Goal: Information Seeking & Learning: Learn about a topic

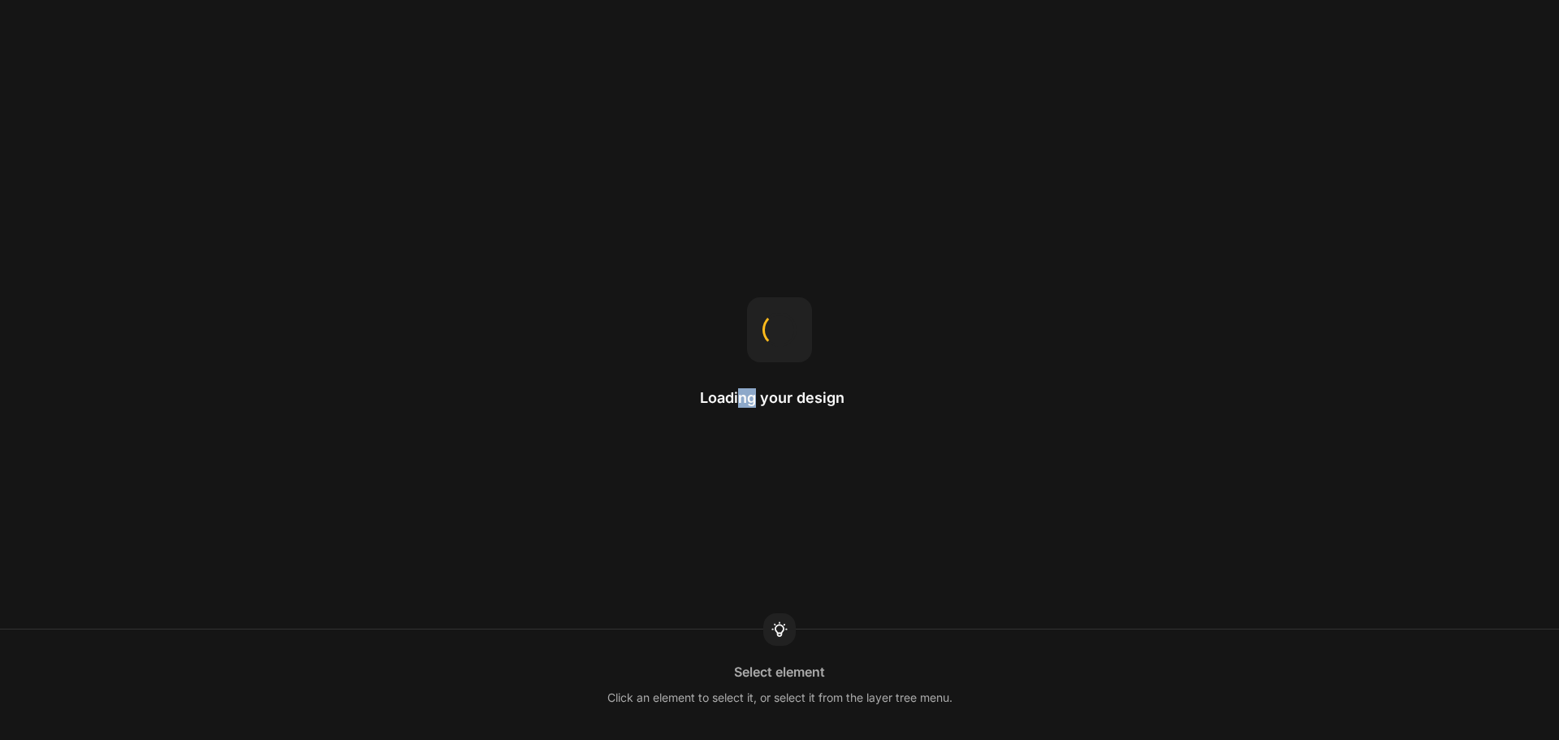
click at [759, 407] on h2 "Loading your design" at bounding box center [779, 397] width 159 height 19
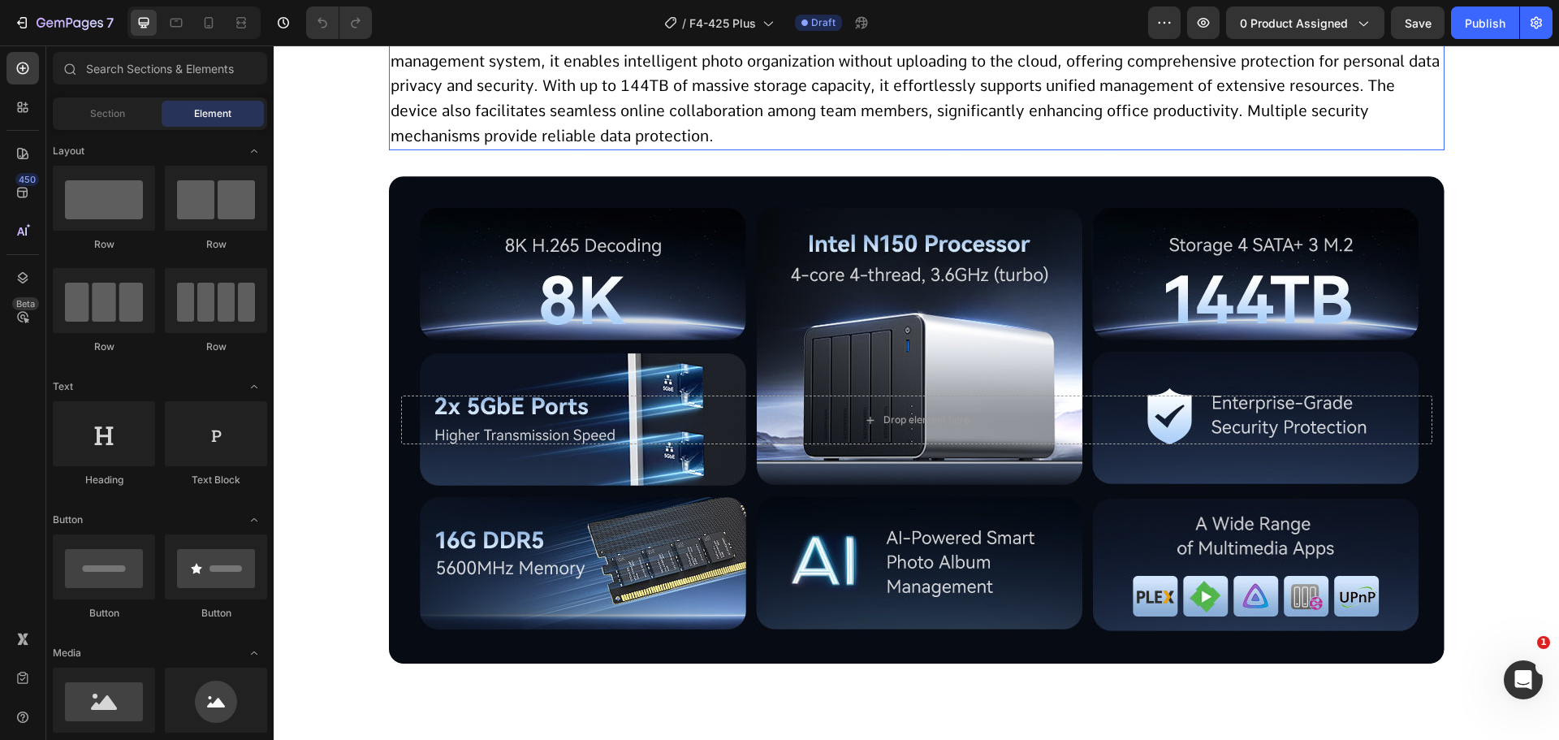
scroll to position [812, 0]
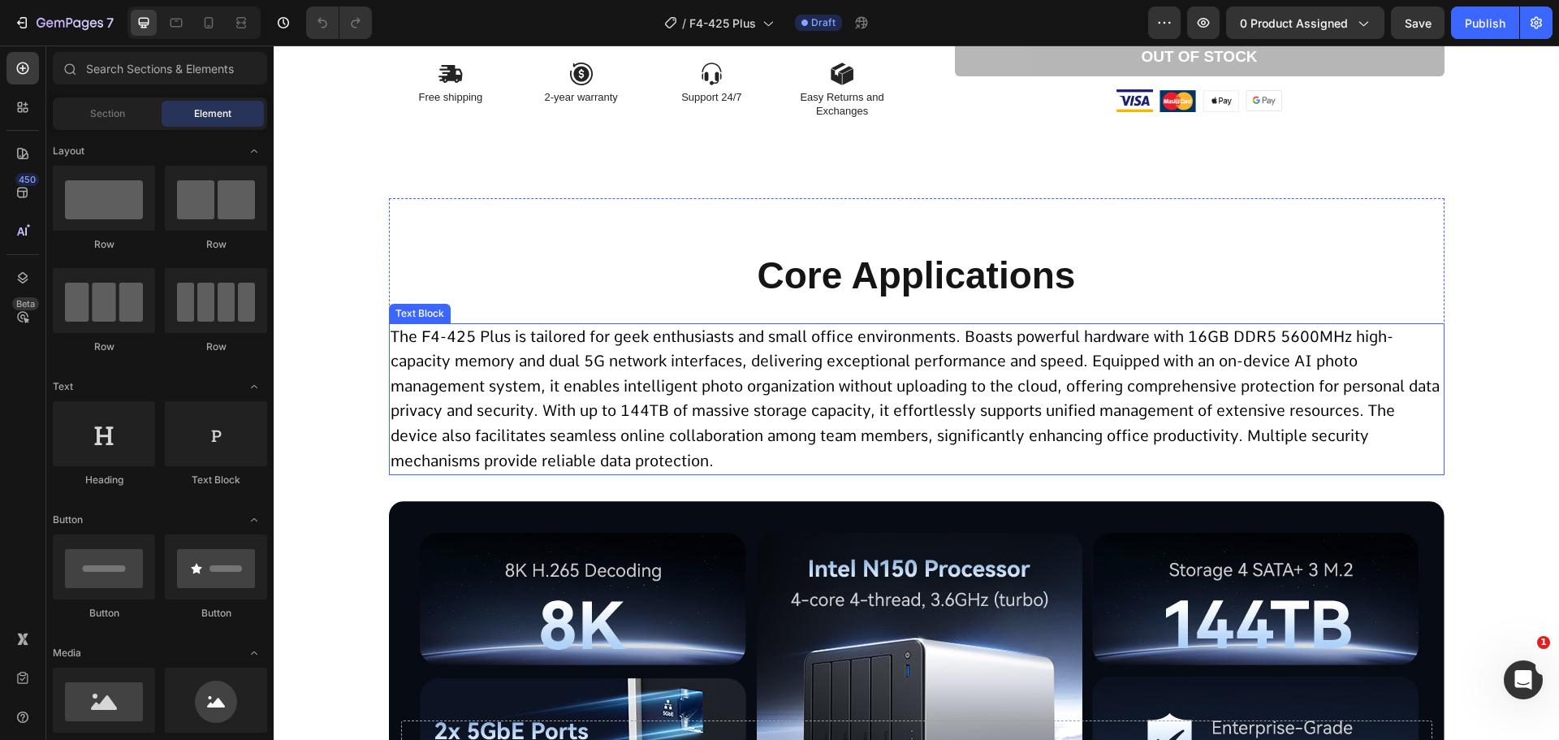
click at [691, 362] on span "The F4-425 Plus is tailored for geek enthusiasts and small office environments.…" at bounding box center [915, 398] width 1049 height 143
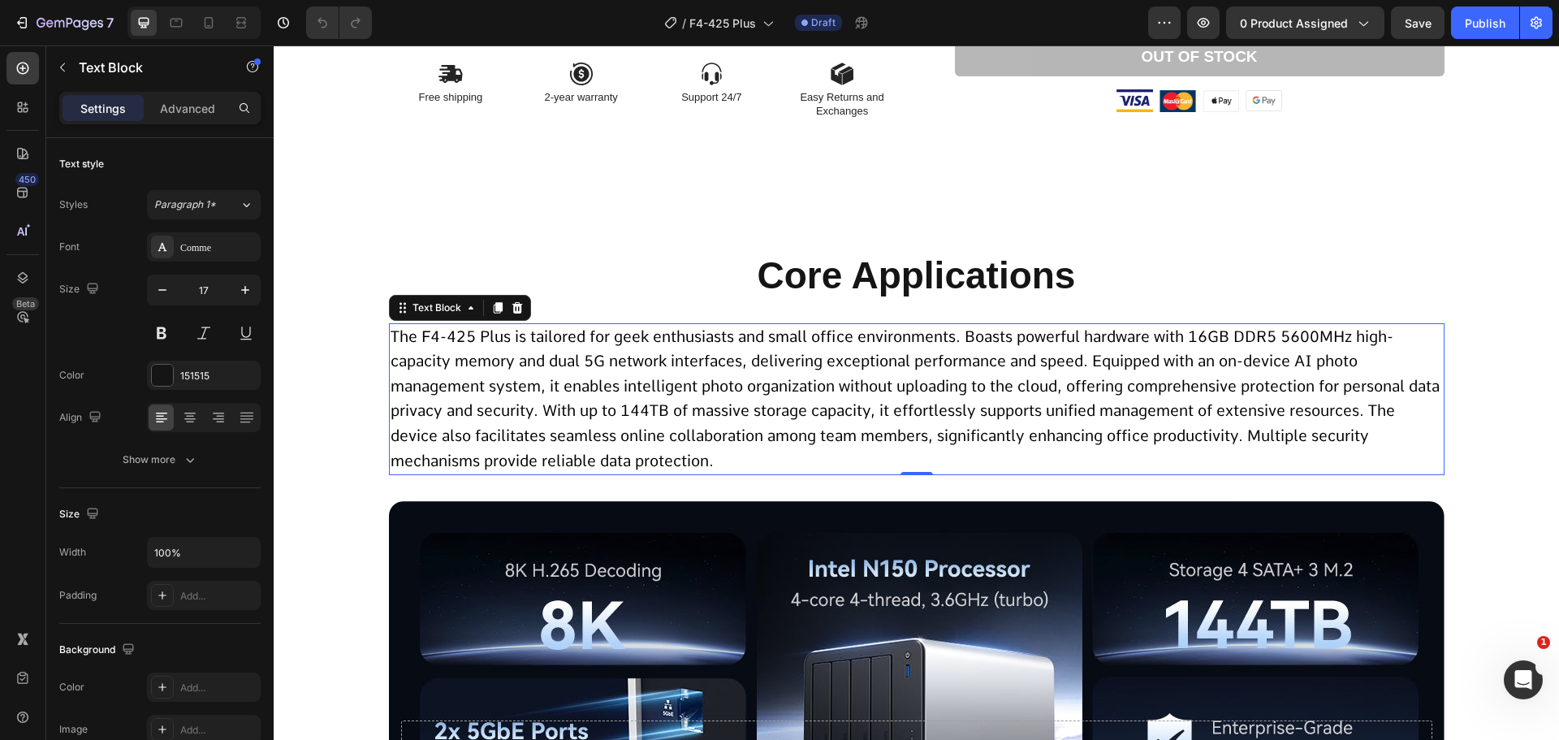
click at [725, 332] on span "The F4-425 Plus is tailored for geek enthusiasts and small office environments.…" at bounding box center [915, 398] width 1049 height 143
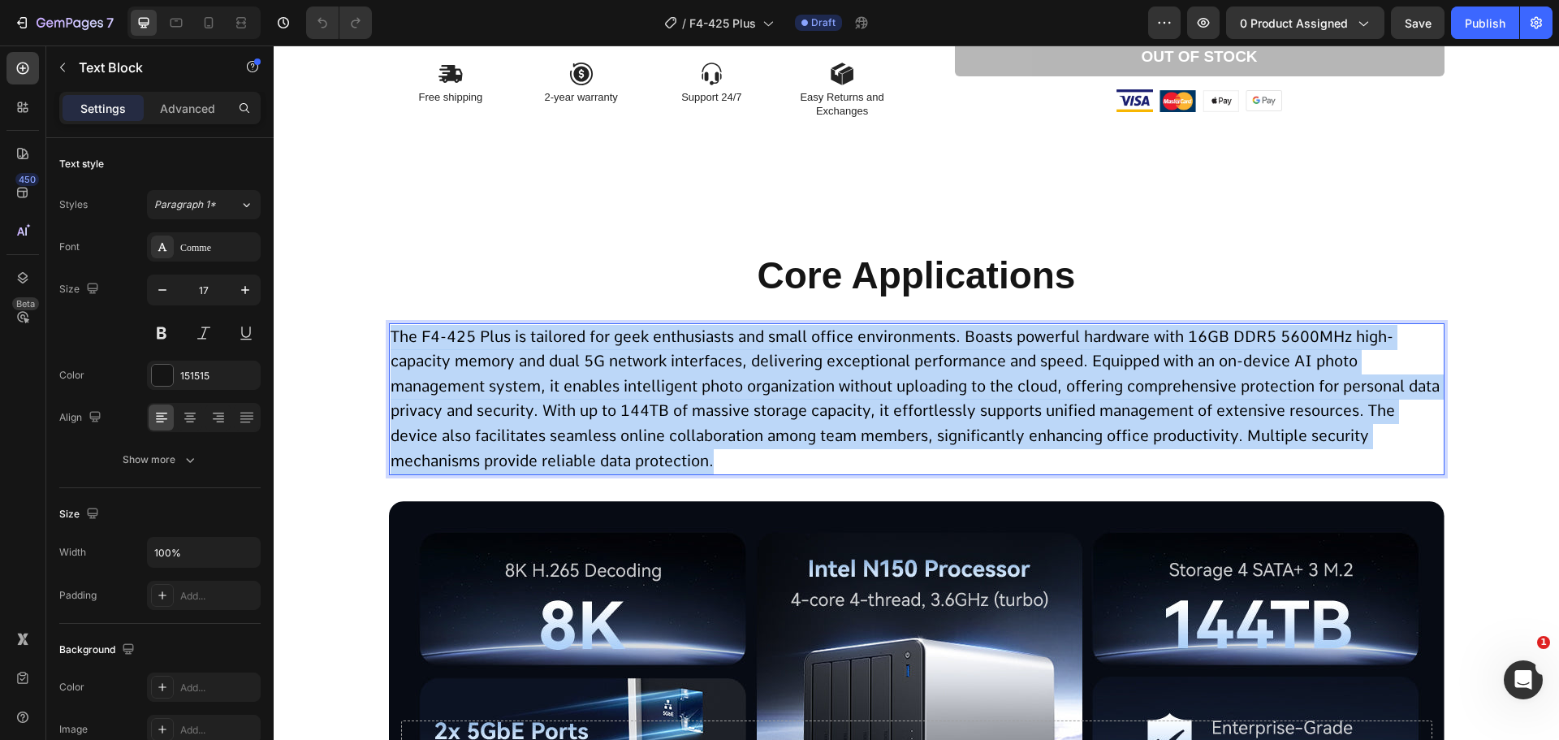
click at [725, 332] on span "The F4-425 Plus is tailored for geek enthusiasts and small office environments.…" at bounding box center [915, 398] width 1049 height 143
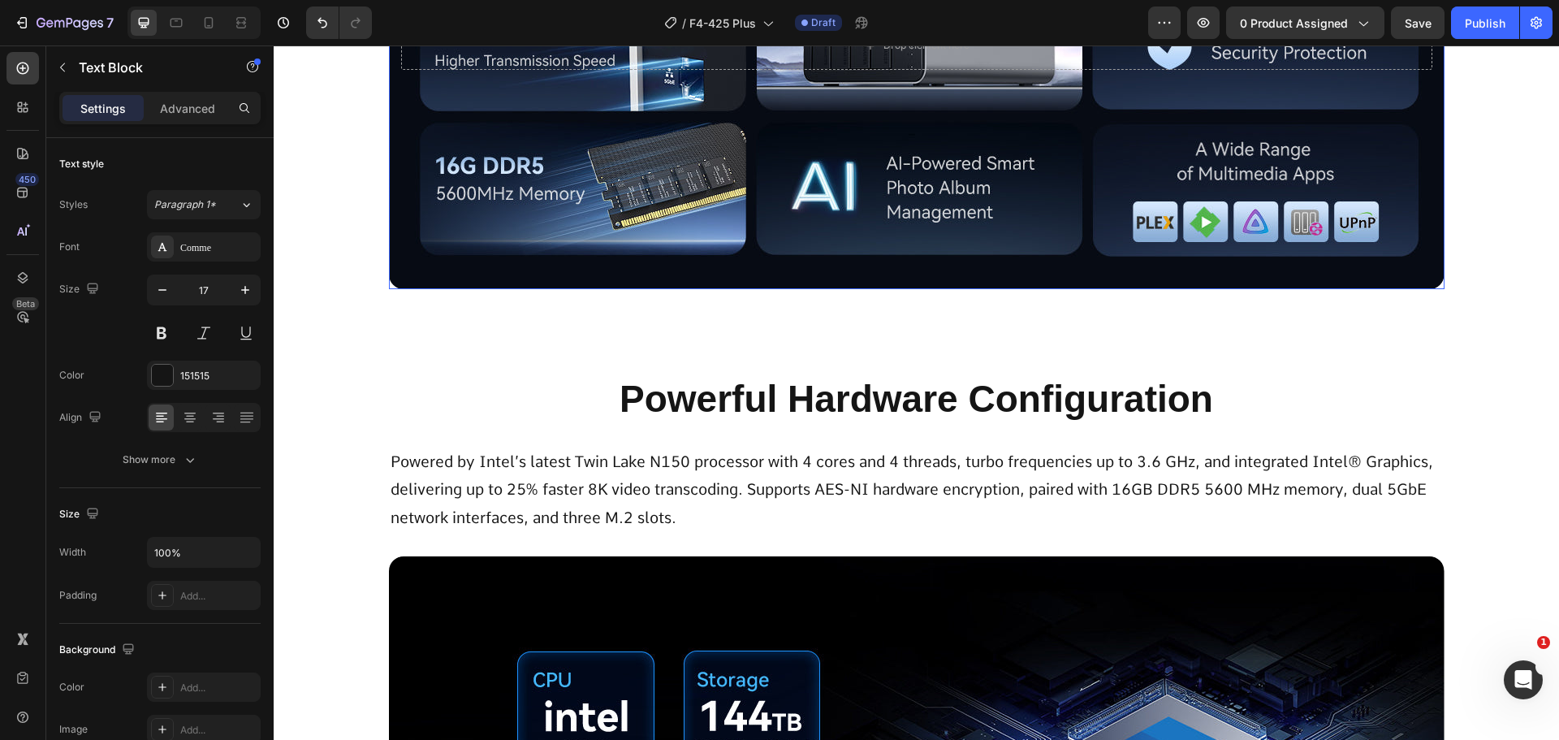
scroll to position [1706, 0]
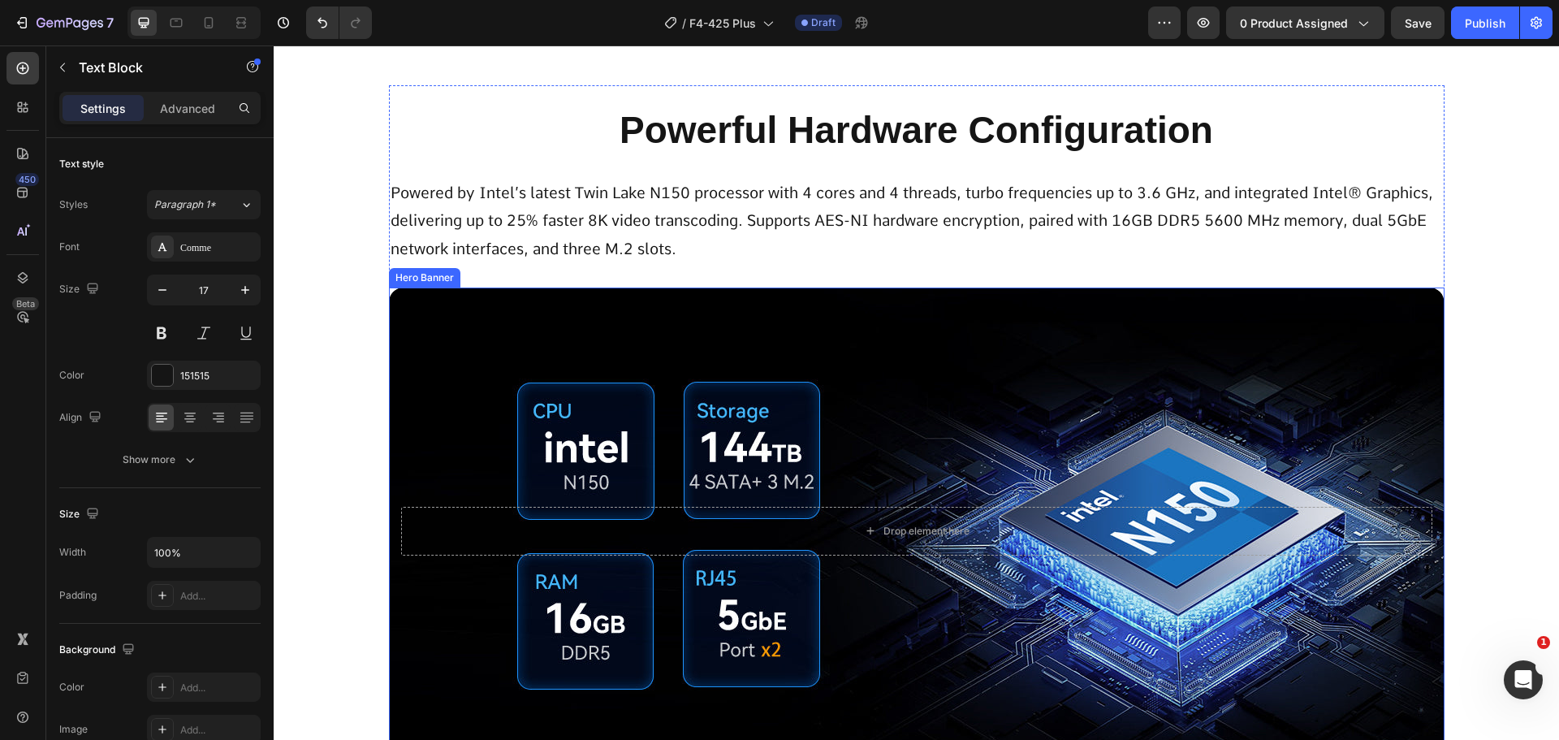
click at [726, 223] on span "Powered by Intel’s latest Twin Lake N150 processor with 4 cores and 4 threads, …" at bounding box center [912, 221] width 1043 height 74
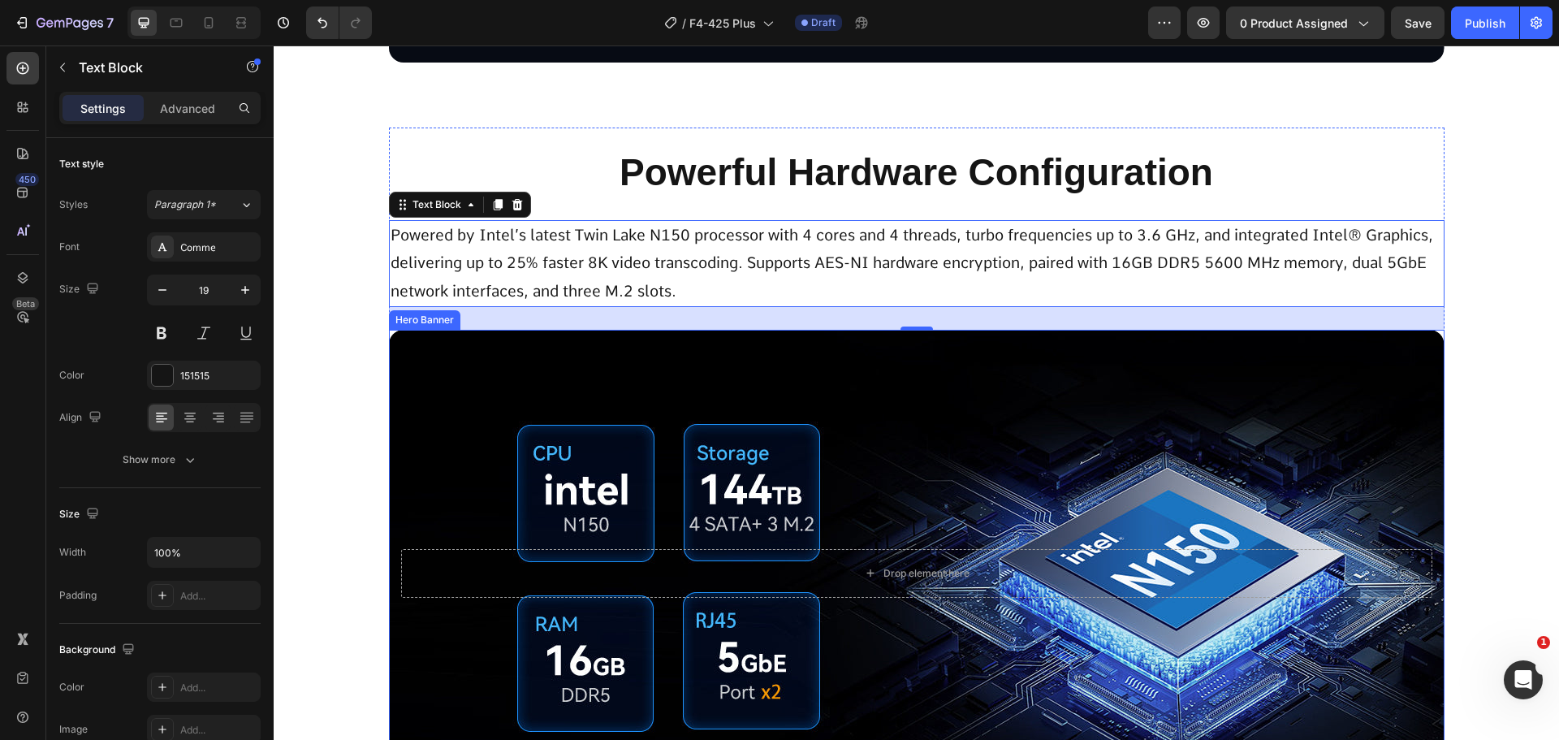
scroll to position [1624, 0]
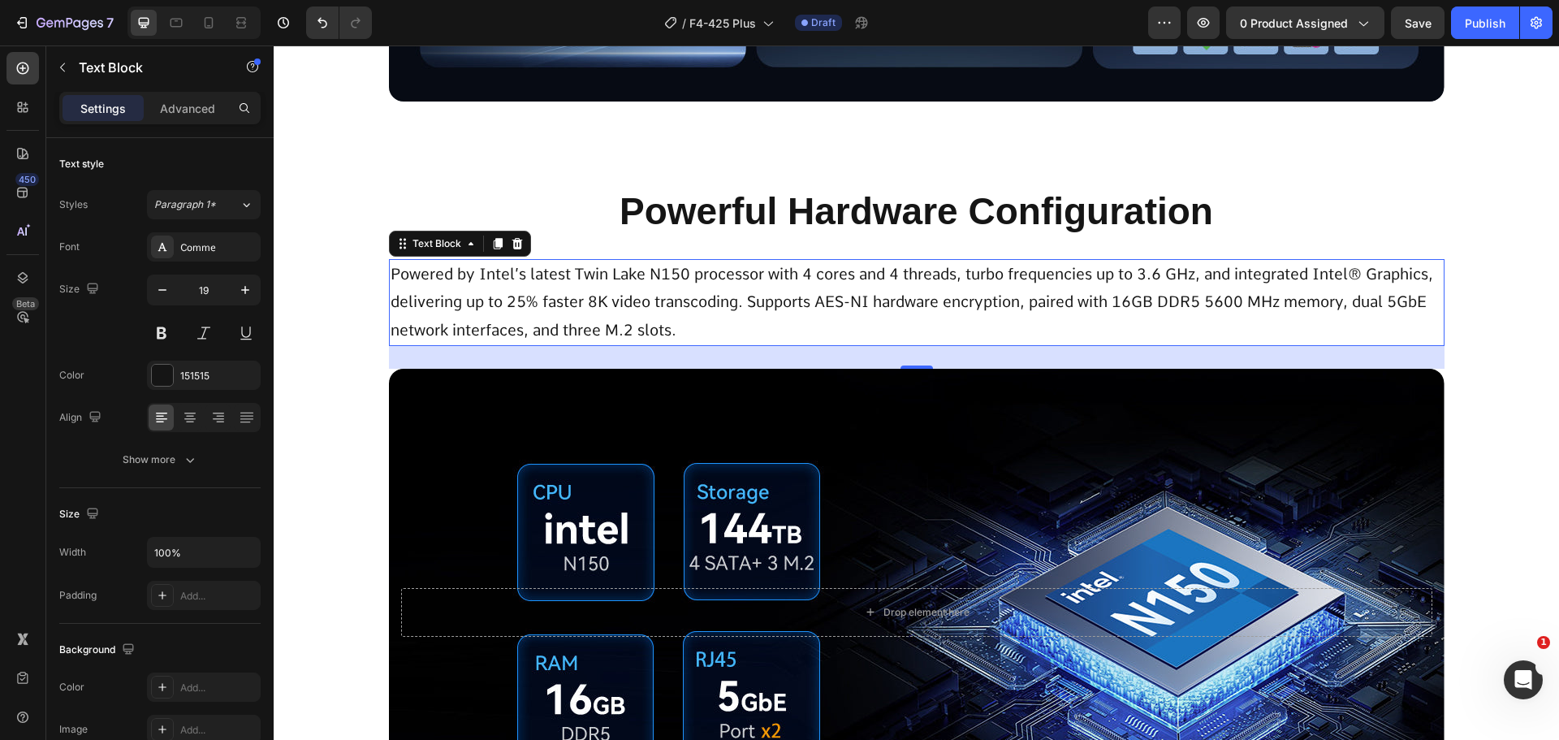
click at [846, 323] on p "Powered by Intel’s latest Twin Lake N150 processor with 4 cores and 4 threads, …" at bounding box center [917, 303] width 1053 height 84
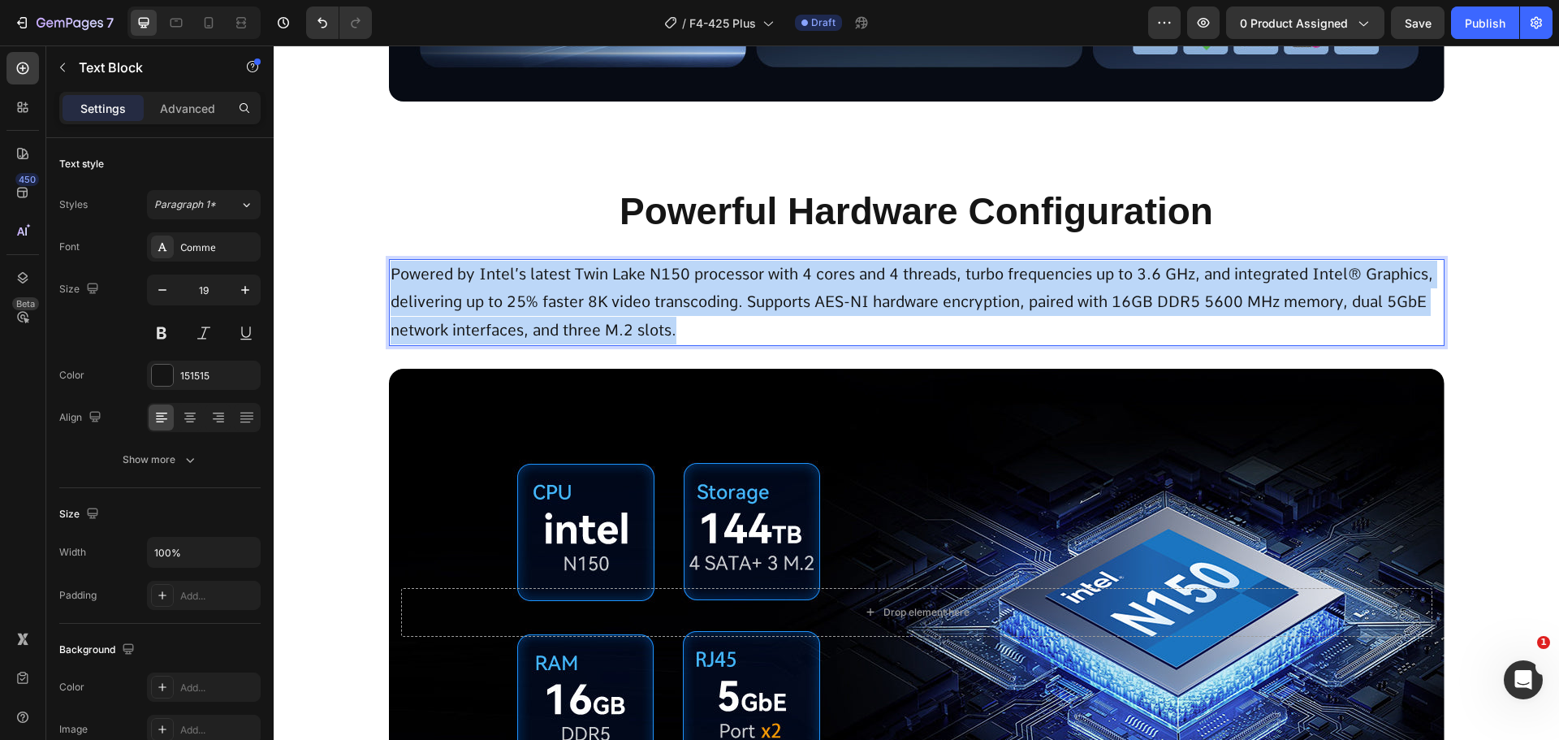
click at [846, 323] on p "Powered by Intel’s latest Twin Lake N150 processor with 4 cores and 4 threads, …" at bounding box center [917, 303] width 1053 height 84
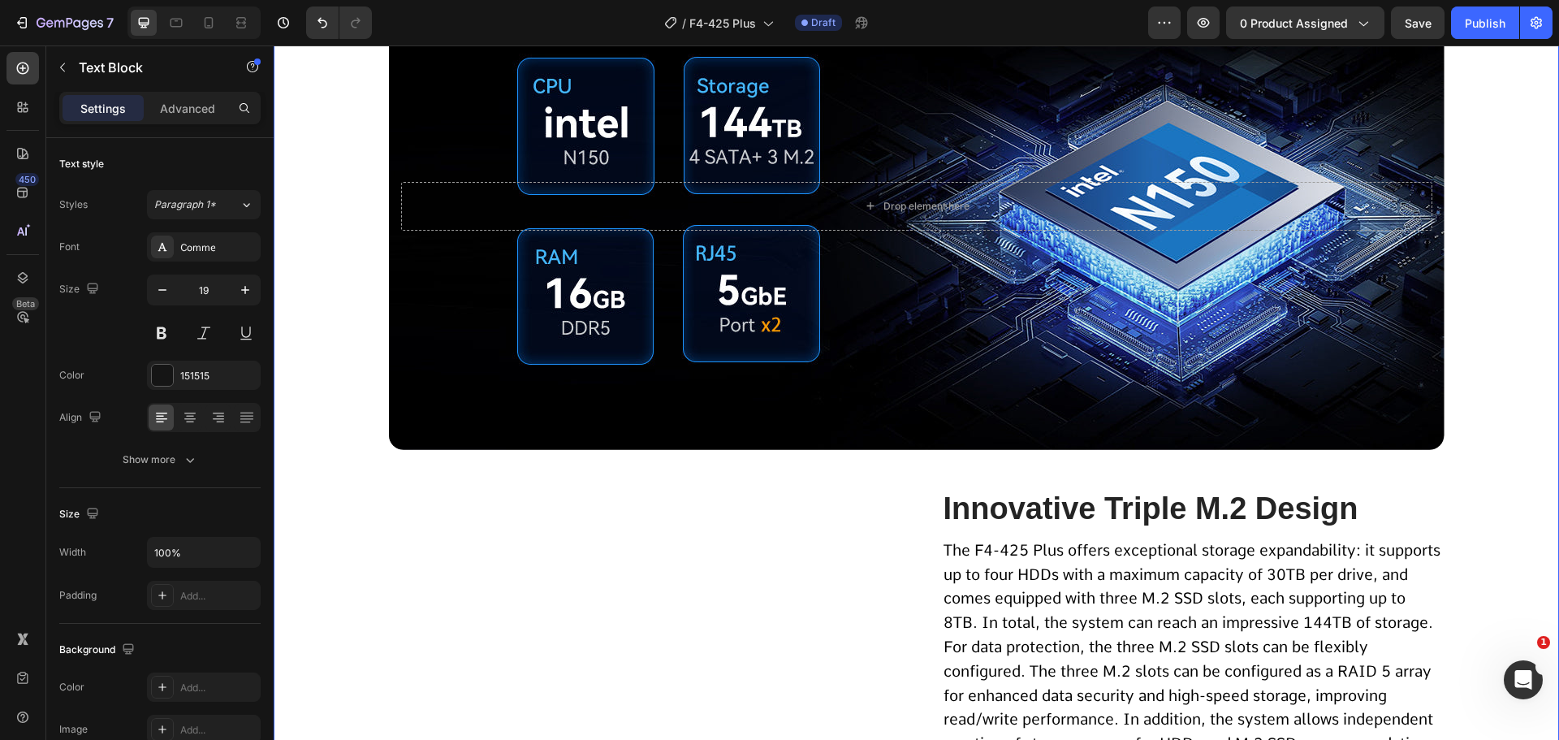
scroll to position [2355, 0]
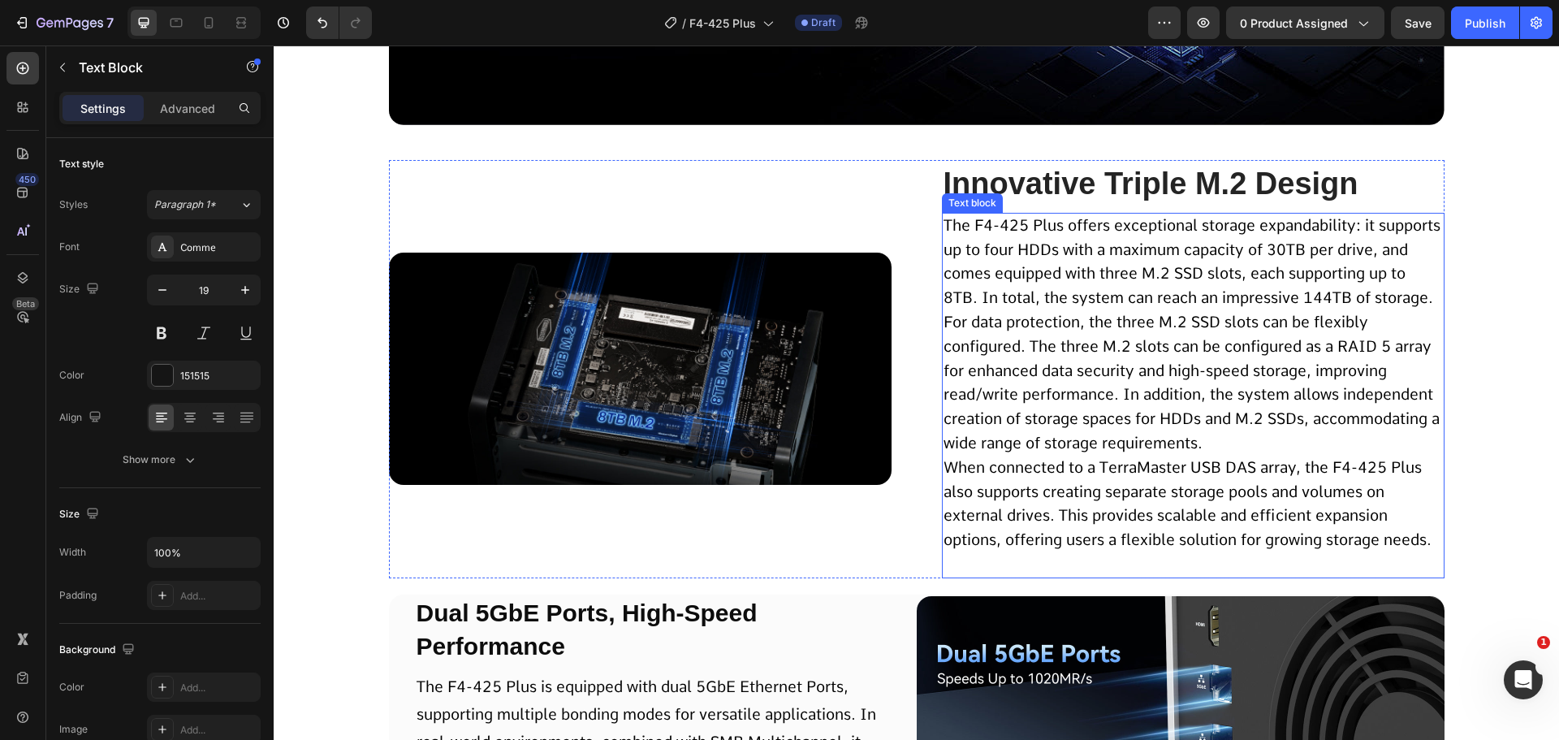
click at [1153, 413] on span "For data protection, the three M.2 SSD slots can be flexibly configured. The th…" at bounding box center [1192, 383] width 496 height 140
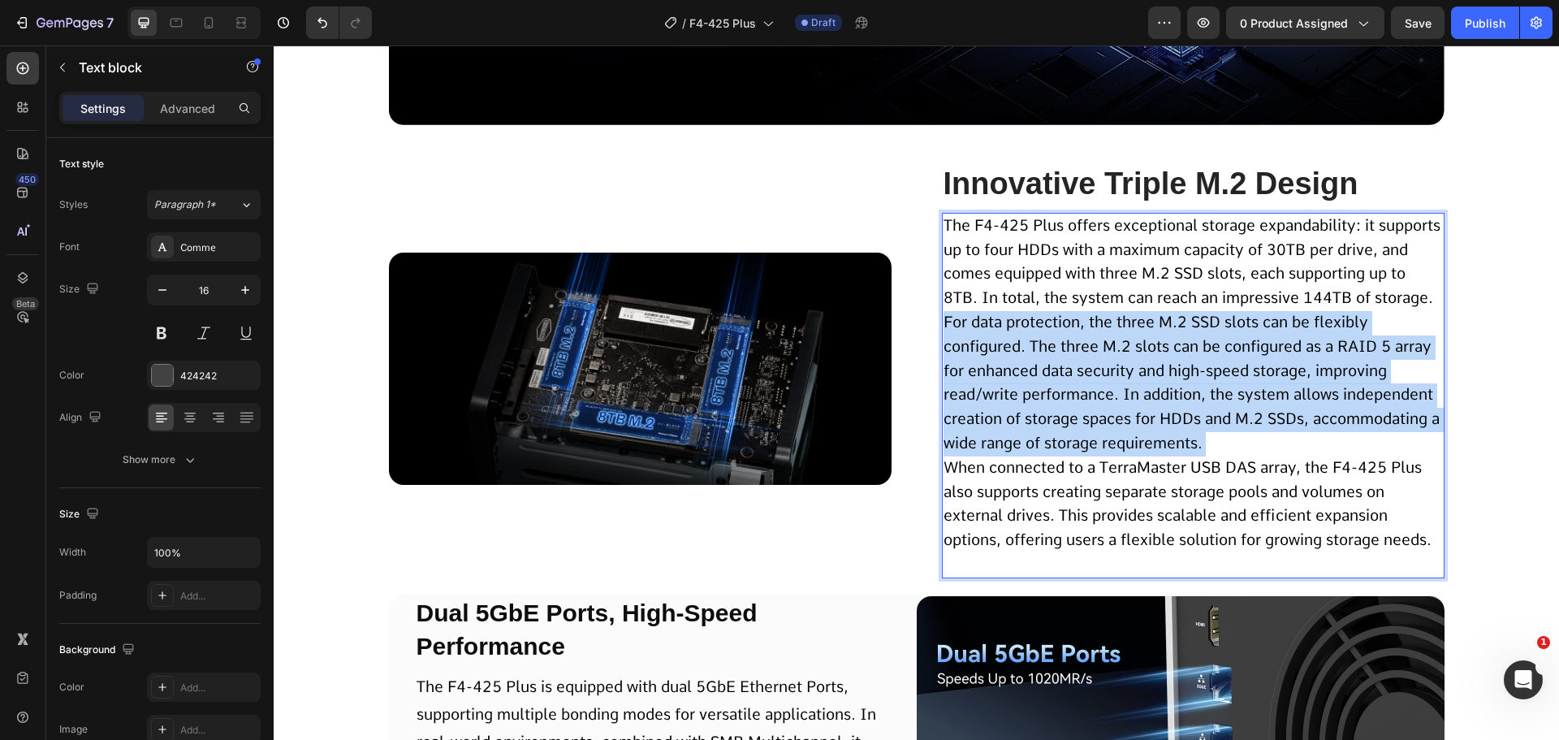
click at [1153, 413] on span "For data protection, the three M.2 SSD slots can be flexibly configured. The th…" at bounding box center [1192, 383] width 496 height 140
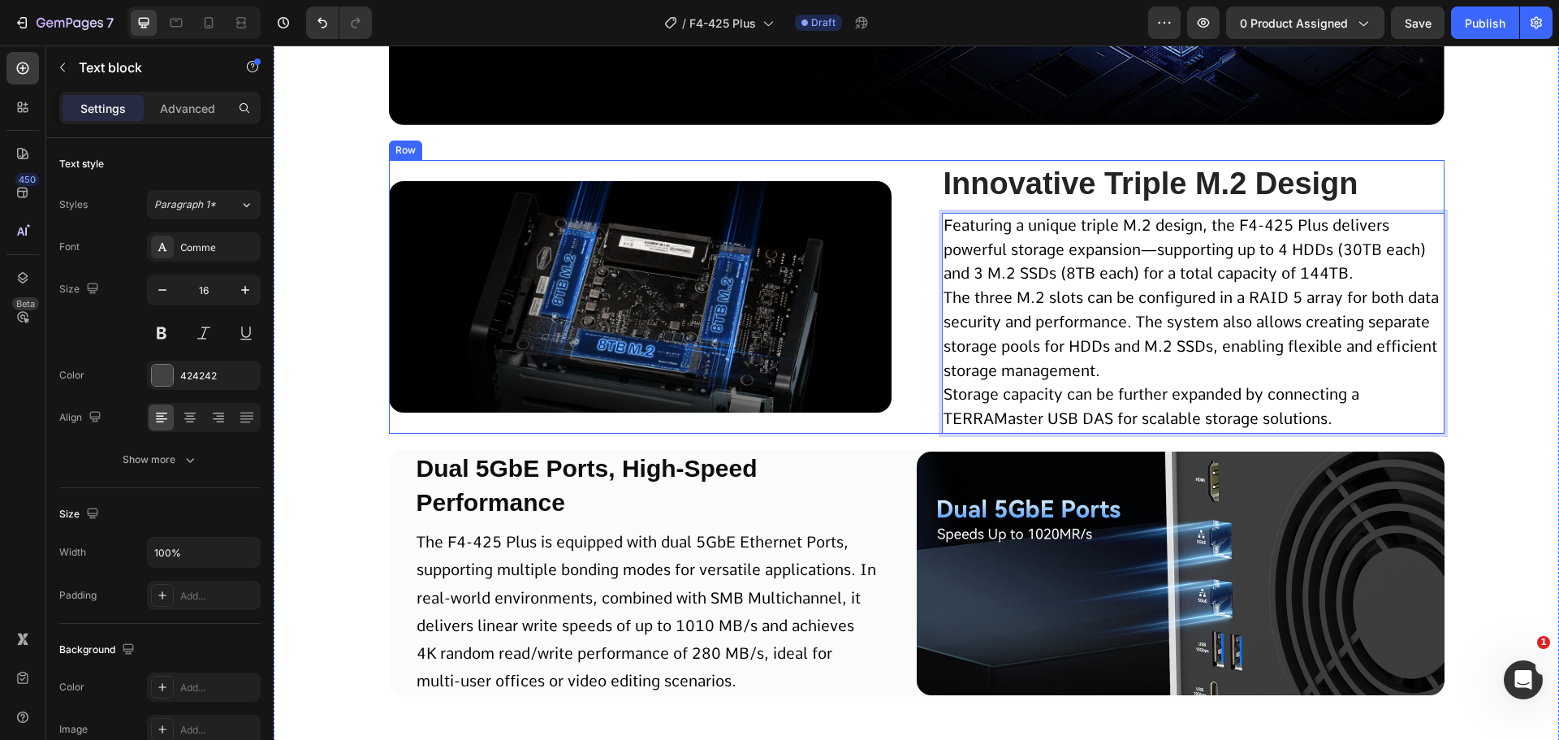
click at [907, 264] on div "Image Innovative Triple M.2 Design Heading Featuring a unique triple M.2 design…" at bounding box center [917, 297] width 1056 height 274
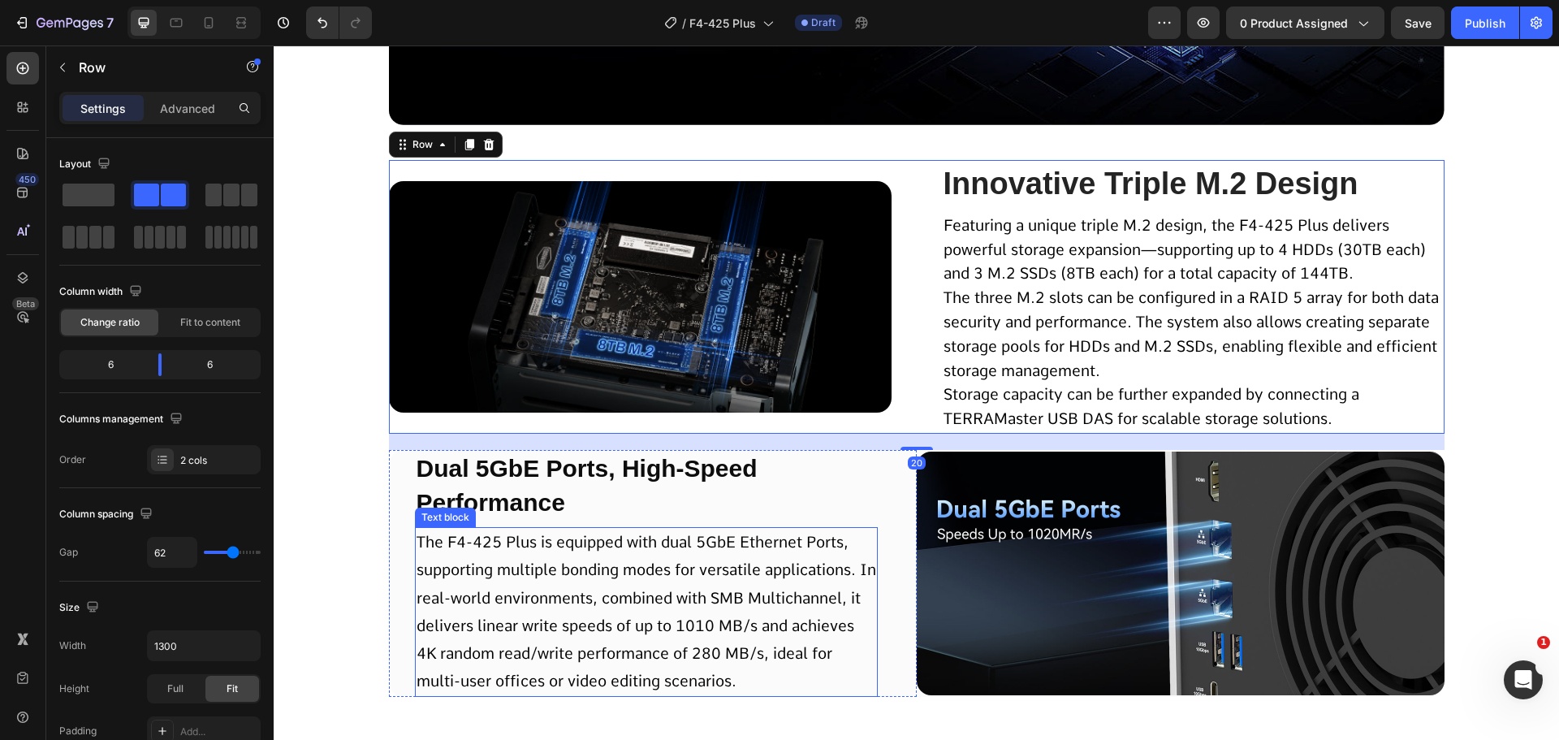
scroll to position [2599, 0]
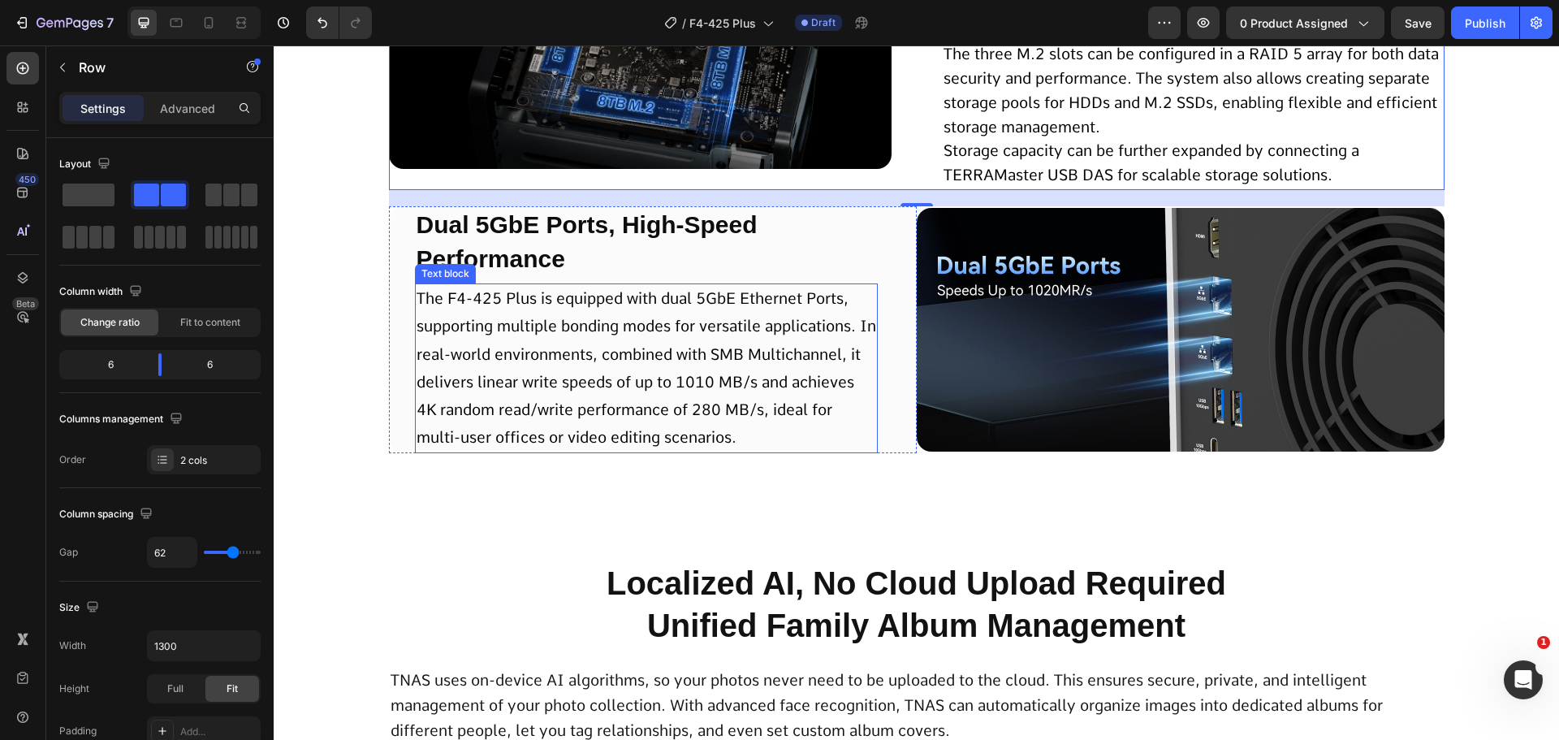
click at [681, 393] on p "The F4-425 Plus is equipped with dual 5GbE Ethernet Ports, supporting multiple …" at bounding box center [647, 368] width 460 height 167
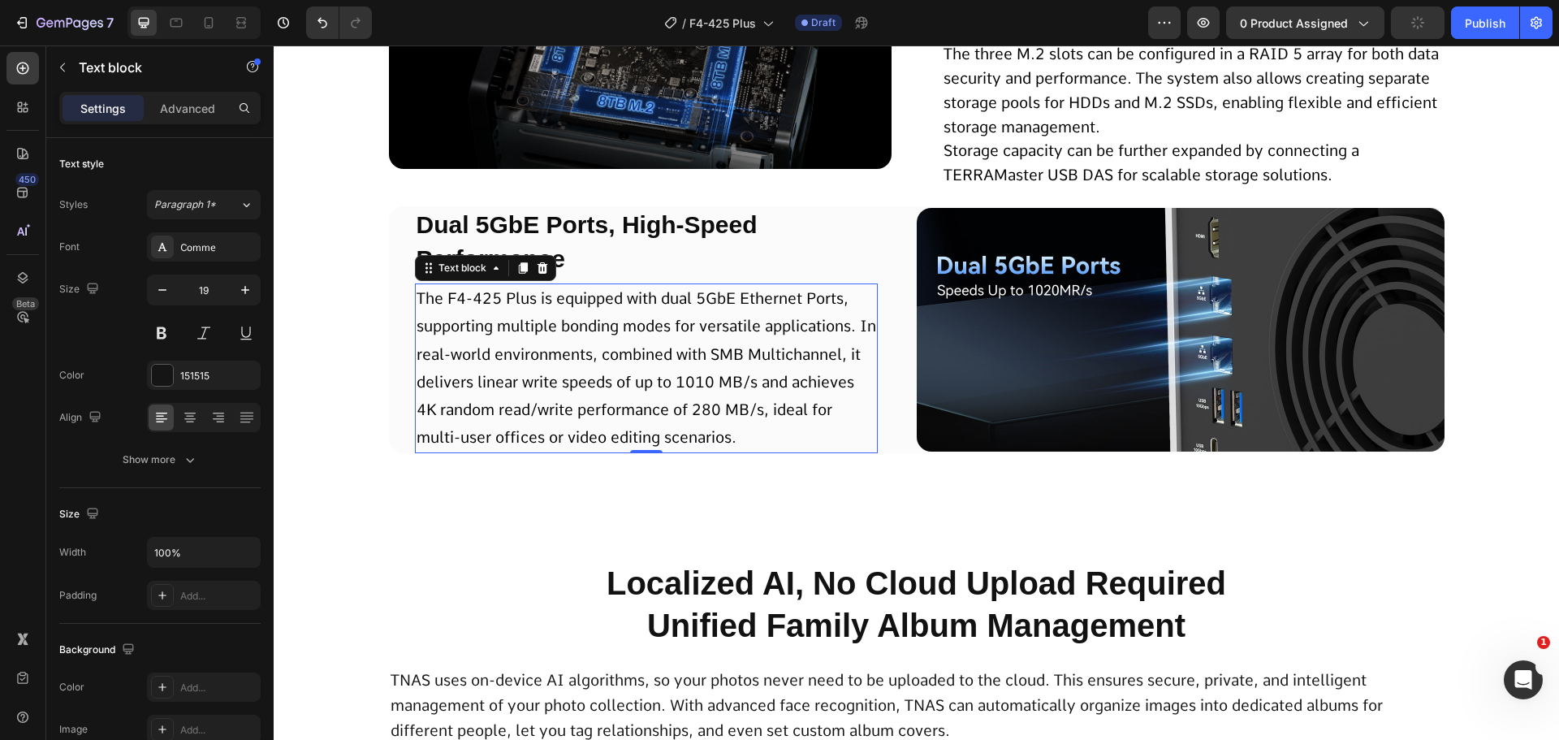
click at [693, 388] on span "The F4-425 Plus is equipped with dual 5GbE Ethernet Ports, supporting multiple …" at bounding box center [647, 368] width 460 height 158
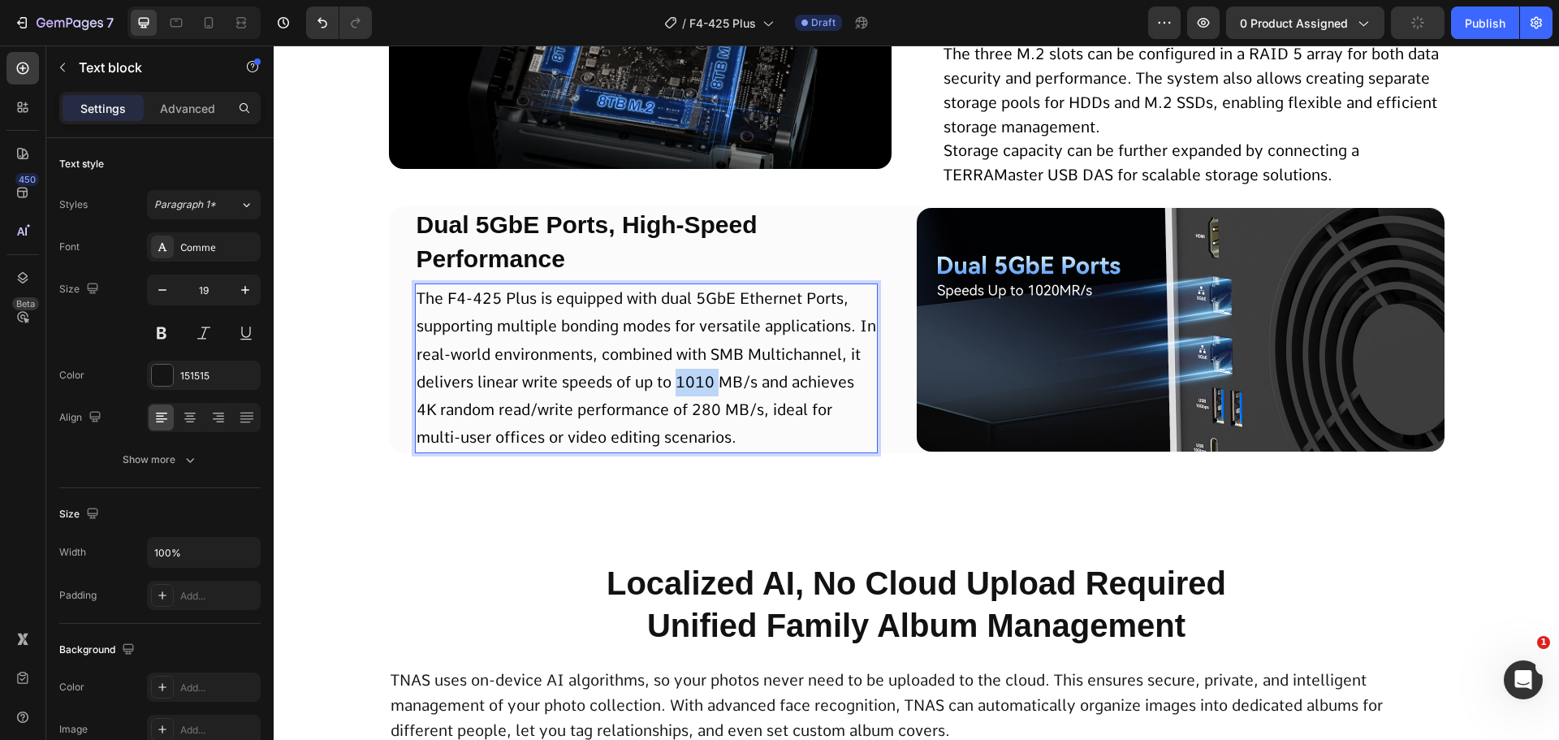
click at [693, 388] on span "The F4-425 Plus is equipped with dual 5GbE Ethernet Ports, supporting multiple …" at bounding box center [647, 368] width 460 height 158
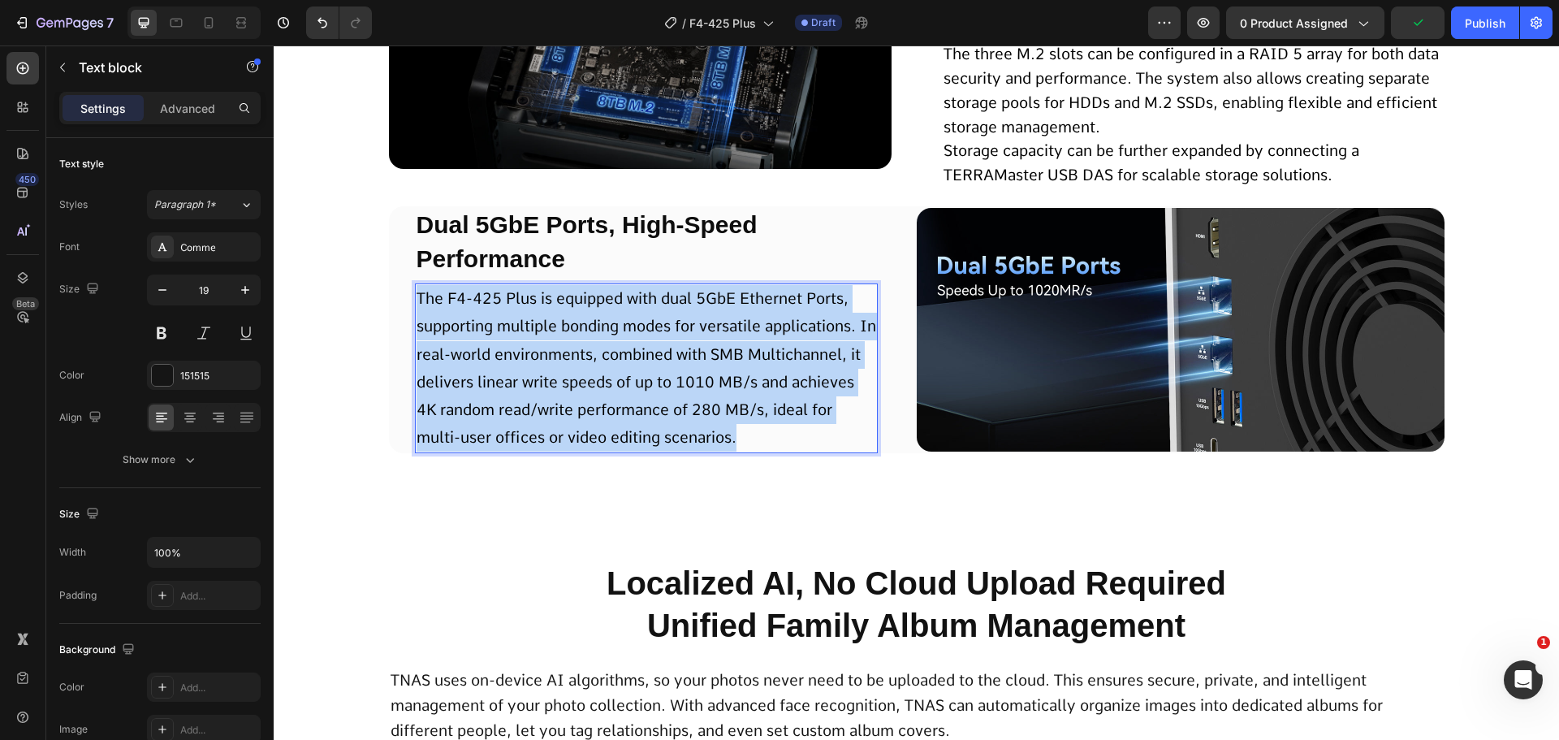
click at [693, 388] on span "The F4-425 Plus is equipped with dual 5GbE Ethernet Ports, supporting multiple …" at bounding box center [647, 368] width 460 height 158
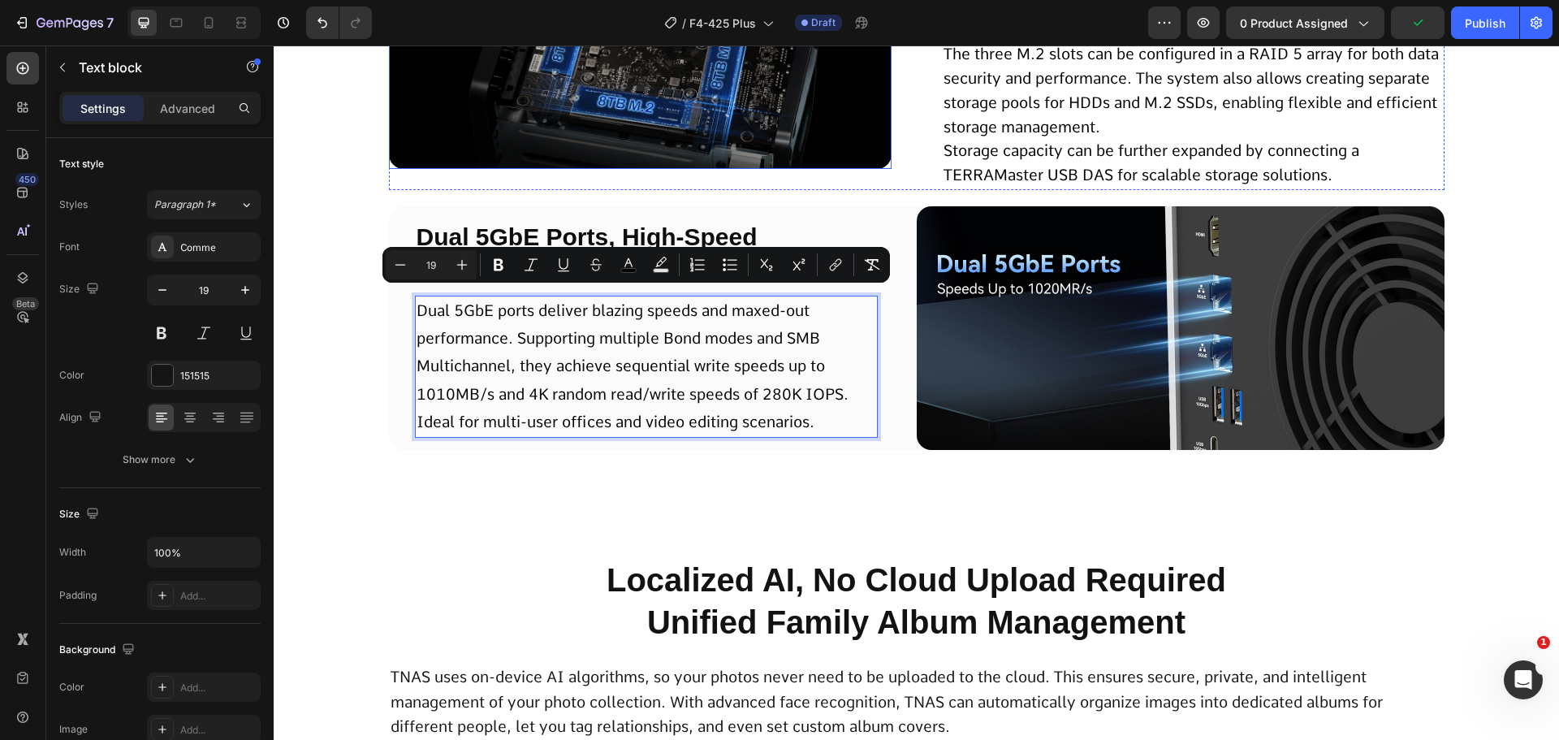
scroll to position [2611, 0]
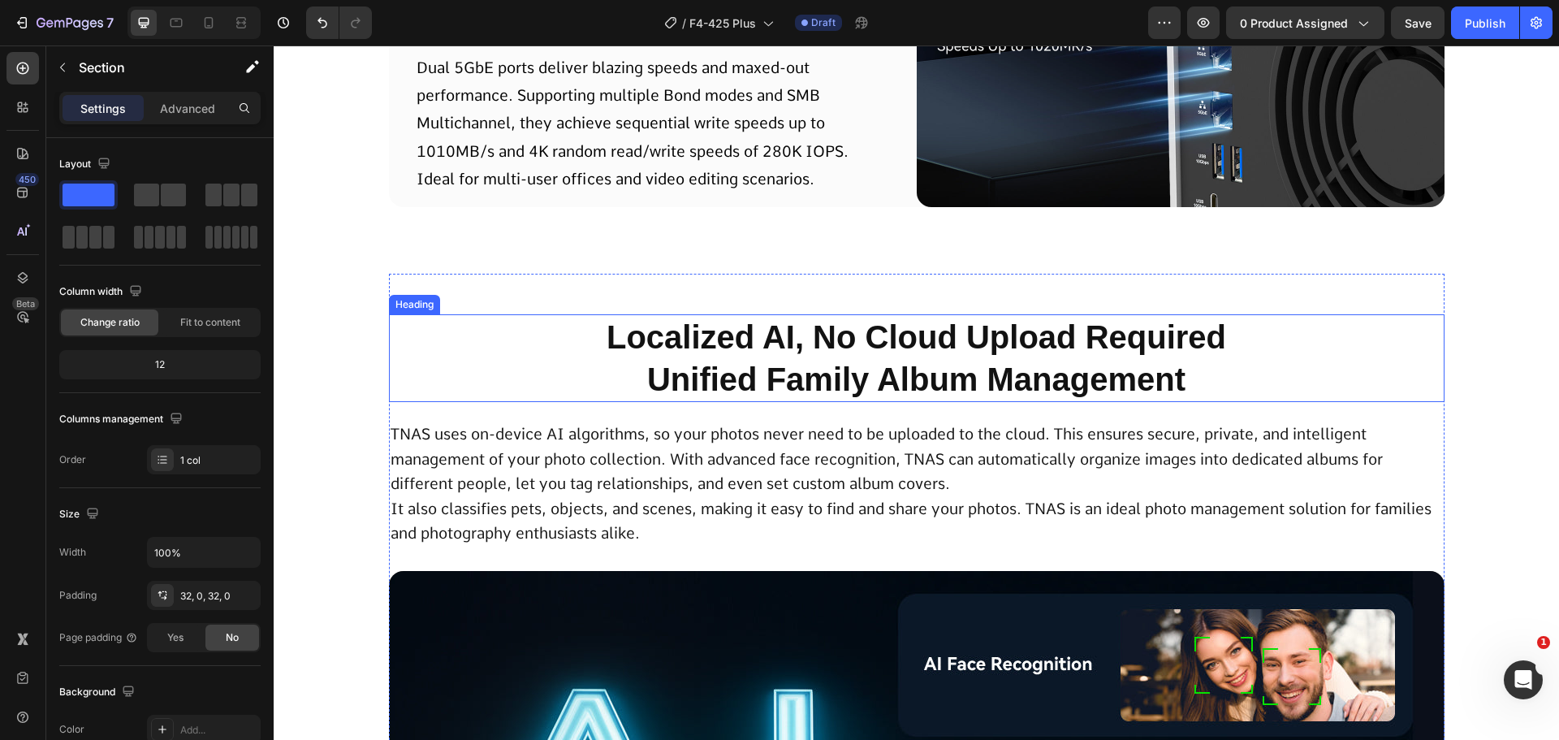
scroll to position [3017, 0]
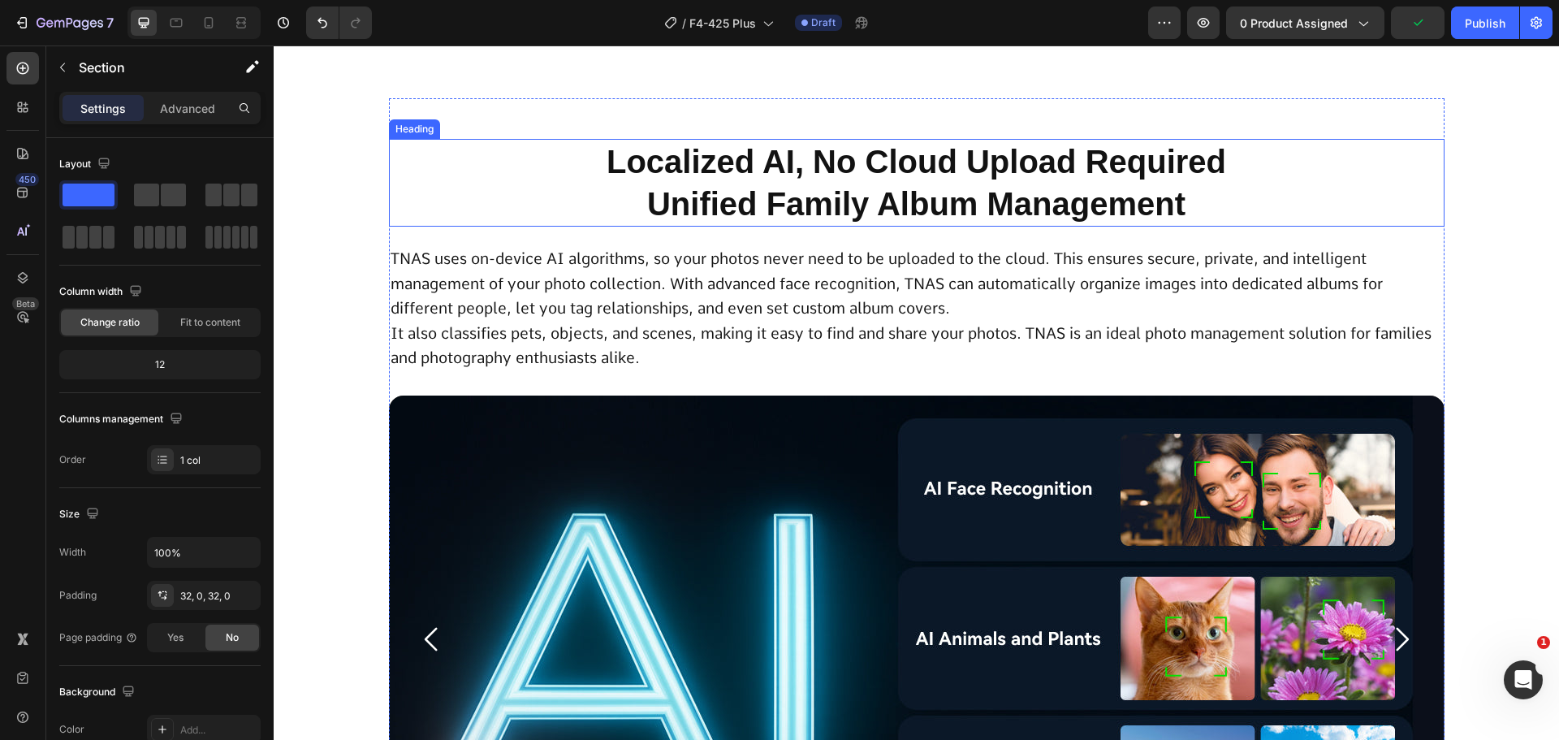
click at [849, 180] on h2 "Localized AI, No Cloud Upload Required Unified Family Album Management" at bounding box center [917, 183] width 1056 height 88
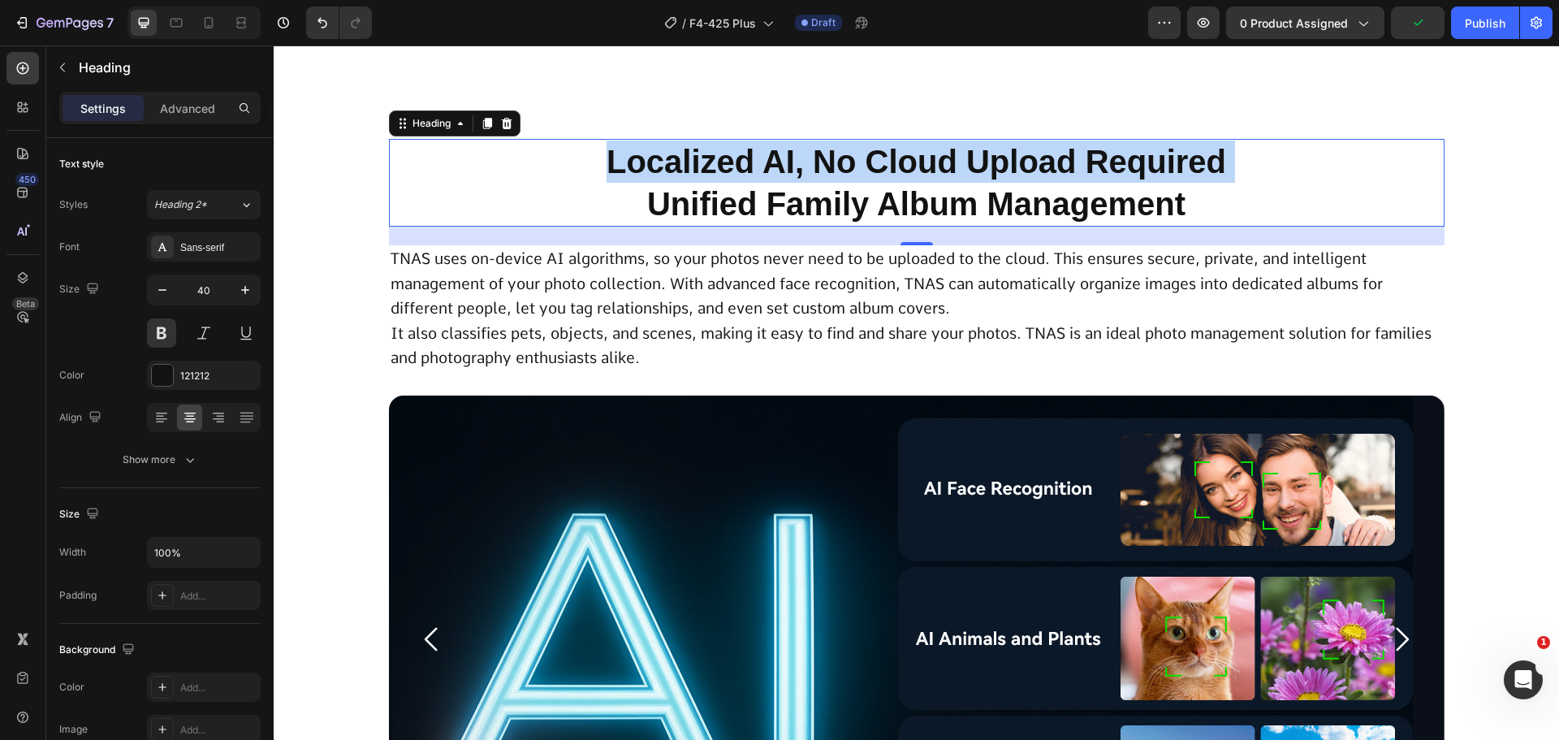
click at [849, 180] on p "Localized AI, No Cloud Upload Required Unified Family Album Management" at bounding box center [917, 183] width 1053 height 84
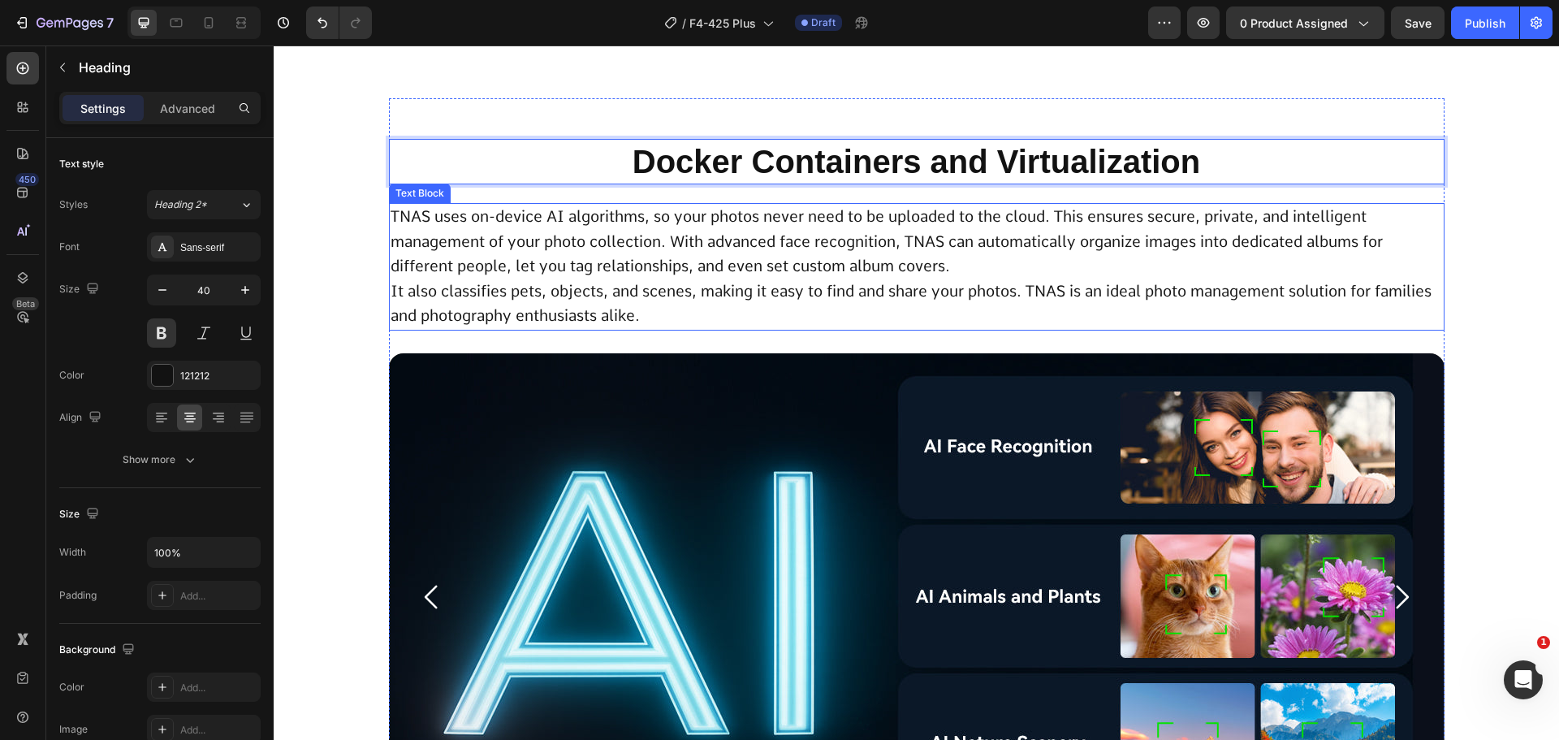
click at [772, 221] on span "TNAS uses on-device AI algorithms, so your photos never need to be uploaded to …" at bounding box center [887, 241] width 993 height 68
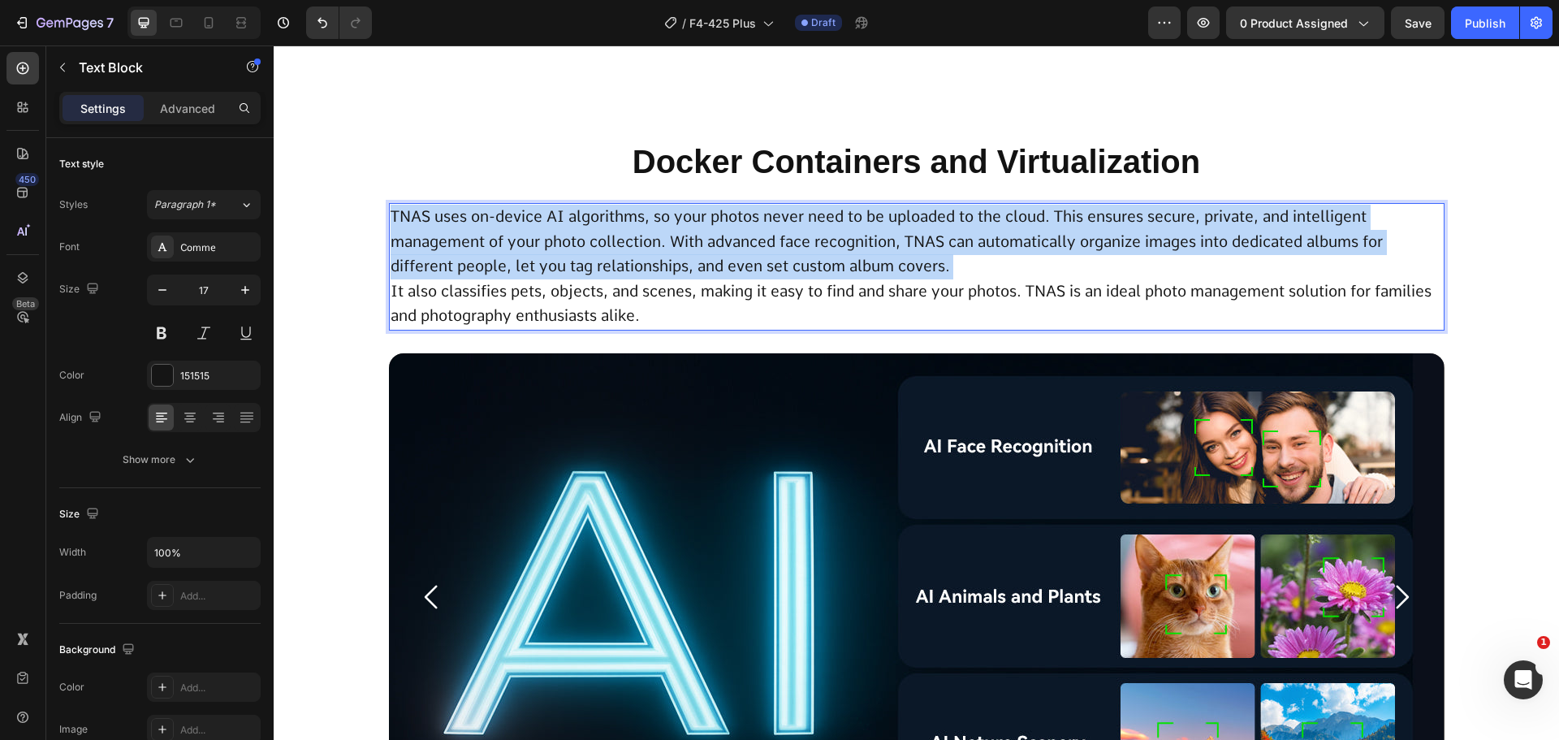
click at [772, 221] on span "TNAS uses on-device AI algorithms, so your photos never need to be uploaded to …" at bounding box center [887, 241] width 993 height 68
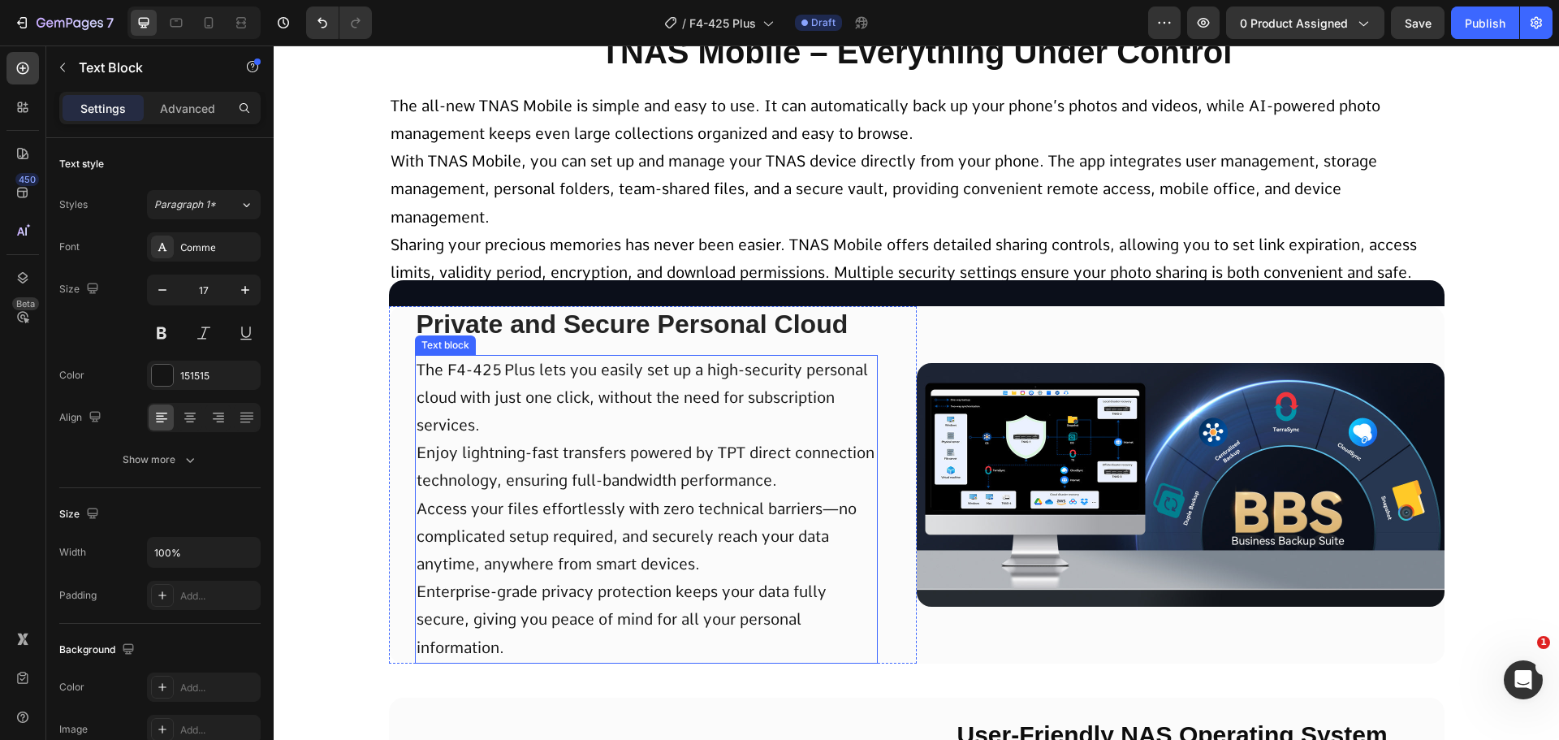
scroll to position [3748, 0]
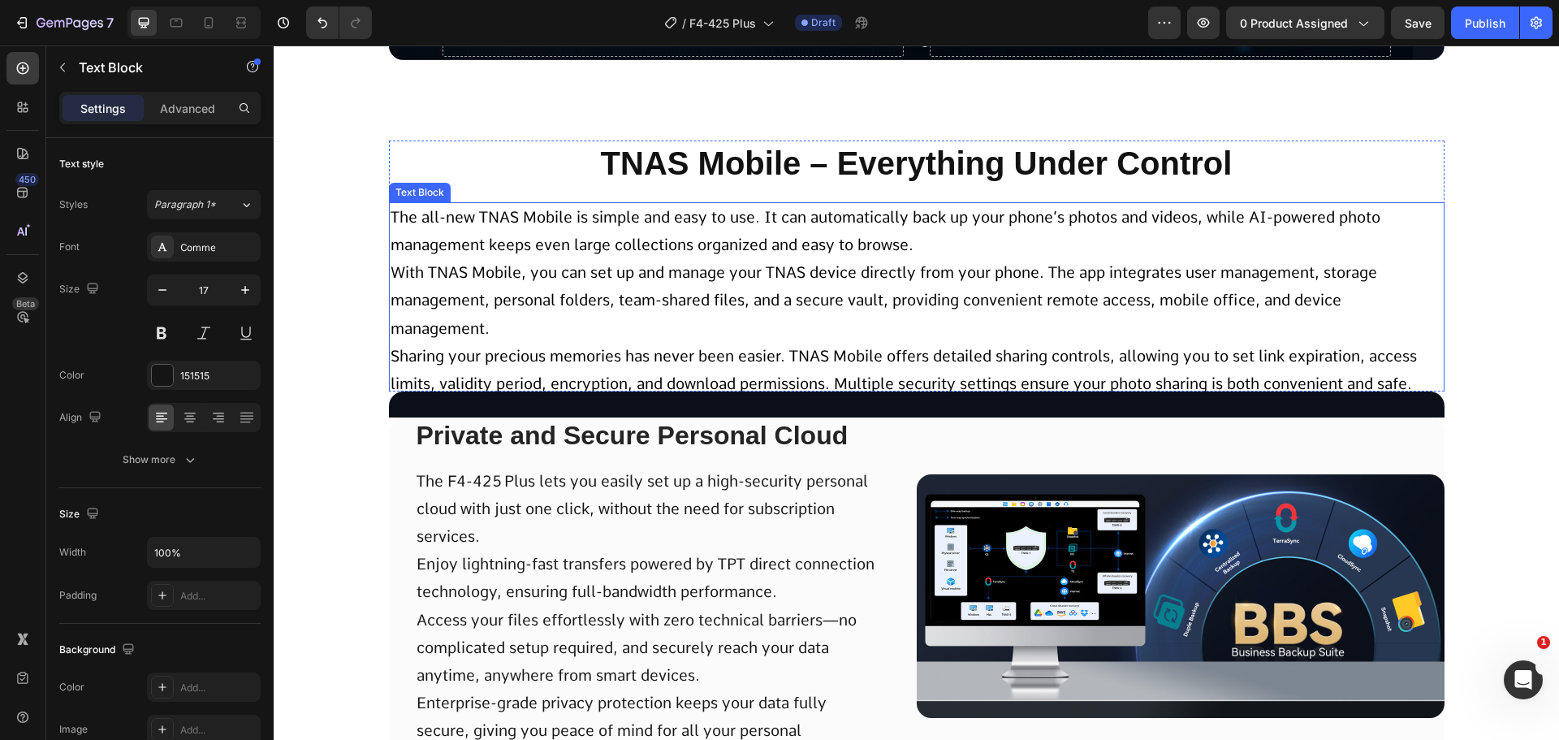
click at [772, 304] on span "With TNAS Mobile, you can set up and manage your TNAS device directly from your…" at bounding box center [884, 300] width 987 height 74
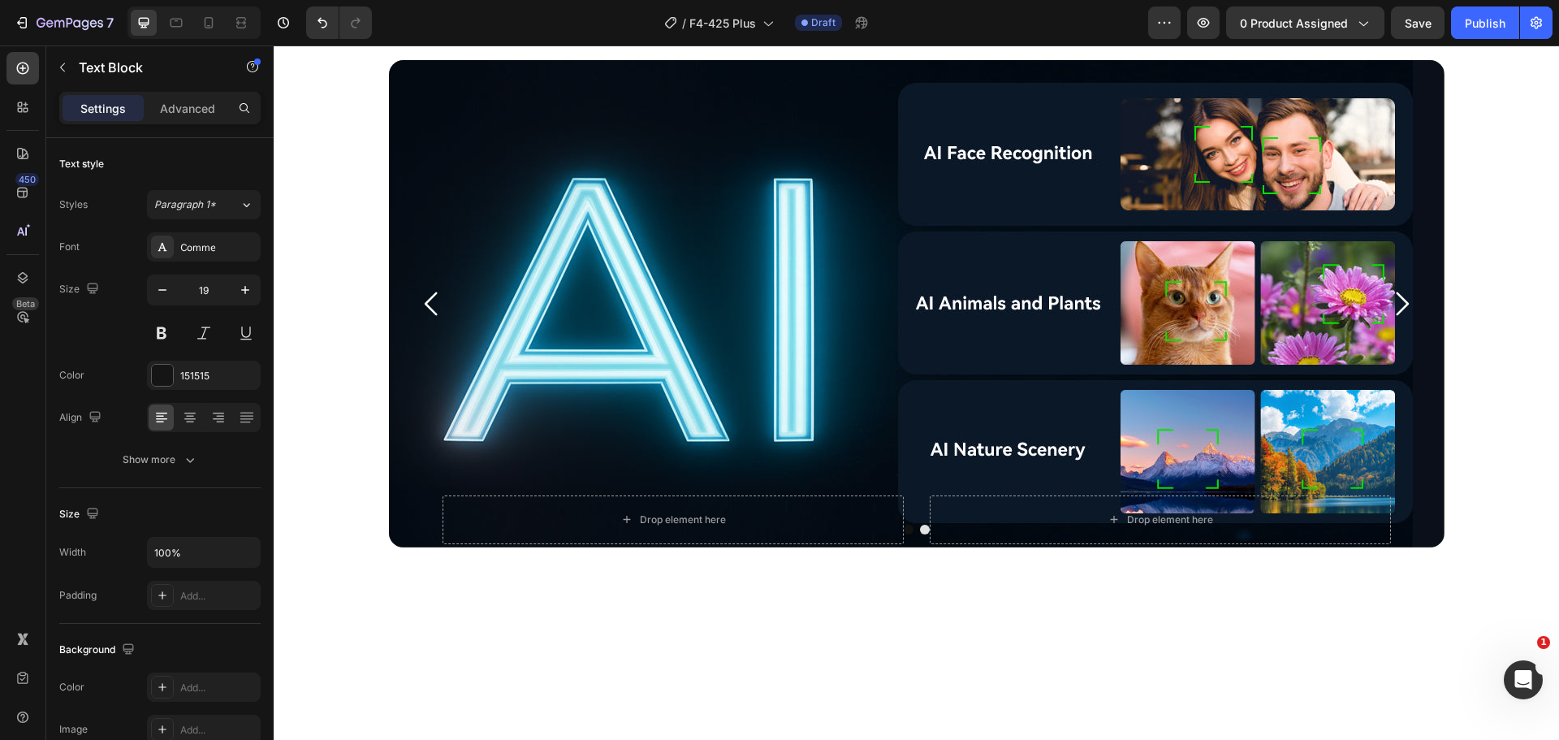
scroll to position [2774, 0]
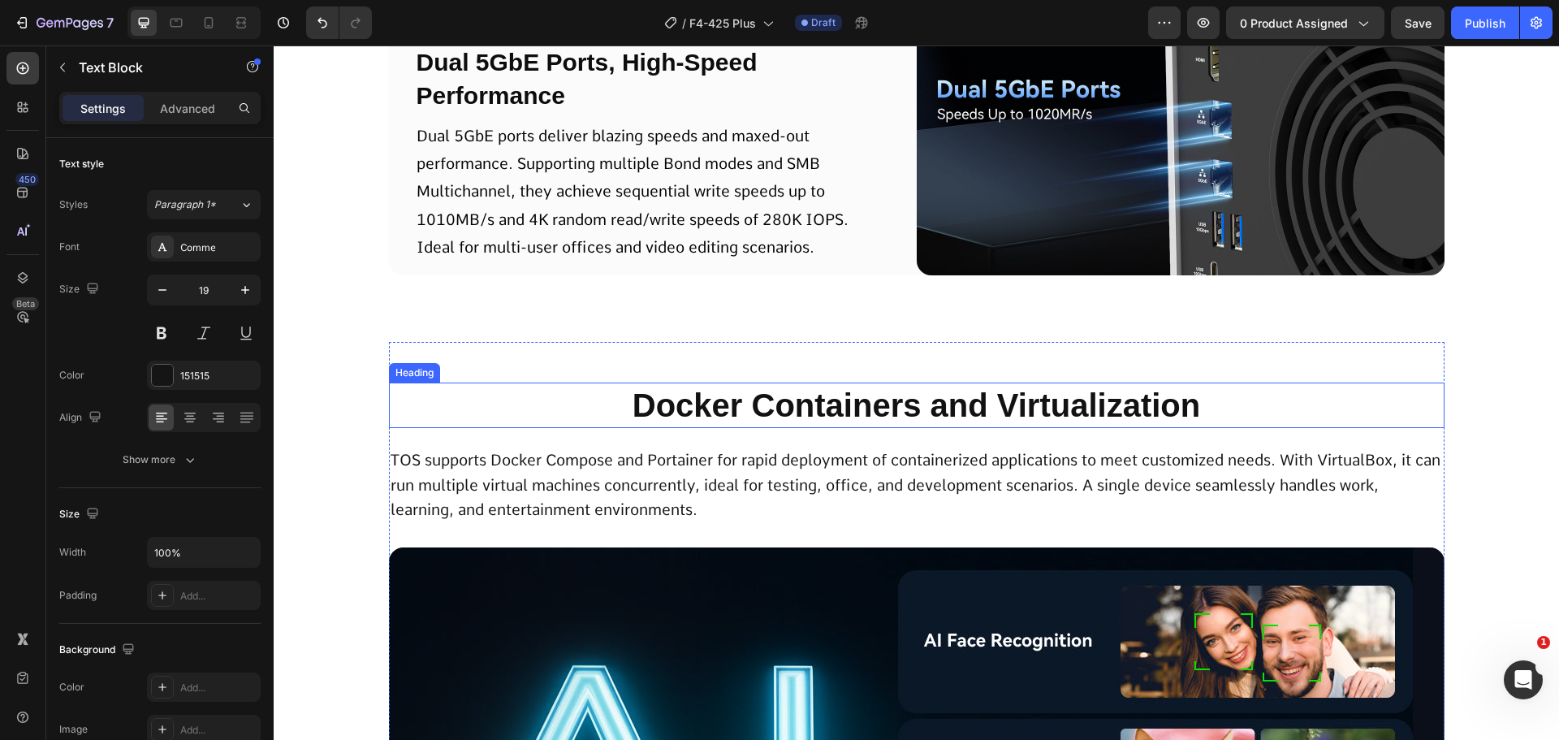
click at [802, 401] on strong "Docker Containers and Virtualization" at bounding box center [917, 405] width 568 height 36
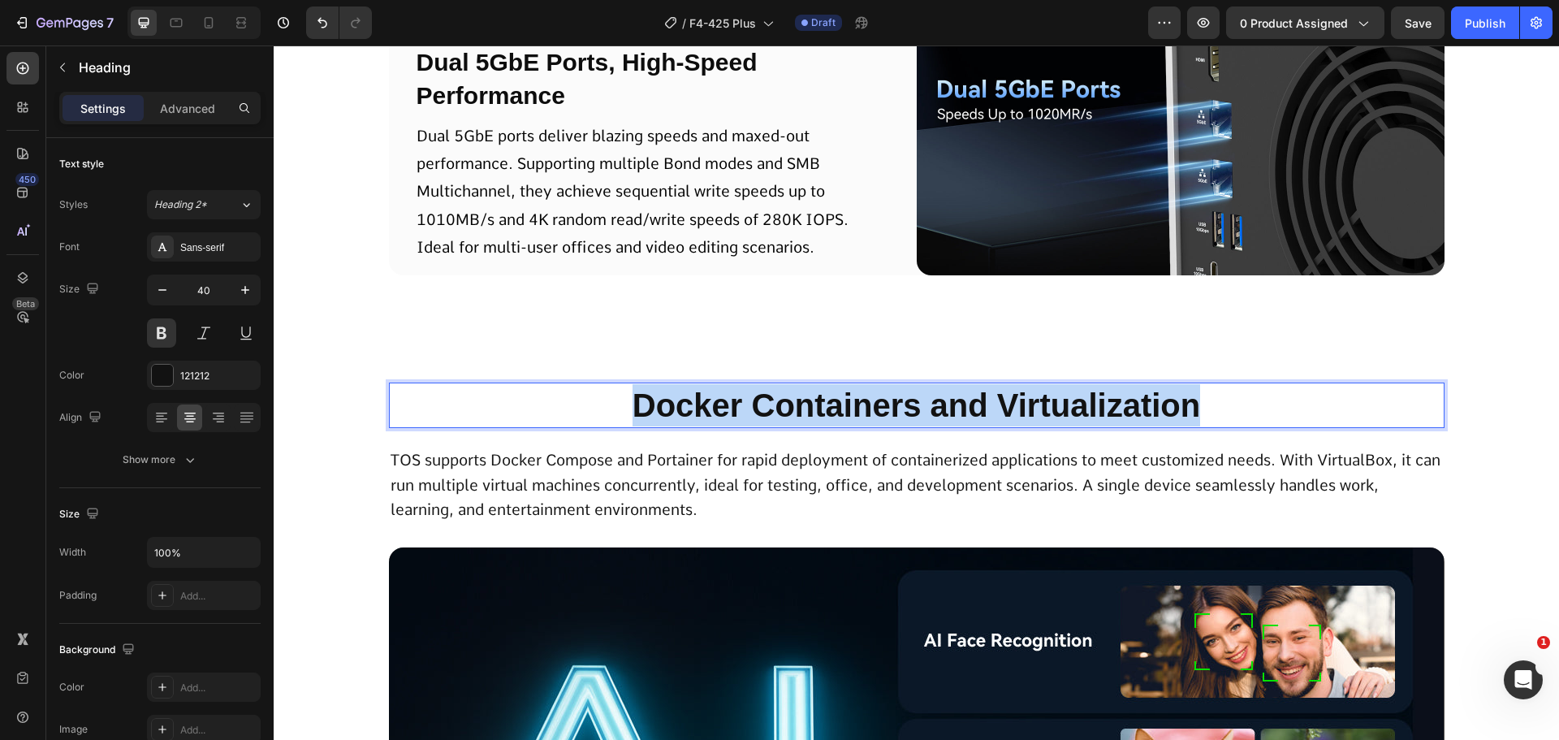
click at [802, 401] on strong "Docker Containers and Virtualization" at bounding box center [917, 405] width 568 height 36
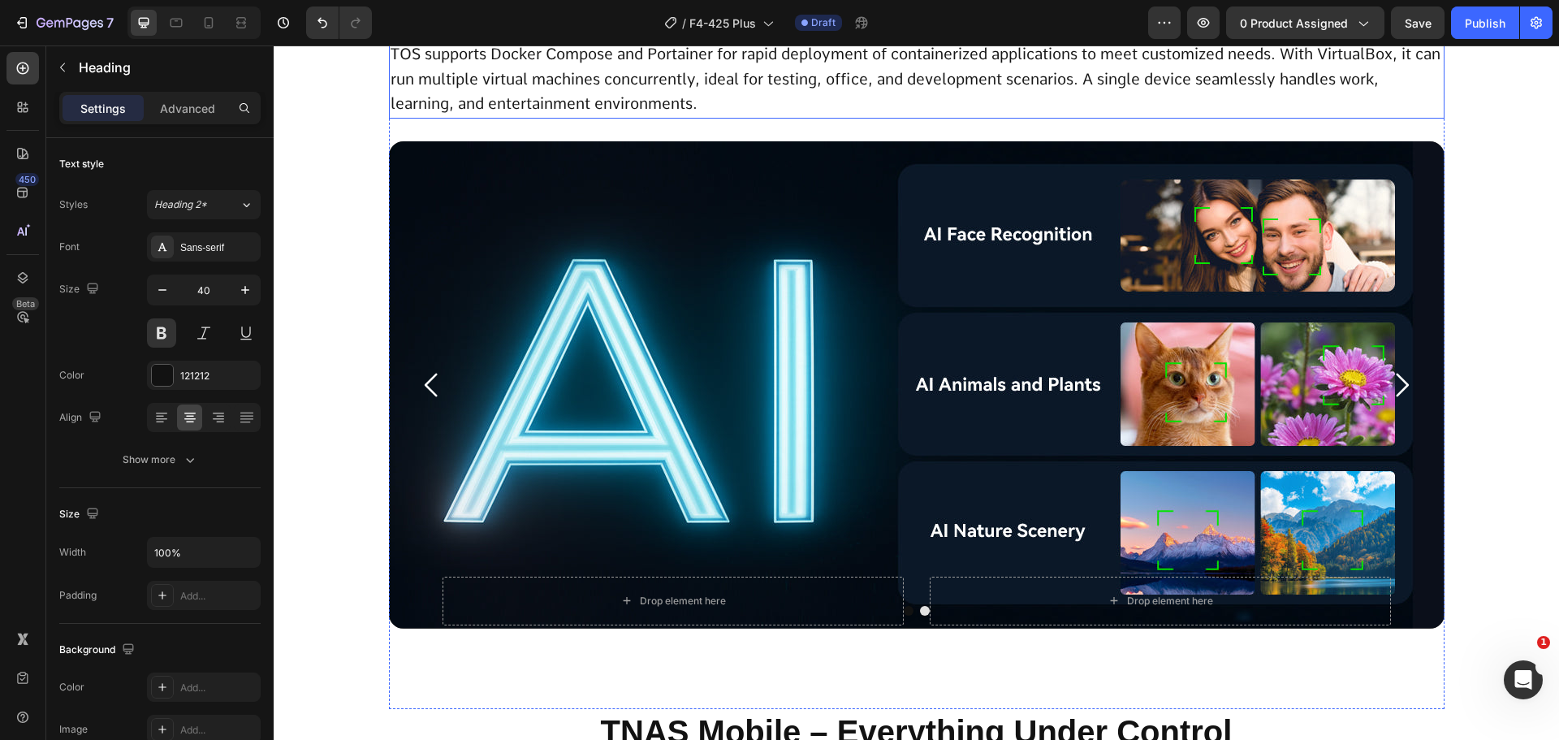
scroll to position [3586, 0]
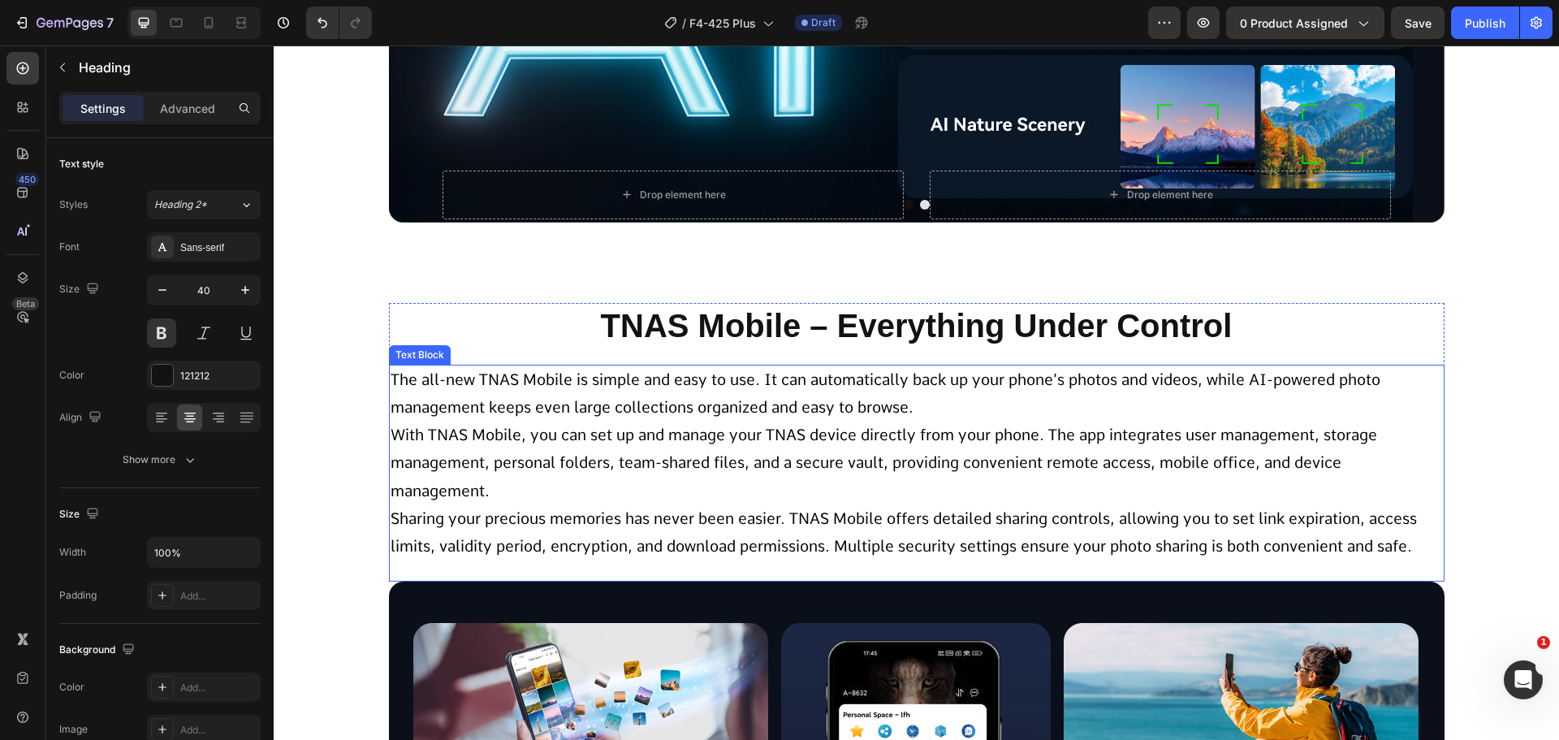
click at [808, 409] on span "The all-new TNAS Mobile is simple and easy to use. It can automatically back up…" at bounding box center [886, 393] width 990 height 46
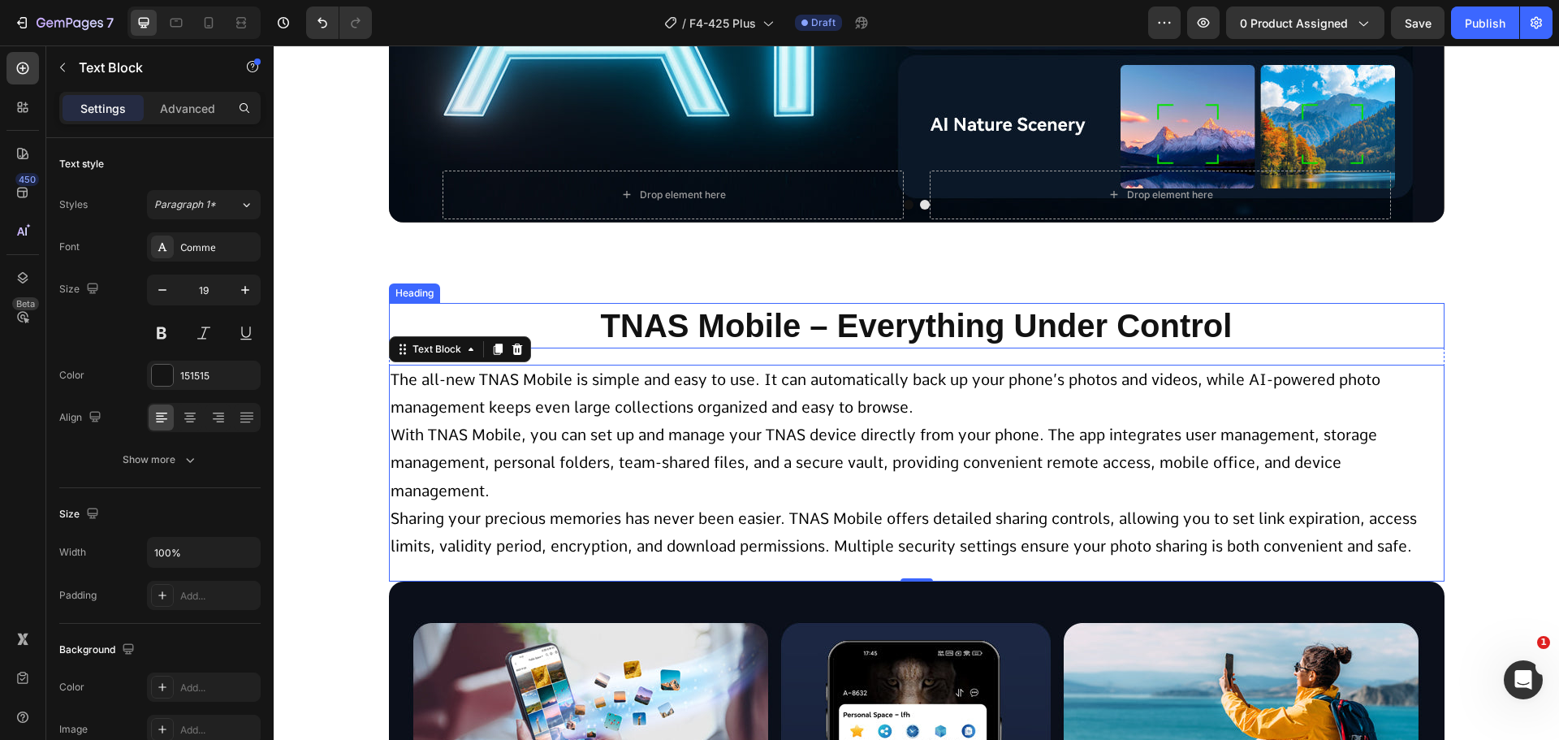
click at [779, 321] on h2 "TNAS Mobile – Everything Under Control" at bounding box center [917, 325] width 1056 height 45
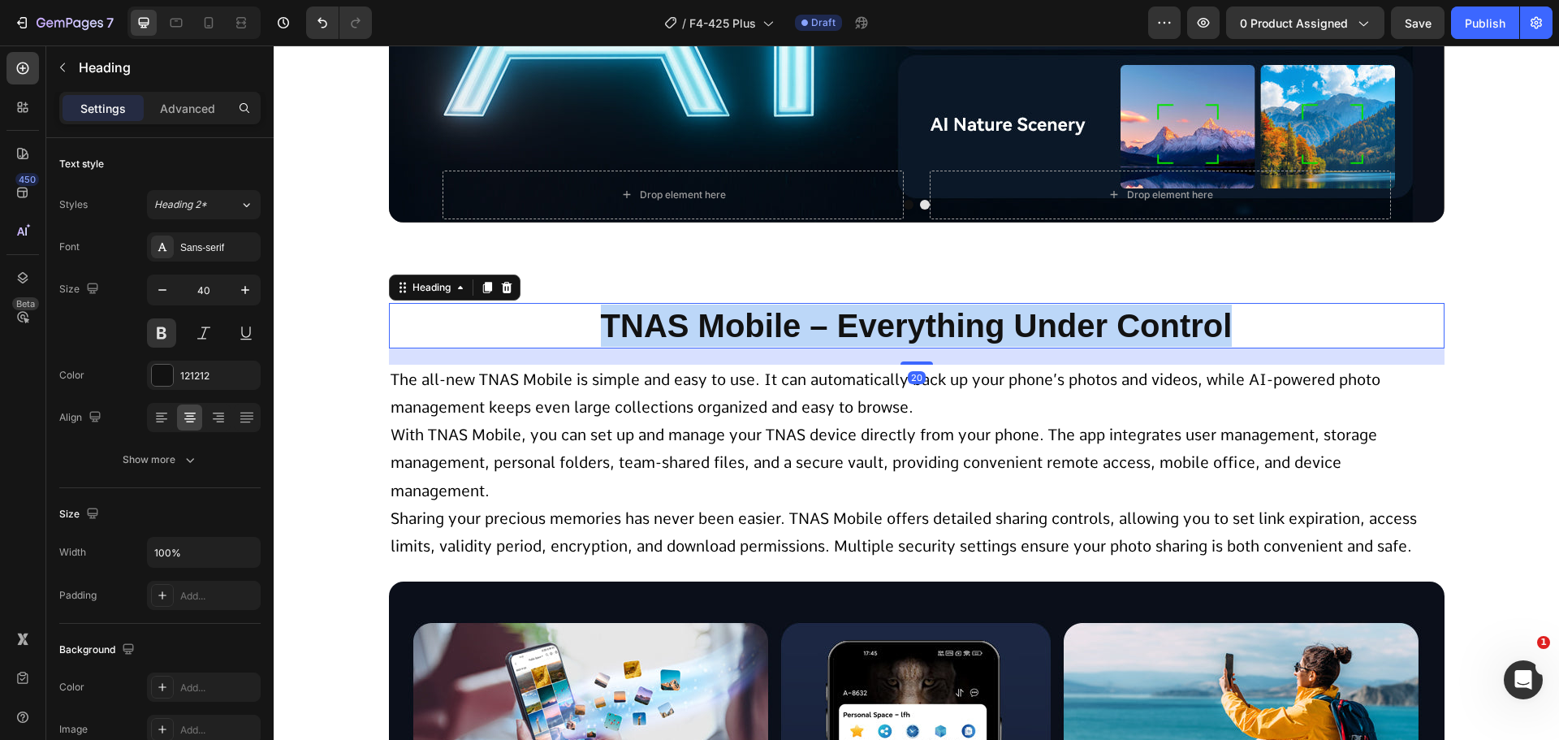
click at [779, 321] on p "TNAS Mobile – Everything Under Control" at bounding box center [917, 326] width 1053 height 42
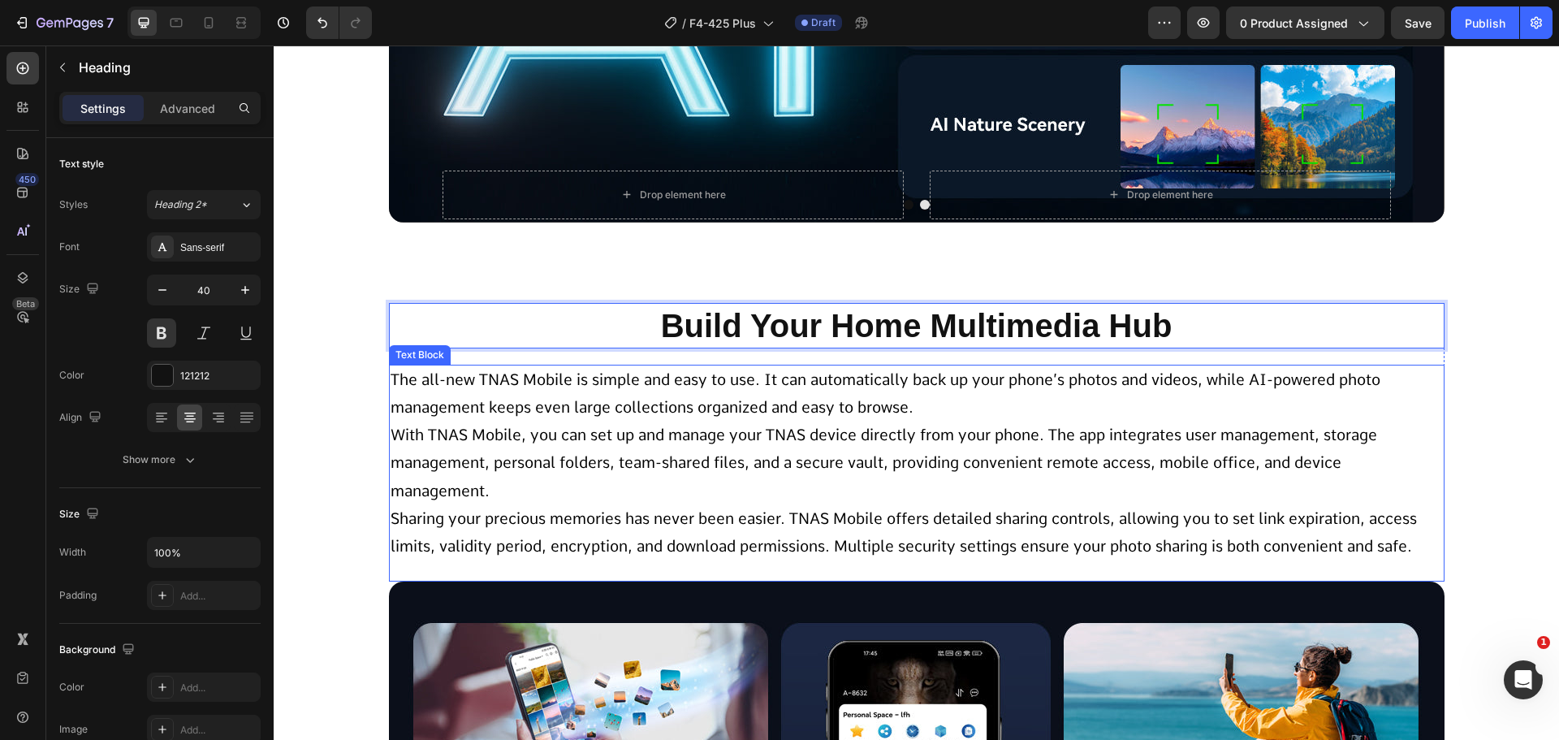
click at [764, 446] on p "The all-new TNAS Mobile is simple and easy to use. It can automatically back up…" at bounding box center [917, 463] width 1053 height 194
click at [815, 412] on span "The all-new TNAS Mobile is simple and easy to use. It can automatically back up…" at bounding box center [886, 393] width 990 height 46
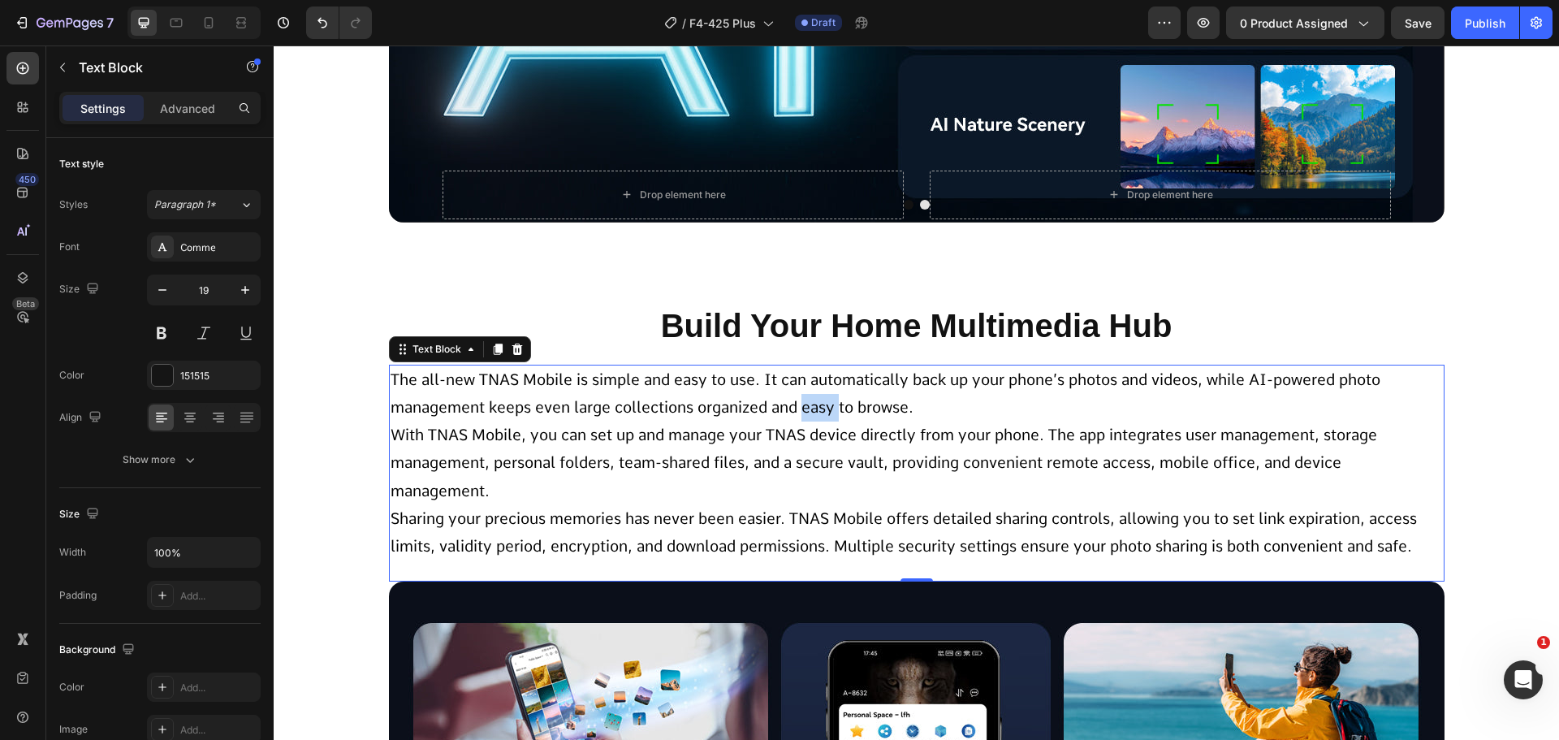
click at [815, 412] on span "The all-new TNAS Mobile is simple and easy to use. It can automatically back up…" at bounding box center [886, 393] width 990 height 46
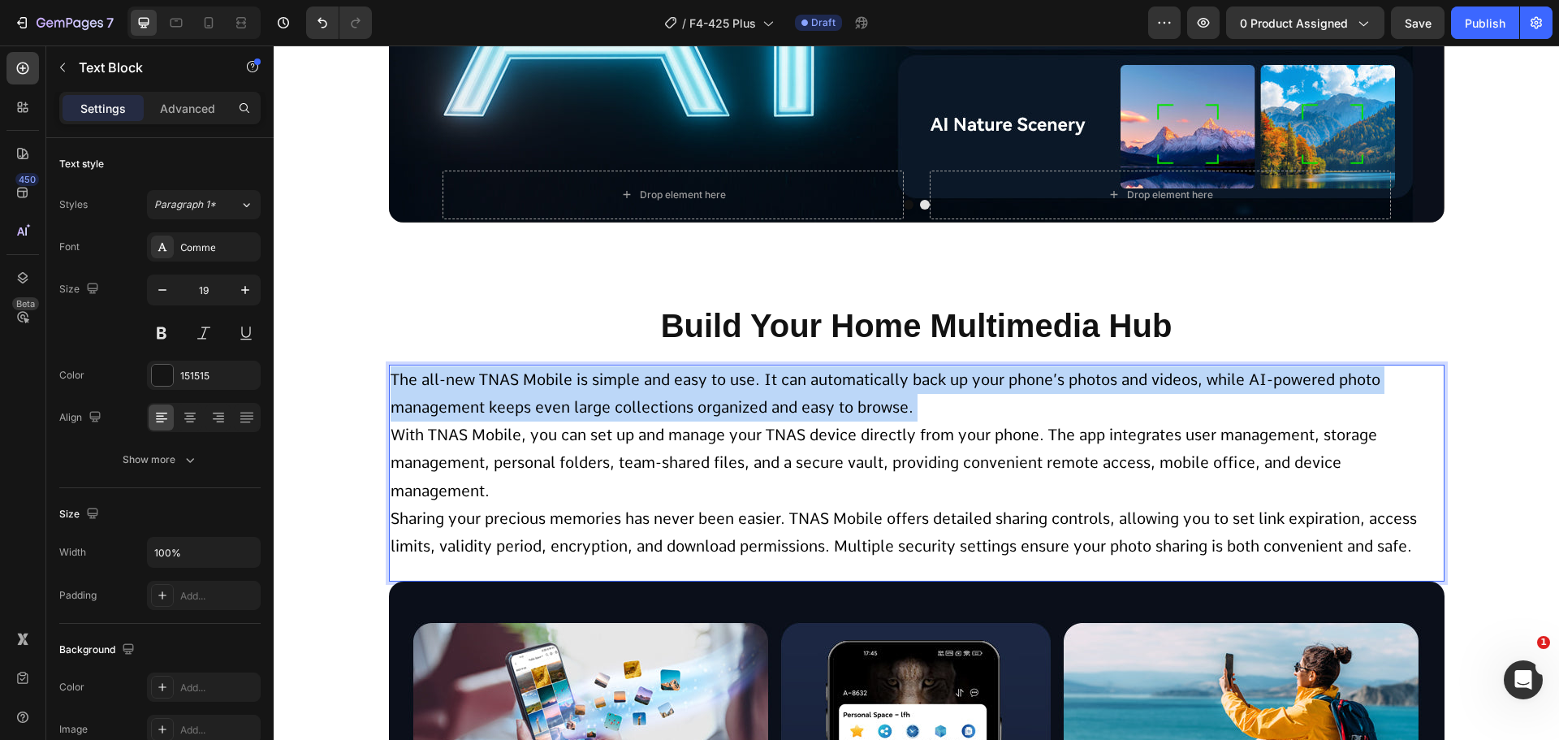
click at [815, 412] on span "The all-new TNAS Mobile is simple and easy to use. It can automatically back up…" at bounding box center [886, 393] width 990 height 46
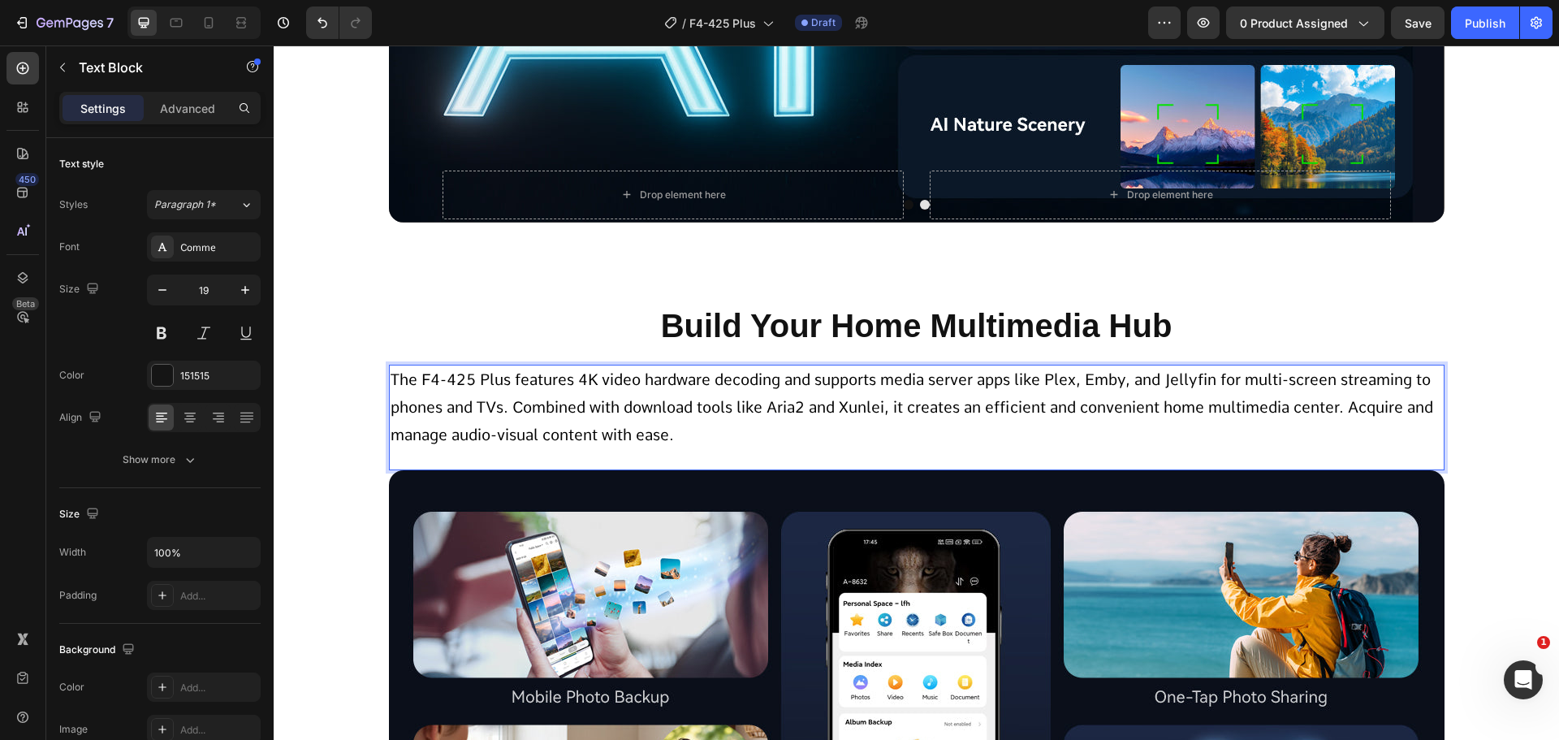
click at [846, 393] on p "The F4-425 Plus features 4K video hardware decoding and supports media server a…" at bounding box center [917, 408] width 1053 height 84
click at [768, 446] on p "The F4-425 Plus features 4K video hardware decoding and supports media server a…" at bounding box center [917, 408] width 1053 height 84
click at [789, 426] on p "The F4-425 Plus features 4K video hardware decoding and supports media server a…" at bounding box center [917, 408] width 1053 height 84
click at [941, 427] on p "The F4-425 Plus features 4K video hardware decoding and supports media server a…" at bounding box center [917, 408] width 1053 height 84
click at [504, 410] on span "The F4-425 Plus features 4K video hardware decoding and supports media server a…" at bounding box center [912, 407] width 1043 height 74
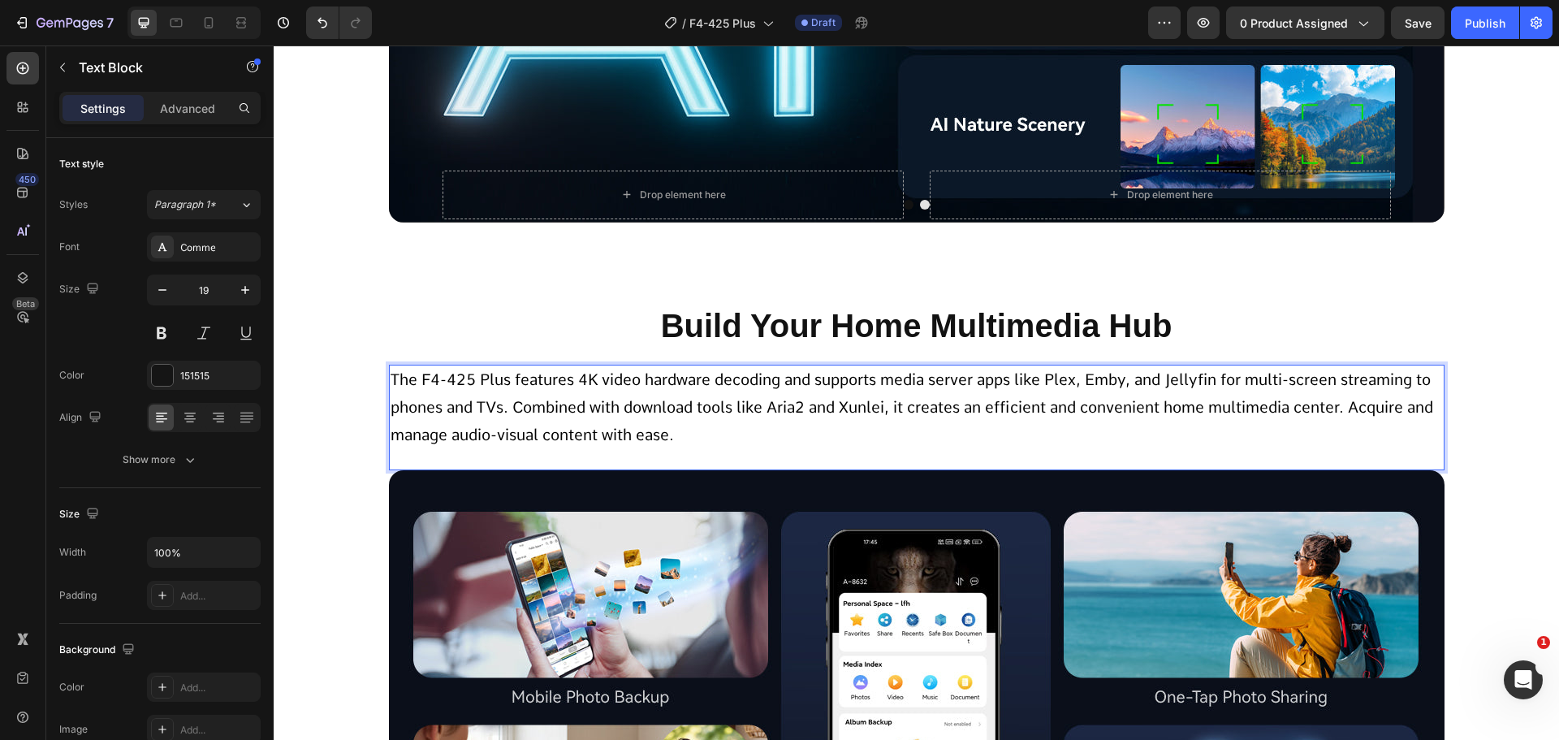
click at [508, 410] on span "The F4-425 Plus features 4K video hardware decoding and supports media server a…" at bounding box center [912, 407] width 1043 height 74
click at [886, 409] on span "The F4-425 Plus features 4K video hardware decoding and supports media server a…" at bounding box center [912, 407] width 1043 height 74
click at [891, 412] on span "The F4-425 Plus features 4K video hardware decoding and supports media server a…" at bounding box center [912, 407] width 1043 height 74
click at [1109, 425] on p "The F4-425 Plus features 4K video hardware decoding and supports media server a…" at bounding box center [917, 408] width 1053 height 84
click at [511, 407] on span "The F4-425 Plus features 4K video hardware decoding and supports media server a…" at bounding box center [912, 407] width 1043 height 74
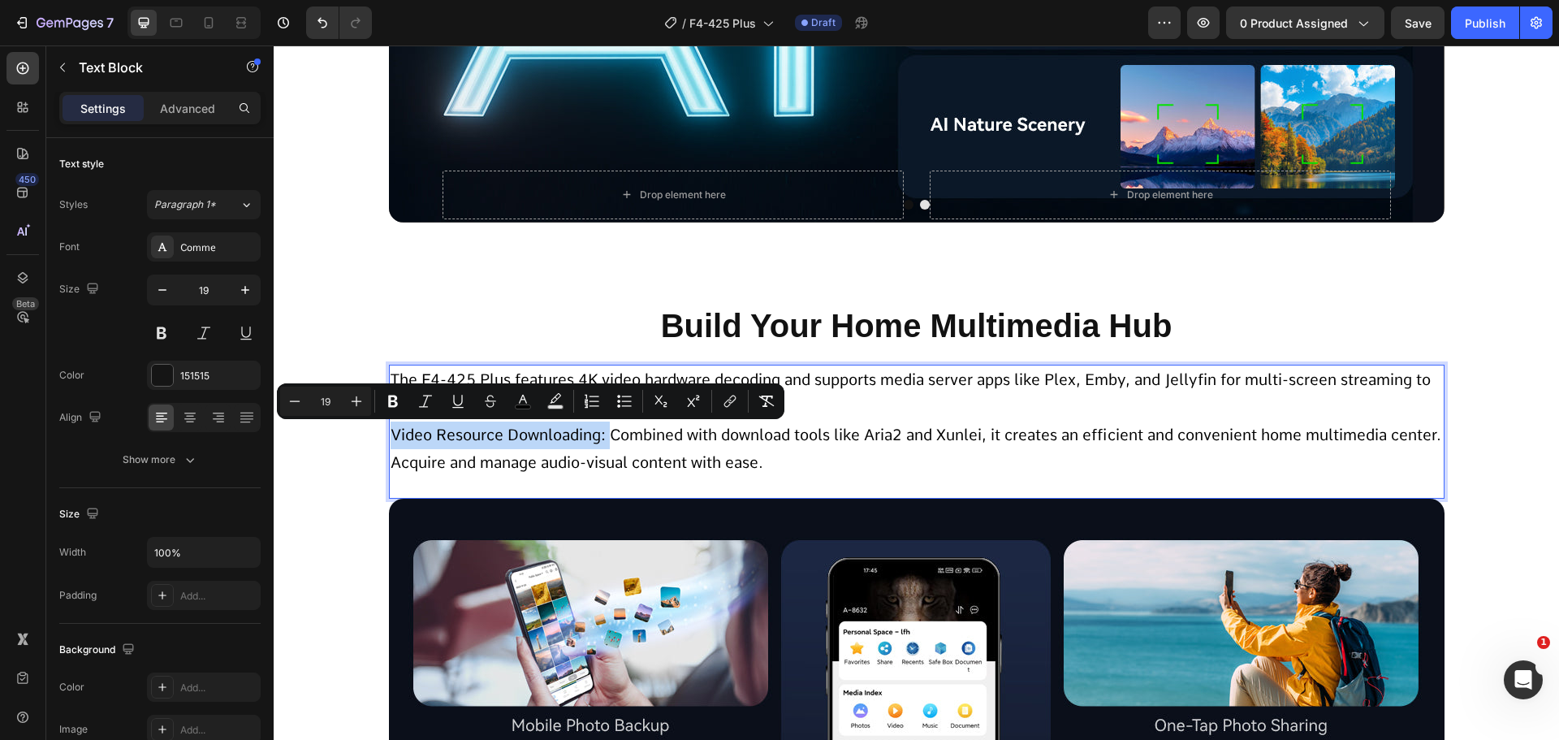
drag, startPoint x: 603, startPoint y: 434, endPoint x: 381, endPoint y: 439, distance: 222.6
click at [381, 439] on section "Build Your Home Multimedia Hub Heading The F4-425 Plus features 4K video hardwa…" at bounding box center [917, 401] width 1082 height 196
click at [573, 449] on p "Video Resource Downloading: Combined with download tools like Aria2 and Xunlei,…" at bounding box center [917, 449] width 1053 height 55
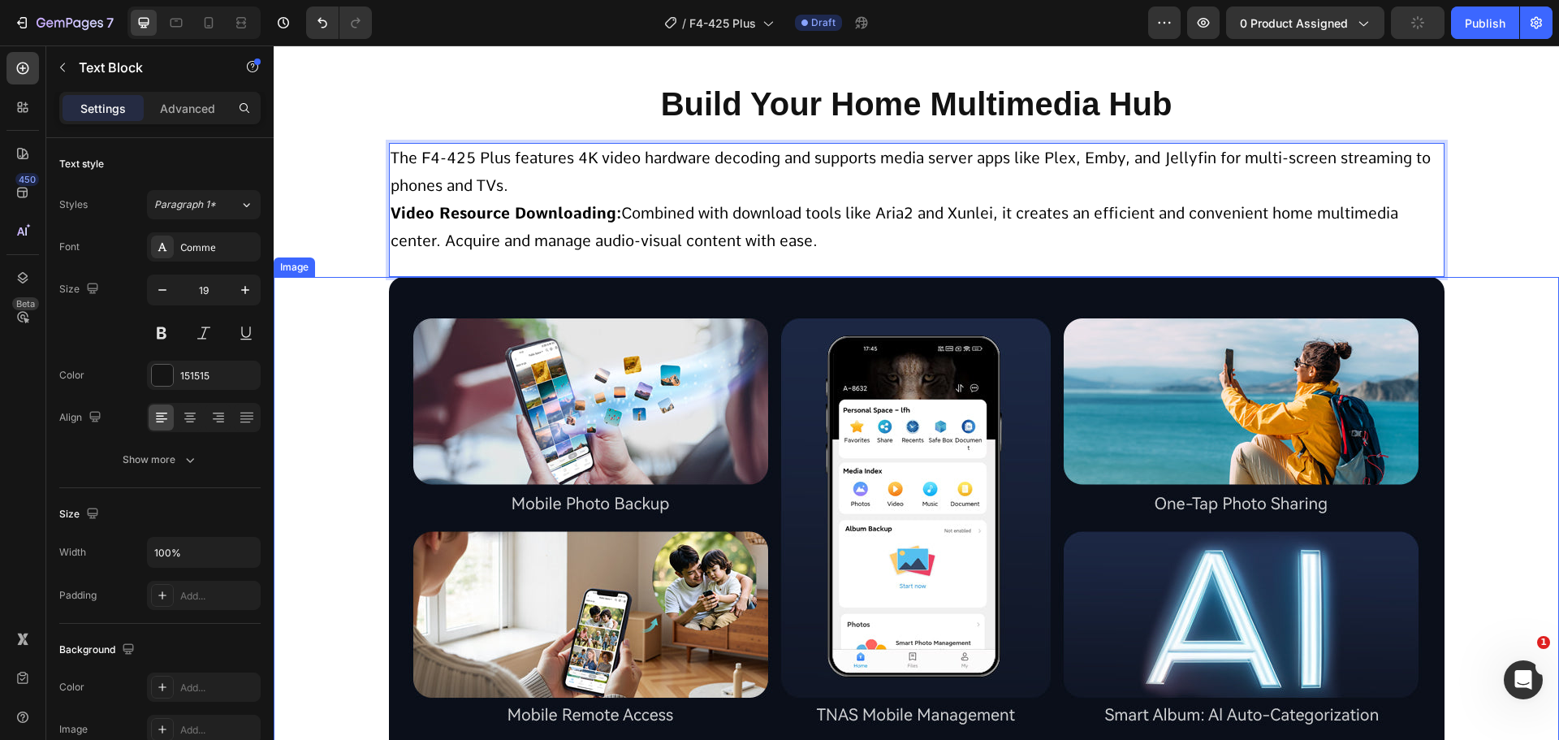
scroll to position [3830, 0]
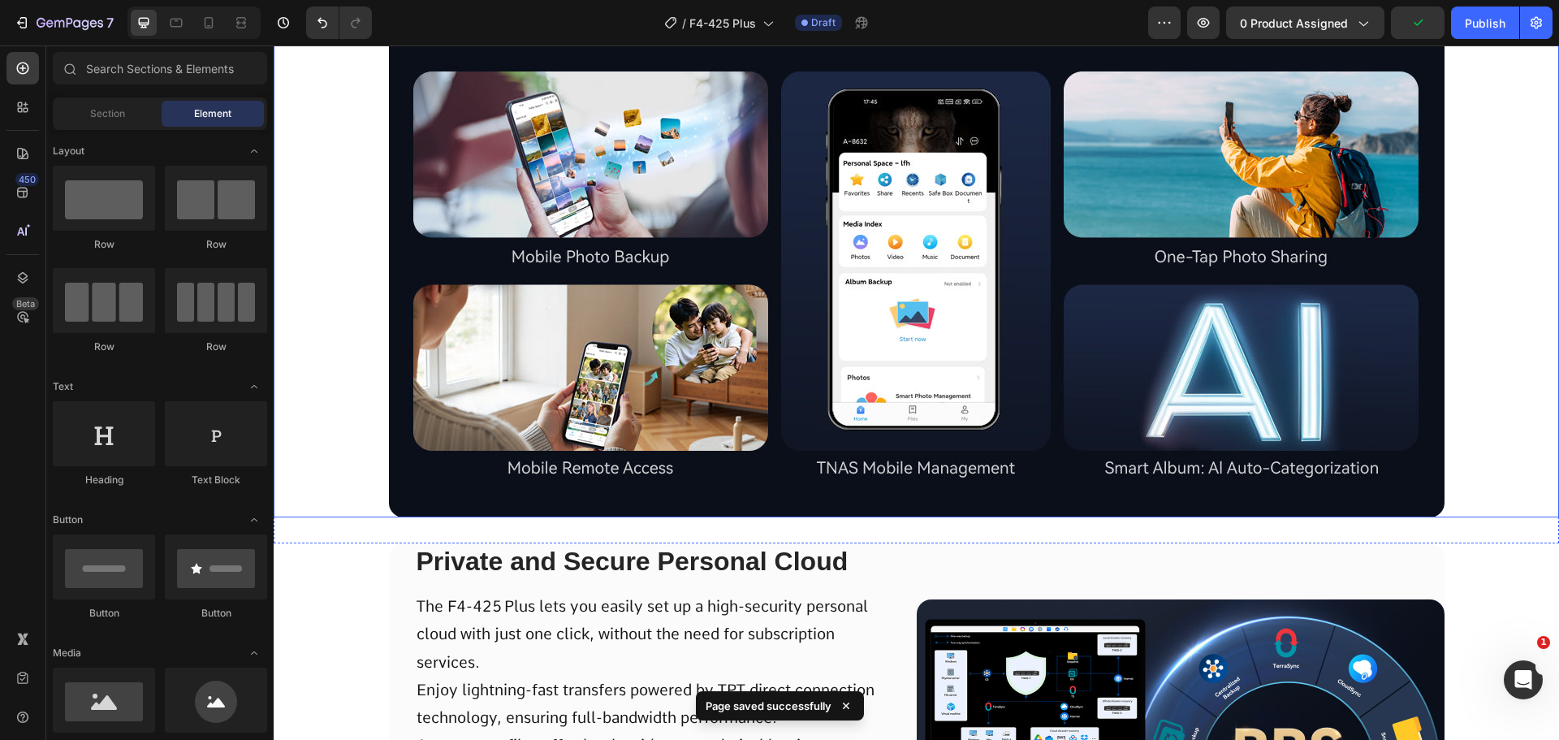
scroll to position [4317, 0]
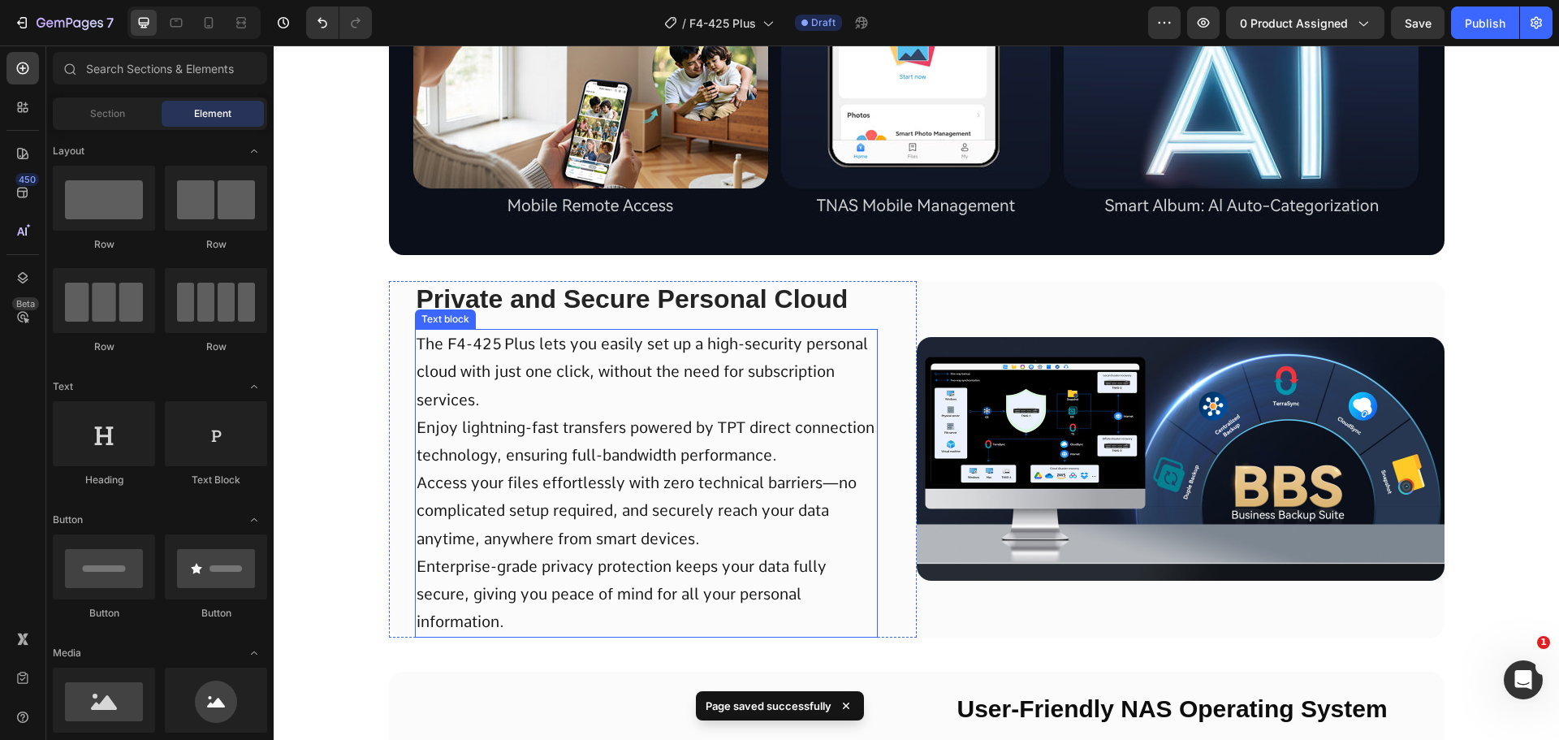
click at [671, 391] on p "The F4-425 Plus lets you easily set up a high-security personal cloud with just…" at bounding box center [647, 483] width 460 height 305
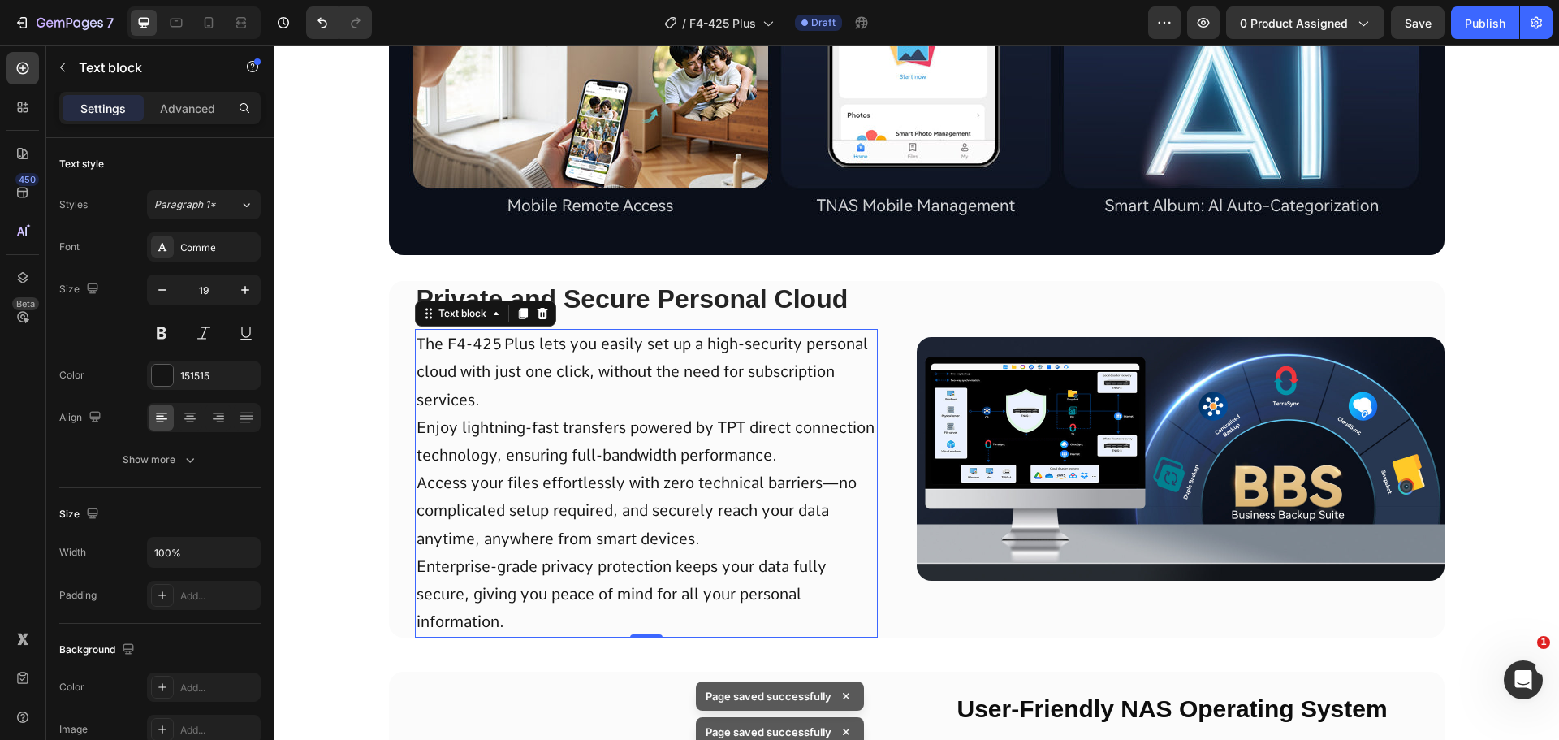
click at [641, 310] on p "Private and Secure Personal Cloud" at bounding box center [647, 300] width 460 height 34
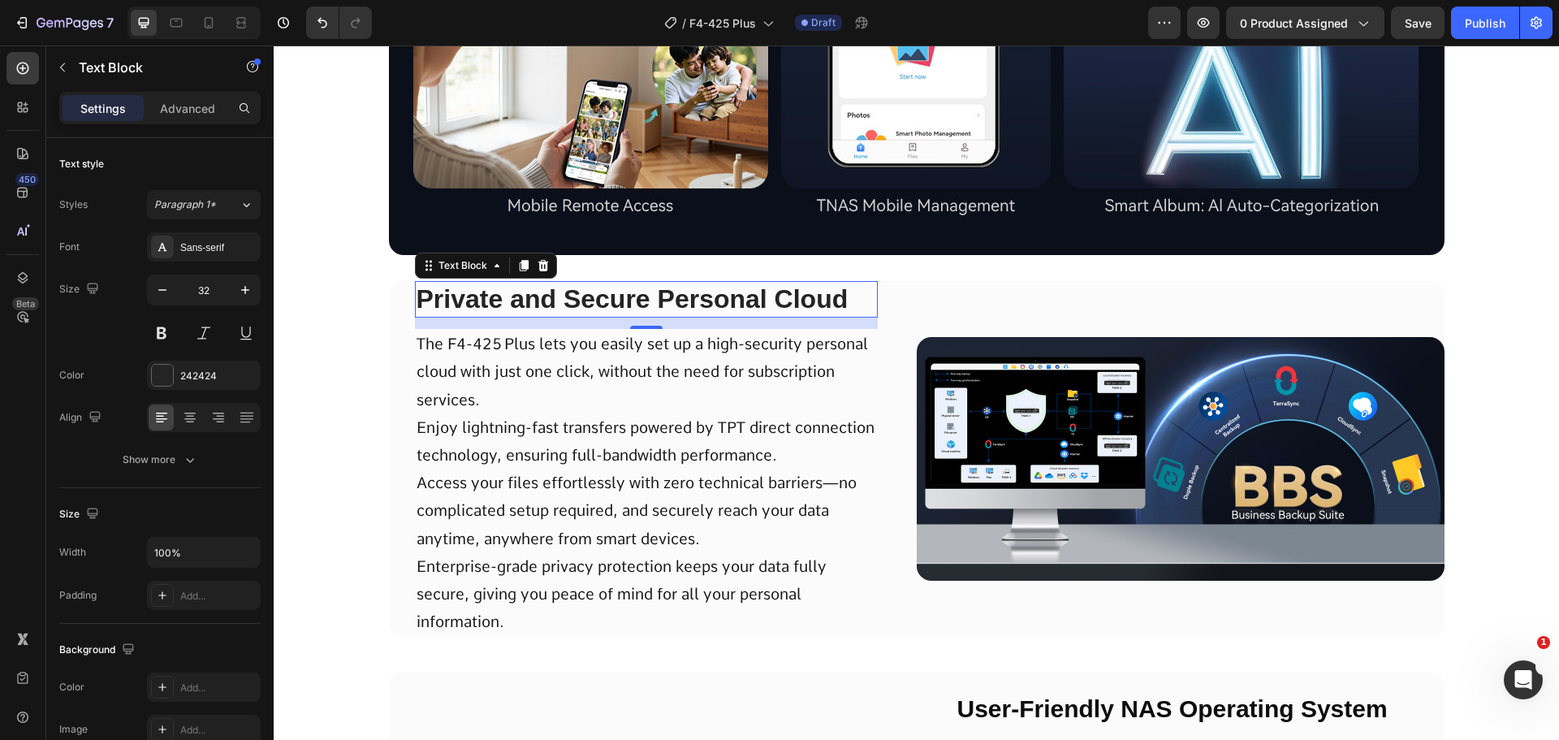
click at [641, 310] on p "Private and Secure Personal Cloud" at bounding box center [647, 300] width 460 height 34
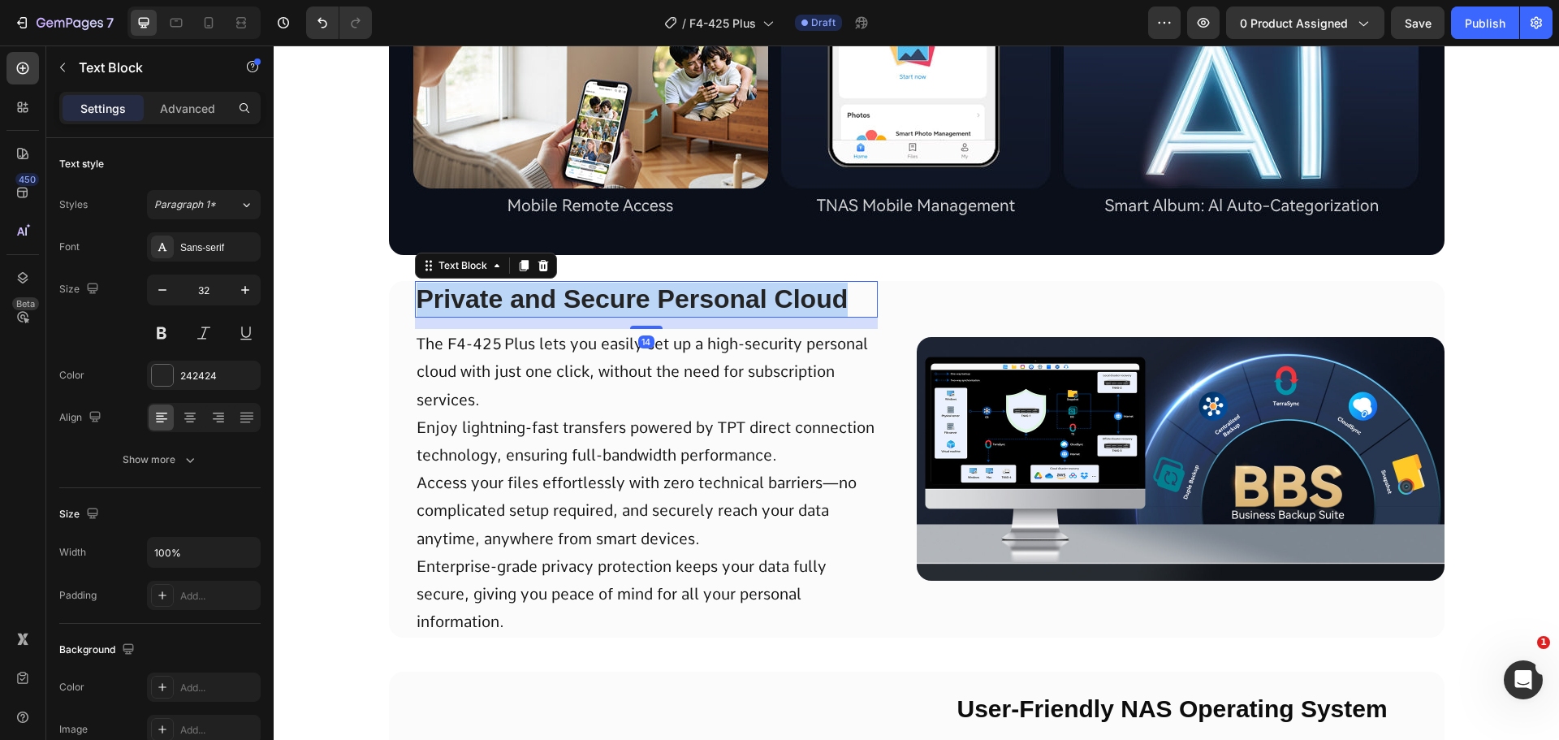
click at [641, 310] on p "Private and Secure Personal Cloud" at bounding box center [647, 300] width 460 height 34
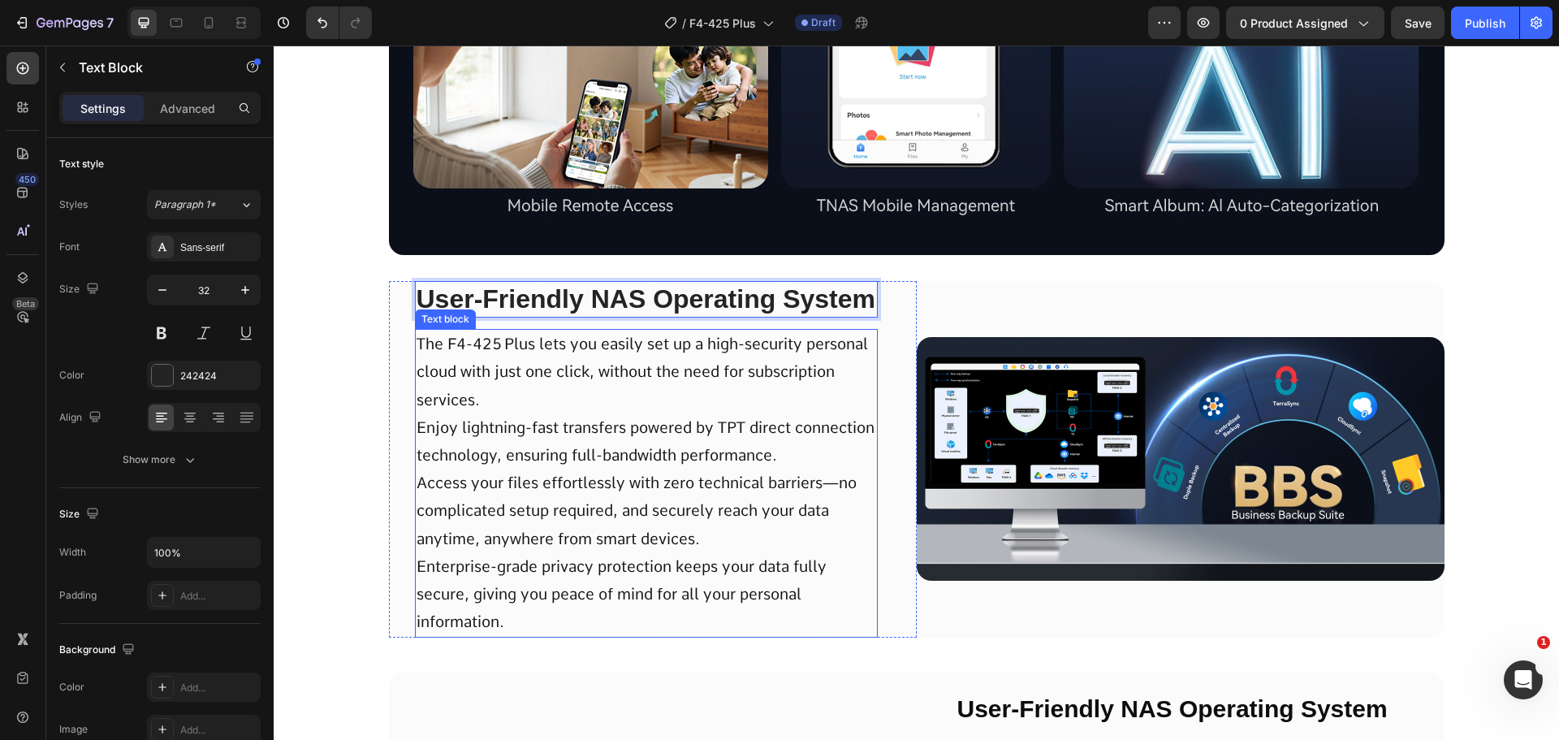
click at [578, 396] on p "The F4-425 Plus lets you easily set up a high-security personal cloud with just…" at bounding box center [647, 483] width 460 height 305
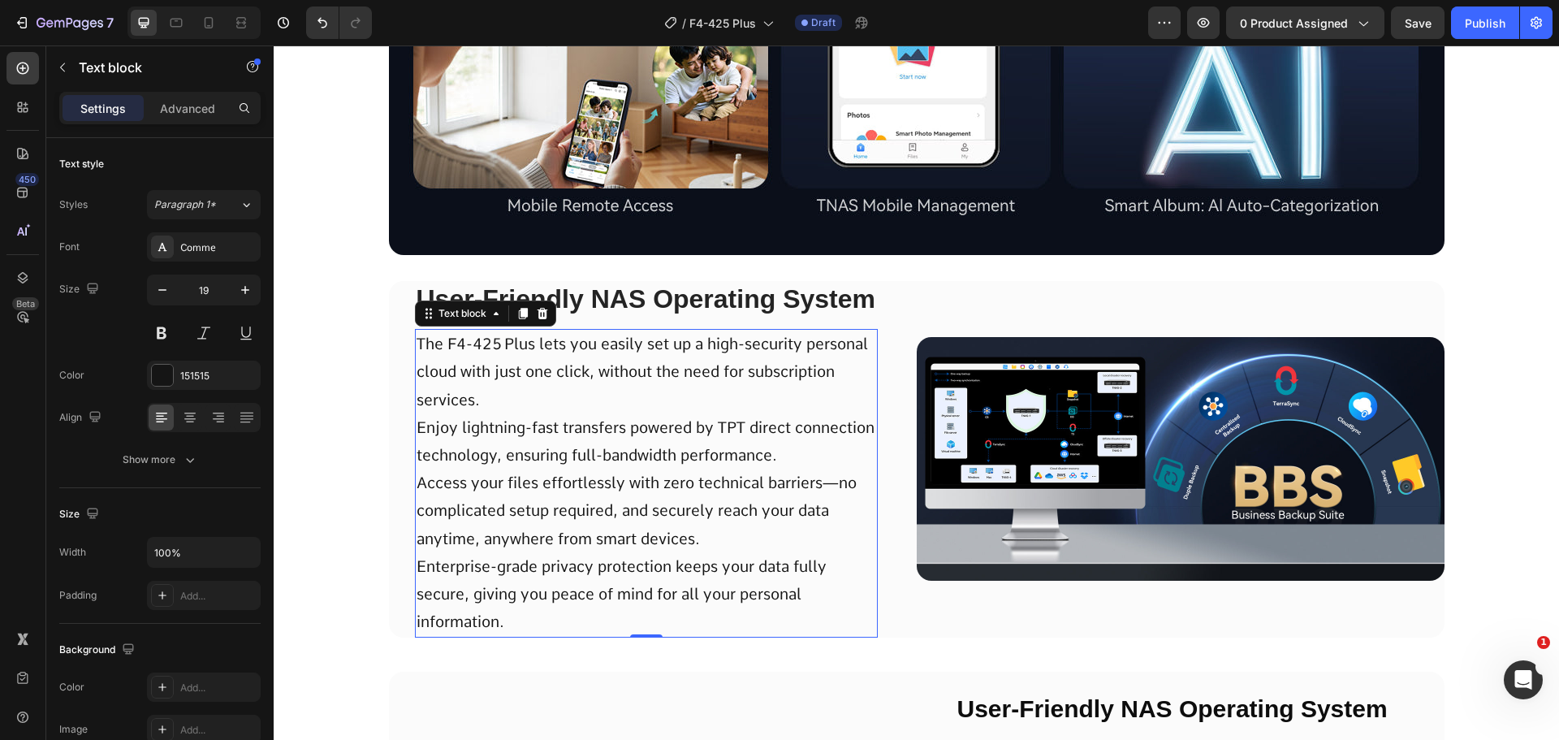
click at [628, 303] on p "User-Friendly NAS Operating System" at bounding box center [647, 300] width 460 height 34
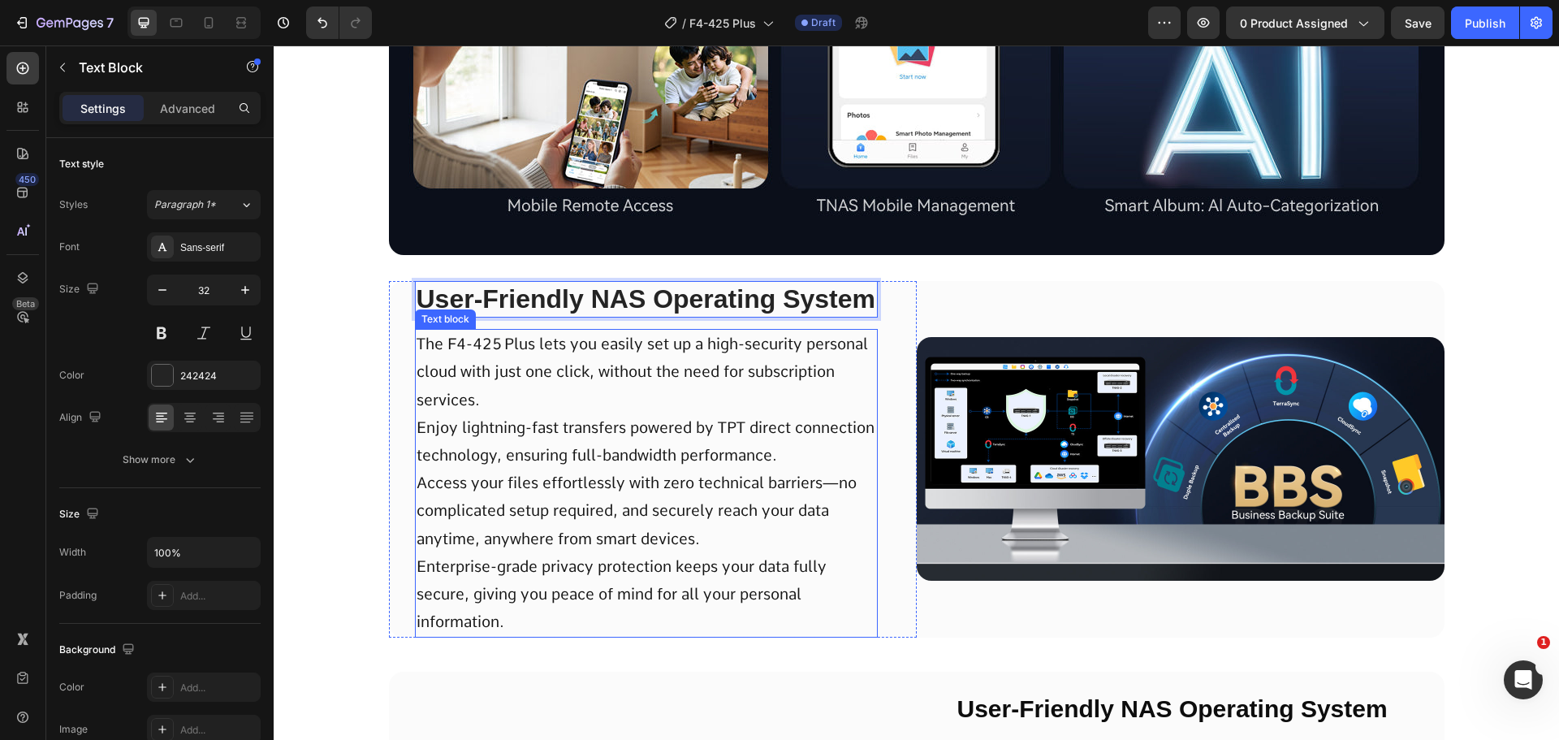
click at [605, 429] on p "The F4-425 Plus lets you easily set up a high-security personal cloud with just…" at bounding box center [647, 483] width 460 height 305
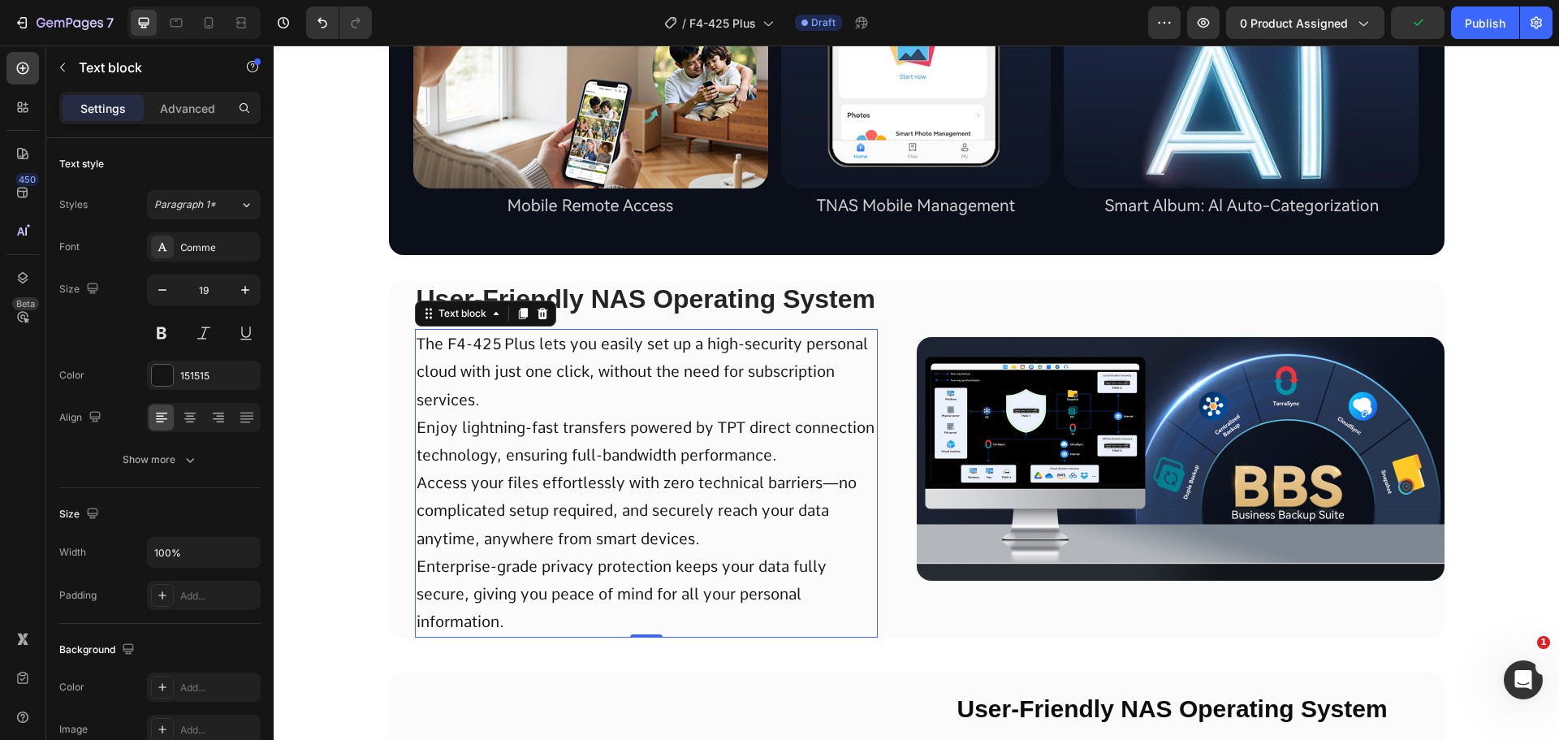
click at [563, 449] on p "The F4-425 Plus lets you easily set up a high-security personal cloud with just…" at bounding box center [647, 483] width 460 height 305
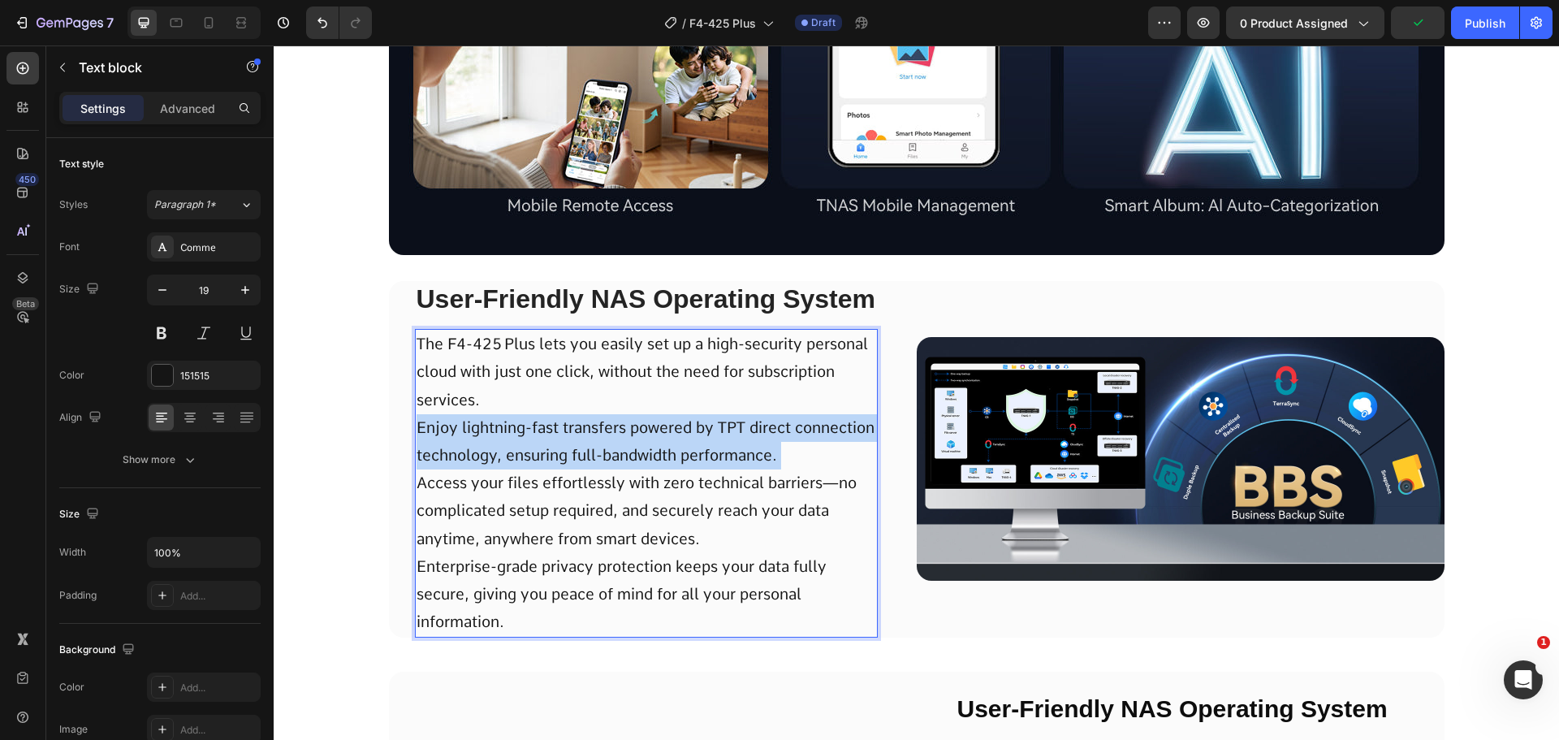
click at [563, 449] on p "The F4-425 Plus lets you easily set up a high-security personal cloud with just…" at bounding box center [647, 483] width 460 height 305
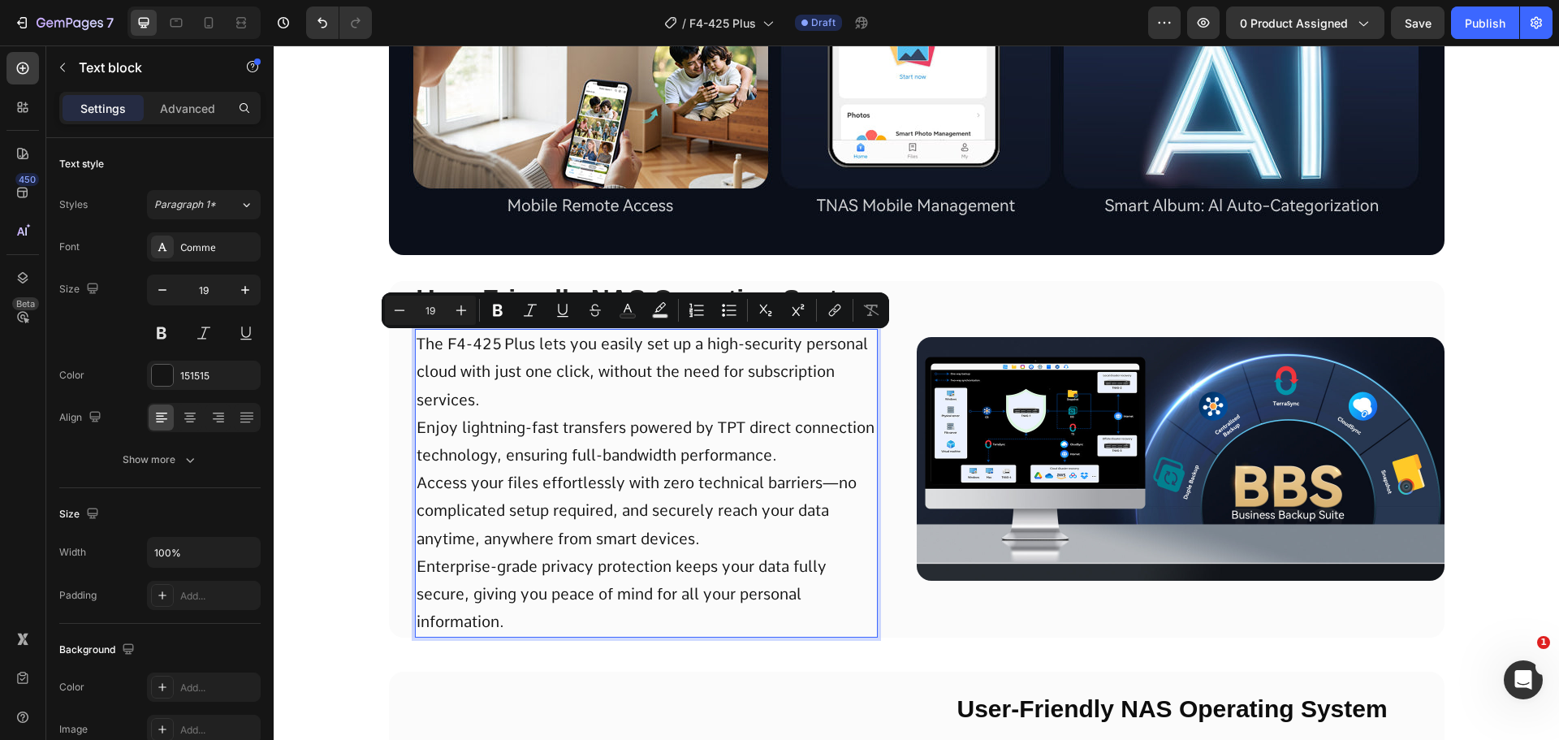
scroll to position [4330, 0]
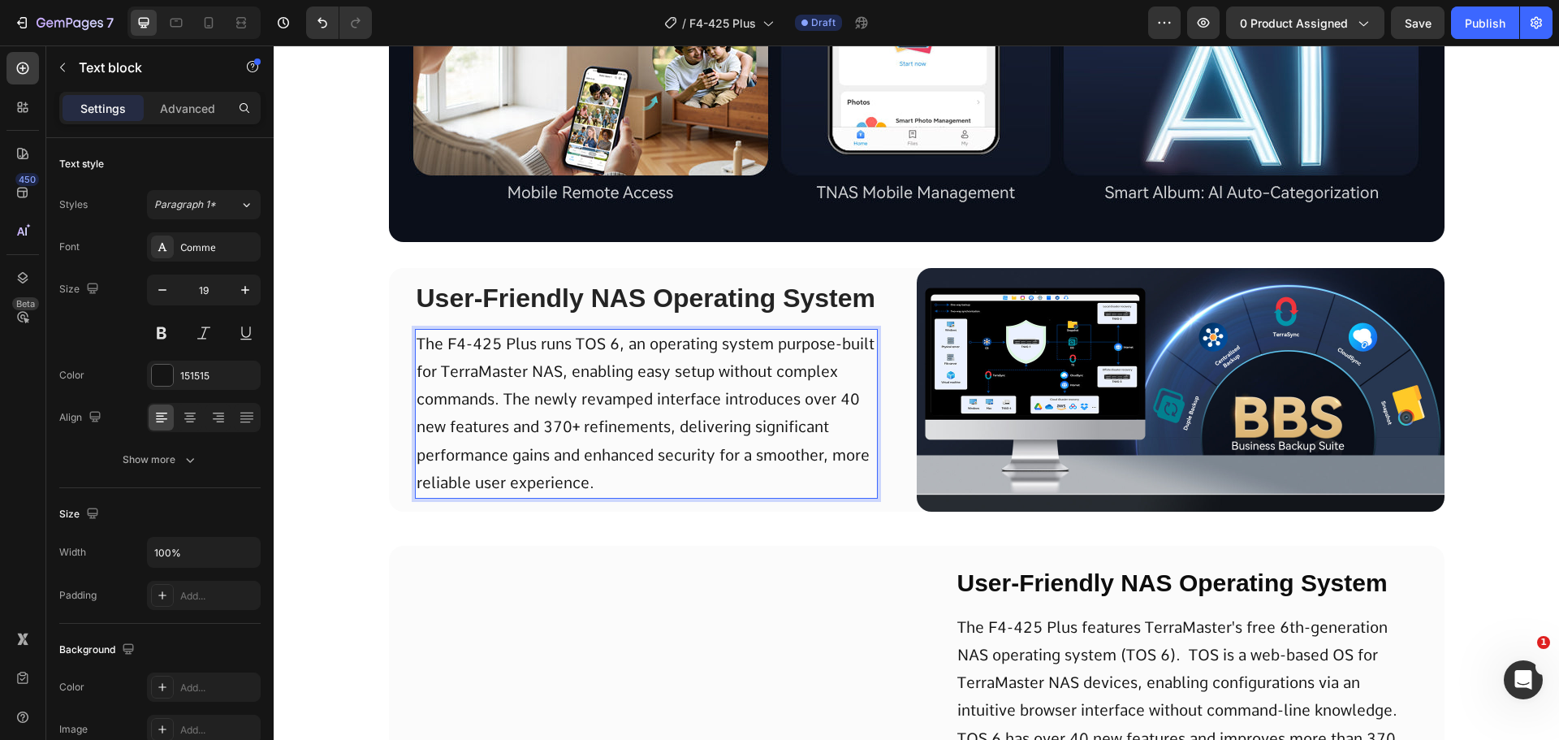
click at [375, 433] on div "User-Friendly NAS Operating System Text Block The F4-425 Plus runs TOS 6, an op…" at bounding box center [917, 587] width 1286 height 638
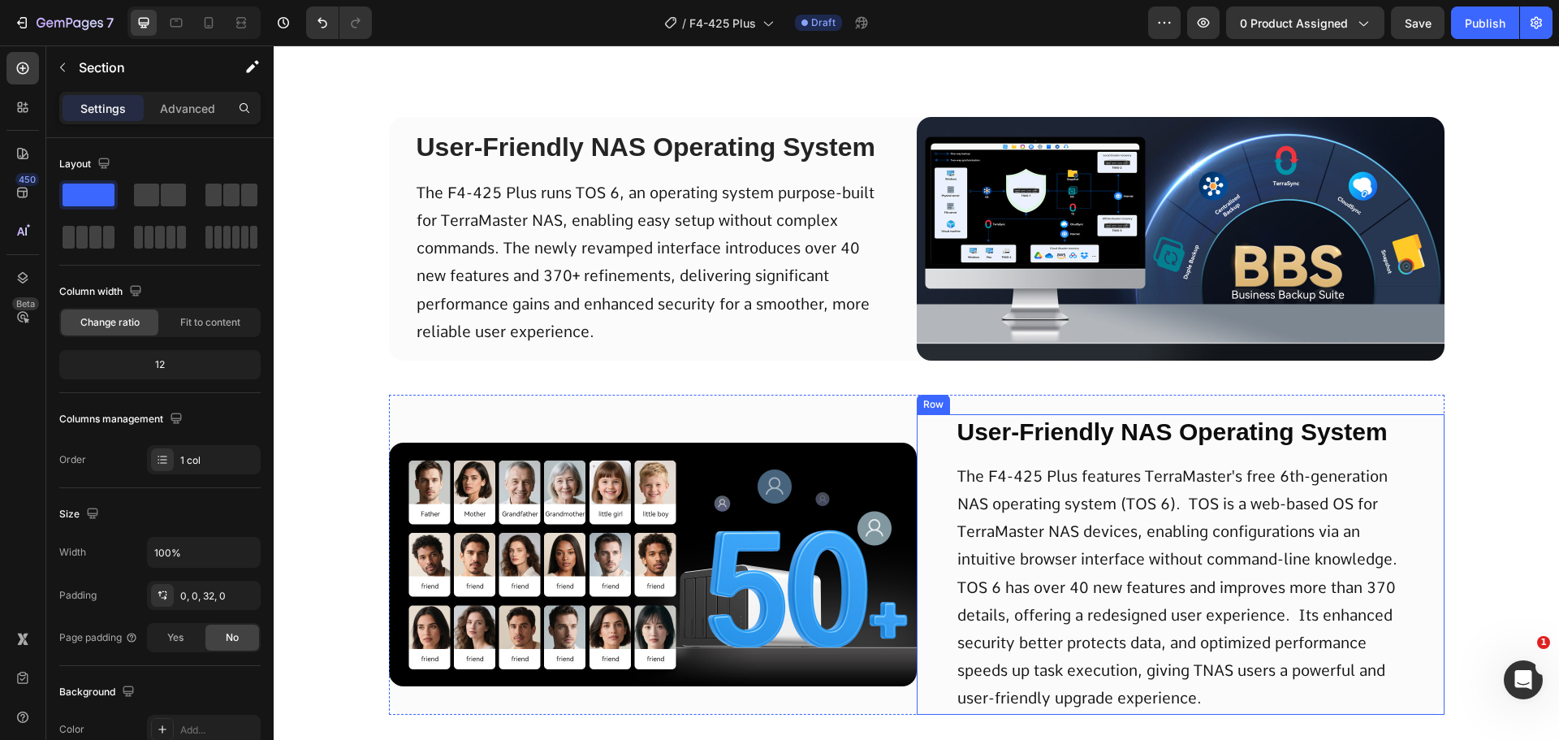
scroll to position [4574, 0]
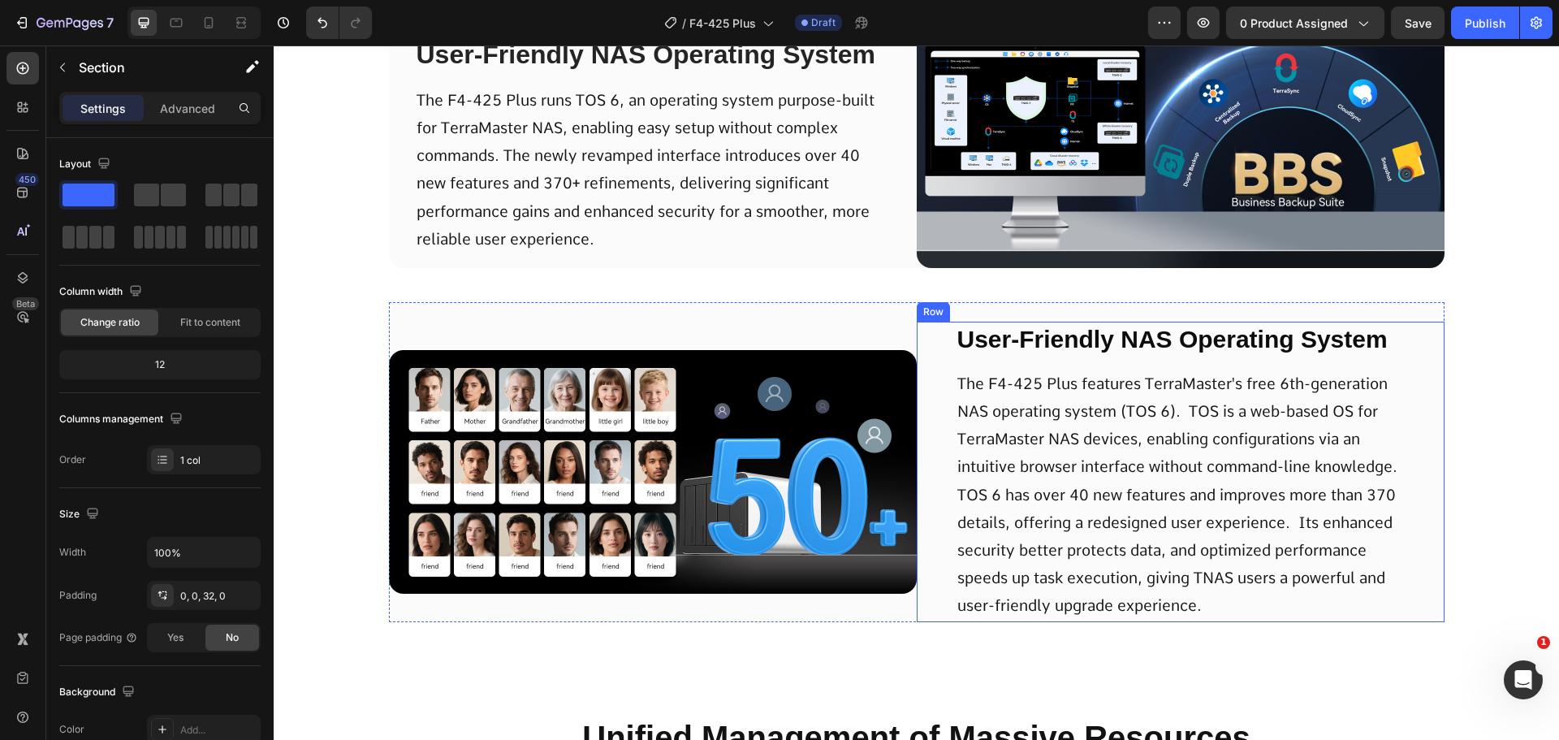
click at [931, 427] on div "User-Friendly NAS Operating System Text Block The F4-425 Plus features TerraMas…" at bounding box center [1181, 472] width 528 height 301
click at [894, 333] on div "Image" at bounding box center [653, 472] width 528 height 301
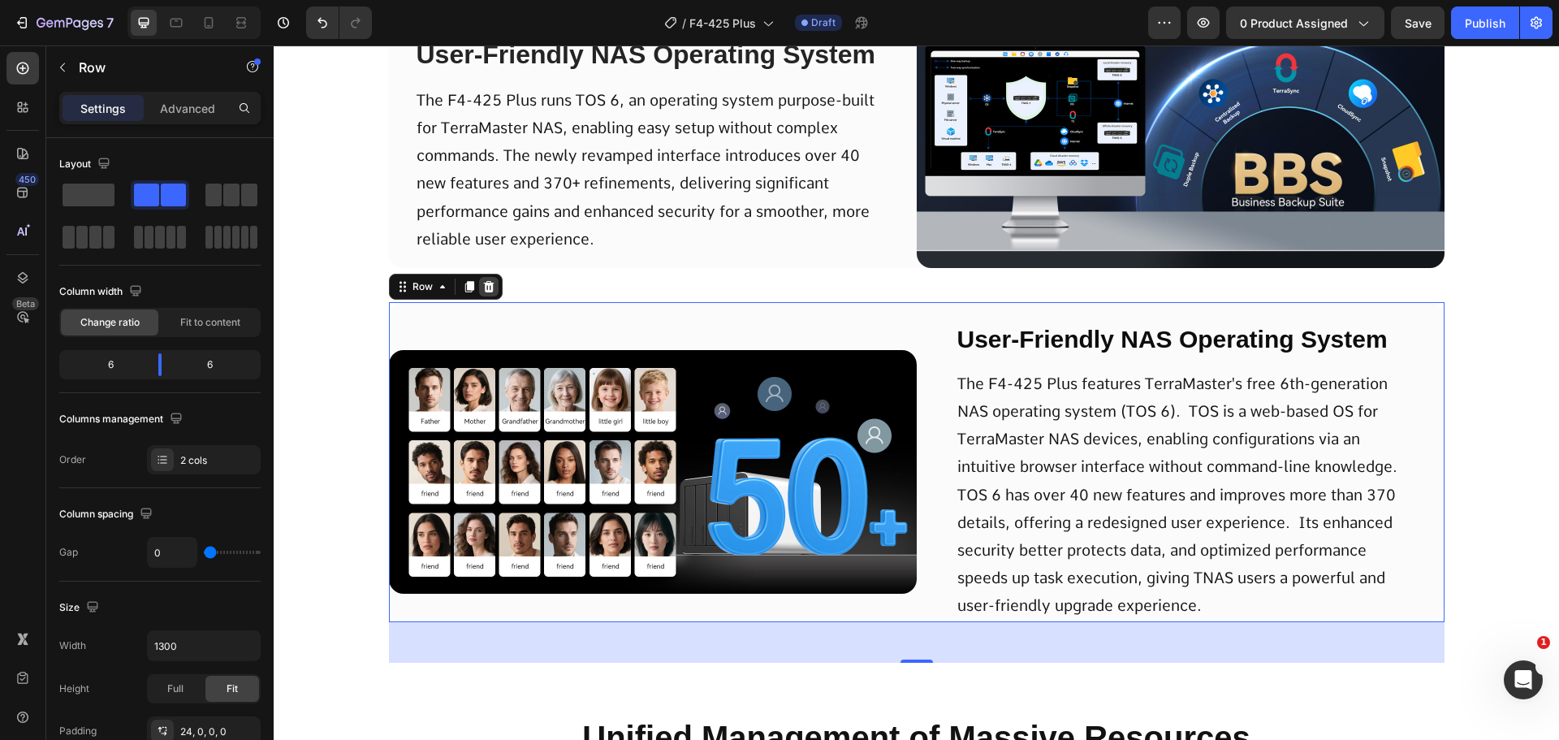
click at [479, 288] on div at bounding box center [488, 286] width 19 height 19
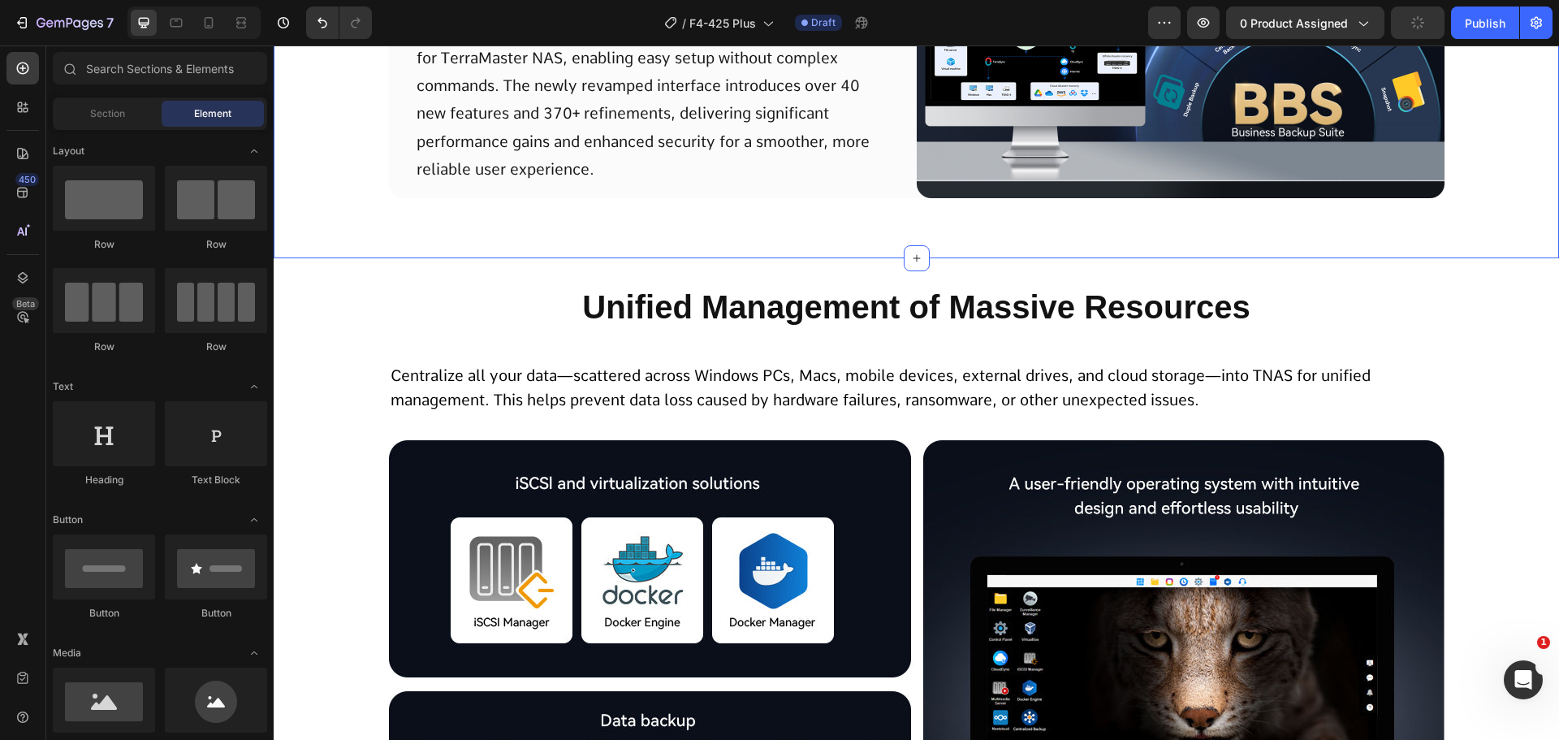
scroll to position [4655, 0]
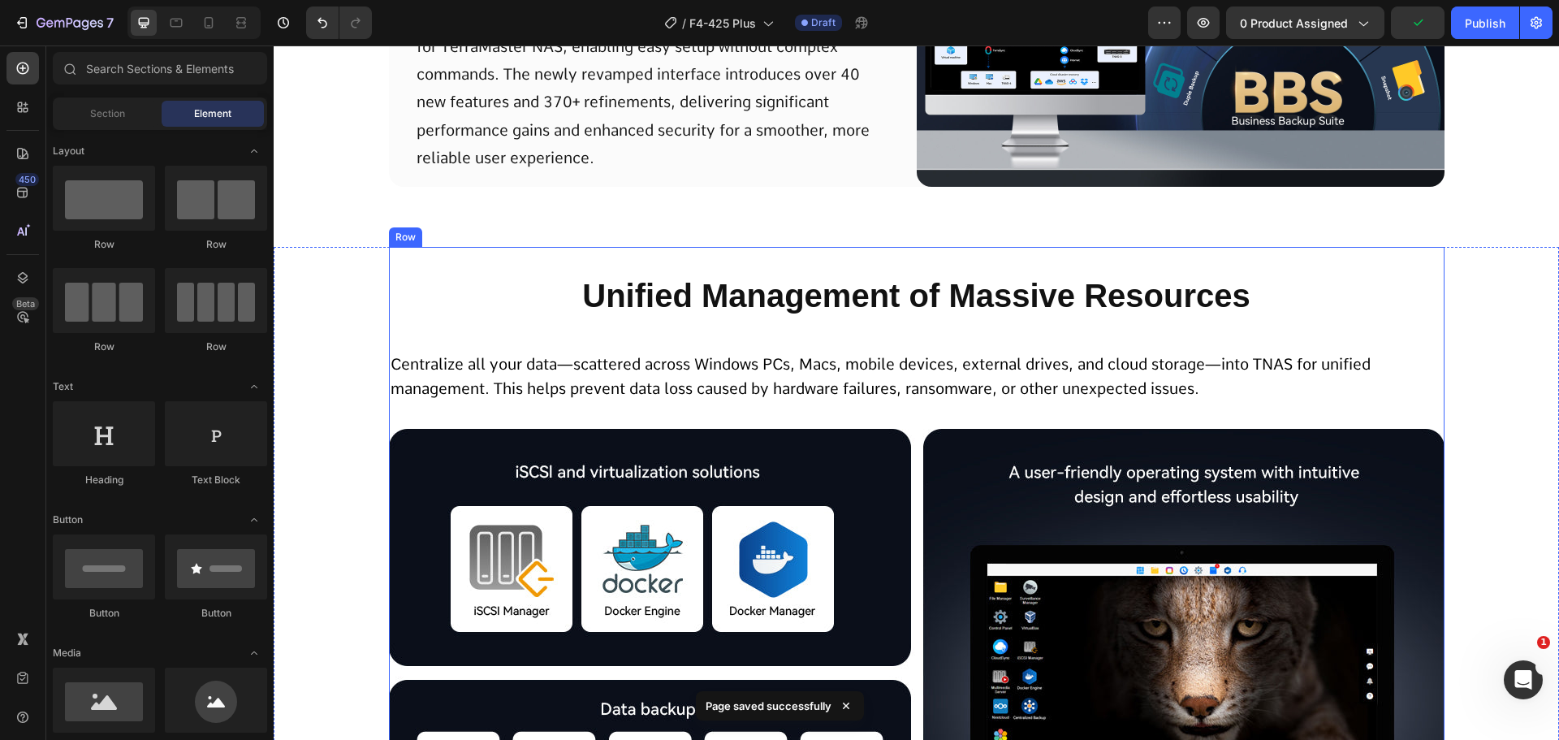
click at [751, 380] on span "Centralize all your data—scattered across Windows PCs, Macs, mobile devices, ex…" at bounding box center [881, 377] width 980 height 44
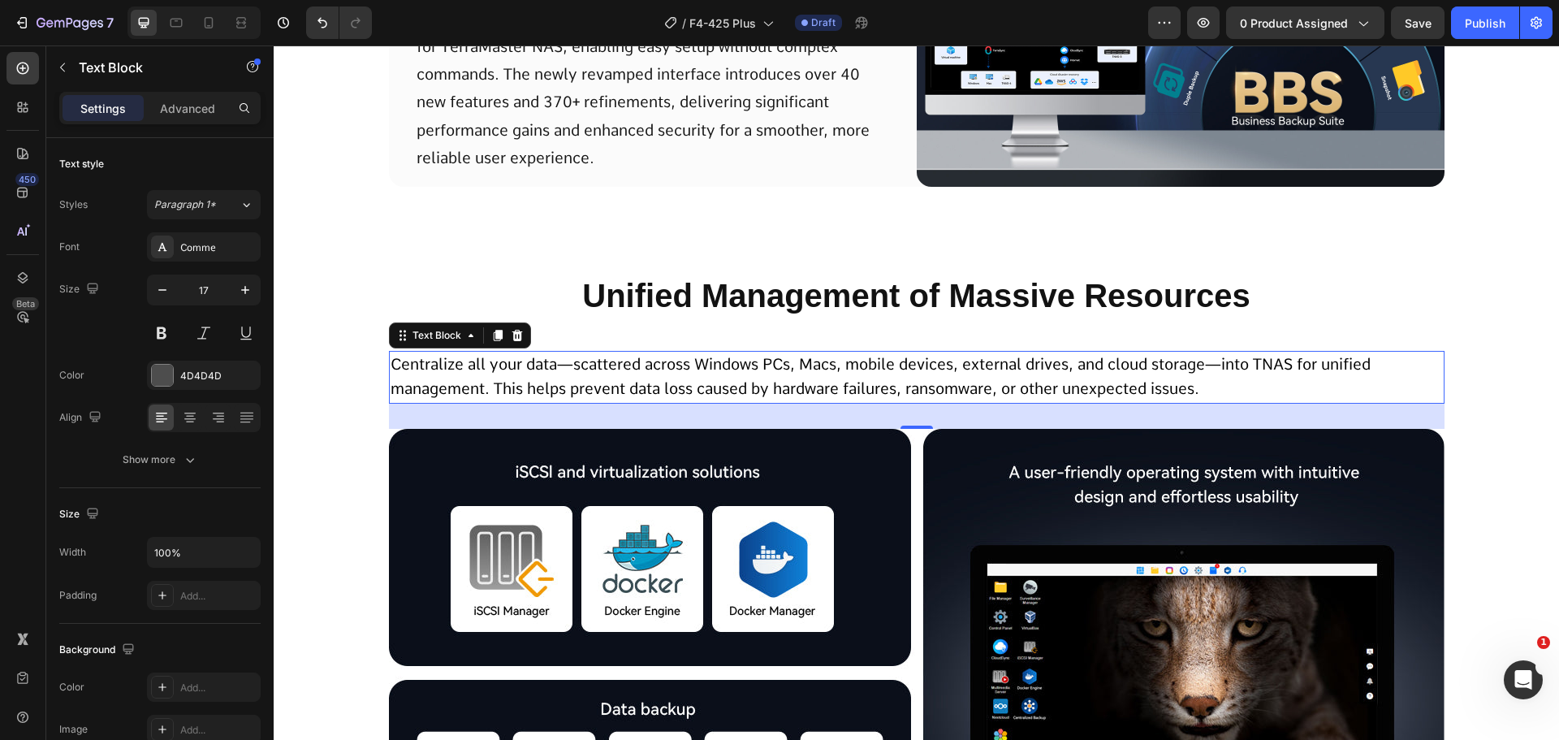
click at [748, 381] on span "Centralize all your data—scattered across Windows PCs, Macs, mobile devices, ex…" at bounding box center [881, 377] width 980 height 44
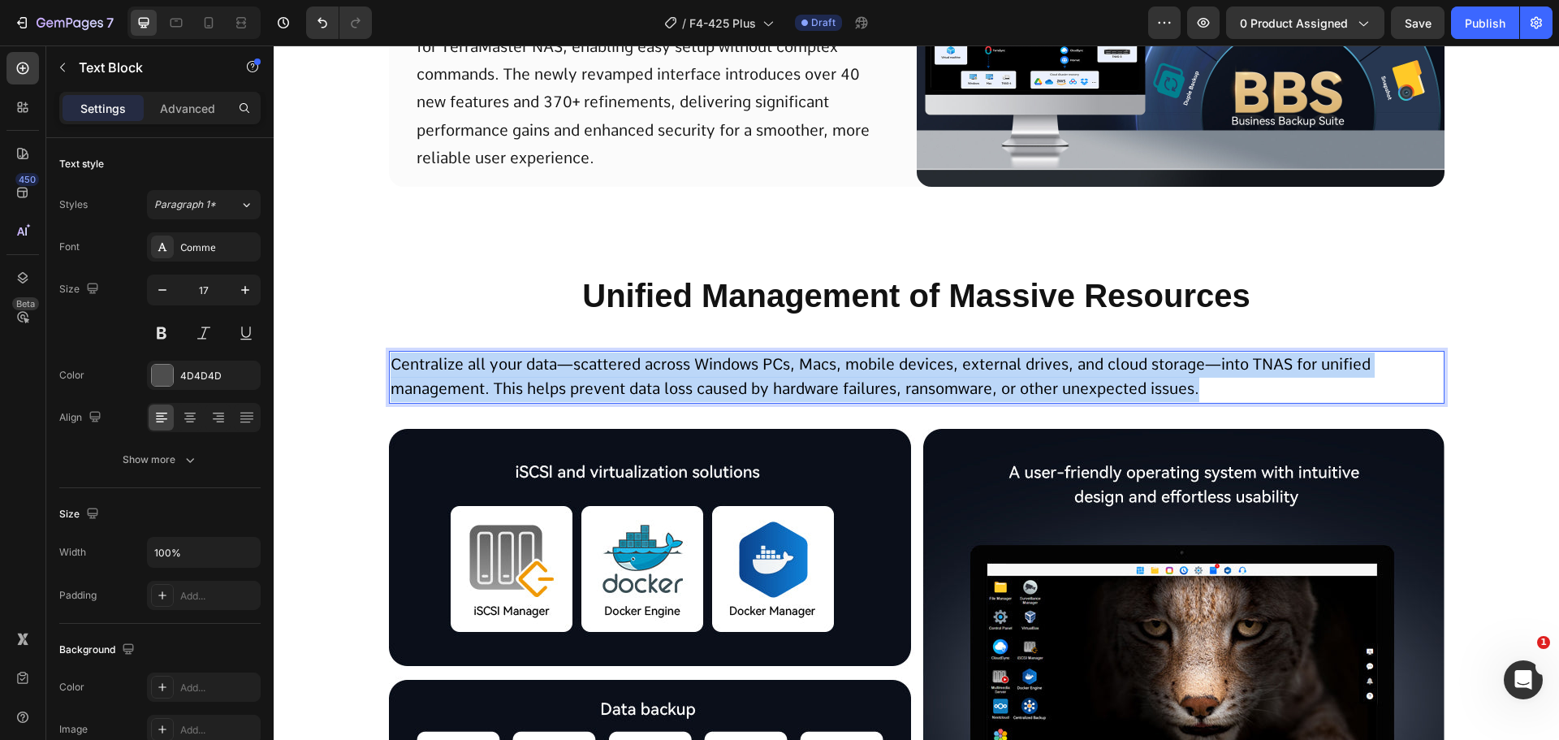
click at [748, 381] on span "Centralize all your data—scattered across Windows PCs, Macs, mobile devices, ex…" at bounding box center [881, 377] width 980 height 44
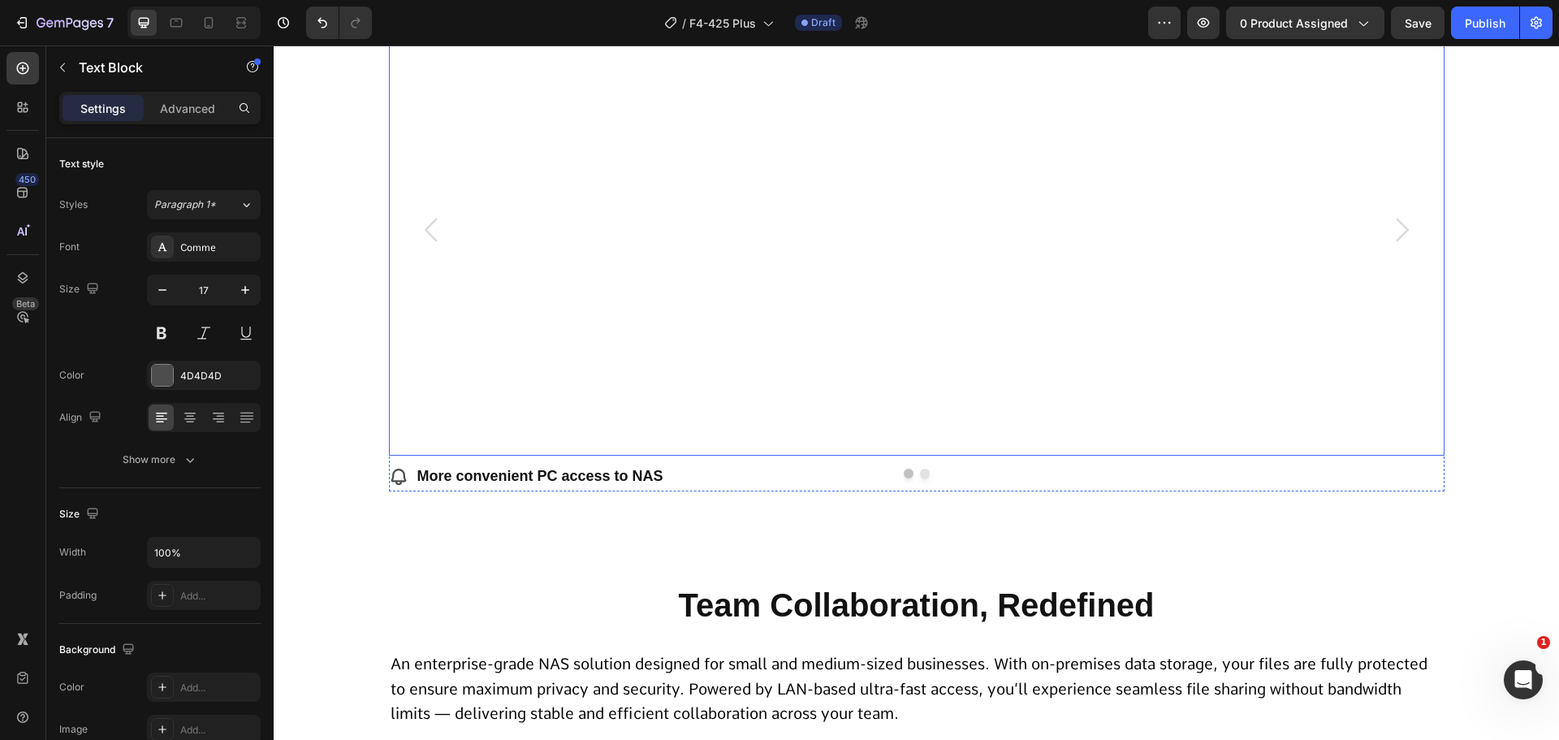
scroll to position [8554, 0]
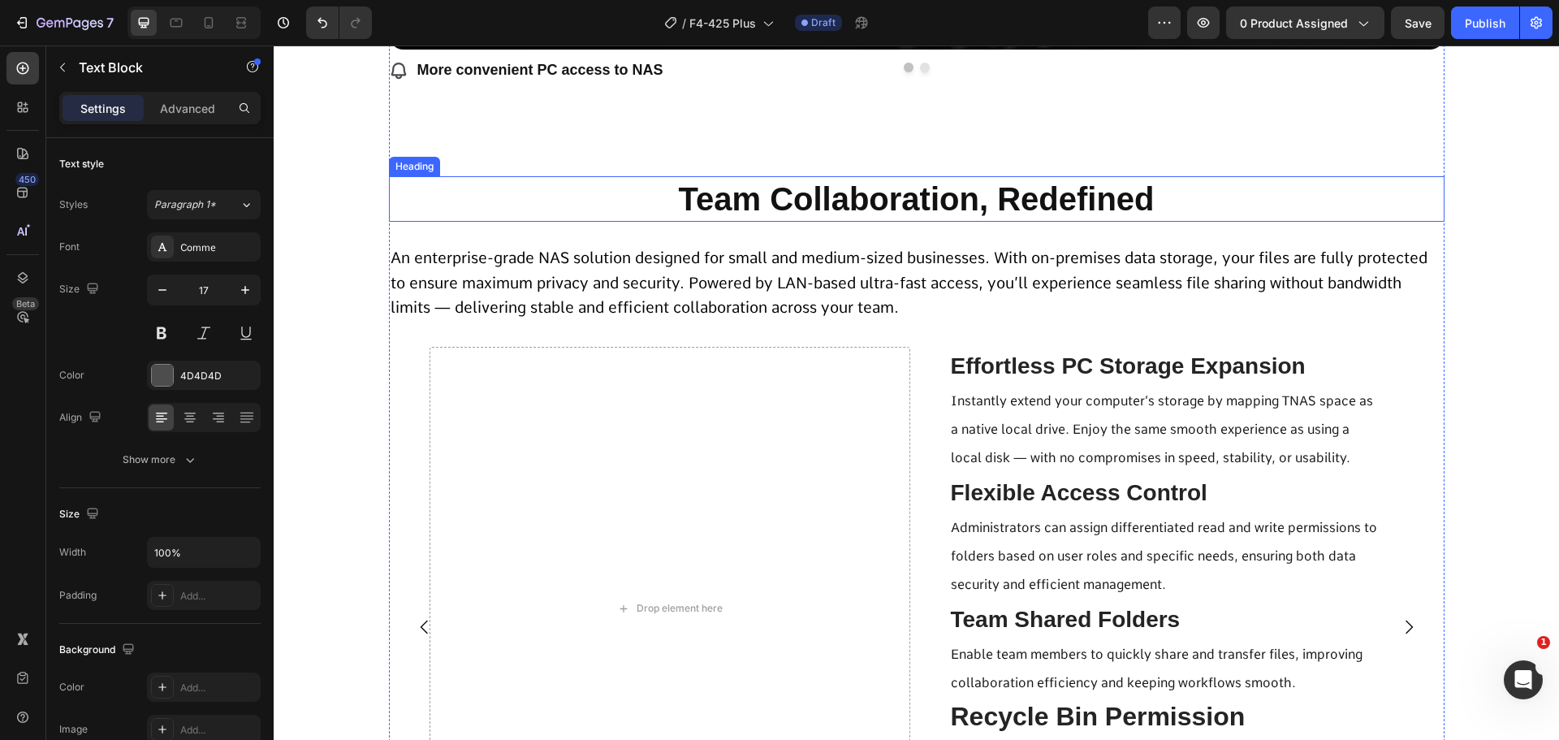
click at [679, 209] on h2 "Team Collaboration, Redefined" at bounding box center [917, 198] width 1056 height 45
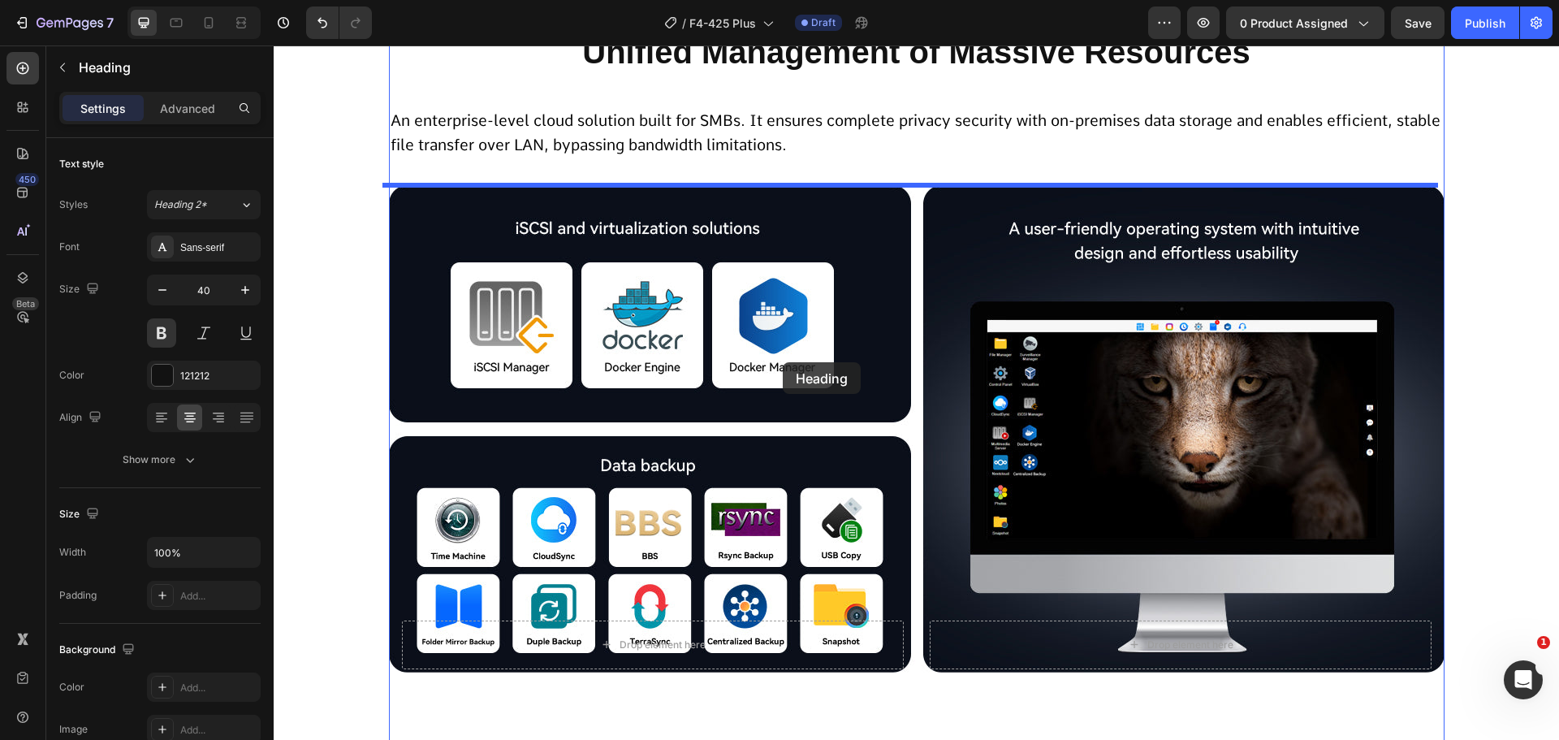
scroll to position [4492, 0]
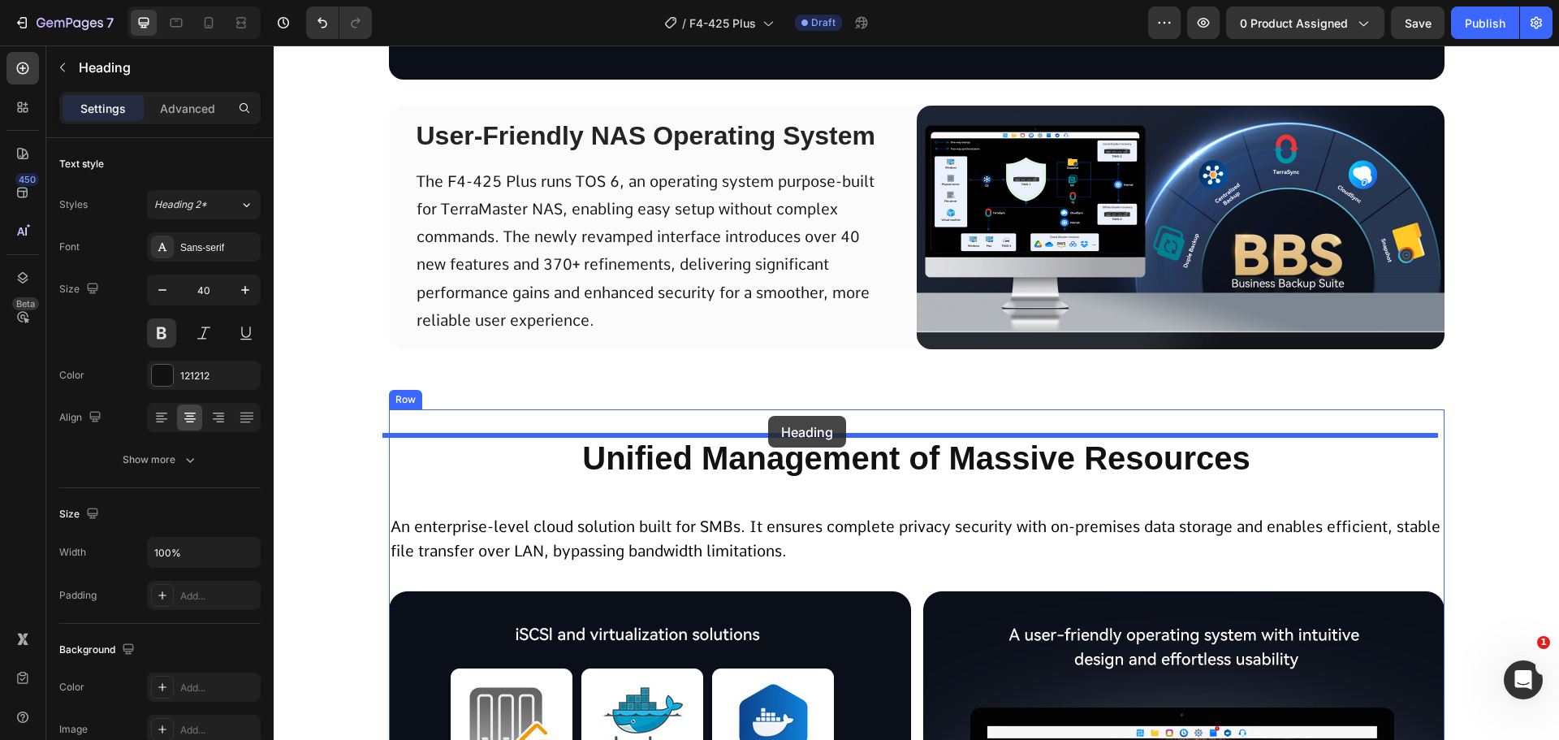
drag, startPoint x: 663, startPoint y: 209, endPoint x: 768, endPoint y: 416, distance: 232.5
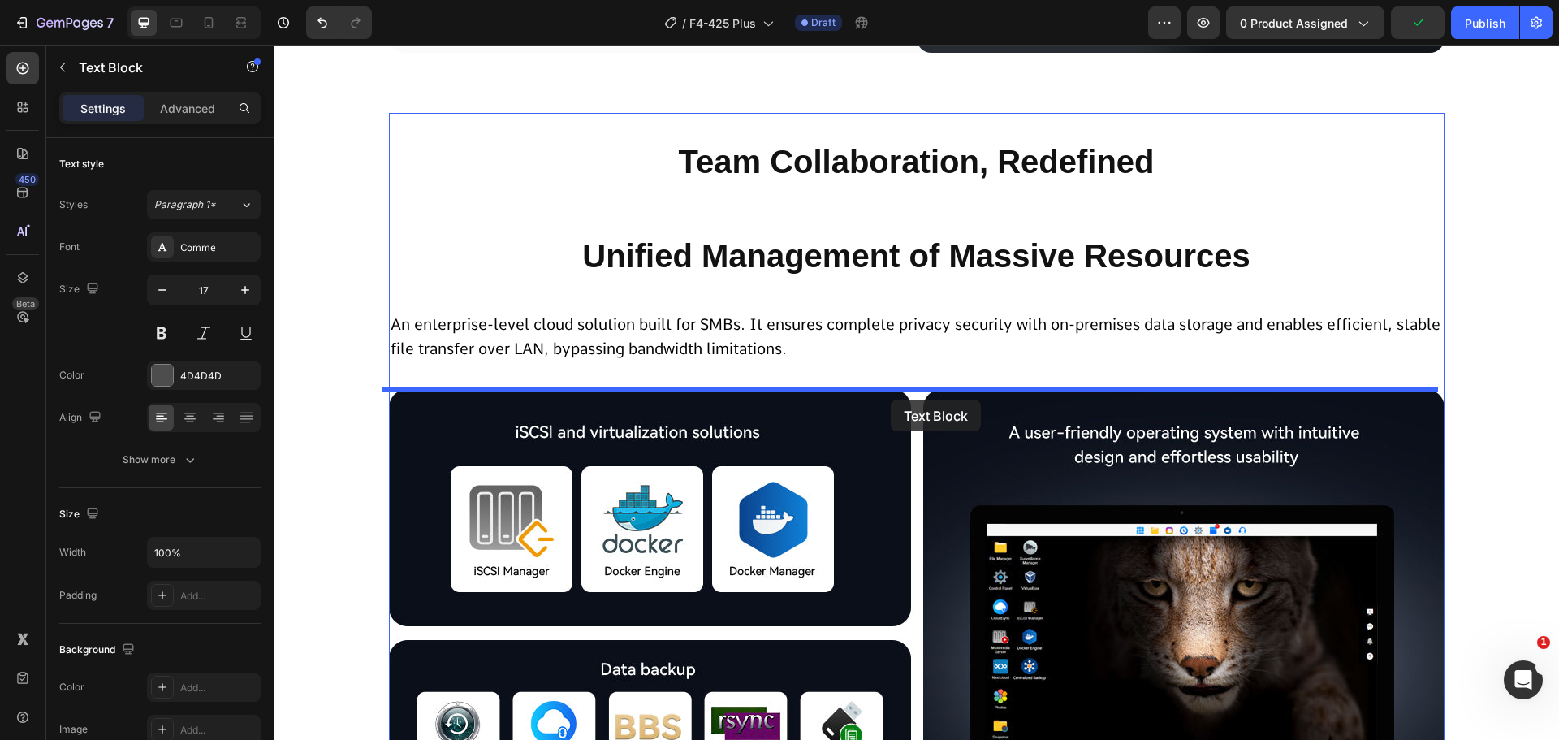
scroll to position [4817, 0]
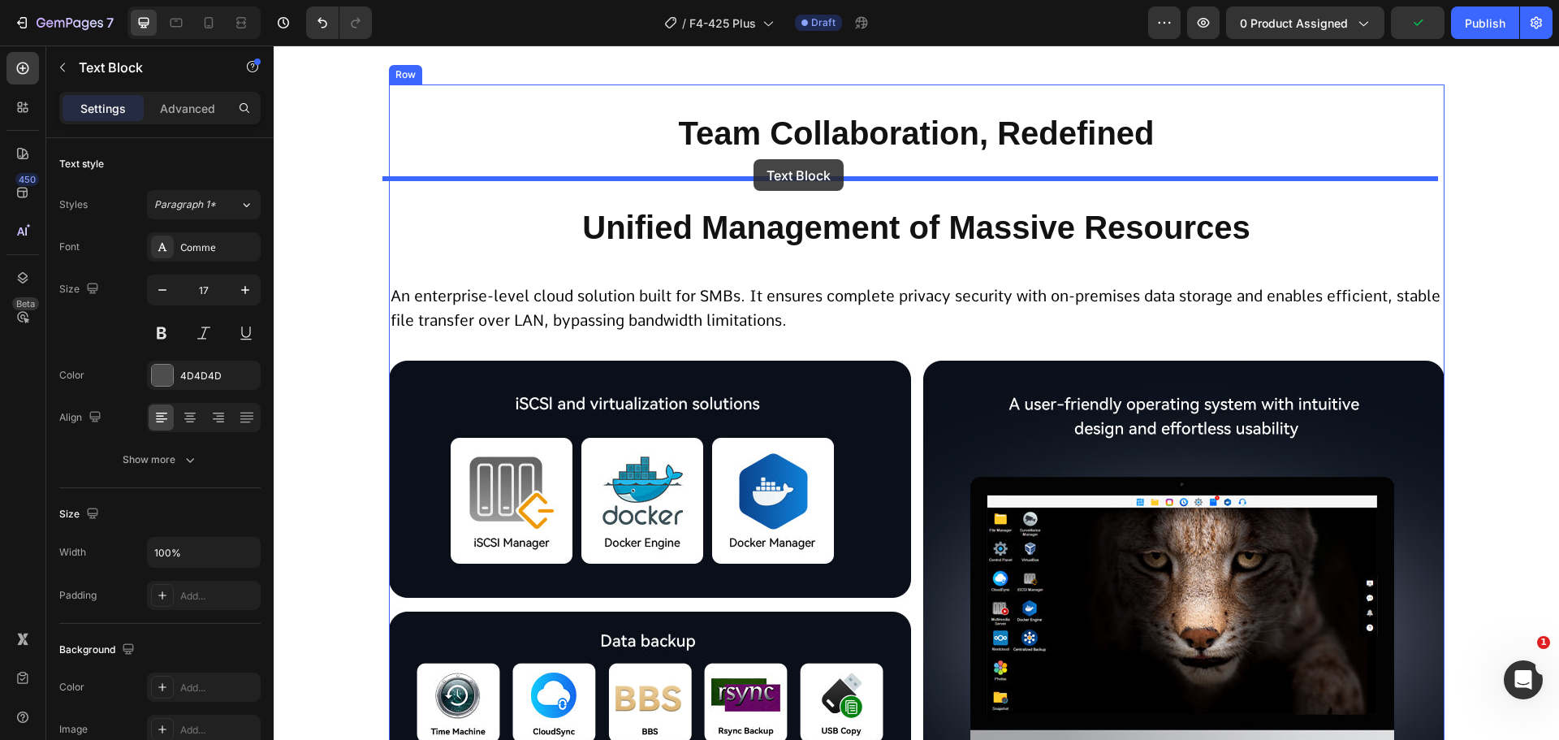
drag, startPoint x: 675, startPoint y: 290, endPoint x: 754, endPoint y: 159, distance: 152.7
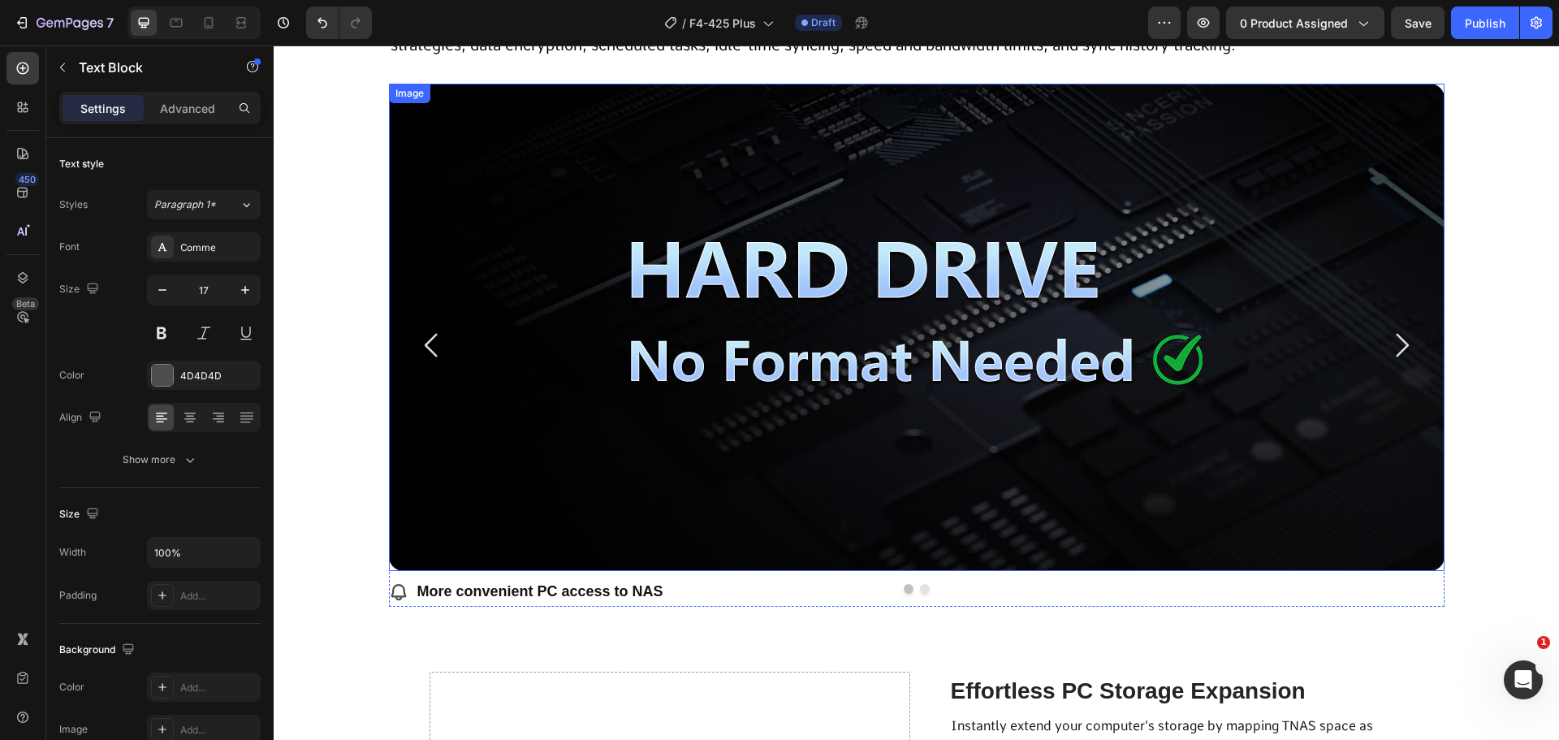
scroll to position [8635, 0]
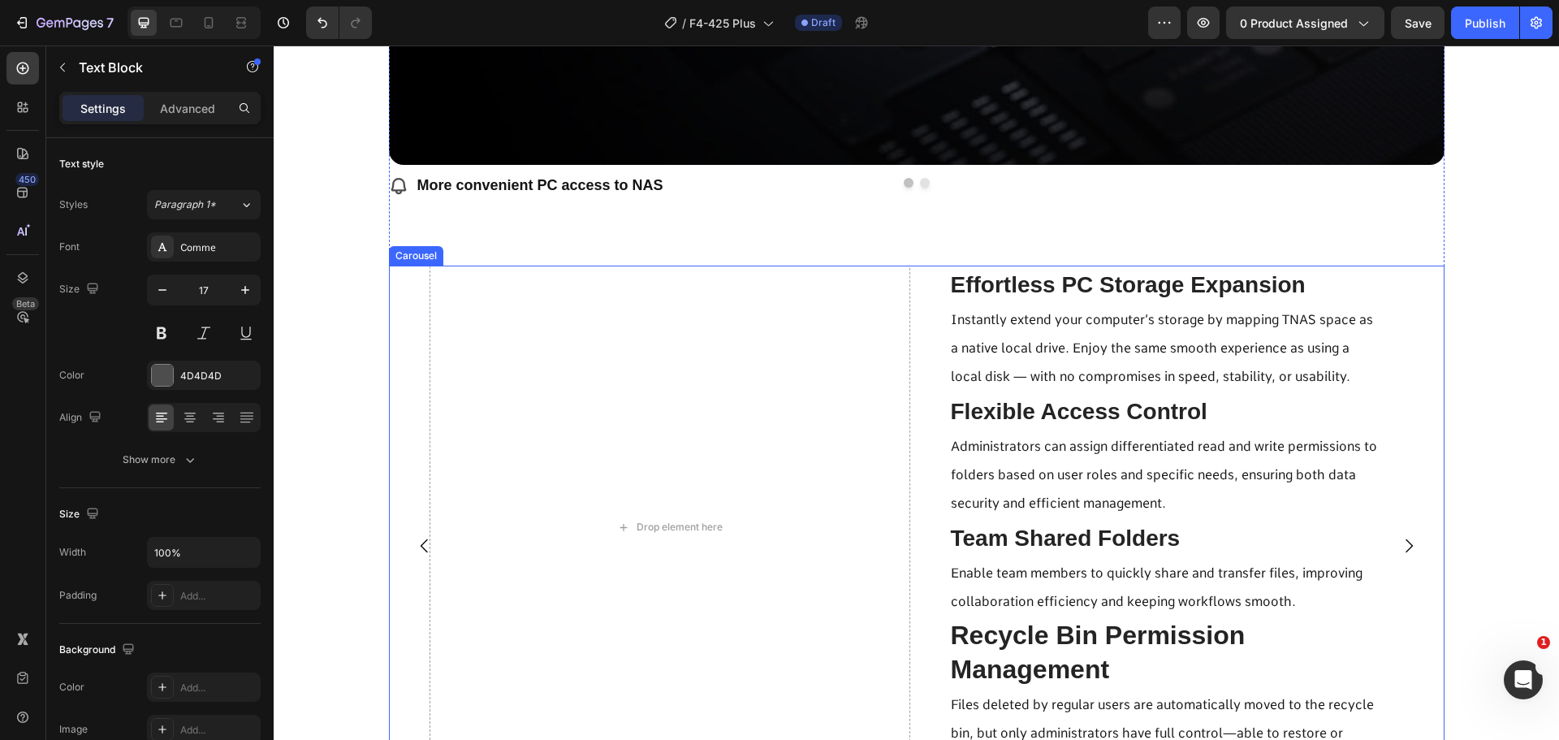
click at [389, 426] on div "Drop element here Effortless PC Storage Expansion Text Block Instantly extend y…" at bounding box center [917, 546] width 1056 height 561
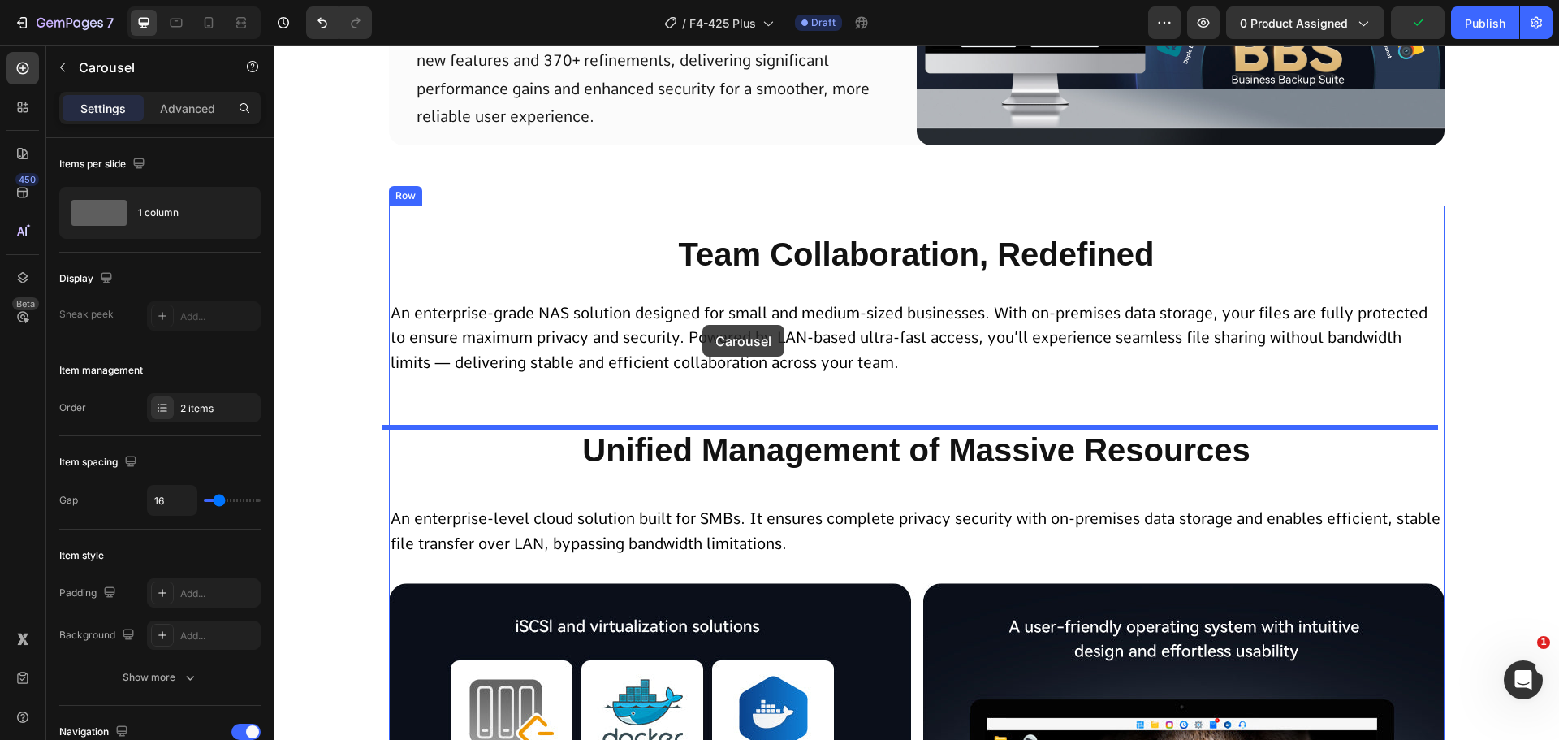
scroll to position [4655, 0]
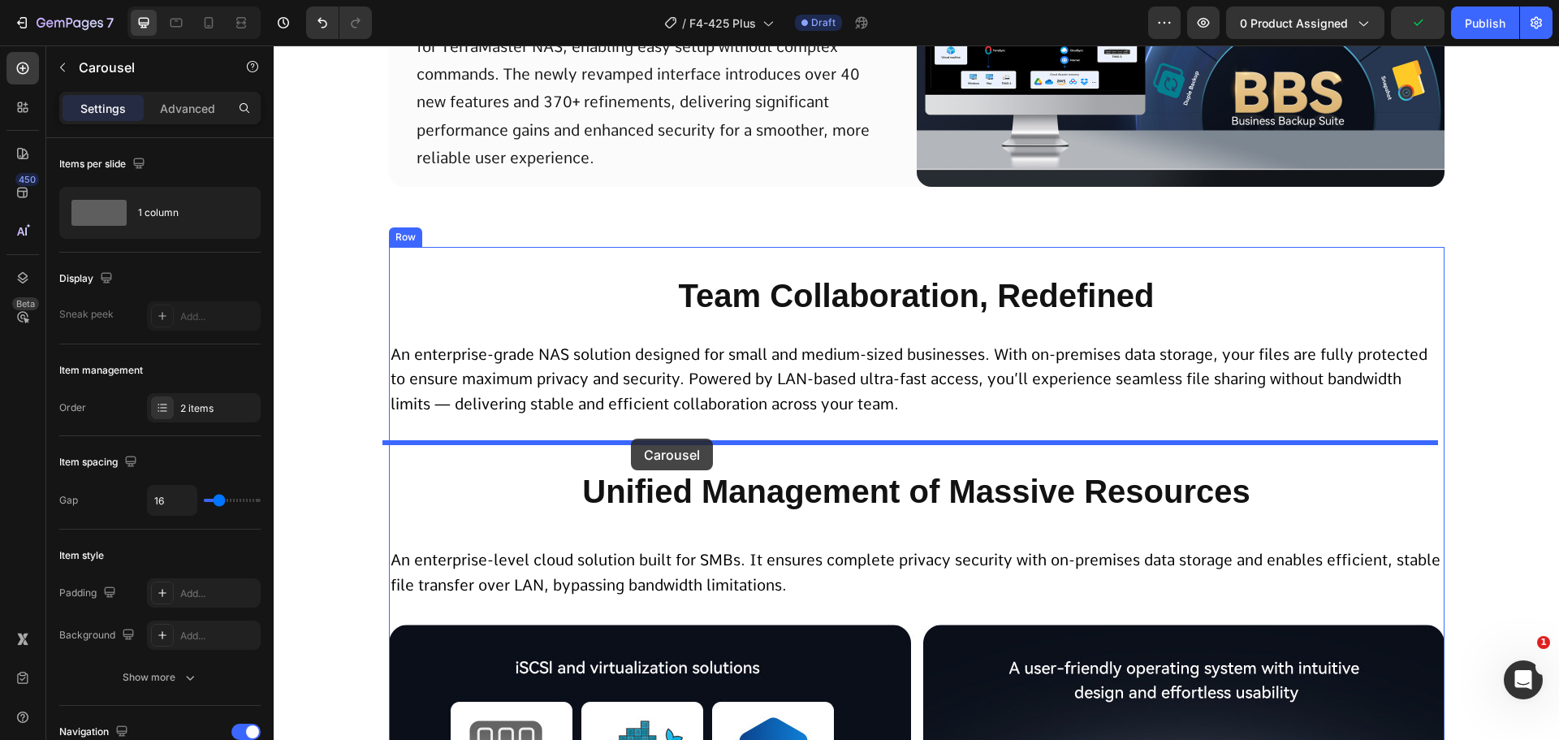
drag, startPoint x: 391, startPoint y: 424, endPoint x: 625, endPoint y: 430, distance: 234.8
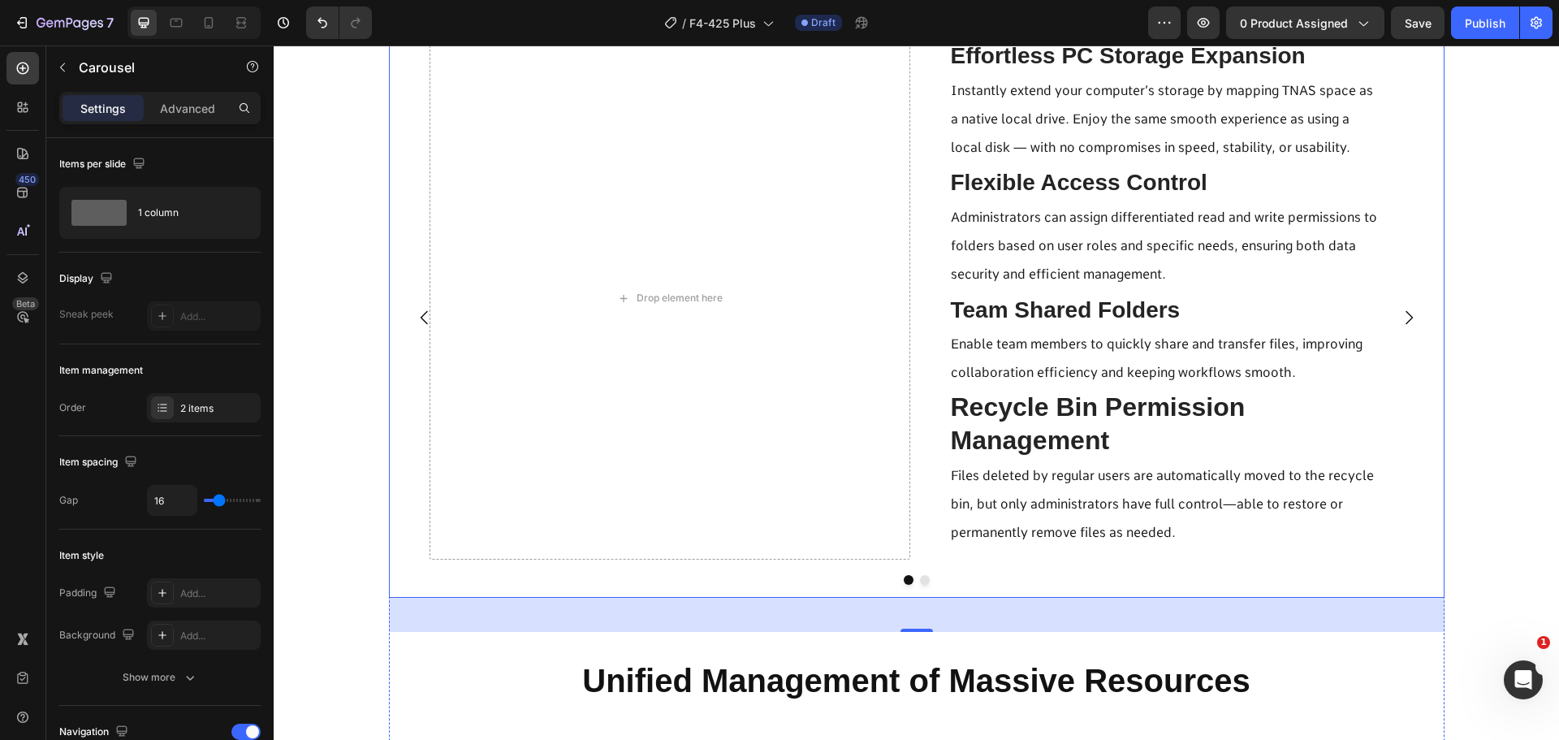
scroll to position [4574, 0]
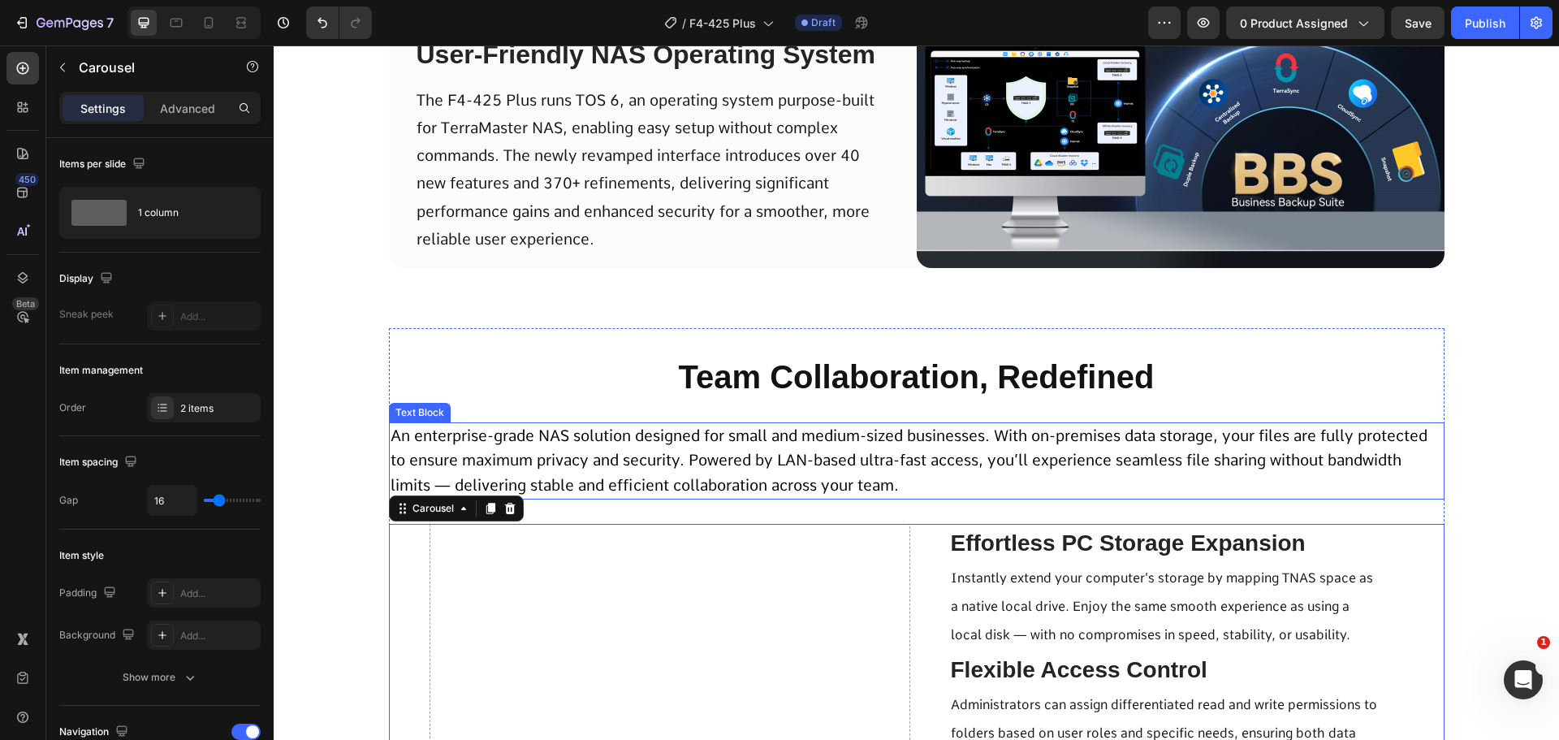
click at [783, 456] on span "An enterprise-grade NAS solution designed for small and medium-sized businesses…" at bounding box center [909, 460] width 1037 height 68
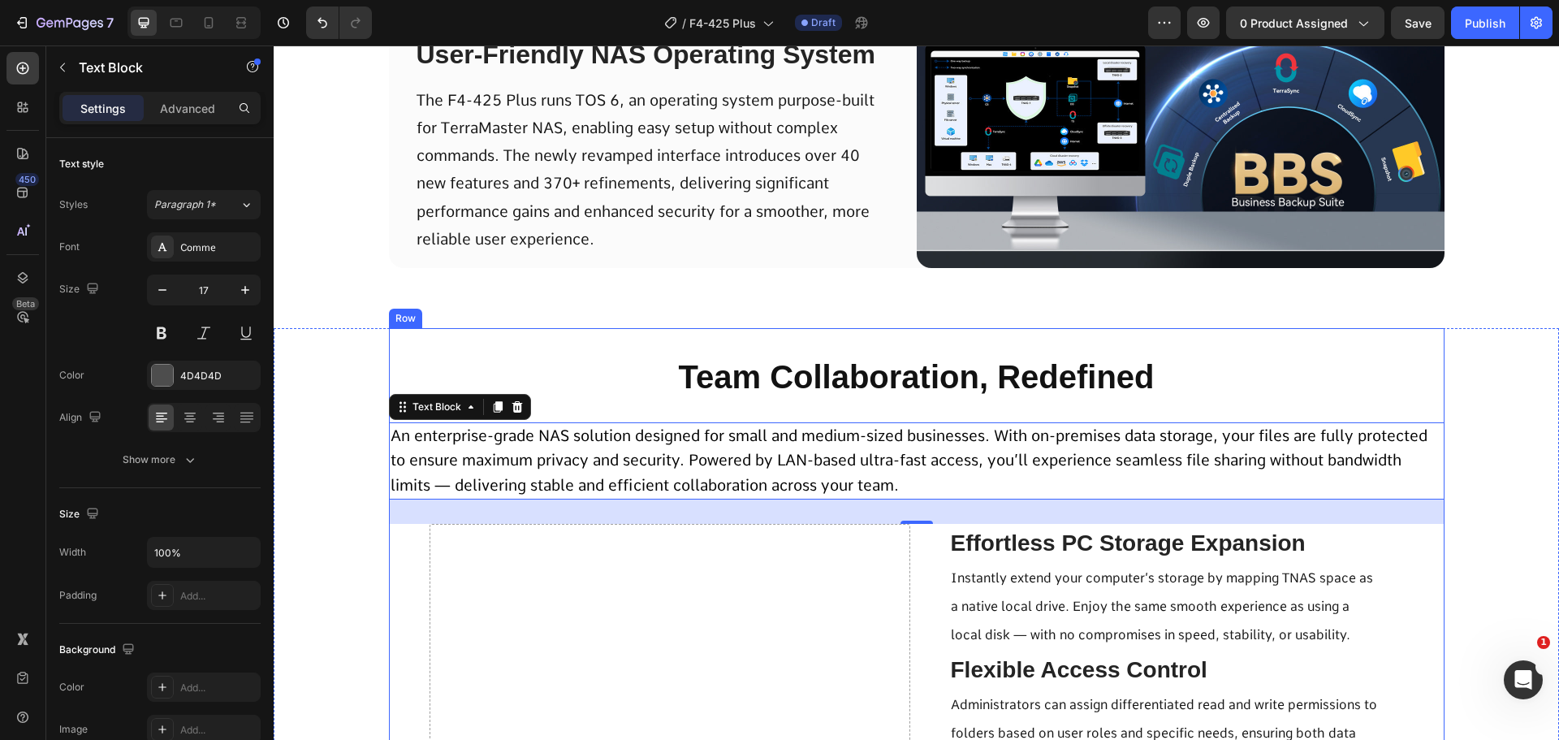
click at [586, 468] on span "An enterprise-grade NAS solution designed for small and medium-sized businesses…" at bounding box center [909, 460] width 1037 height 68
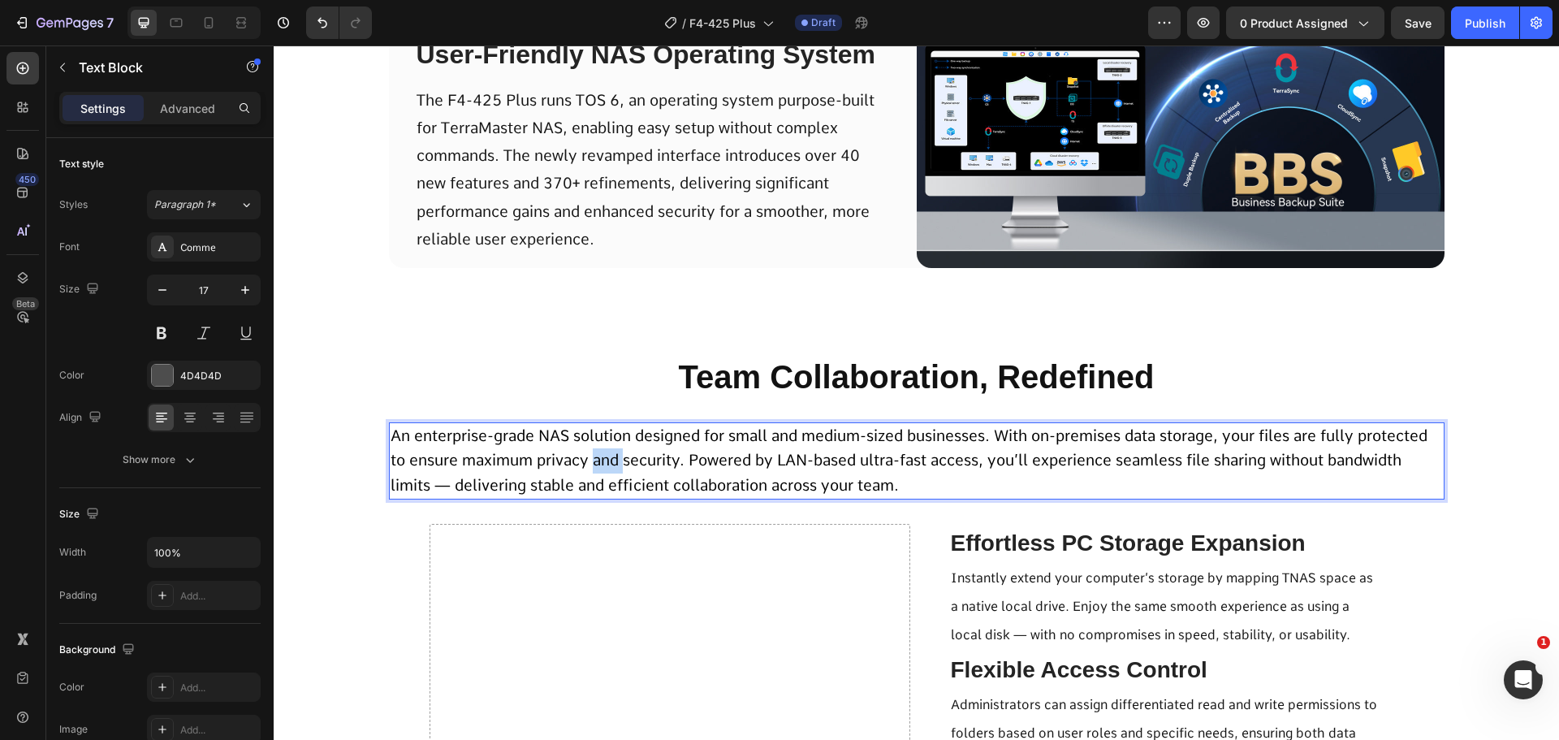
click at [586, 468] on span "An enterprise-grade NAS solution designed for small and medium-sized businesses…" at bounding box center [909, 460] width 1037 height 68
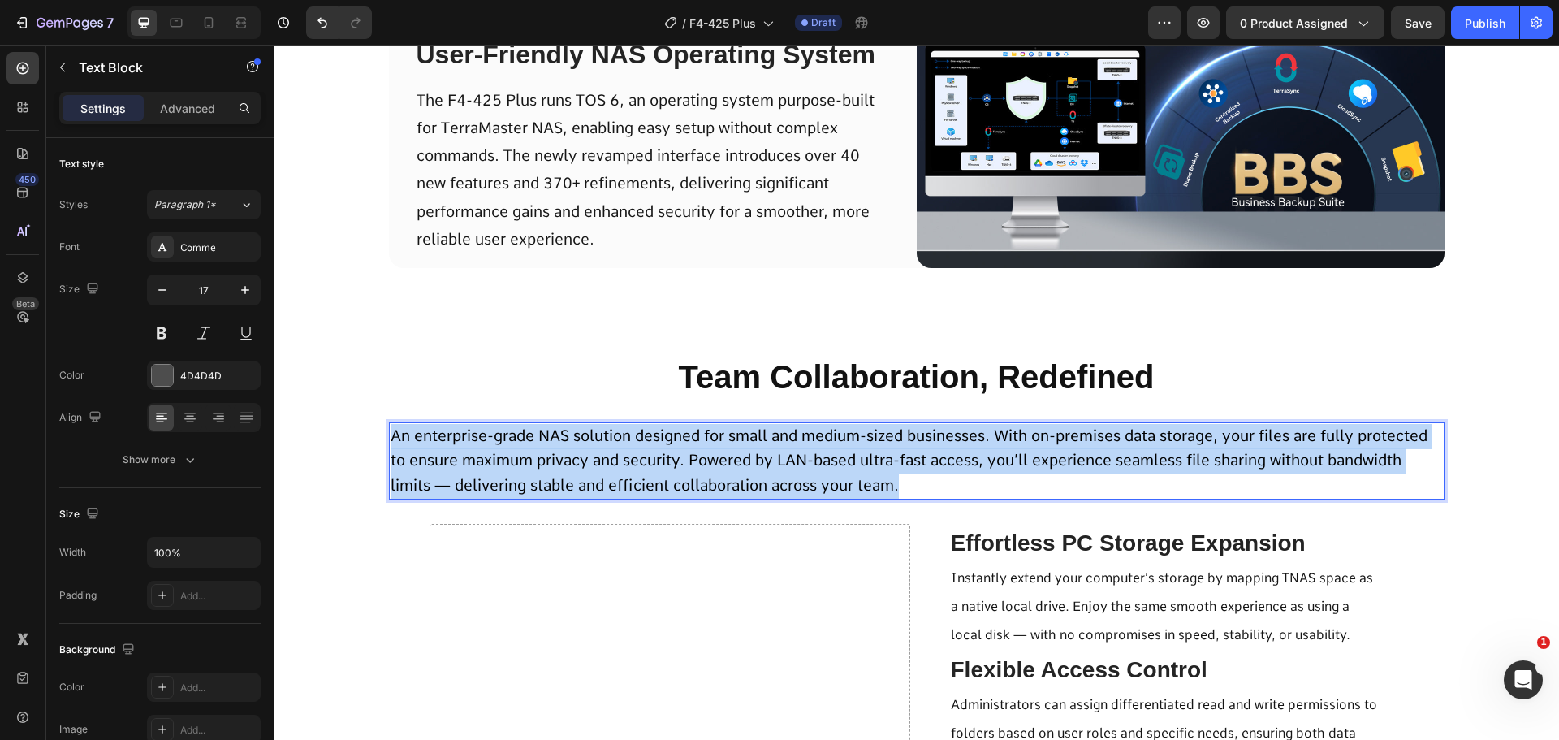
click at [586, 468] on span "An enterprise-grade NAS solution designed for small and medium-sized businesses…" at bounding box center [909, 460] width 1037 height 68
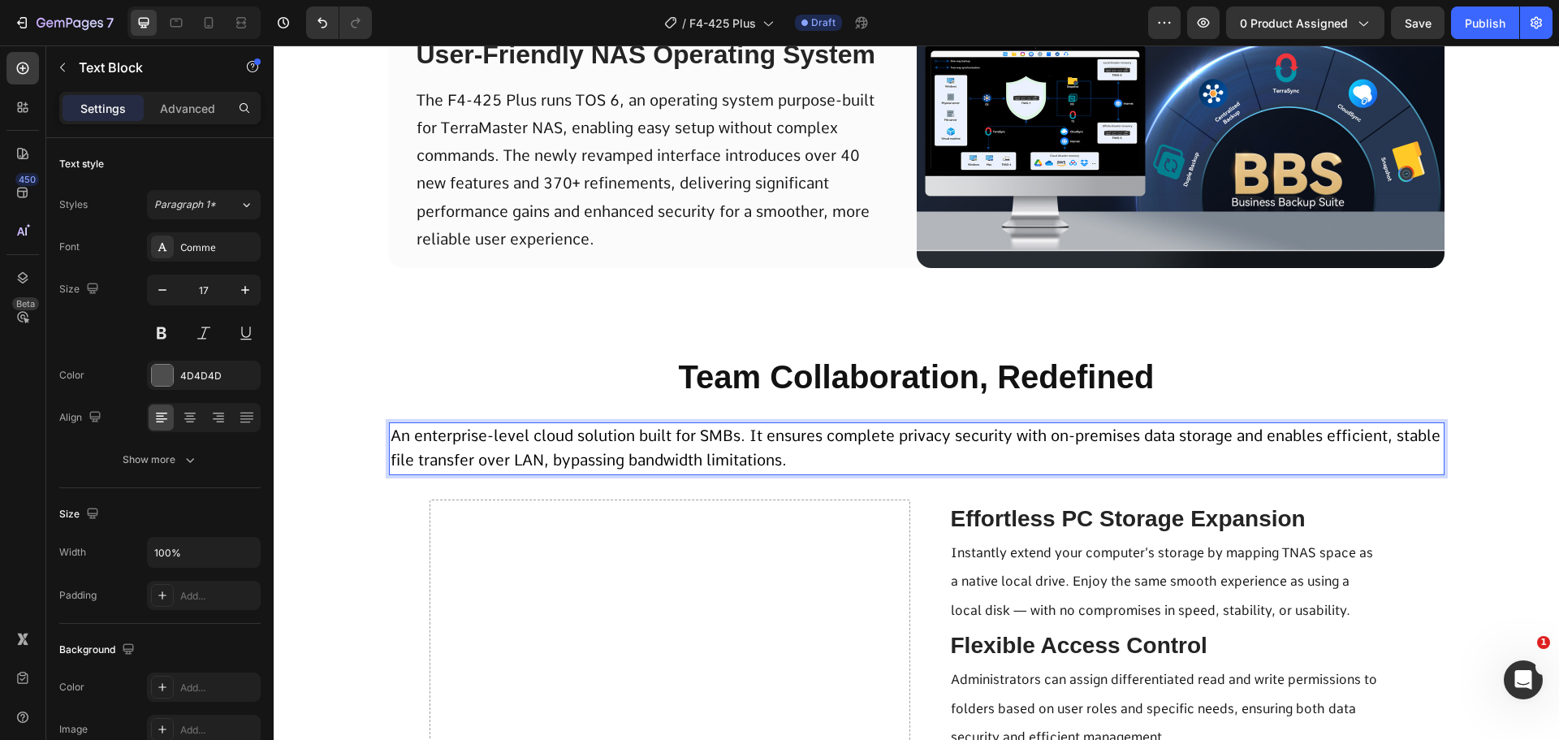
scroll to position [4899, 0]
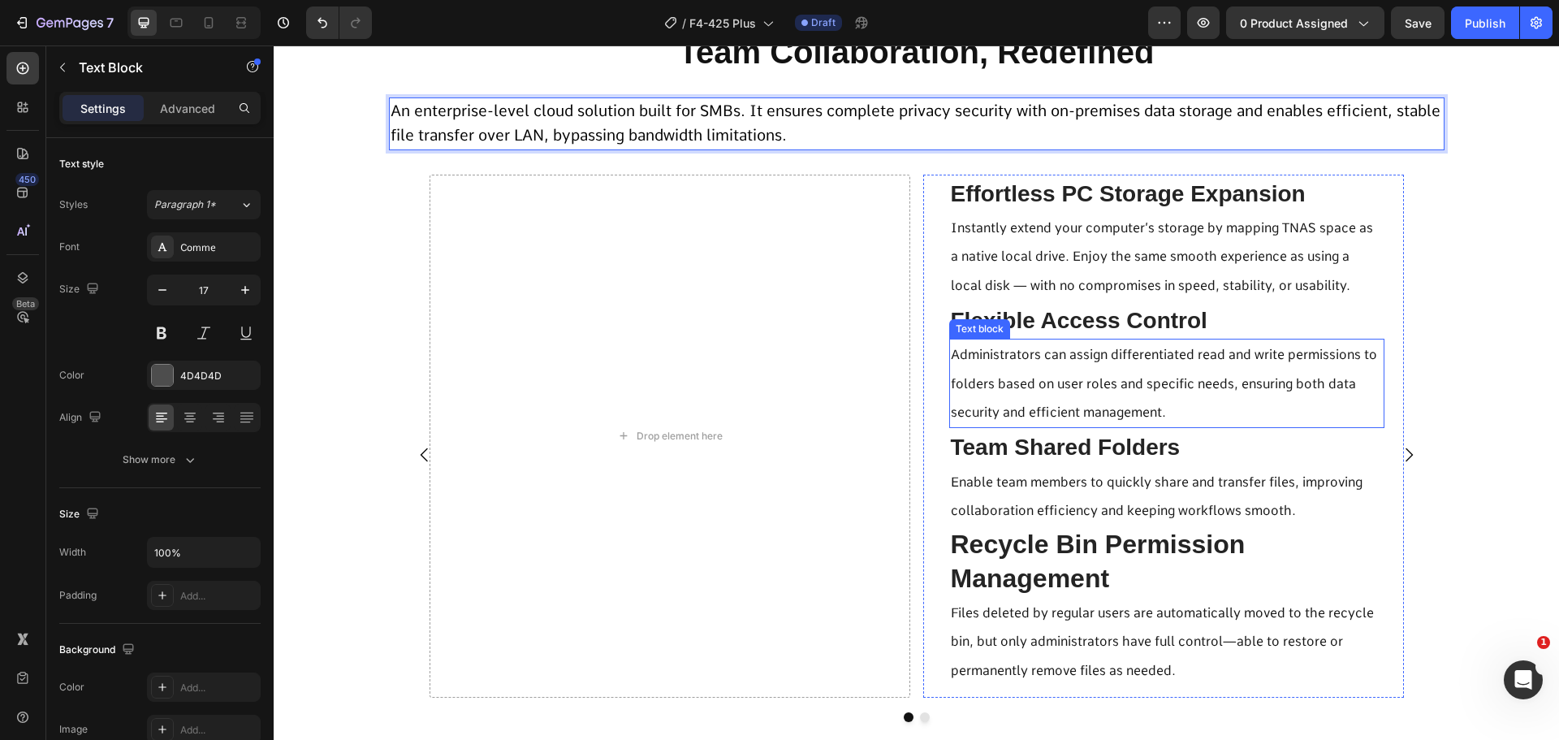
click at [1149, 384] on span "Administrators can assign differentiated read and write permissions to folders …" at bounding box center [1164, 383] width 426 height 72
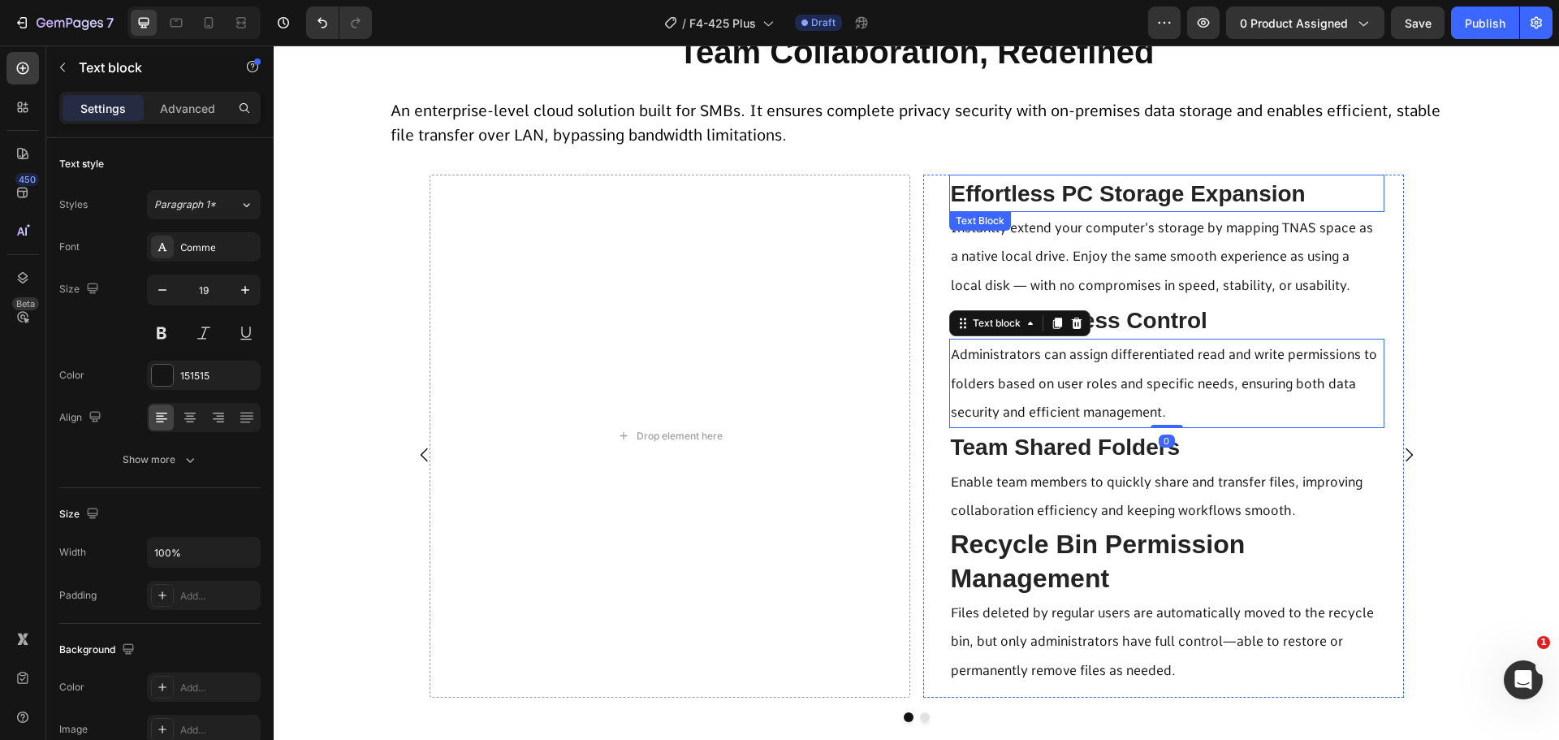
click at [1079, 196] on span "Effortless PC Storage Expansion" at bounding box center [1128, 193] width 355 height 25
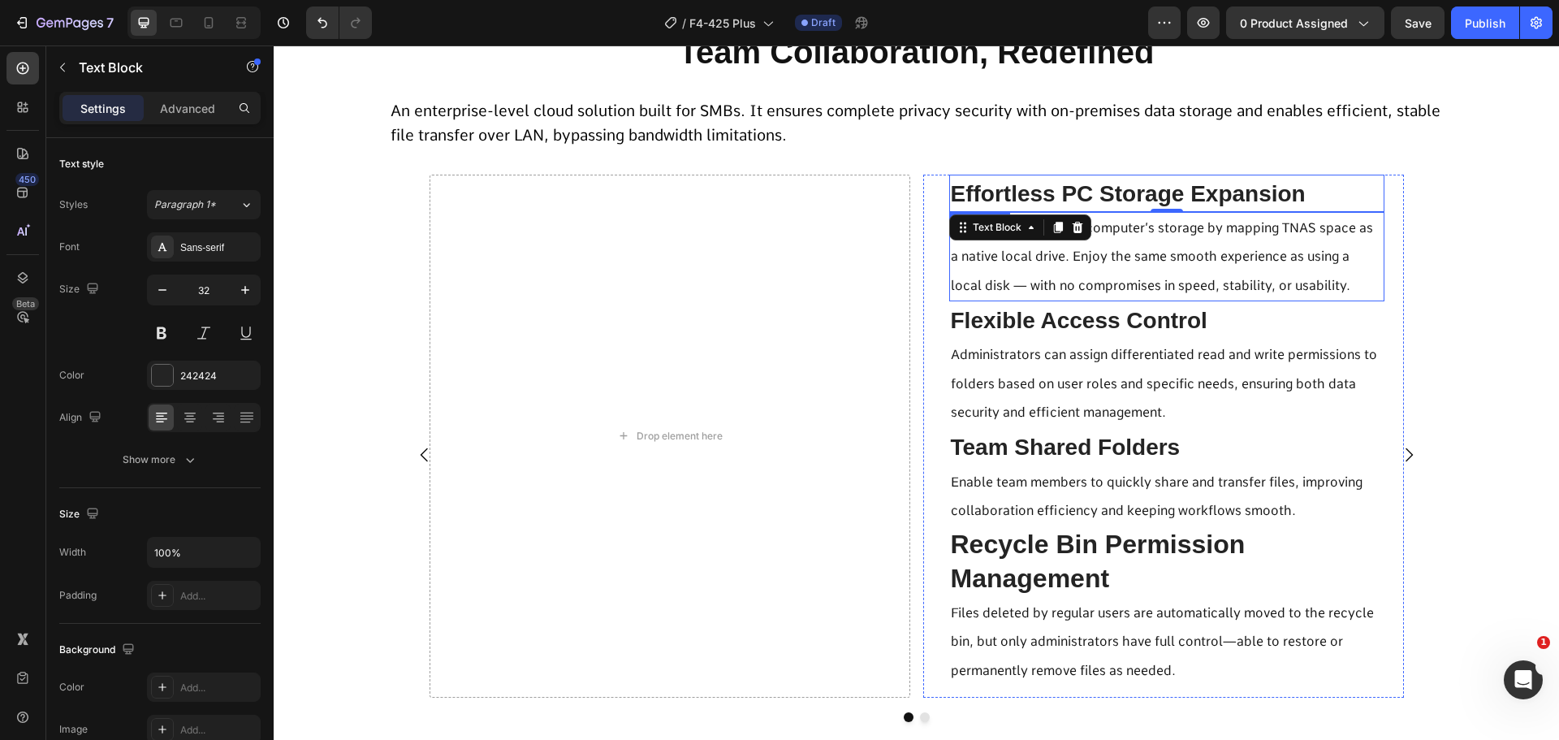
click at [1108, 288] on span "Instantly extend your computer’s storage by mapping TNAS space as a native loca…" at bounding box center [1162, 256] width 422 height 72
click at [1080, 537] on p "Recycle Bin Permission Management" at bounding box center [1167, 561] width 432 height 67
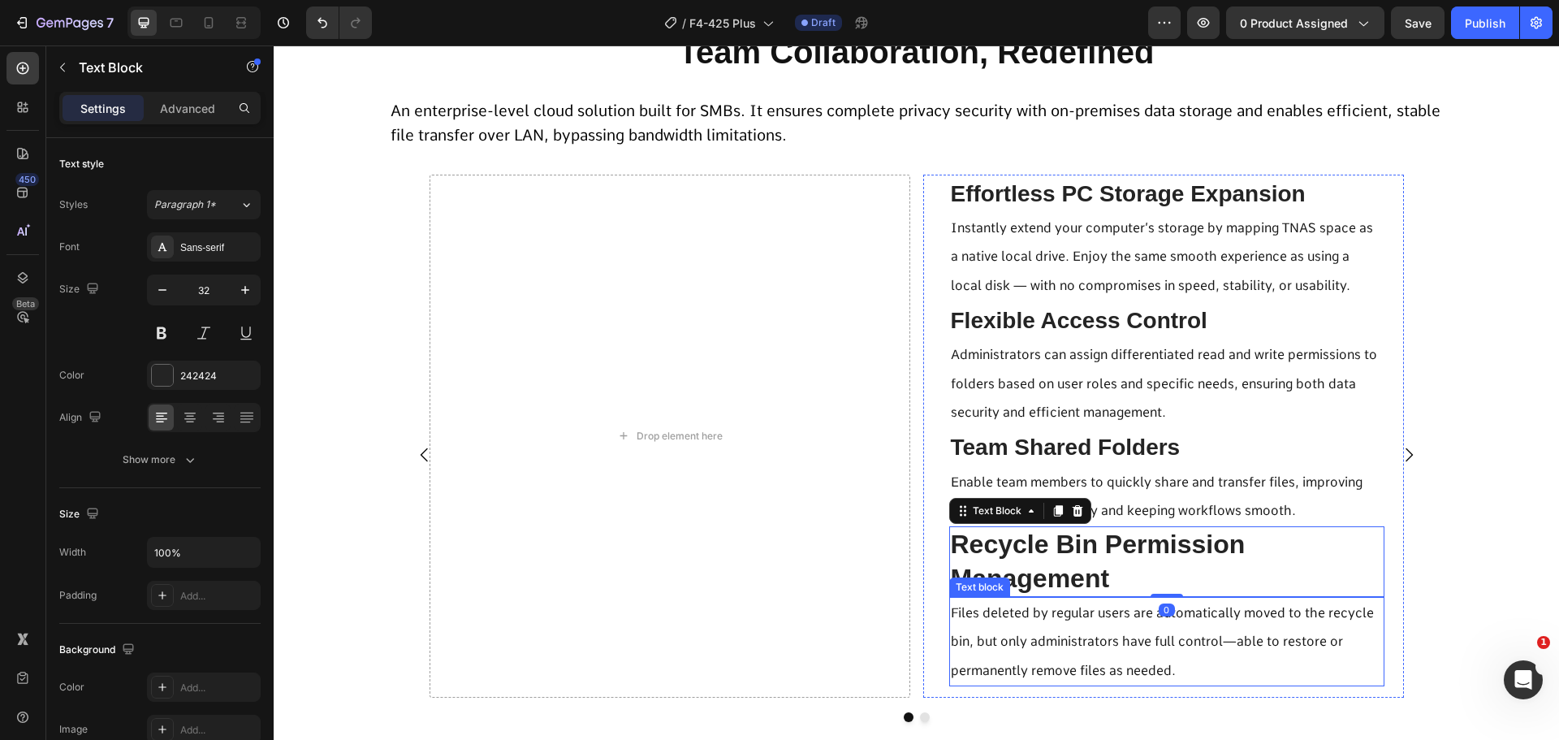
click at [1050, 634] on span "Files deleted by regular users are automatically moved to the recycle bin, but …" at bounding box center [1162, 641] width 423 height 72
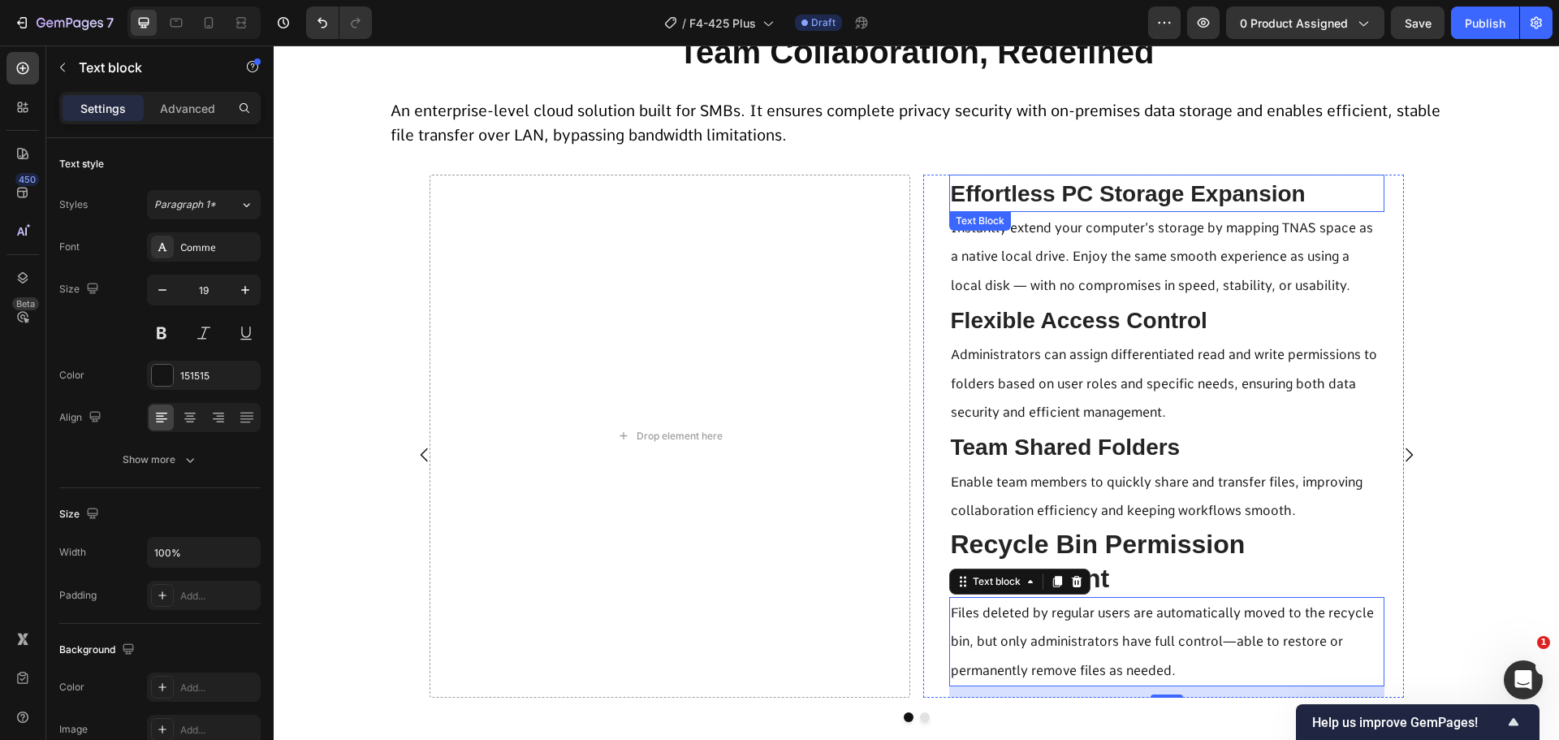
click at [1056, 191] on span "Effortless PC Storage Expansion" at bounding box center [1128, 193] width 355 height 25
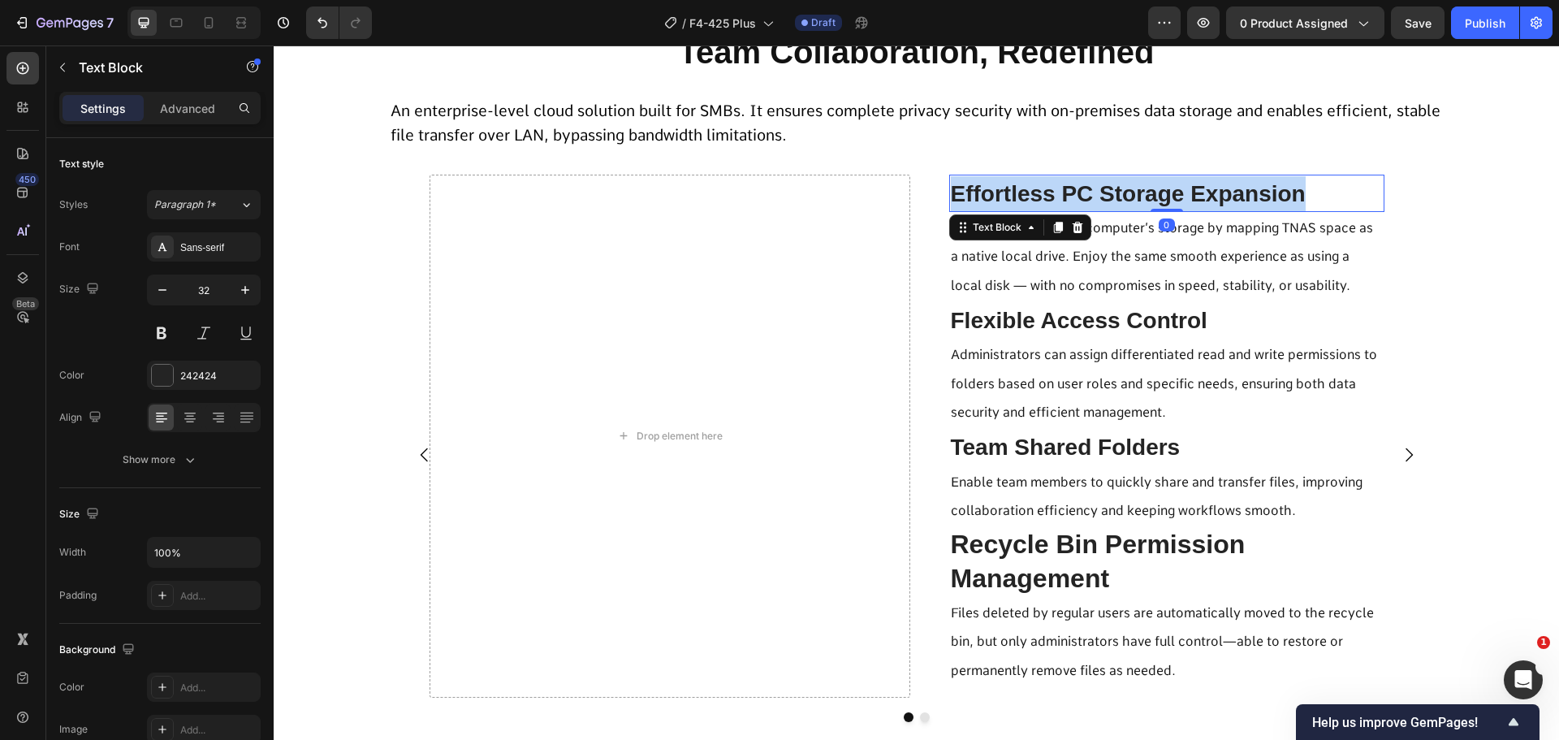
click at [1056, 191] on span "Effortless PC Storage Expansion" at bounding box center [1128, 193] width 355 height 25
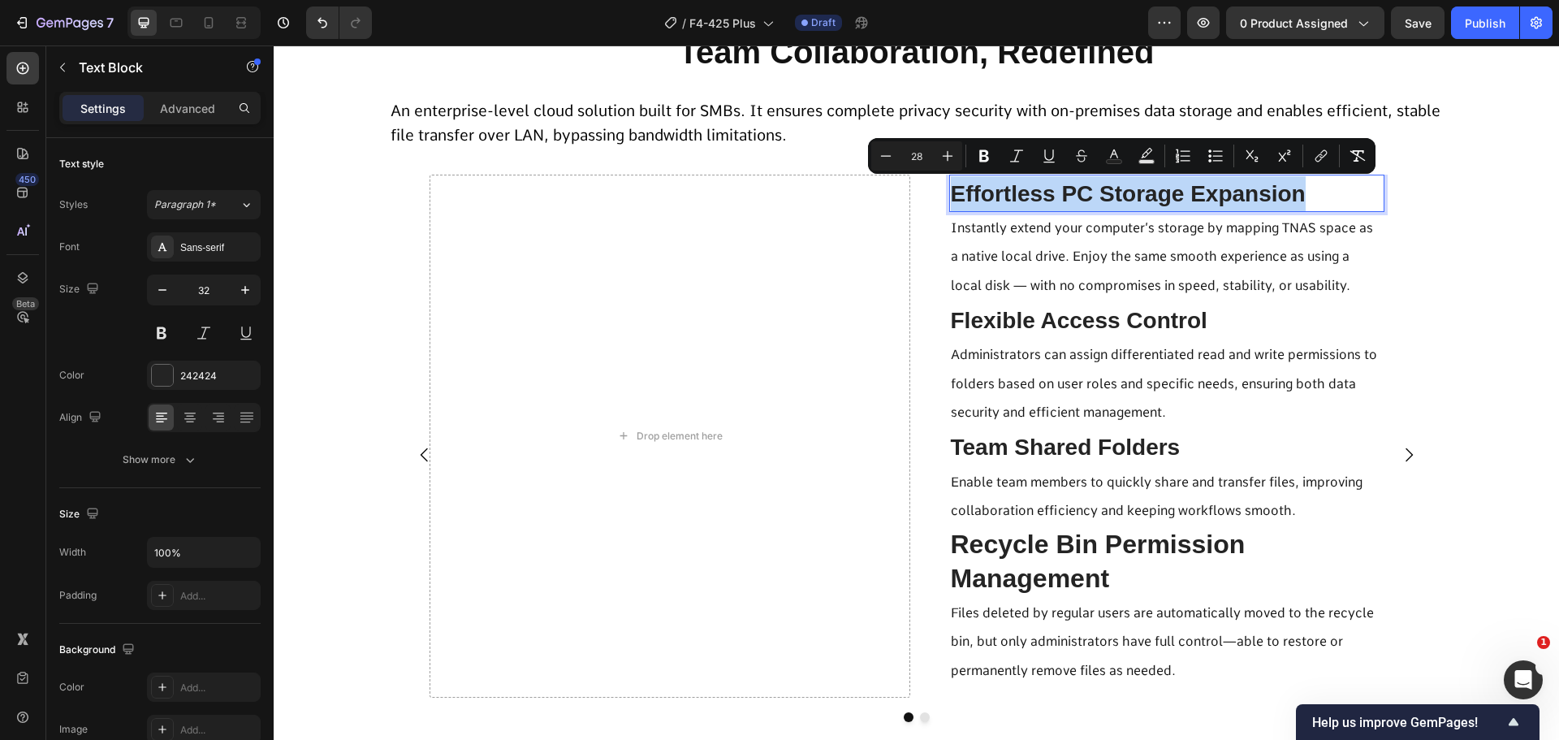
drag, startPoint x: 1056, startPoint y: 191, endPoint x: 1003, endPoint y: 339, distance: 157.0
click at [1003, 338] on div "Flexible Access Control" at bounding box center [1166, 320] width 435 height 38
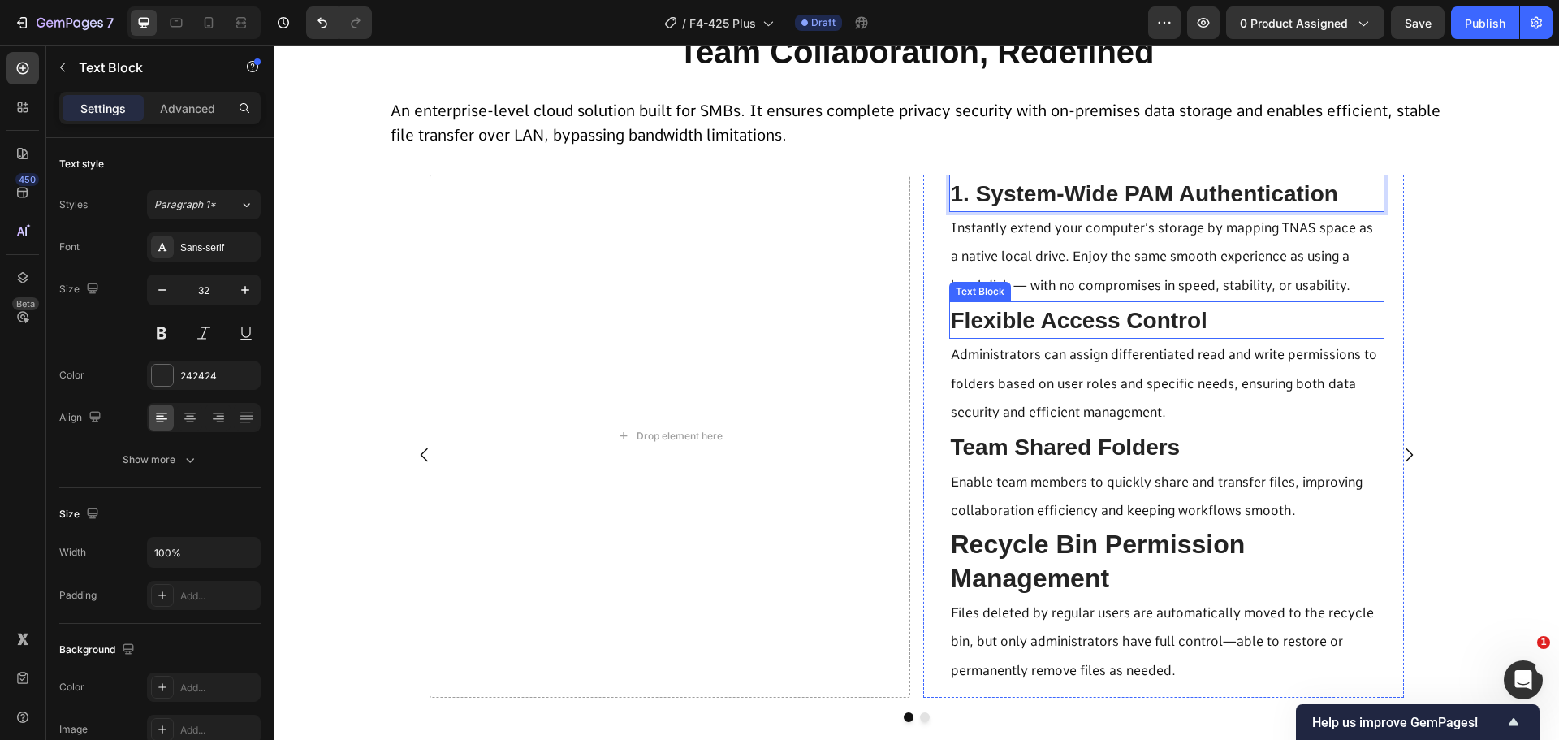
click at [1012, 270] on p "Instantly extend your computer’s storage by mapping TNAS space as a native loca…" at bounding box center [1167, 257] width 432 height 86
click at [1071, 264] on span "Instantly extend your computer’s storage by mapping TNAS space as a native loca…" at bounding box center [1162, 256] width 422 height 72
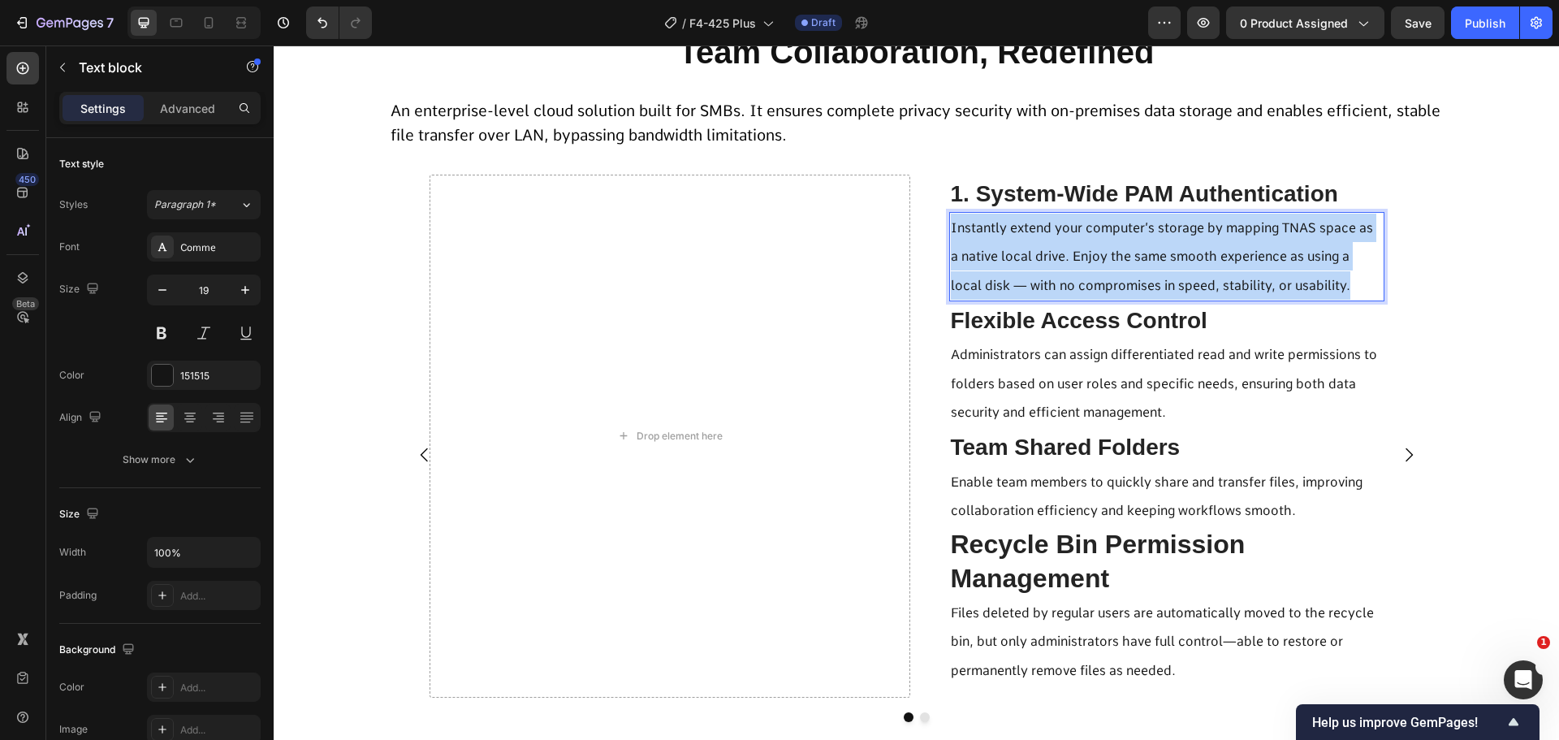
click at [1071, 264] on span "Instantly extend your computer’s storage by mapping TNAS space as a native loca…" at bounding box center [1162, 256] width 422 height 72
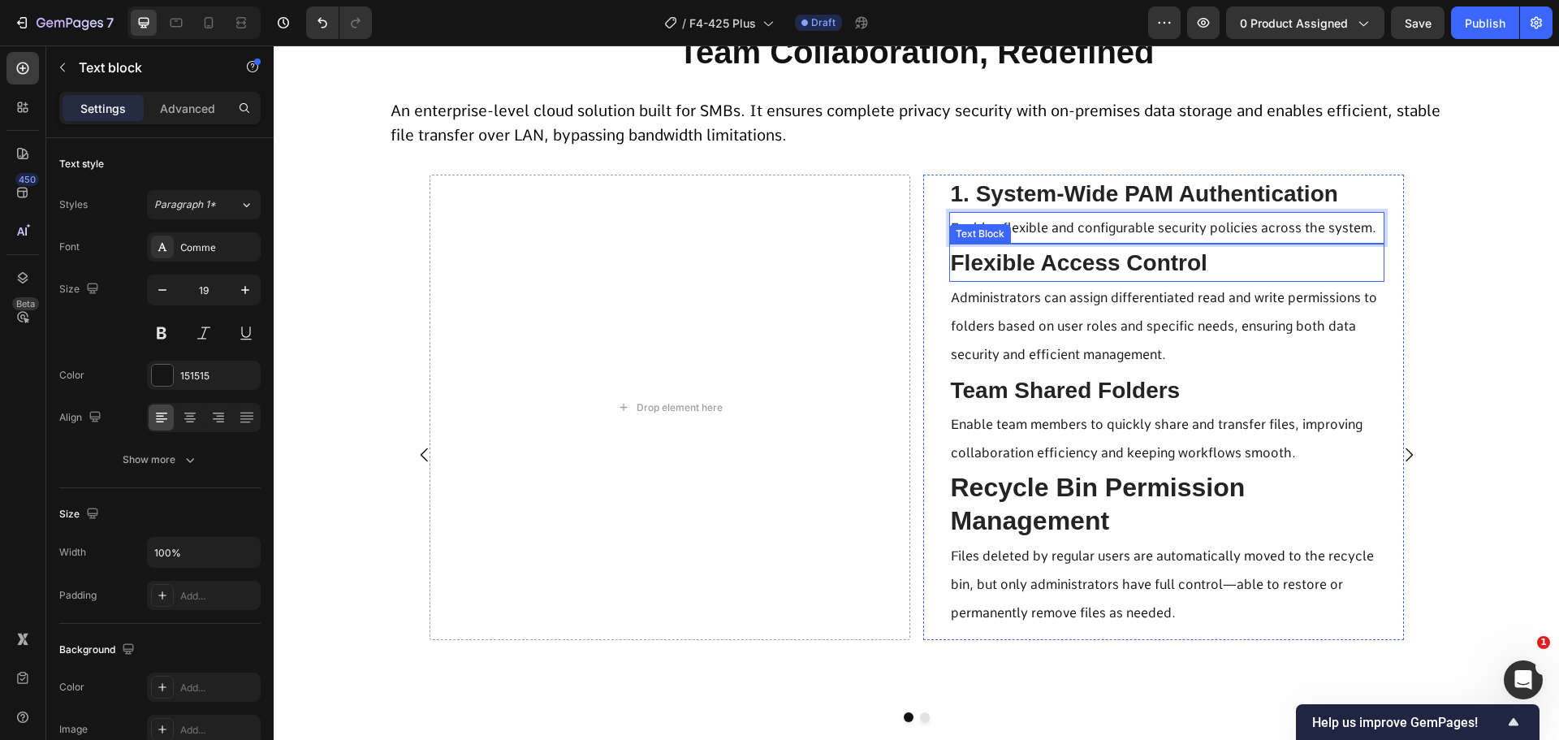
click at [1035, 262] on span "Flexible Access Control" at bounding box center [1079, 262] width 257 height 25
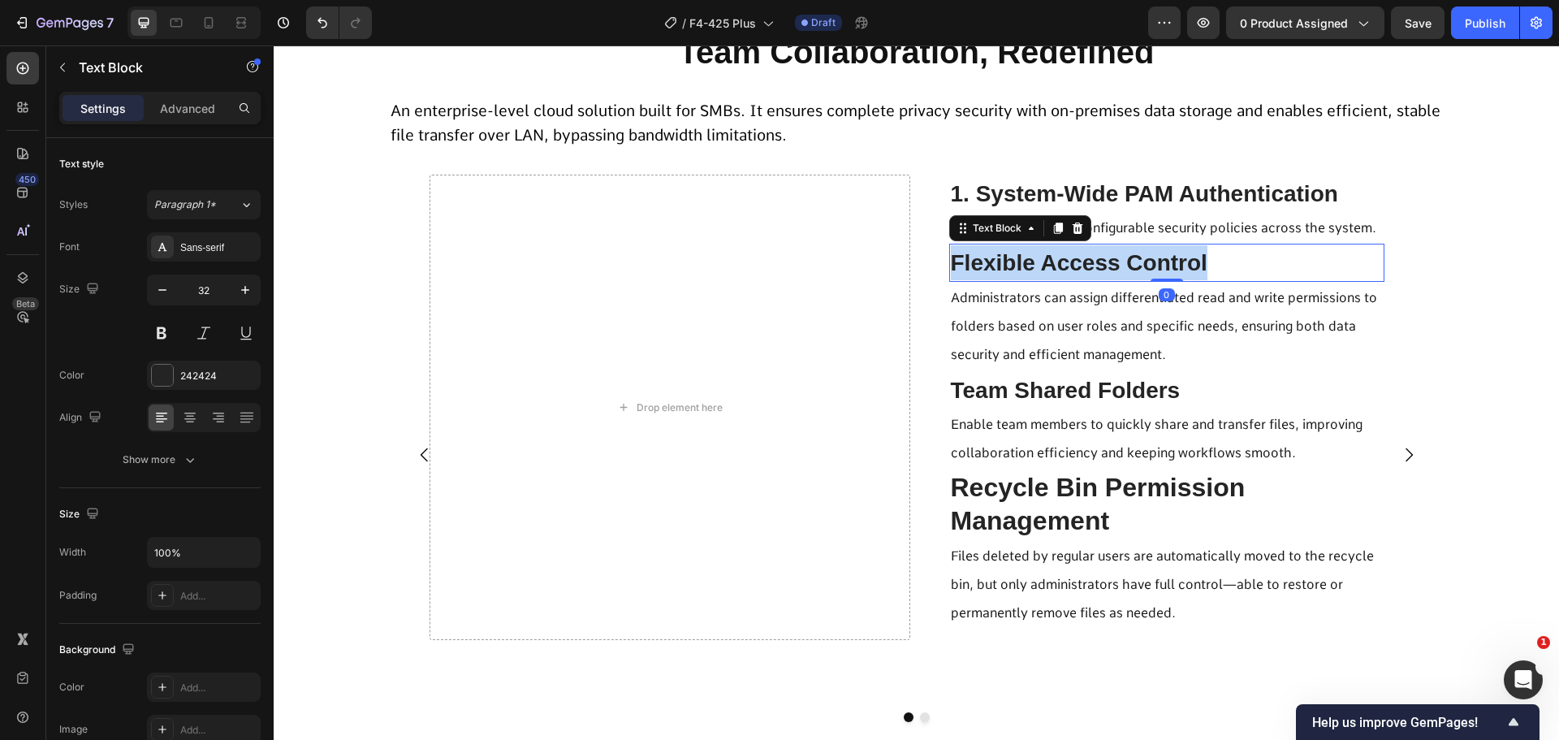
click at [1035, 262] on span "Flexible Access Control" at bounding box center [1079, 262] width 257 height 25
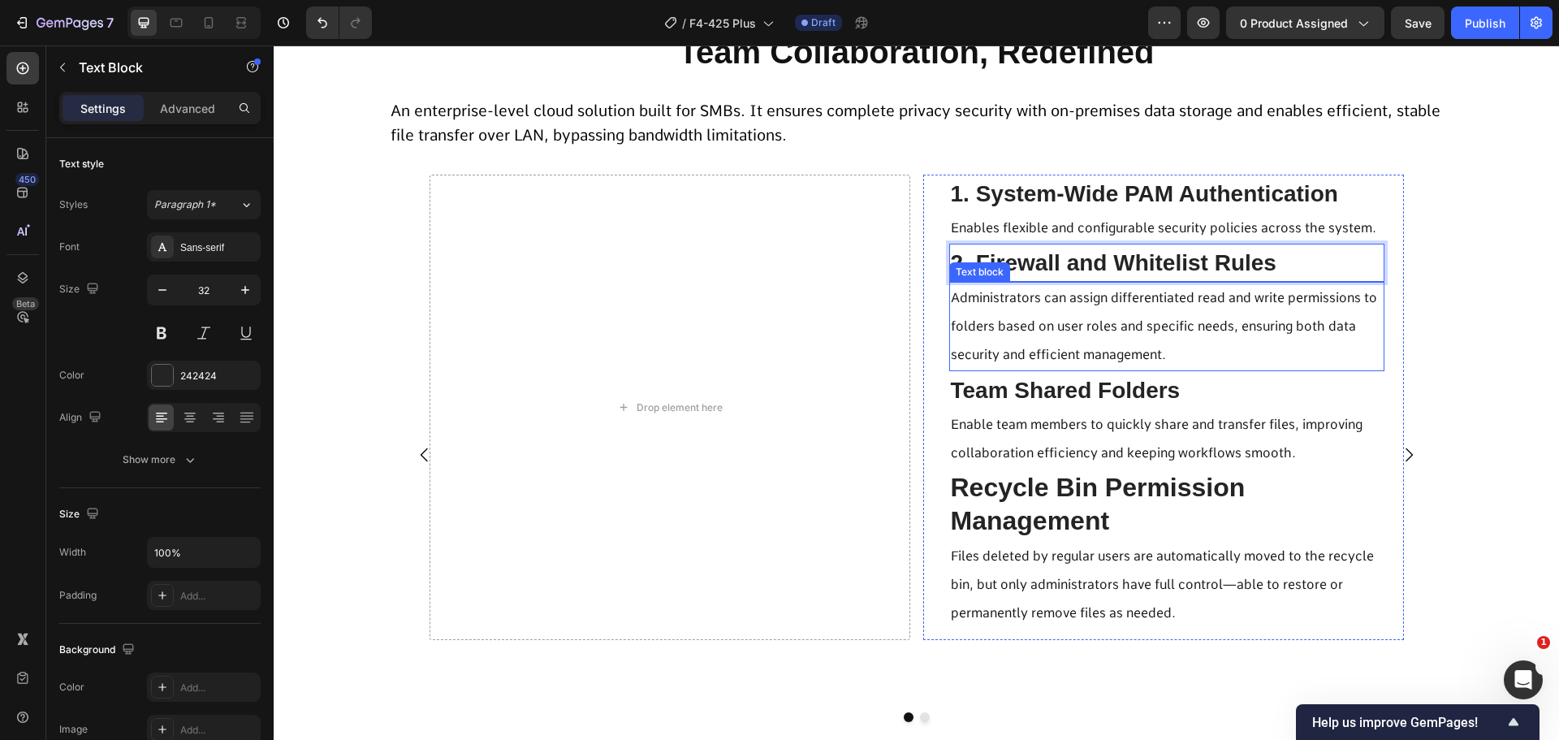
click at [1015, 337] on p "Administrators can assign differentiated read and write permissions to folders …" at bounding box center [1167, 326] width 432 height 86
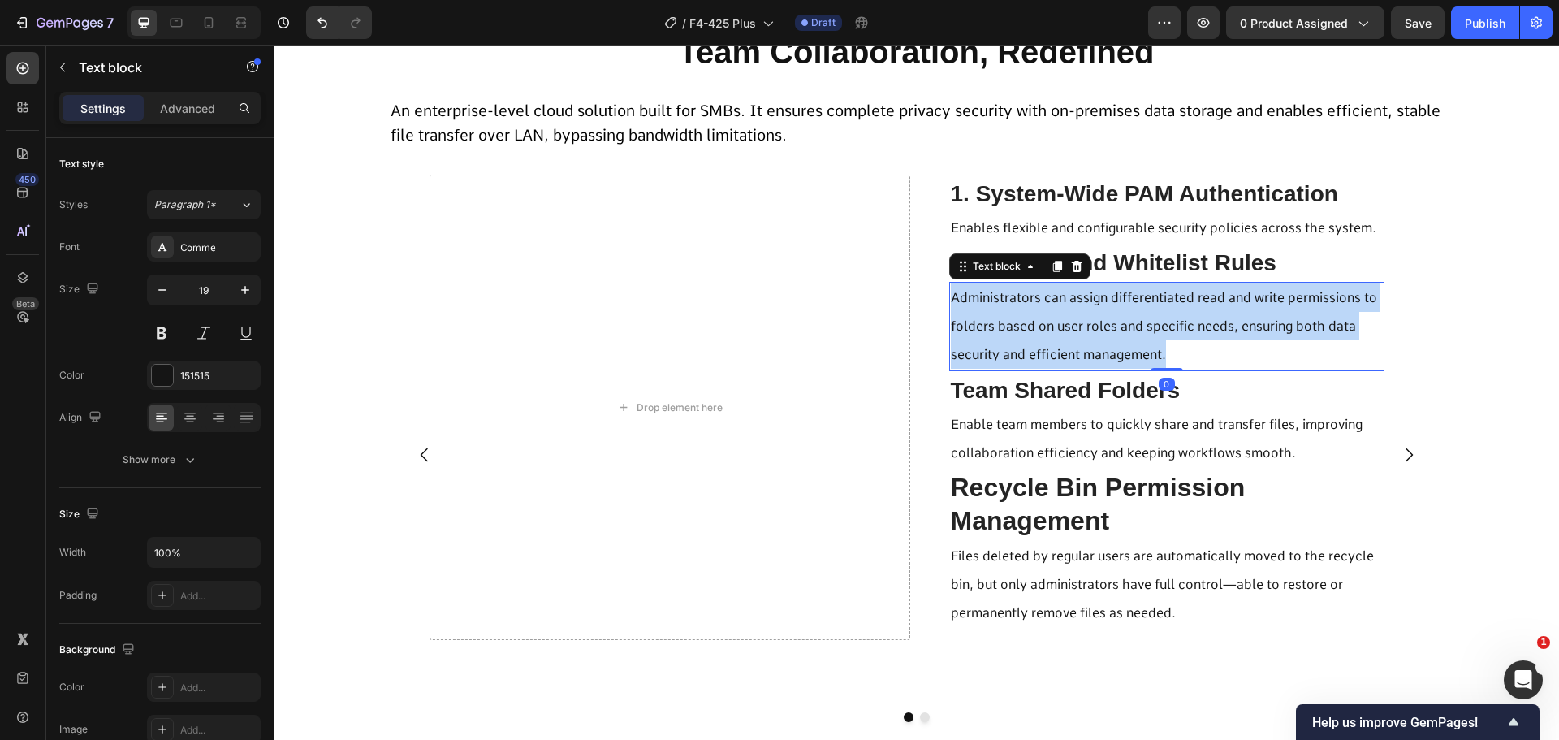
click at [1015, 337] on p "Administrators can assign differentiated read and write permissions to folders …" at bounding box center [1167, 326] width 432 height 86
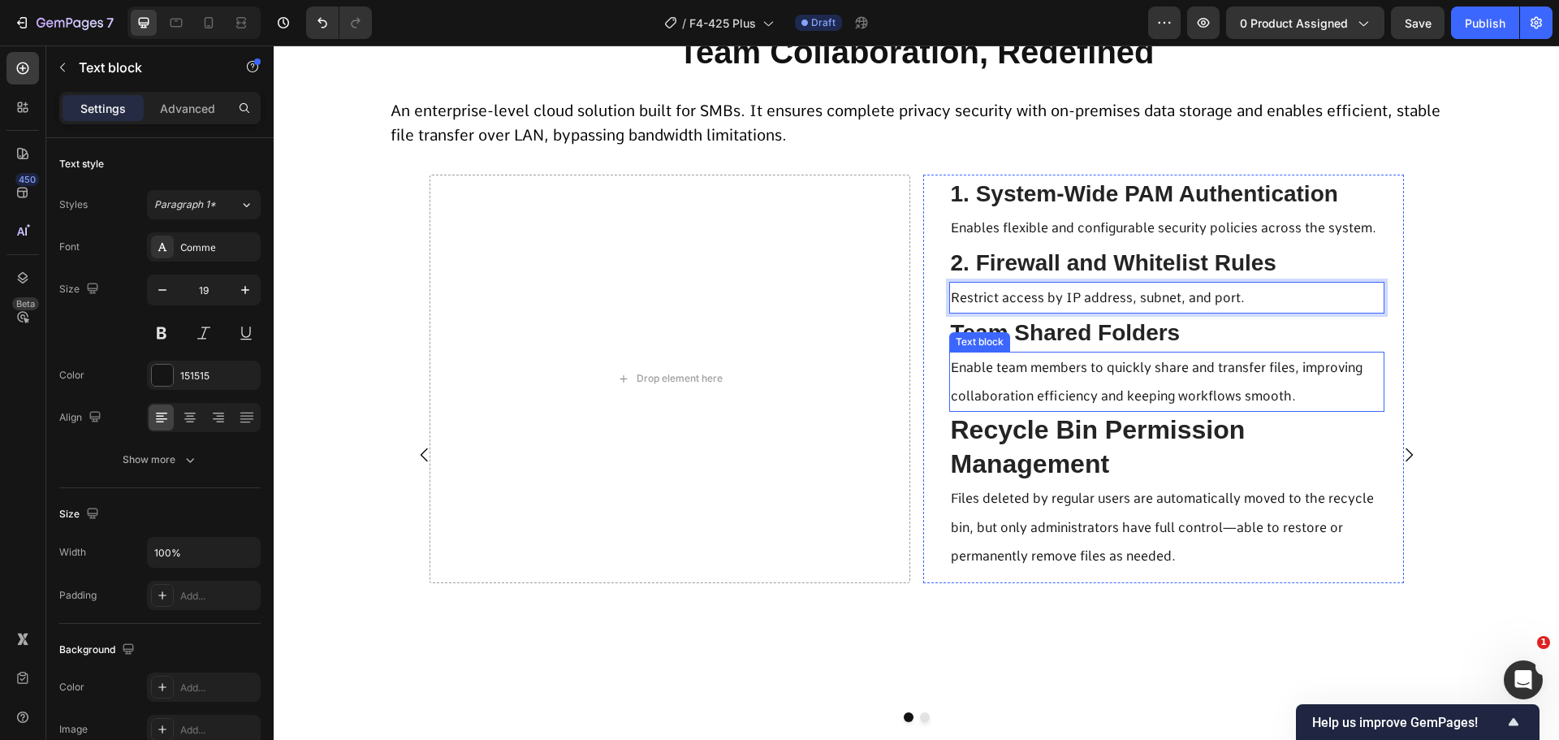
click at [1066, 334] on span "Team Shared Folders" at bounding box center [1066, 332] width 230 height 25
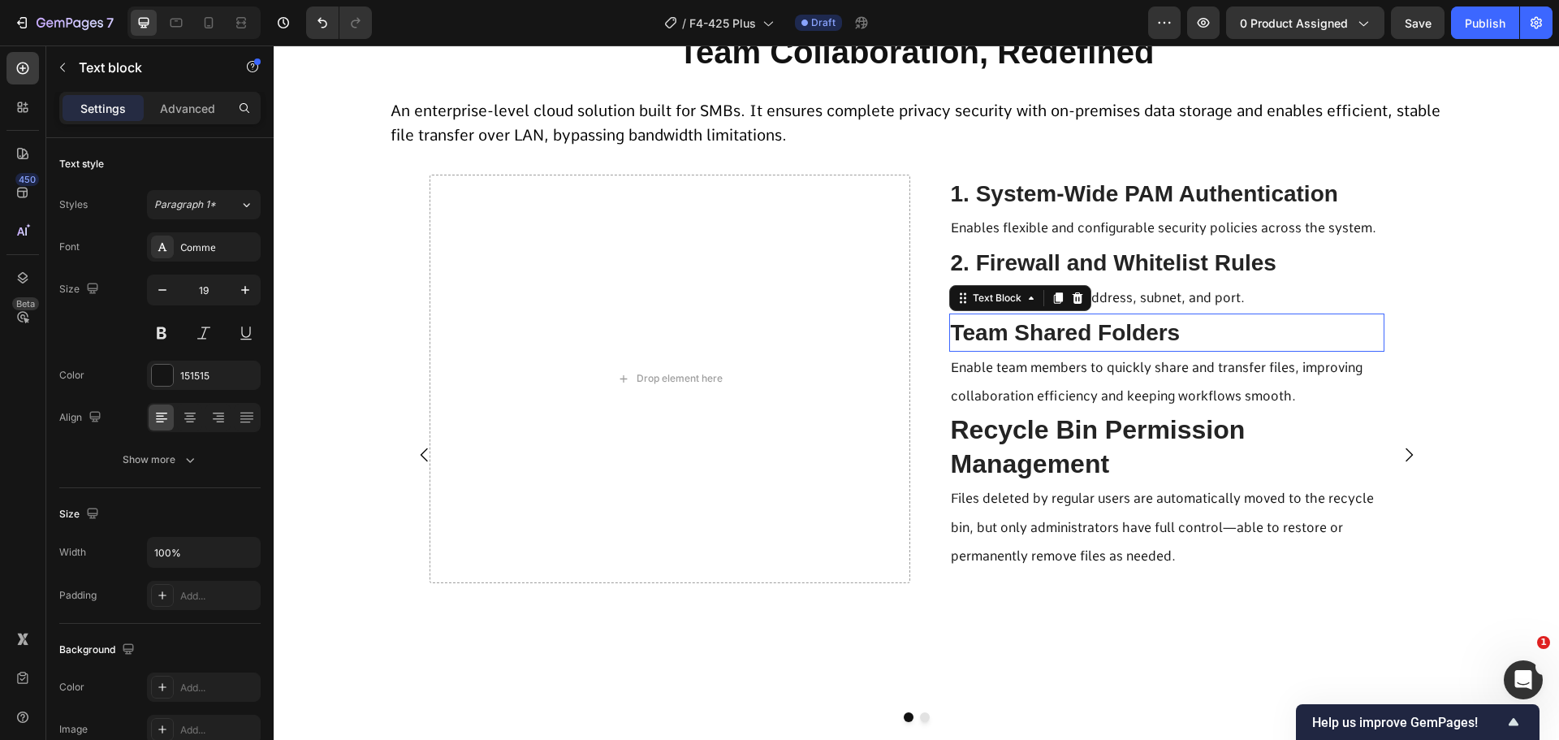
click at [1066, 334] on span "Team Shared Folders" at bounding box center [1066, 332] width 230 height 25
click at [1150, 391] on span "Enable team members to quickly share and transfer files, improving collaboratio…" at bounding box center [1157, 382] width 412 height 44
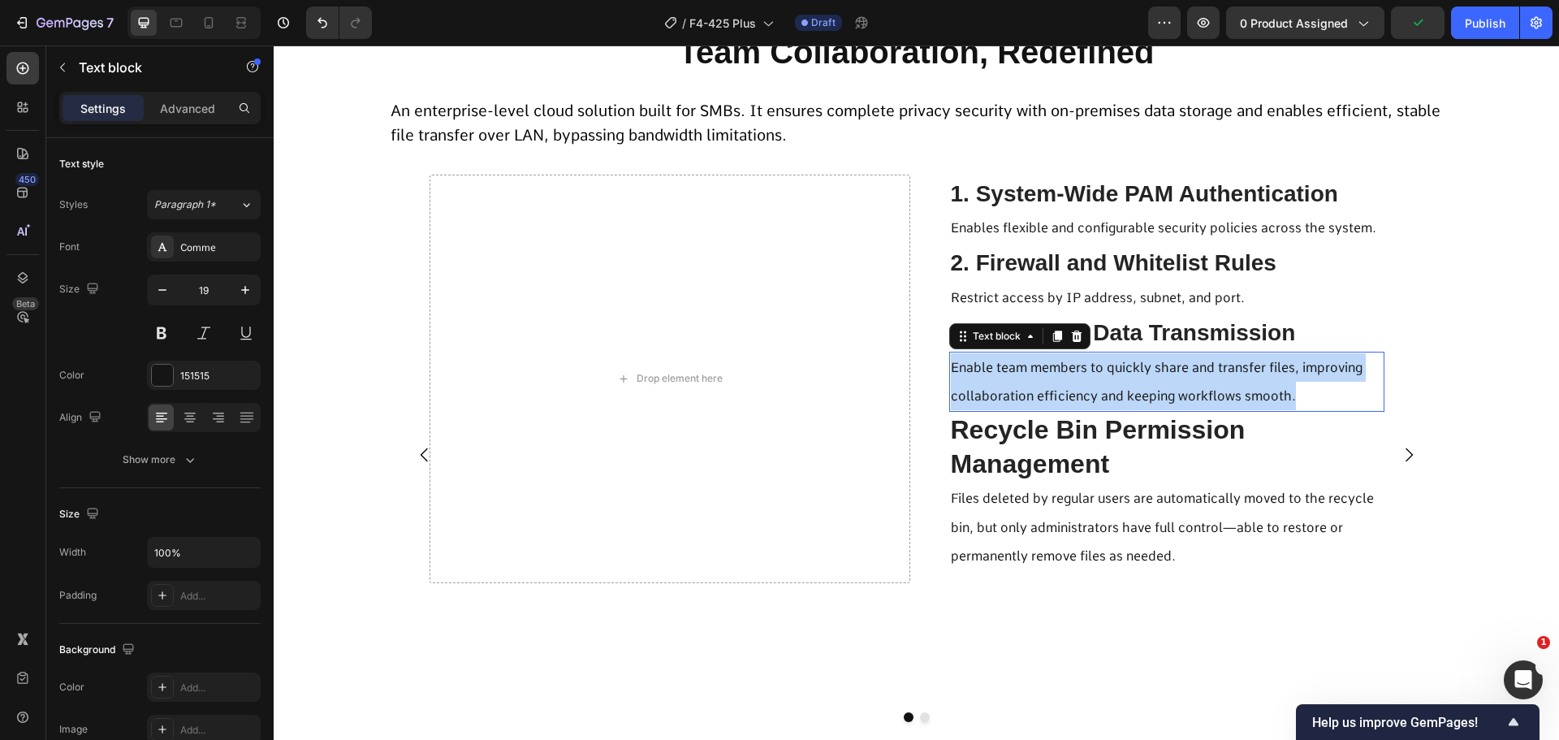
click at [1150, 391] on span "Enable team members to quickly share and transfer files, improving collaboratio…" at bounding box center [1157, 382] width 412 height 44
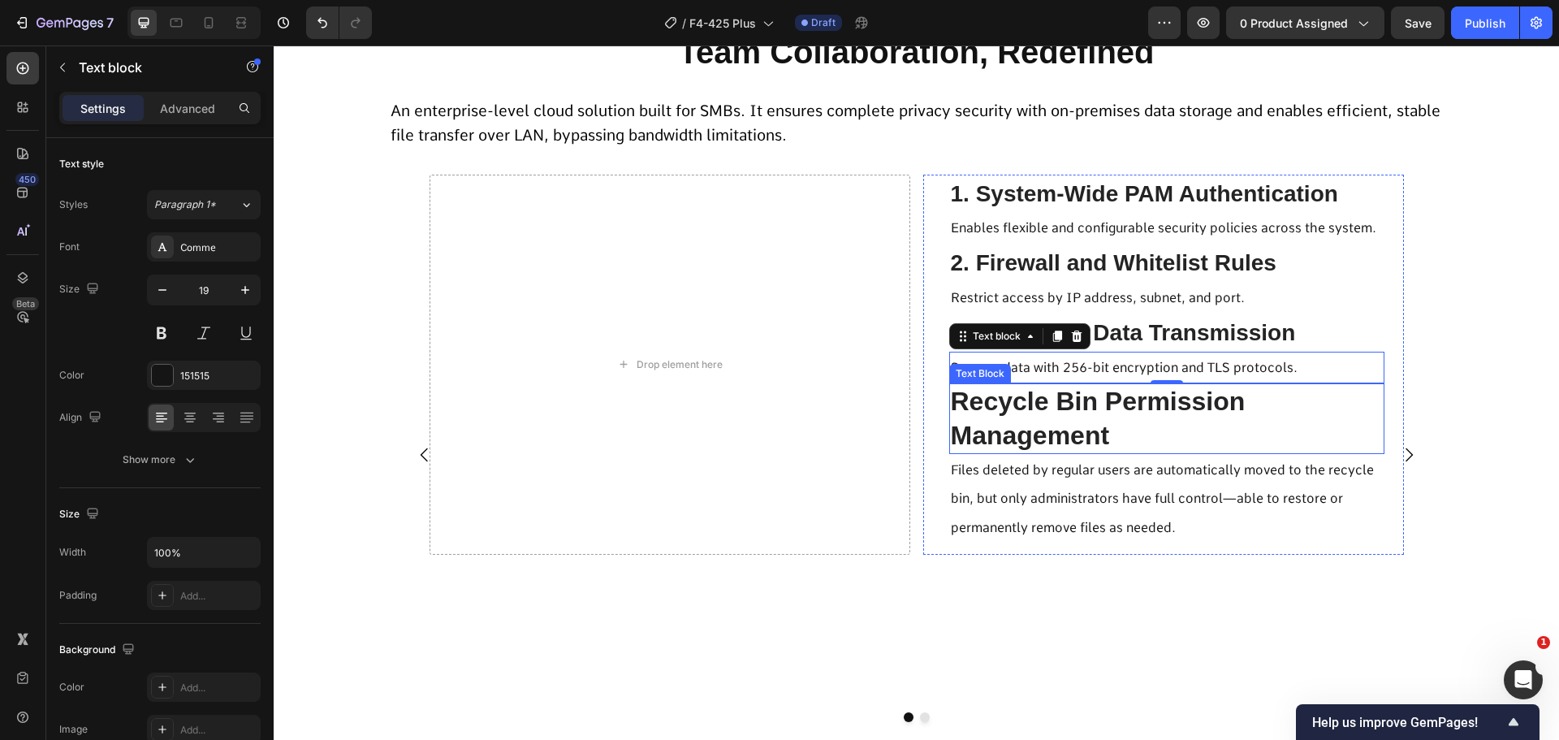
click at [1111, 422] on p "Recycle Bin Permission Management" at bounding box center [1167, 418] width 432 height 67
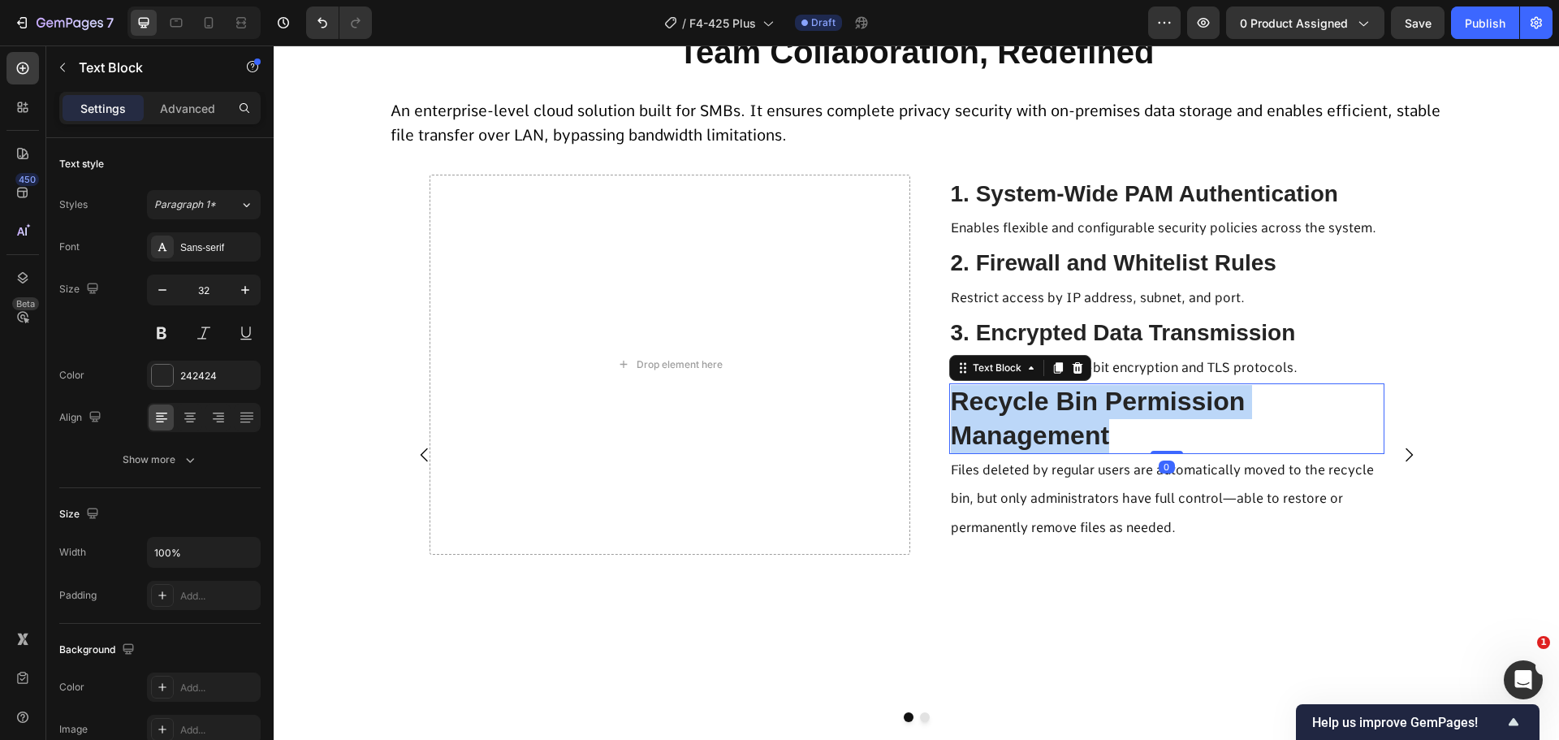
click at [1111, 422] on p "Recycle Bin Permission Management" at bounding box center [1167, 418] width 432 height 67
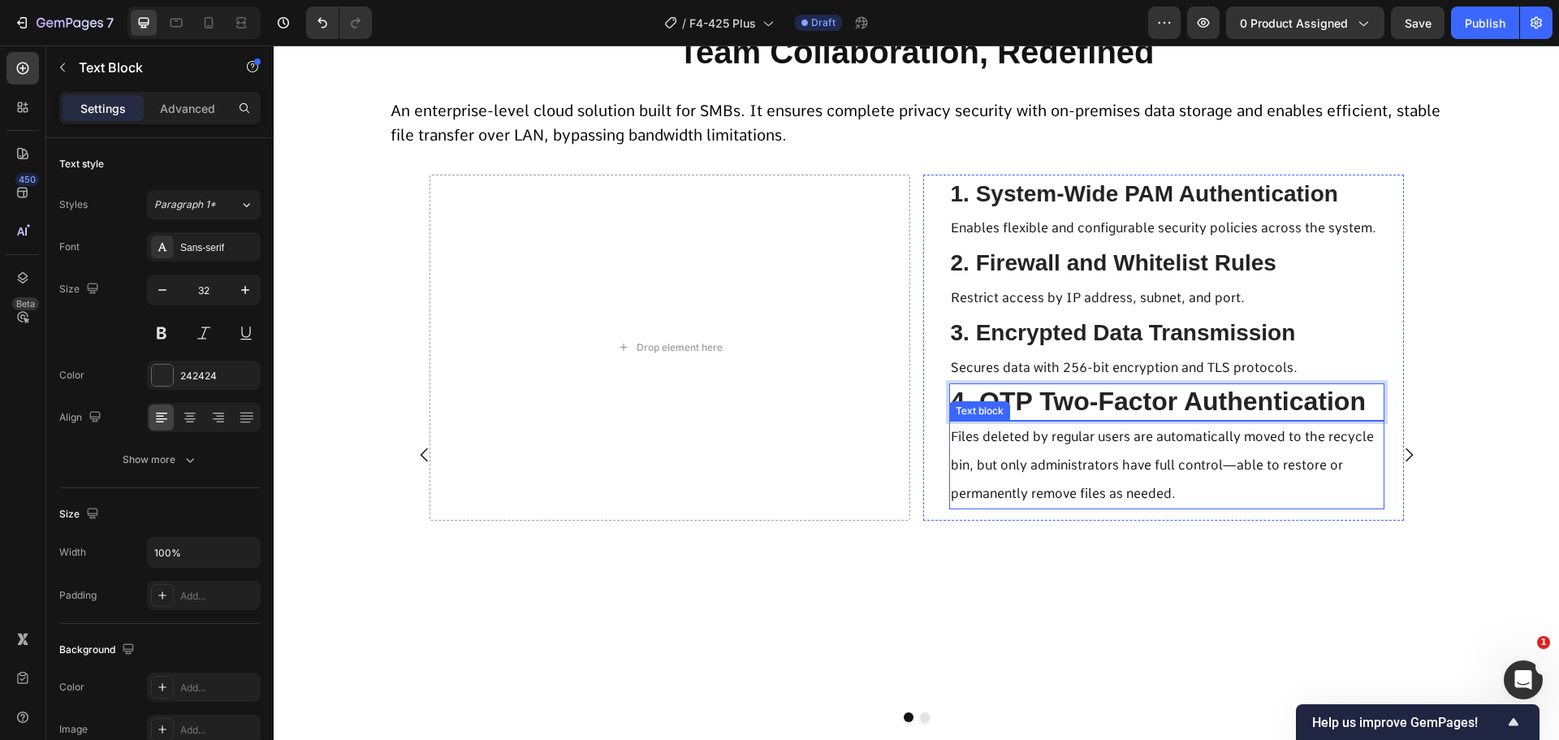
click at [1087, 454] on p "Files deleted by regular users are automatically moved to the recycle bin, but …" at bounding box center [1167, 465] width 432 height 86
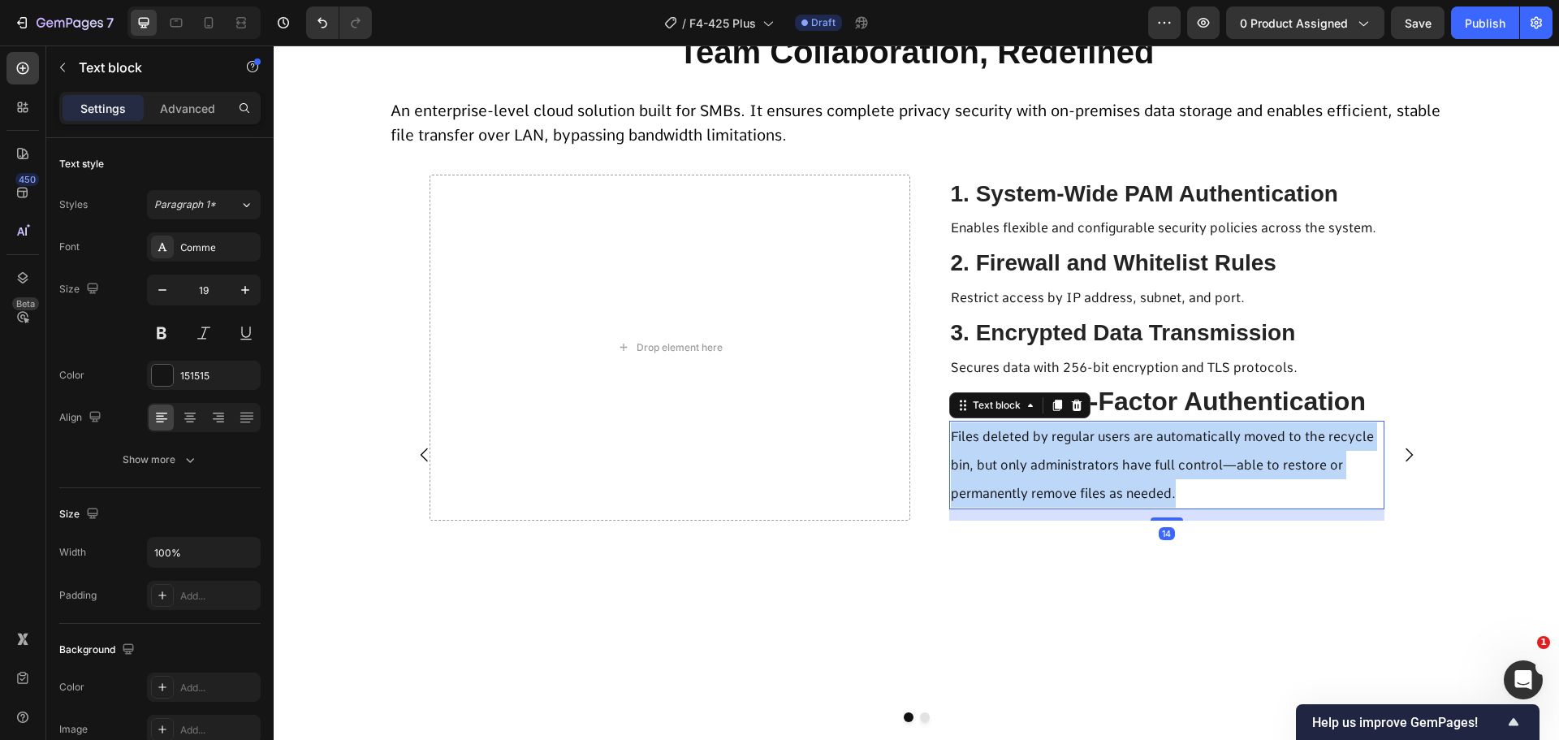
click at [1087, 454] on p "Files deleted by regular users are automatically moved to the recycle bin, but …" at bounding box center [1167, 465] width 432 height 86
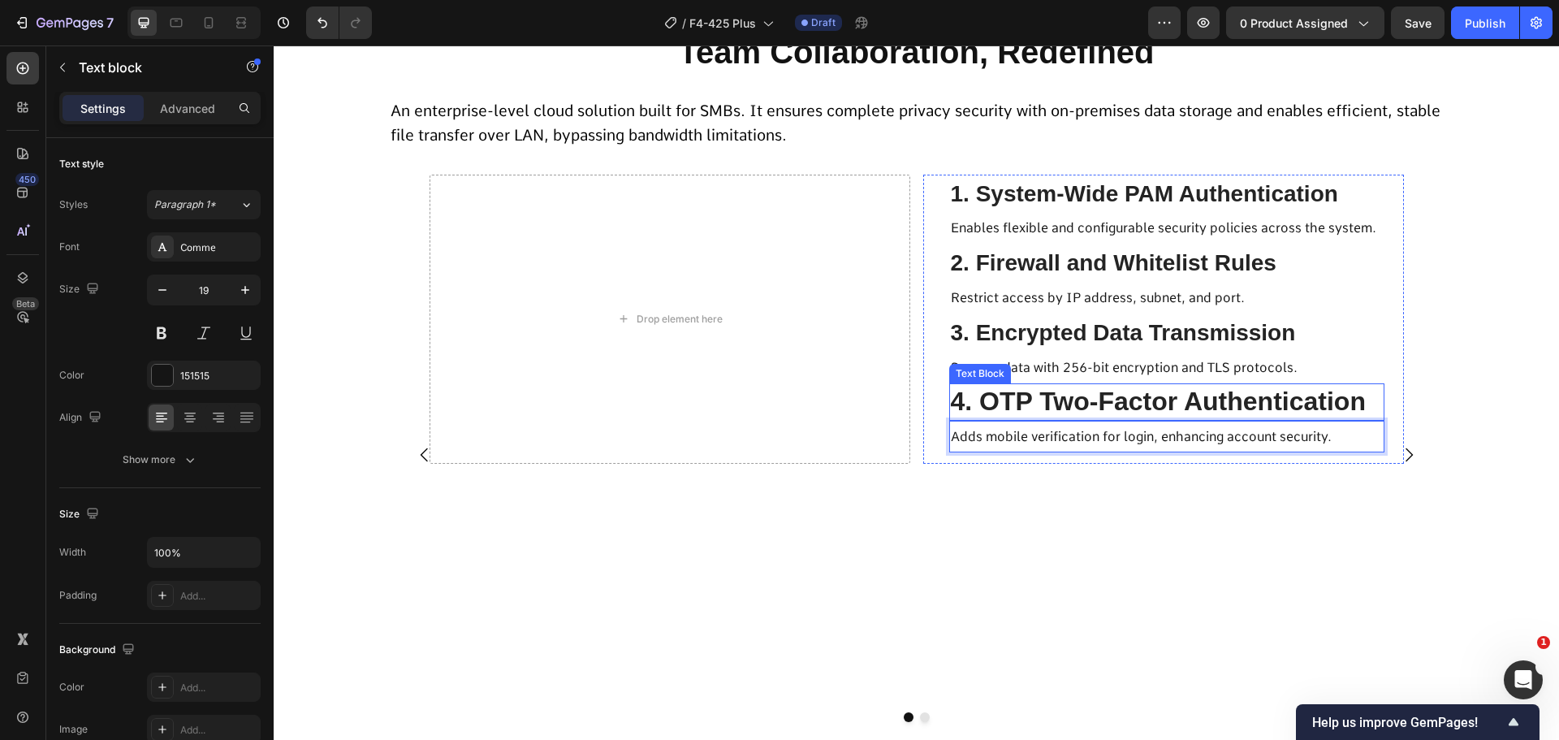
click at [1087, 400] on p "4. OTP Two-Factor Authentication" at bounding box center [1167, 402] width 432 height 34
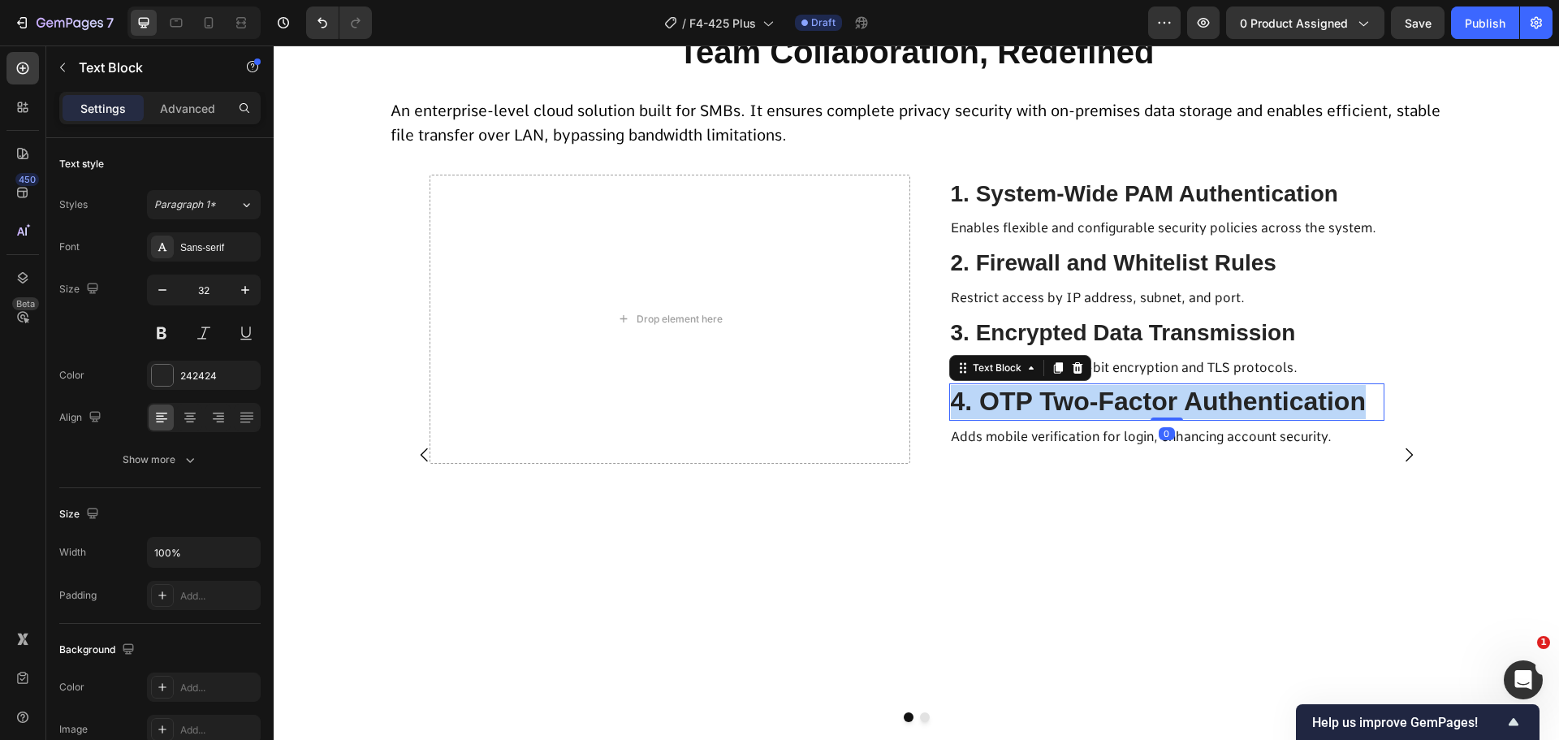
click at [1087, 400] on p "4. OTP Two-Factor Authentication" at bounding box center [1167, 402] width 432 height 34
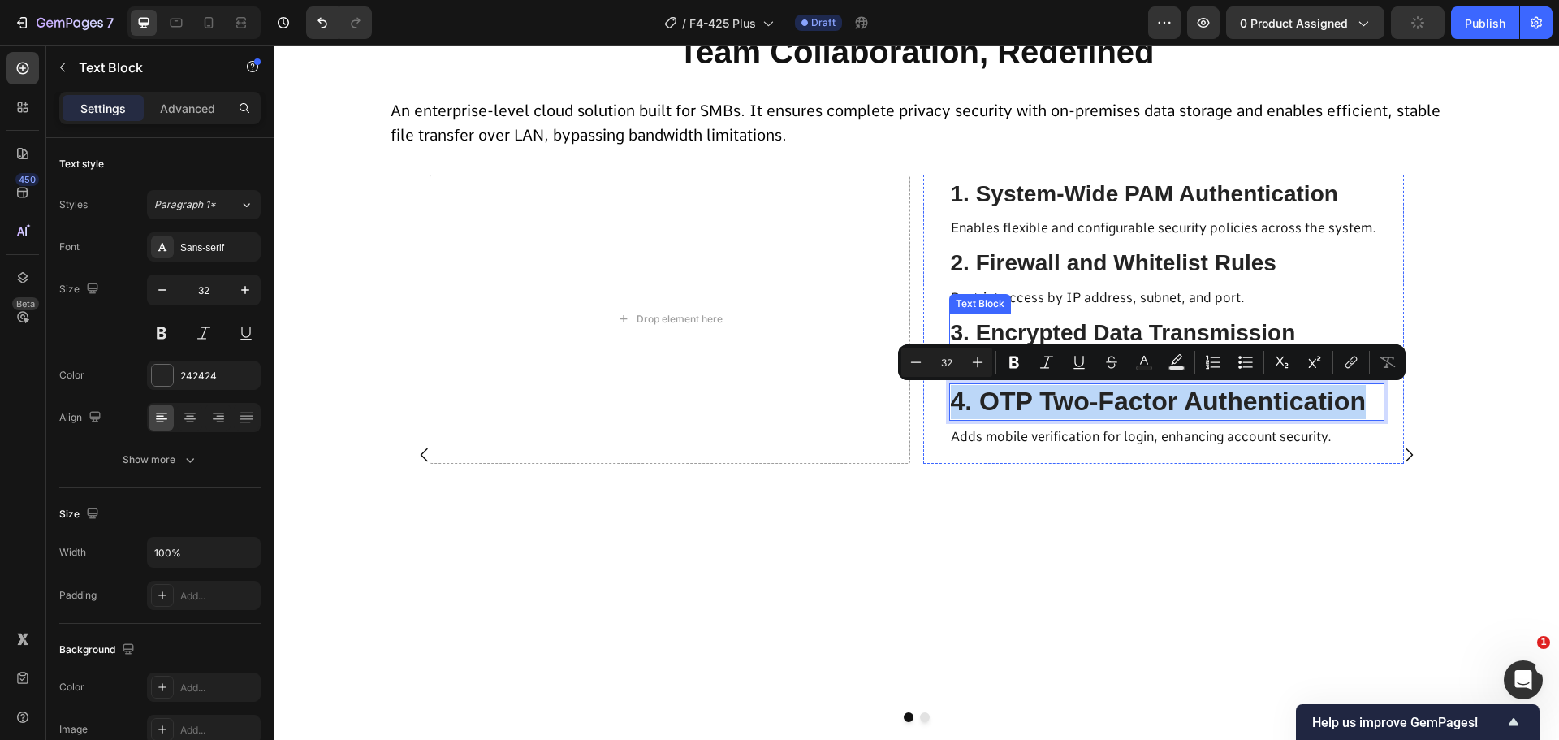
click at [1075, 328] on span "3. Encrypted Data Transmission" at bounding box center [1123, 332] width 345 height 25
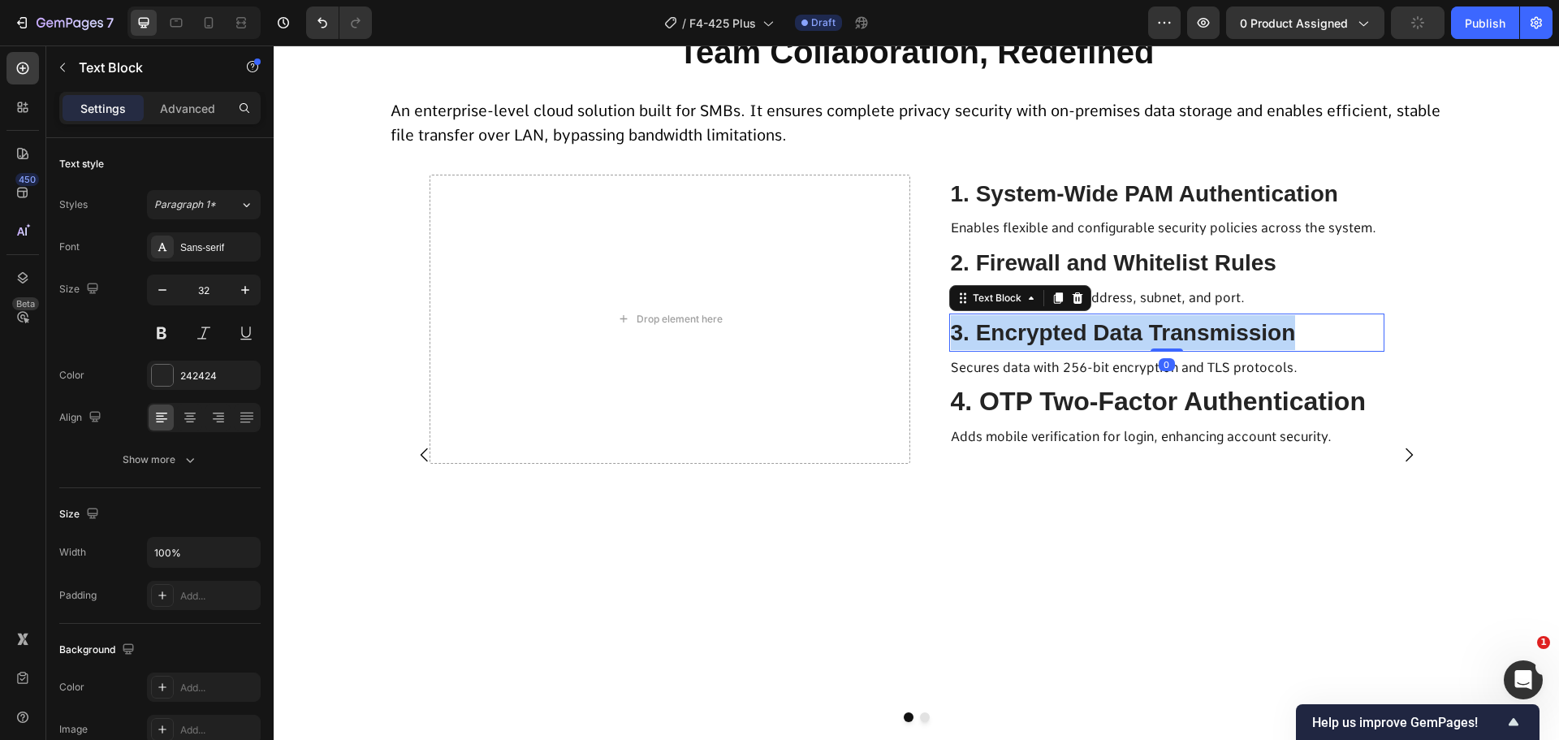
click at [1075, 328] on span "3. Encrypted Data Transmission" at bounding box center [1123, 332] width 345 height 25
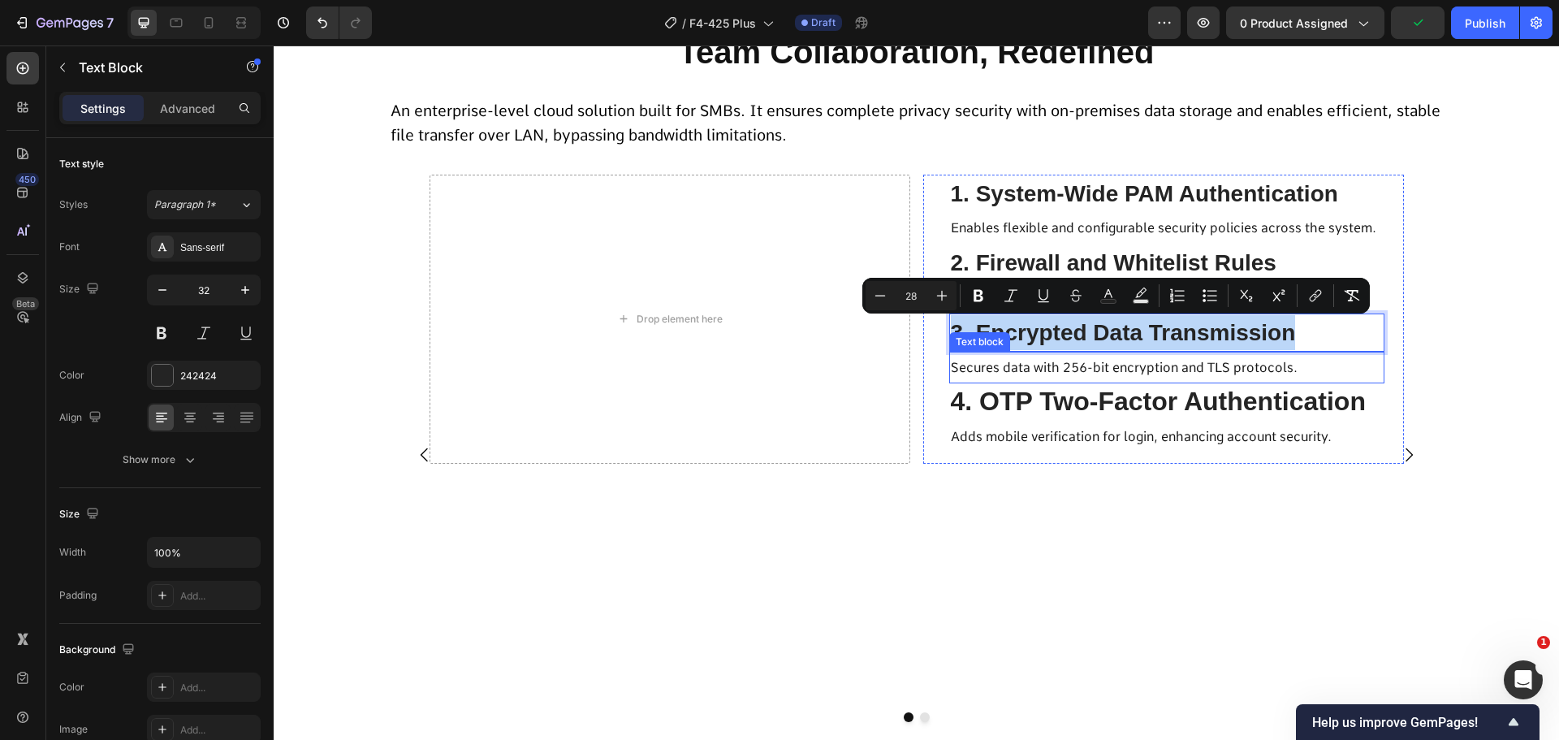
click at [1051, 401] on p "4. OTP Two-Factor Authentication" at bounding box center [1167, 402] width 432 height 34
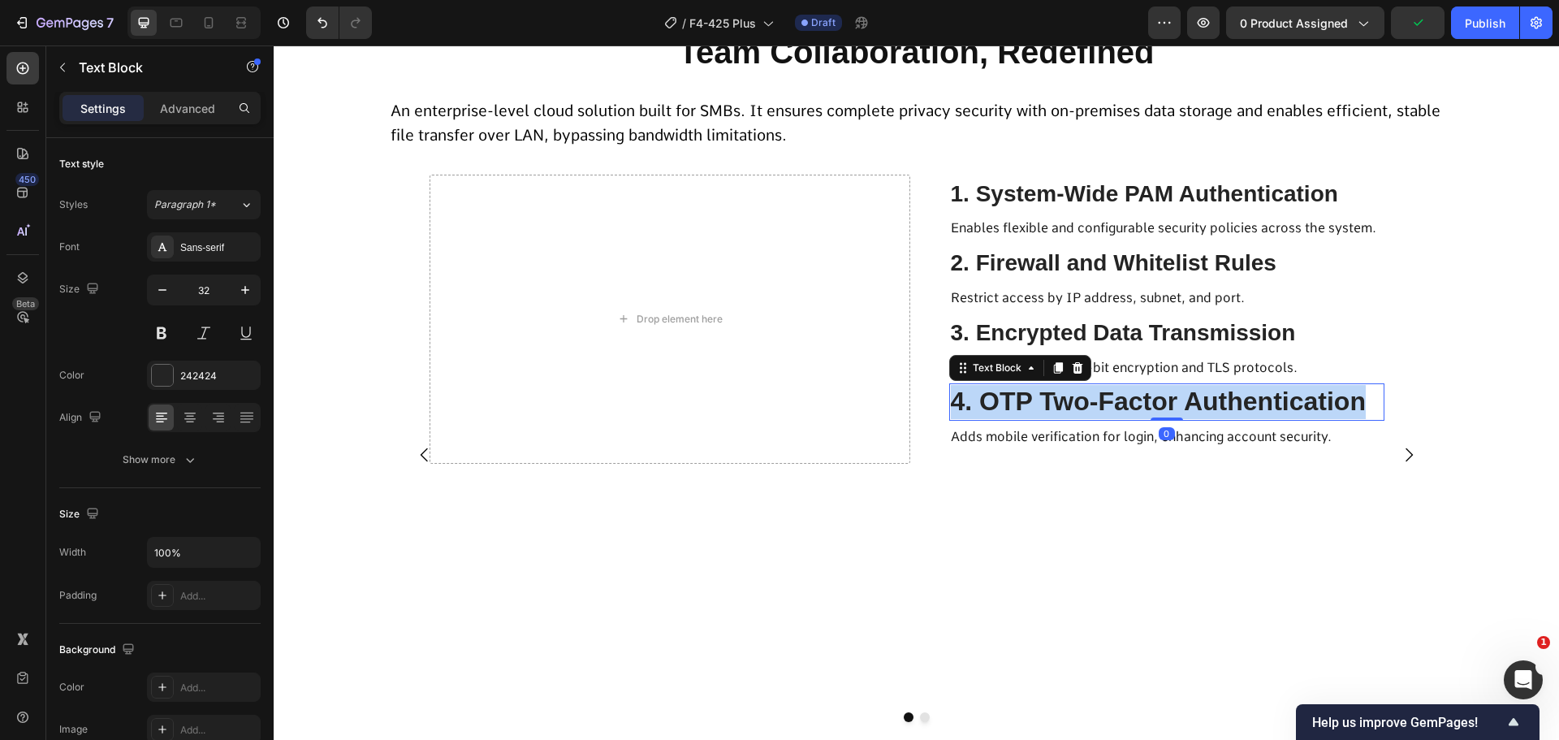
click at [1051, 401] on p "4. OTP Two-Factor Authentication" at bounding box center [1167, 402] width 432 height 34
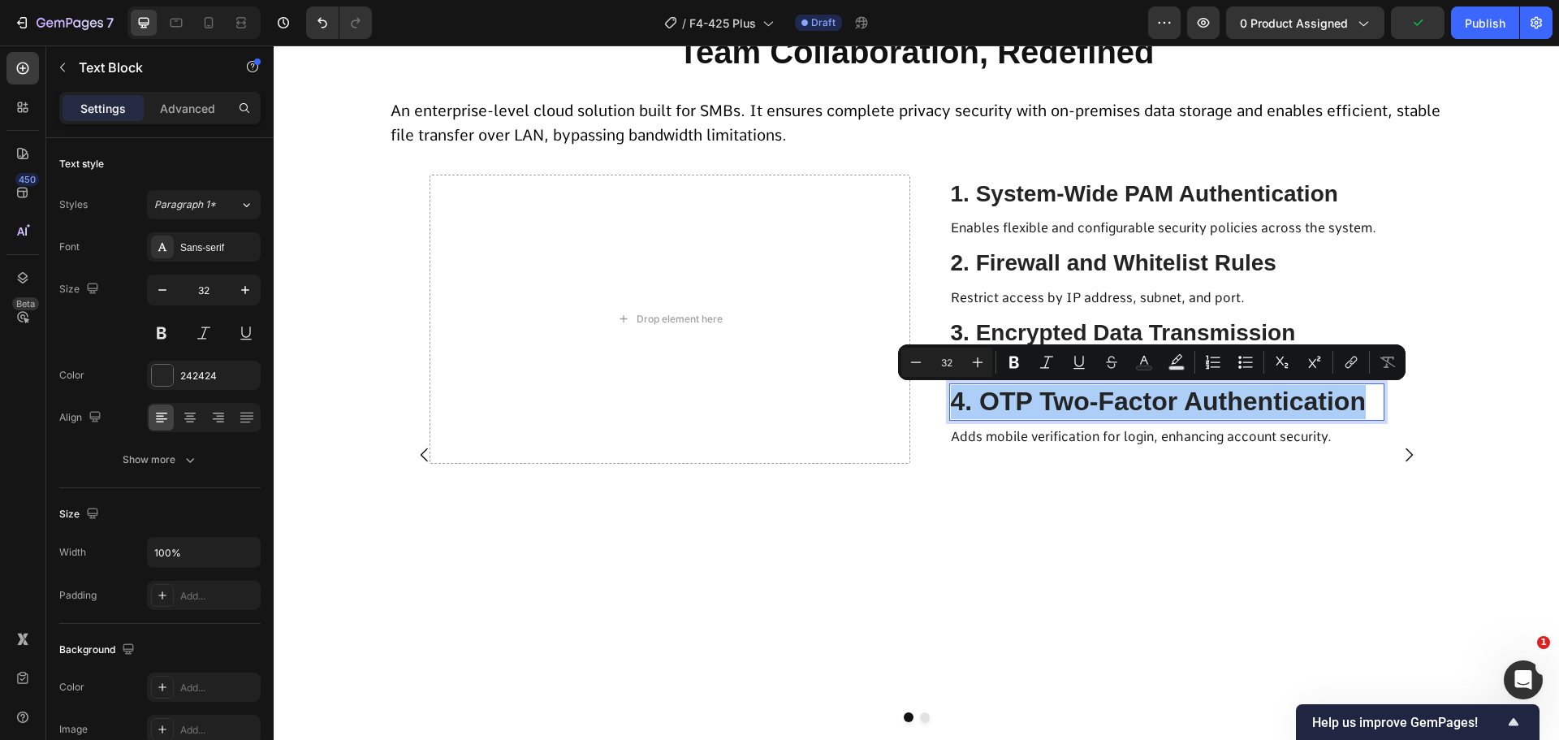
click at [959, 366] on input "32" at bounding box center [947, 362] width 32 height 19
click at [912, 368] on icon "Editor contextual toolbar" at bounding box center [916, 362] width 16 height 16
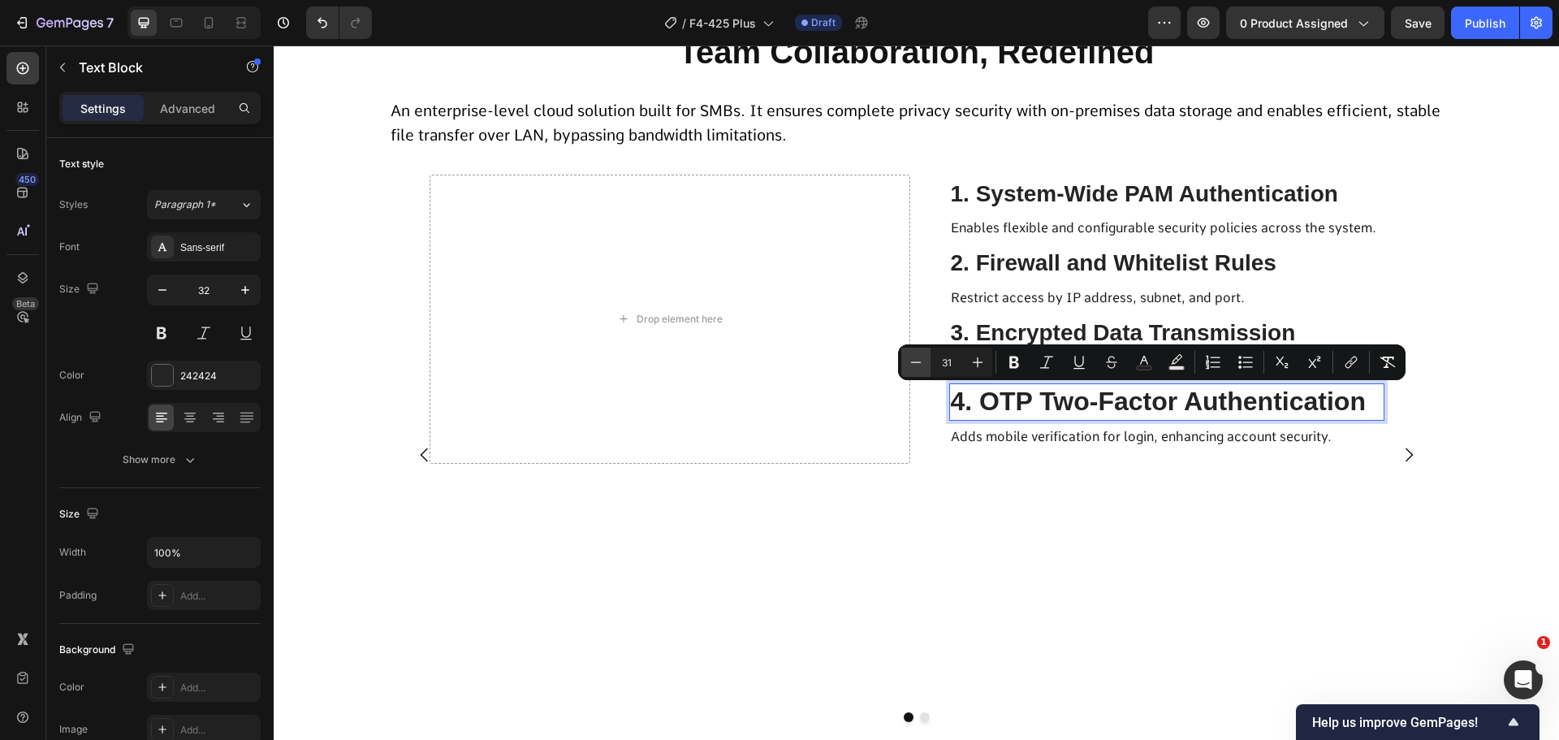
click at [912, 368] on icon "Editor contextual toolbar" at bounding box center [916, 362] width 16 height 16
click at [980, 368] on icon "Editor contextual toolbar" at bounding box center [978, 362] width 16 height 16
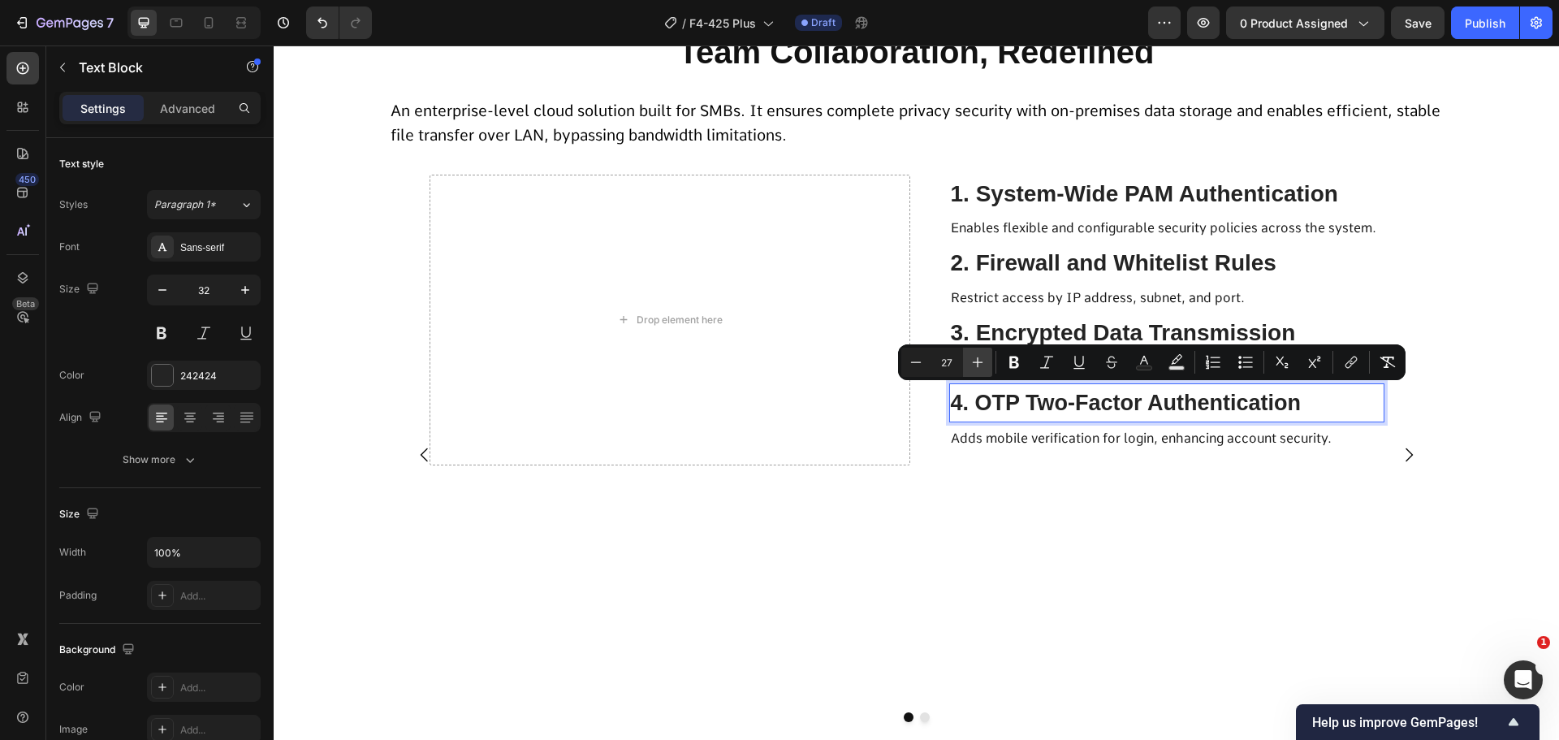
type input "28"
click at [1015, 426] on p "Adds mobile verification for login, enhancing account security." at bounding box center [1167, 437] width 432 height 28
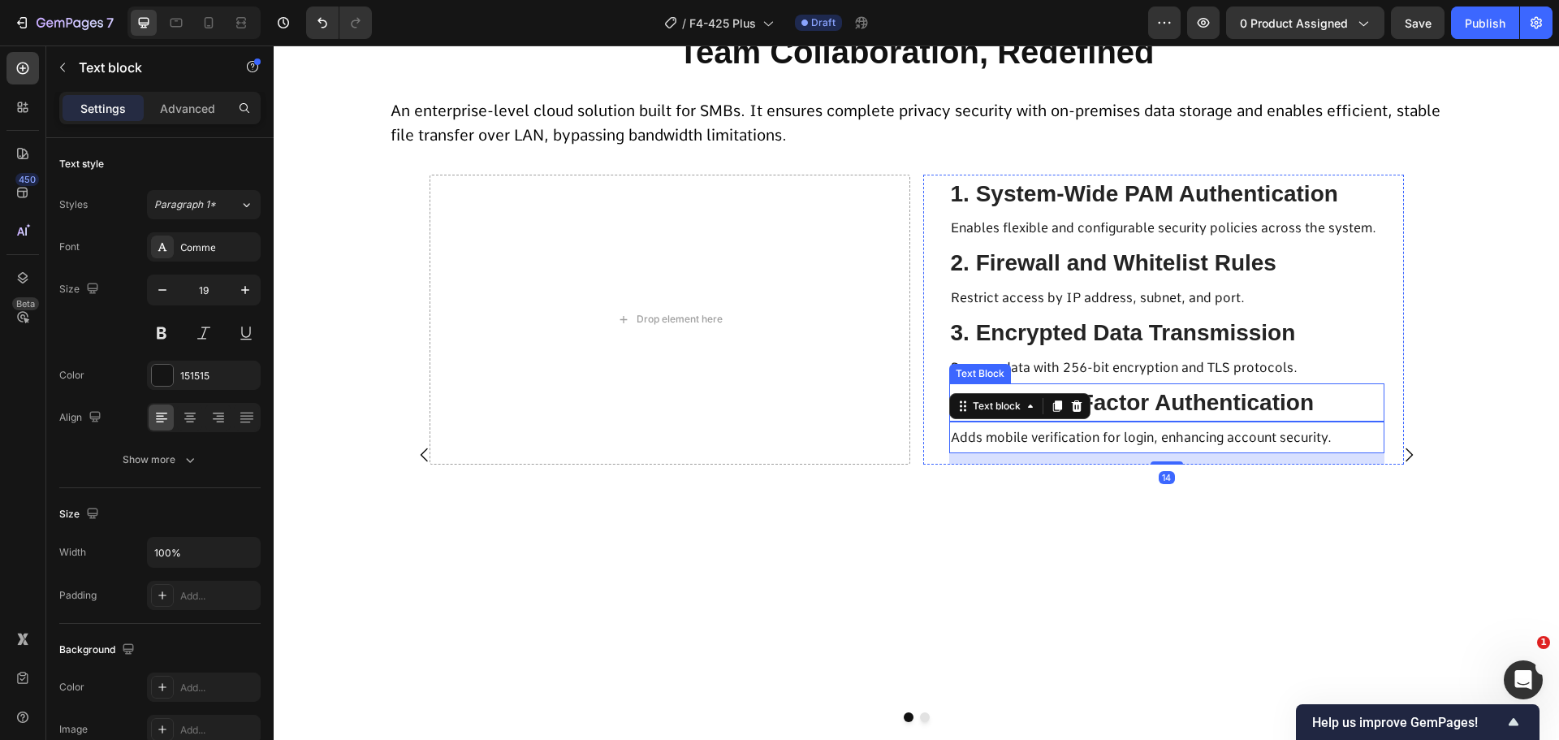
click at [1097, 407] on span "4. OTP Two-Factor Authentication" at bounding box center [1133, 402] width 364 height 25
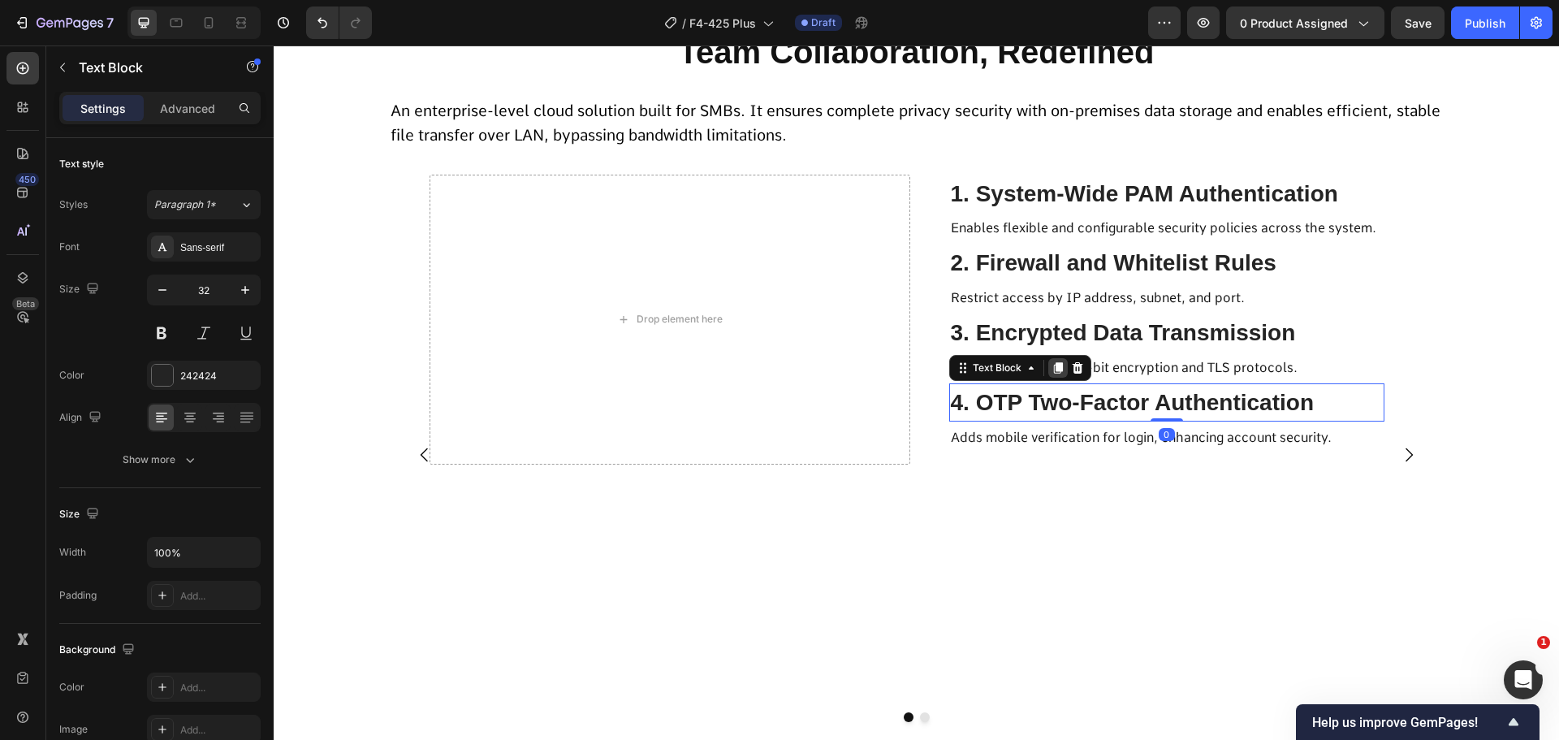
click at [1054, 368] on icon at bounding box center [1057, 367] width 9 height 11
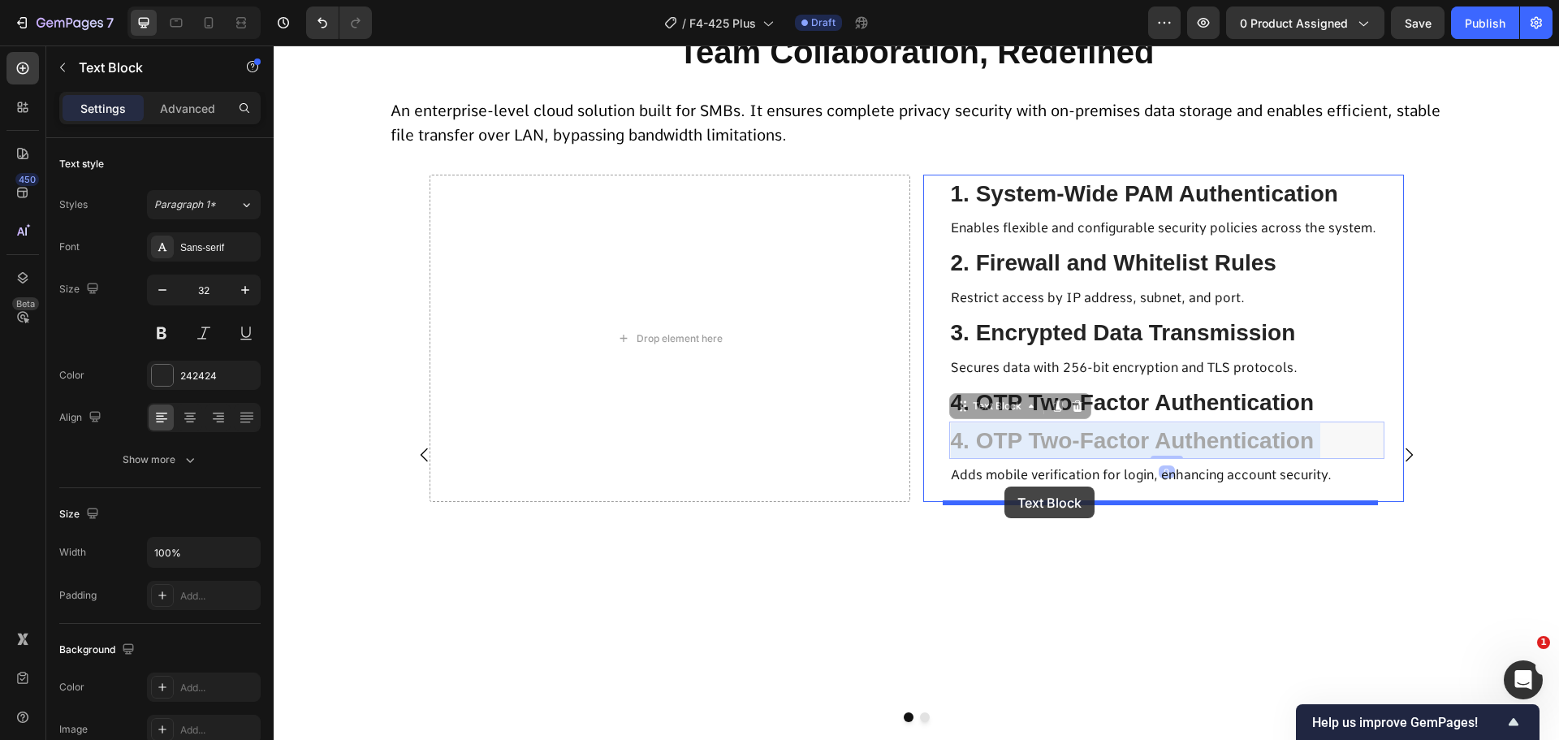
drag, startPoint x: 1030, startPoint y: 443, endPoint x: 1005, endPoint y: 487, distance: 50.6
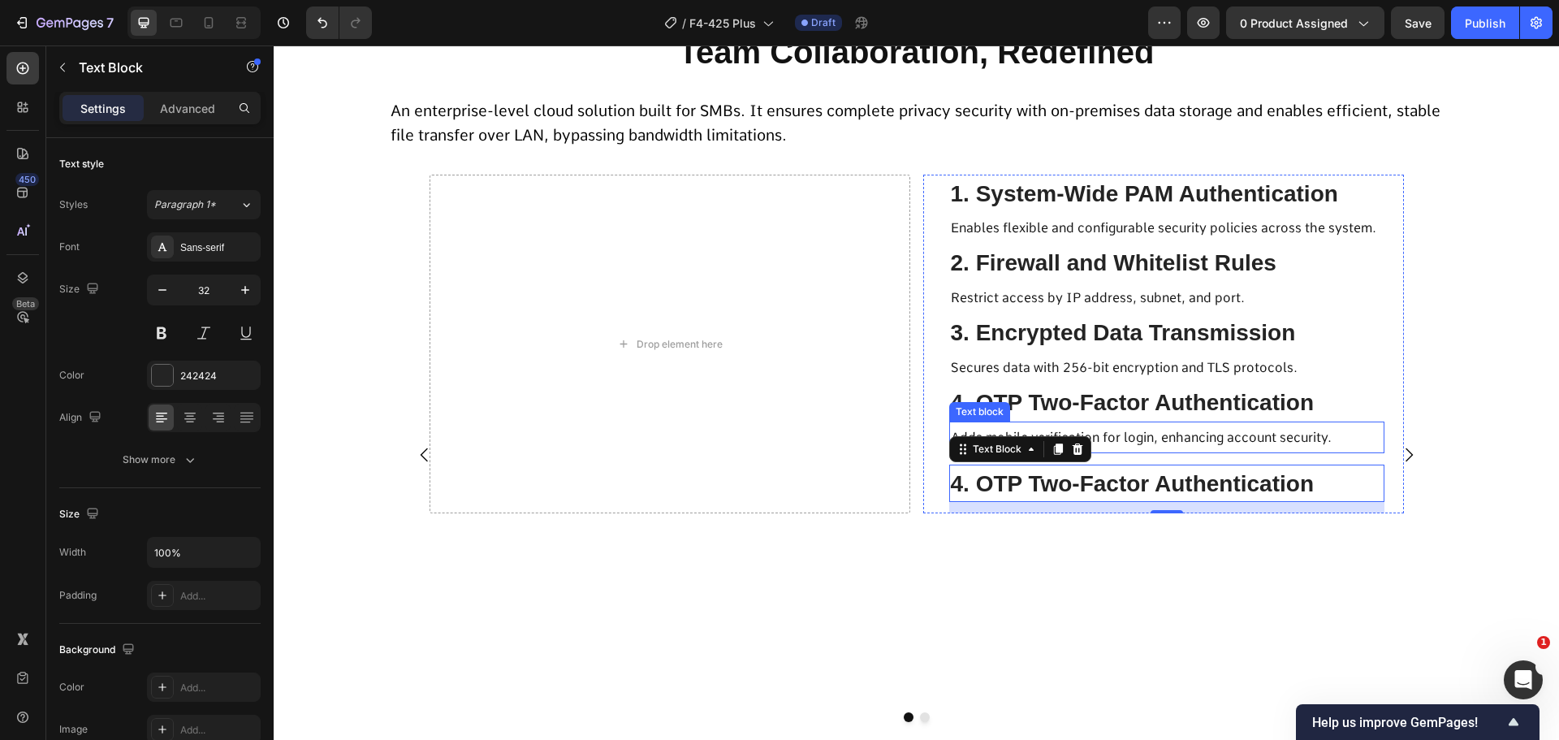
click at [1128, 427] on p "Adds mobile verification for login, enhancing account security." at bounding box center [1167, 437] width 432 height 28
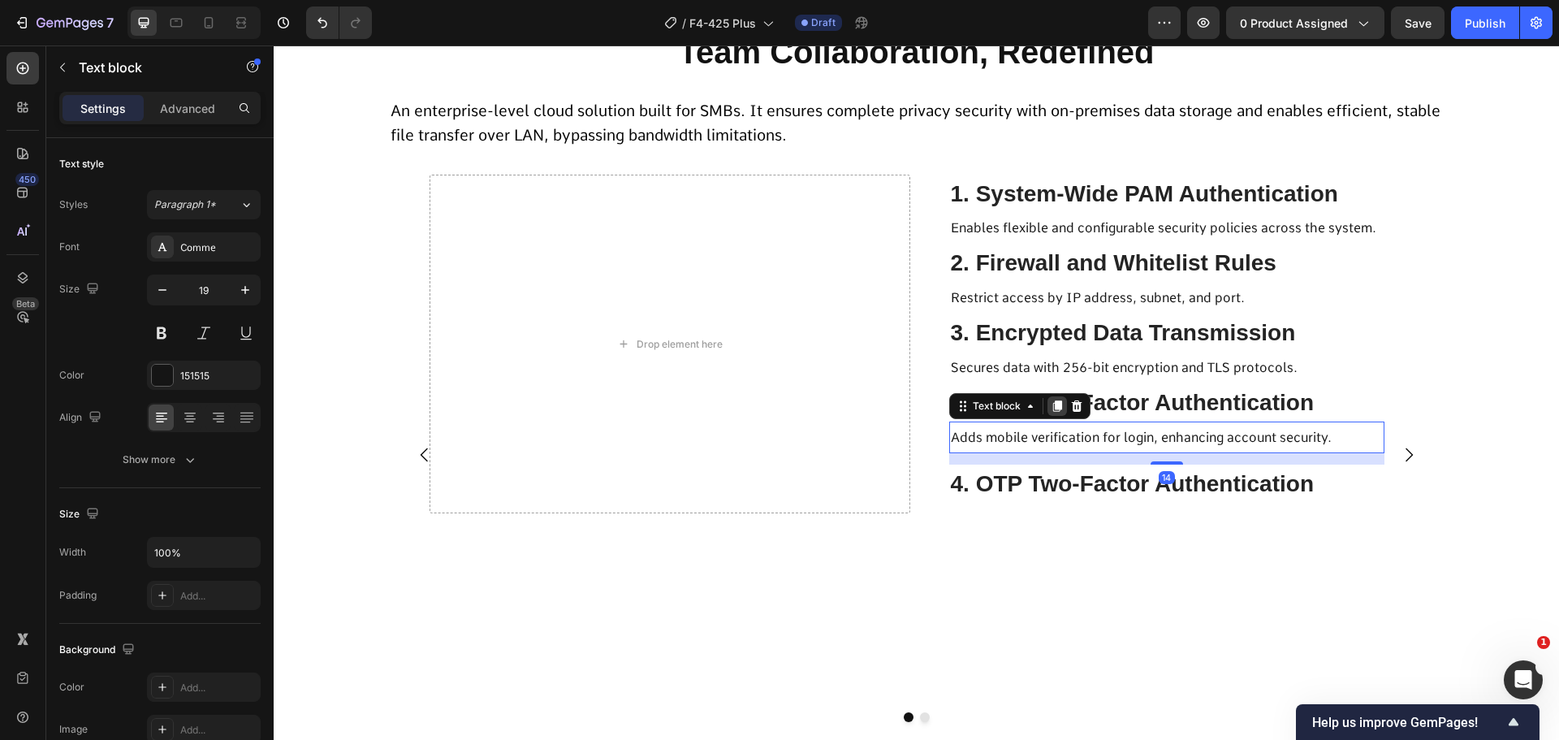
click at [1051, 405] on icon at bounding box center [1057, 406] width 13 height 13
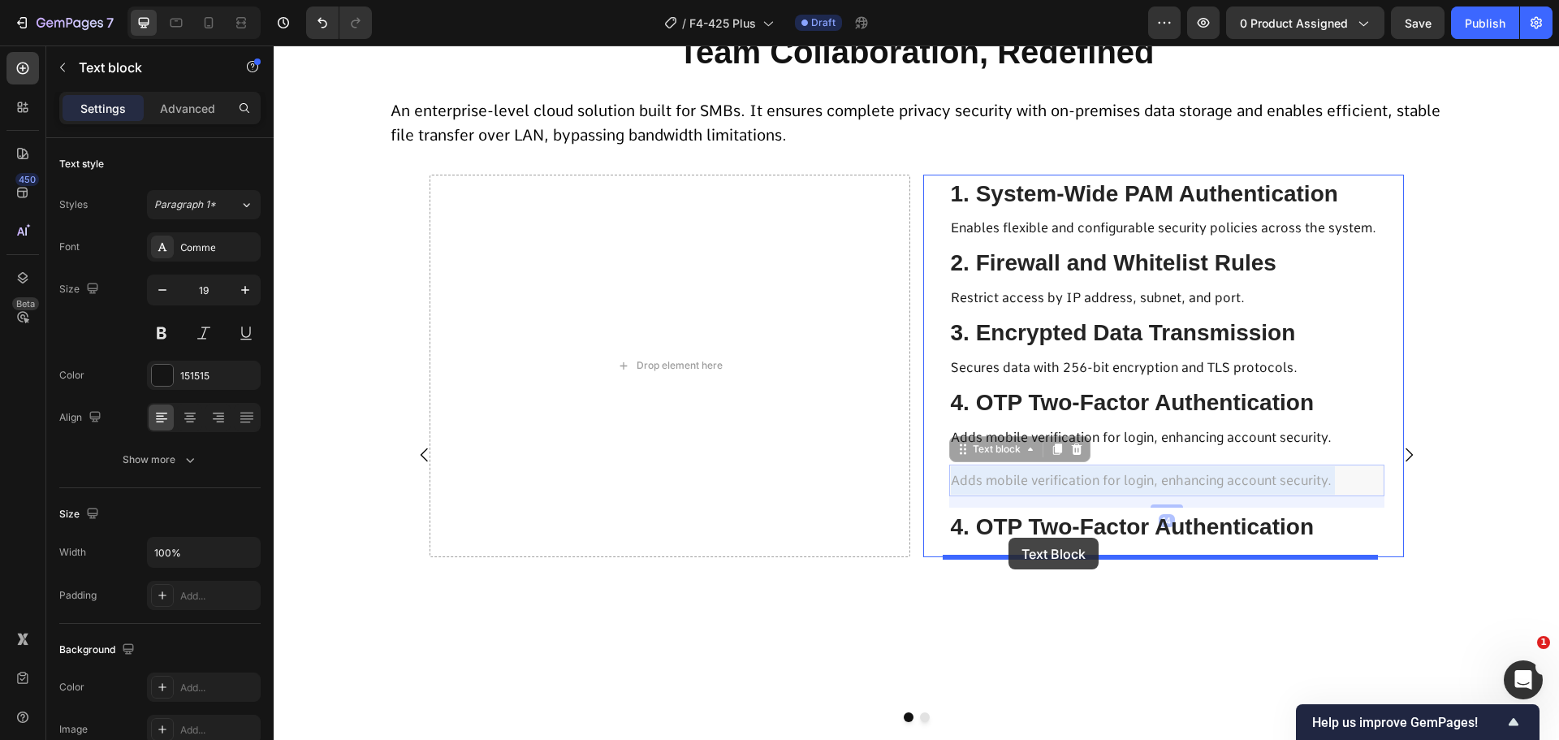
drag, startPoint x: 1024, startPoint y: 476, endPoint x: 1009, endPoint y: 538, distance: 63.6
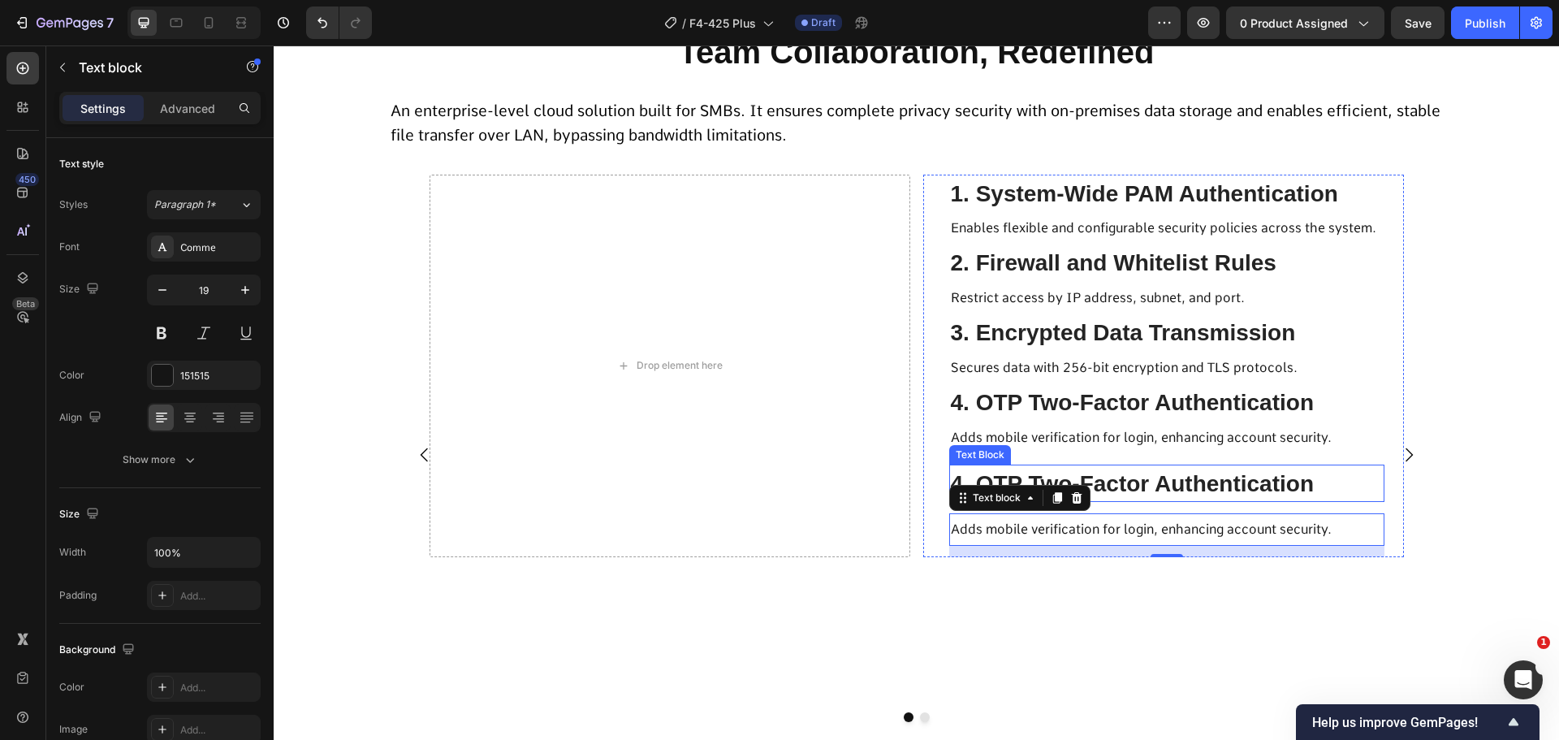
click at [1101, 483] on span "4. OTP Two-Factor Authentication" at bounding box center [1133, 483] width 364 height 25
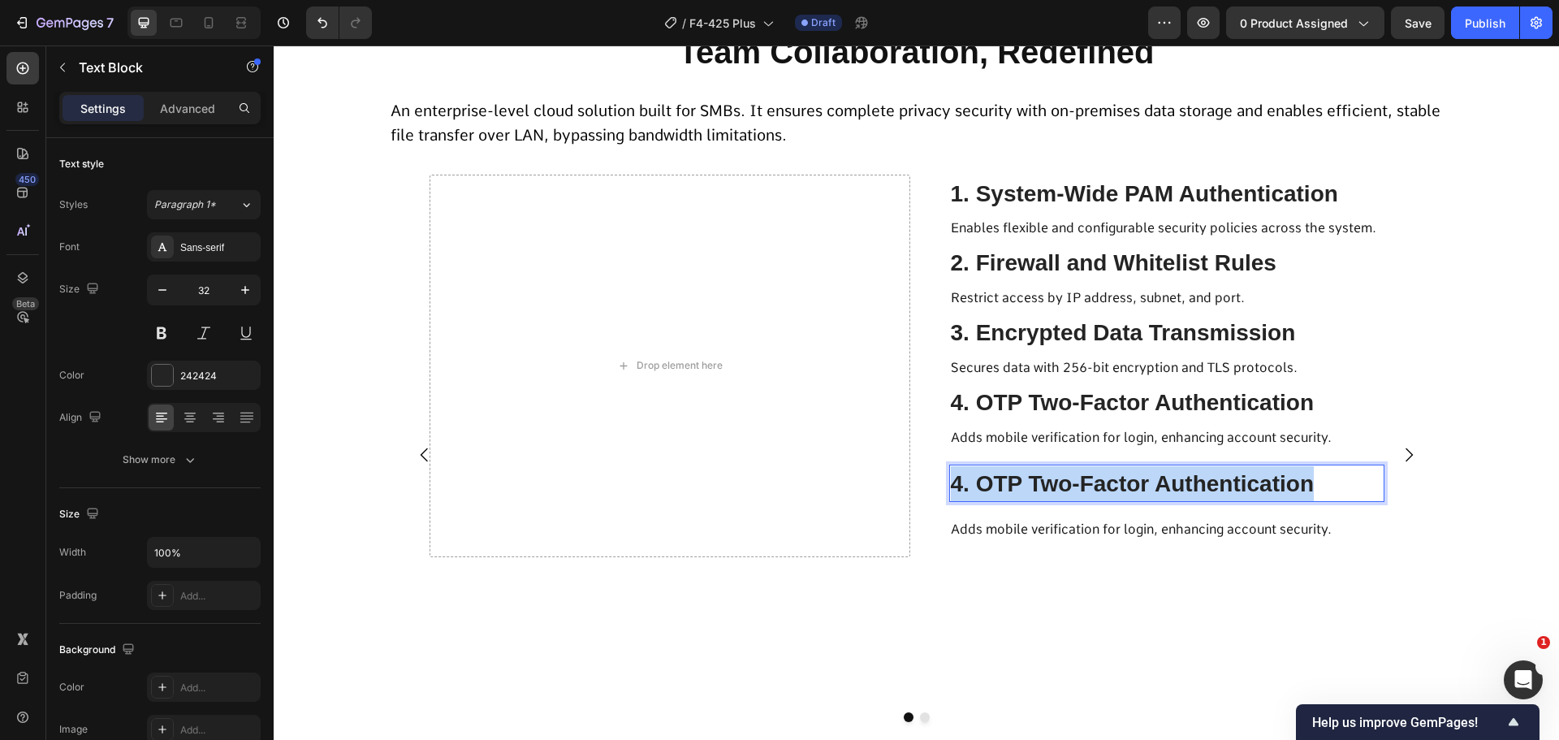
click at [1101, 483] on span "4. OTP Two-Factor Authentication" at bounding box center [1133, 483] width 364 height 25
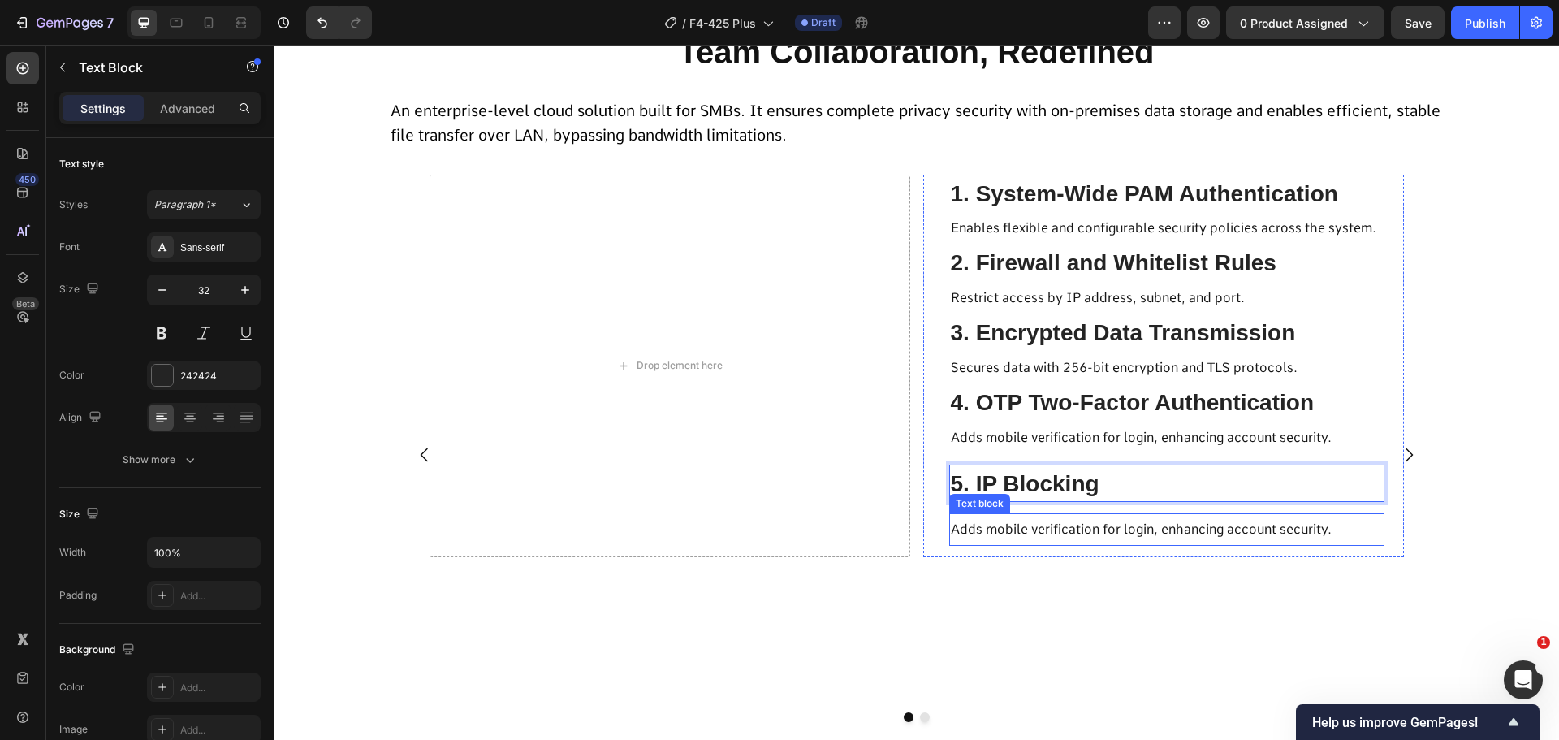
click at [1066, 514] on div "Adds mobile verification for login, enhancing account security." at bounding box center [1166, 529] width 435 height 32
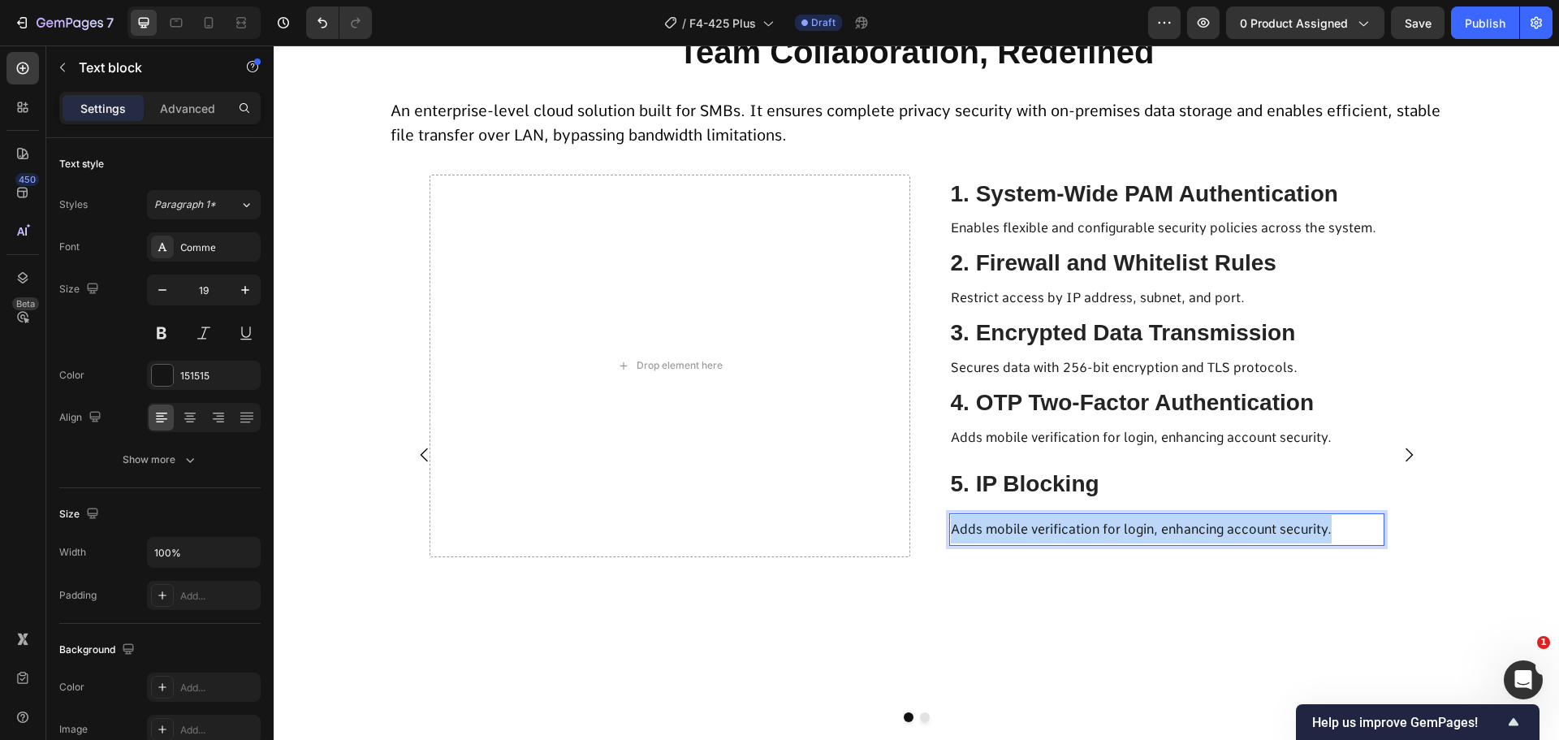
click at [1066, 514] on div "Adds mobile verification for login, enhancing account security." at bounding box center [1166, 529] width 435 height 32
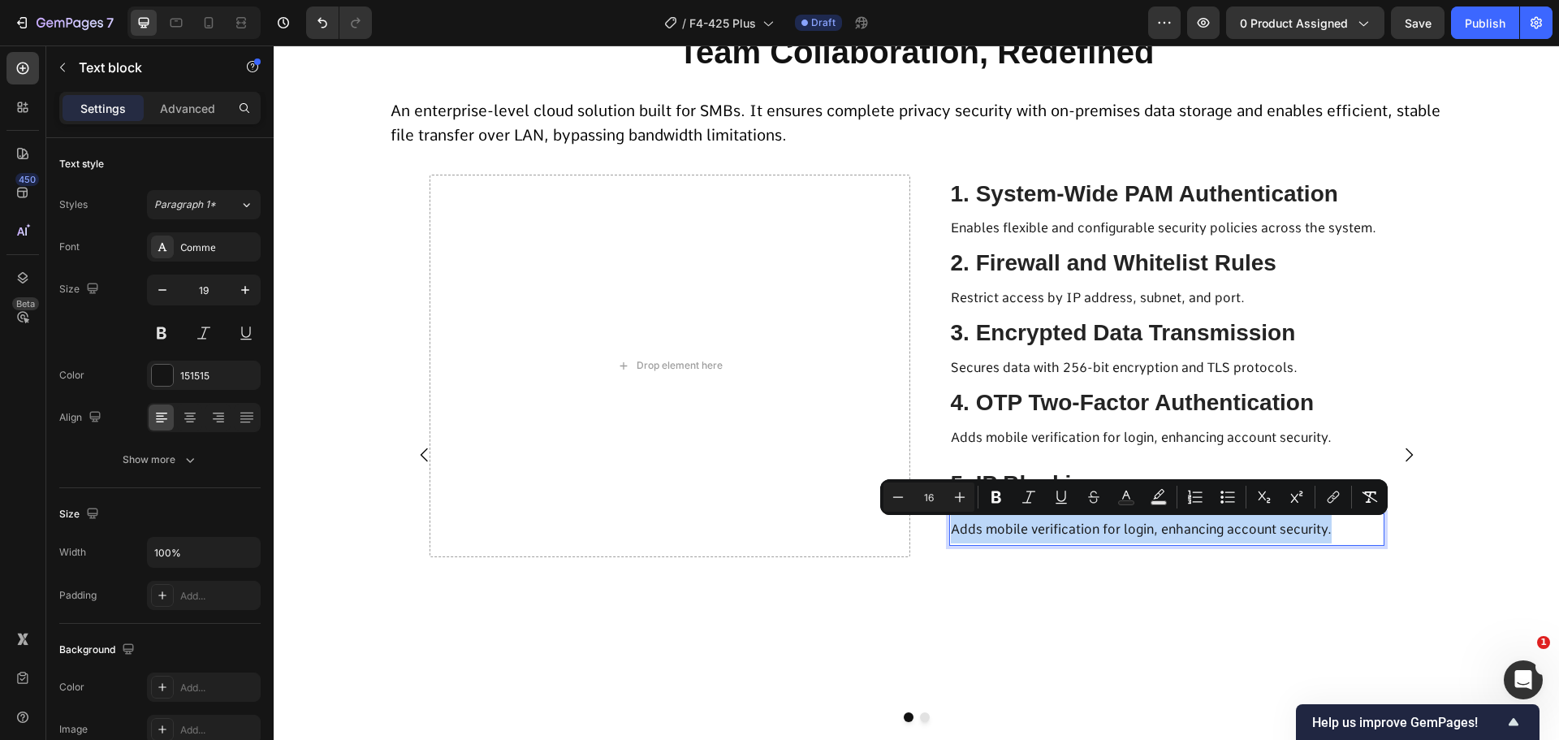
drag, startPoint x: 1066, startPoint y: 514, endPoint x: 1008, endPoint y: 533, distance: 61.4
click at [1008, 533] on span "Adds mobile verification for login, enhancing account security." at bounding box center [1141, 528] width 381 height 15
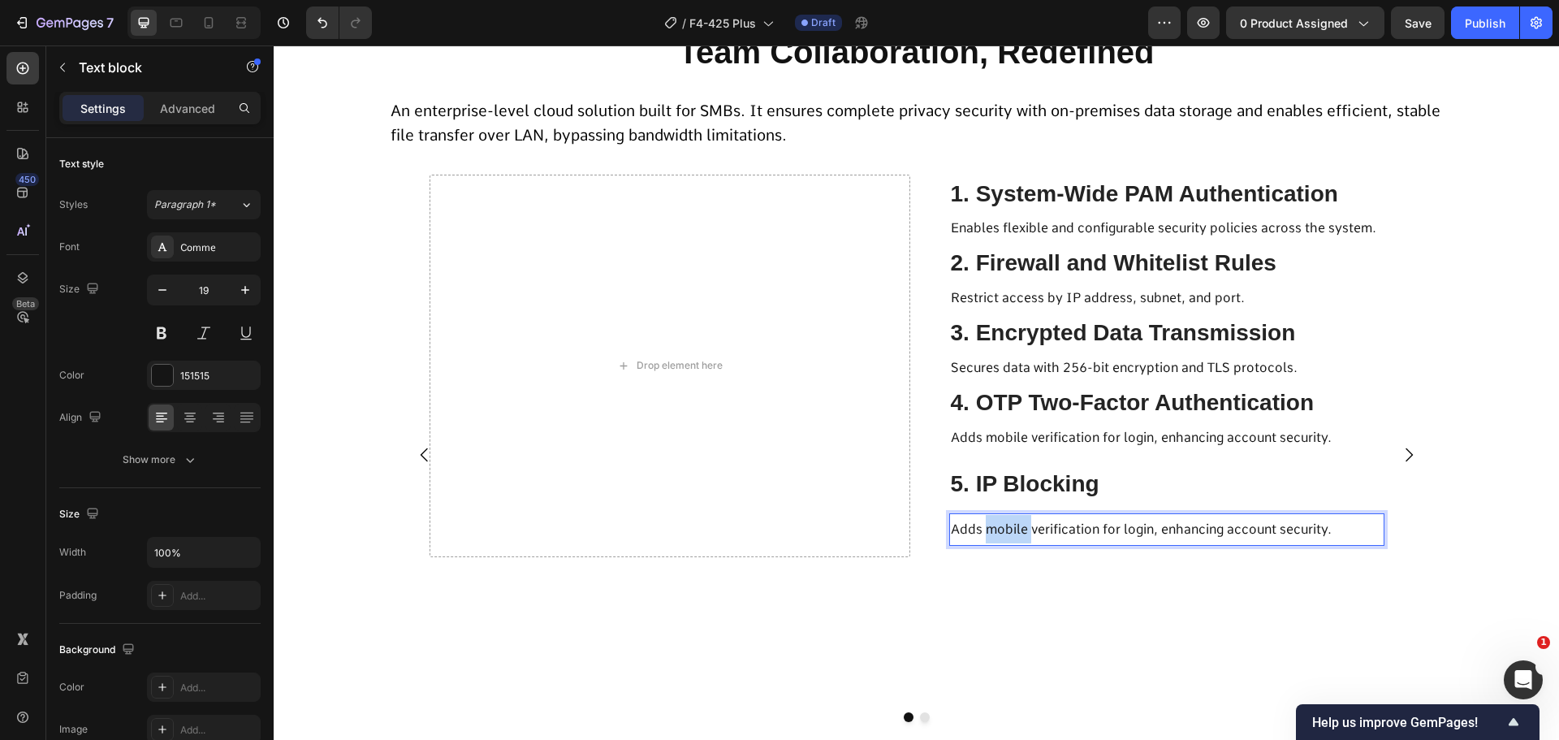
click at [1008, 533] on span "Adds mobile verification for login, enhancing account security." at bounding box center [1141, 528] width 381 height 15
click at [1033, 481] on span "5. IP Blocking" at bounding box center [1025, 483] width 149 height 25
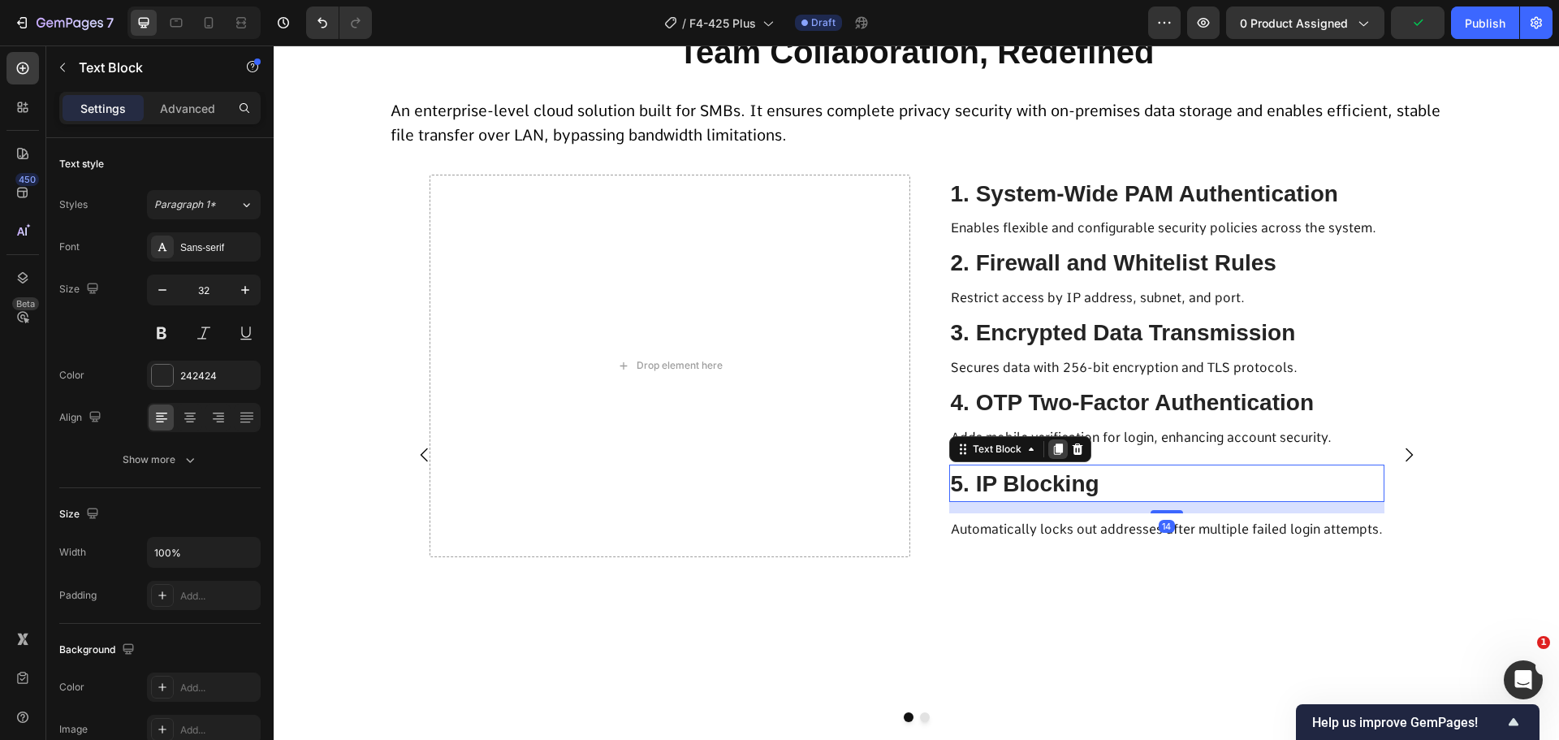
click at [1053, 448] on icon at bounding box center [1057, 448] width 9 height 11
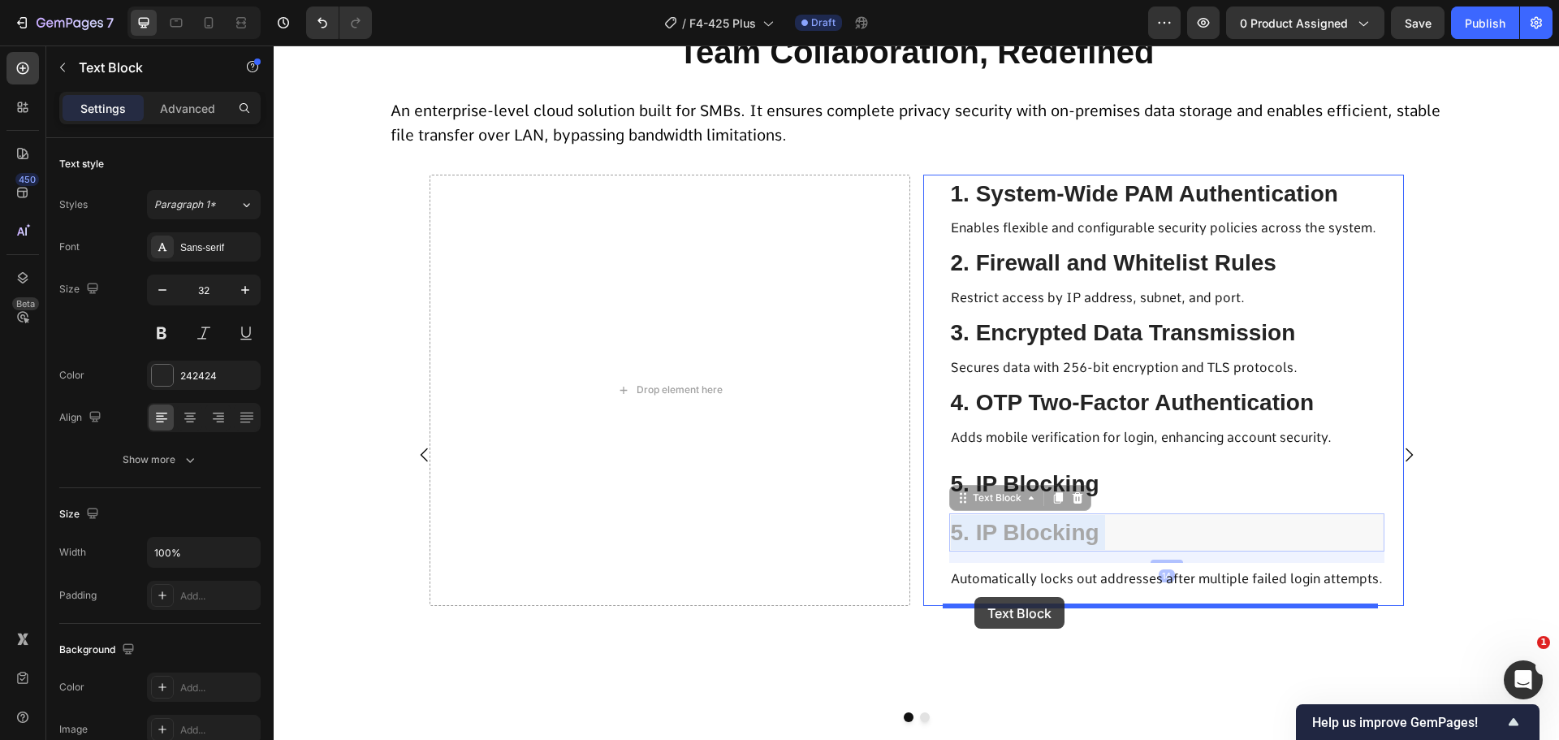
drag, startPoint x: 1023, startPoint y: 534, endPoint x: 975, endPoint y: 597, distance: 79.4
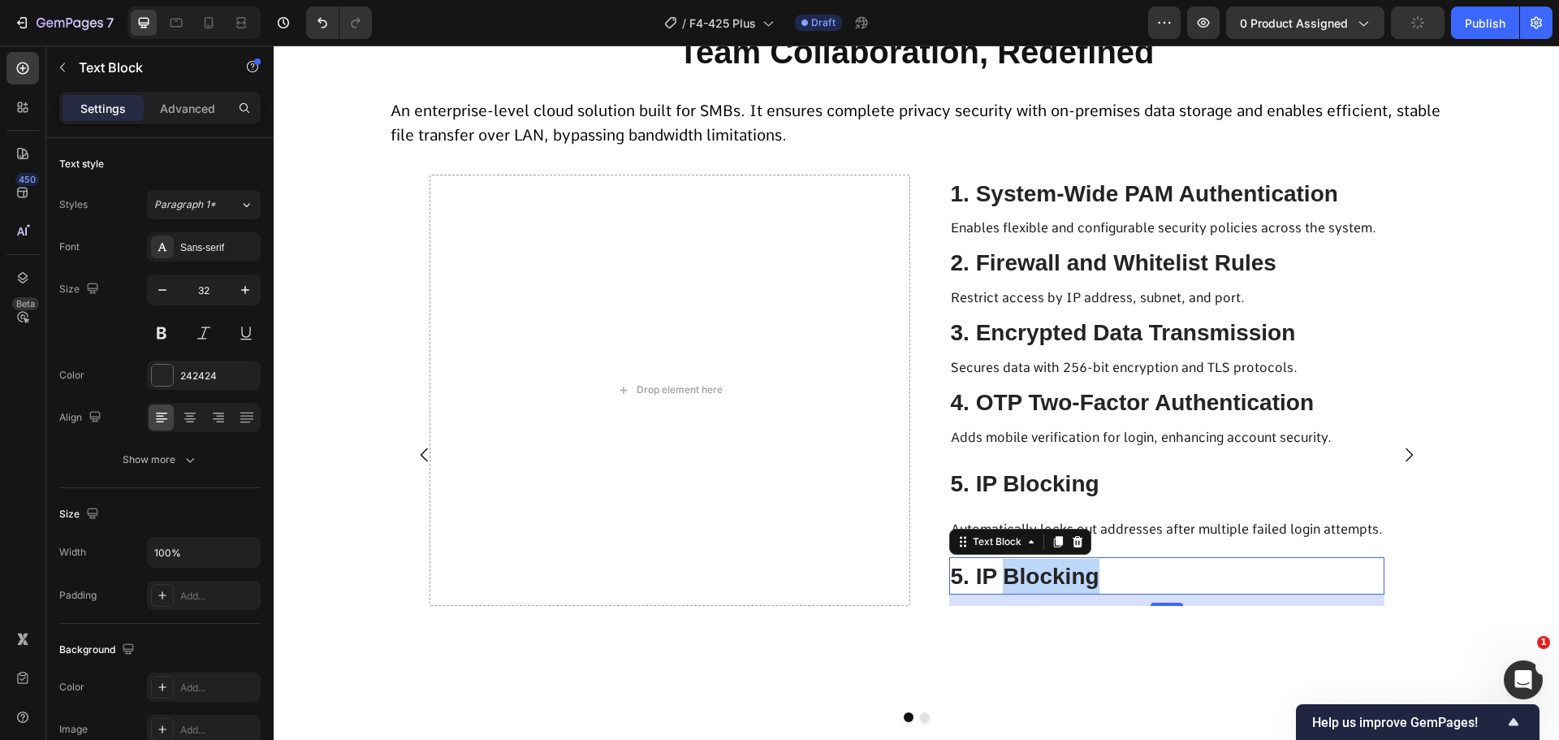
click at [1053, 572] on span "5. IP Blocking" at bounding box center [1025, 576] width 149 height 25
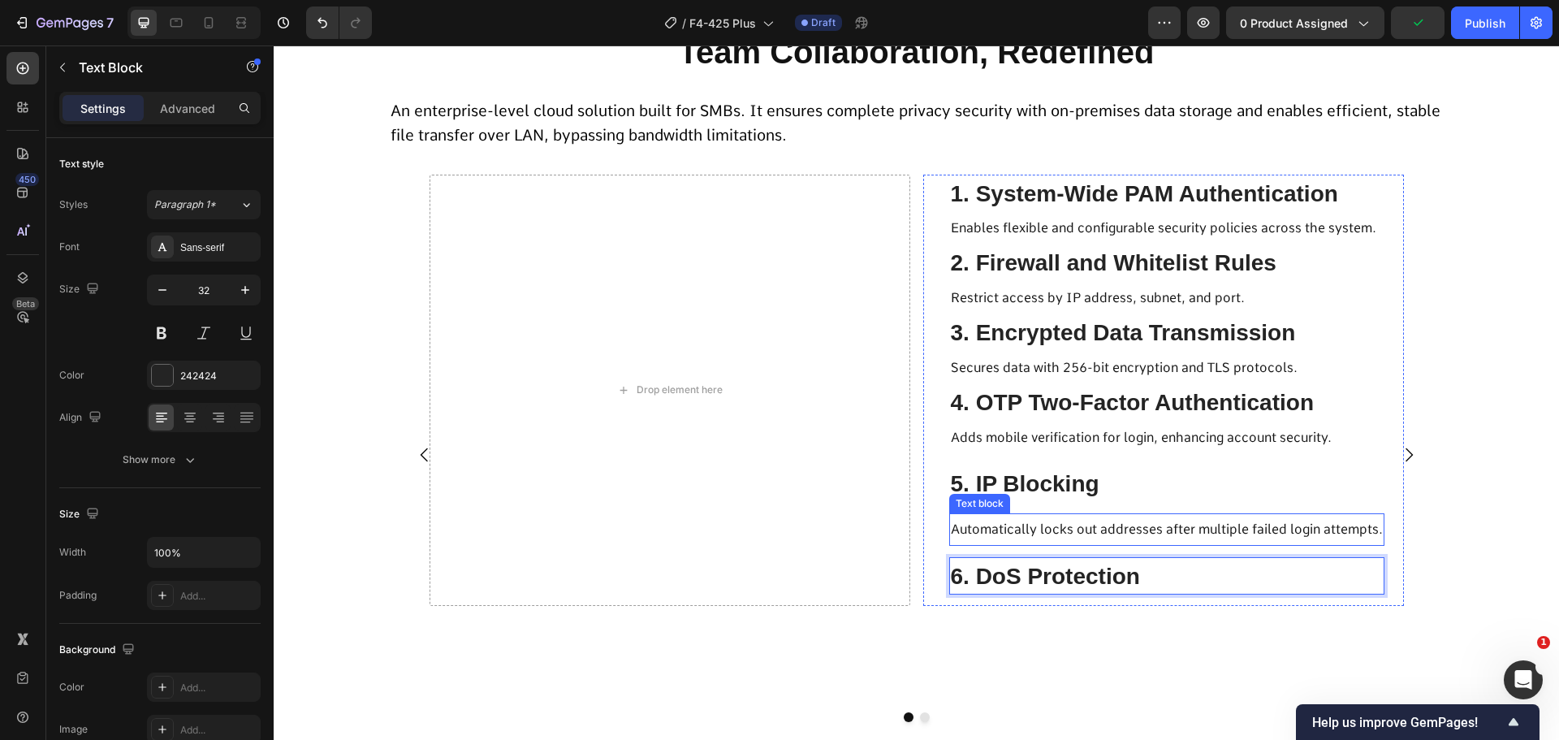
click at [1049, 530] on span "Automatically locks out addresses after multiple failed login attempts." at bounding box center [1167, 528] width 432 height 15
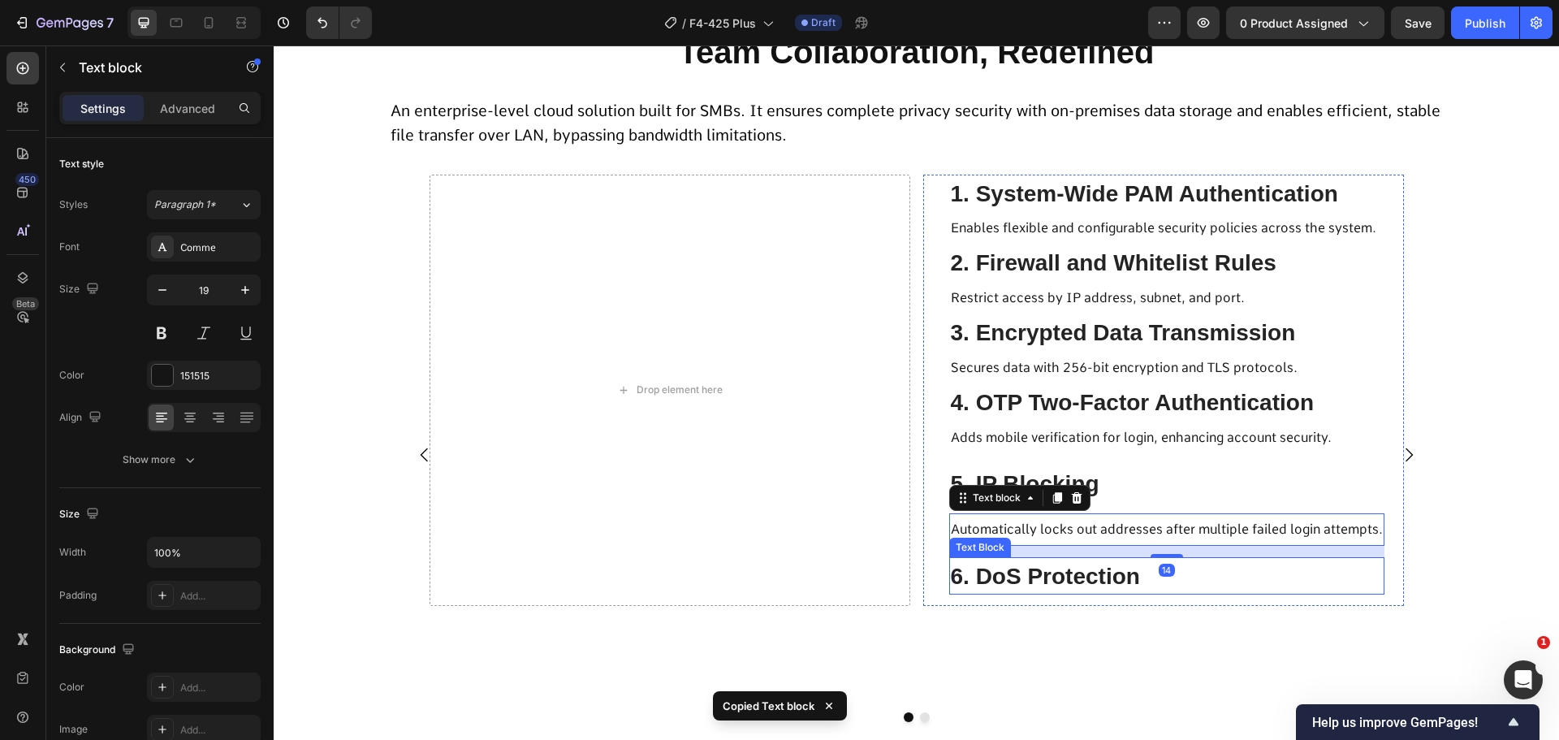
click at [1036, 582] on span "6. DoS Protection" at bounding box center [1045, 576] width 189 height 25
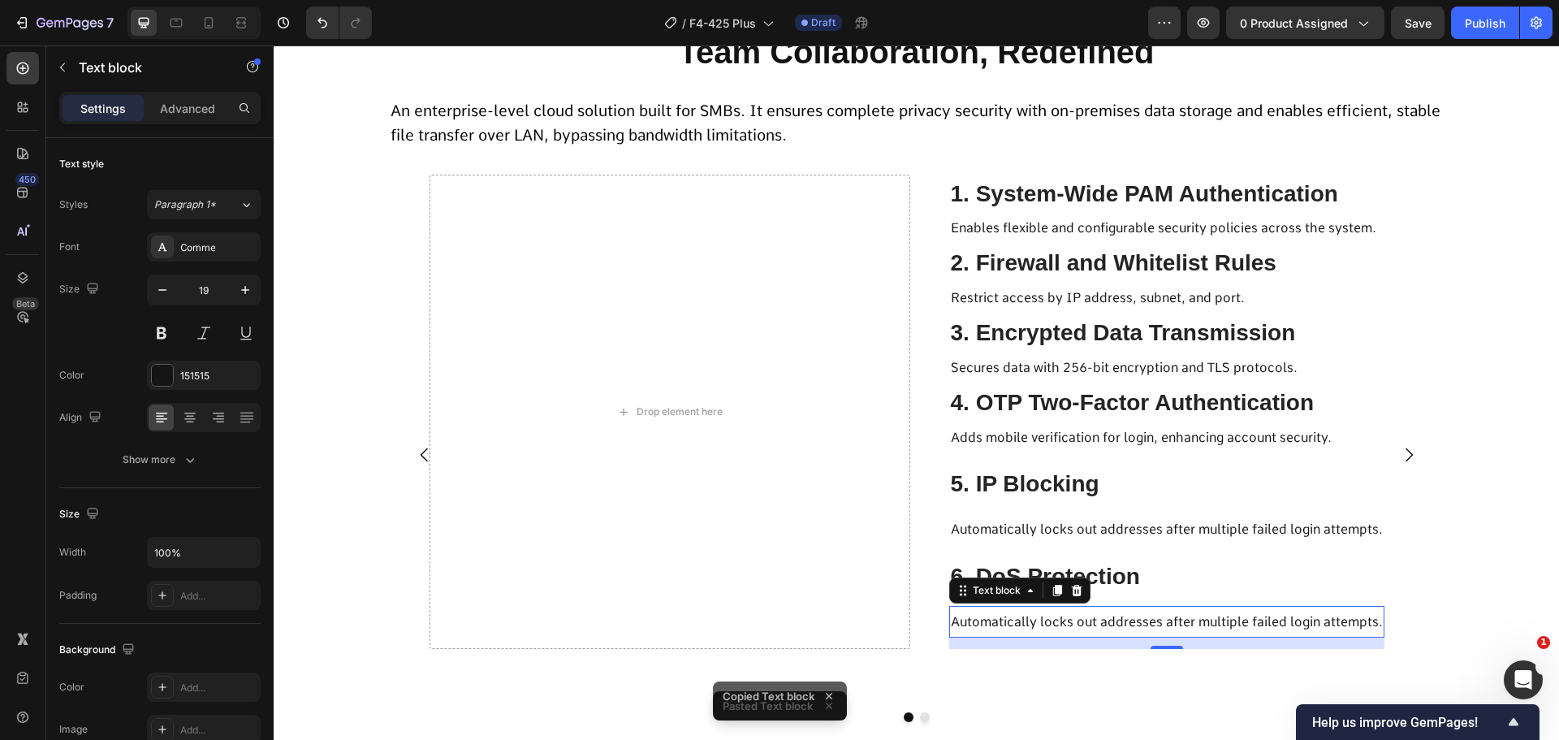
click at [1062, 618] on span "Automatically locks out addresses after multiple failed login attempts." at bounding box center [1167, 621] width 432 height 15
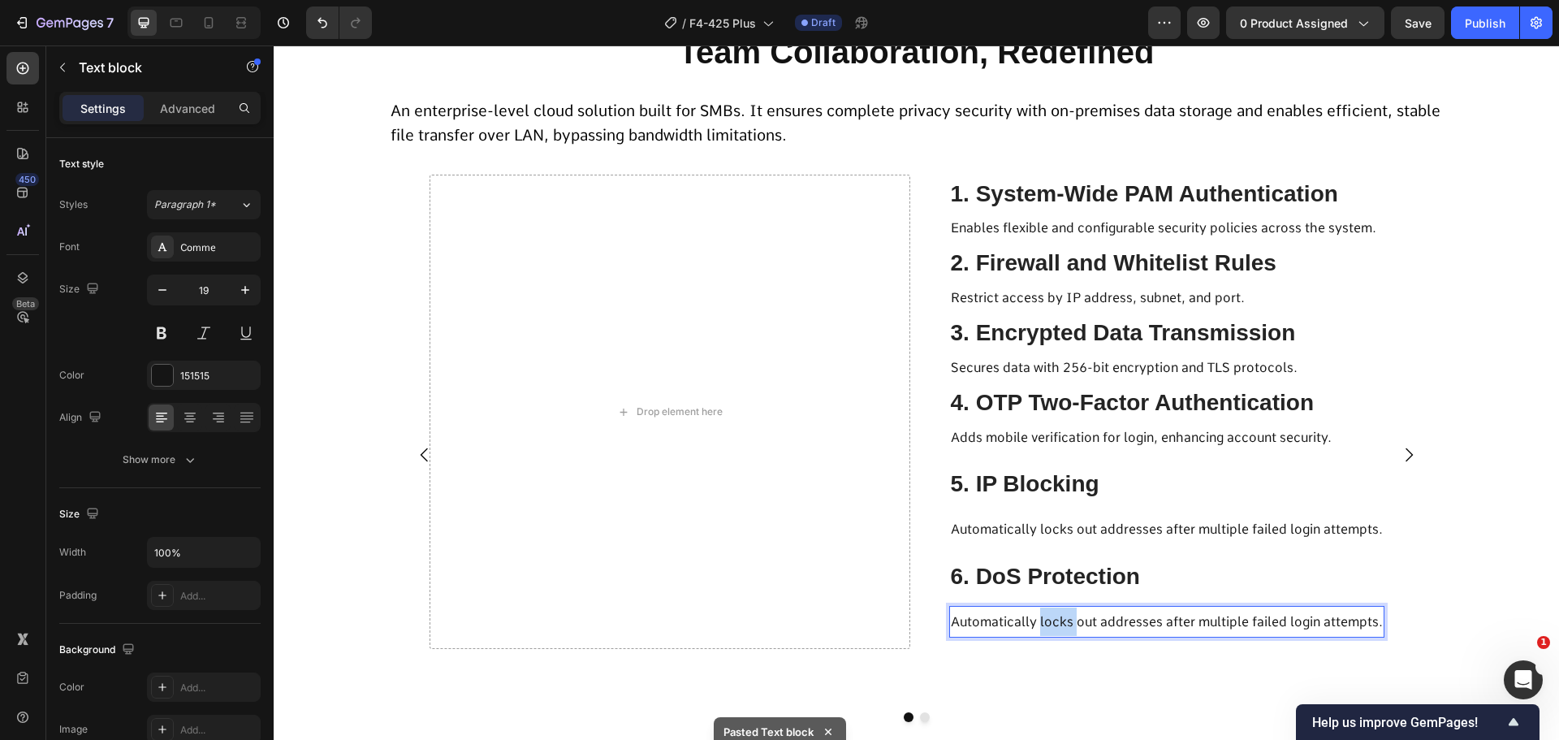
click at [1062, 618] on span "Automatically locks out addresses after multiple failed login attempts." at bounding box center [1167, 621] width 432 height 15
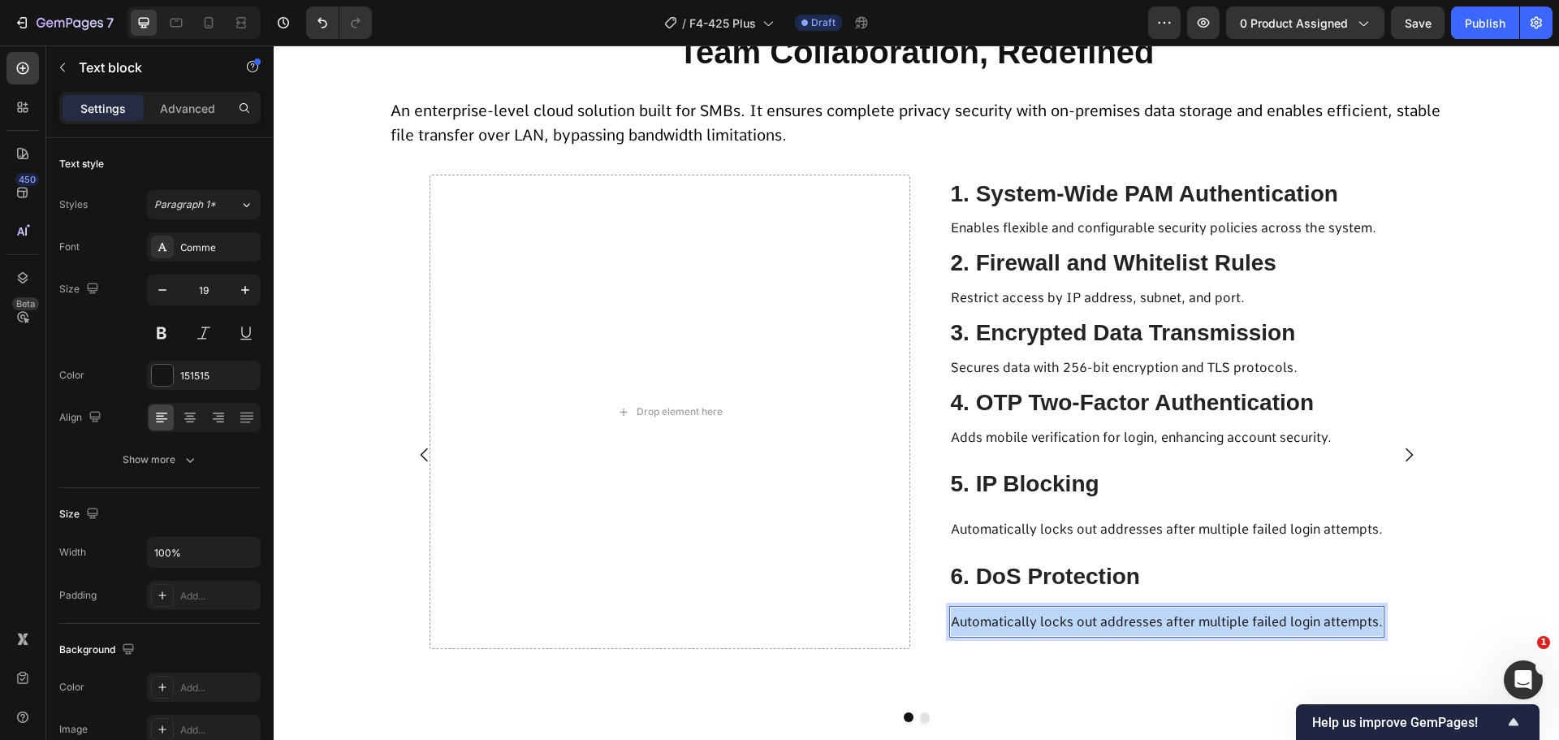
click at [1062, 618] on span "Automatically locks out addresses after multiple failed login attempts." at bounding box center [1167, 621] width 432 height 15
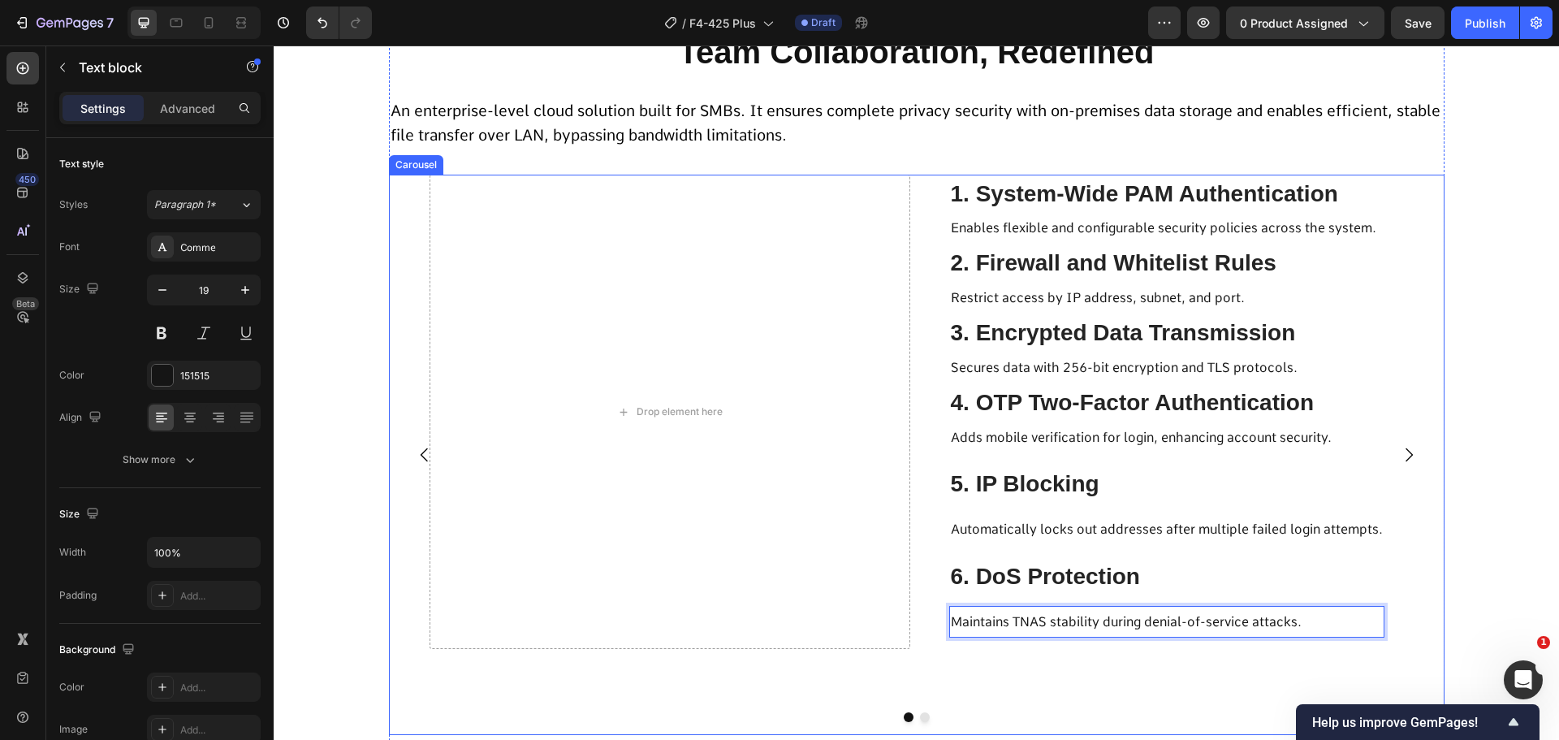
click at [1402, 448] on icon "Carousel Next Arrow" at bounding box center [1408, 454] width 19 height 19
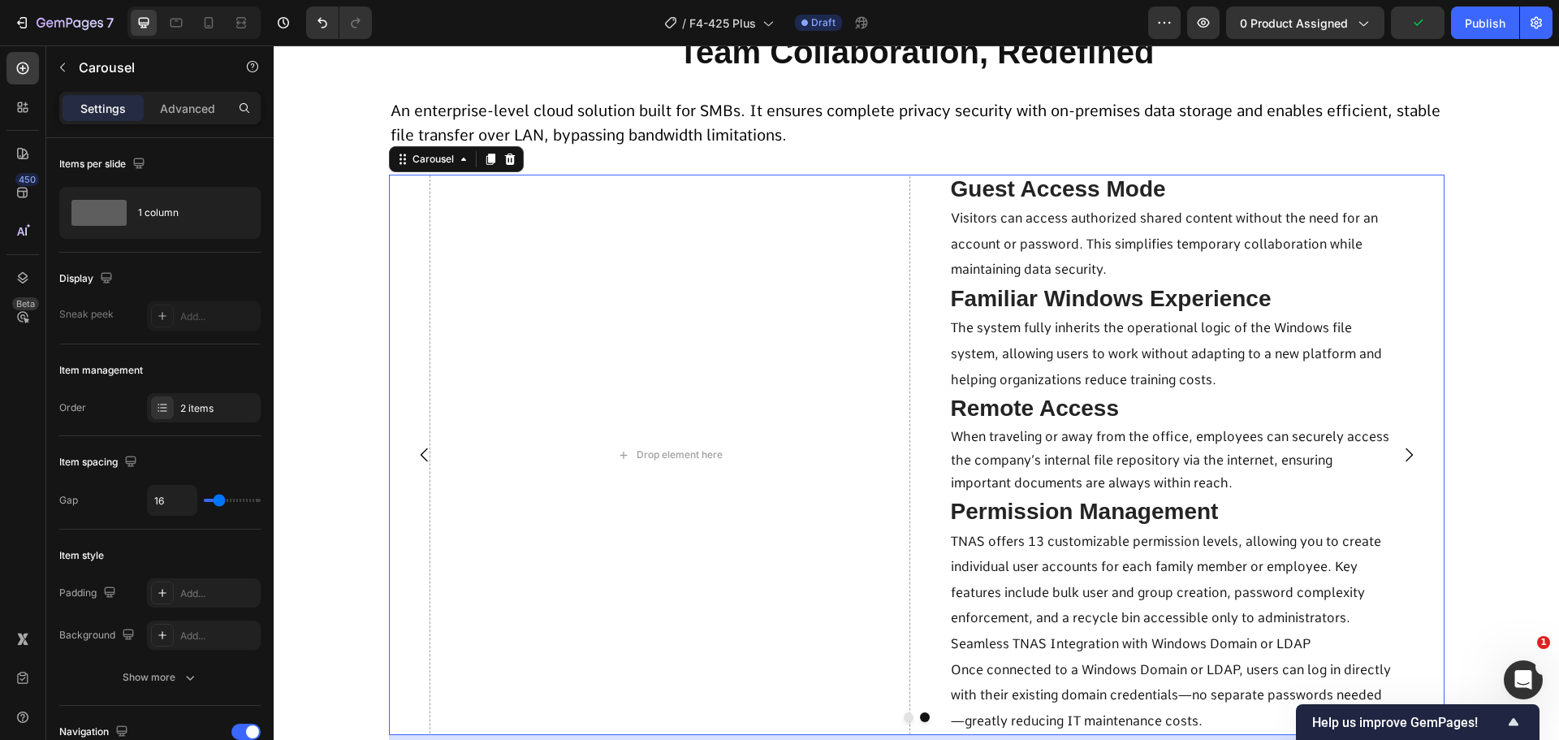
click at [415, 456] on icon "Carousel Back Arrow" at bounding box center [424, 454] width 19 height 19
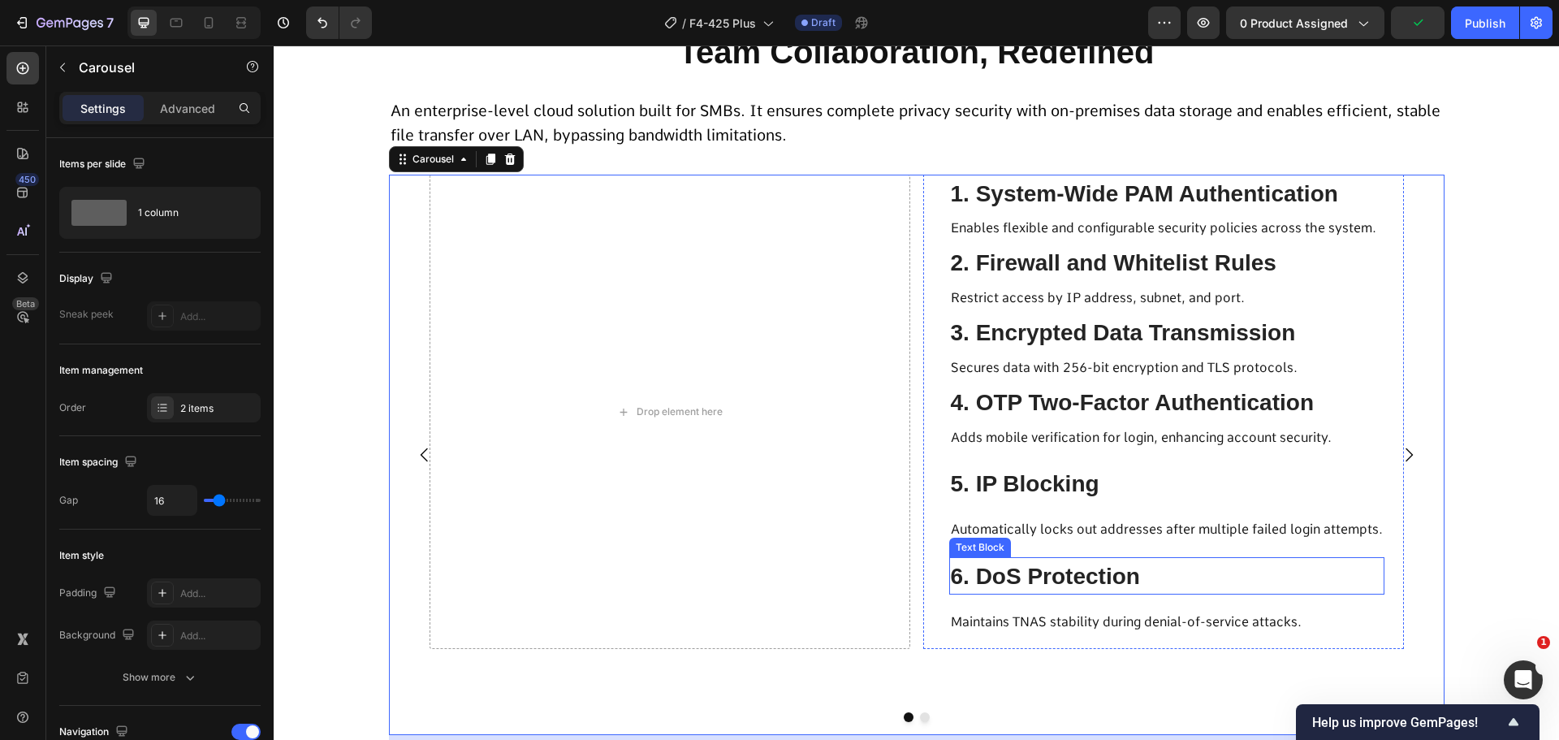
scroll to position [4980, 0]
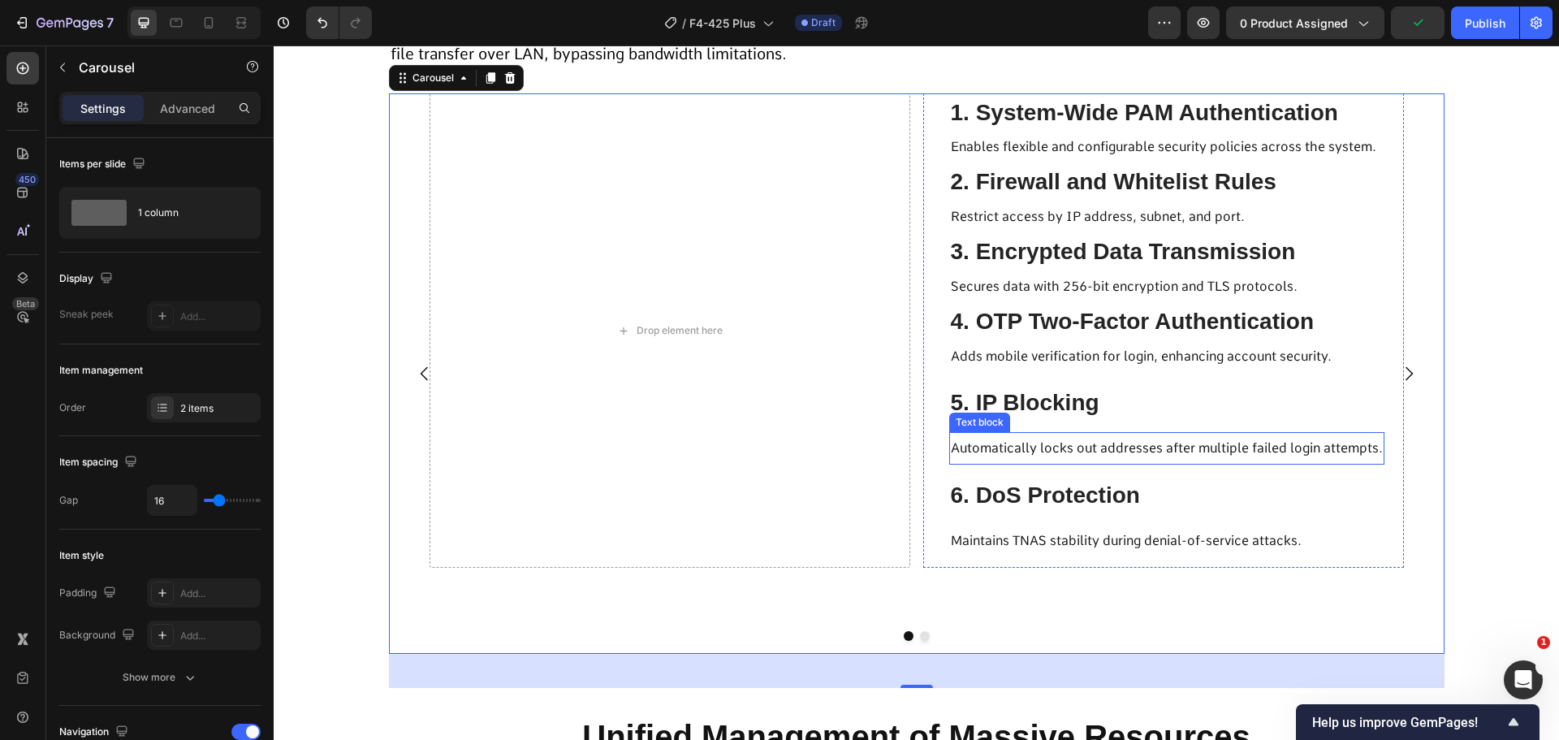
click at [1037, 417] on p "5. IP Blocking" at bounding box center [1167, 402] width 432 height 35
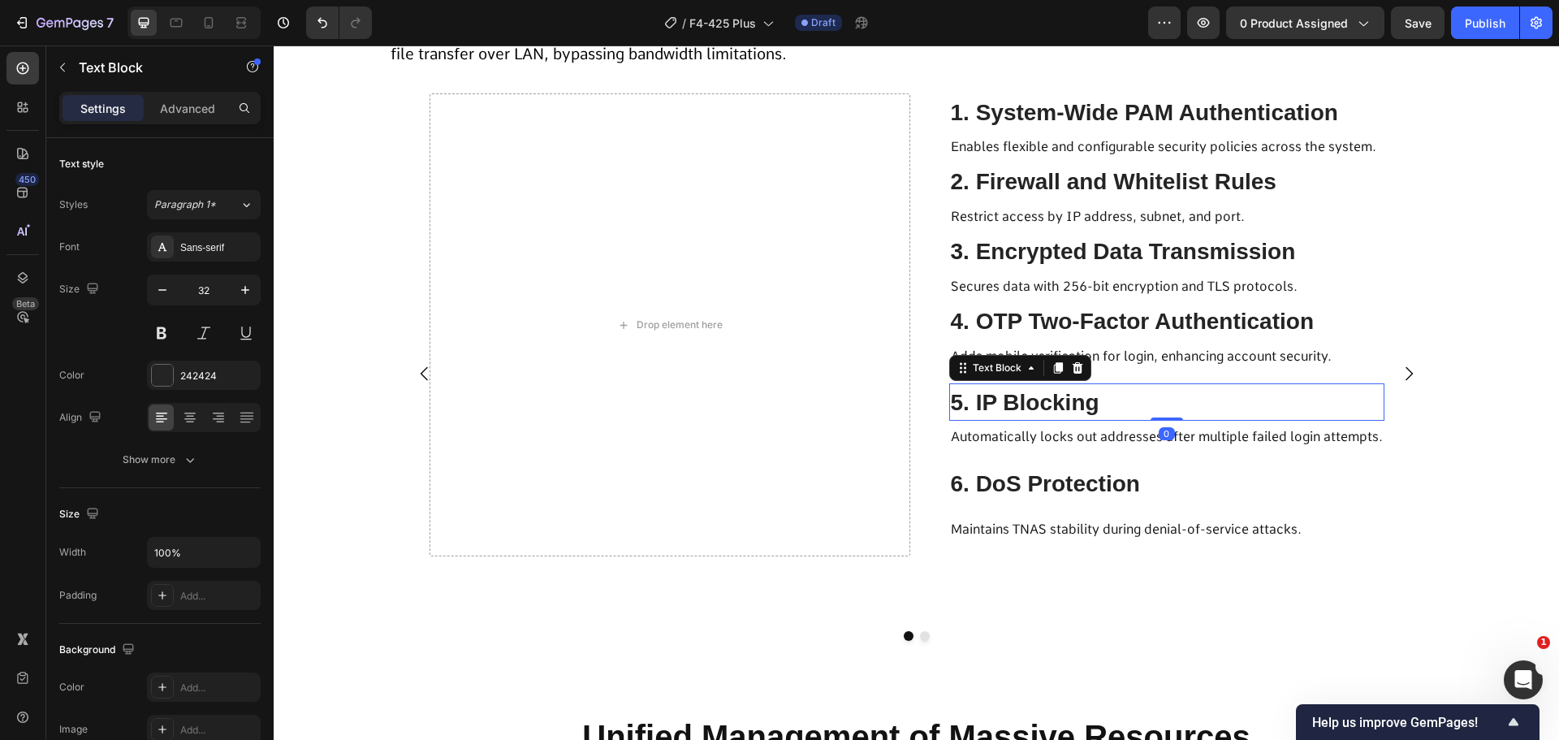
drag, startPoint x: 1169, startPoint y: 430, endPoint x: 1158, endPoint y: 400, distance: 31.1
click at [1158, 400] on div "5. IP Blocking Text Block 0" at bounding box center [1166, 402] width 435 height 38
click at [1153, 348] on span "Adds mobile verification for login, enhancing account security." at bounding box center [1141, 355] width 381 height 15
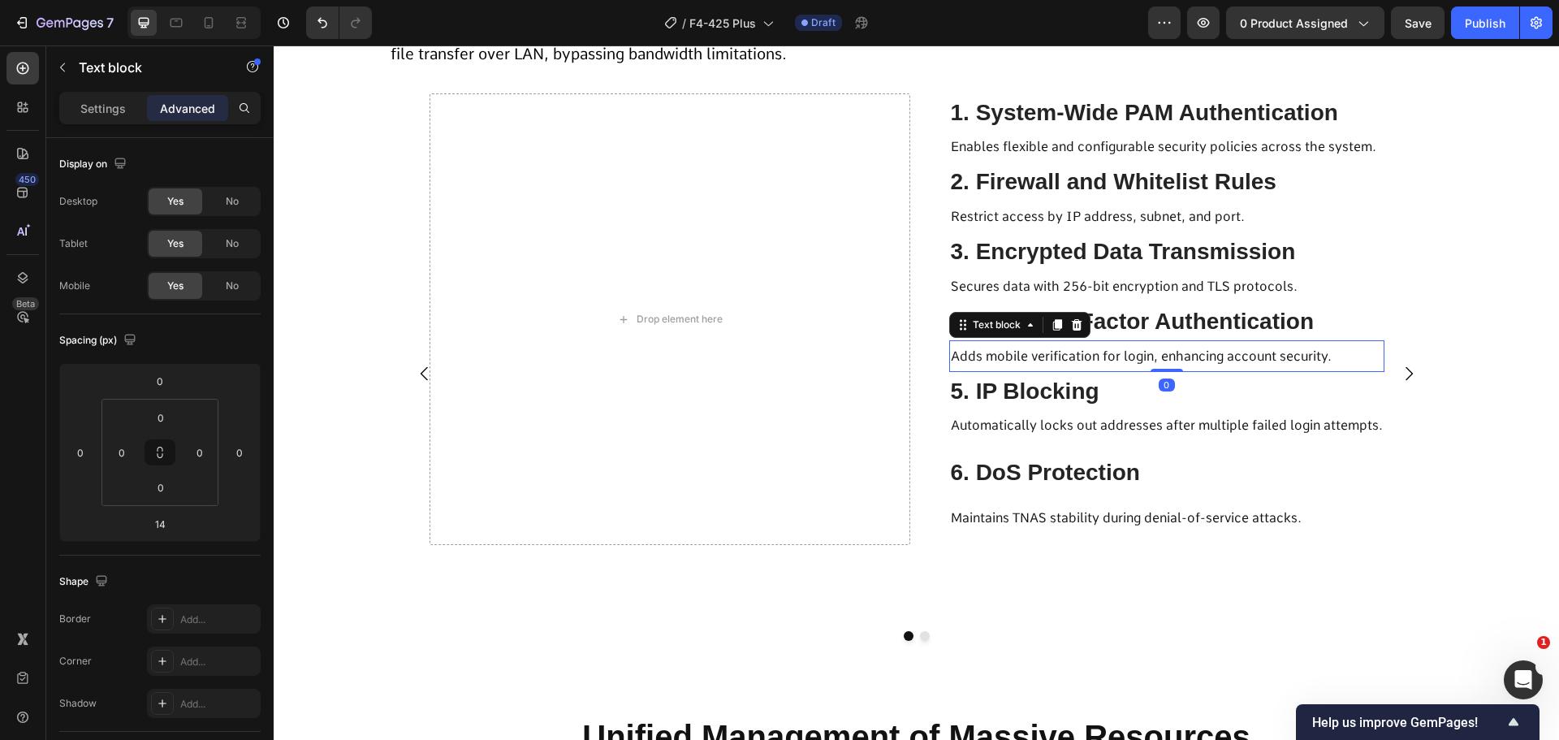
drag, startPoint x: 1155, startPoint y: 380, endPoint x: 1155, endPoint y: 363, distance: 17.1
click at [1155, 363] on div "Adds mobile verification for login, enhancing account security. Text block 0" at bounding box center [1166, 356] width 435 height 32
type input "14"
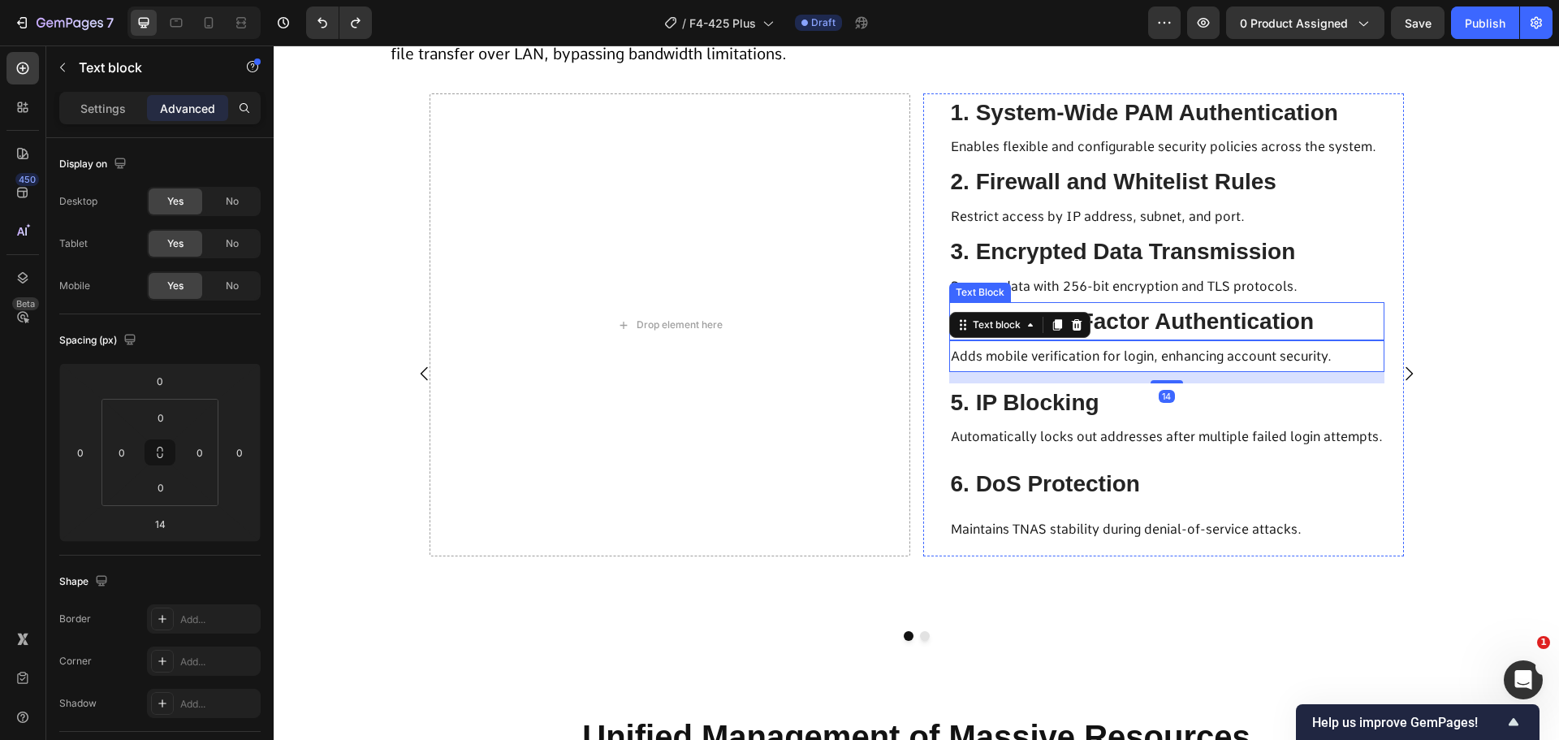
click at [1134, 318] on span "4. OTP Two-Factor Authentication" at bounding box center [1133, 321] width 364 height 25
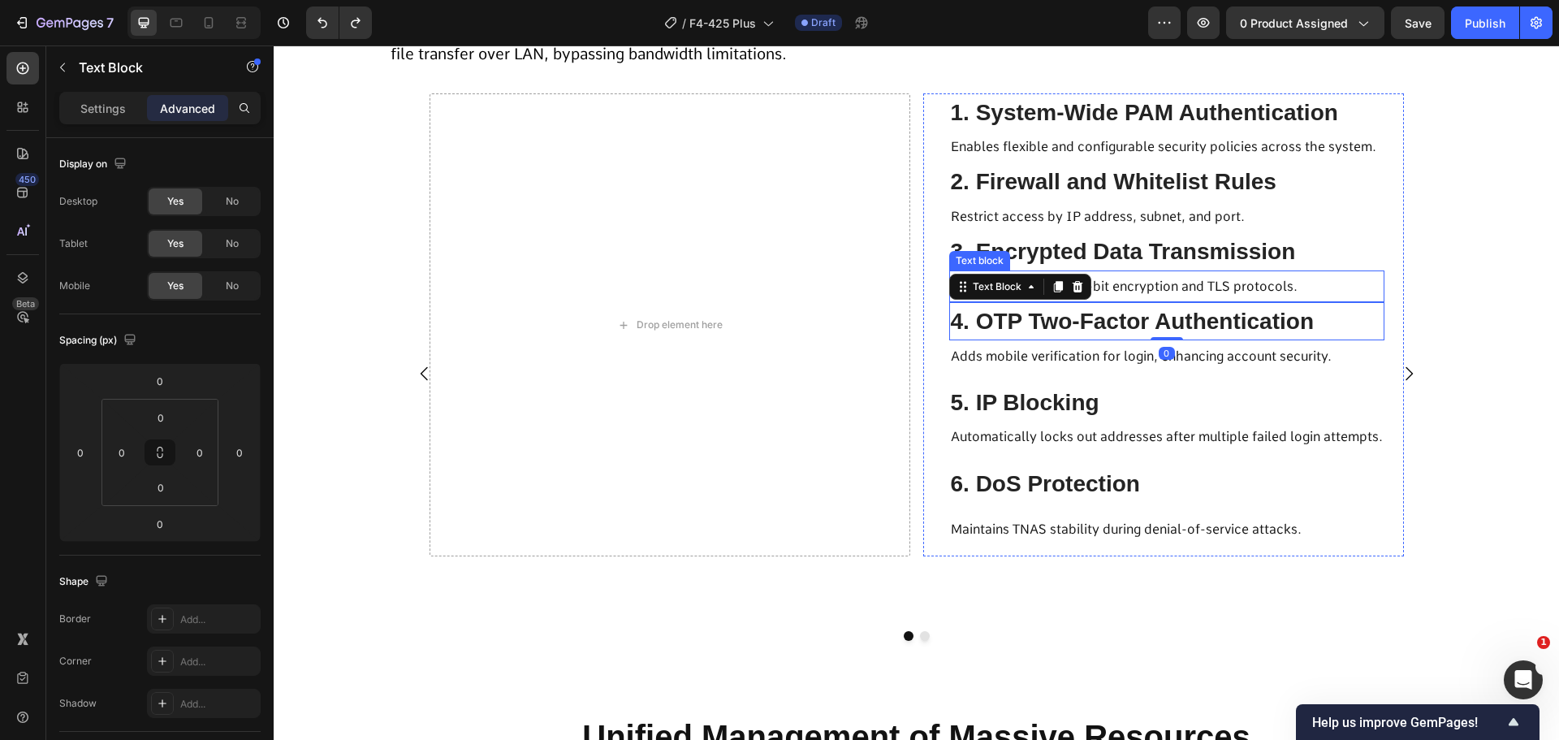
click at [1145, 296] on p "Secures data with 256-bit encryption and TLS protocols." at bounding box center [1167, 286] width 432 height 28
click at [1151, 254] on span "3. Encrypted Data Transmission" at bounding box center [1123, 251] width 345 height 25
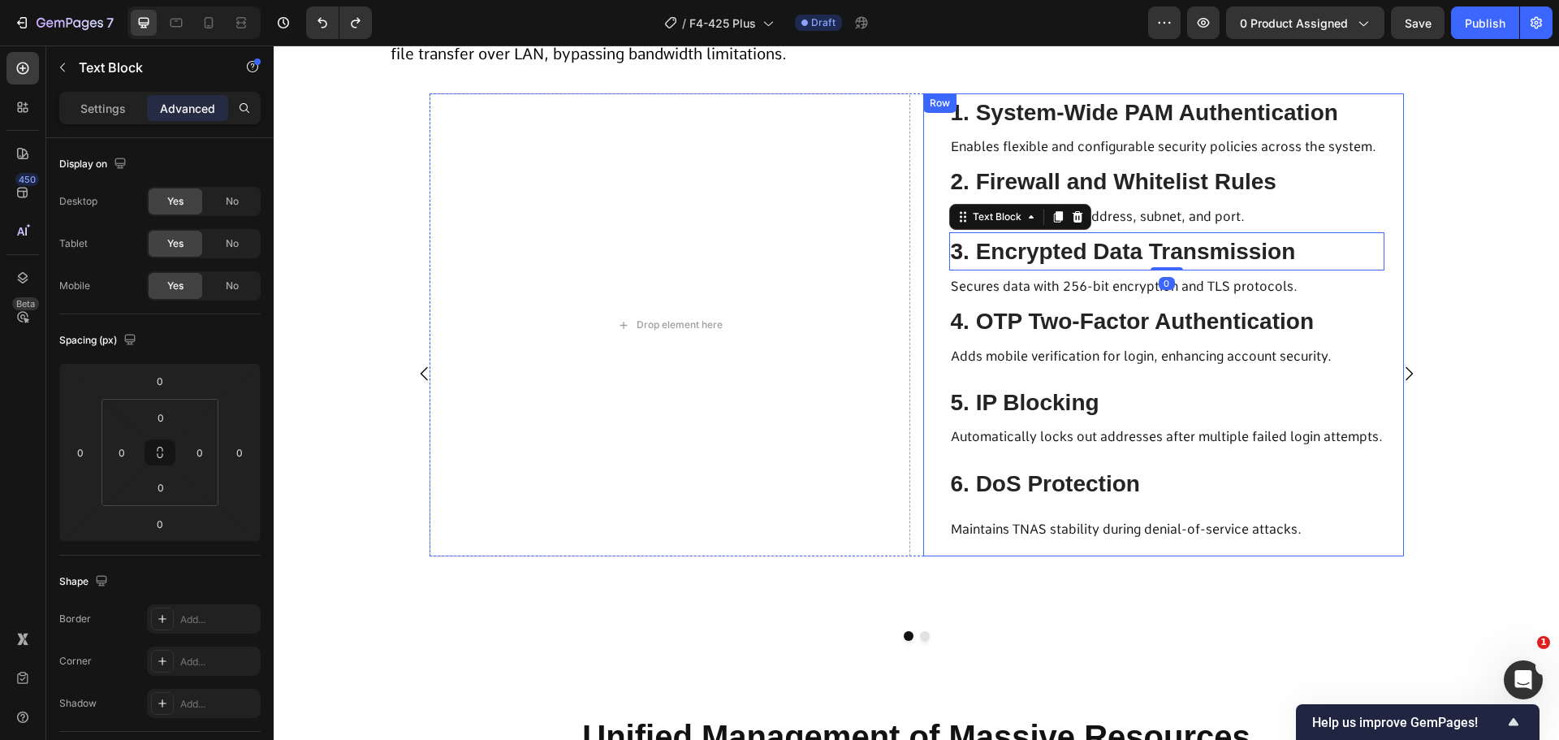
click at [1131, 373] on div "1. System-Wide PAM Authentication Text Block Enables flexible and configurable …" at bounding box center [1166, 325] width 435 height 464
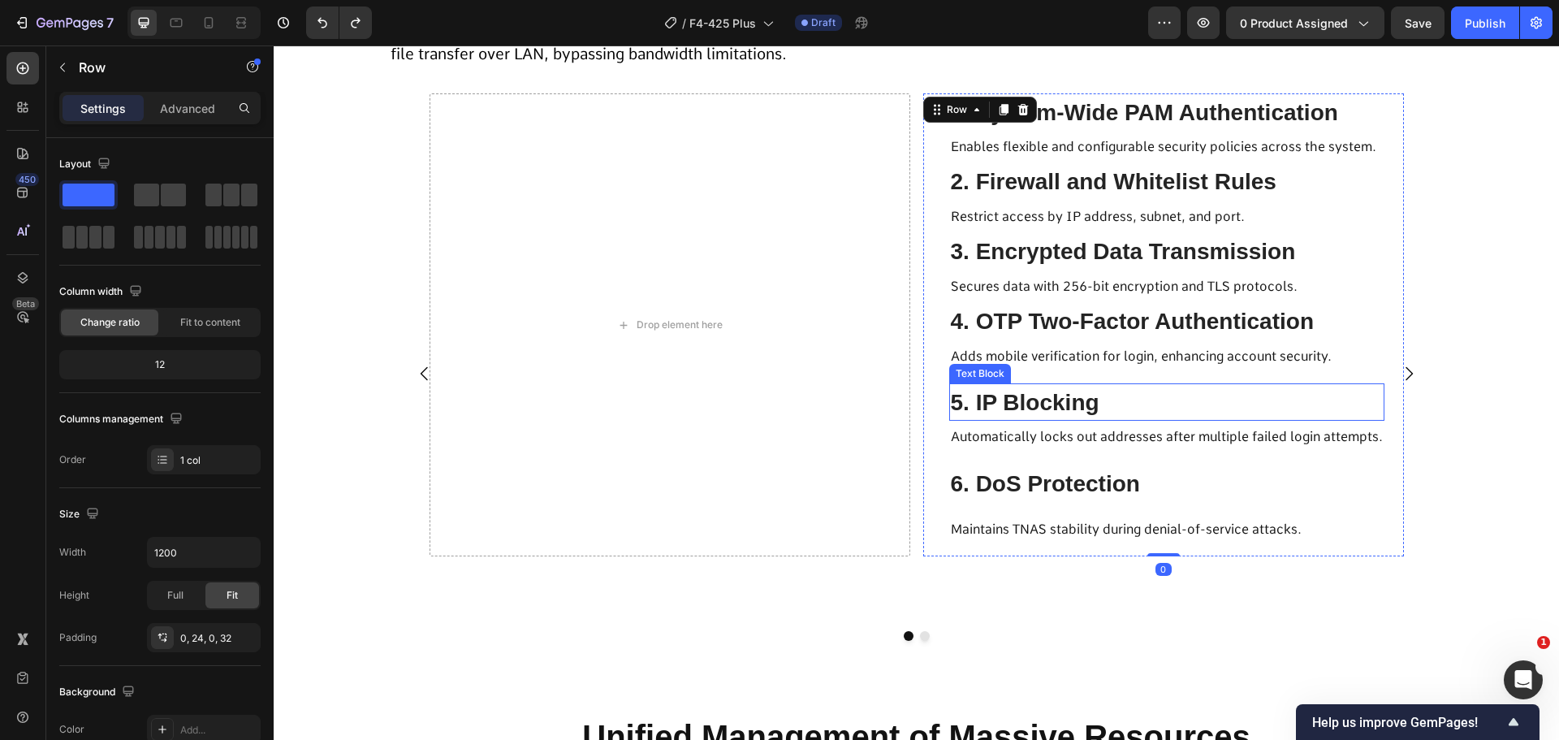
click at [1133, 348] on span "Adds mobile verification for login, enhancing account security." at bounding box center [1141, 355] width 381 height 15
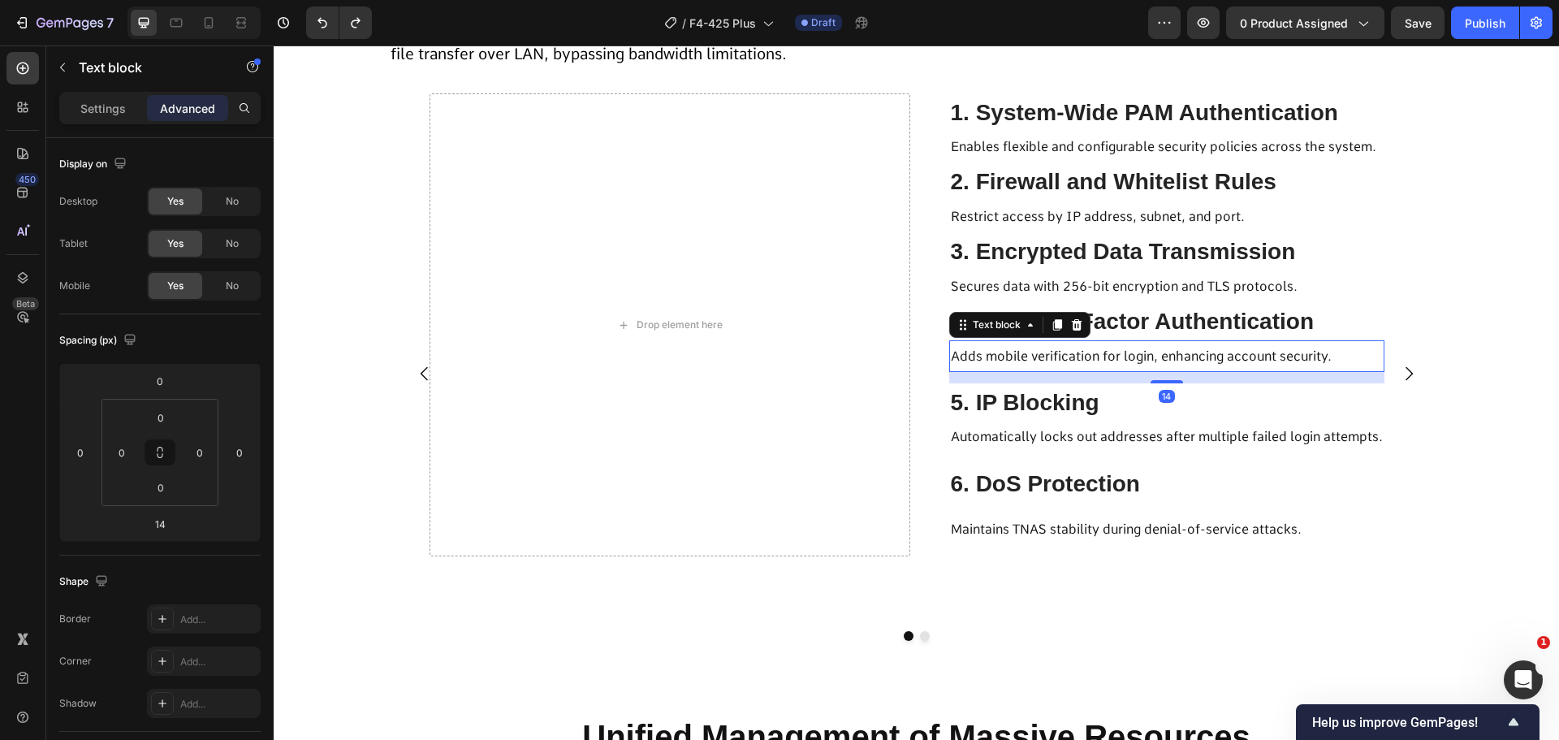
drag, startPoint x: 1160, startPoint y: 380, endPoint x: 1158, endPoint y: 356, distance: 24.4
click at [1158, 356] on div "Adds mobile verification for login, enhancing account security. Text block 14" at bounding box center [1166, 356] width 435 height 32
type input "0"
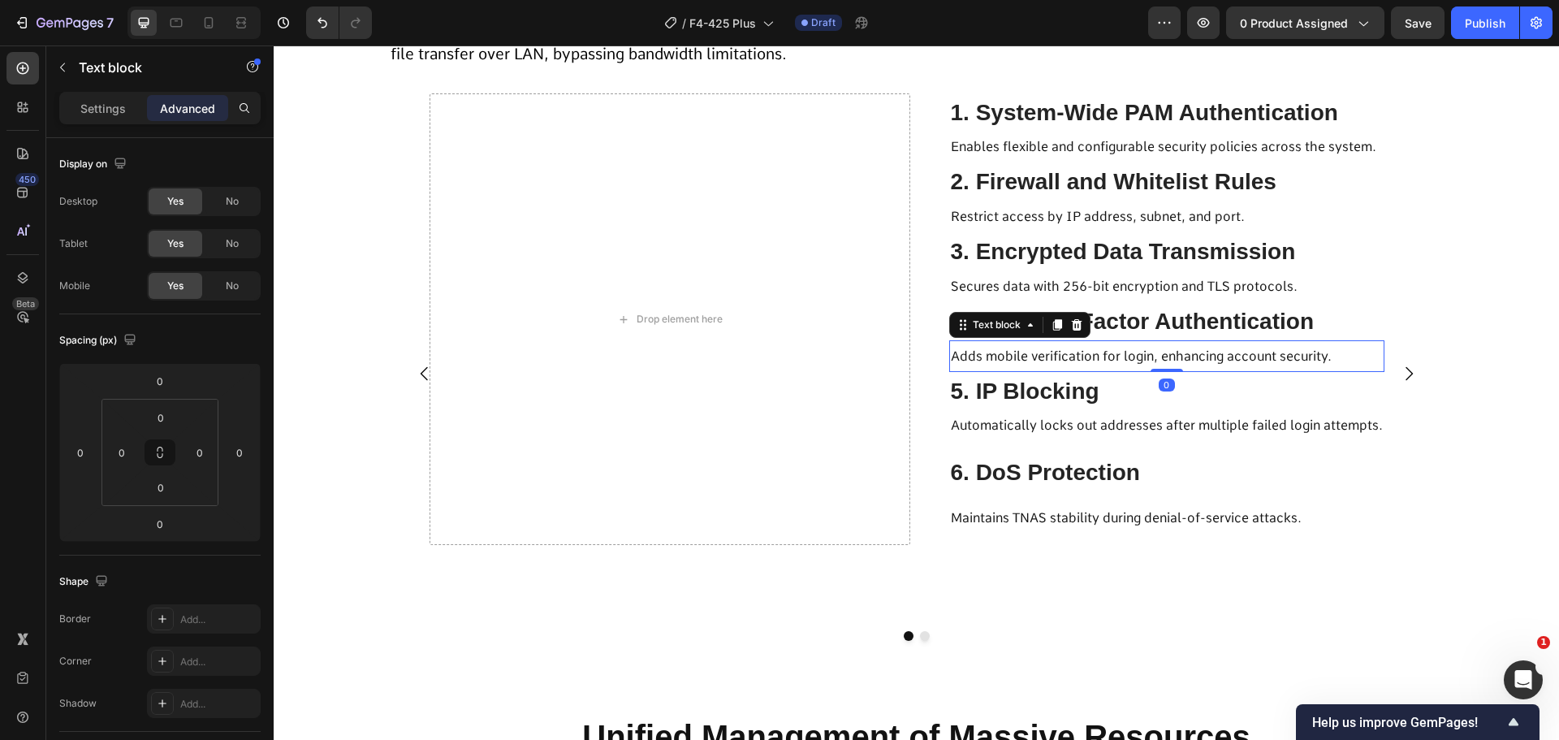
click at [1138, 399] on p "5. IP Blocking" at bounding box center [1167, 391] width 432 height 35
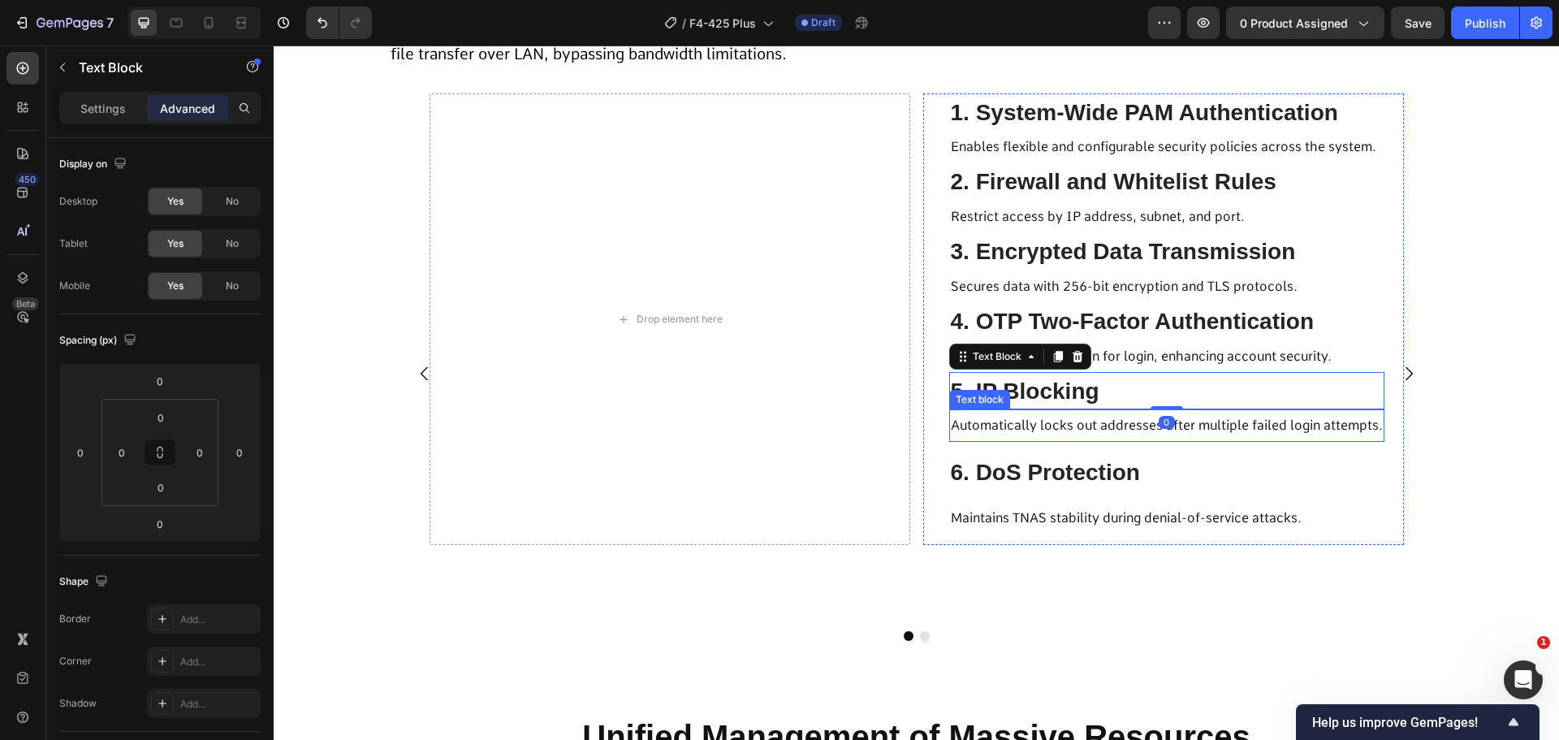
click at [1127, 431] on span "Automatically locks out addresses after multiple failed login attempts." at bounding box center [1167, 424] width 432 height 15
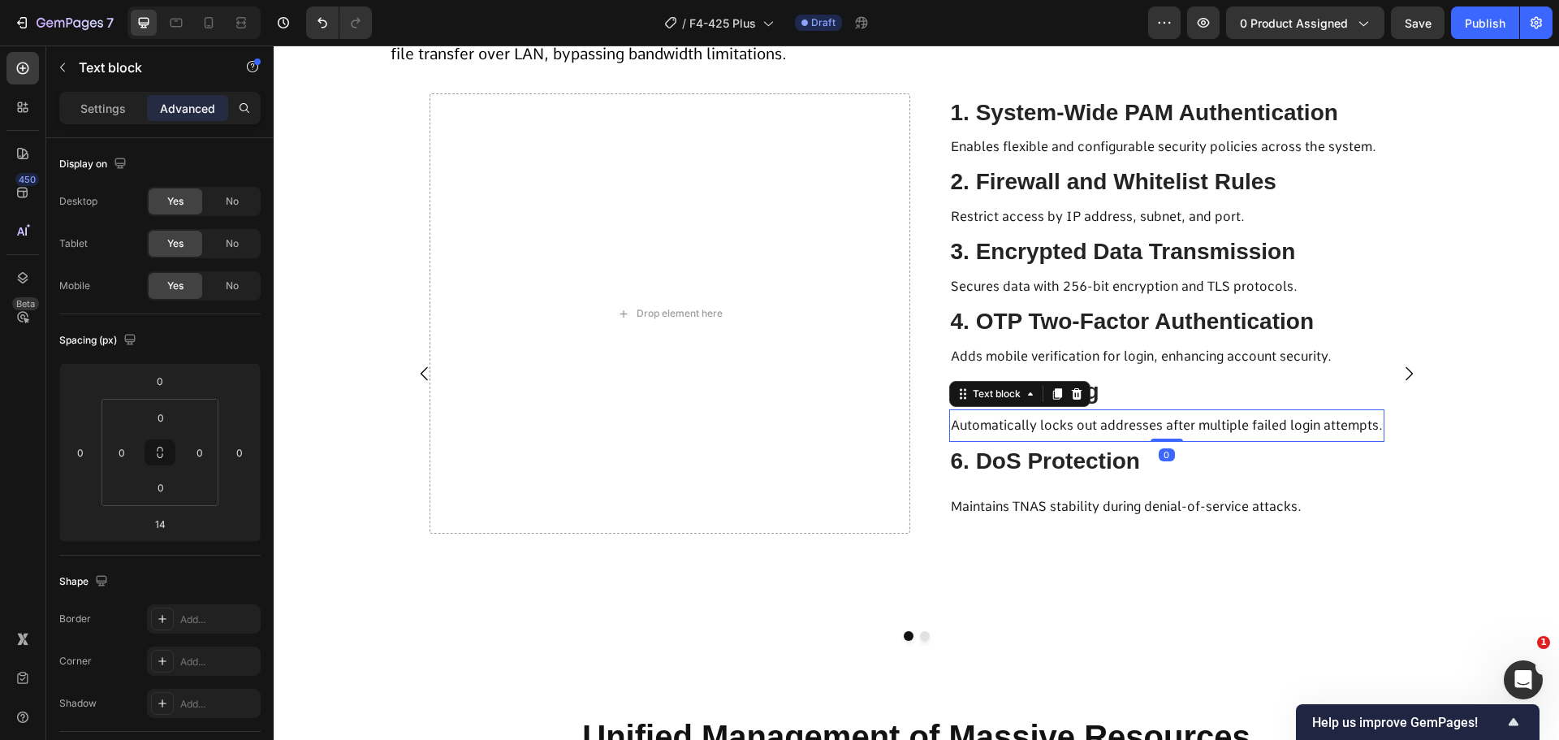
drag, startPoint x: 1166, startPoint y: 452, endPoint x: 1164, endPoint y: 426, distance: 26.0
click at [1164, 426] on div "Automatically locks out addresses after multiple failed login attempts. Text bl…" at bounding box center [1166, 425] width 435 height 32
click at [1130, 469] on span "6. DoS Protection" at bounding box center [1045, 460] width 189 height 25
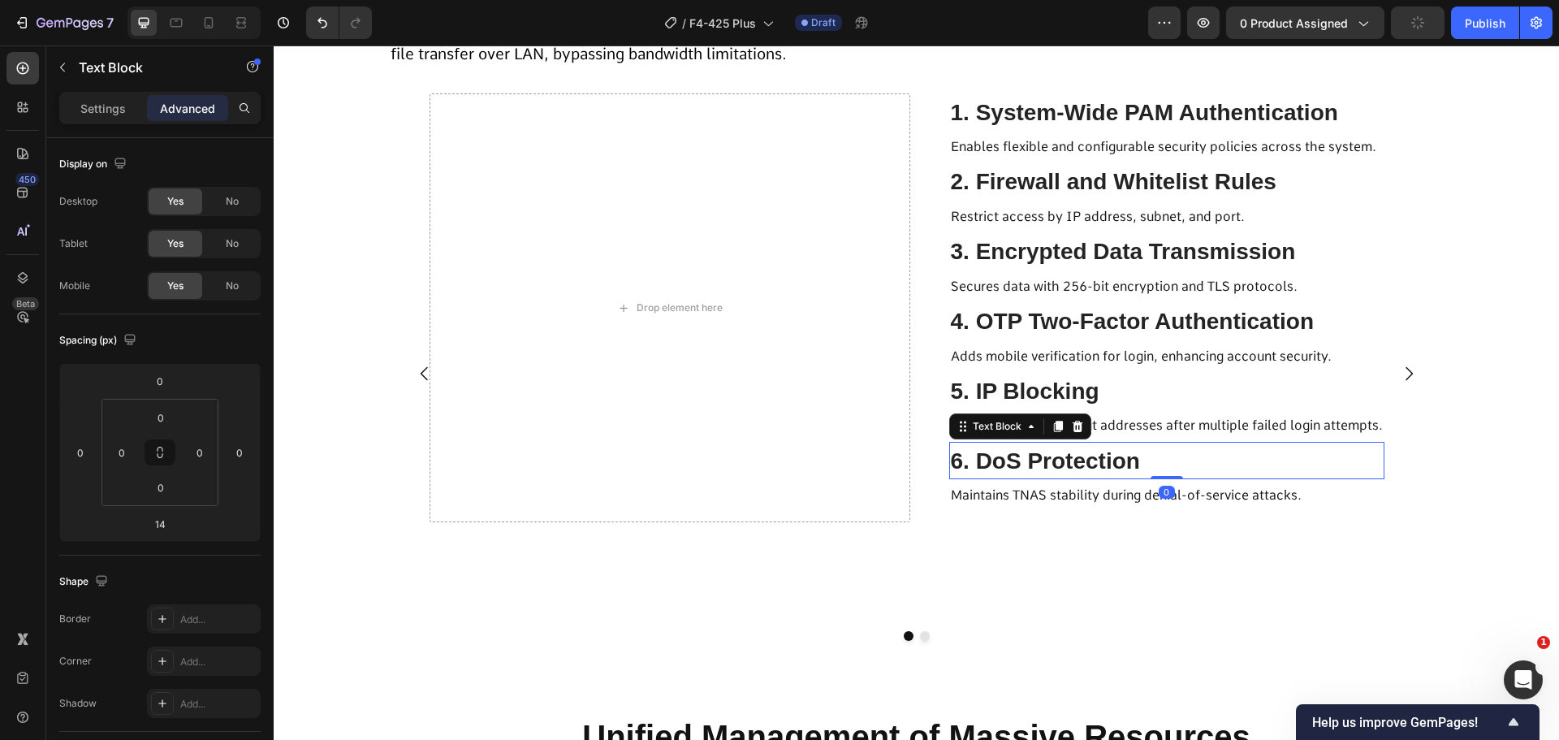
drag, startPoint x: 1161, startPoint y: 489, endPoint x: 1161, endPoint y: 461, distance: 28.4
click at [1161, 461] on div "6. DoS Protection Text Block 0" at bounding box center [1166, 461] width 435 height 38
type input "0"
click at [1134, 491] on span "Maintains TNAS stability during denial-of-service attacks." at bounding box center [1126, 494] width 351 height 15
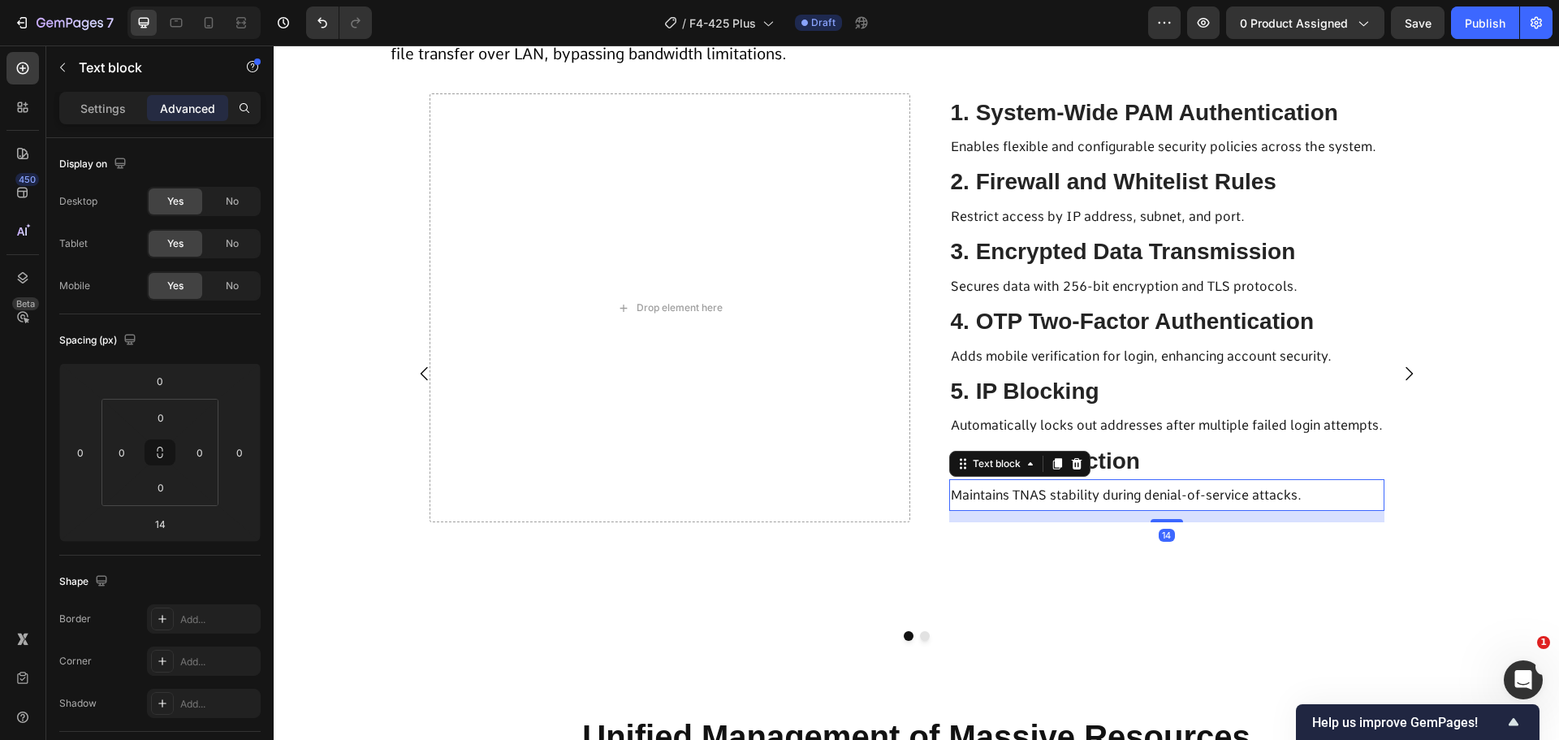
drag, startPoint x: 1156, startPoint y: 522, endPoint x: 1119, endPoint y: 419, distance: 109.4
click at [1154, 486] on div "Maintains TNAS stability during denial-of-service attacks. Text block 14" at bounding box center [1166, 495] width 435 height 32
type input "0"
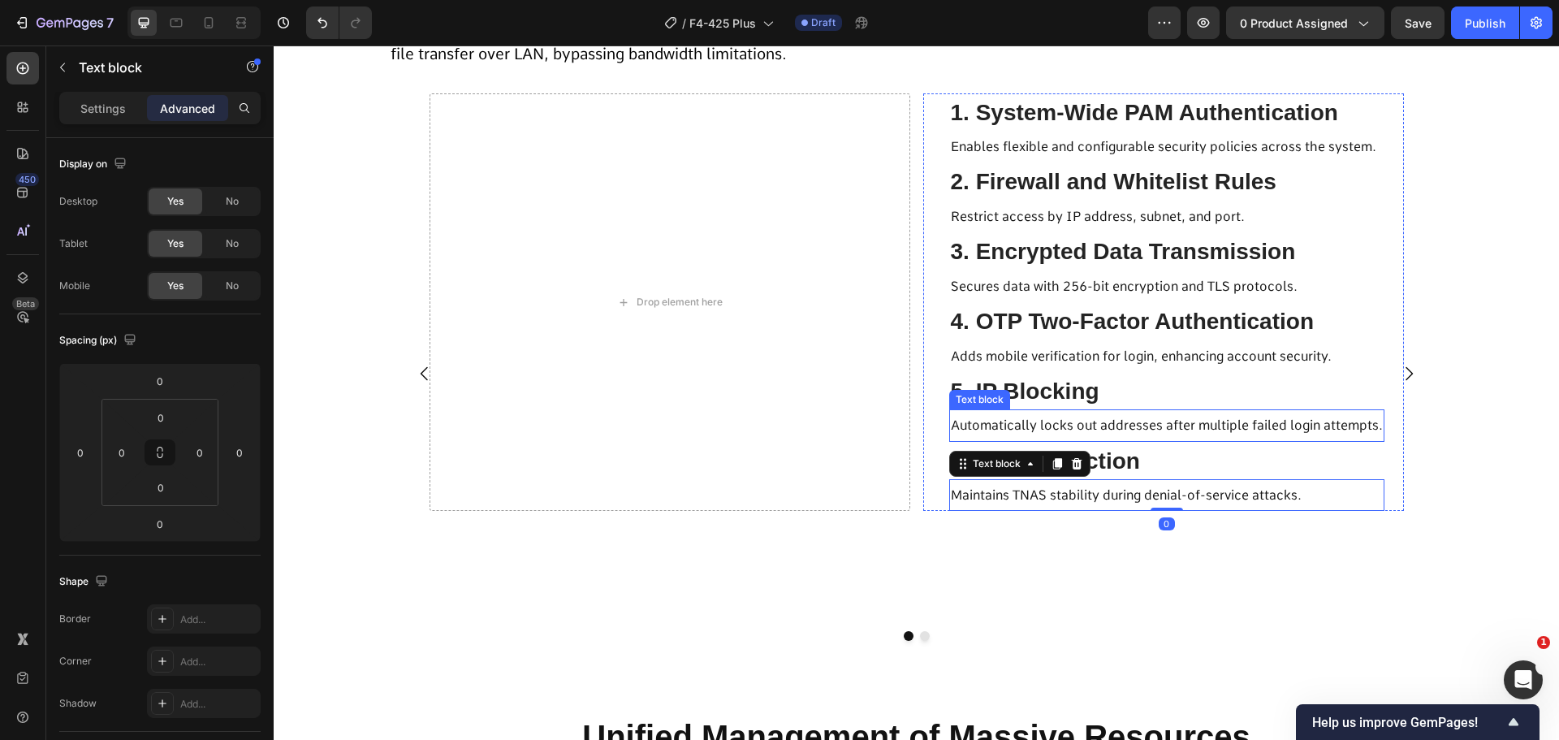
click at [1109, 396] on p "5. IP Blocking" at bounding box center [1167, 391] width 432 height 35
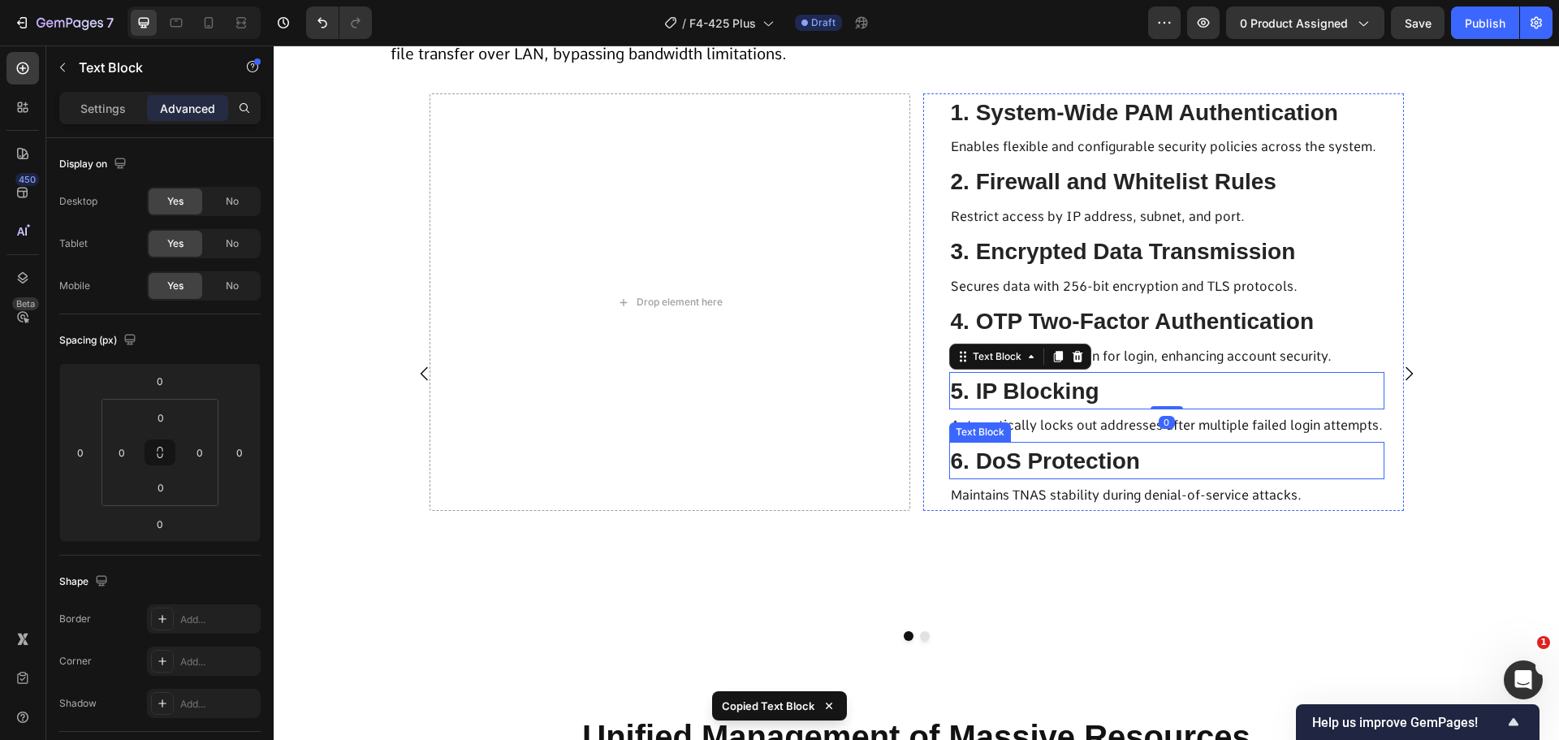
click at [1042, 461] on span "6. DoS Protection" at bounding box center [1045, 460] width 189 height 25
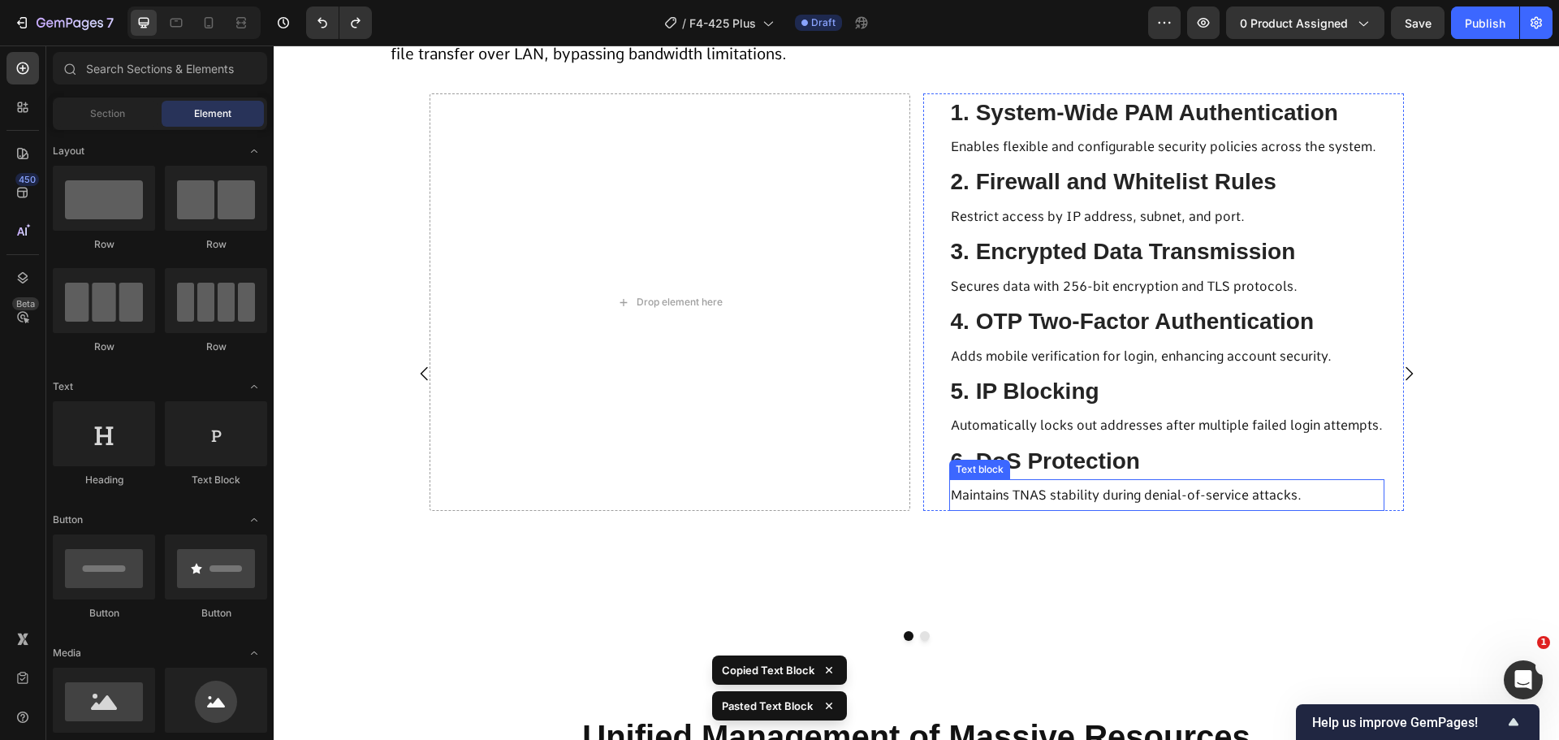
click at [1027, 487] on p "Maintains TNAS stability during denial-of-service attacks." at bounding box center [1167, 495] width 432 height 28
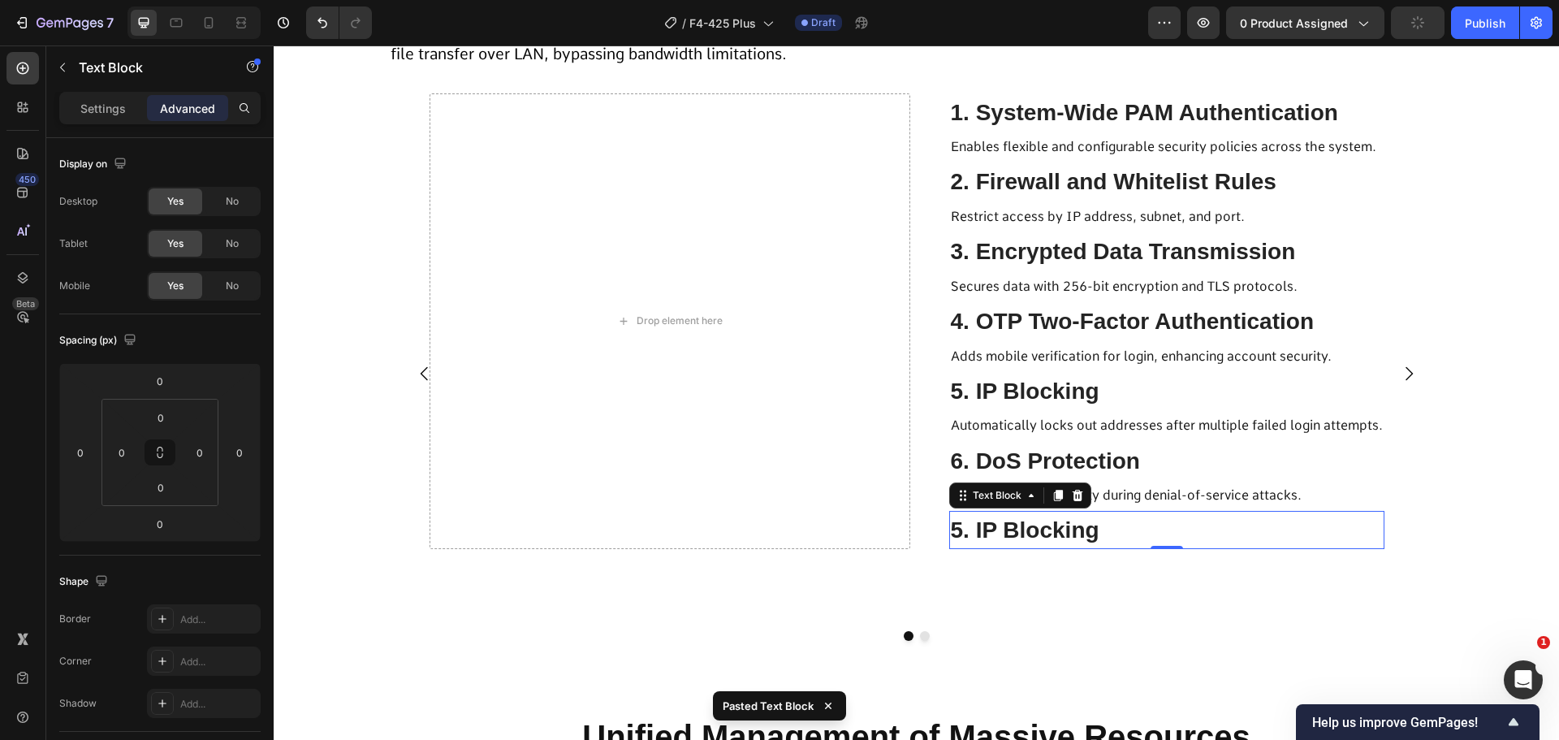
click at [1053, 535] on span "5. IP Blocking" at bounding box center [1025, 529] width 149 height 25
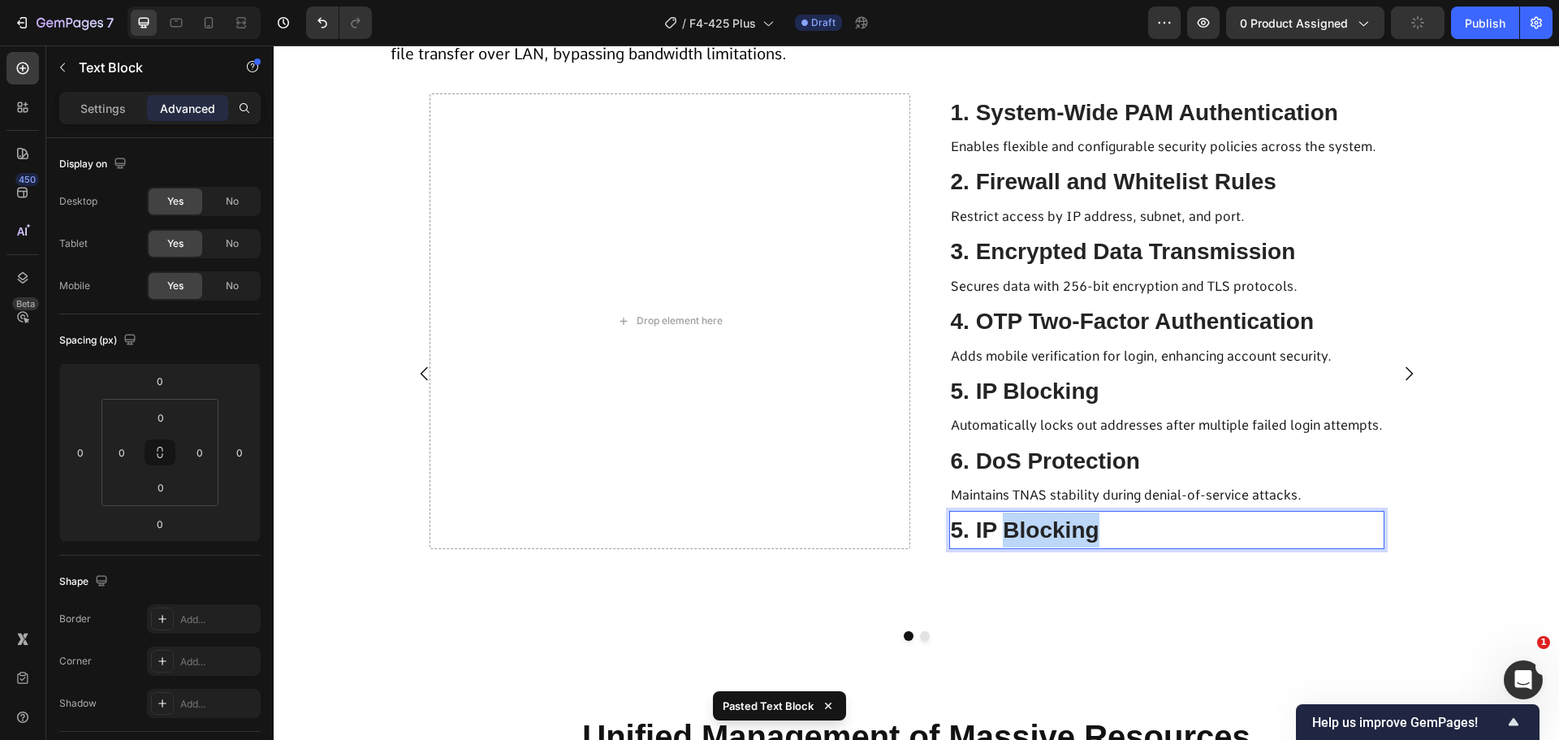
click at [1053, 535] on span "5. IP Blocking" at bounding box center [1025, 529] width 149 height 25
click at [1063, 505] on p "Maintains TNAS stability during denial-of-service attacks." at bounding box center [1167, 495] width 432 height 28
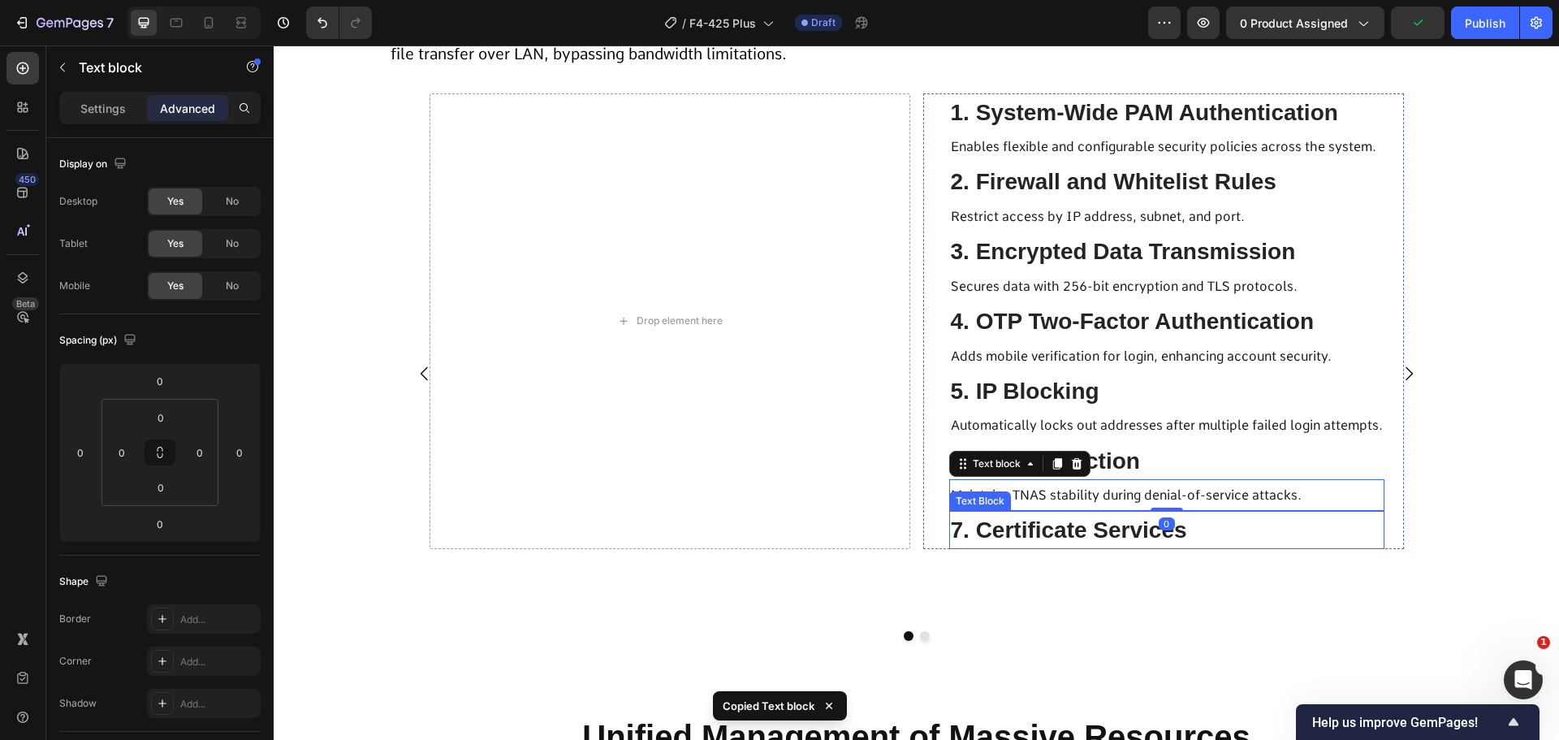
click at [1057, 525] on span "7. Certificate Services" at bounding box center [1069, 529] width 236 height 25
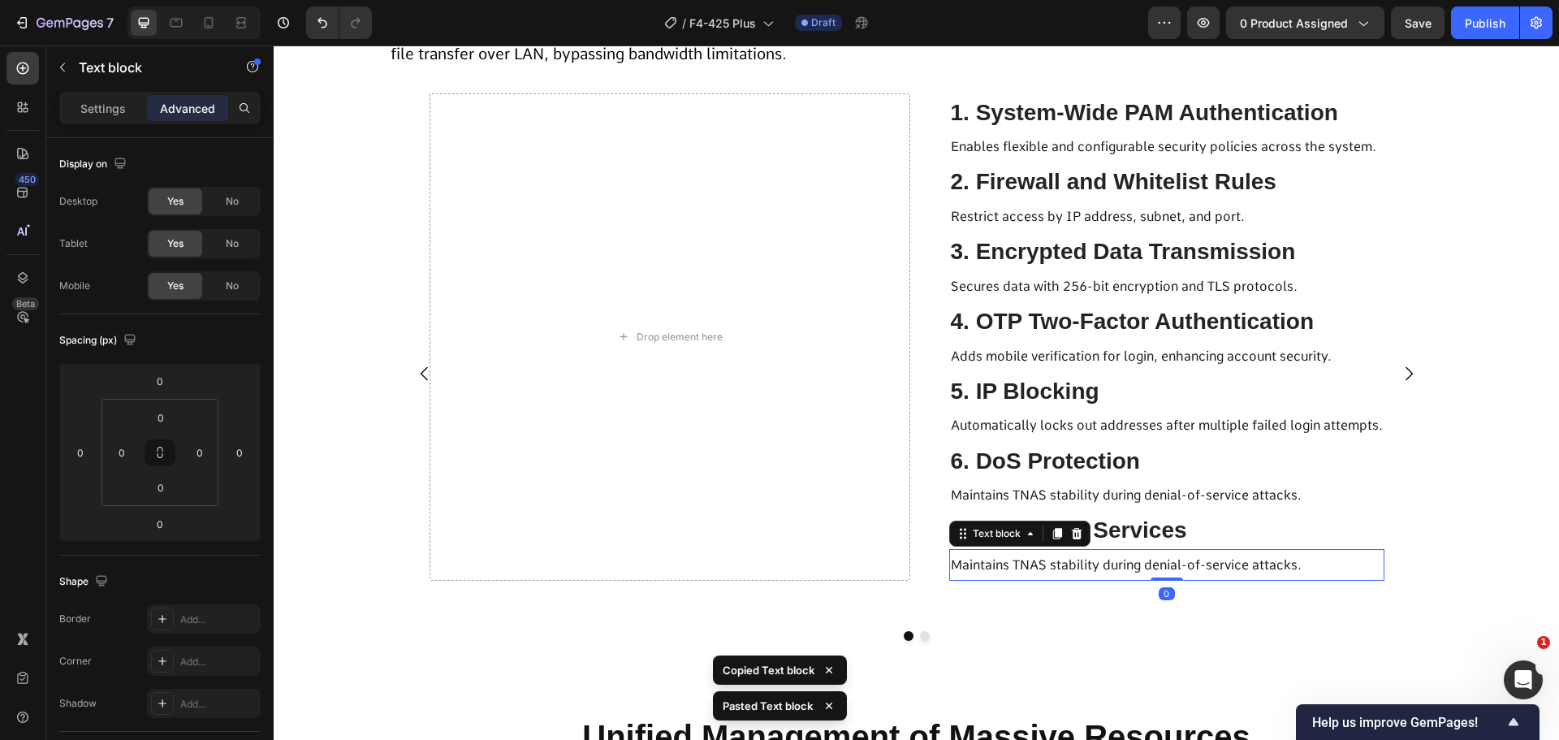
click at [1153, 557] on span "Maintains TNAS stability during denial-of-service attacks." at bounding box center [1126, 564] width 351 height 15
click at [1032, 576] on p "Maintains TNAS stability during denial-of-service attacks." at bounding box center [1167, 565] width 432 height 28
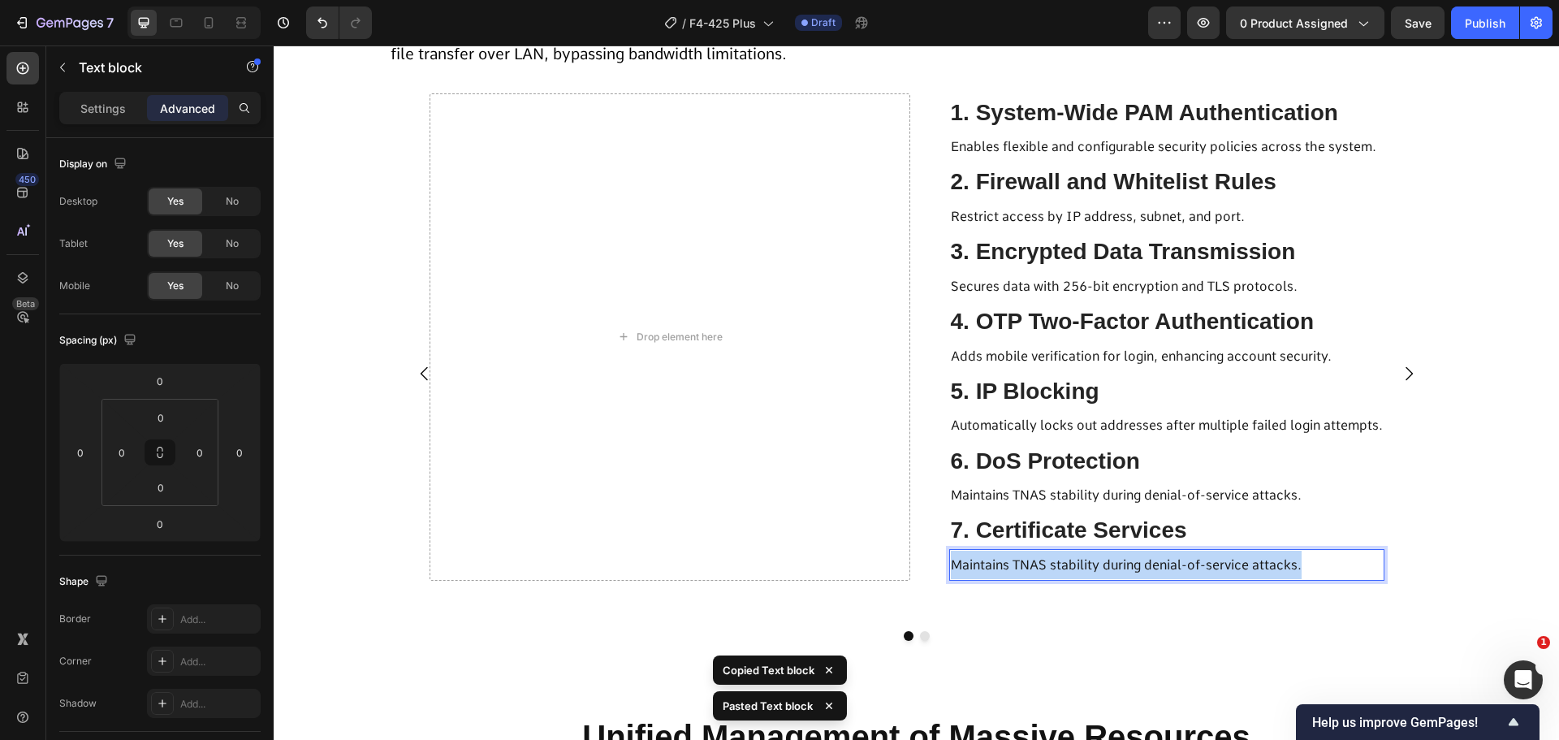
click at [1032, 576] on p "Maintains TNAS stability during denial-of-service attacks." at bounding box center [1167, 565] width 432 height 28
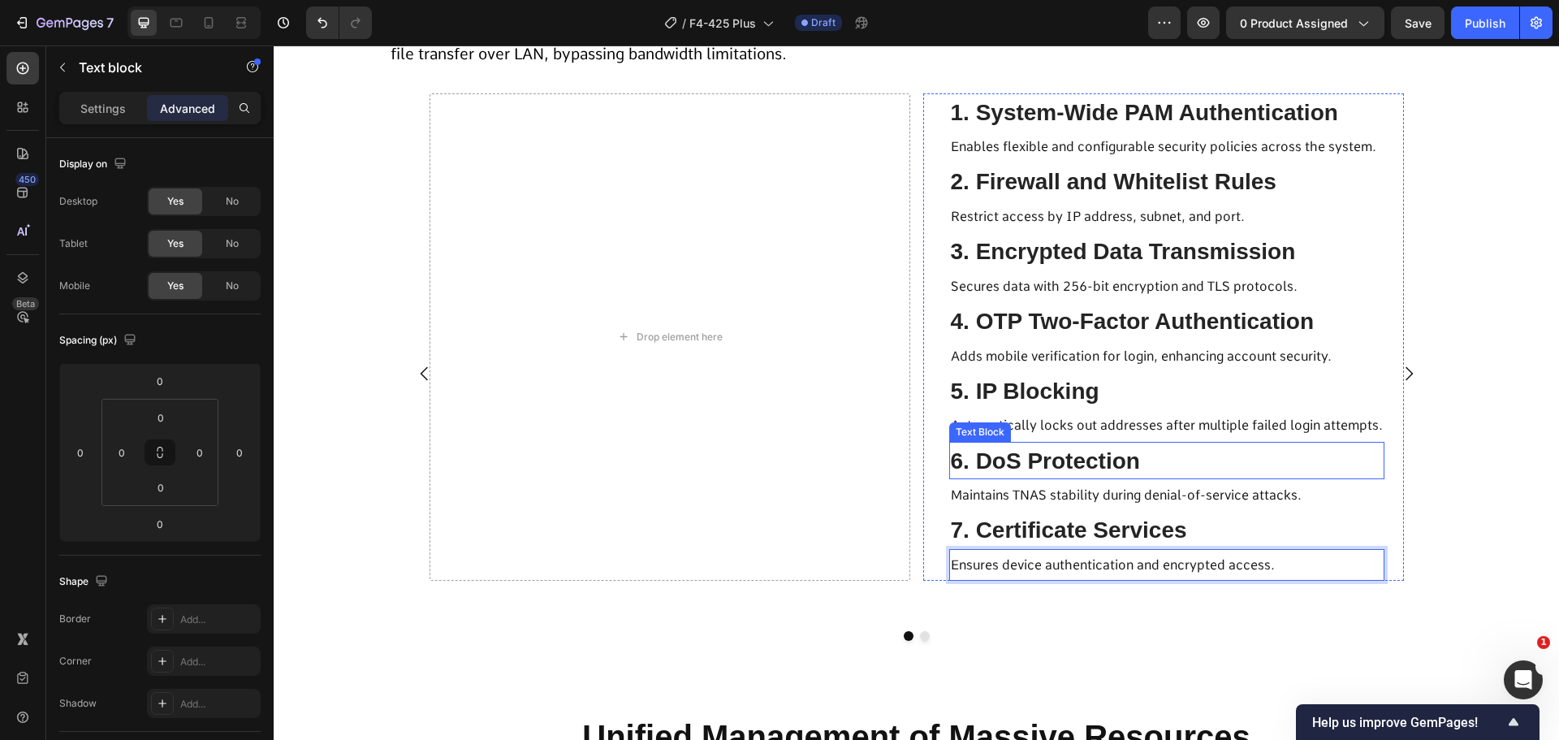
click at [1201, 463] on p "6. DoS Protection" at bounding box center [1167, 460] width 432 height 35
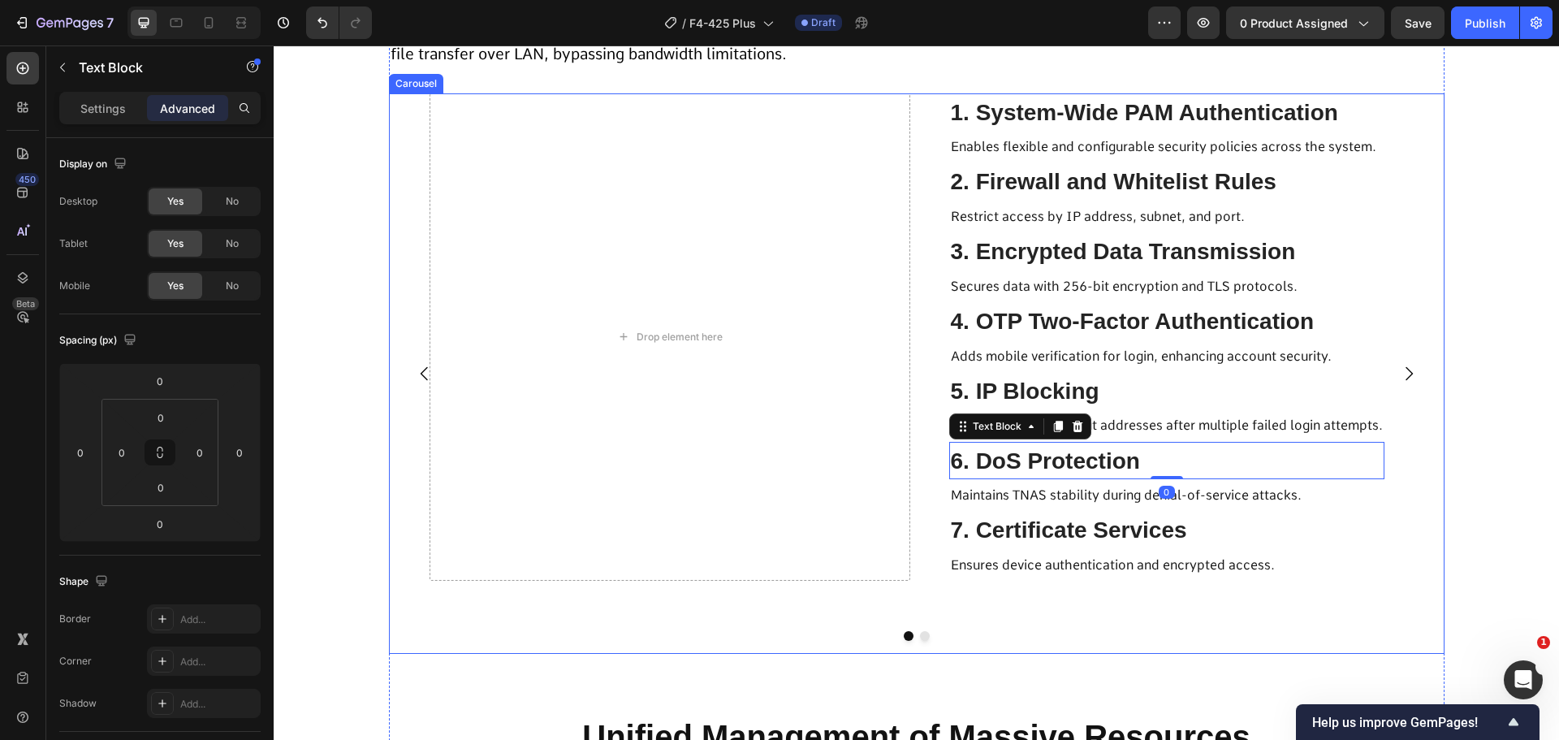
click at [1402, 375] on icon "Carousel Next Arrow" at bounding box center [1408, 373] width 19 height 19
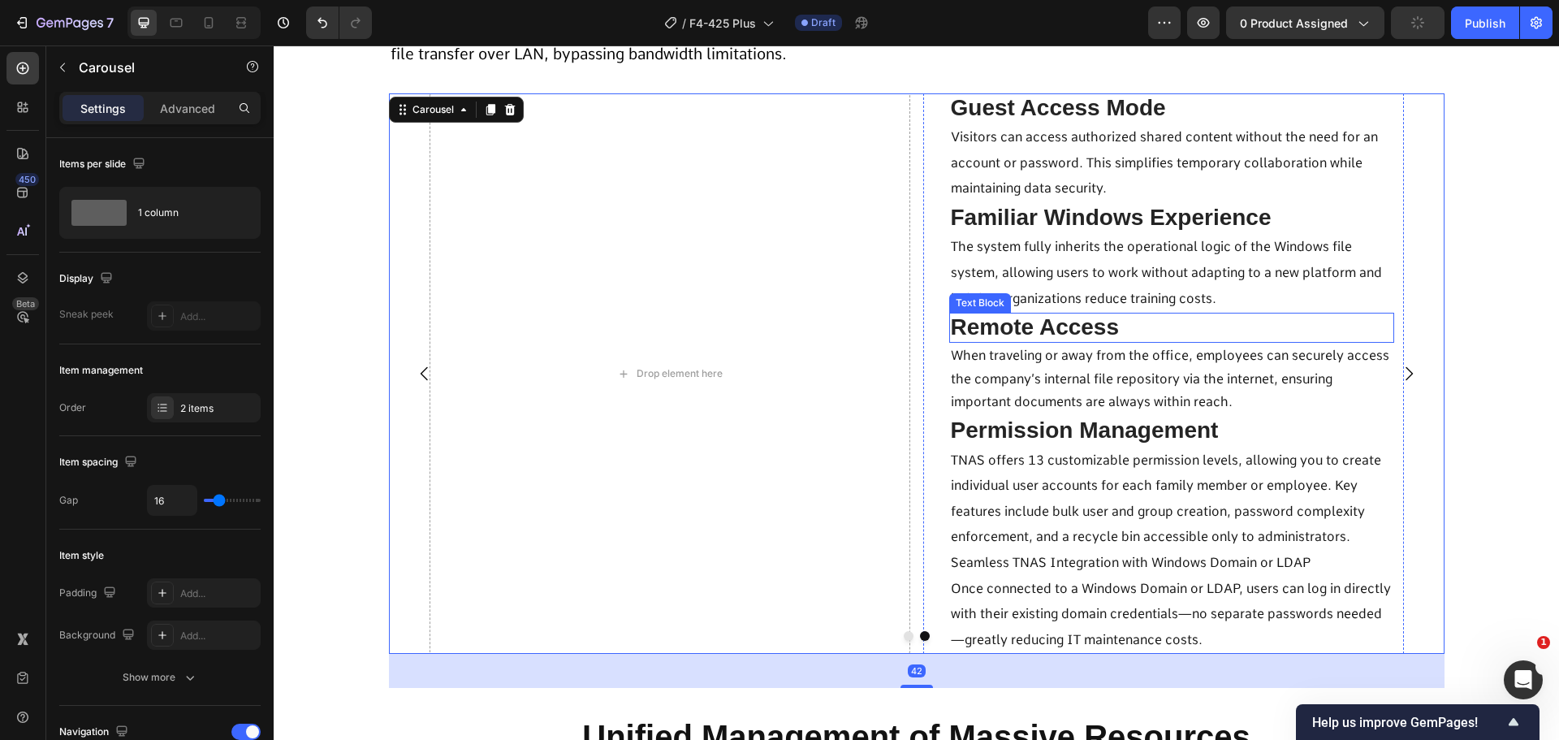
scroll to position [4899, 0]
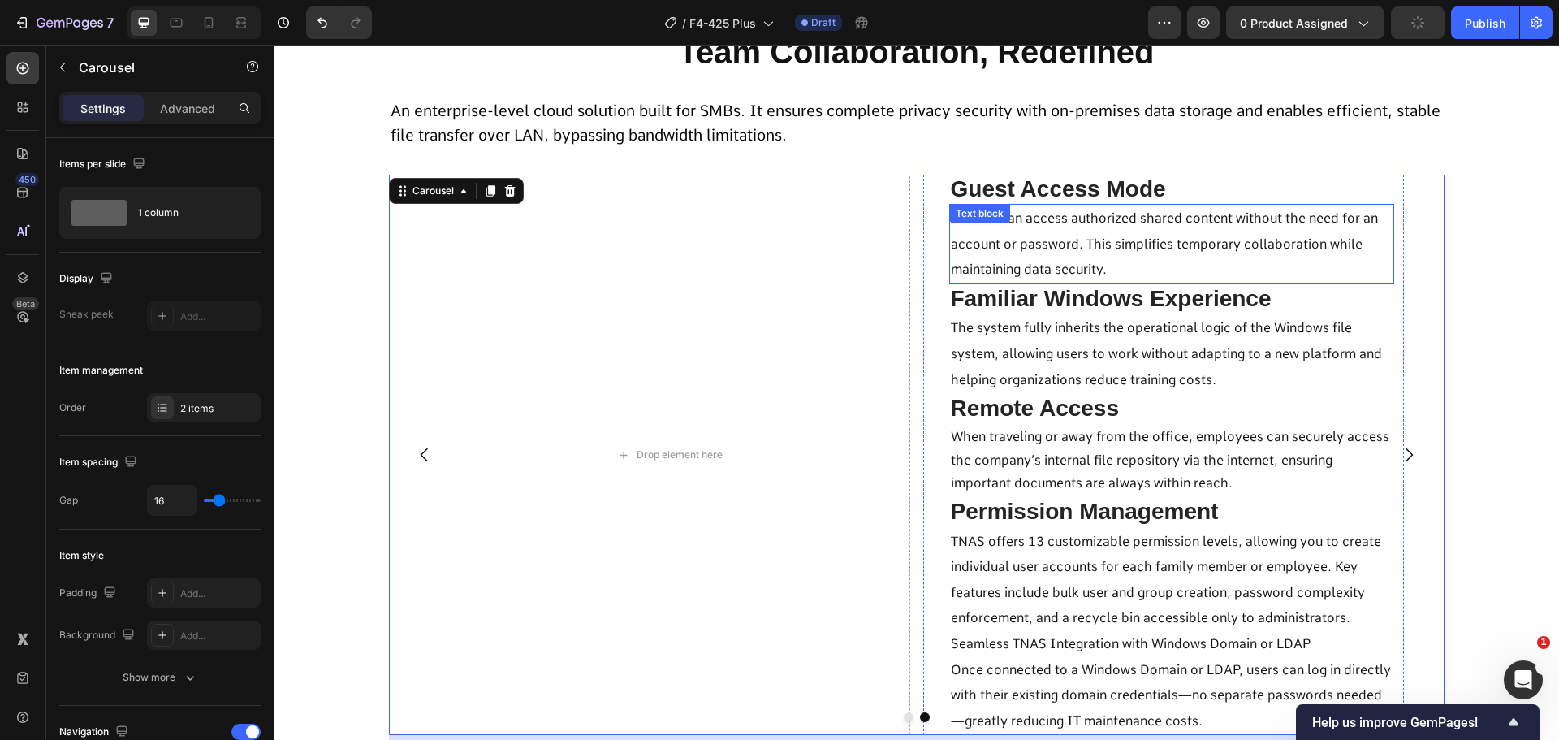
click at [1038, 197] on span "Guest Access Mode" at bounding box center [1058, 188] width 215 height 25
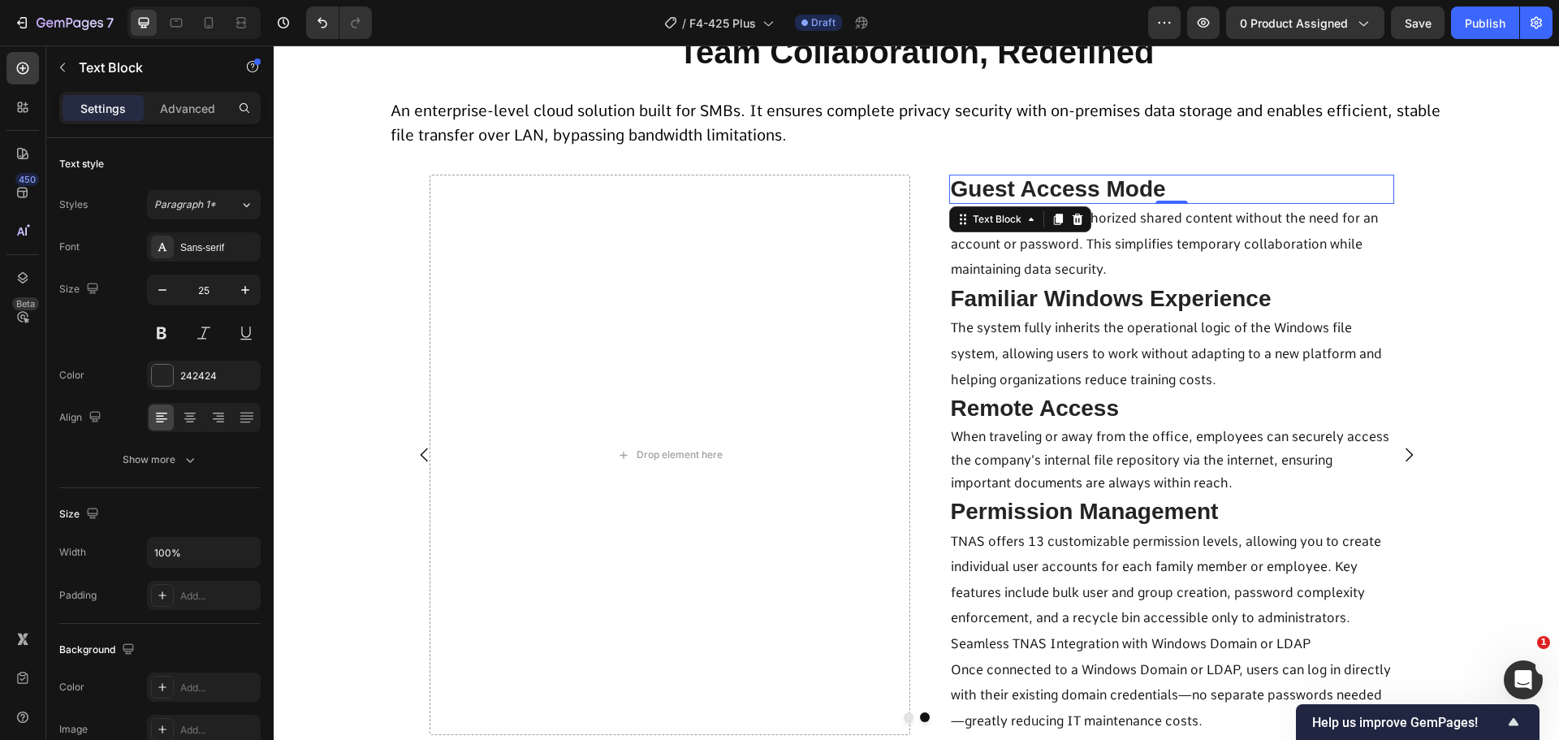
click at [1067, 193] on span "Guest Access Mode" at bounding box center [1058, 188] width 215 height 25
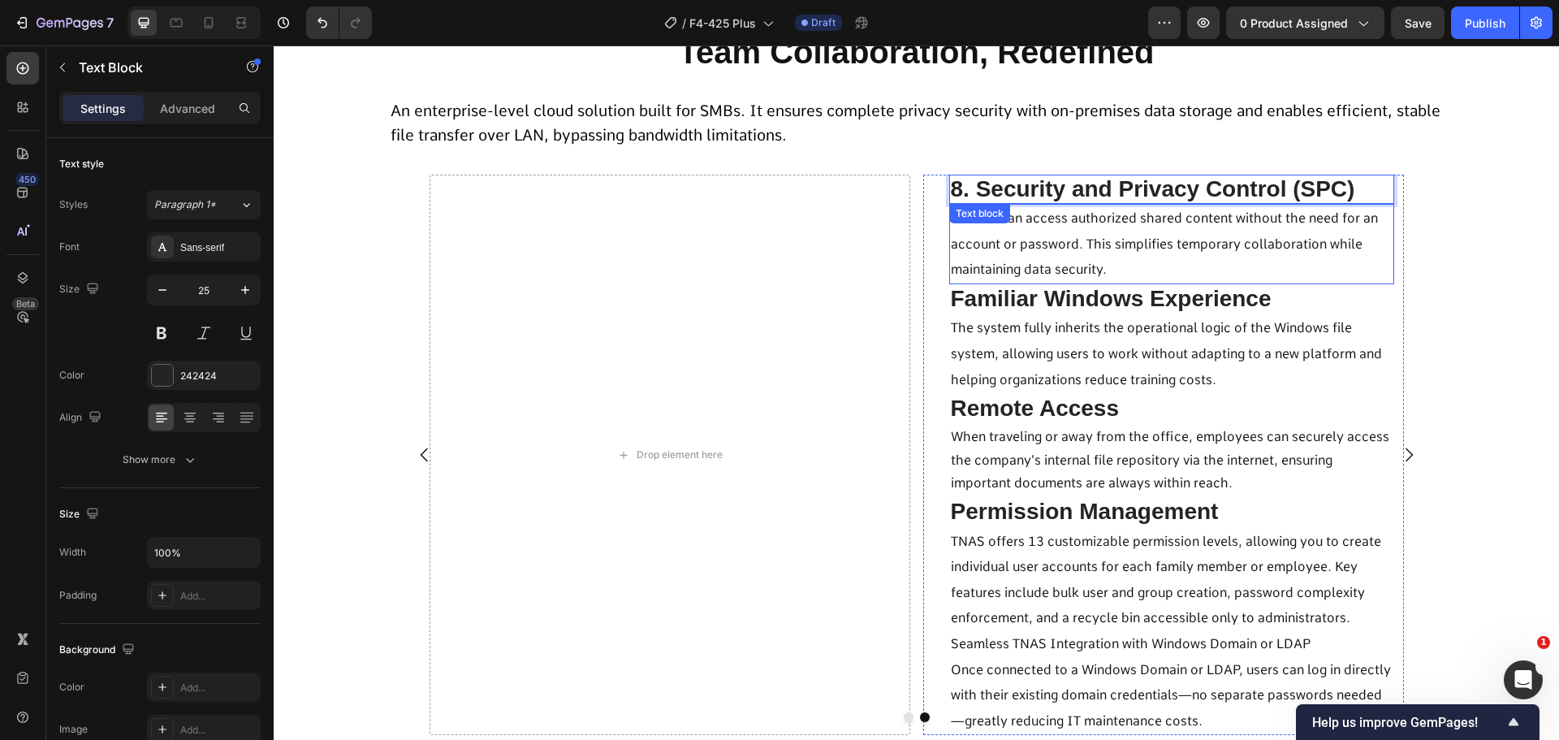
click at [1081, 228] on p "Visitors can access authorized shared content without the need for an account o…" at bounding box center [1172, 243] width 442 height 77
click at [1010, 223] on div "Text block" at bounding box center [979, 213] width 61 height 19
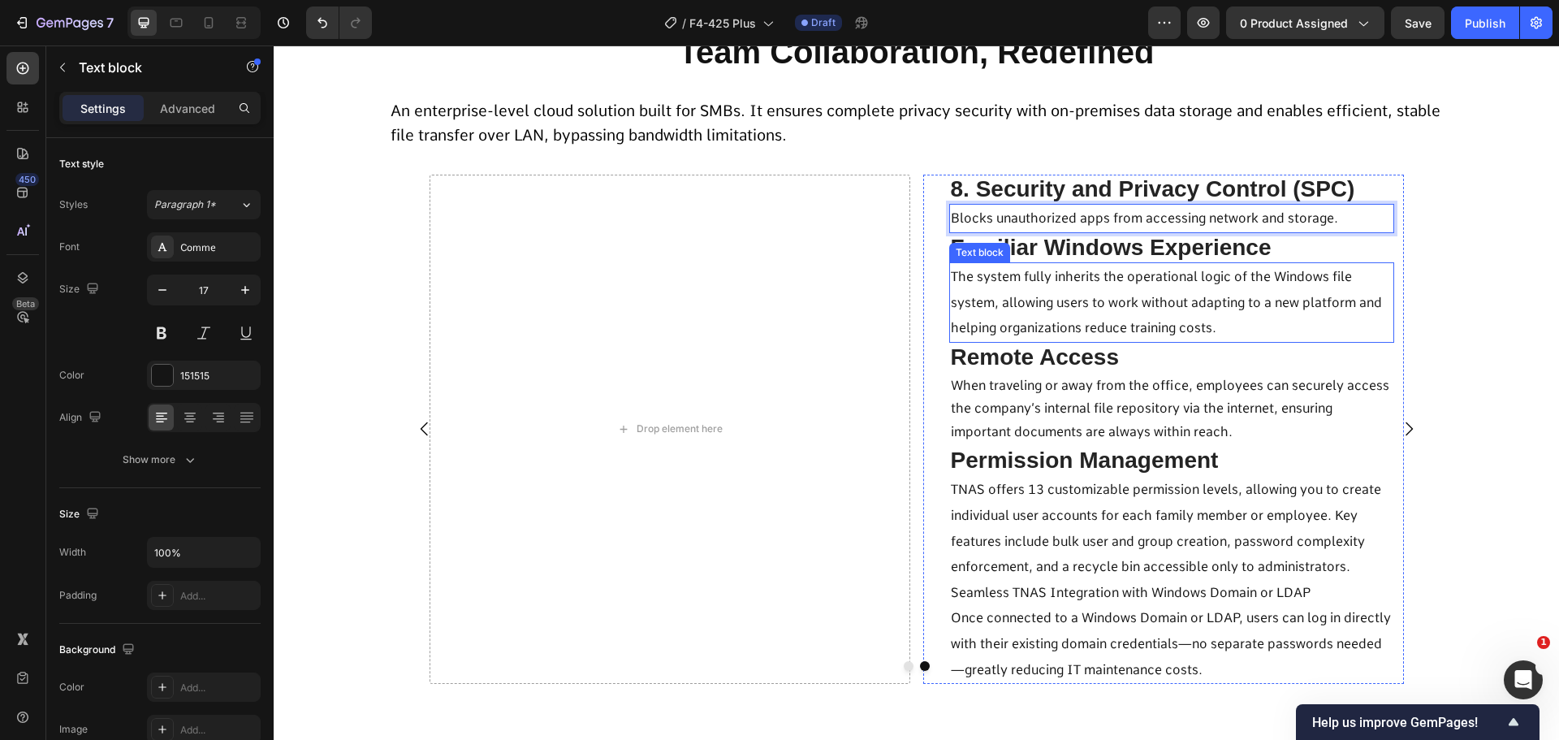
click at [1073, 248] on span "Familiar Windows Experience" at bounding box center [1111, 247] width 321 height 25
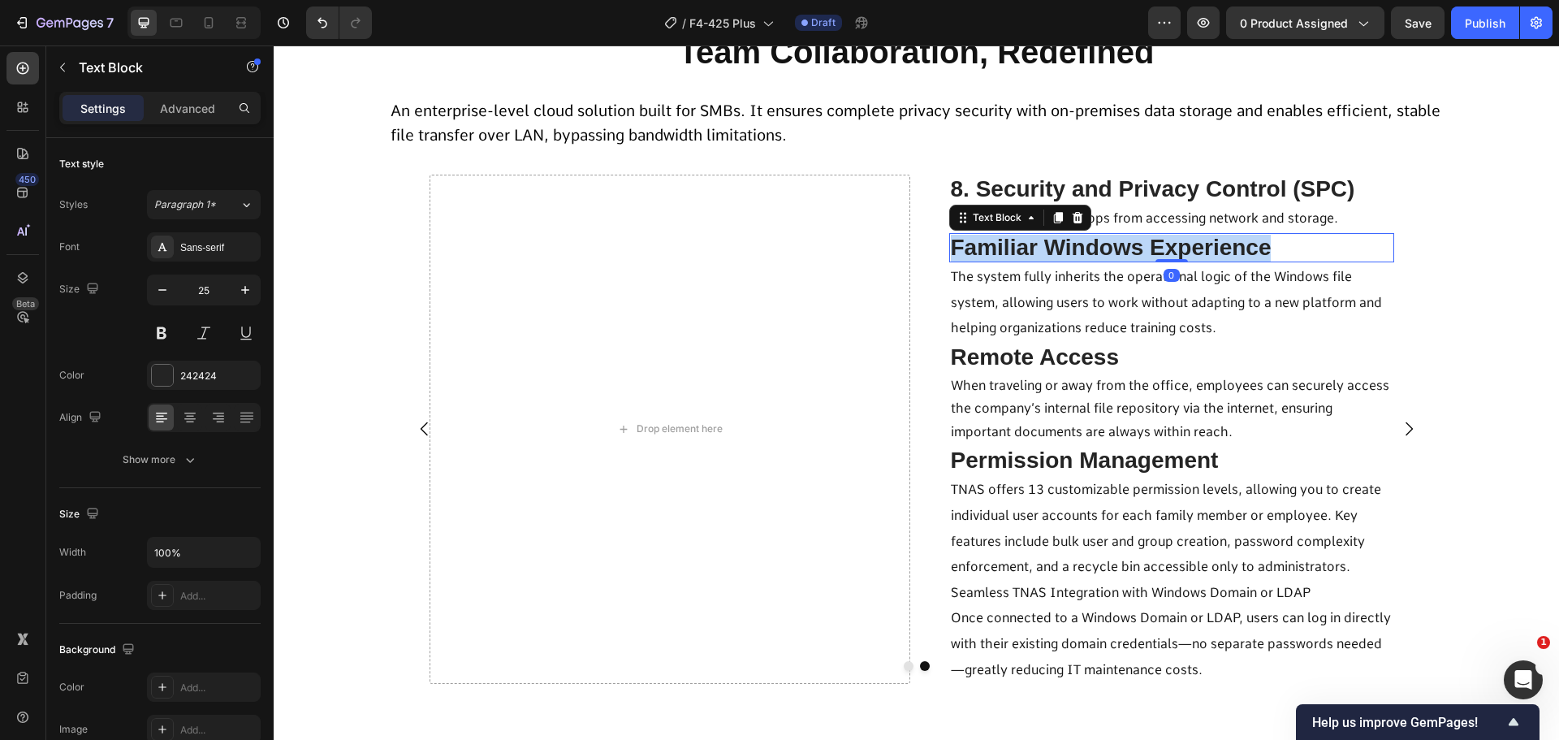
click at [1073, 248] on span "Familiar Windows Experience" at bounding box center [1111, 247] width 321 height 25
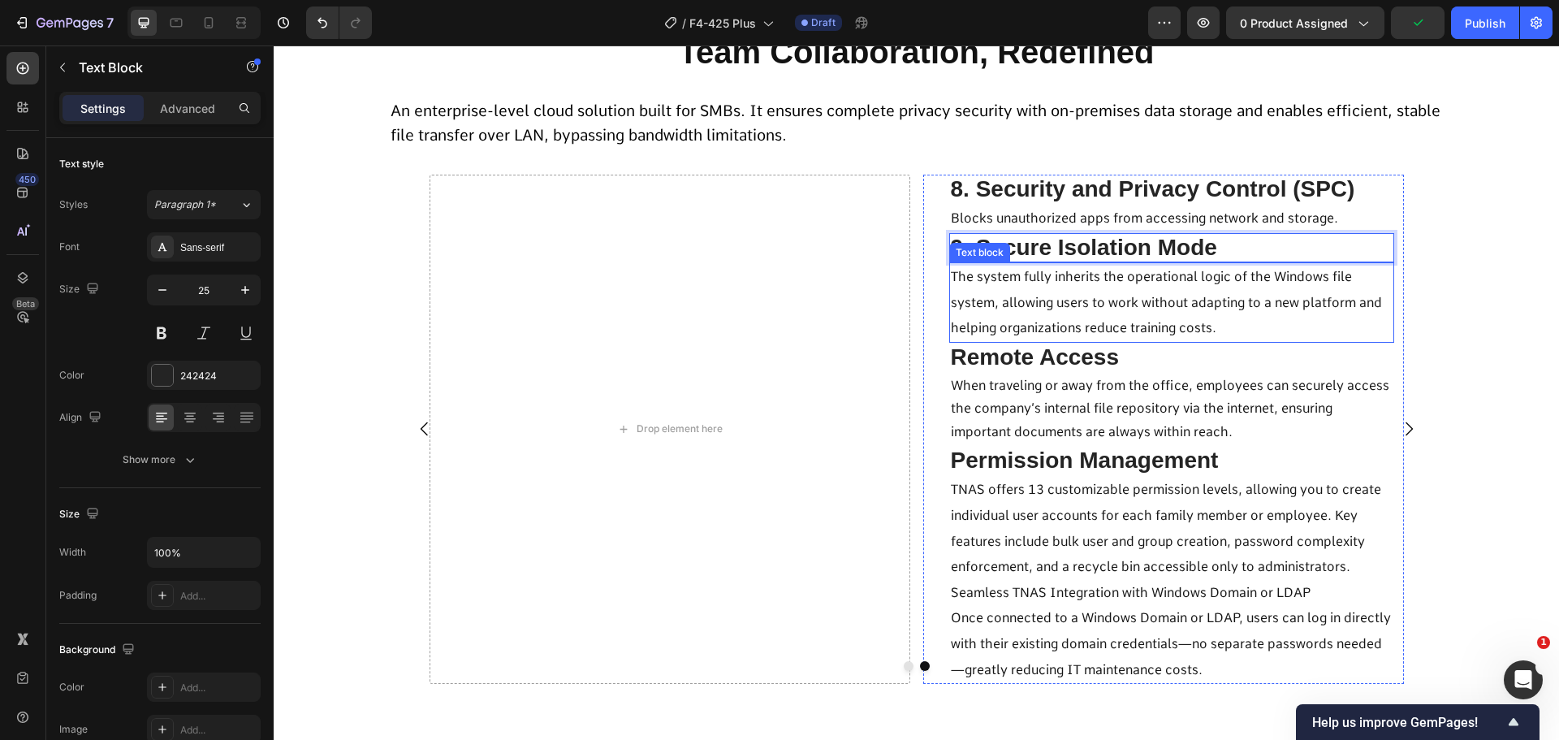
click at [1008, 296] on span "The system fully inherits the operational logic of the Windows file system, all…" at bounding box center [1166, 302] width 431 height 67
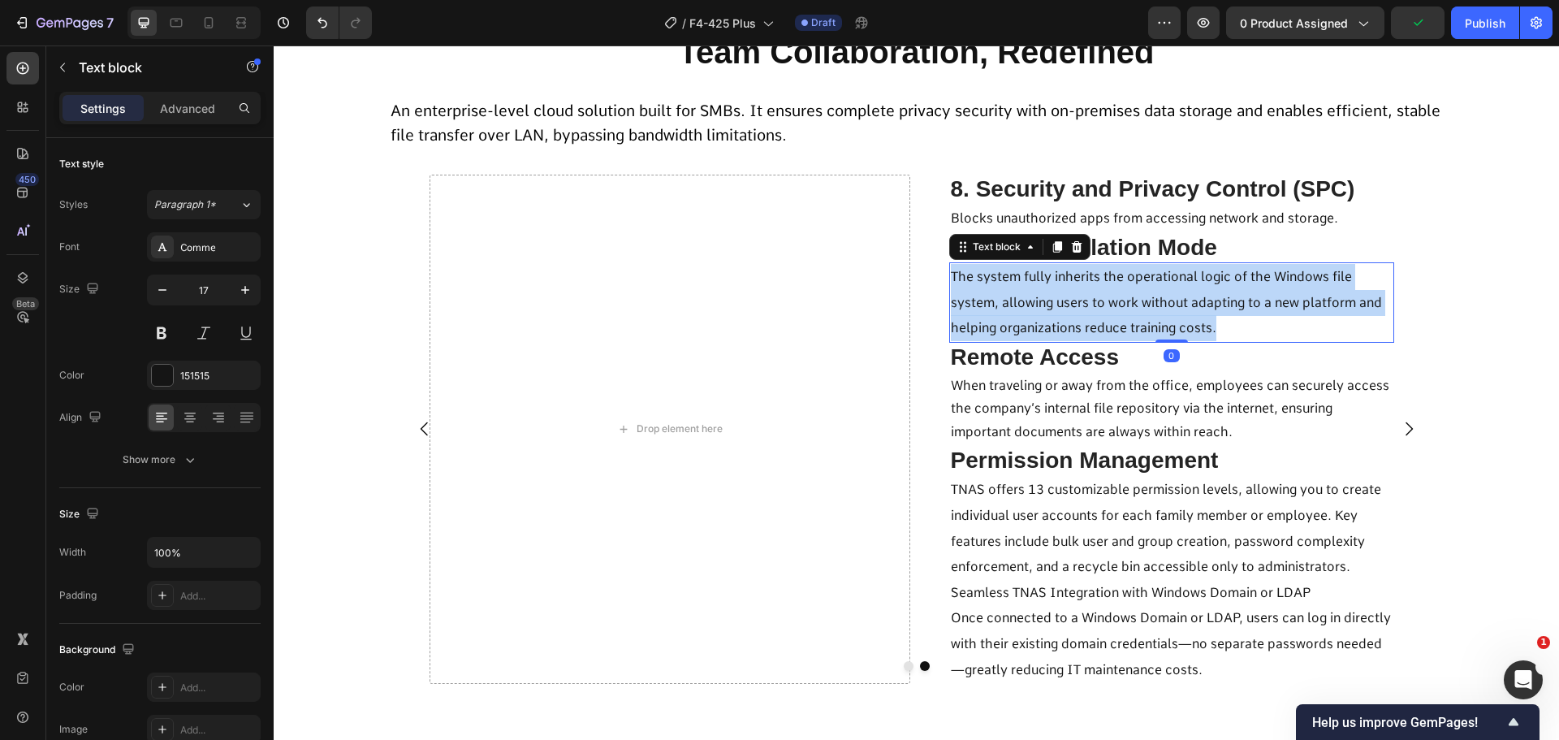
click at [1008, 296] on span "The system fully inherits the operational logic of the Windows file system, all…" at bounding box center [1166, 302] width 431 height 67
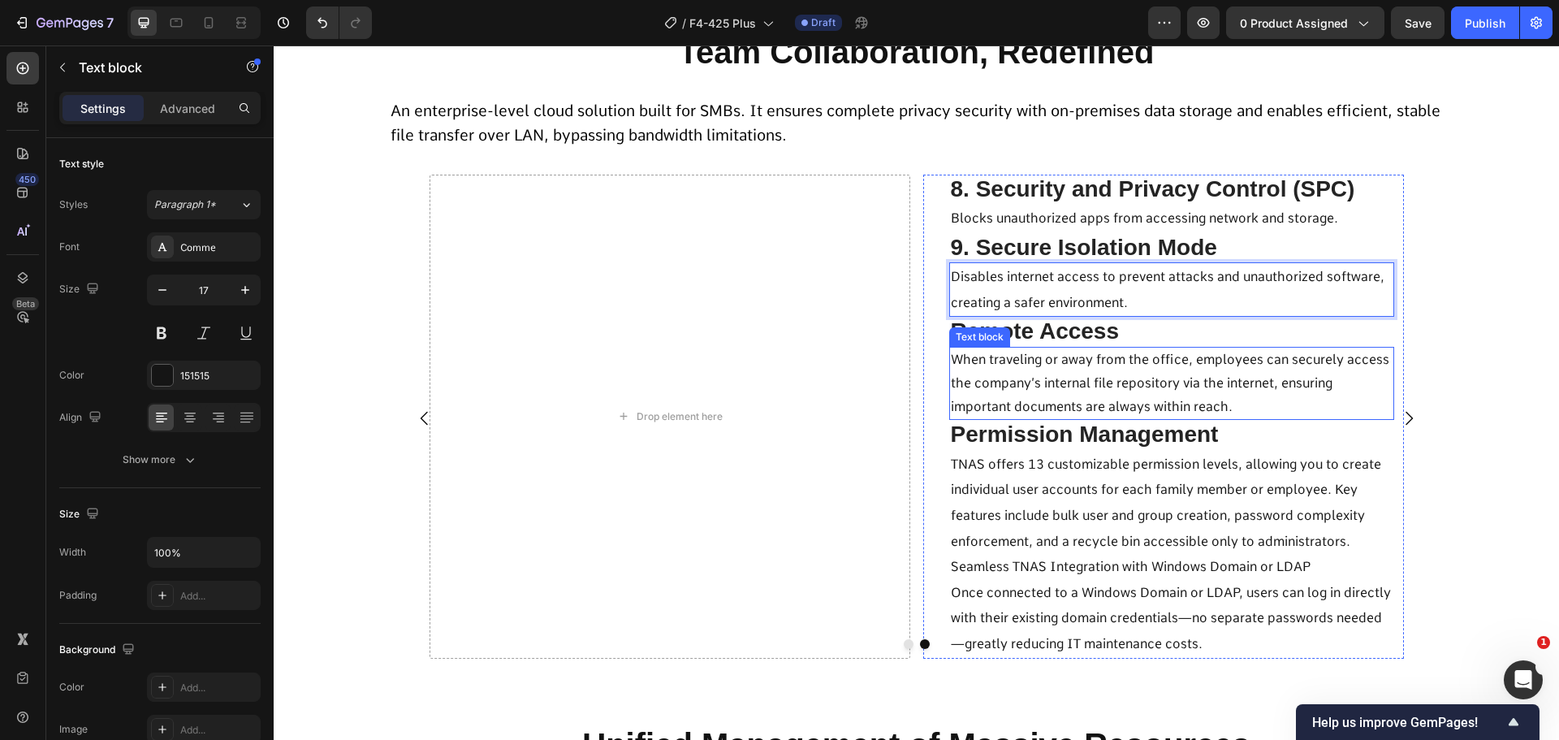
scroll to position [4980, 0]
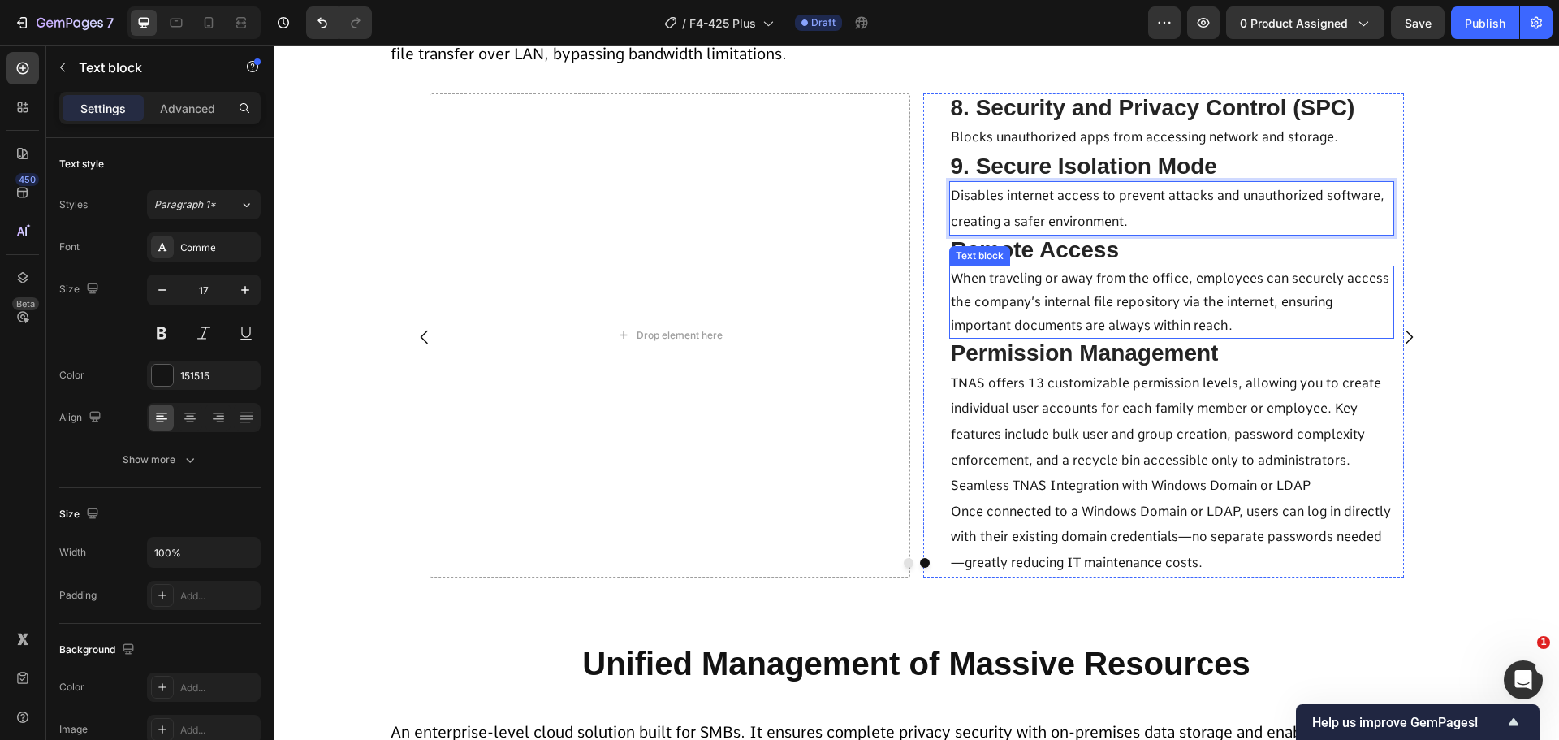
click at [1058, 261] on span "Remote Access" at bounding box center [1035, 249] width 169 height 25
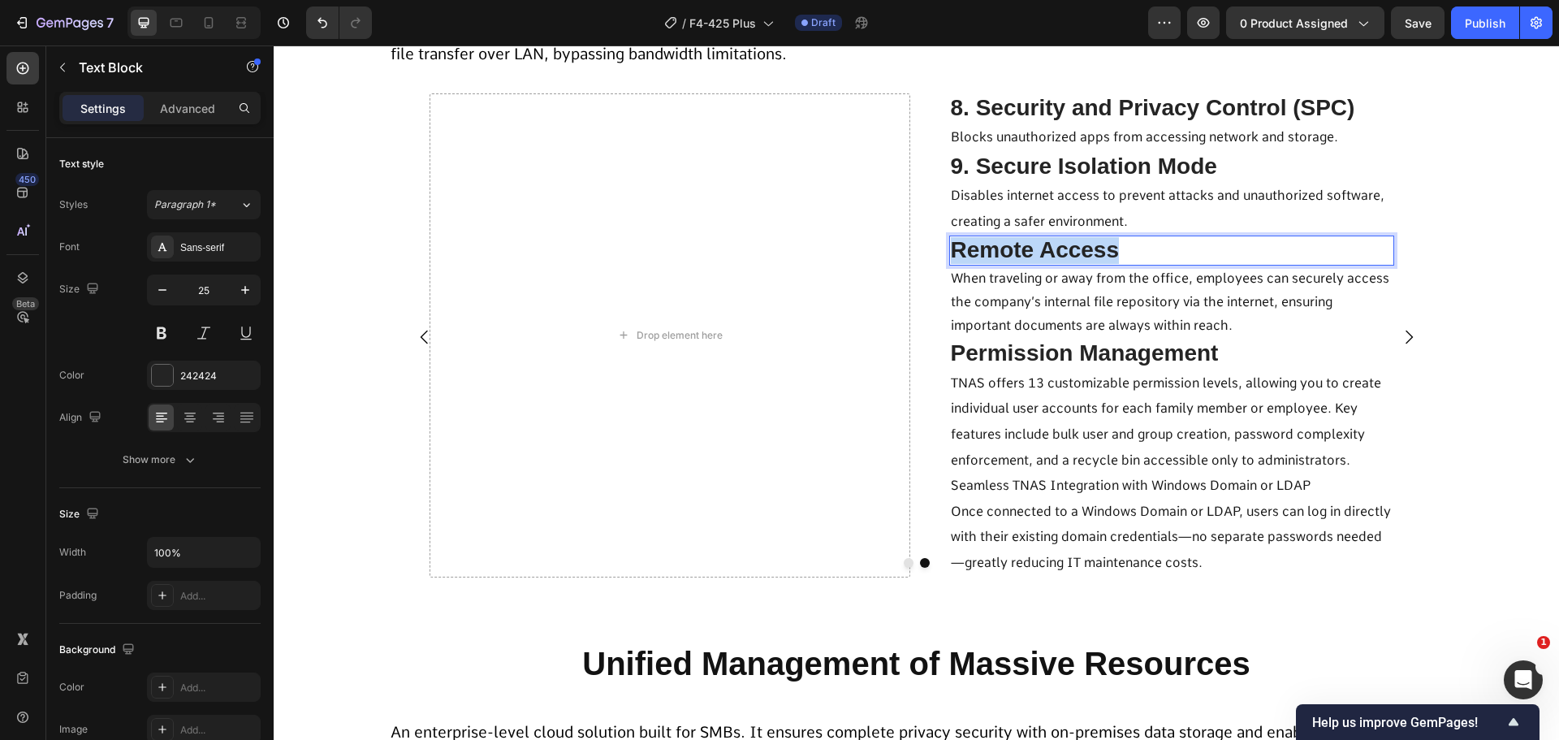
click at [1058, 261] on span "Remote Access" at bounding box center [1035, 249] width 169 height 25
click at [1045, 301] on span "When traveling or away from the office, employees can securely access the compa…" at bounding box center [1170, 301] width 439 height 63
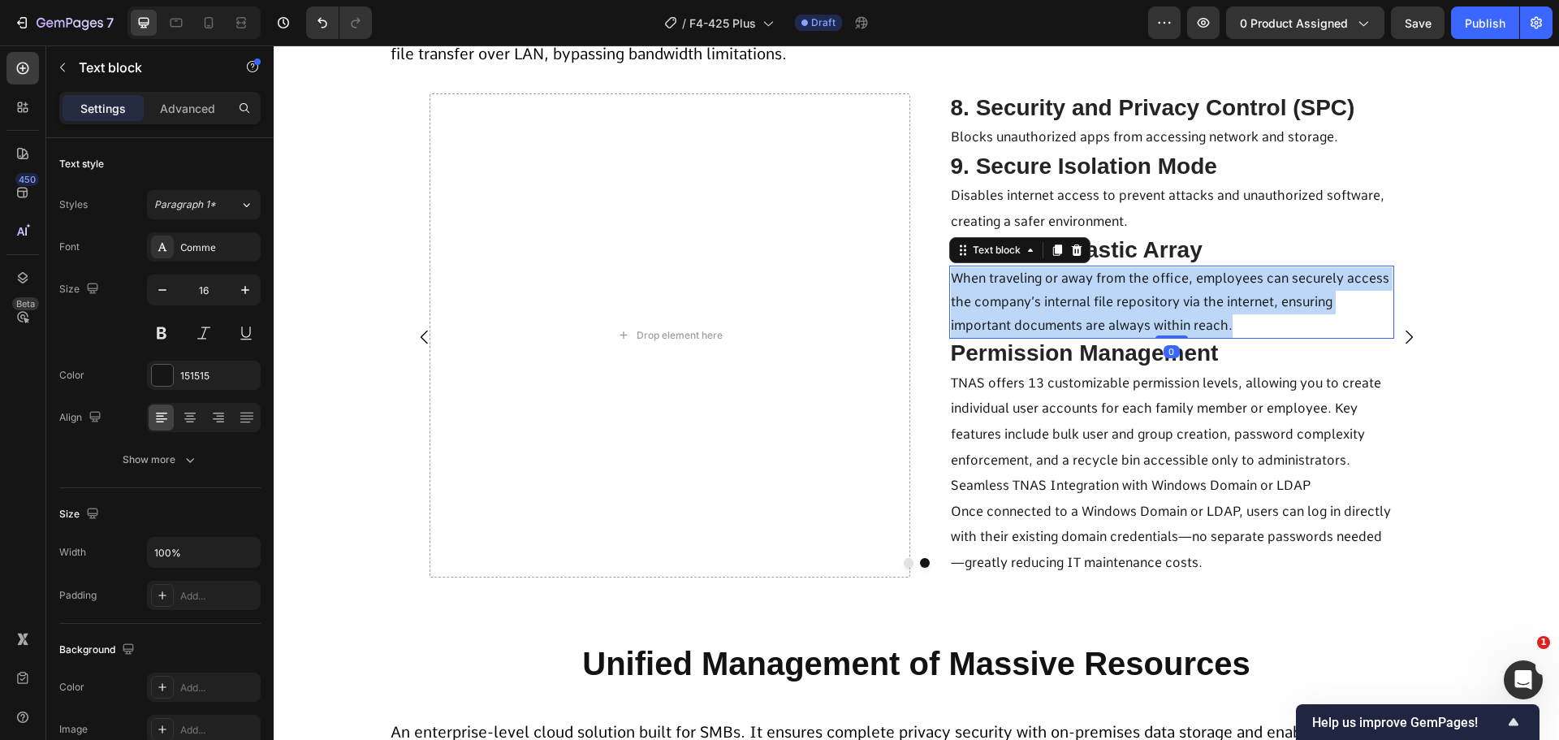
click at [1045, 301] on span "When traveling or away from the office, employees can securely access the compa…" at bounding box center [1170, 301] width 439 height 63
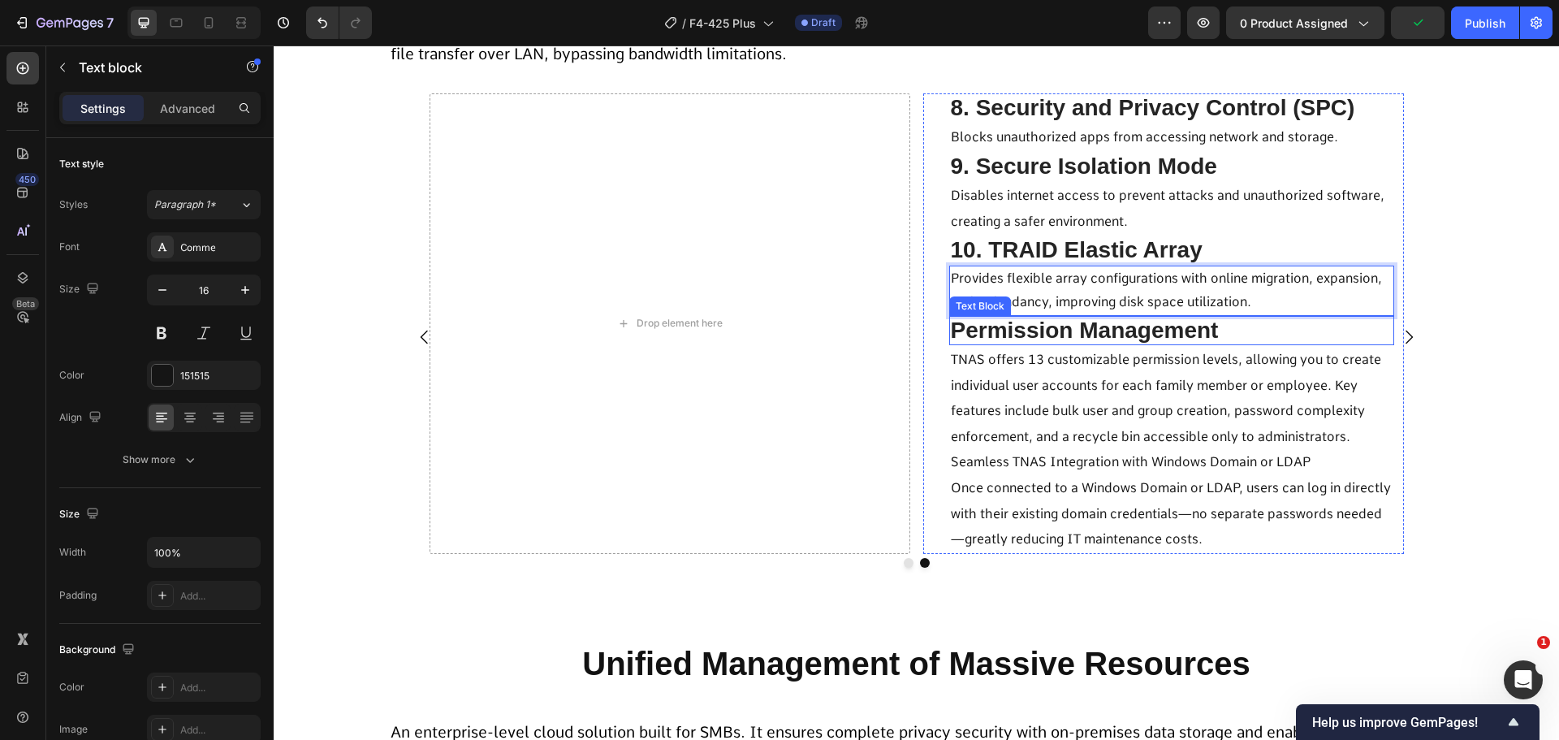
click at [1101, 328] on span "Permission Management" at bounding box center [1085, 330] width 268 height 25
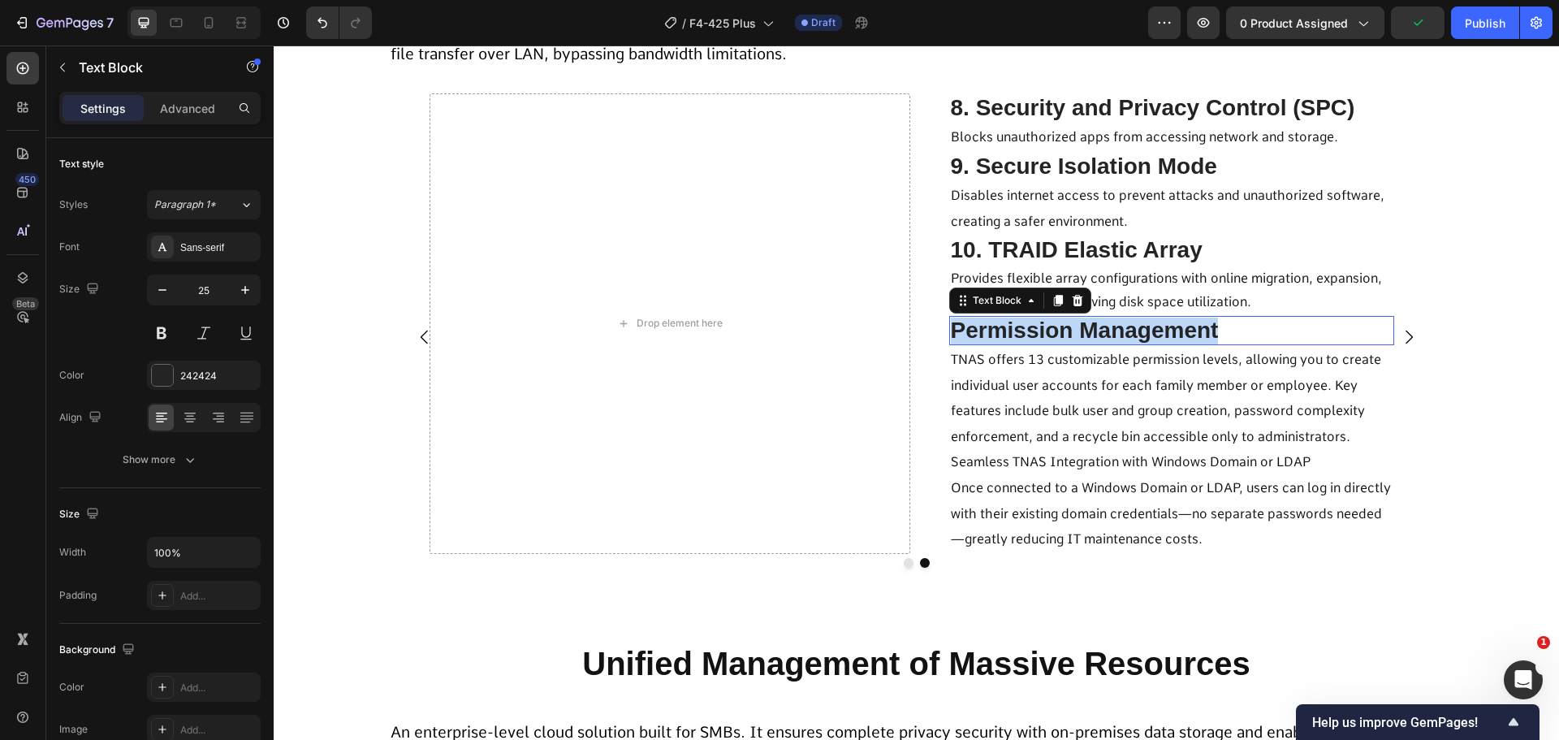
click at [1101, 328] on span "Permission Management" at bounding box center [1085, 330] width 268 height 25
click at [1105, 442] on span "TNAS offers 13 customizable permission levels, allowing you to create individua…" at bounding box center [1166, 398] width 430 height 93
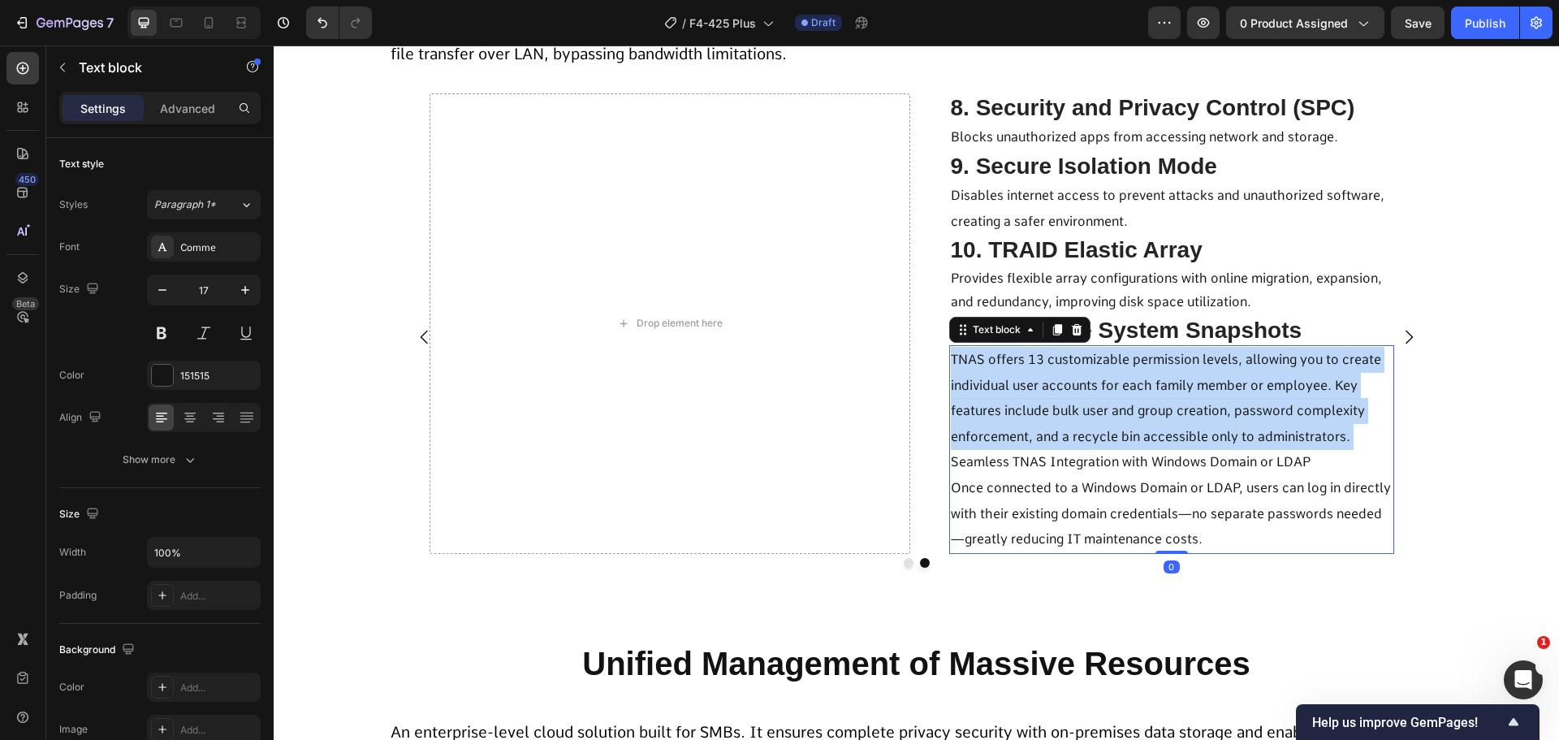
click at [1105, 442] on span "TNAS offers 13 customizable permission levels, allowing you to create individua…" at bounding box center [1166, 398] width 430 height 93
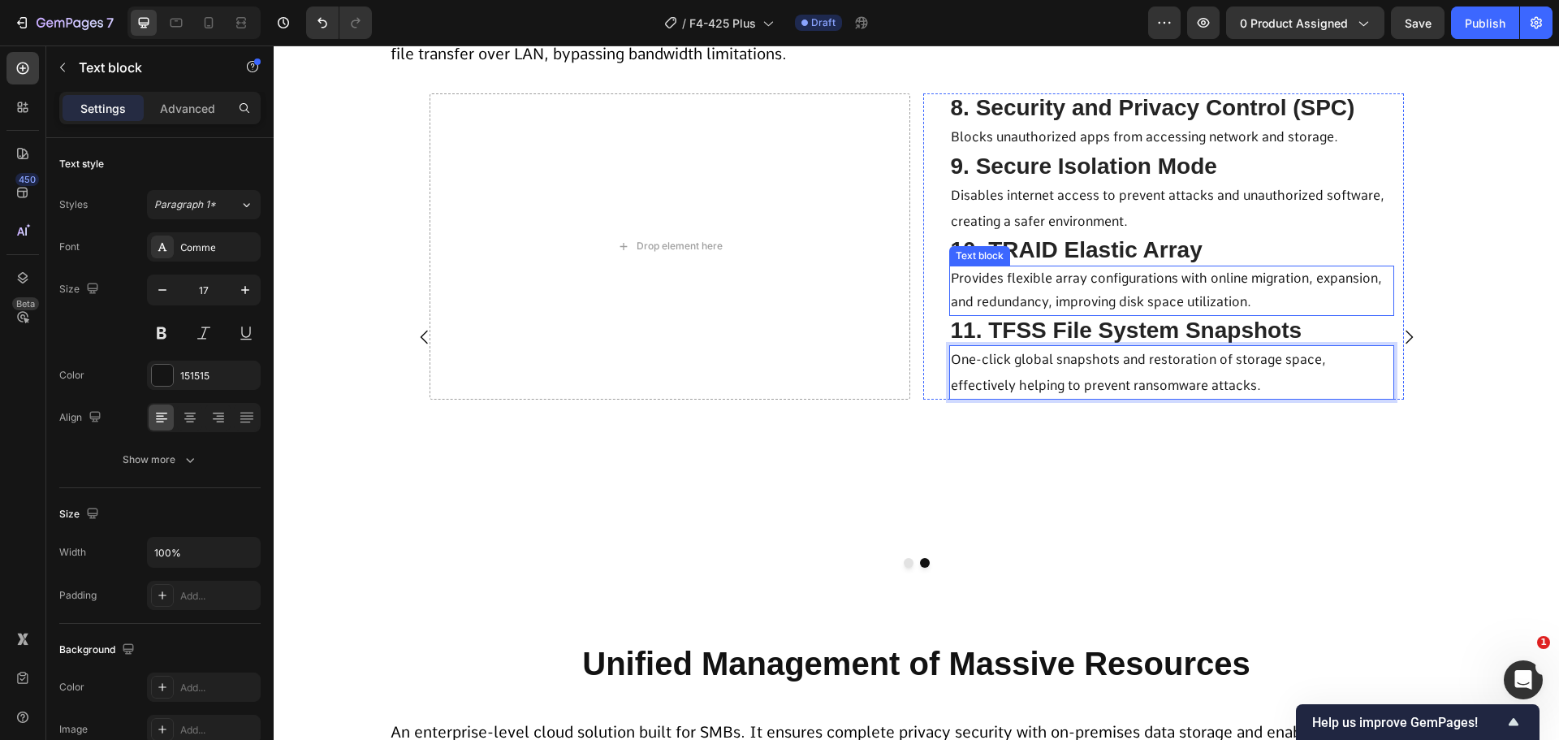
click at [1053, 334] on span "11. TFSS File System Snapshots" at bounding box center [1127, 330] width 352 height 25
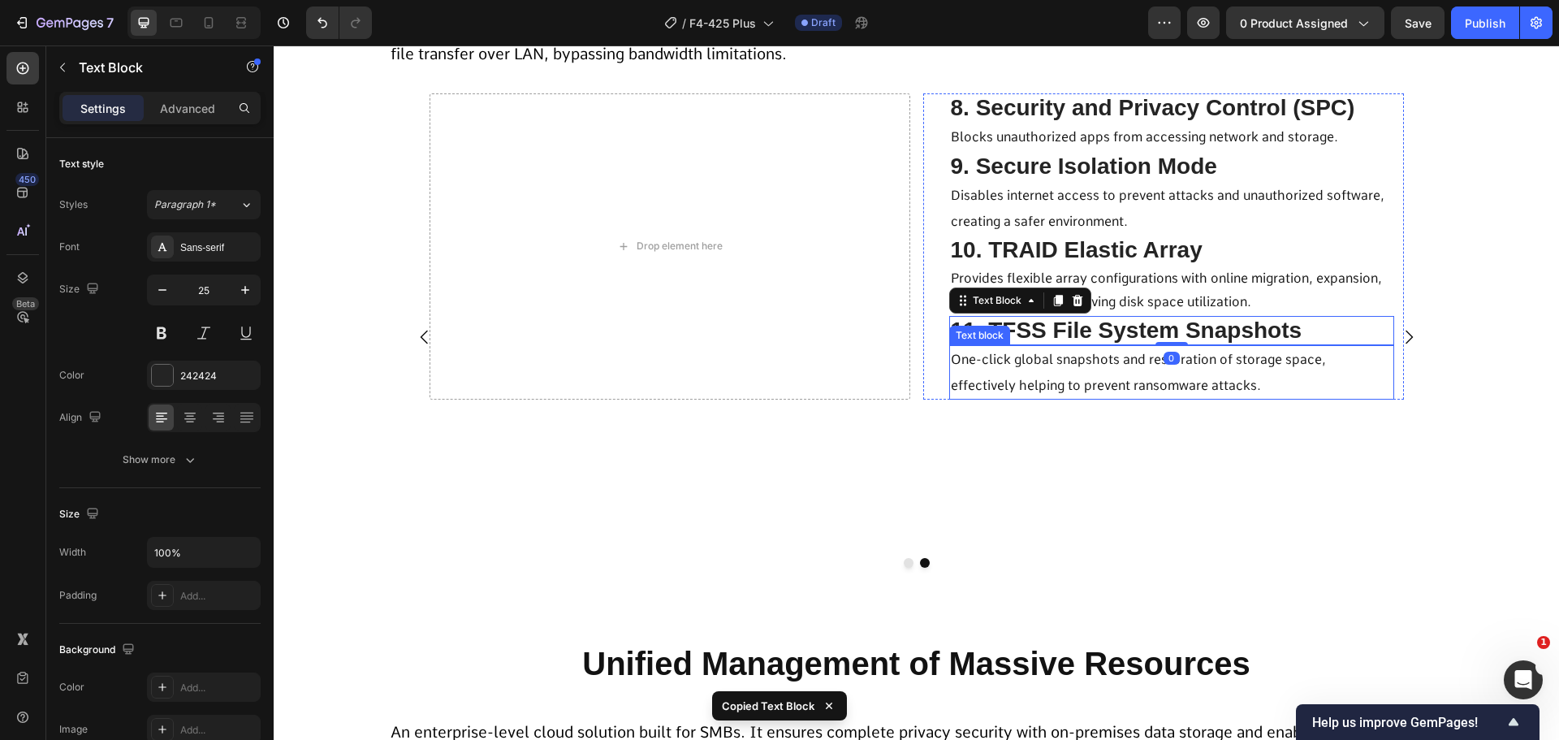
click at [1039, 361] on span "One-click global snapshots and restoration of storage space, effectively helpin…" at bounding box center [1138, 372] width 375 height 41
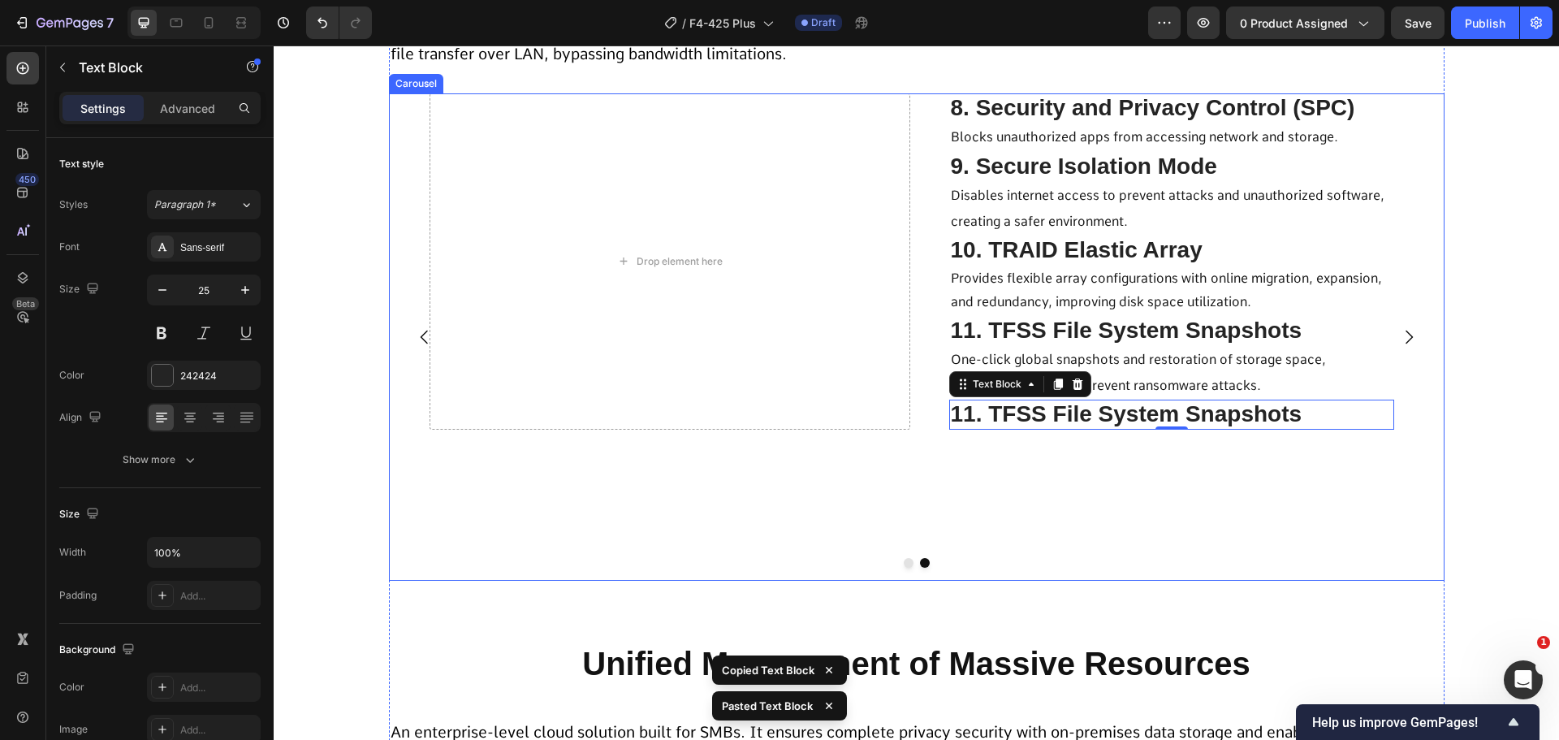
click at [1053, 417] on span "11. TFSS File System Snapshots" at bounding box center [1127, 413] width 352 height 25
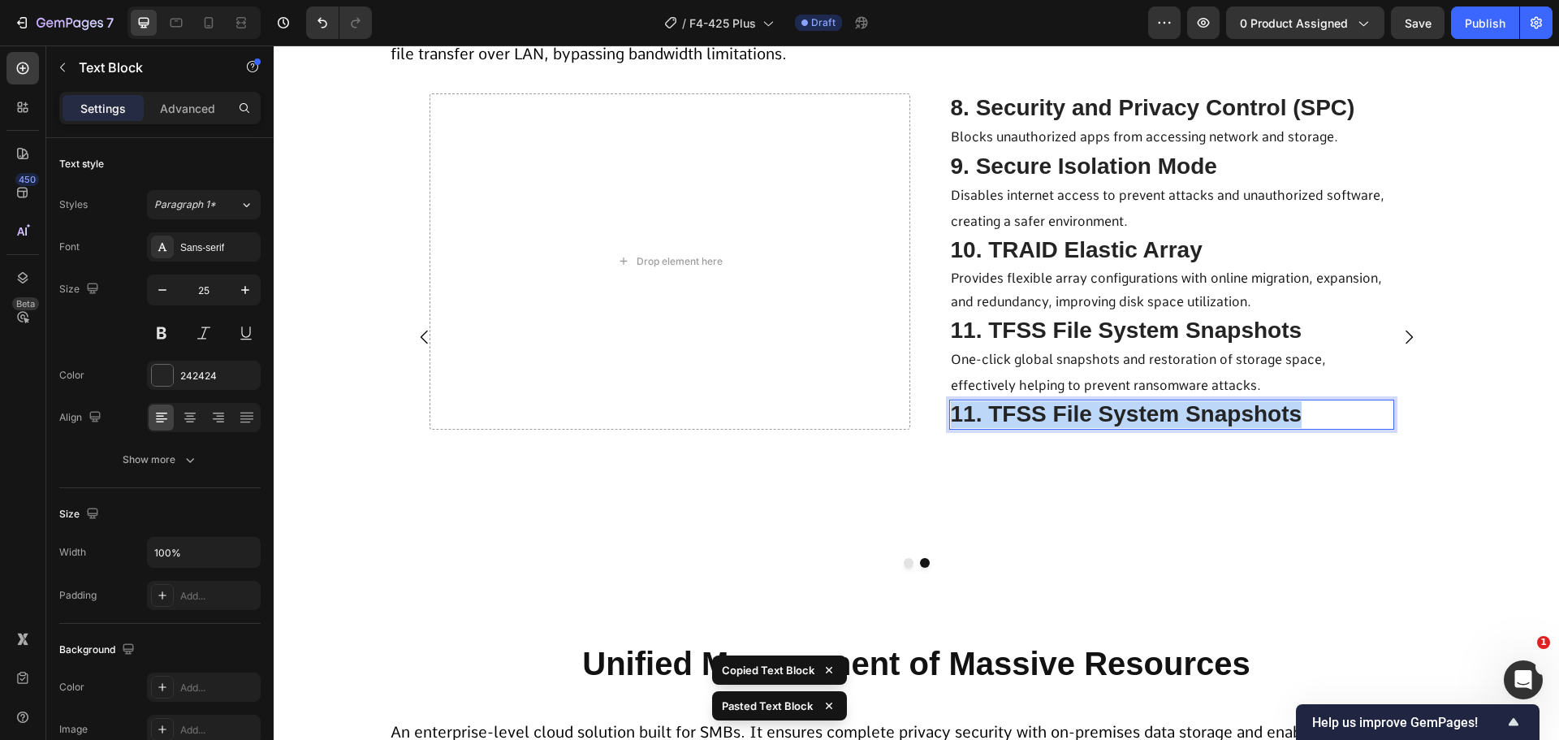
click at [1053, 417] on span "11. TFSS File System Snapshots" at bounding box center [1127, 413] width 352 height 25
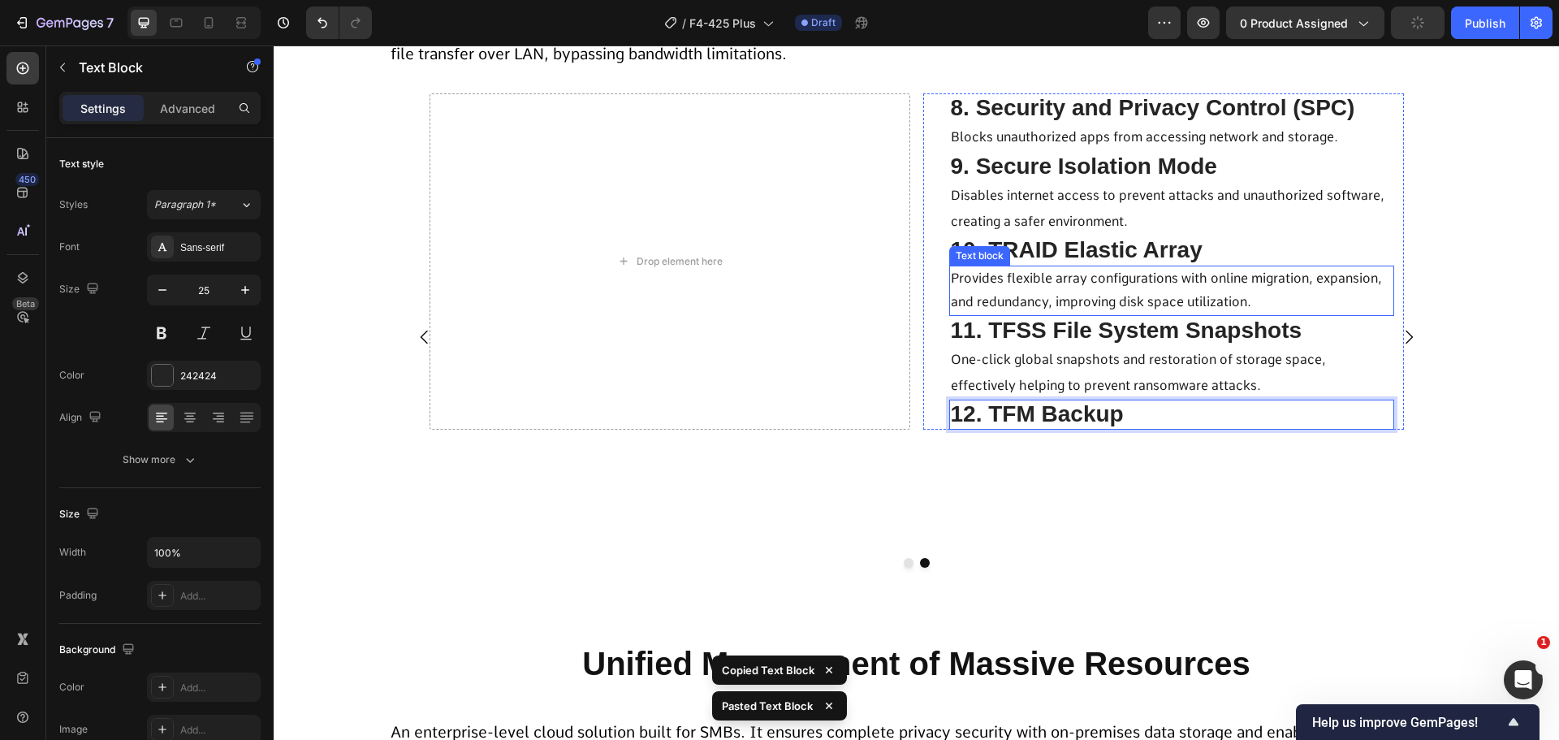
click at [1100, 384] on span "One-click global snapshots and restoration of storage space, effectively helpin…" at bounding box center [1138, 372] width 375 height 41
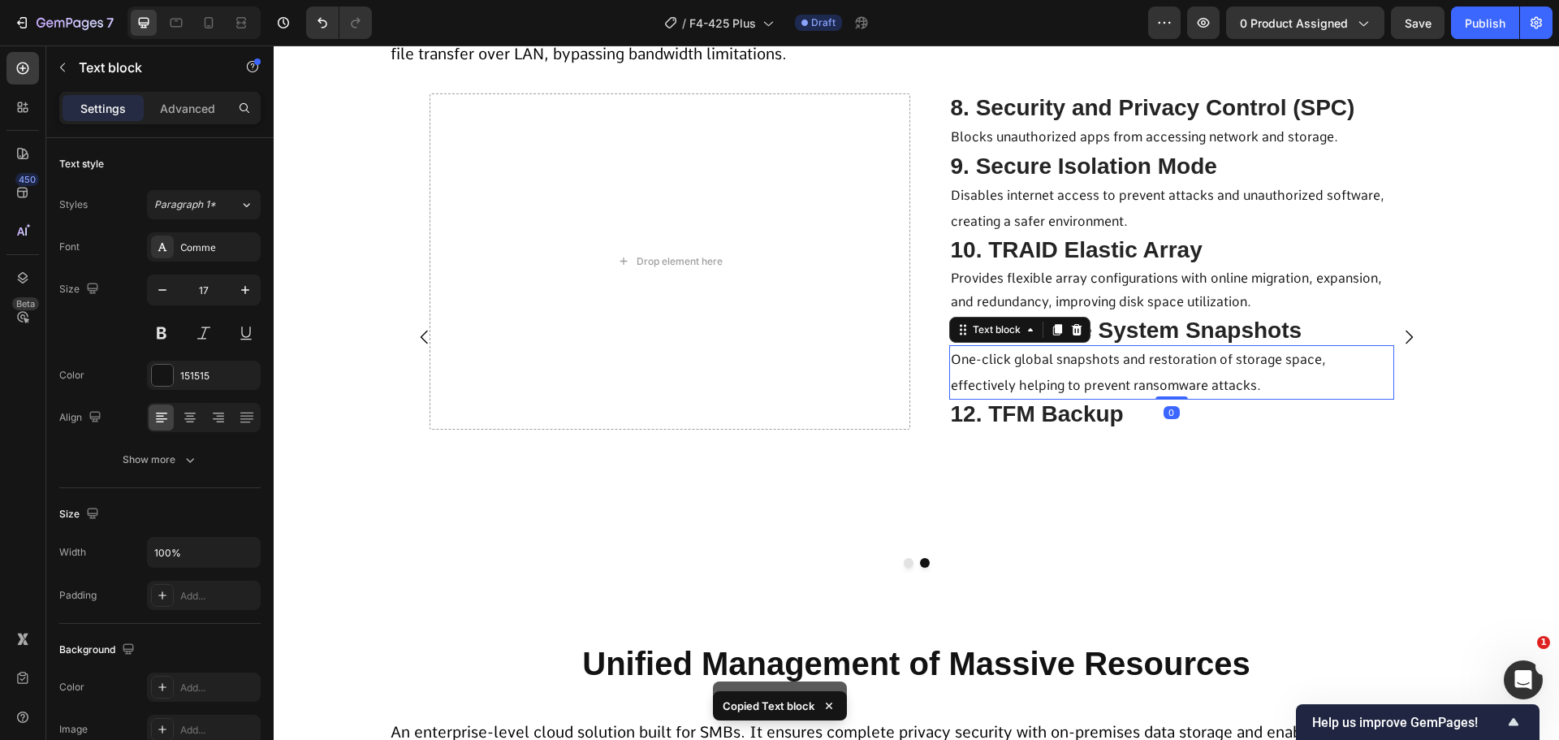
click at [1075, 420] on span "12. TFM Backup" at bounding box center [1037, 413] width 173 height 25
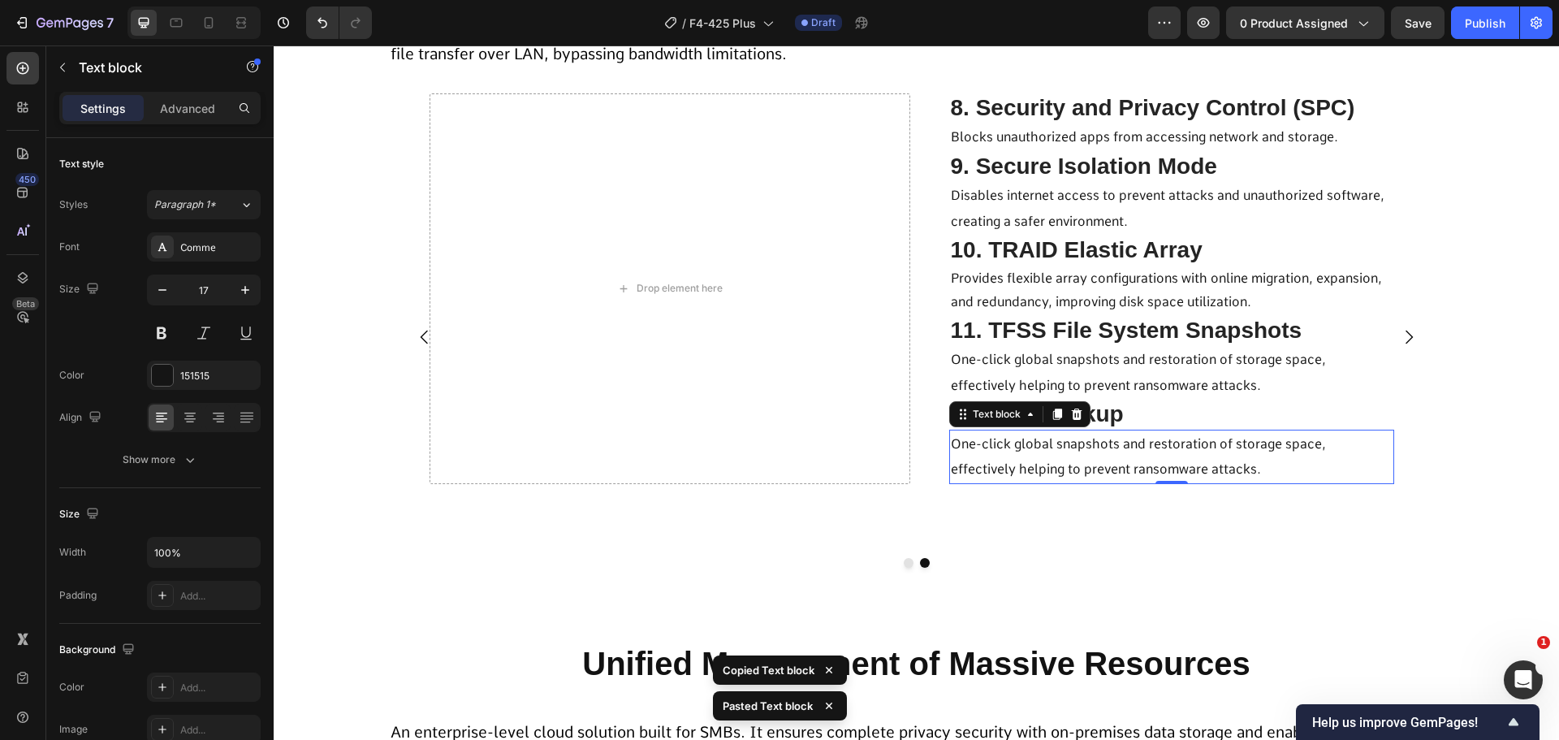
click at [1005, 448] on span "One-click global snapshots and restoration of storage space, effectively helpin…" at bounding box center [1138, 456] width 375 height 41
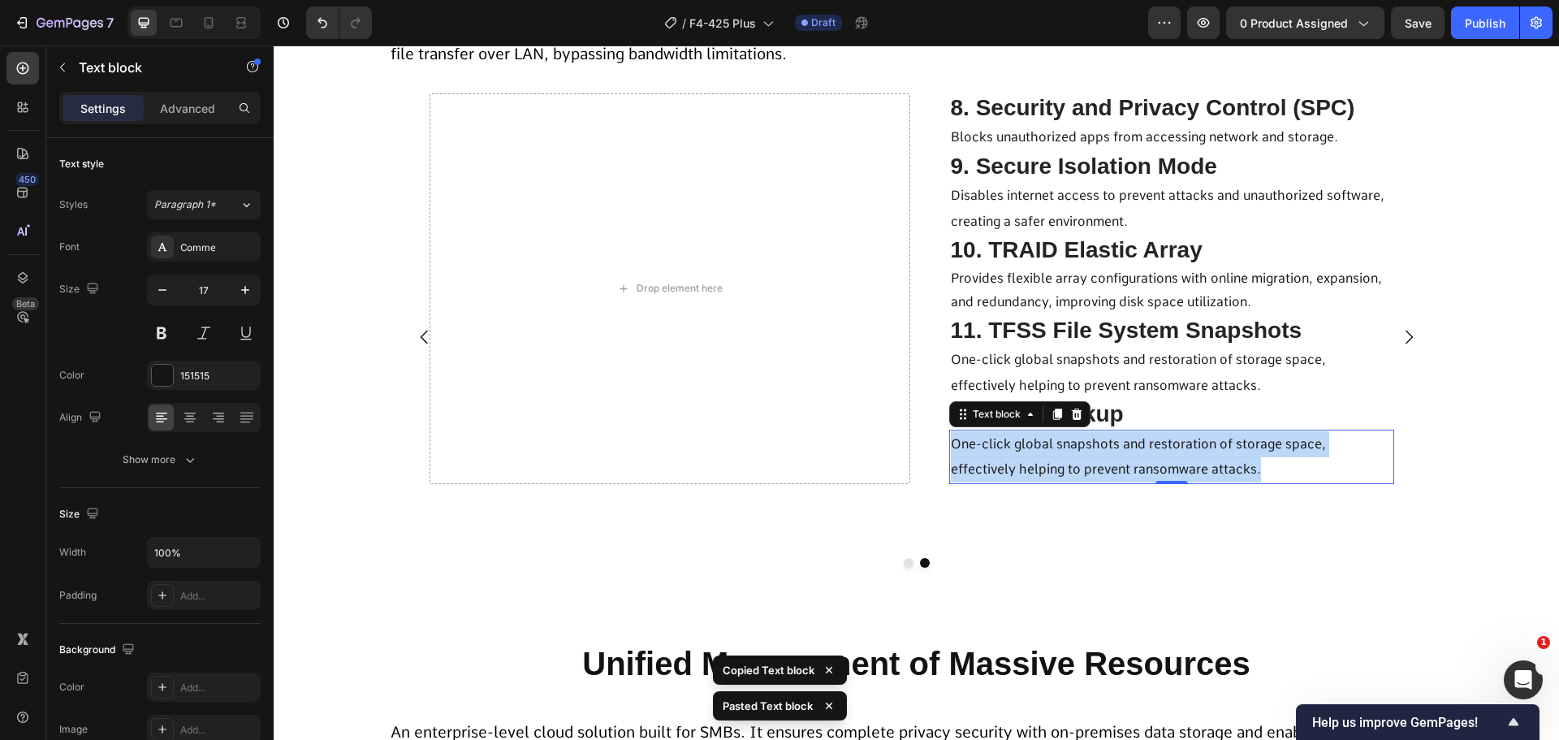
click at [1005, 448] on span "One-click global snapshots and restoration of storage space, effectively helpin…" at bounding box center [1138, 456] width 375 height 41
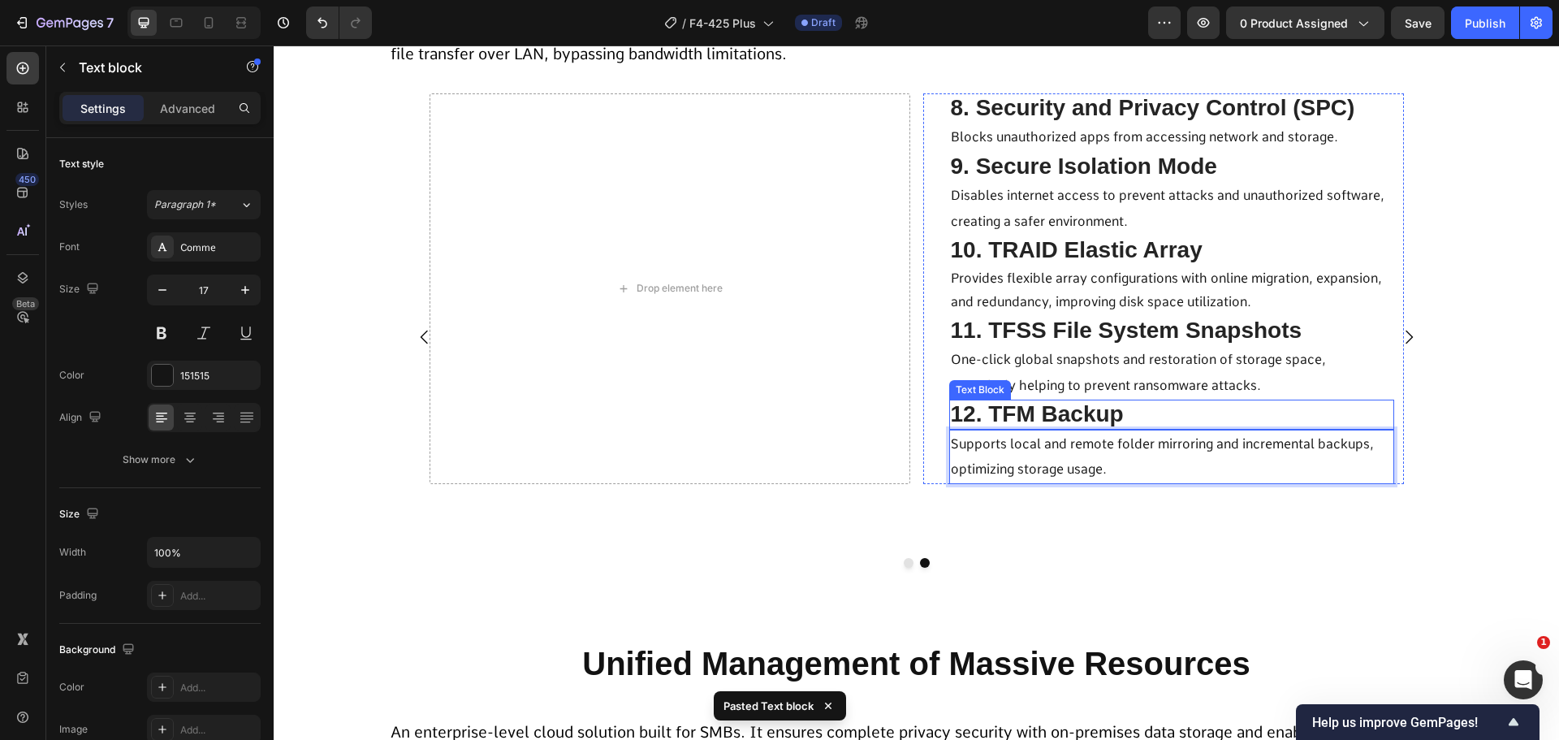
click at [1033, 413] on span "12. TFM Backup" at bounding box center [1037, 413] width 173 height 25
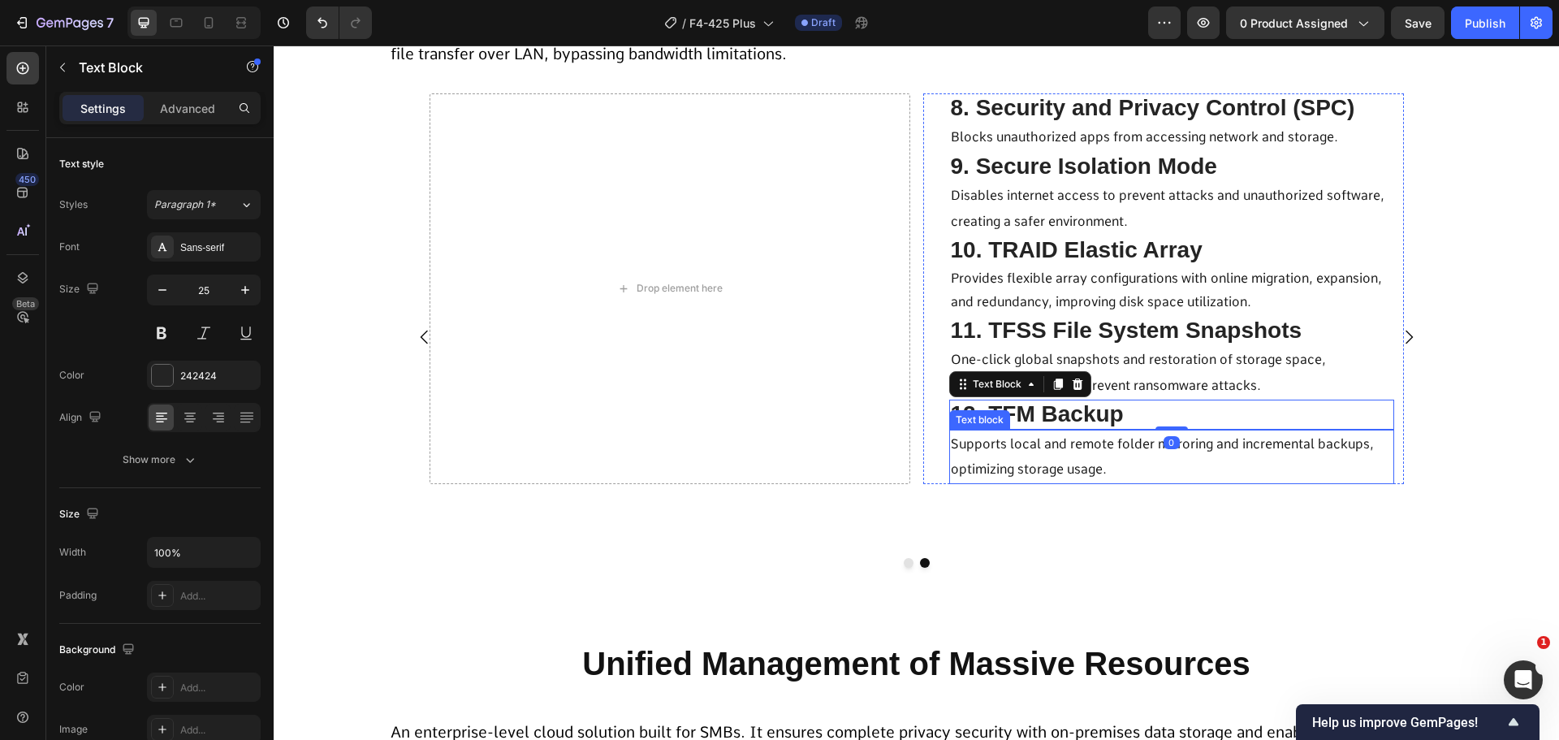
click at [1018, 468] on span "Supports local and remote folder mirroring and incremental backups, optimizing …" at bounding box center [1162, 456] width 423 height 41
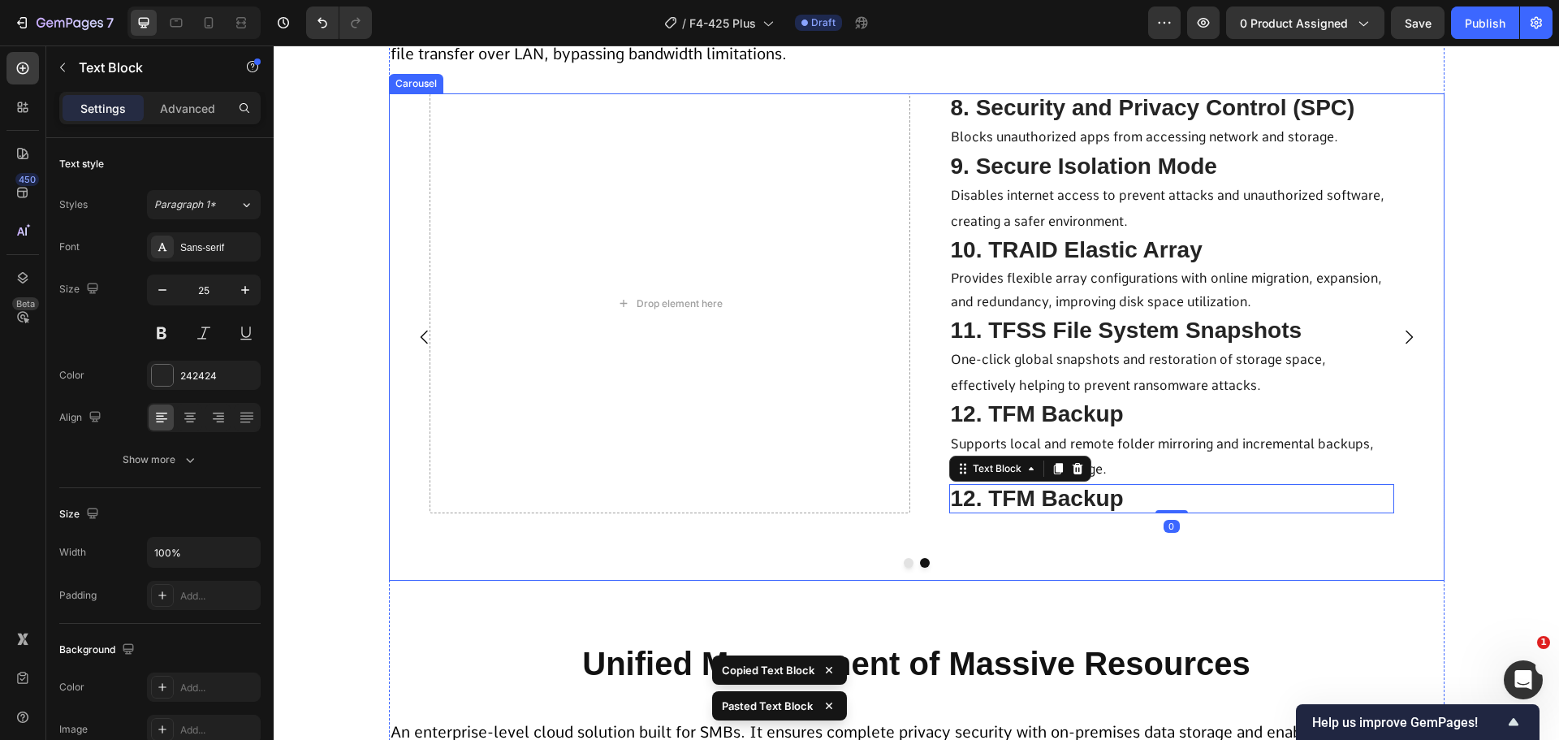
click at [1045, 511] on p "12. TFM Backup" at bounding box center [1172, 499] width 442 height 27
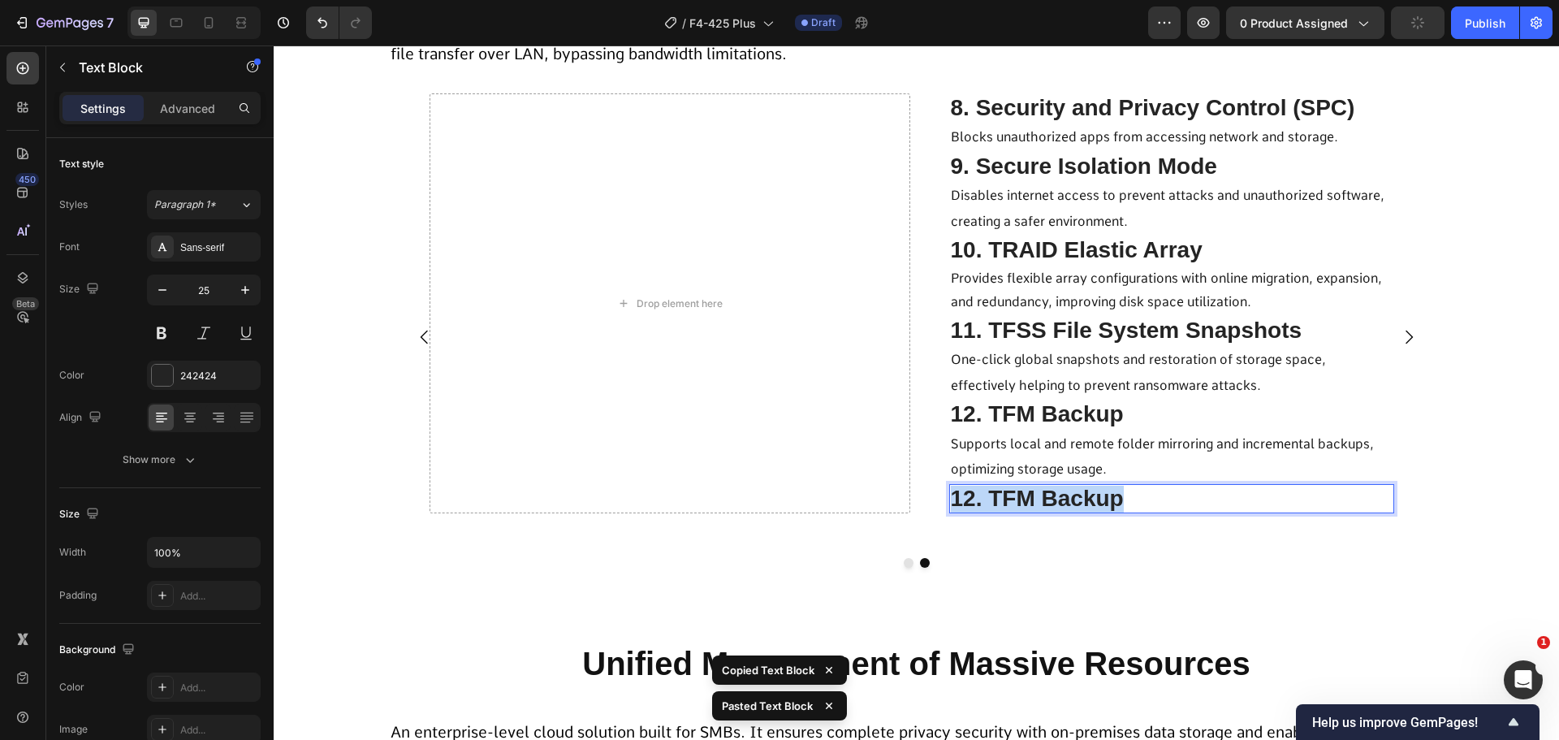
click at [1045, 511] on p "12. TFM Backup" at bounding box center [1172, 499] width 442 height 27
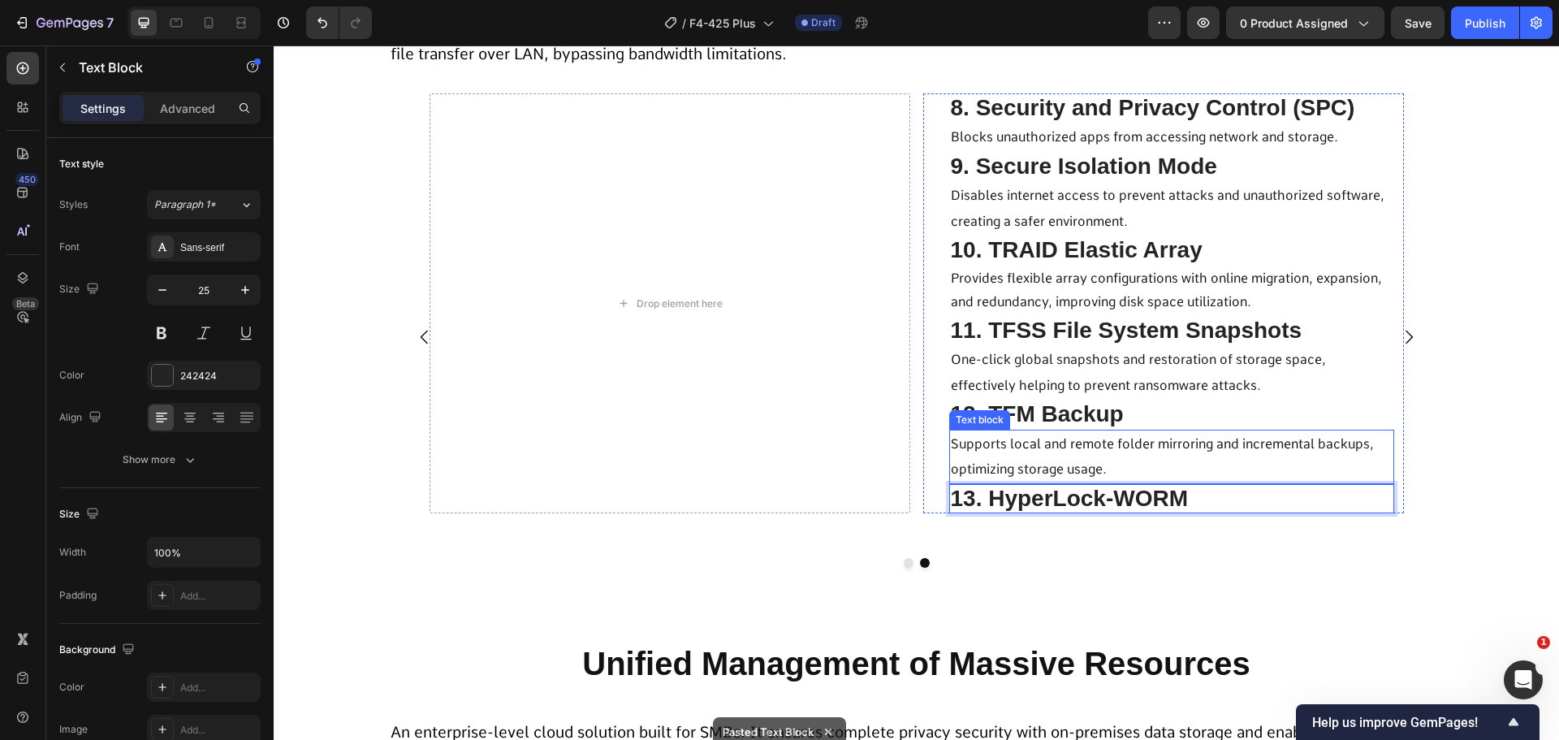
click at [1069, 438] on span "Supports local and remote folder mirroring and incremental backups, optimizing …" at bounding box center [1162, 456] width 423 height 41
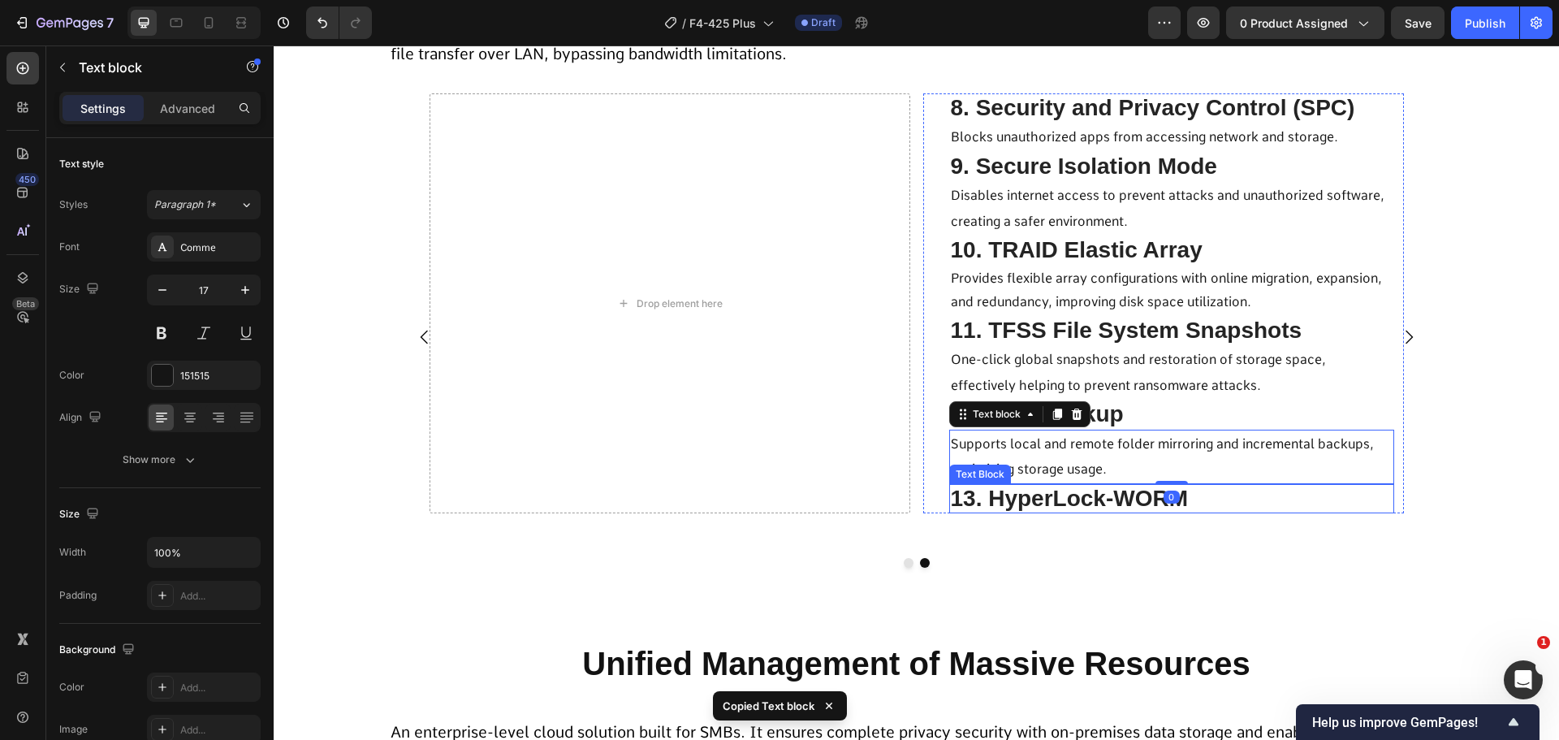
click at [1067, 513] on div "13. HyperLock-WORM" at bounding box center [1171, 499] width 445 height 30
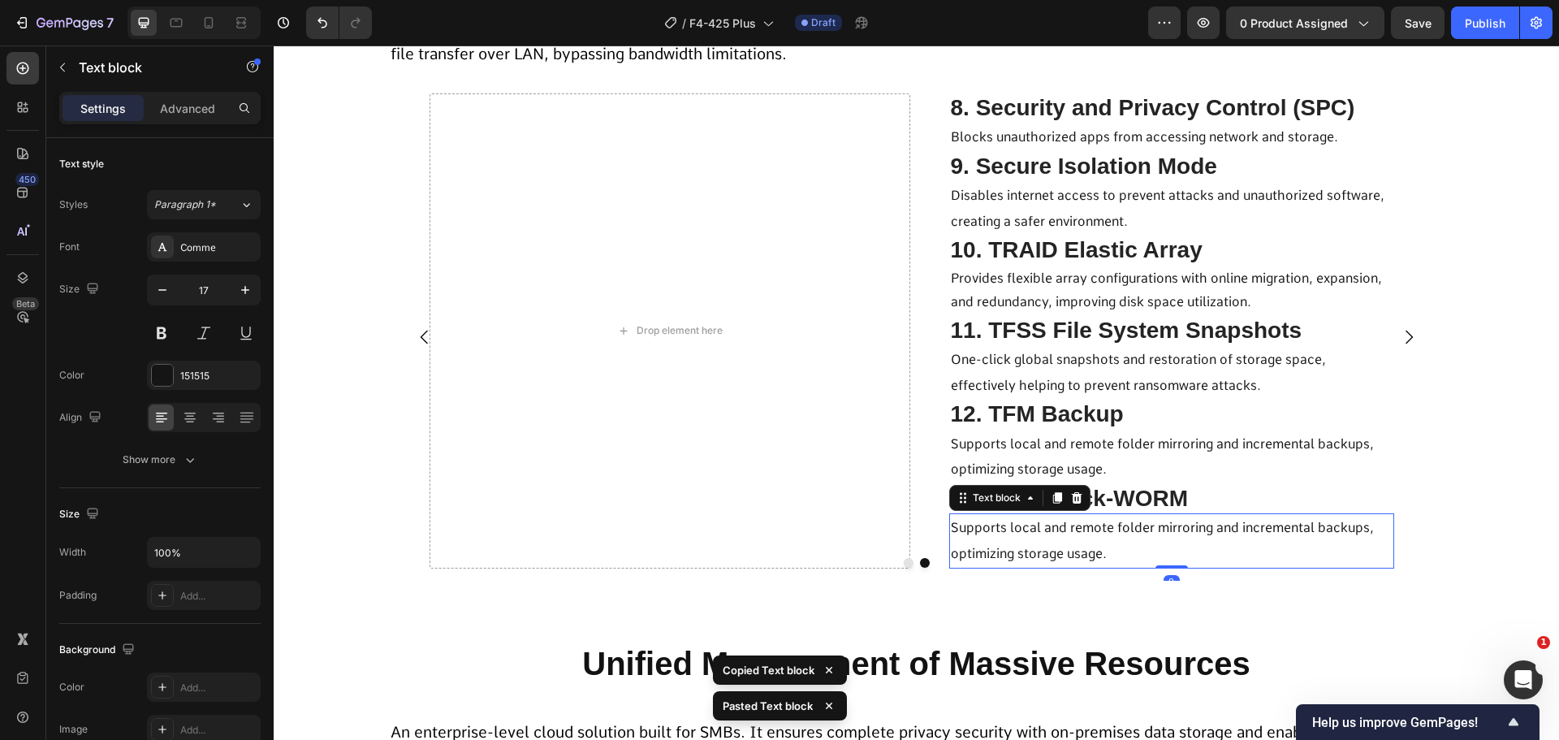
click at [1021, 538] on p "Supports local and remote folder mirroring and incremental backups, optimizing …" at bounding box center [1172, 540] width 442 height 51
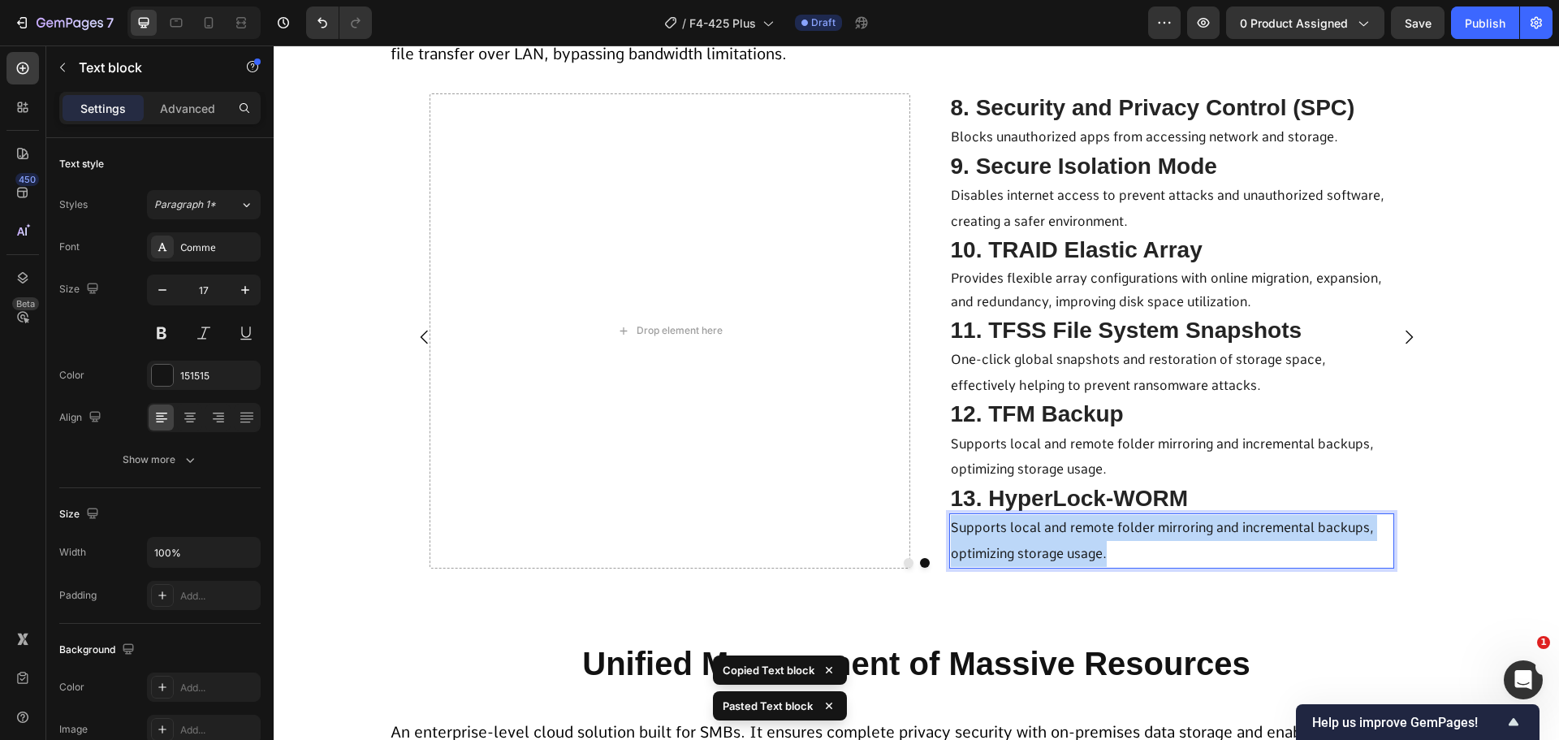
click at [1021, 538] on p "Supports local and remote folder mirroring and incremental backups, optimizing …" at bounding box center [1172, 540] width 442 height 51
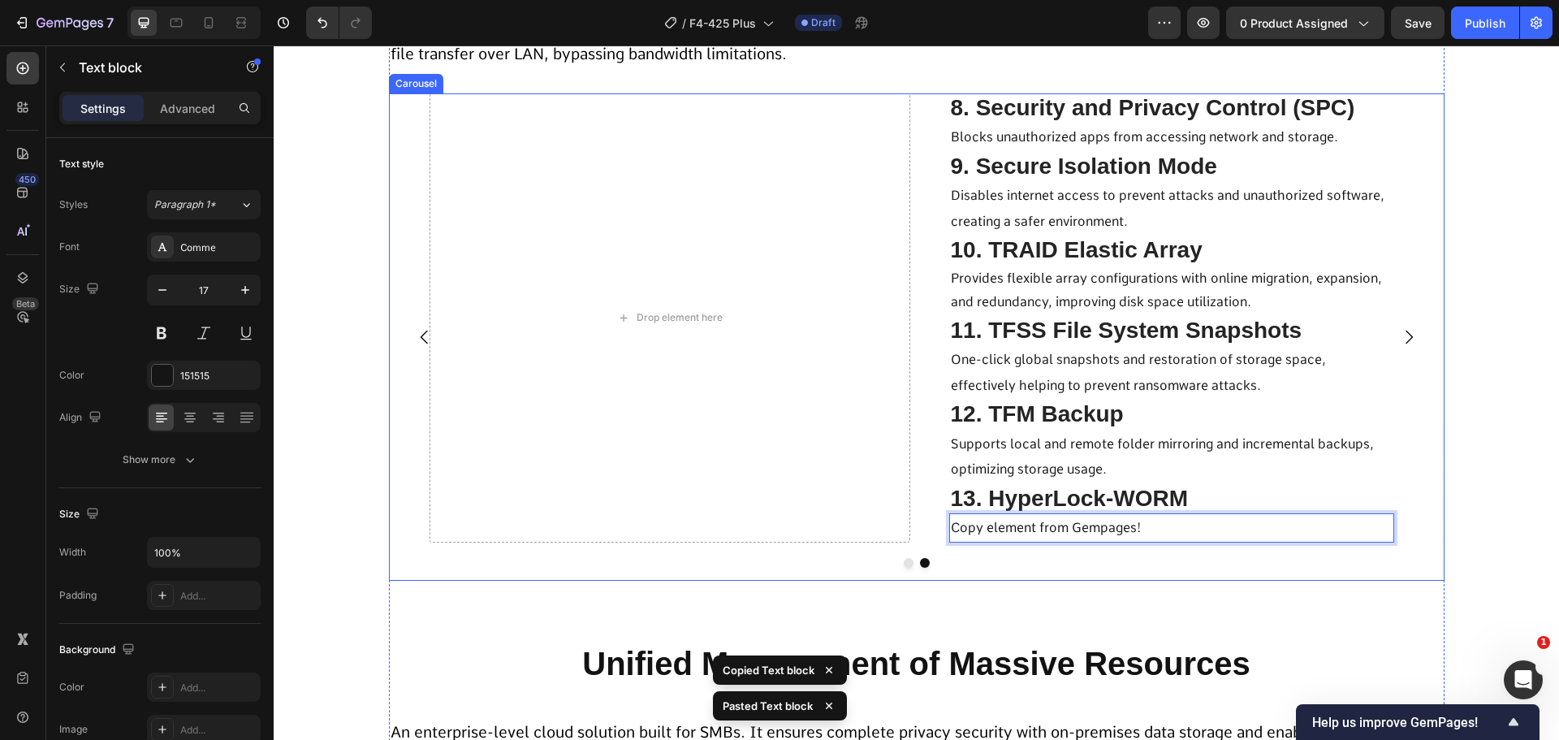
click at [420, 338] on icon "Carousel Back Arrow" at bounding box center [423, 338] width 7 height 14
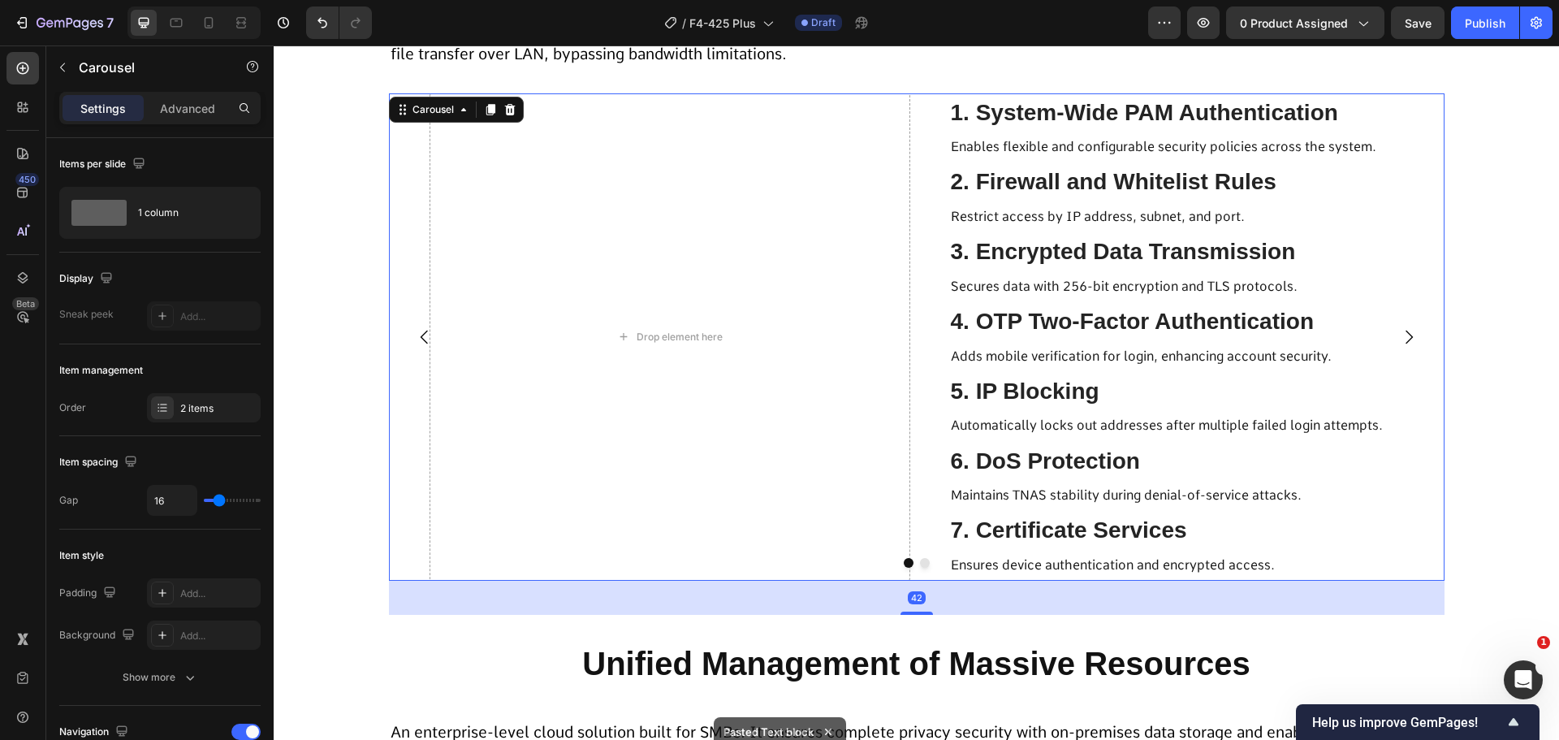
click at [1412, 337] on button "Carousel Next Arrow" at bounding box center [1408, 336] width 45 height 45
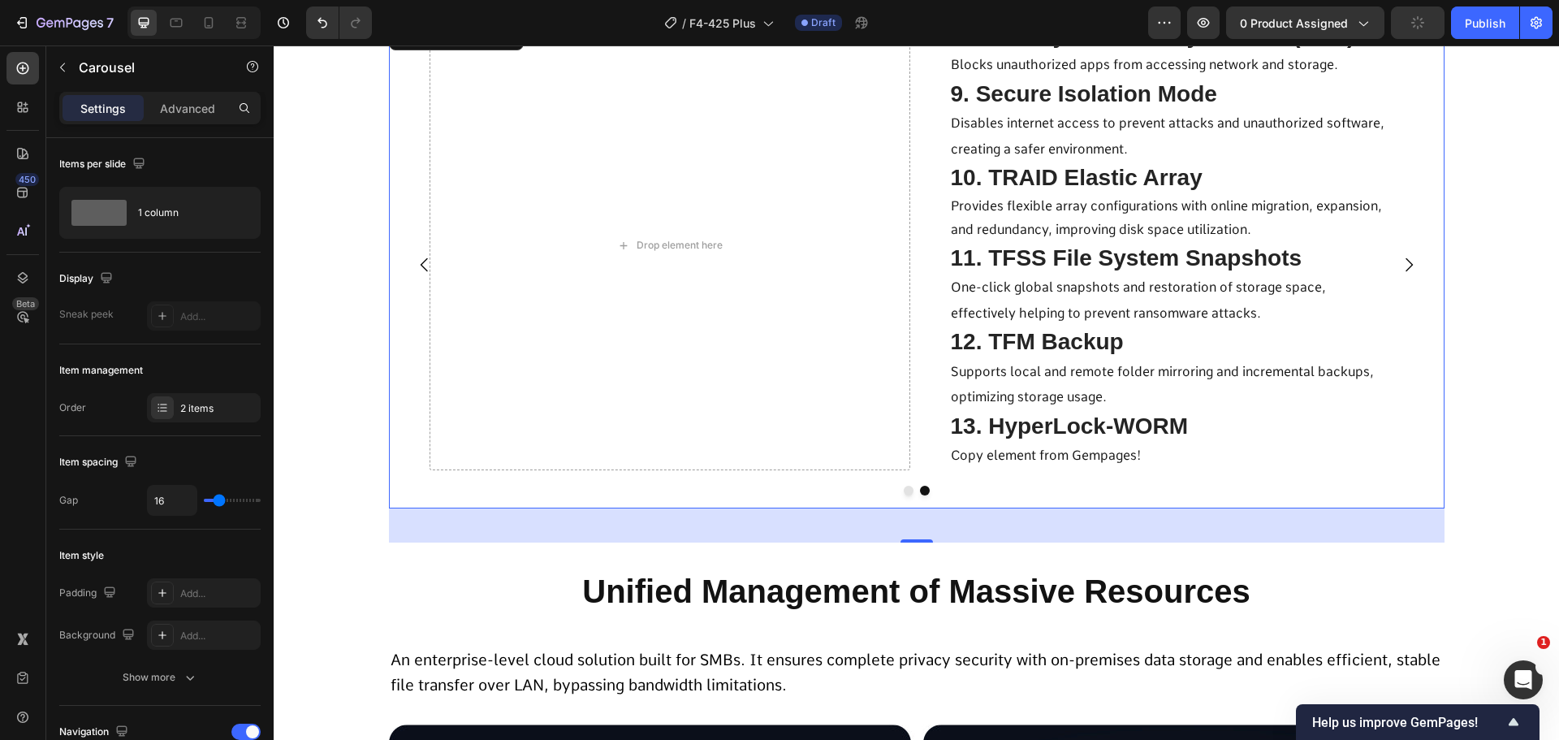
scroll to position [5061, 0]
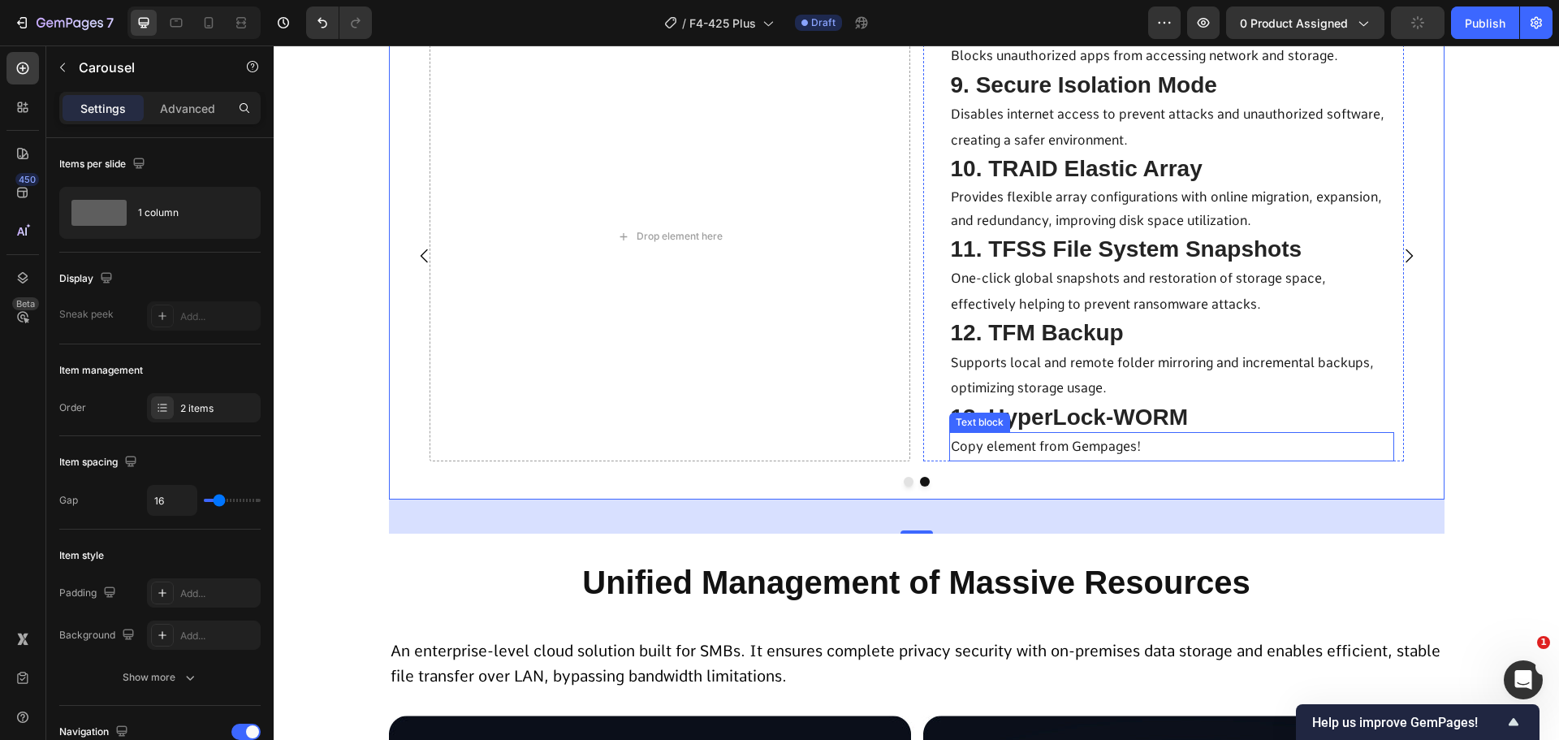
click at [1056, 419] on span "13. HyperLock-WORM" at bounding box center [1070, 416] width 238 height 25
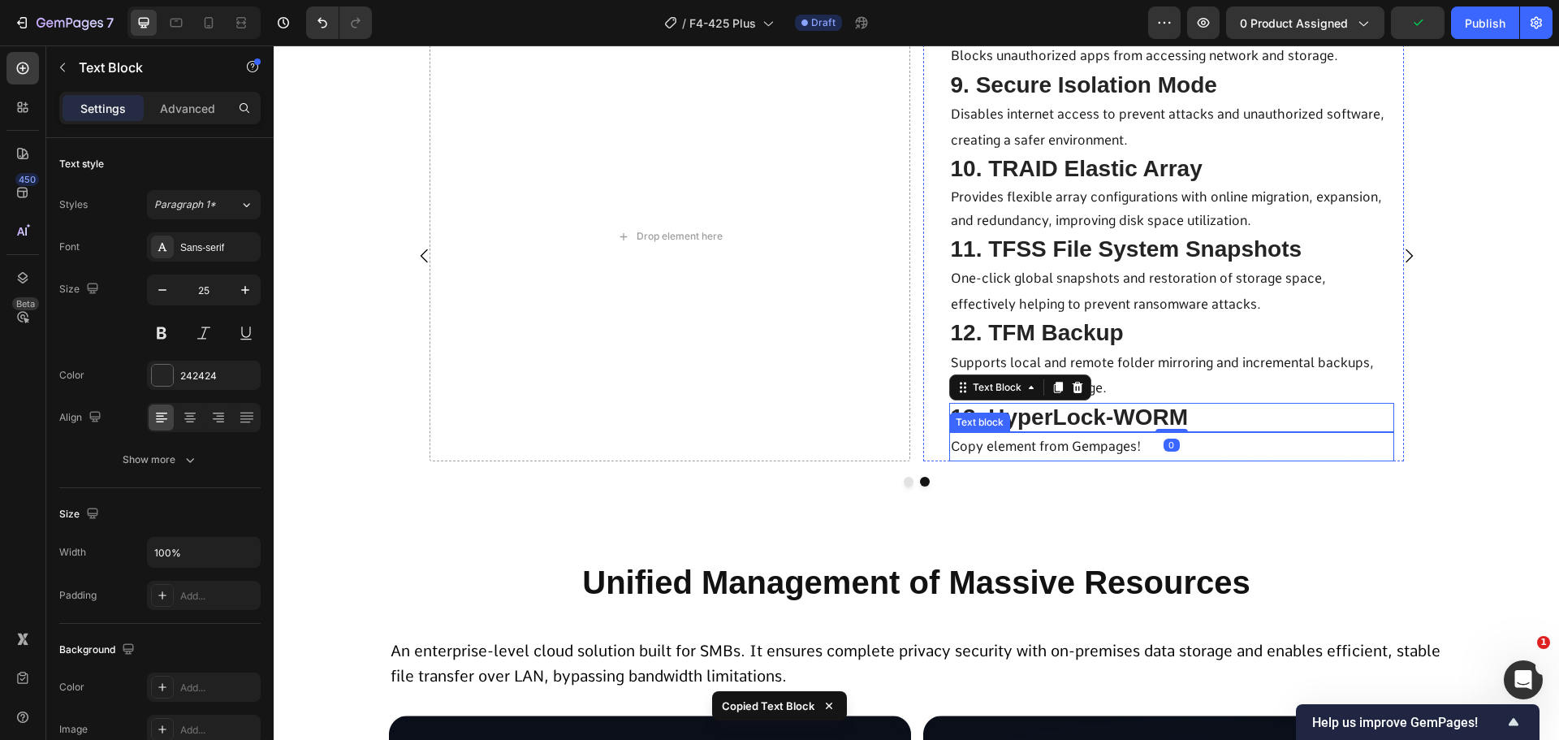
click at [1017, 446] on span "Copy element from Gempages!" at bounding box center [1046, 446] width 191 height 15
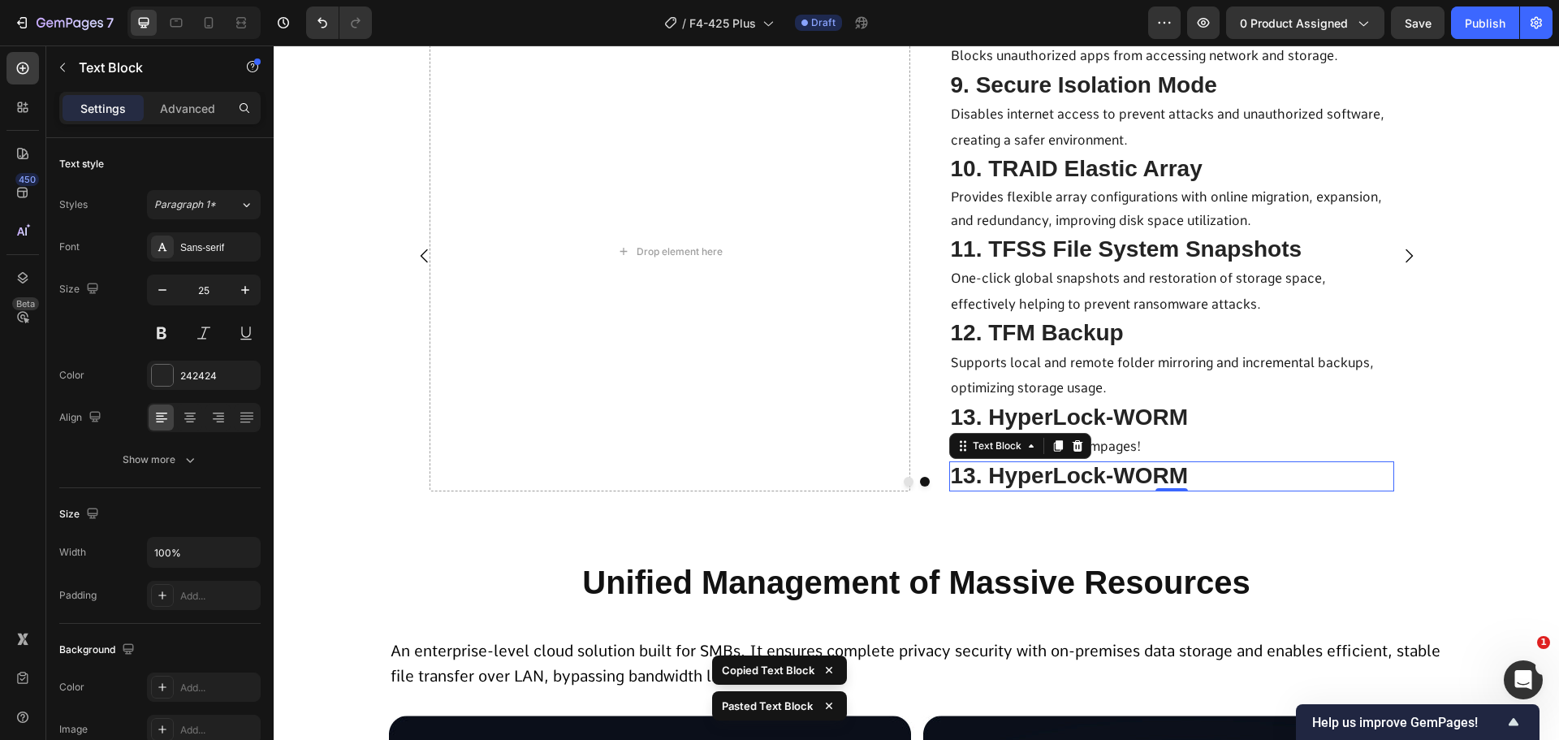
click at [1067, 478] on div at bounding box center [917, 482] width 1056 height 10
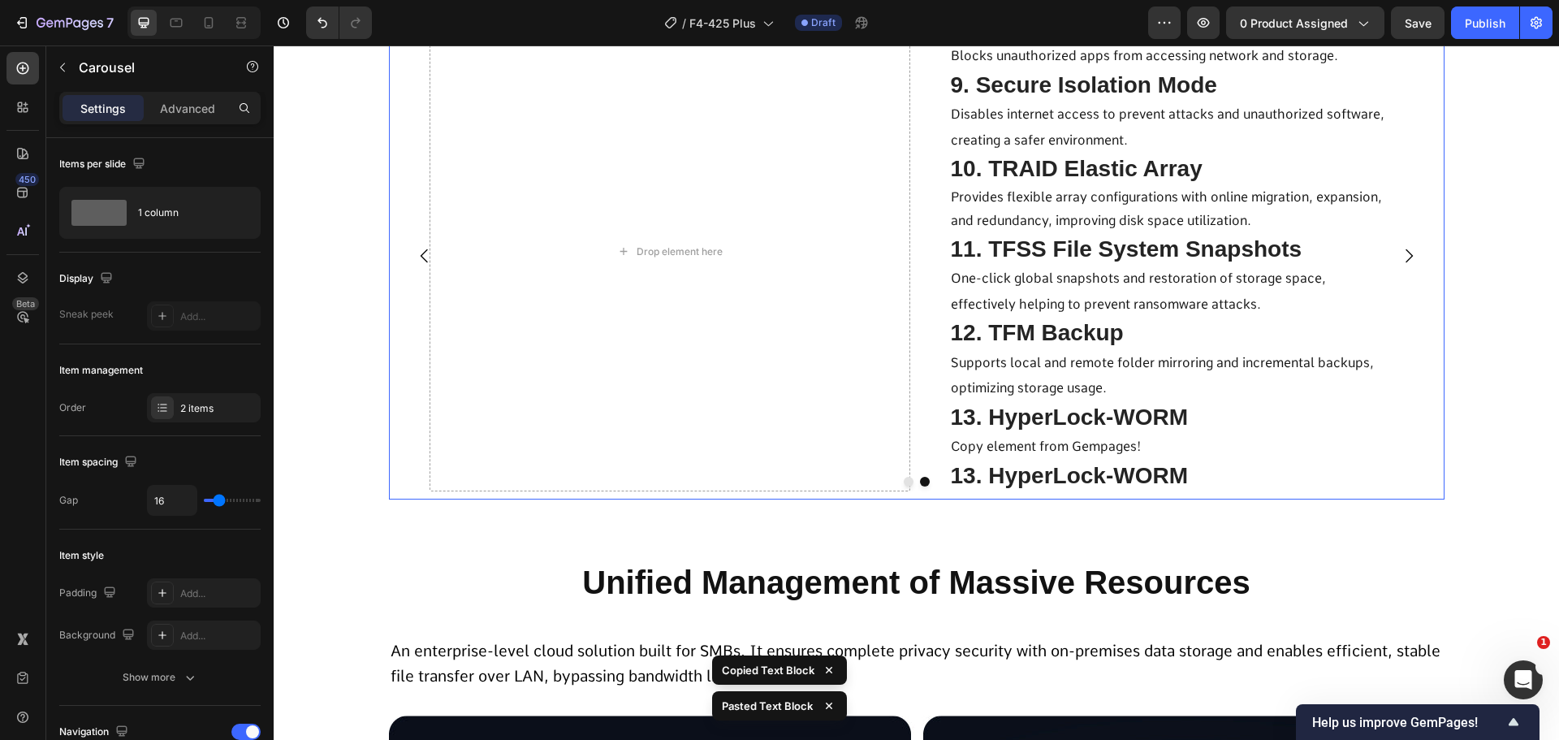
click at [1067, 478] on div at bounding box center [917, 482] width 1056 height 10
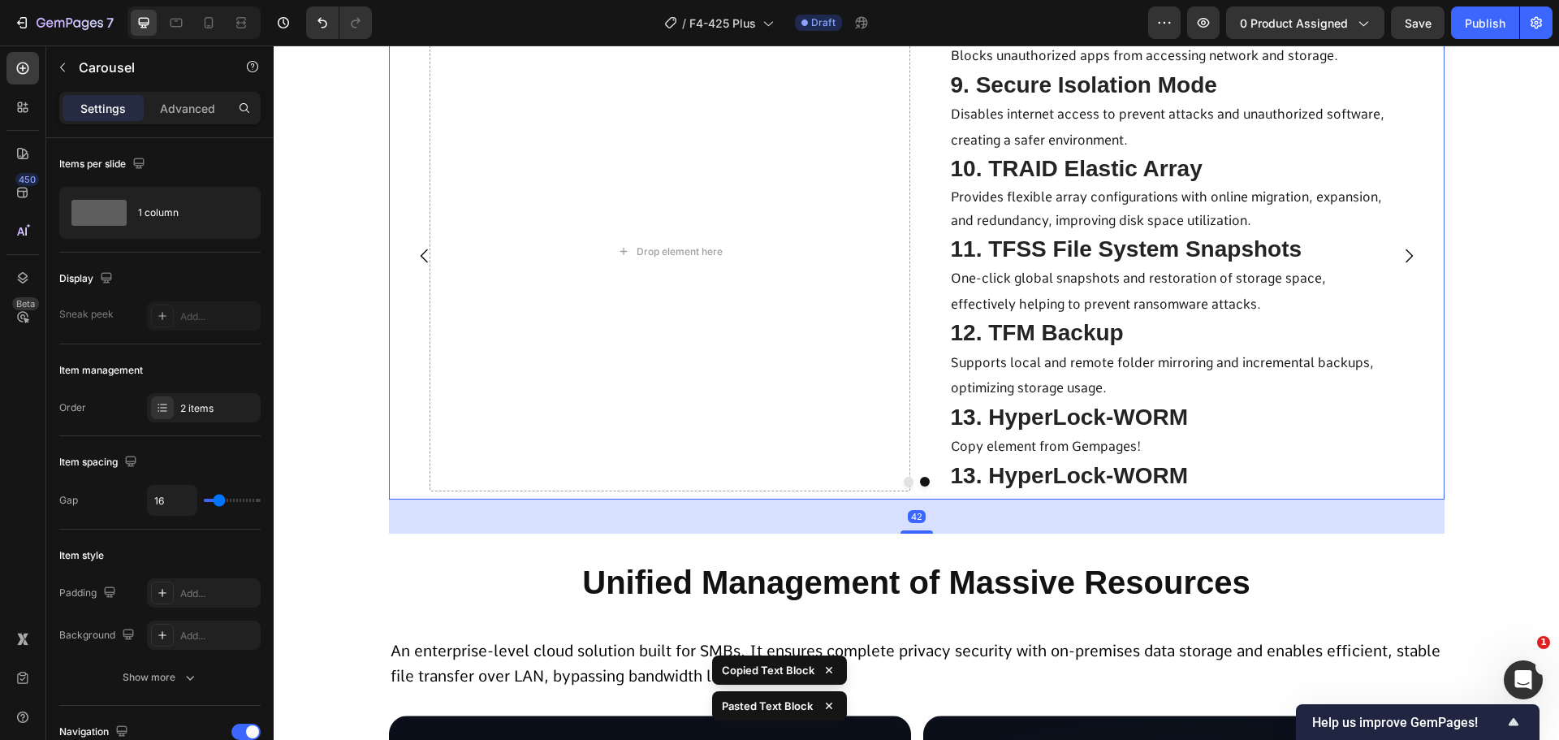
click at [1067, 478] on div at bounding box center [917, 482] width 1056 height 10
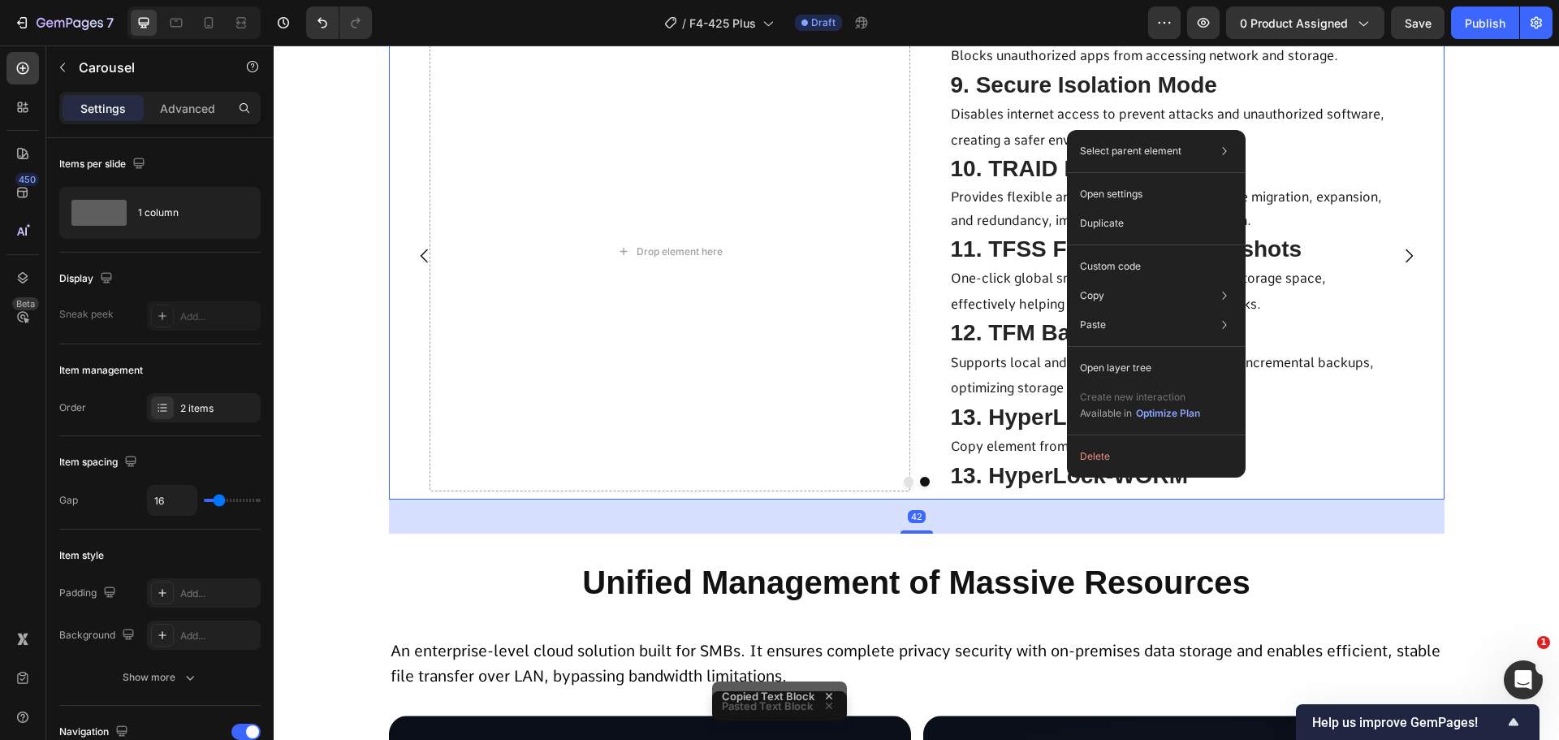
click at [1028, 487] on div at bounding box center [917, 482] width 1056 height 10
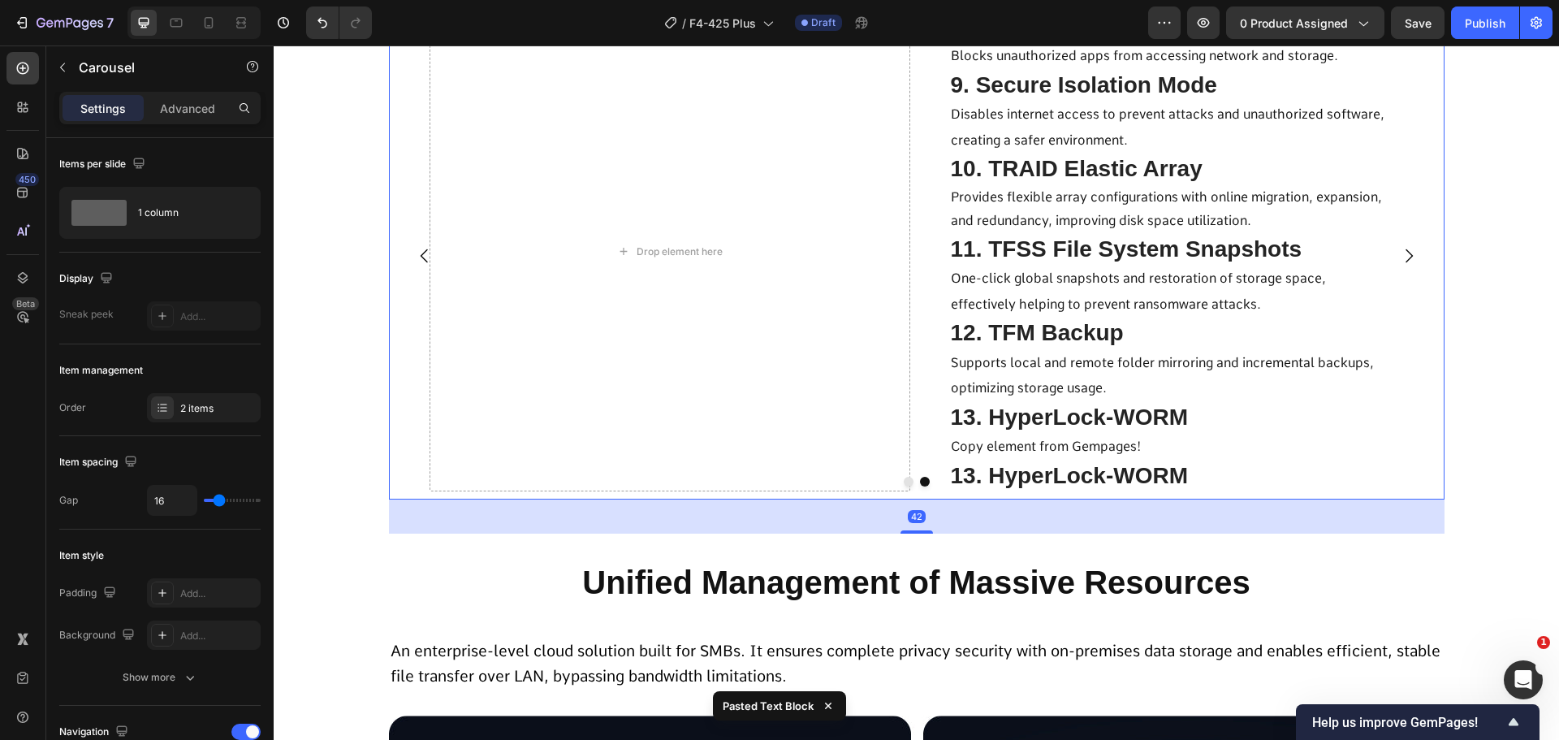
click at [1028, 487] on div at bounding box center [917, 482] width 1056 height 10
click at [1012, 473] on span "13. HyperLock-WORM" at bounding box center [1070, 475] width 238 height 25
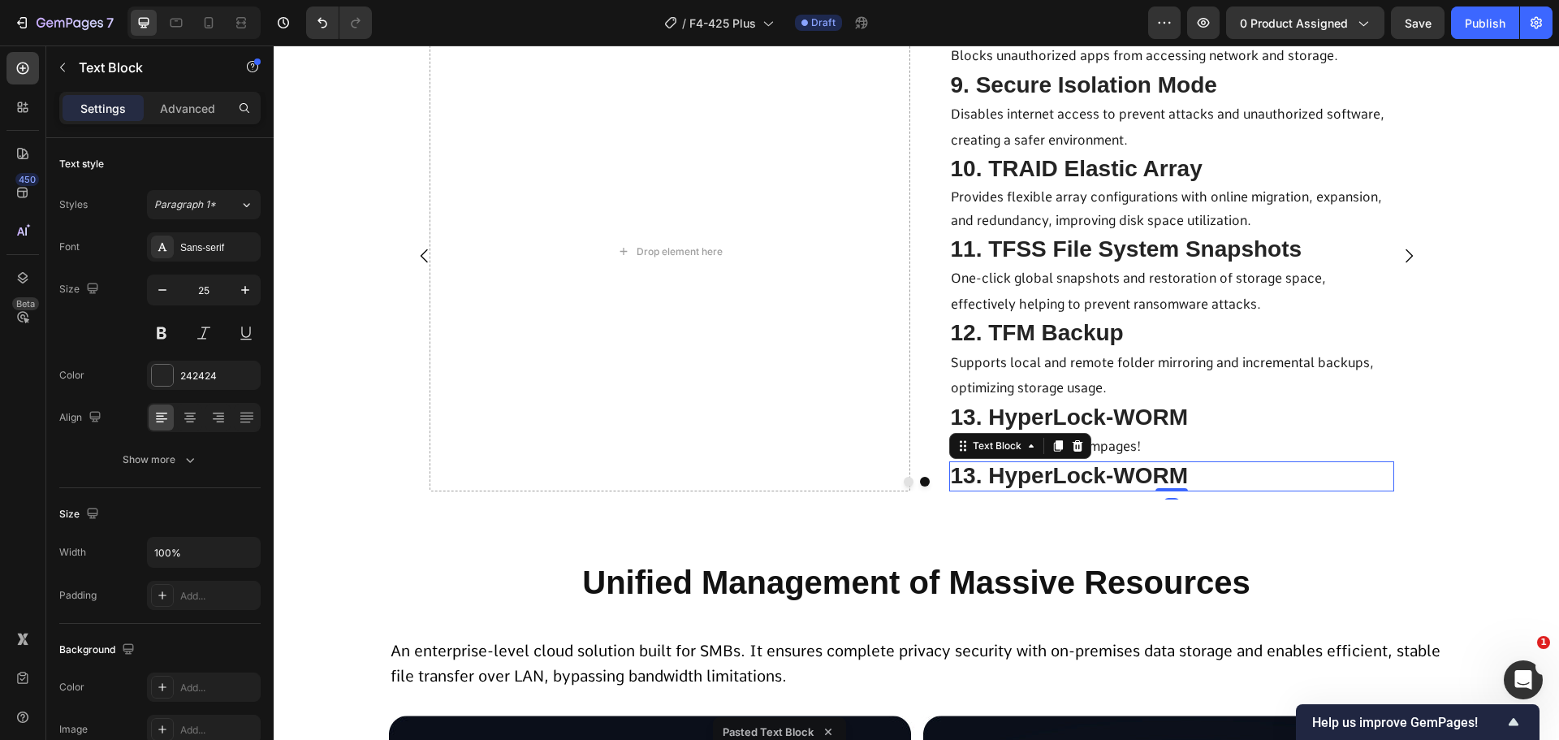
click at [1012, 473] on span "13. HyperLock-WORM" at bounding box center [1070, 475] width 238 height 25
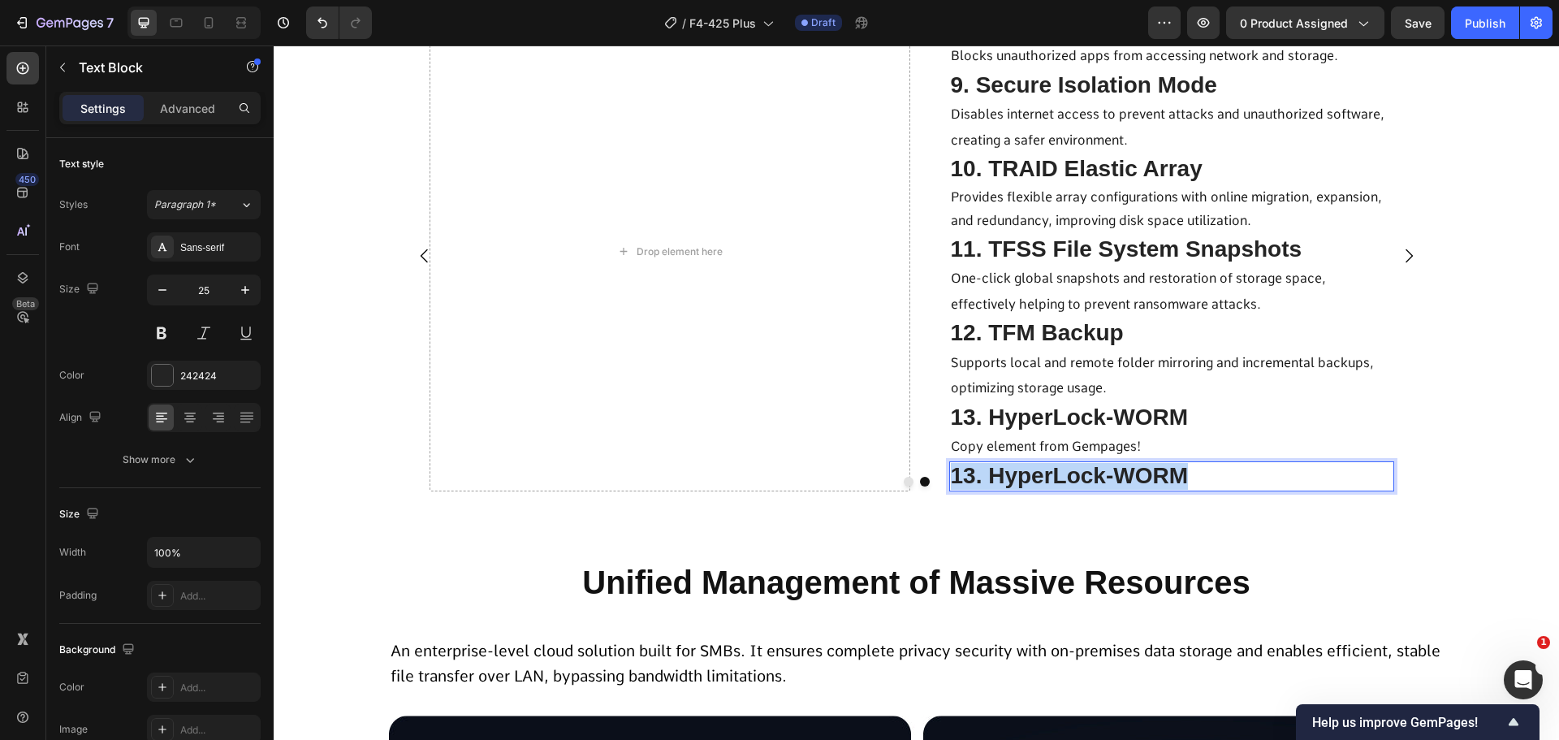
click at [1012, 473] on span "13. HyperLock-WORM" at bounding box center [1070, 475] width 238 height 25
click at [1047, 450] on span "Copy element from Gempages!" at bounding box center [1046, 446] width 191 height 15
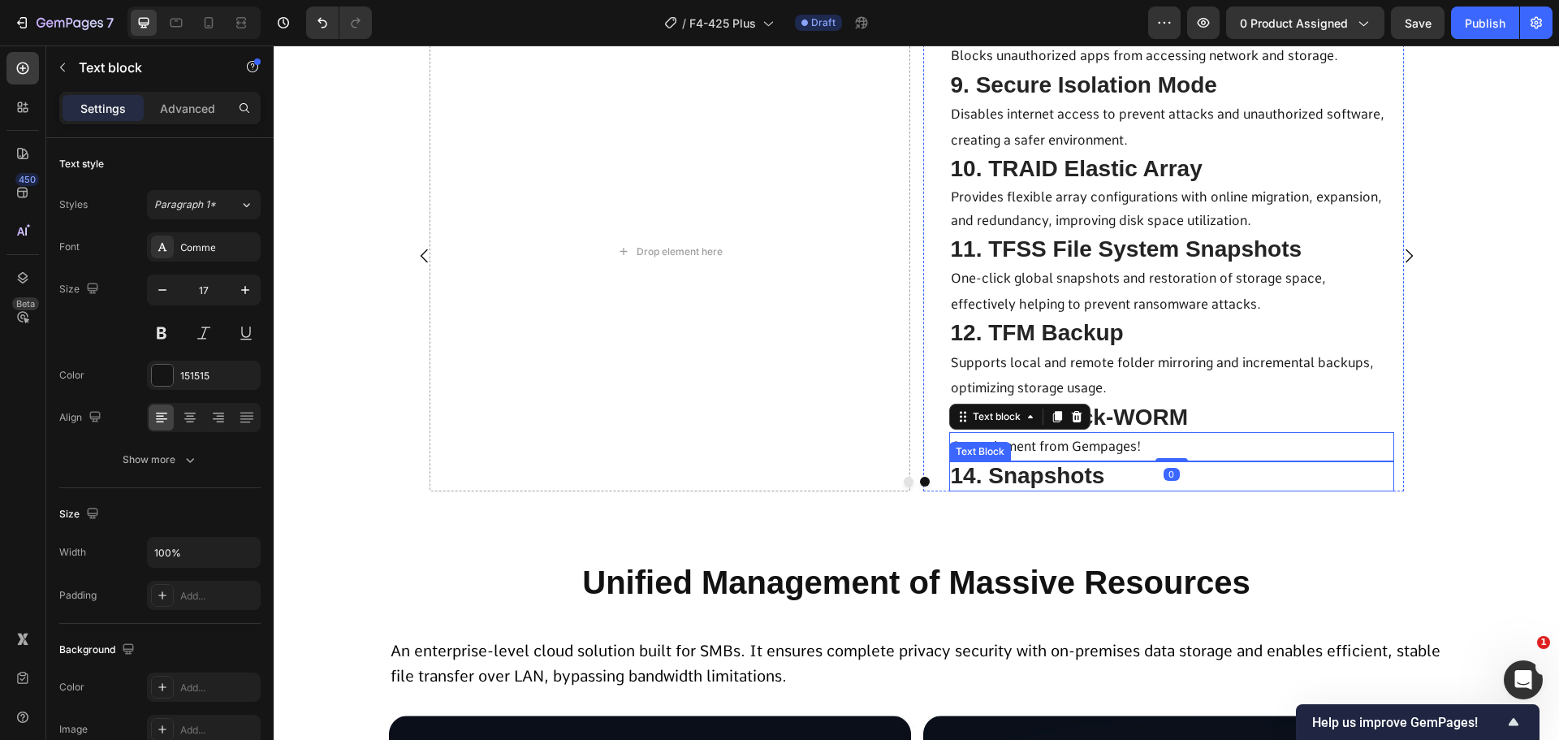
click at [1043, 470] on span "14. Snapshots" at bounding box center [1028, 475] width 154 height 25
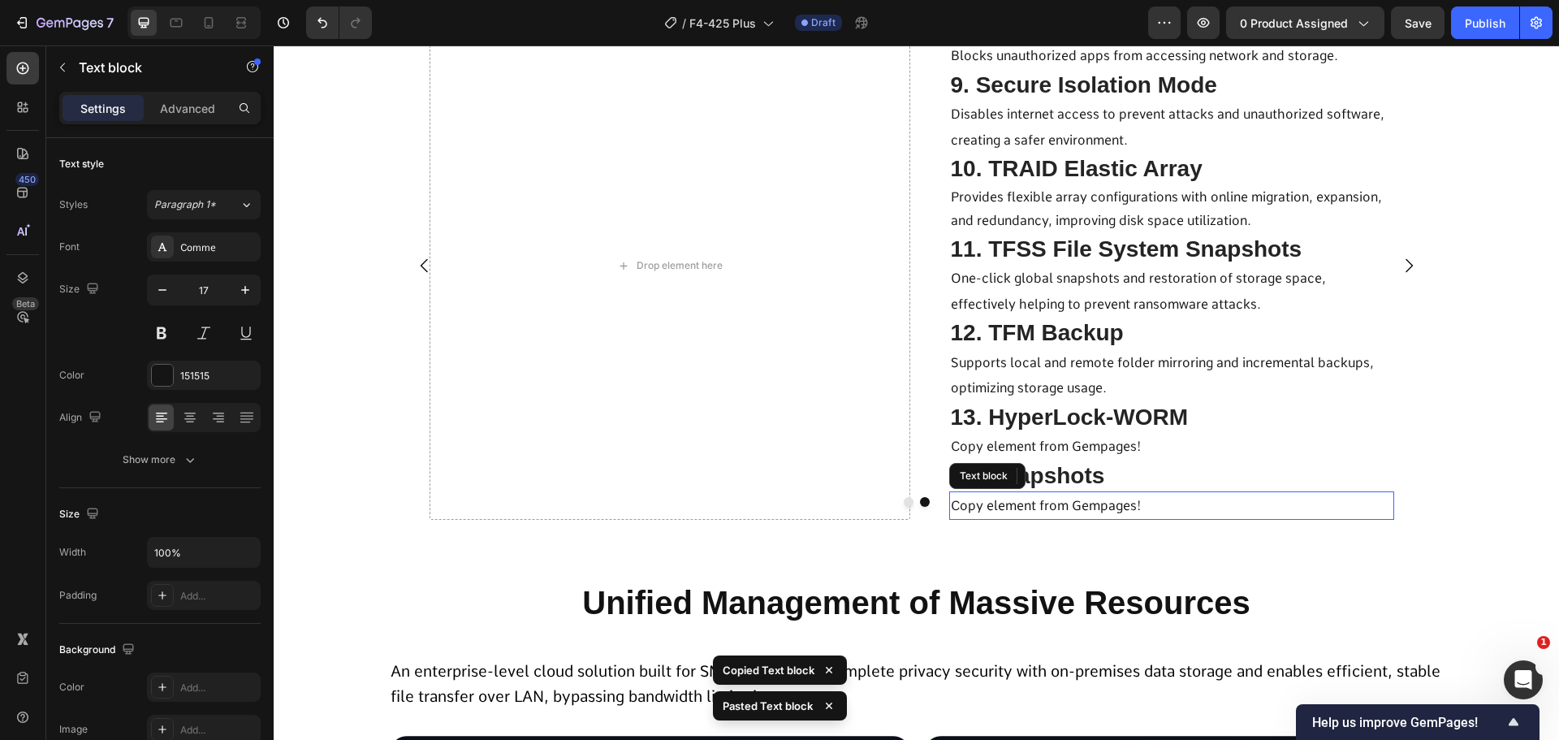
scroll to position [5071, 0]
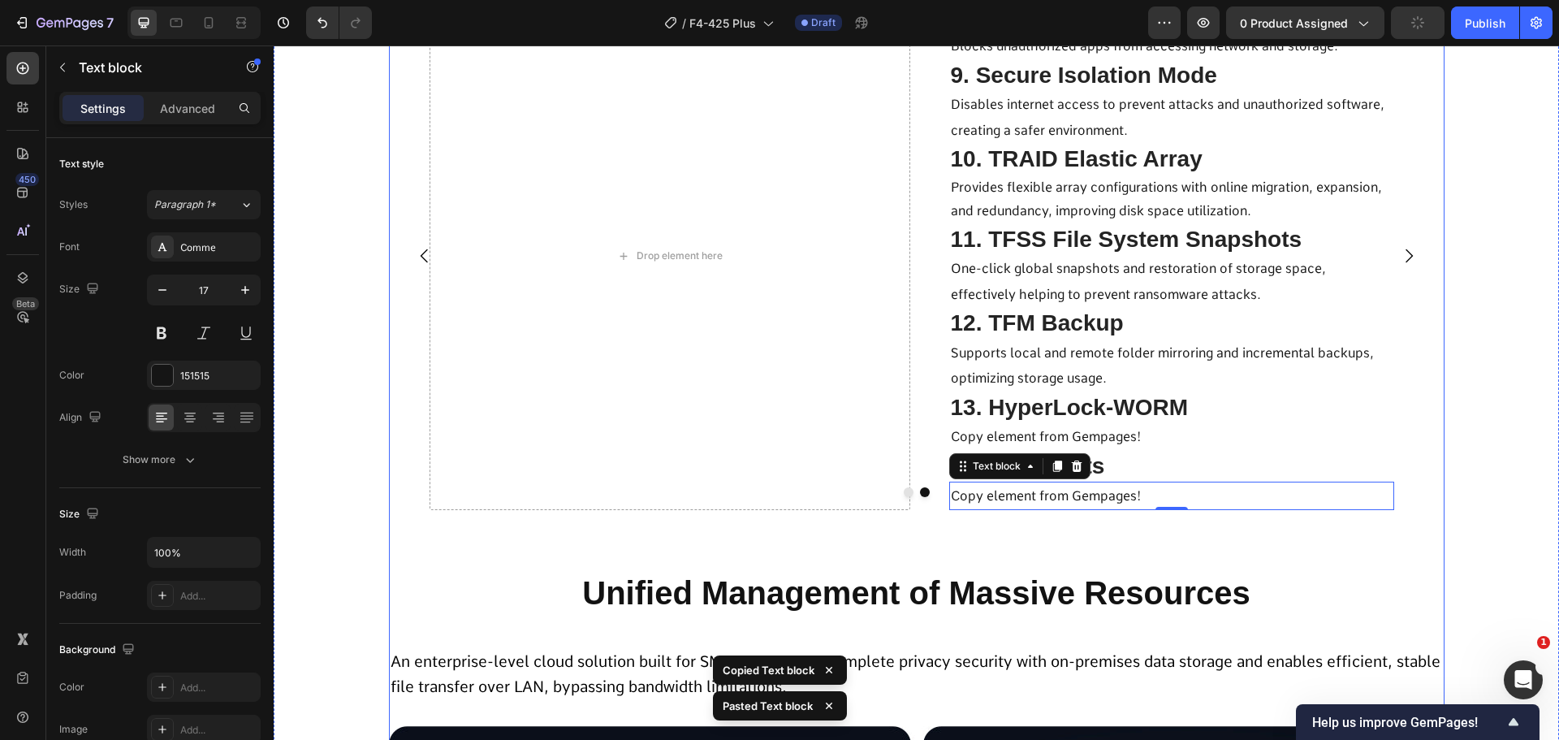
click at [979, 497] on div at bounding box center [917, 492] width 1056 height 10
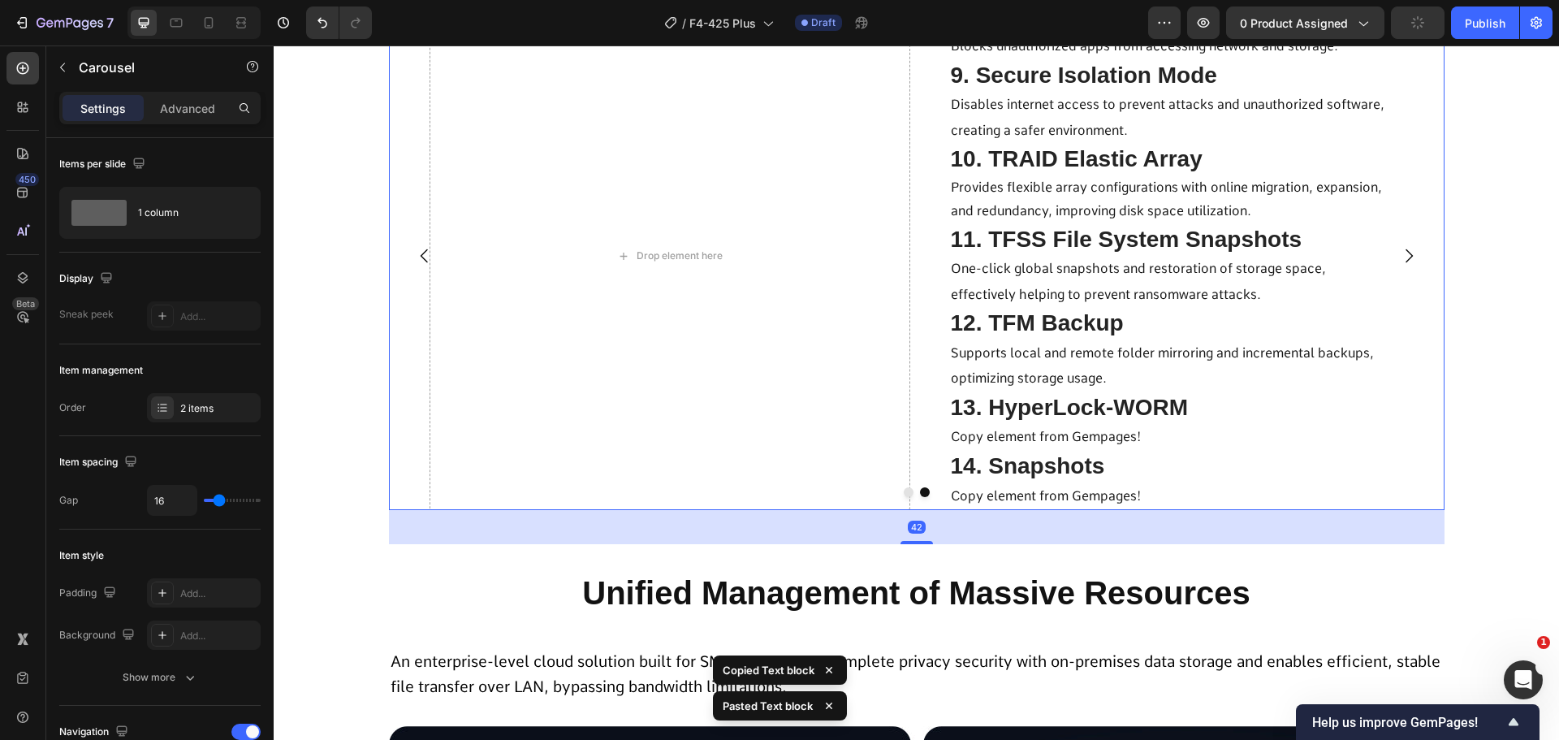
click at [979, 497] on div at bounding box center [917, 492] width 1056 height 10
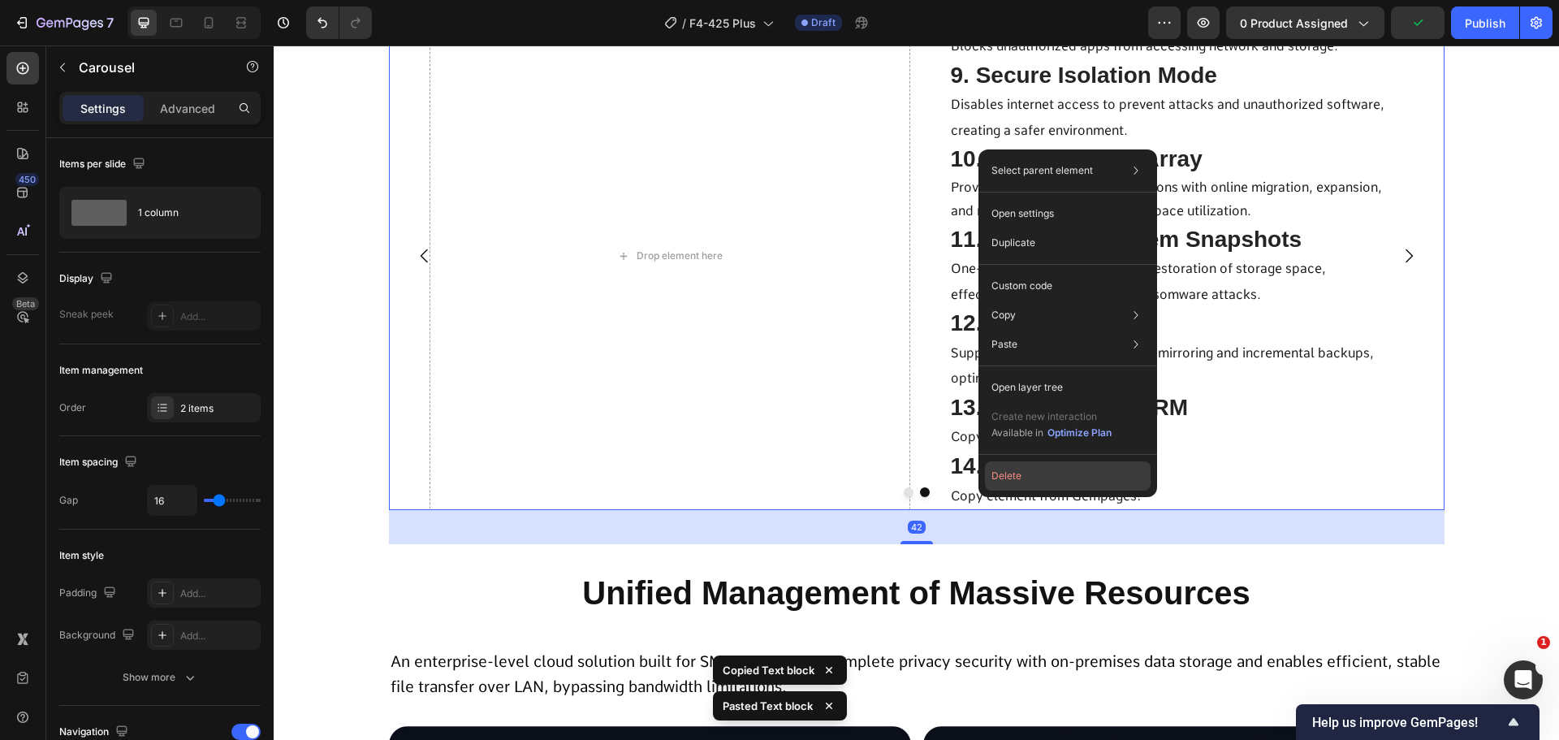
click at [1028, 490] on button "Delete" at bounding box center [1068, 475] width 166 height 29
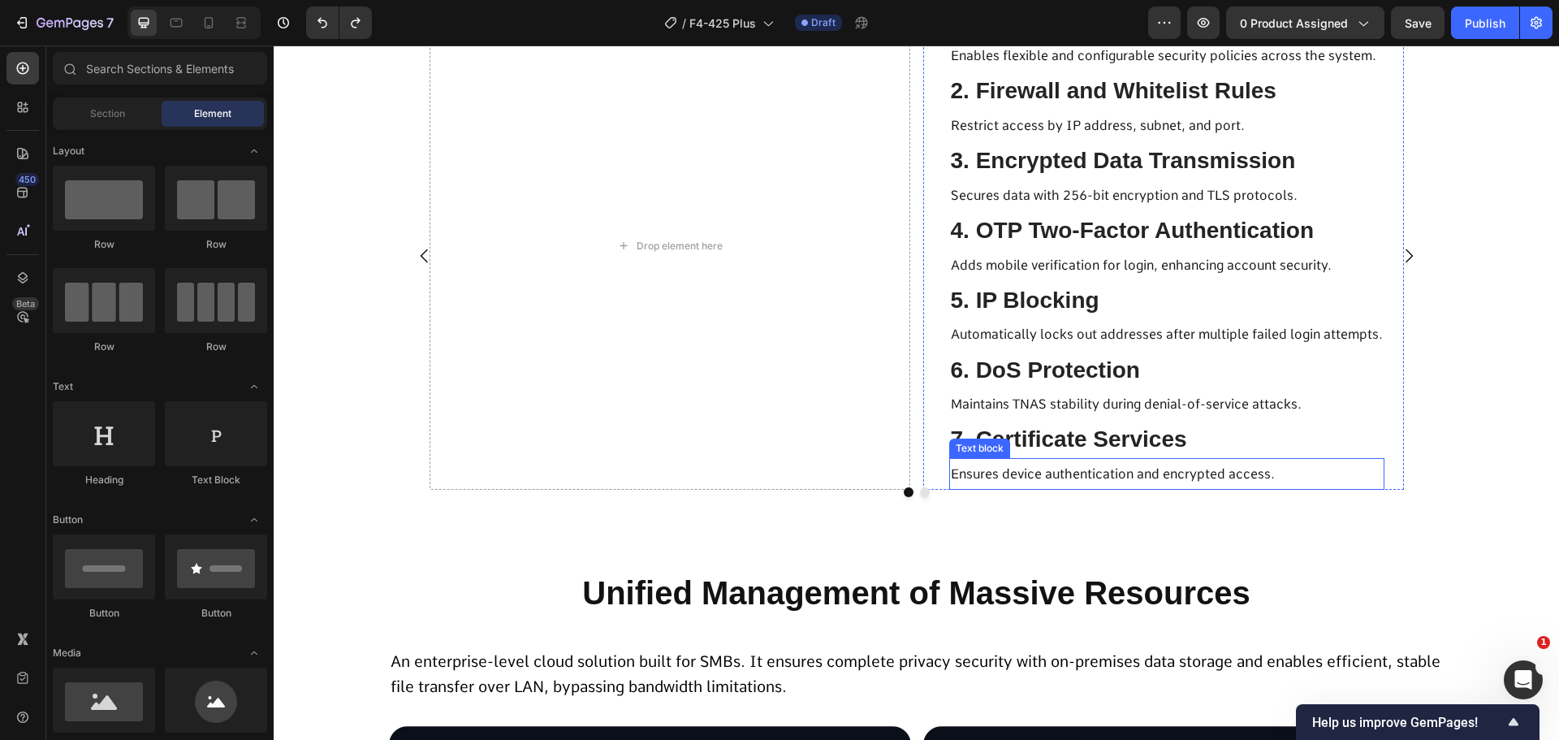
click at [1037, 476] on span "Ensures device authentication and encrypted access." at bounding box center [1113, 473] width 324 height 15
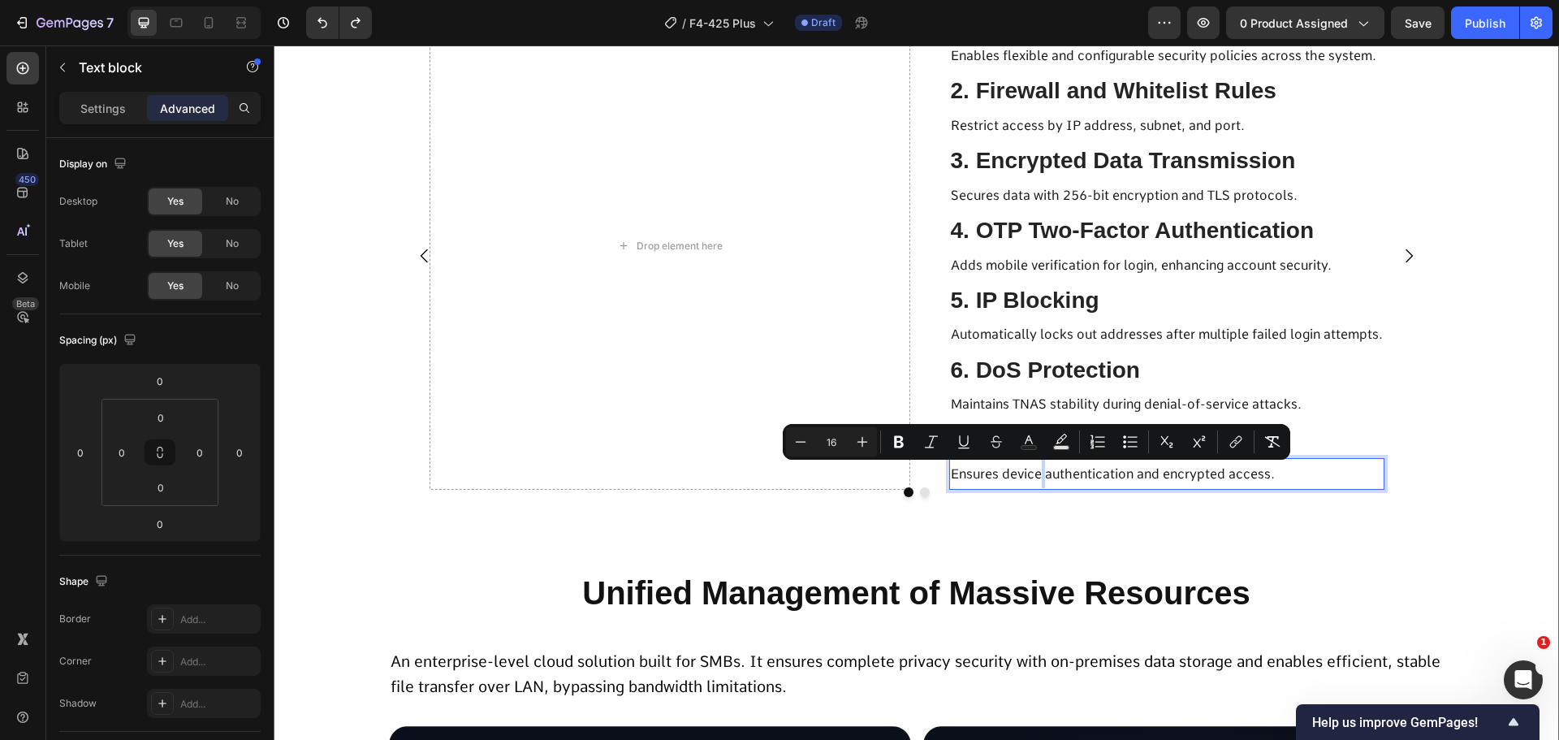
click at [1412, 249] on button "Carousel Next Arrow" at bounding box center [1408, 255] width 45 height 45
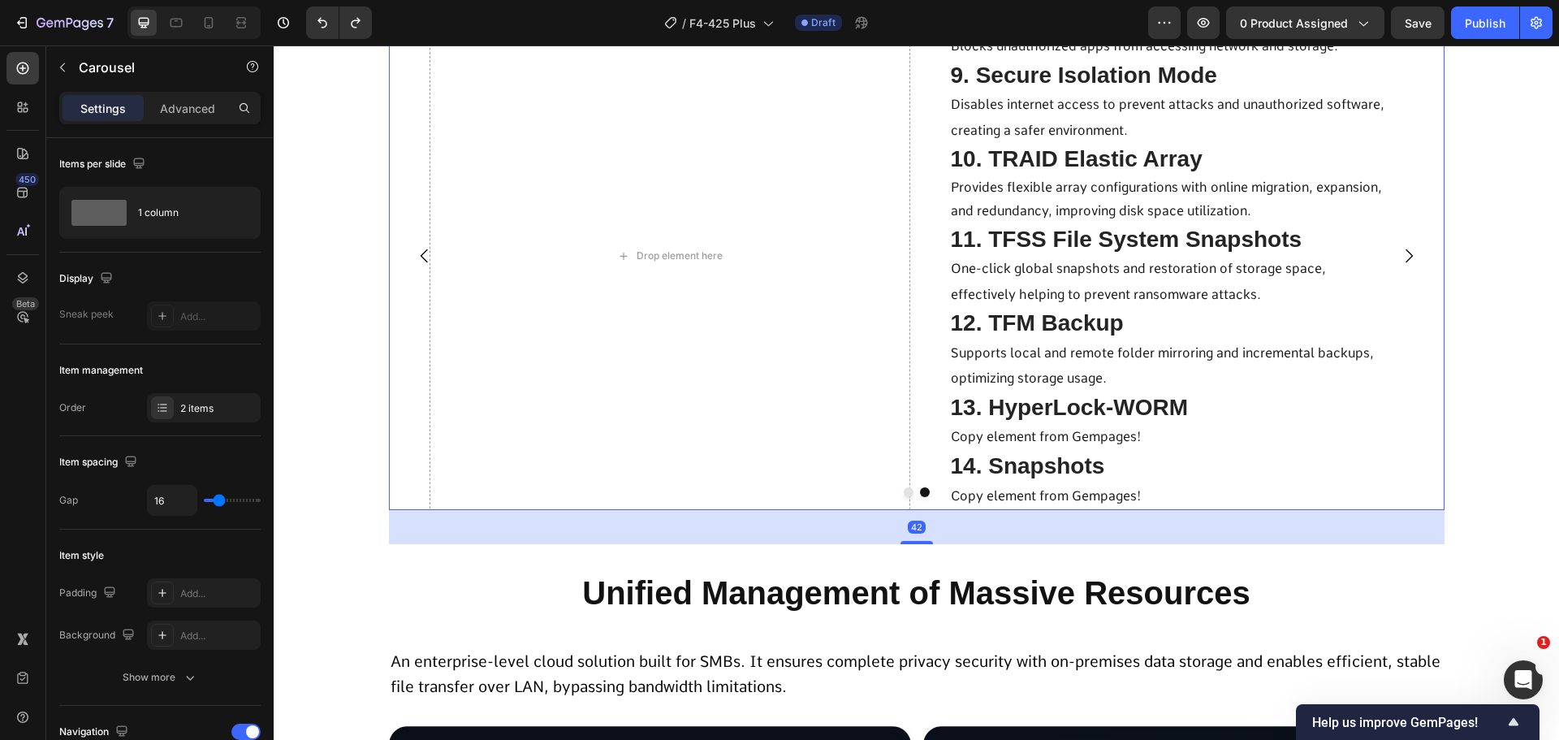
click at [1072, 499] on span "Copy element from Gempages!" at bounding box center [1046, 495] width 191 height 15
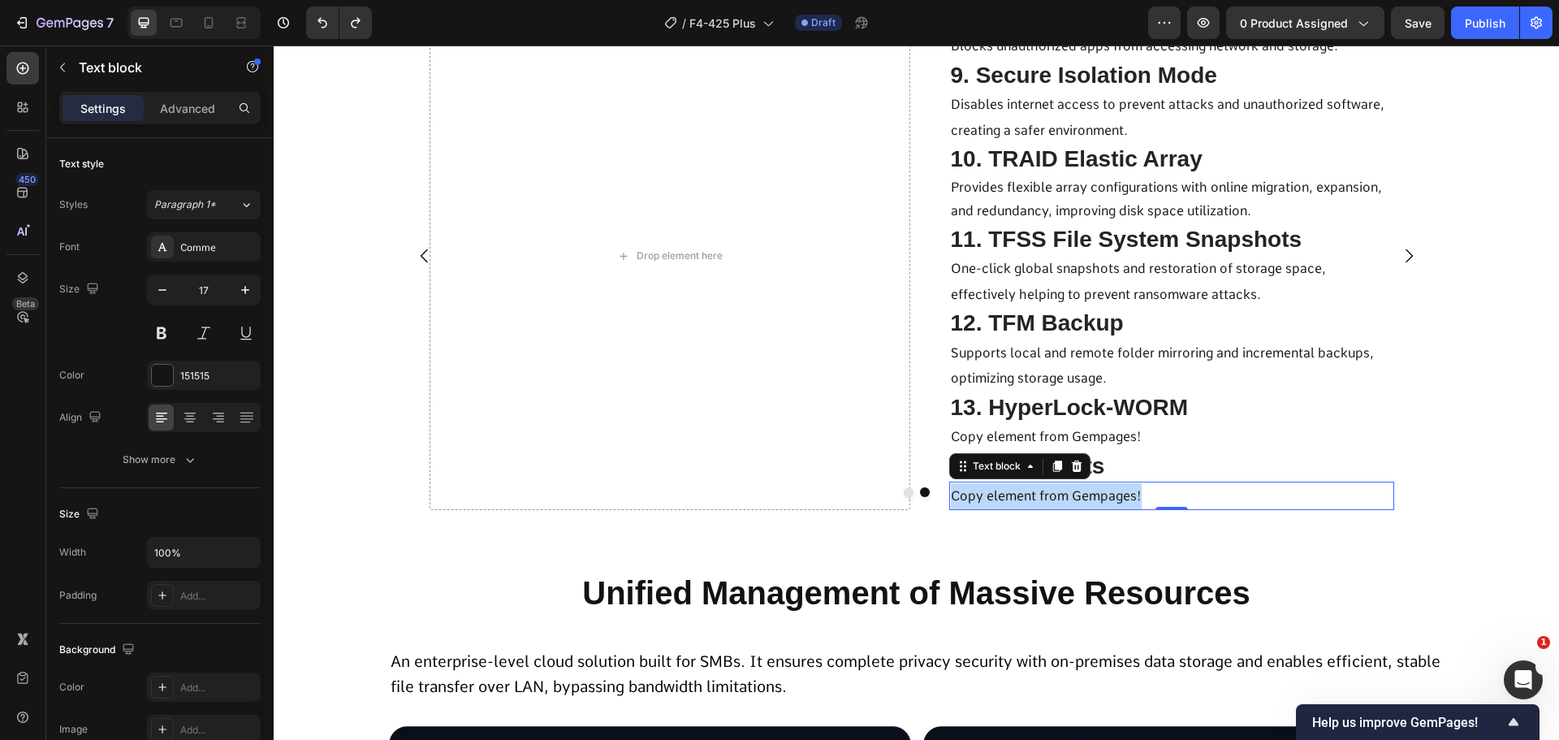
click at [1072, 499] on span "Copy element from Gempages!" at bounding box center [1046, 495] width 191 height 15
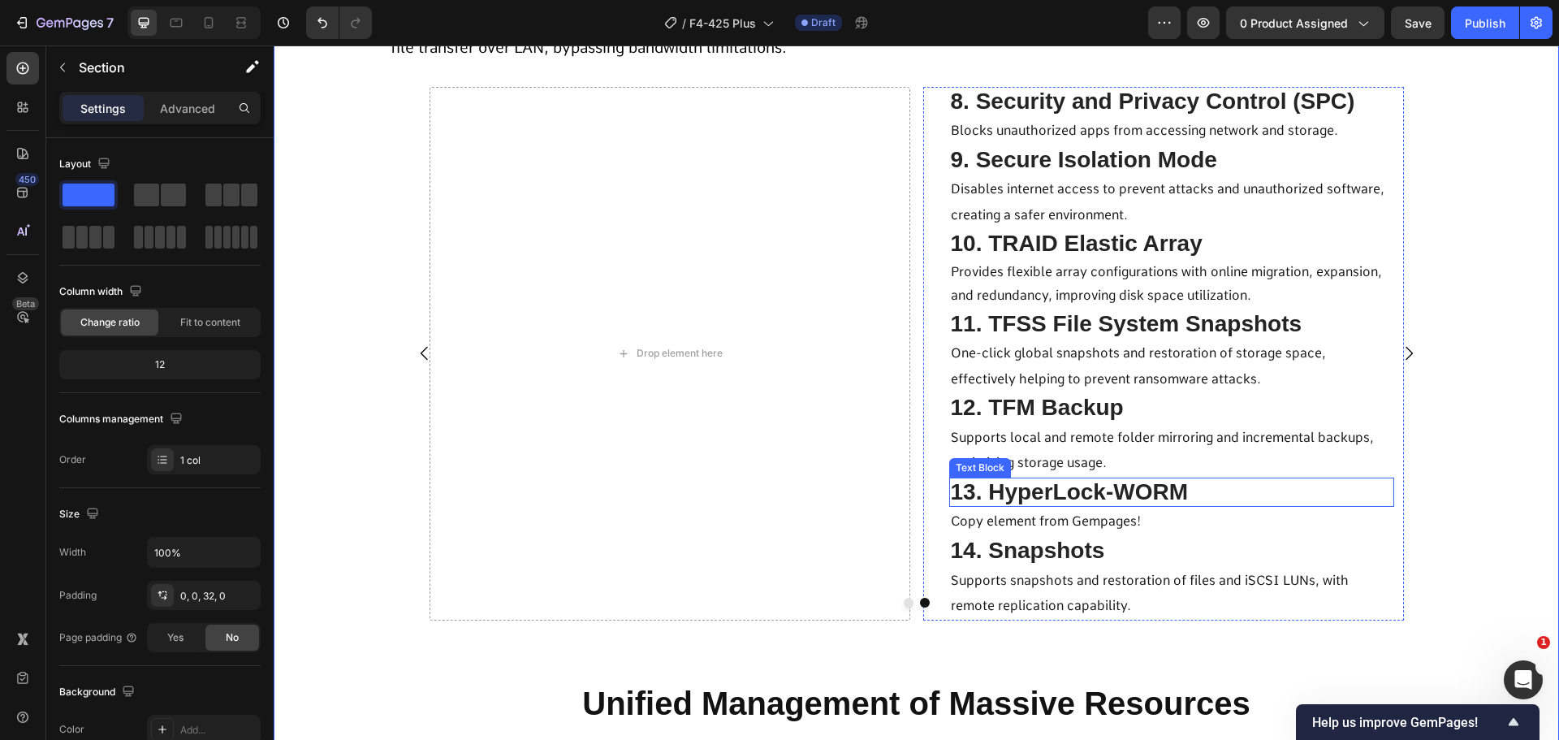
scroll to position [4989, 0]
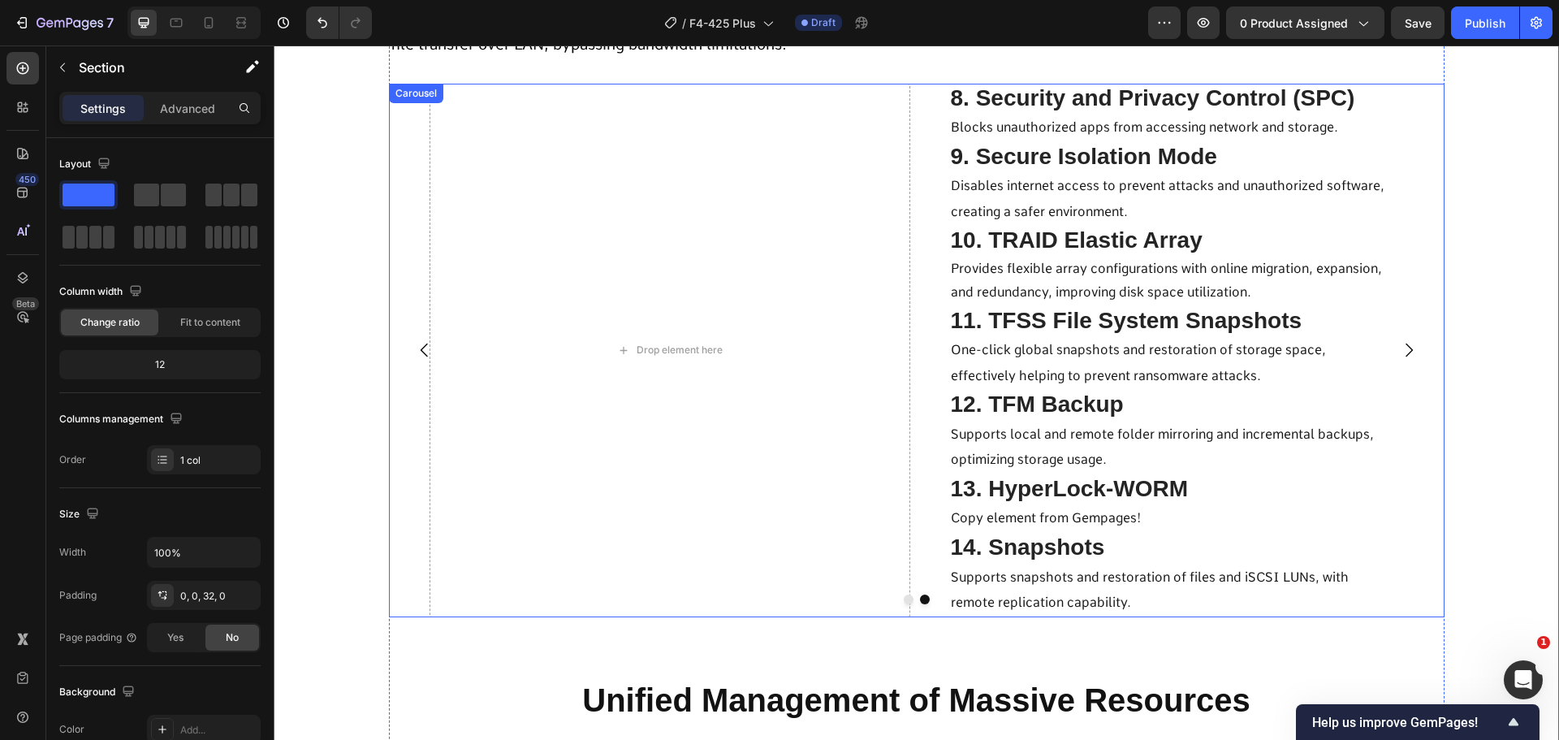
click at [417, 352] on icon "Carousel Back Arrow" at bounding box center [424, 349] width 19 height 19
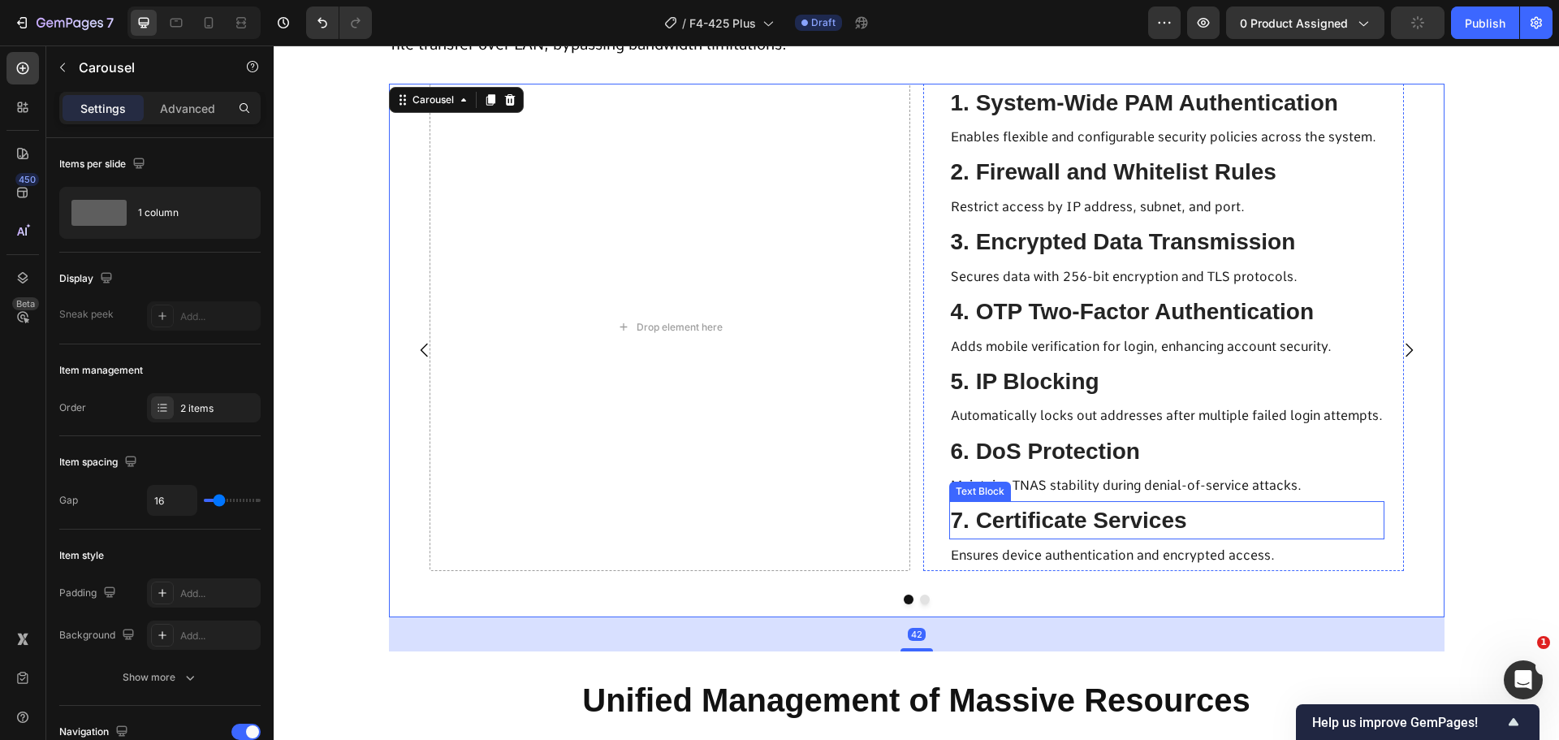
click at [1032, 525] on span "7. Certificate Services" at bounding box center [1069, 520] width 236 height 25
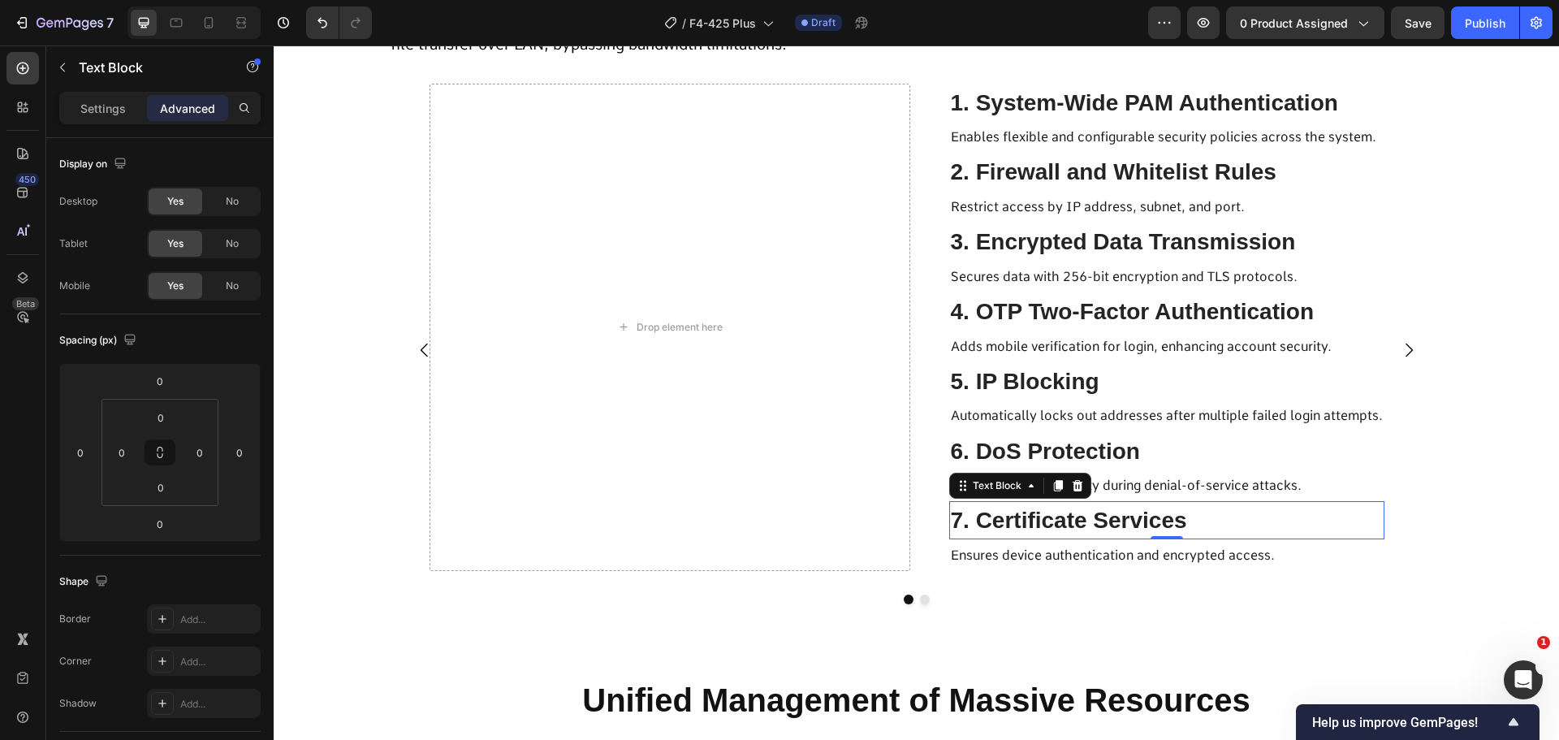
click at [1302, 426] on p "Automatically locks out addresses after multiple failed login attempts." at bounding box center [1167, 415] width 432 height 28
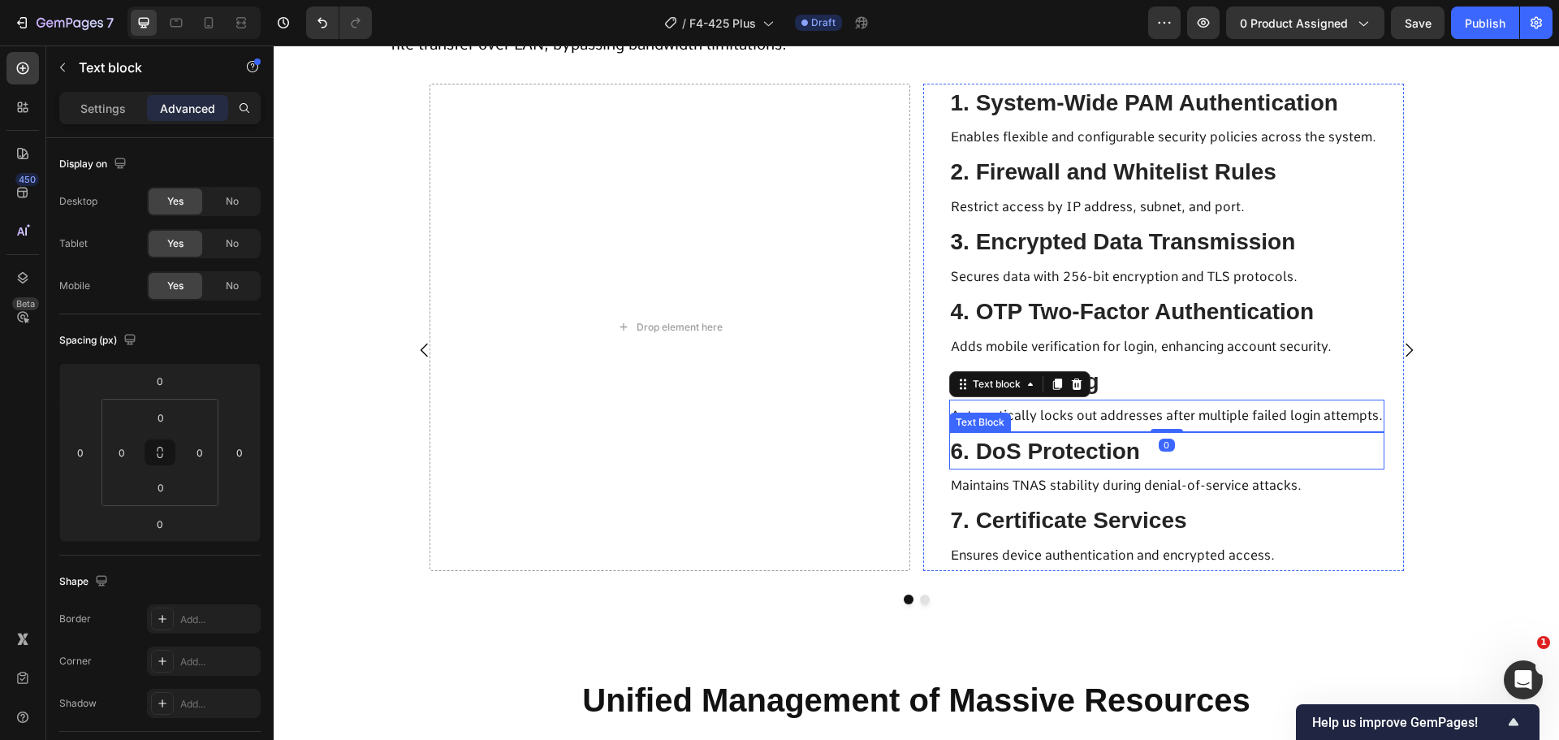
click at [1105, 457] on span "6. DoS Protection" at bounding box center [1045, 451] width 189 height 25
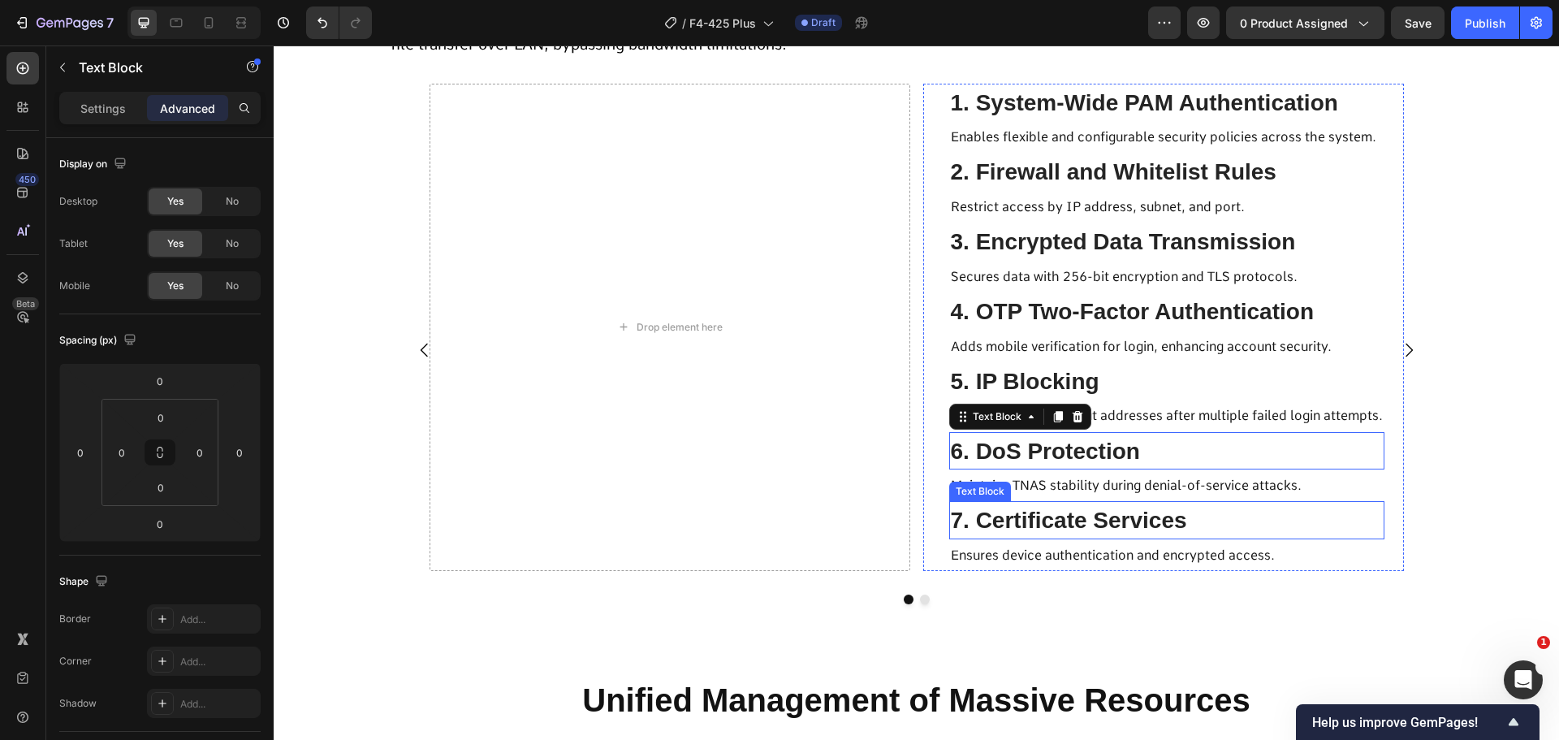
click at [1087, 508] on span "7. Certificate Services" at bounding box center [1069, 520] width 236 height 25
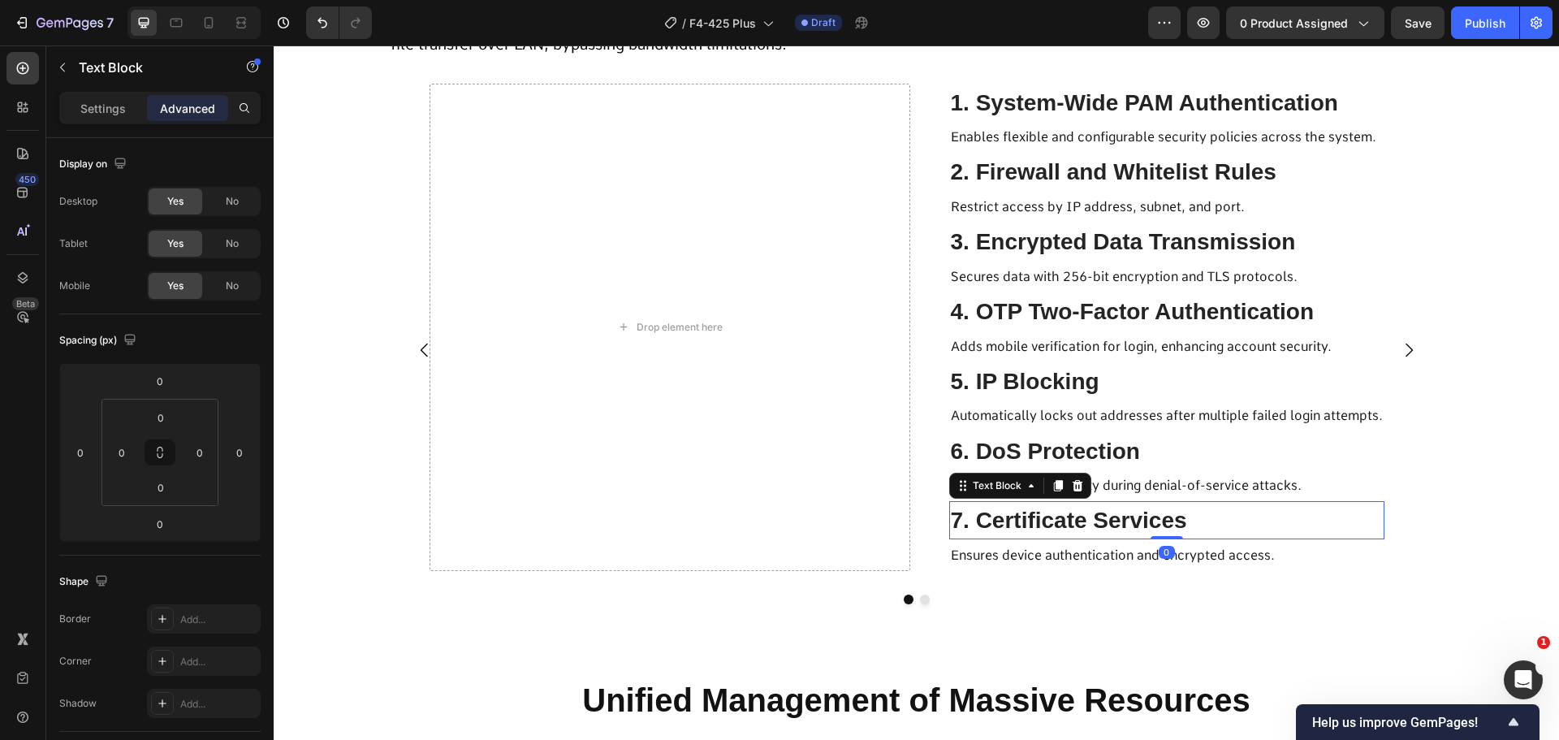
click at [1082, 513] on span "7. Certificate Services" at bounding box center [1069, 520] width 236 height 25
click at [1421, 520] on div "Drop element here 1. System-Wide PAM Authentication Text Block Enables flexible…" at bounding box center [917, 351] width 1056 height 534
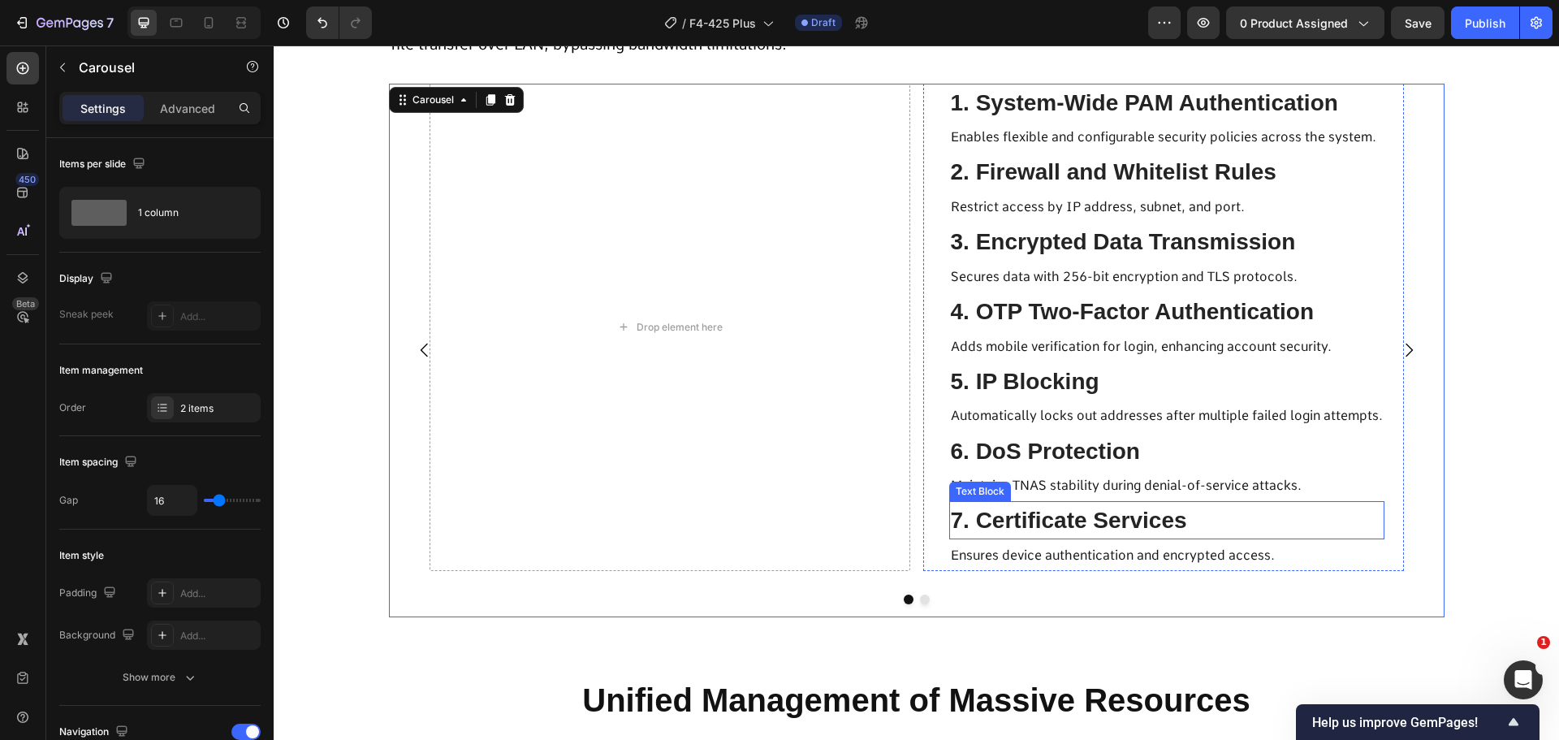
click at [1313, 523] on p "7. Certificate Services" at bounding box center [1167, 520] width 432 height 35
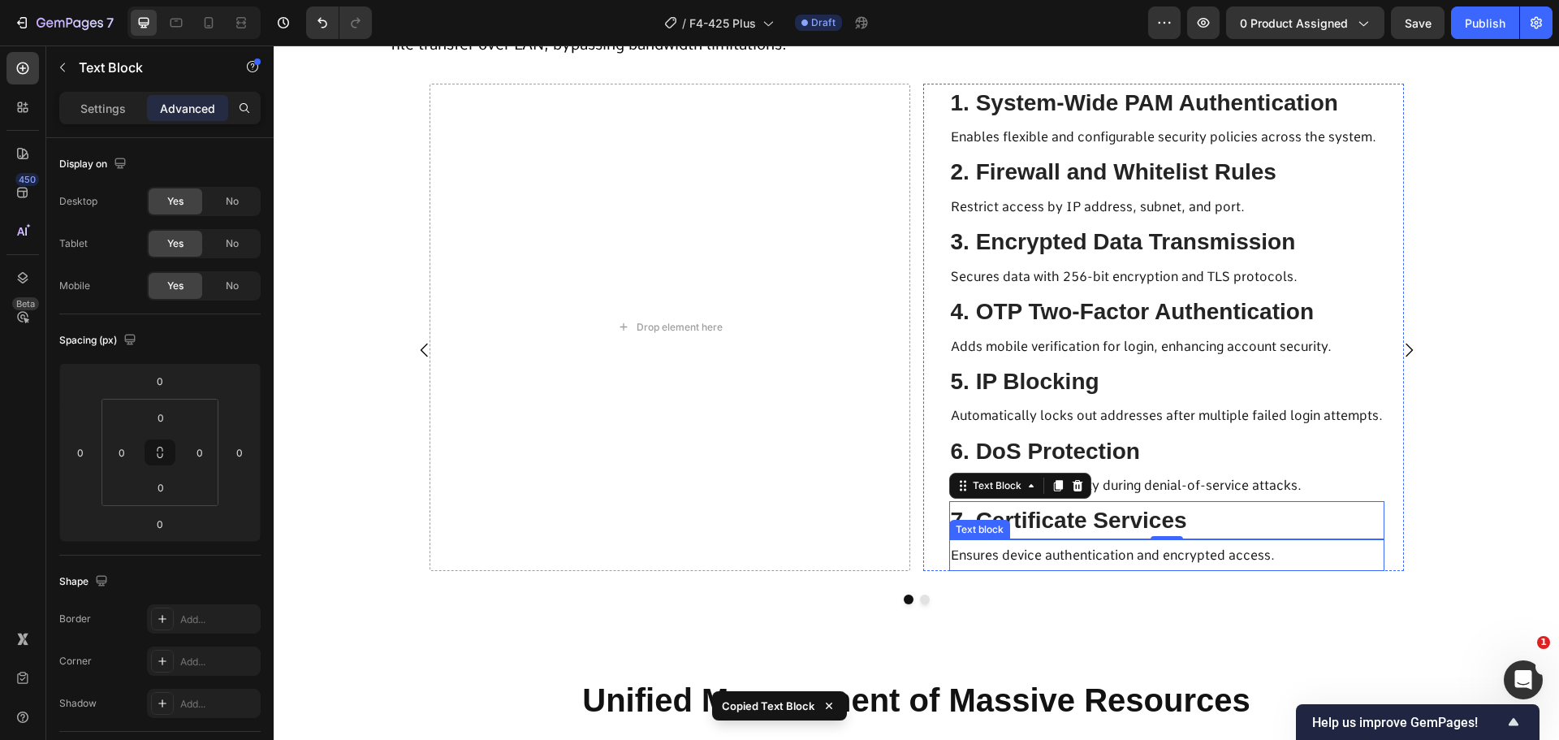
click at [1052, 551] on span "Ensures device authentication and encrypted access." at bounding box center [1113, 554] width 324 height 15
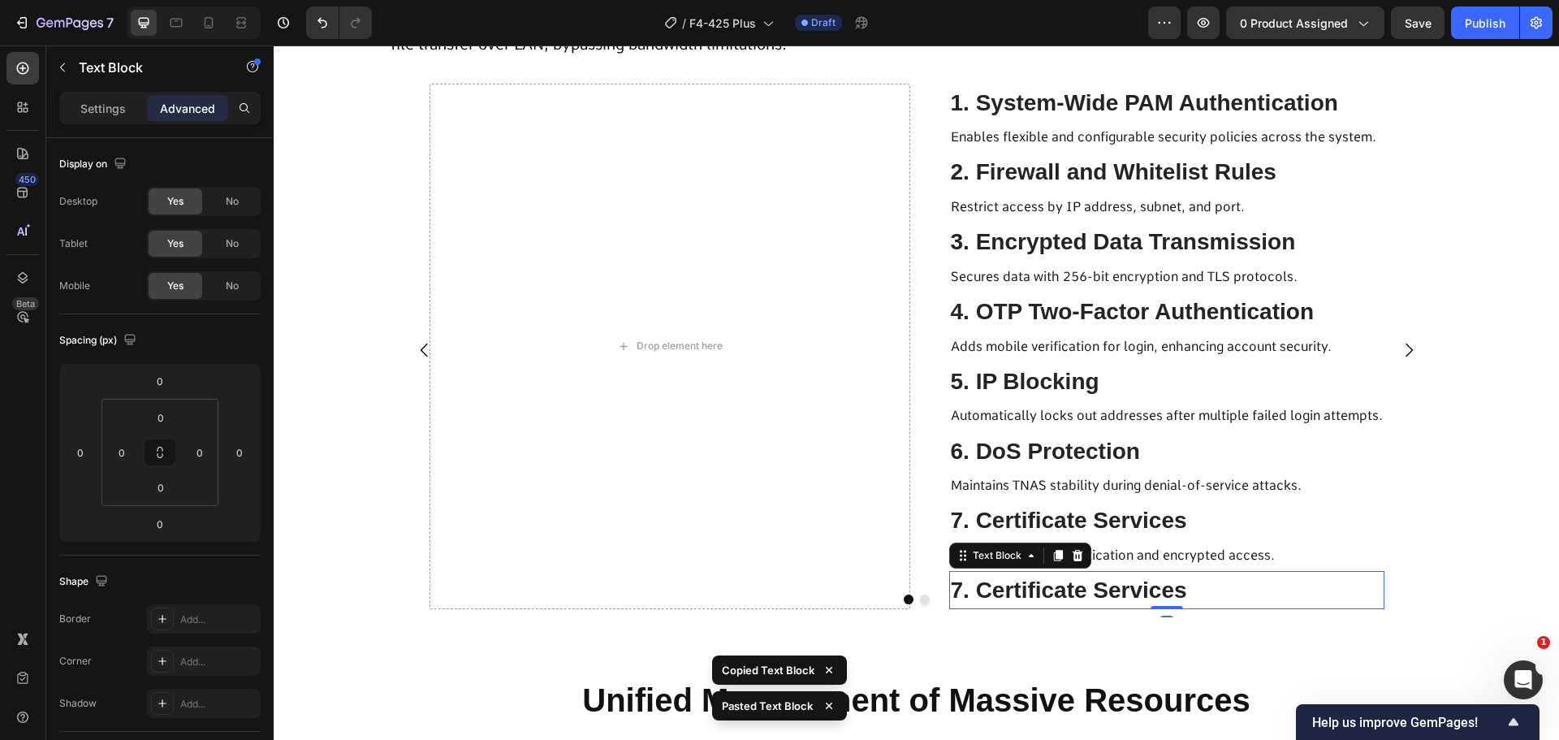
click at [1140, 562] on span "Ensures device authentication and encrypted access." at bounding box center [1113, 554] width 324 height 15
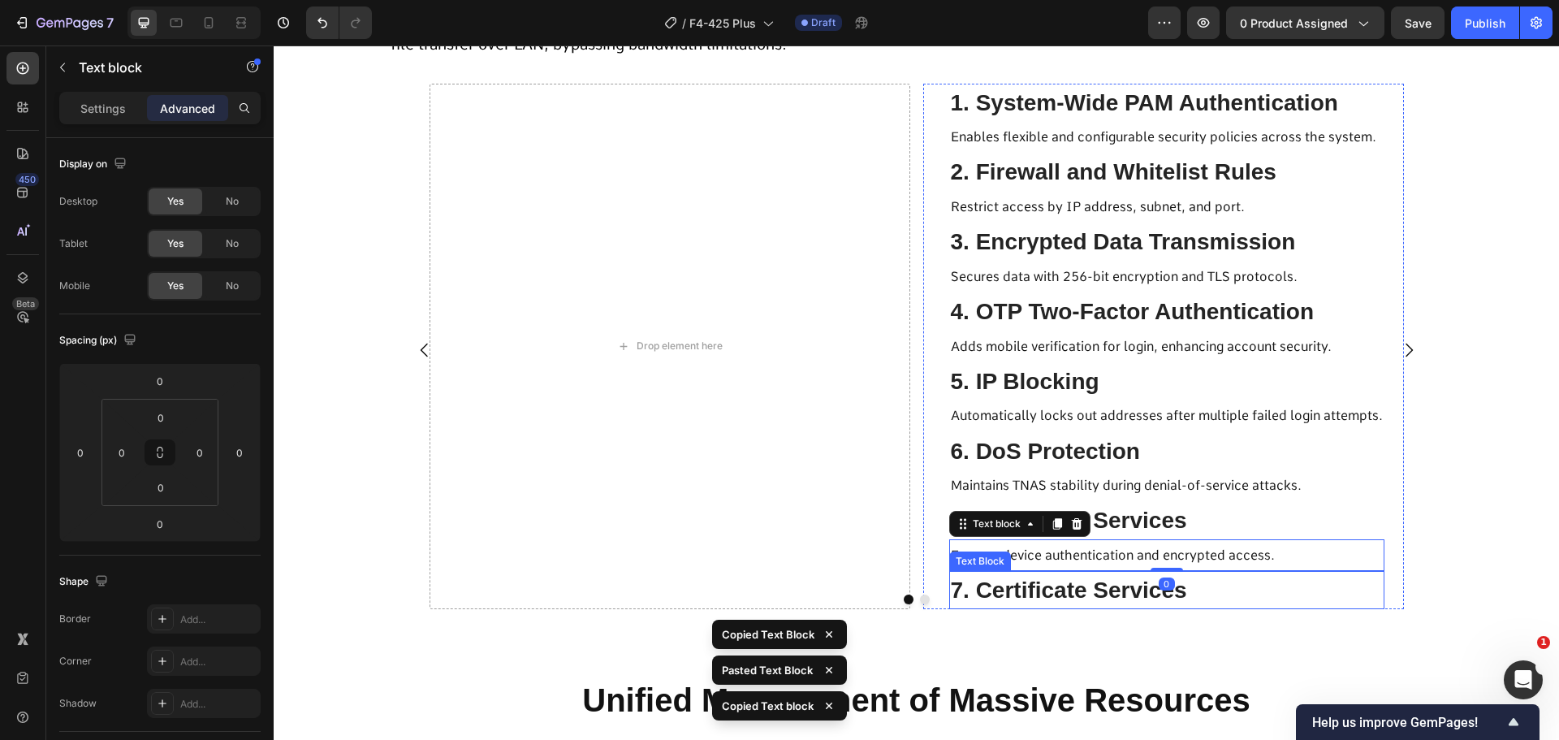
click at [1073, 591] on span "7. Certificate Services" at bounding box center [1069, 589] width 236 height 25
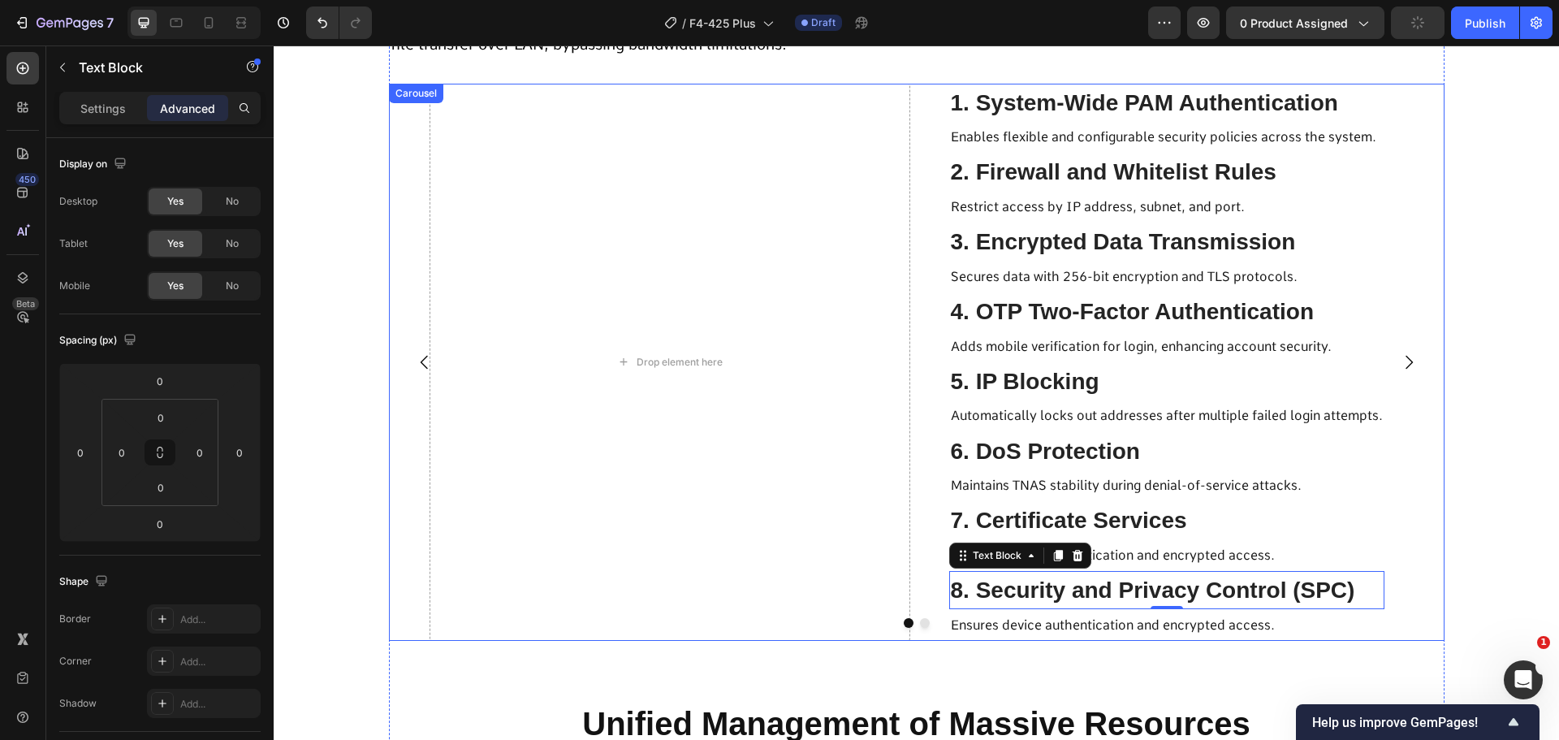
click at [1043, 622] on div at bounding box center [917, 623] width 1056 height 10
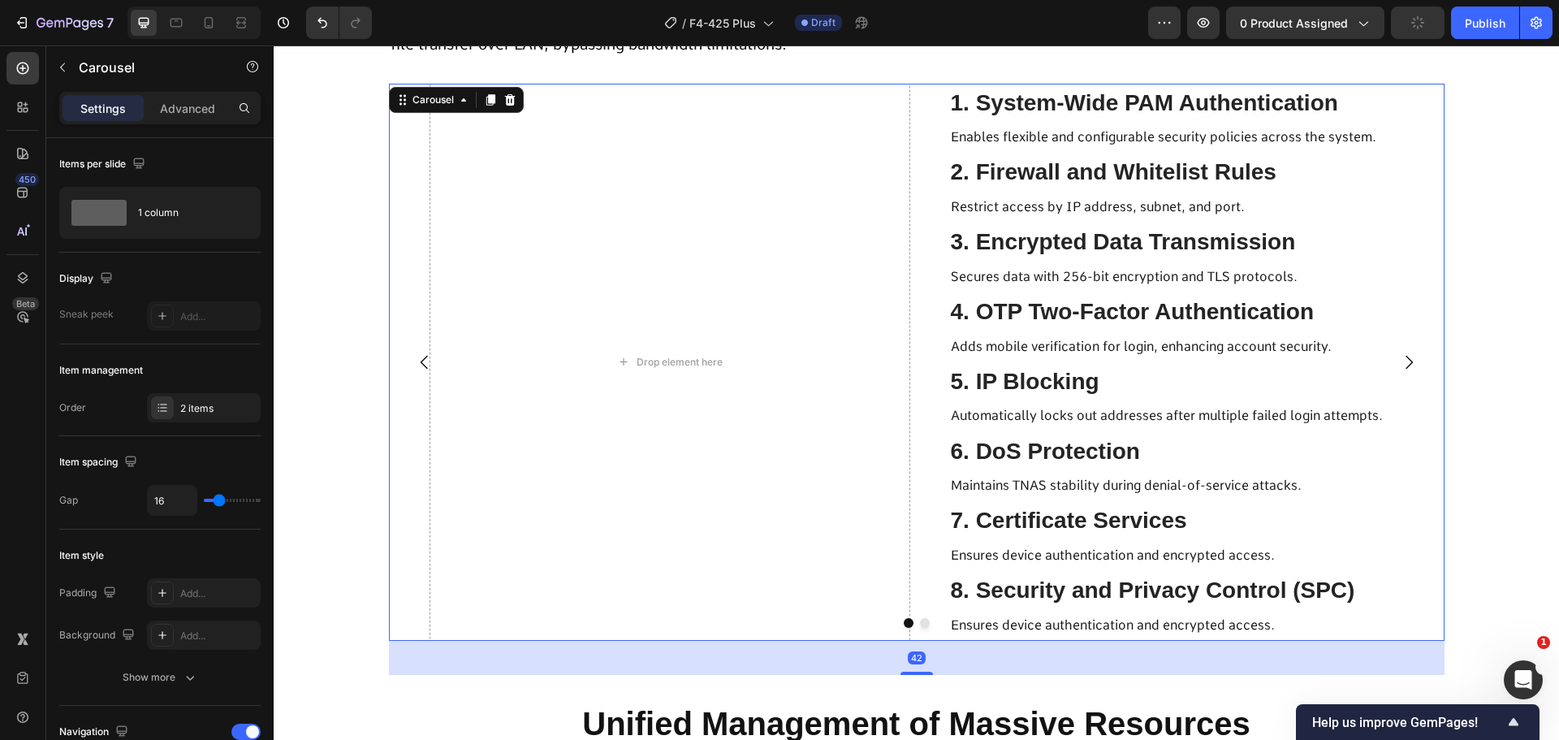
click at [1043, 622] on div at bounding box center [917, 623] width 1056 height 10
click at [1028, 628] on div at bounding box center [917, 623] width 1056 height 10
click at [1016, 623] on div at bounding box center [917, 623] width 1056 height 10
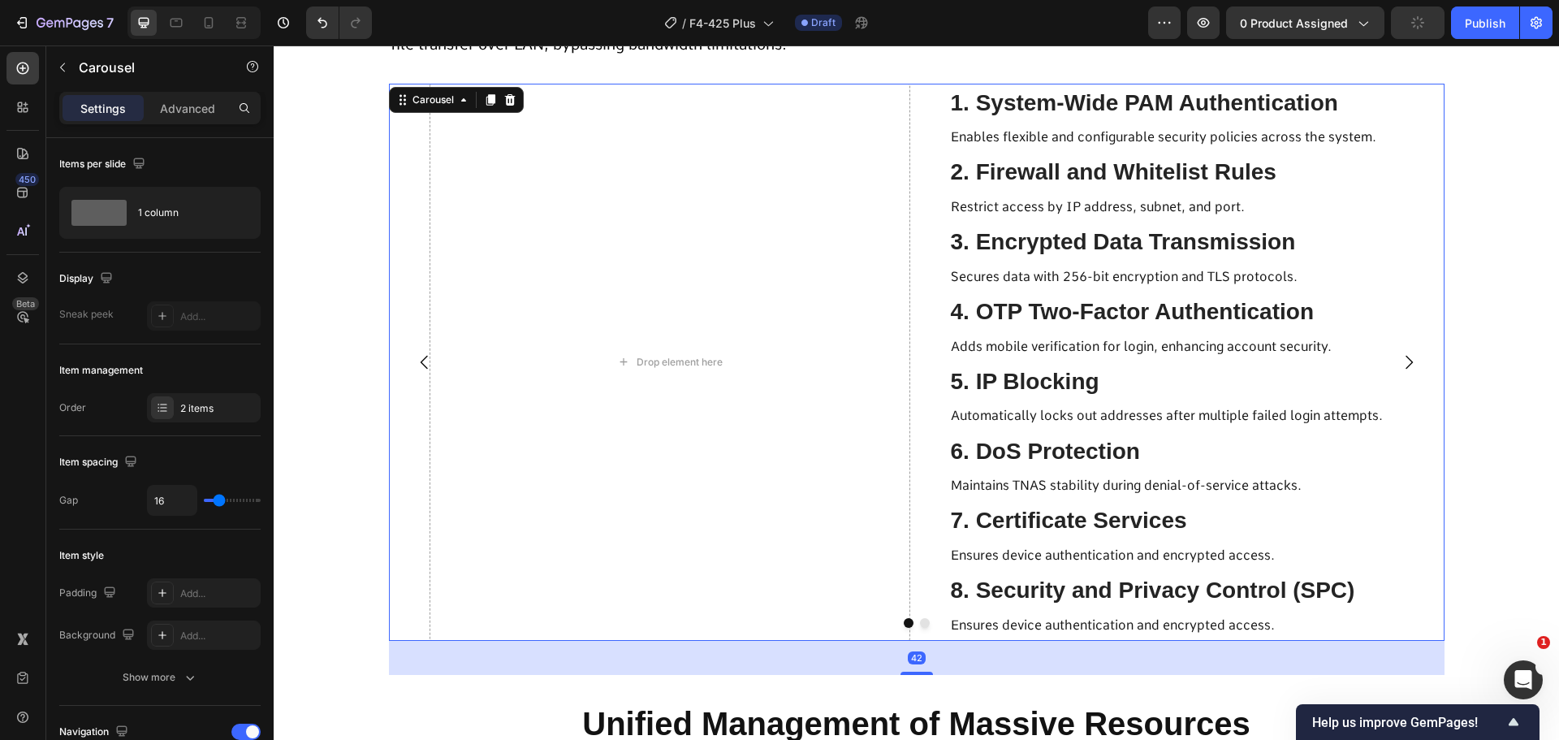
click at [1016, 623] on div at bounding box center [917, 623] width 1056 height 10
click at [1011, 595] on span "8. Security and Privacy Control (SPC)" at bounding box center [1153, 589] width 404 height 25
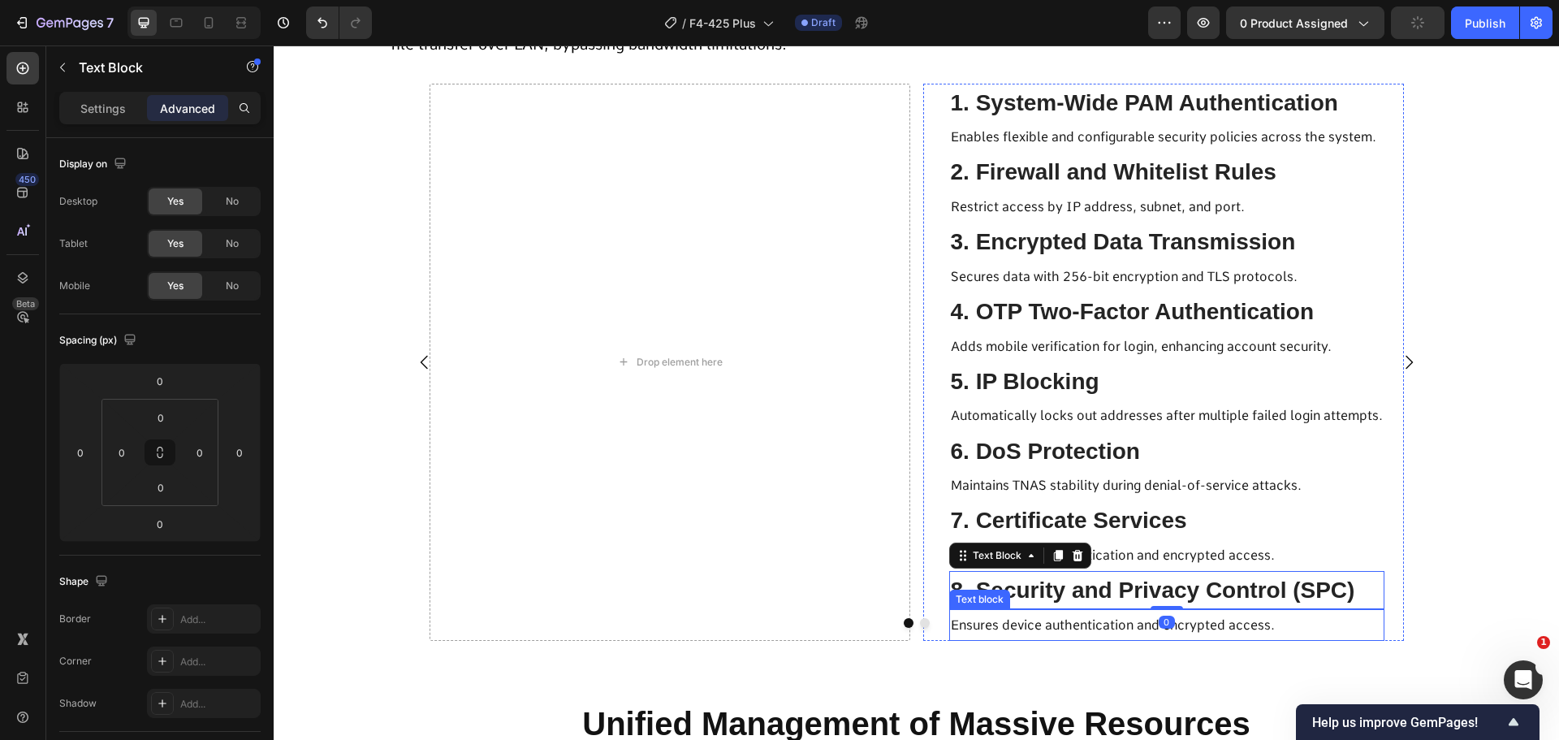
click at [992, 625] on div at bounding box center [917, 623] width 1056 height 10
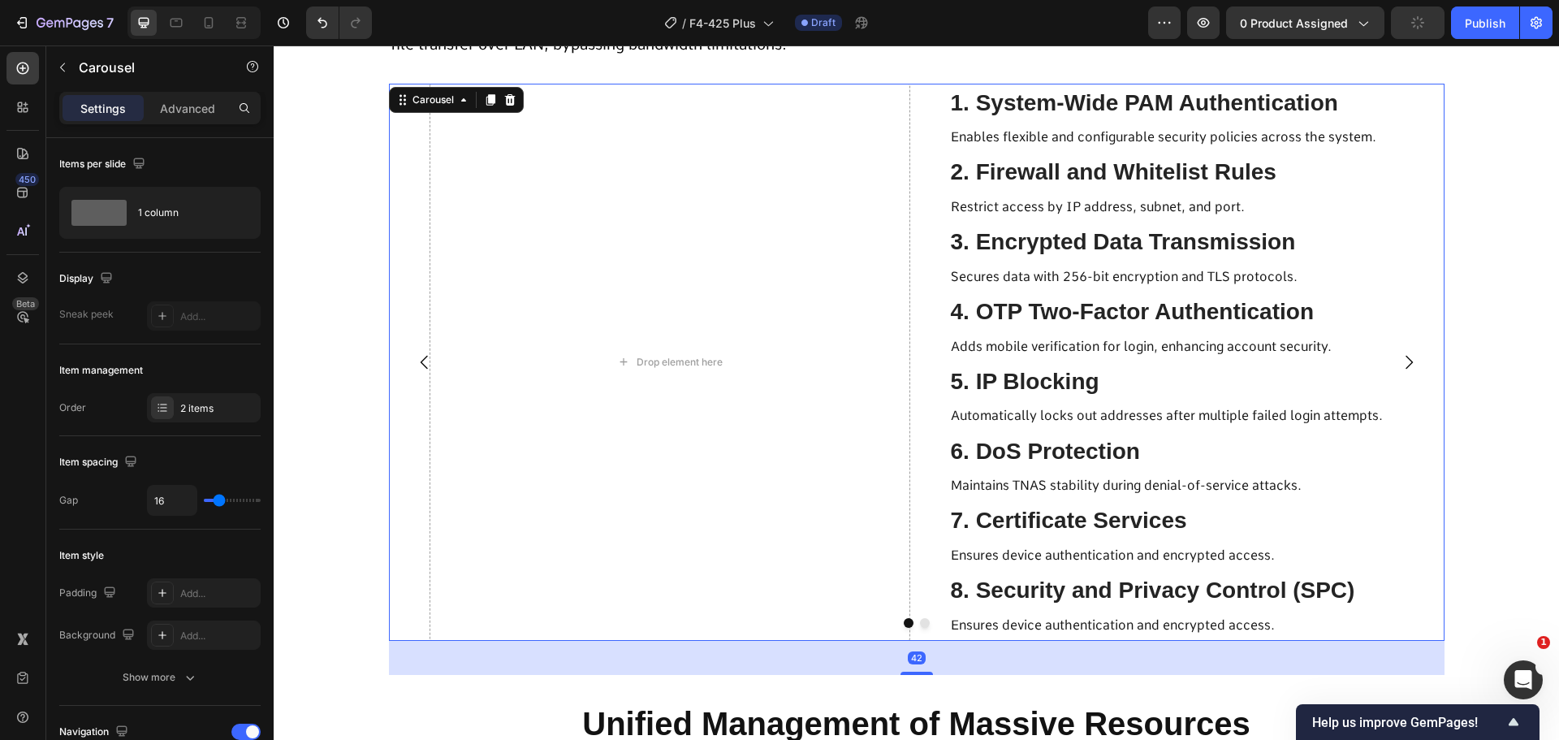
click at [992, 625] on div at bounding box center [917, 623] width 1056 height 10
click at [1216, 612] on p "Ensures device authentication and encrypted access." at bounding box center [1167, 625] width 432 height 28
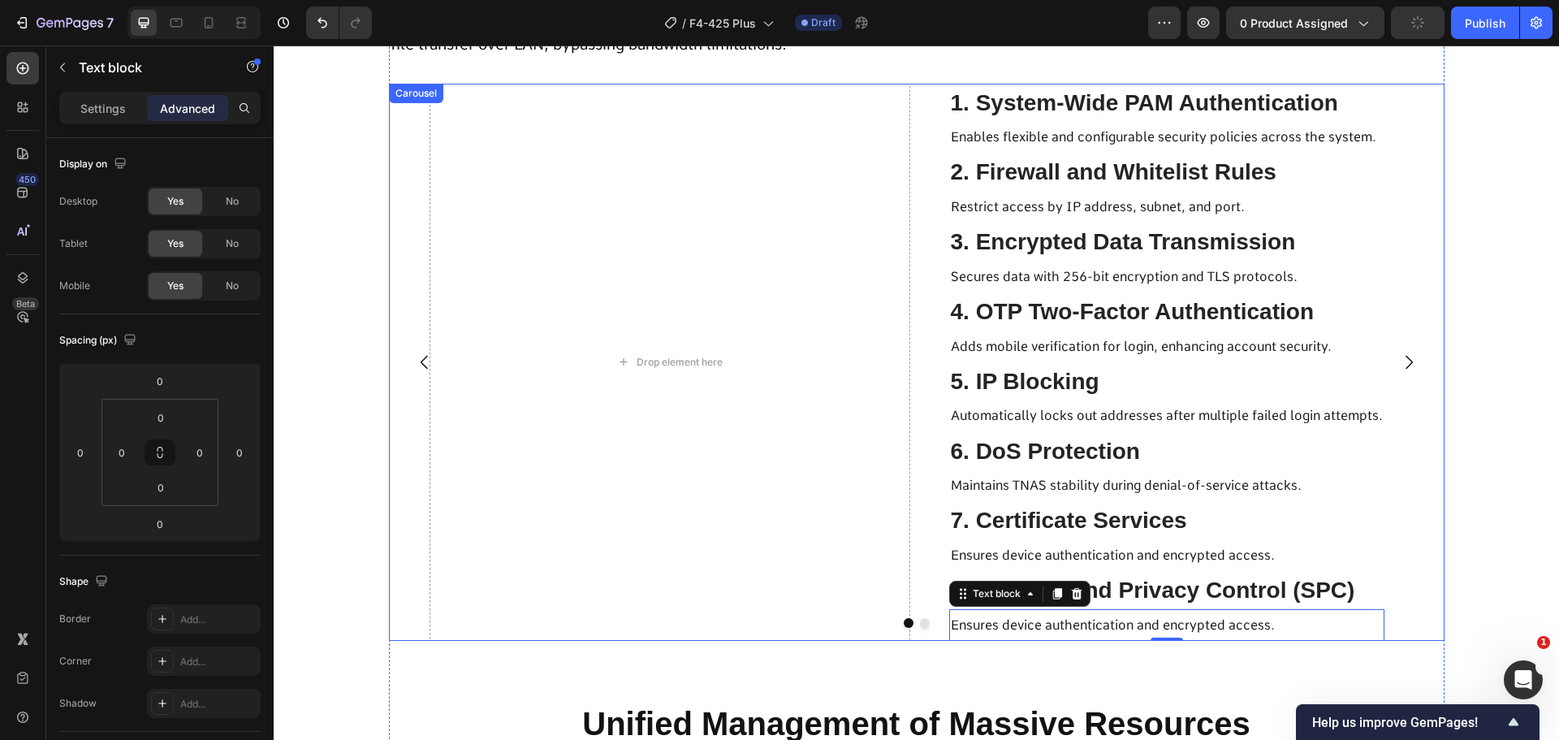
click at [1223, 623] on div at bounding box center [917, 623] width 1056 height 10
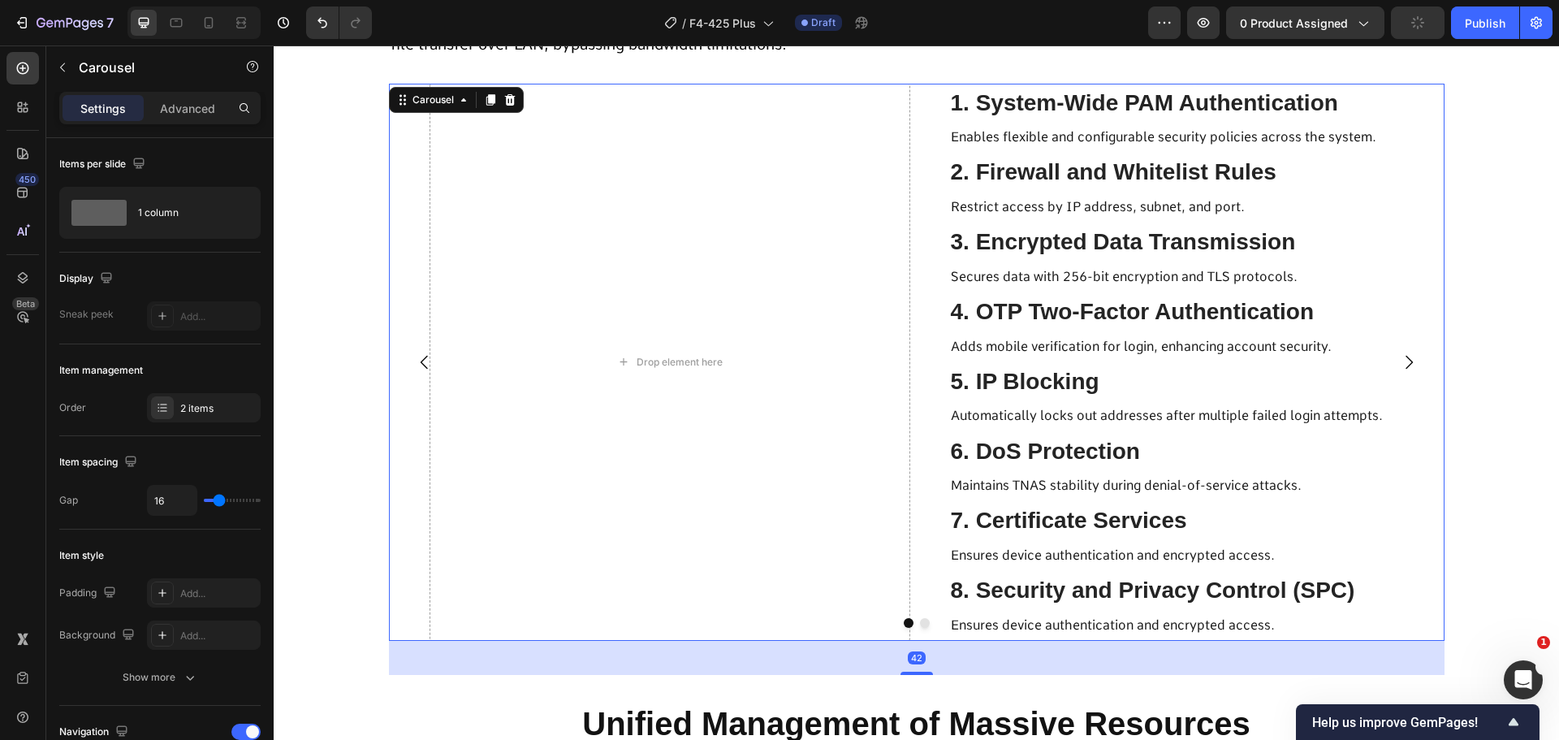
click at [1223, 623] on div at bounding box center [917, 623] width 1056 height 10
click at [1278, 608] on div "8. Security and Privacy Control (SPC)" at bounding box center [1166, 590] width 435 height 38
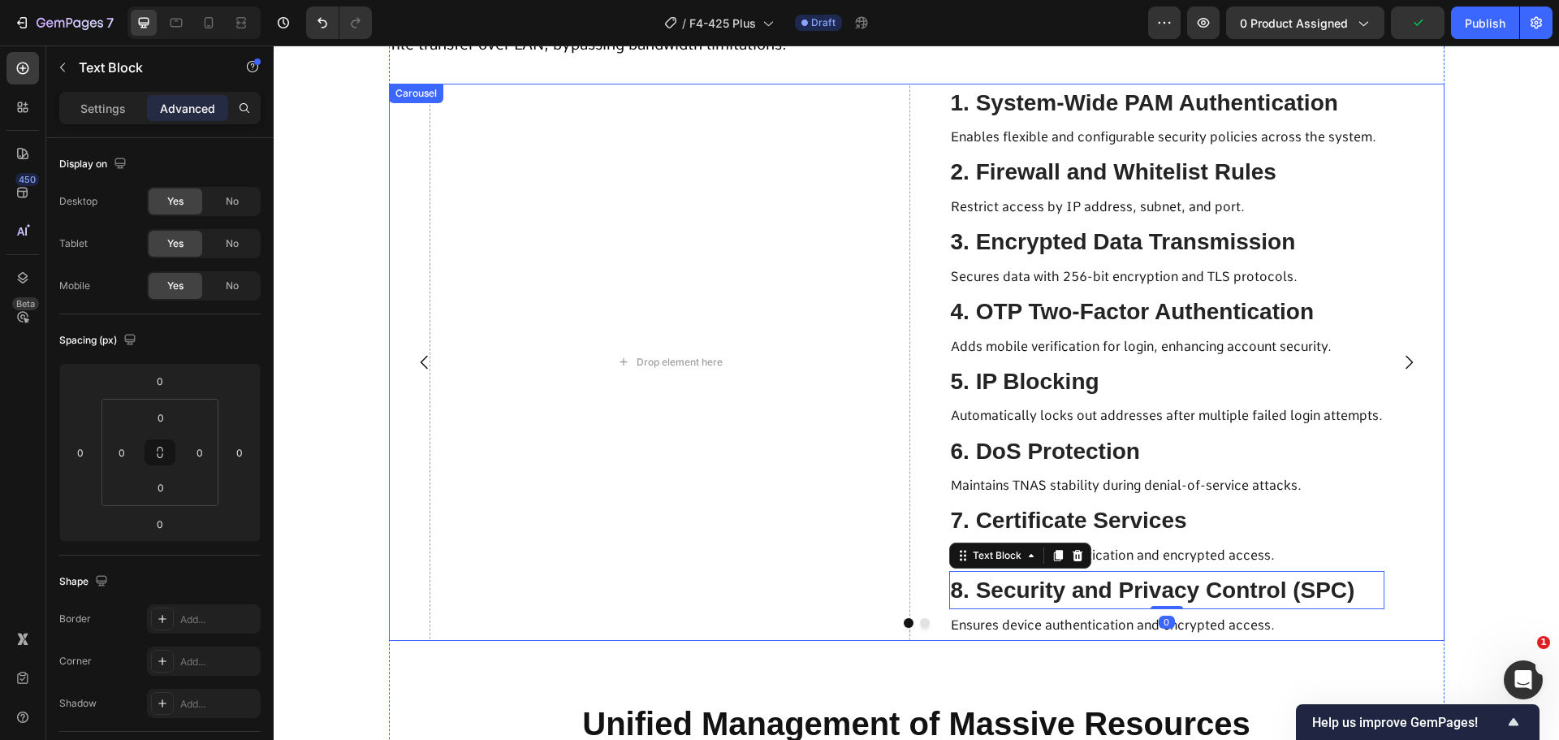
click at [1260, 622] on div at bounding box center [917, 623] width 1056 height 10
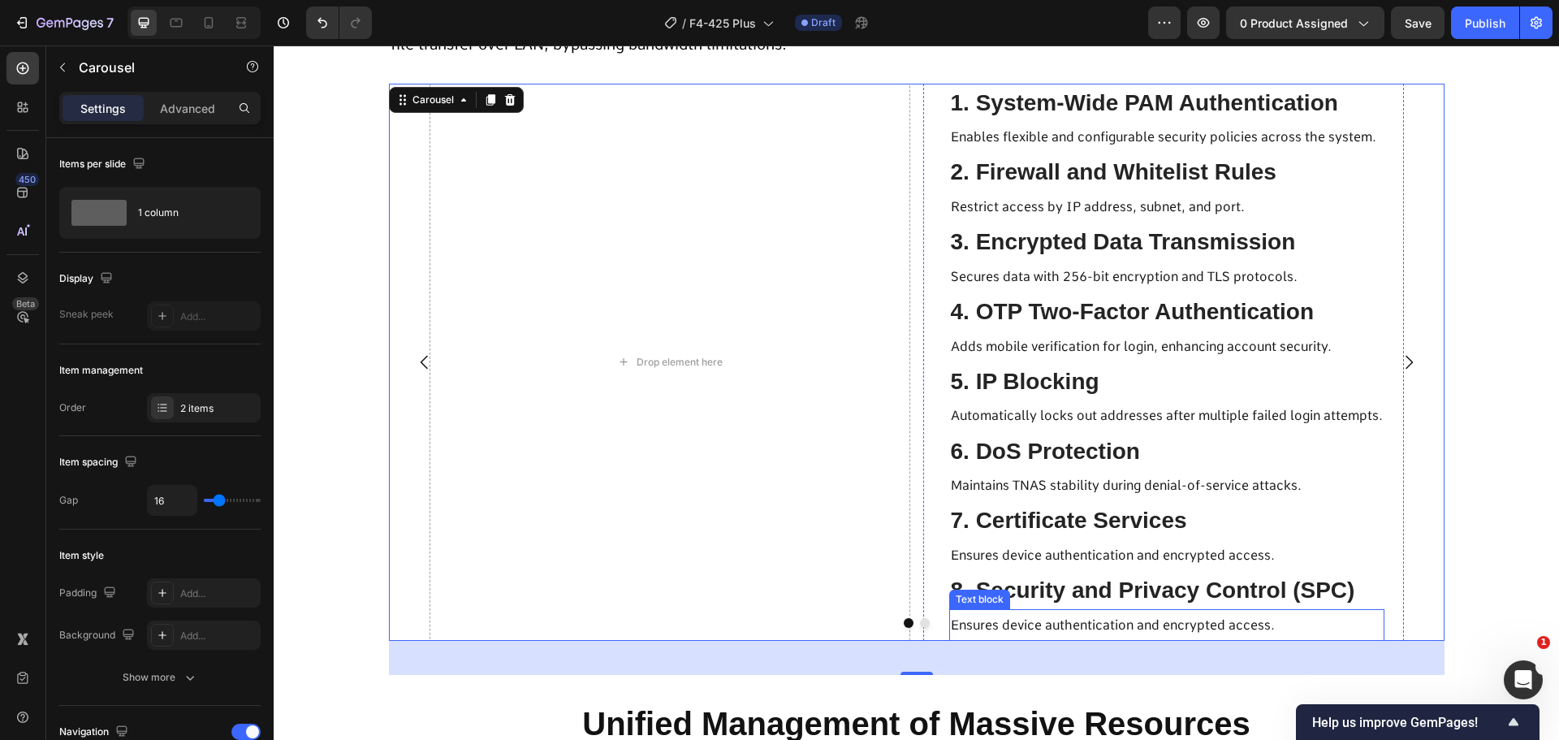
click at [967, 609] on div "Ensures device authentication and encrypted access." at bounding box center [1166, 625] width 435 height 32
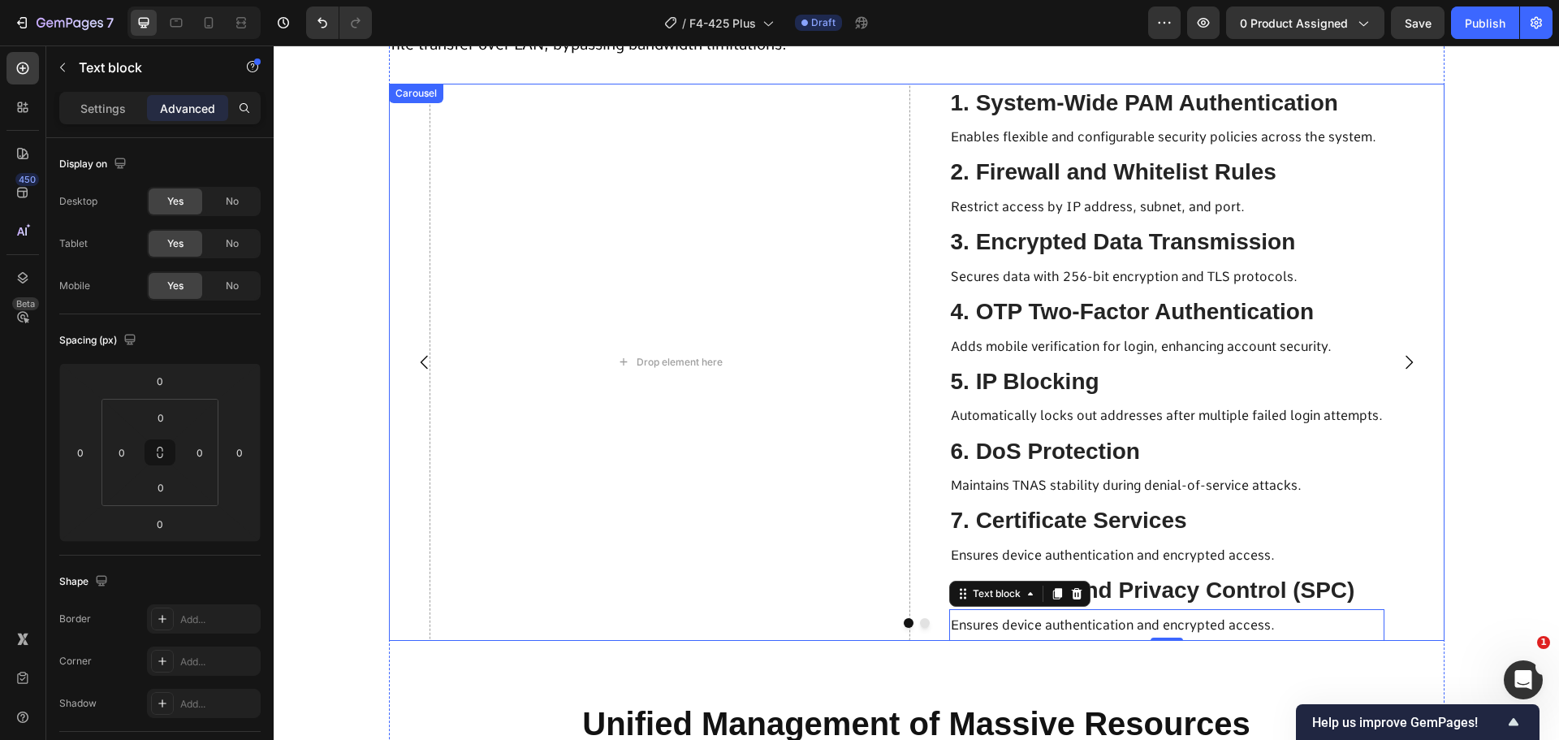
click at [975, 622] on div at bounding box center [917, 623] width 1056 height 10
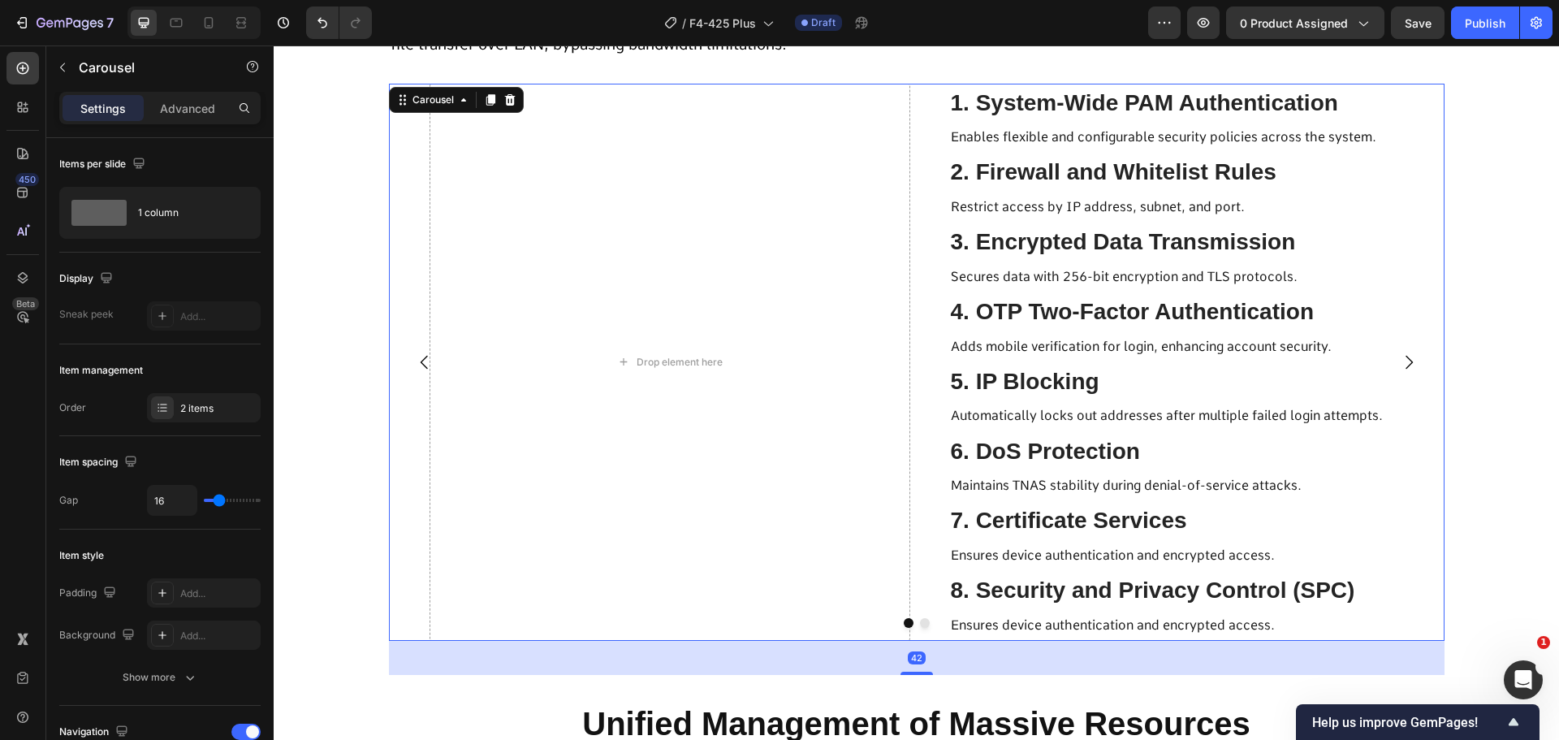
click at [975, 622] on div at bounding box center [917, 623] width 1056 height 10
click at [967, 609] on div "Ensures device authentication and encrypted access. Text block" at bounding box center [1166, 625] width 435 height 32
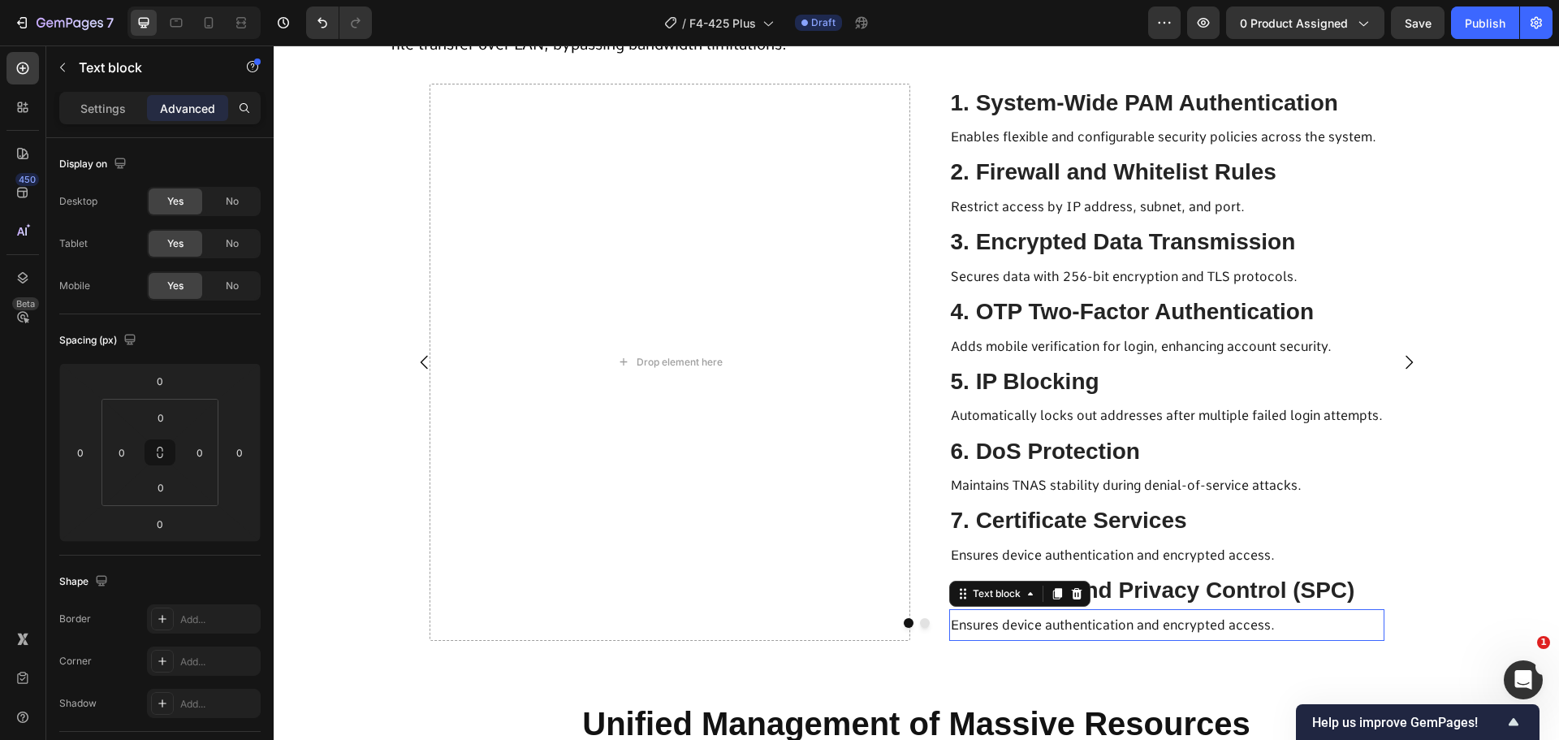
click at [967, 628] on div at bounding box center [917, 623] width 1056 height 10
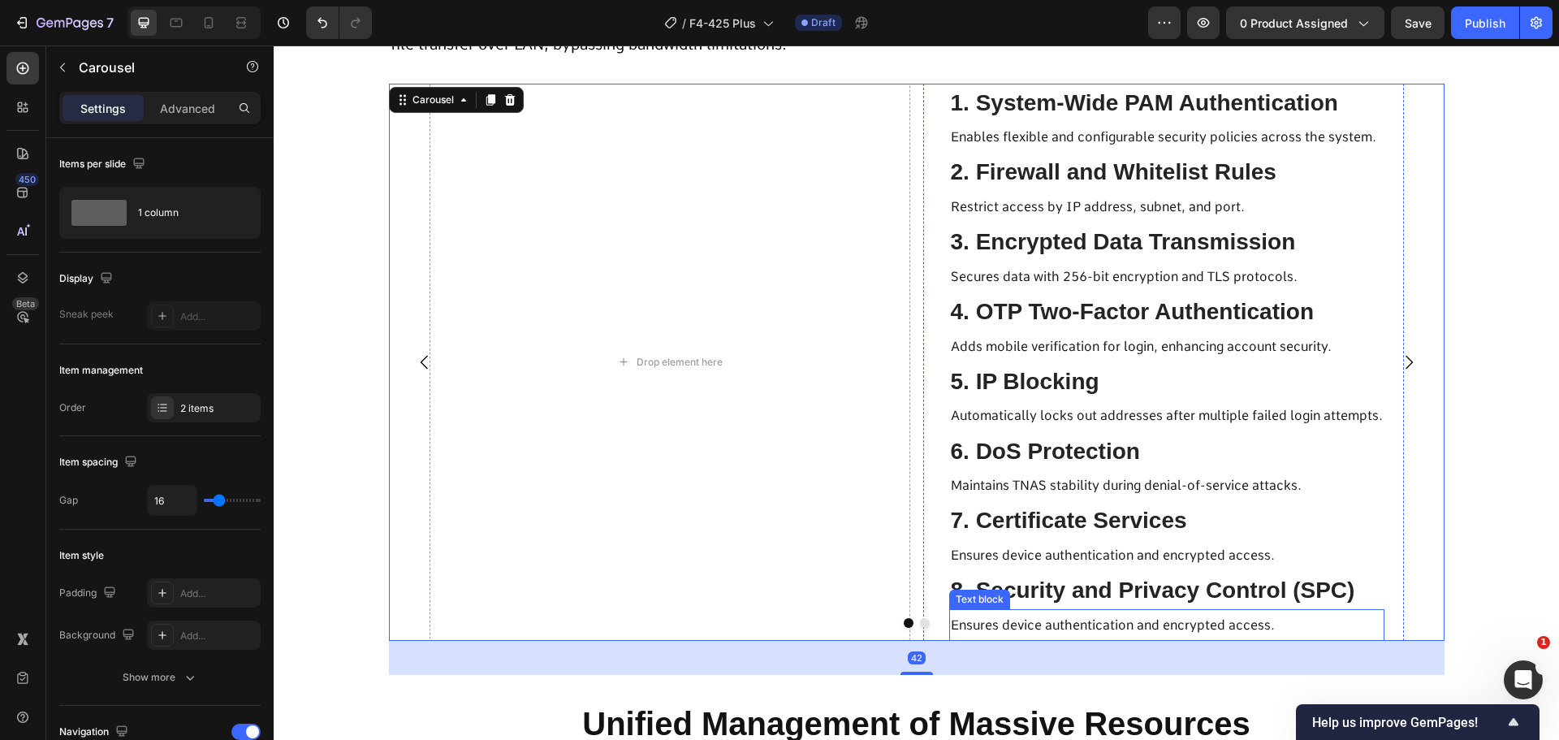
click at [963, 596] on div "Text block" at bounding box center [980, 599] width 54 height 15
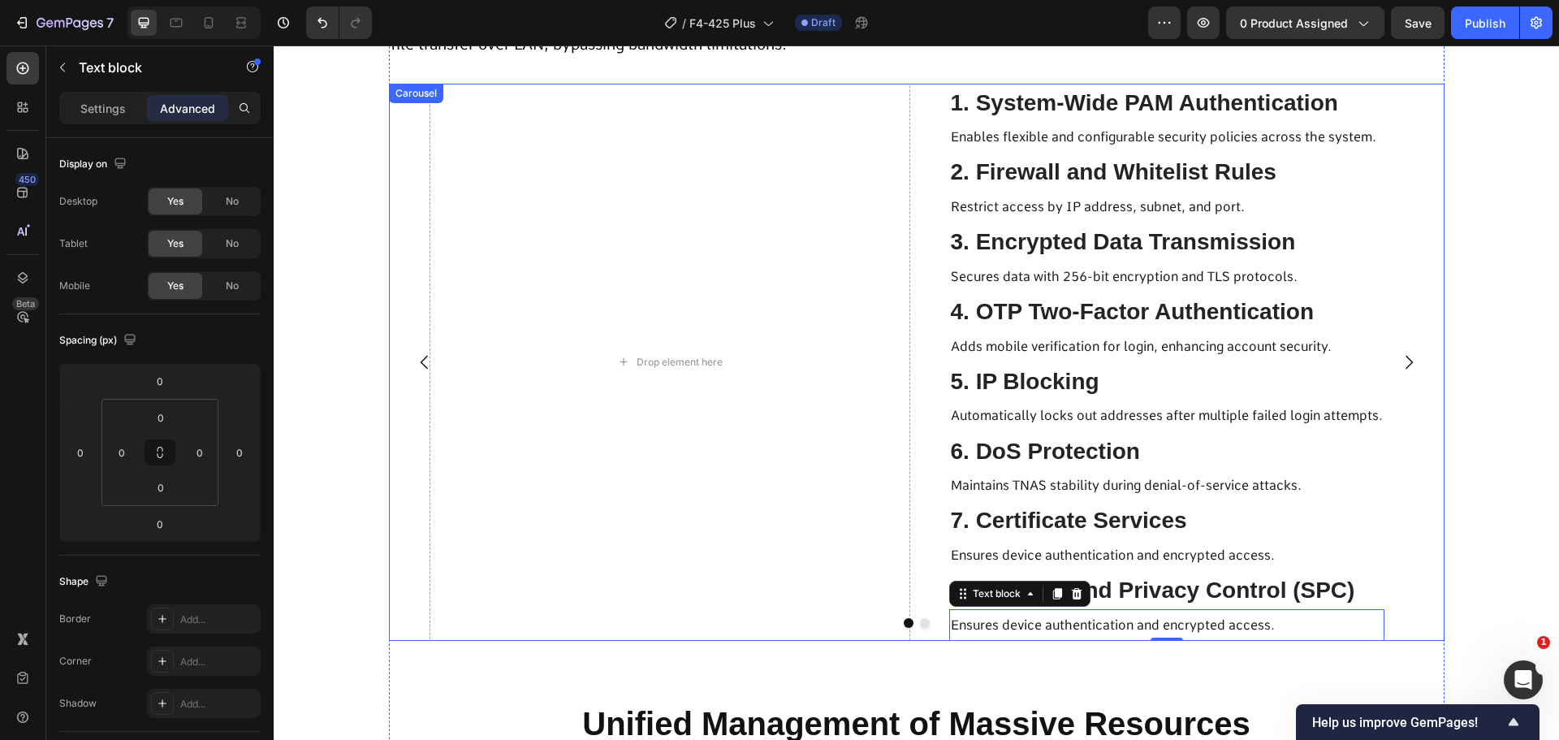
click at [980, 625] on div at bounding box center [917, 623] width 1056 height 10
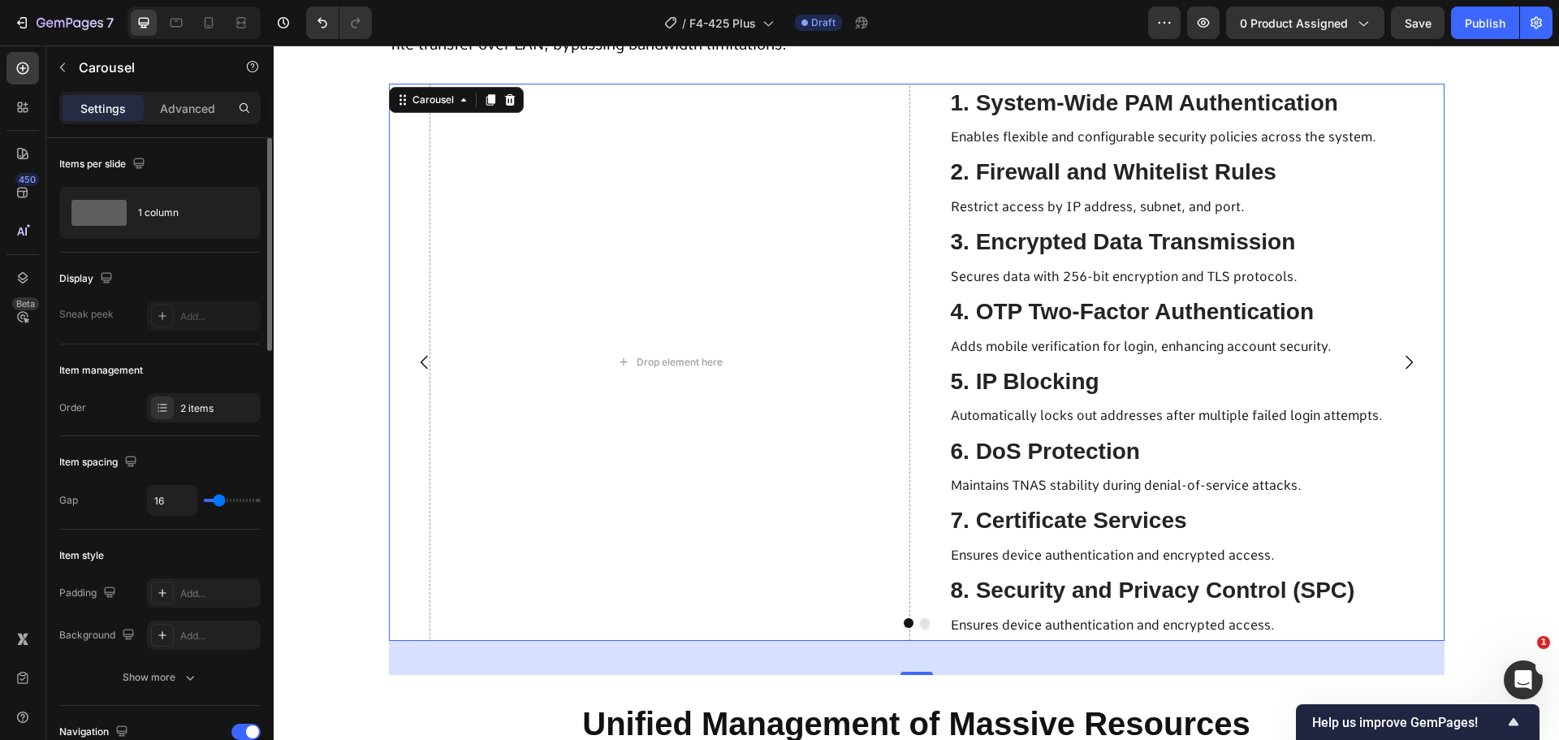
scroll to position [406, 0]
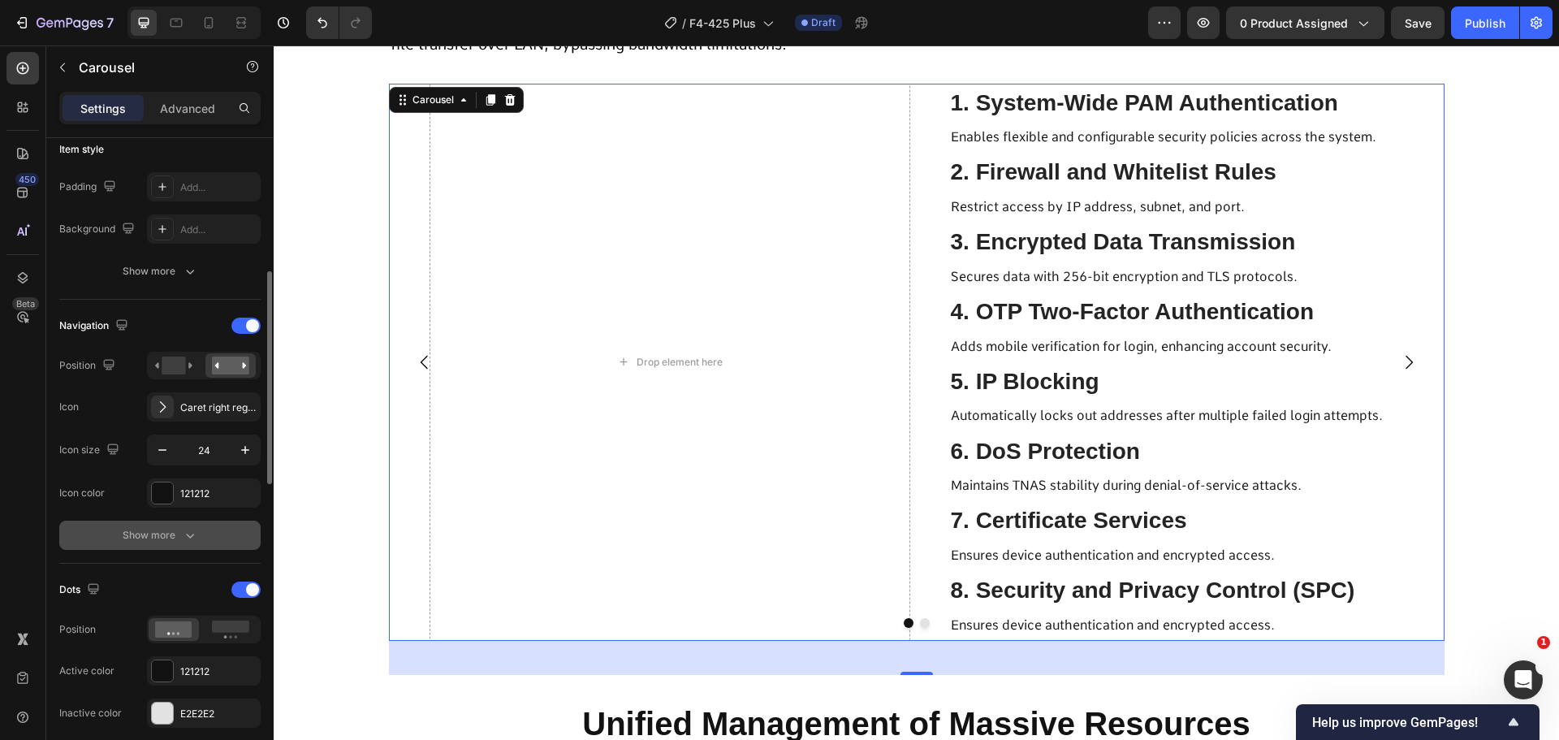
click at [123, 529] on div "Show more" at bounding box center [161, 535] width 76 height 16
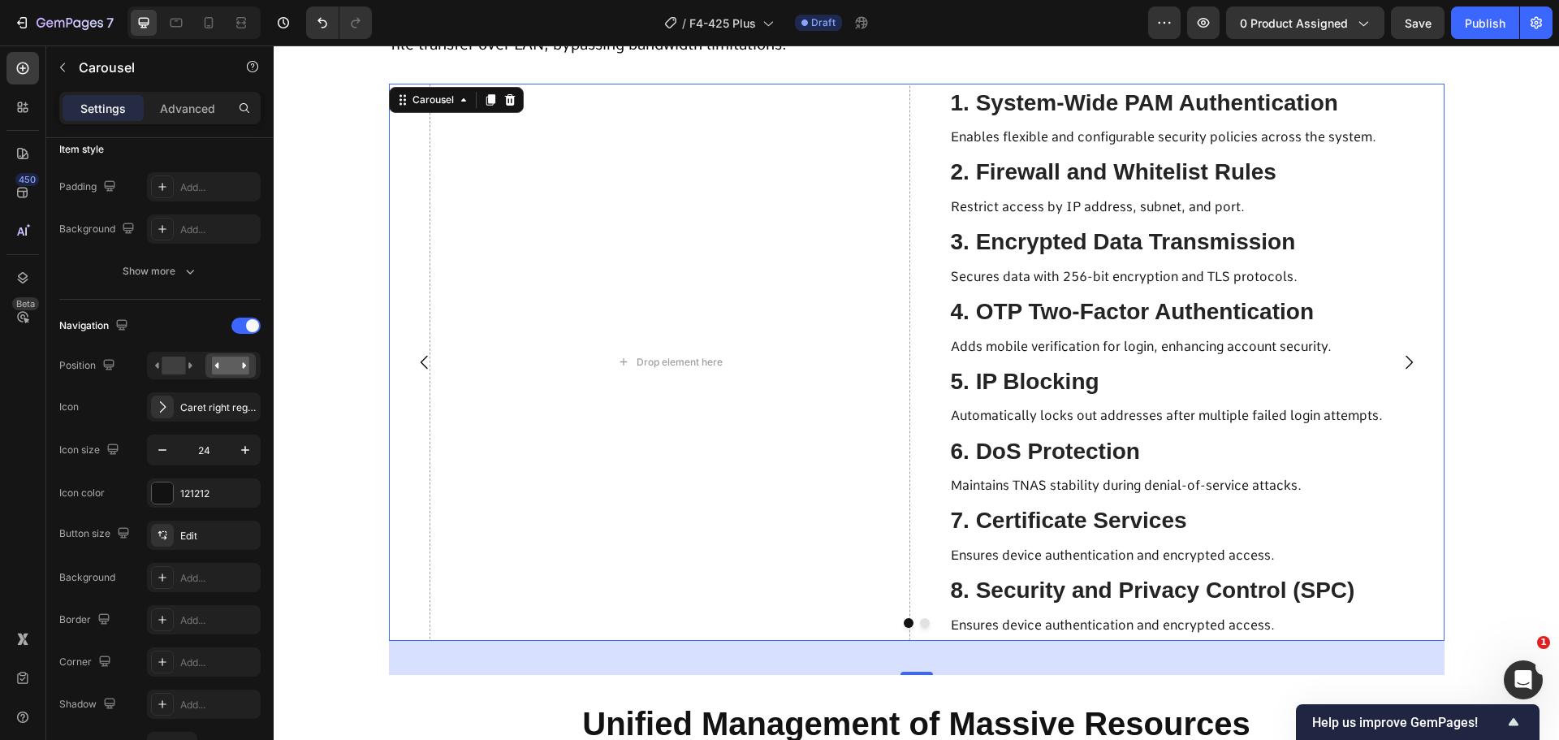
scroll to position [812, 0]
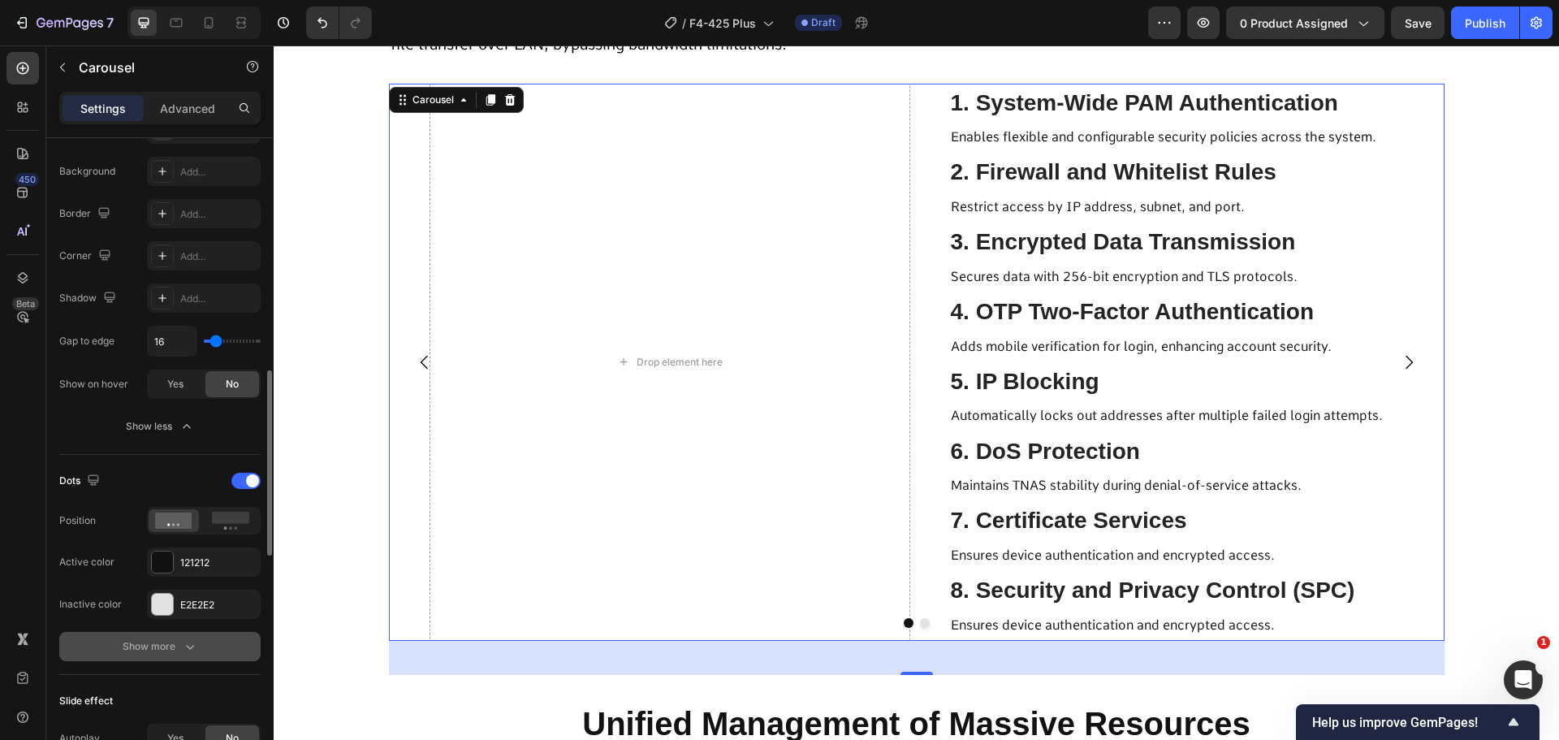
click at [120, 647] on button "Show more" at bounding box center [159, 646] width 201 height 29
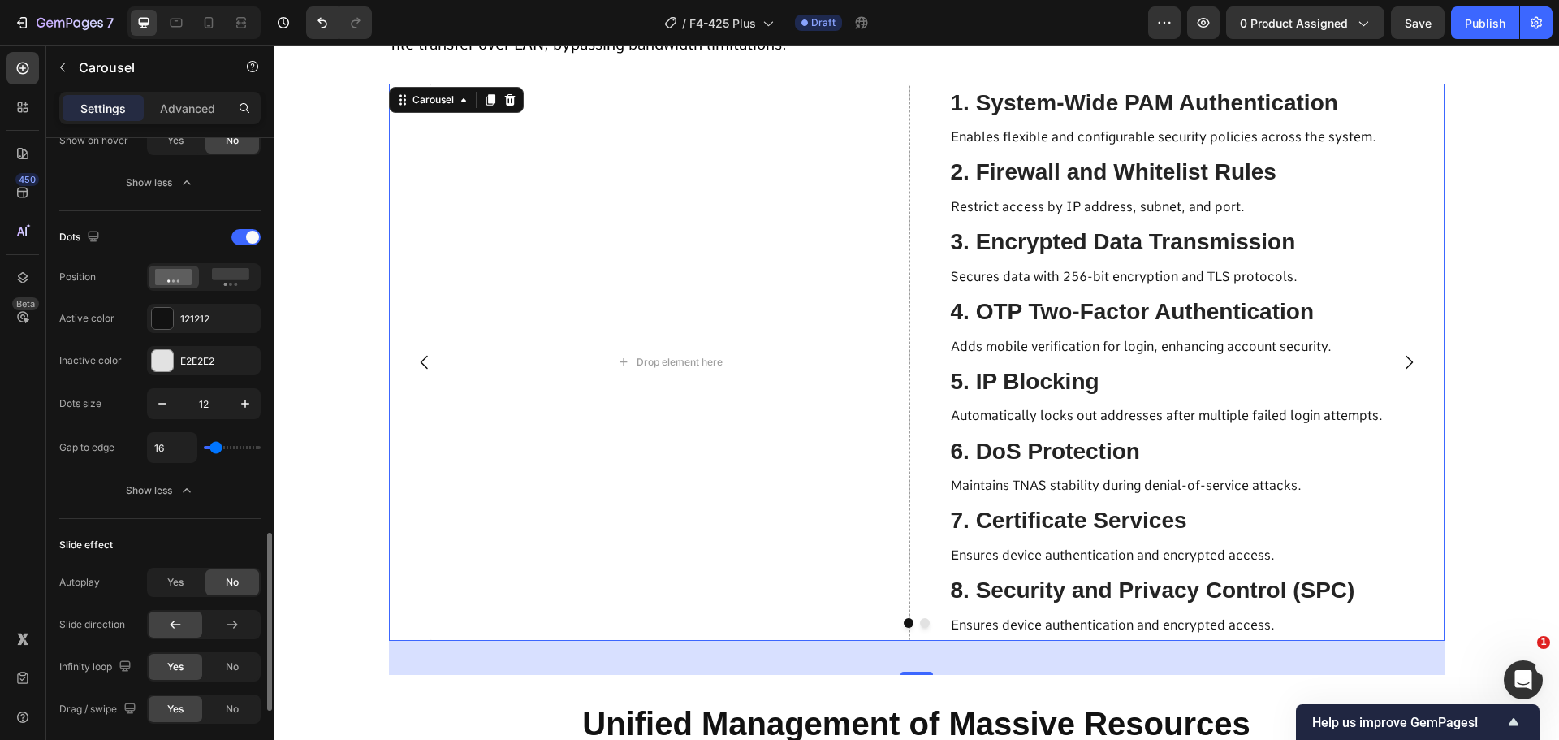
scroll to position [1300, 0]
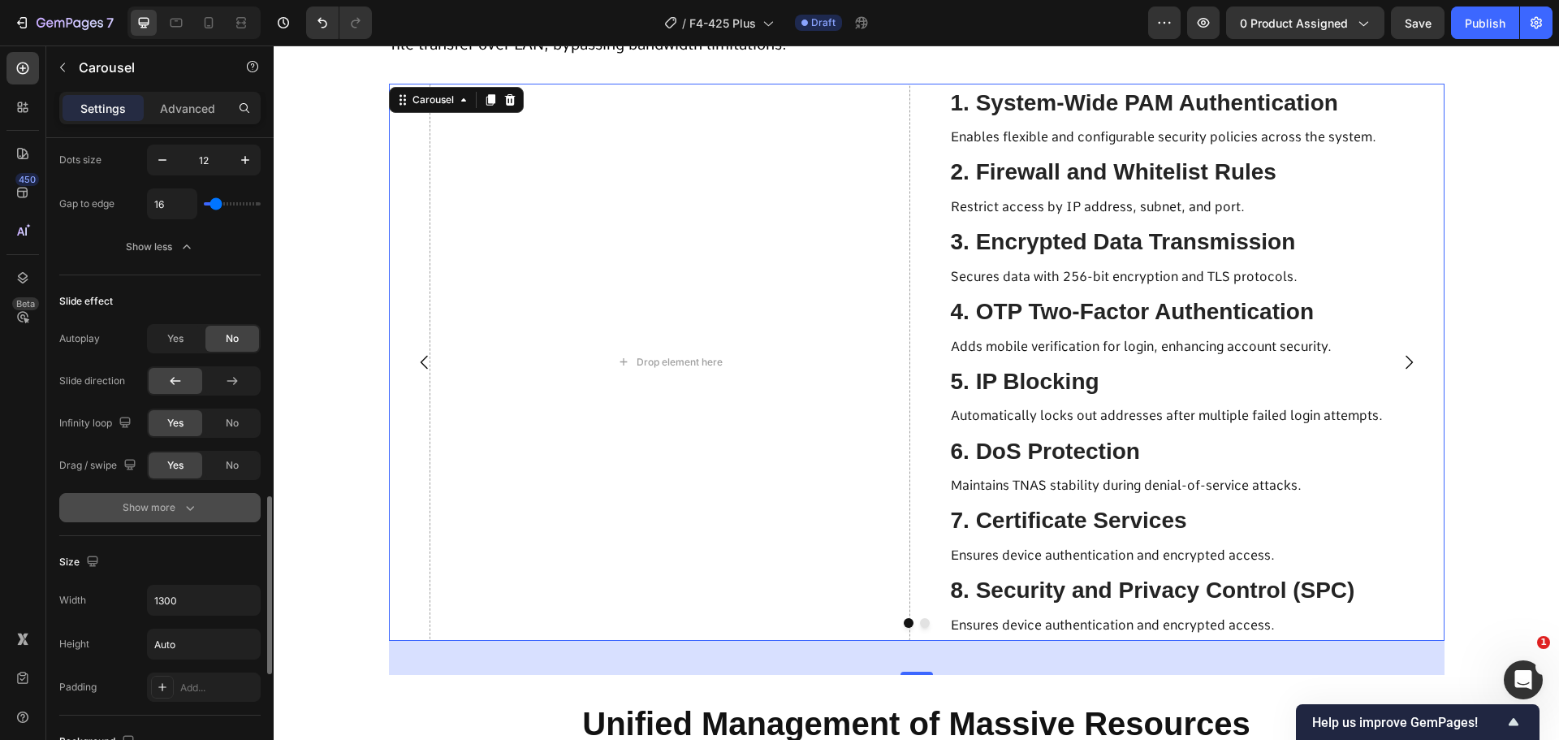
click at [162, 519] on button "Show more" at bounding box center [159, 507] width 201 height 29
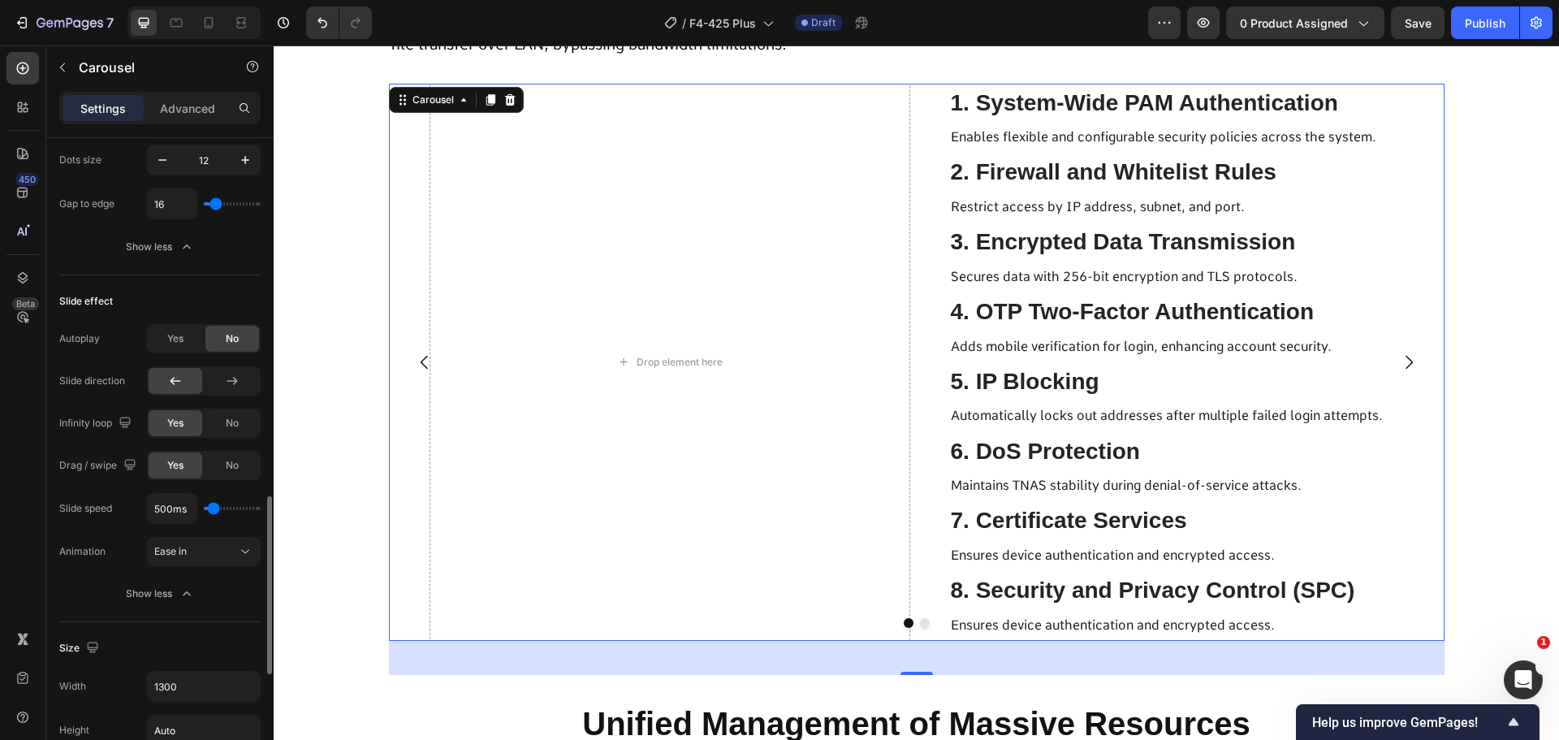
scroll to position [1706, 0]
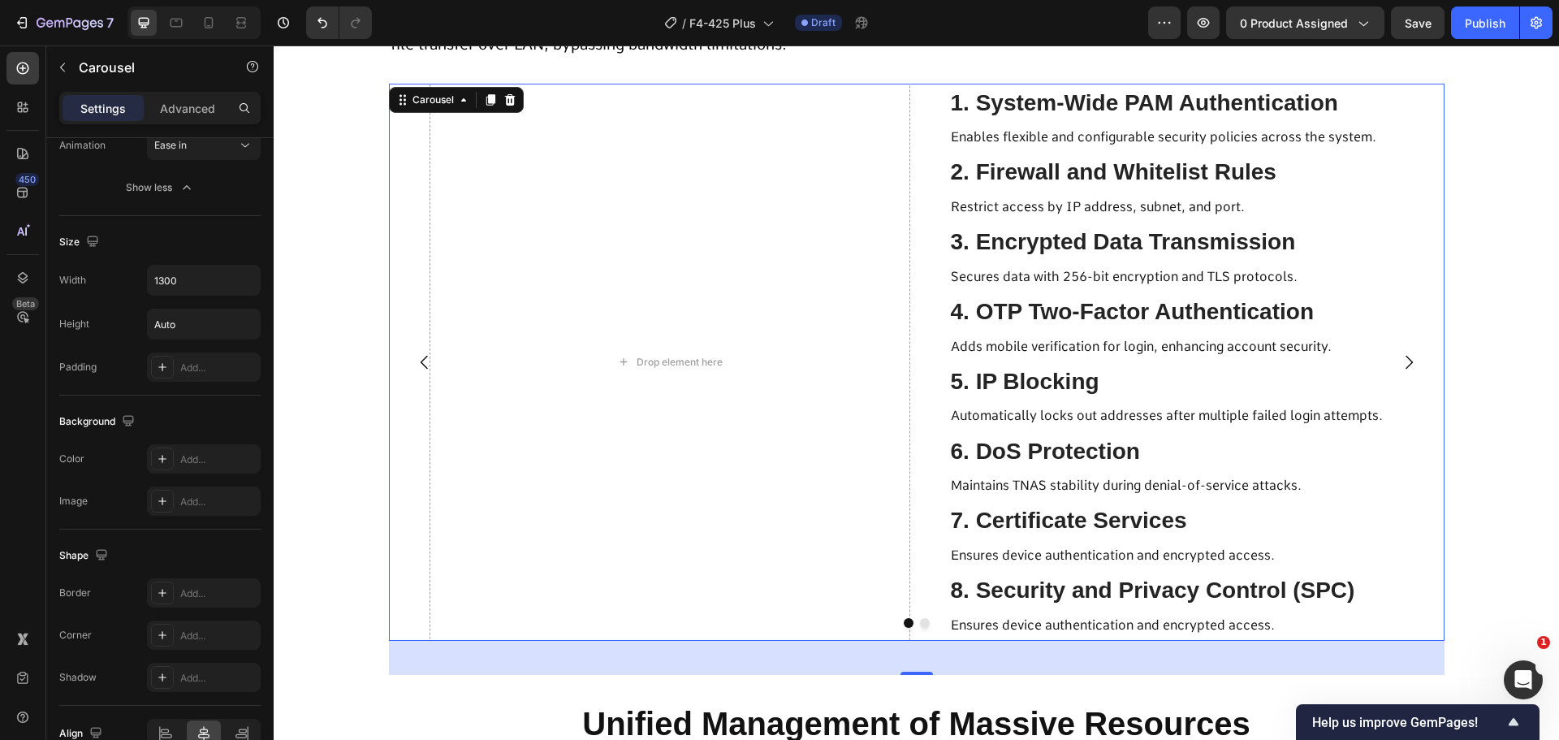
click at [1014, 616] on p "Ensures device authentication and encrypted access." at bounding box center [1167, 625] width 432 height 28
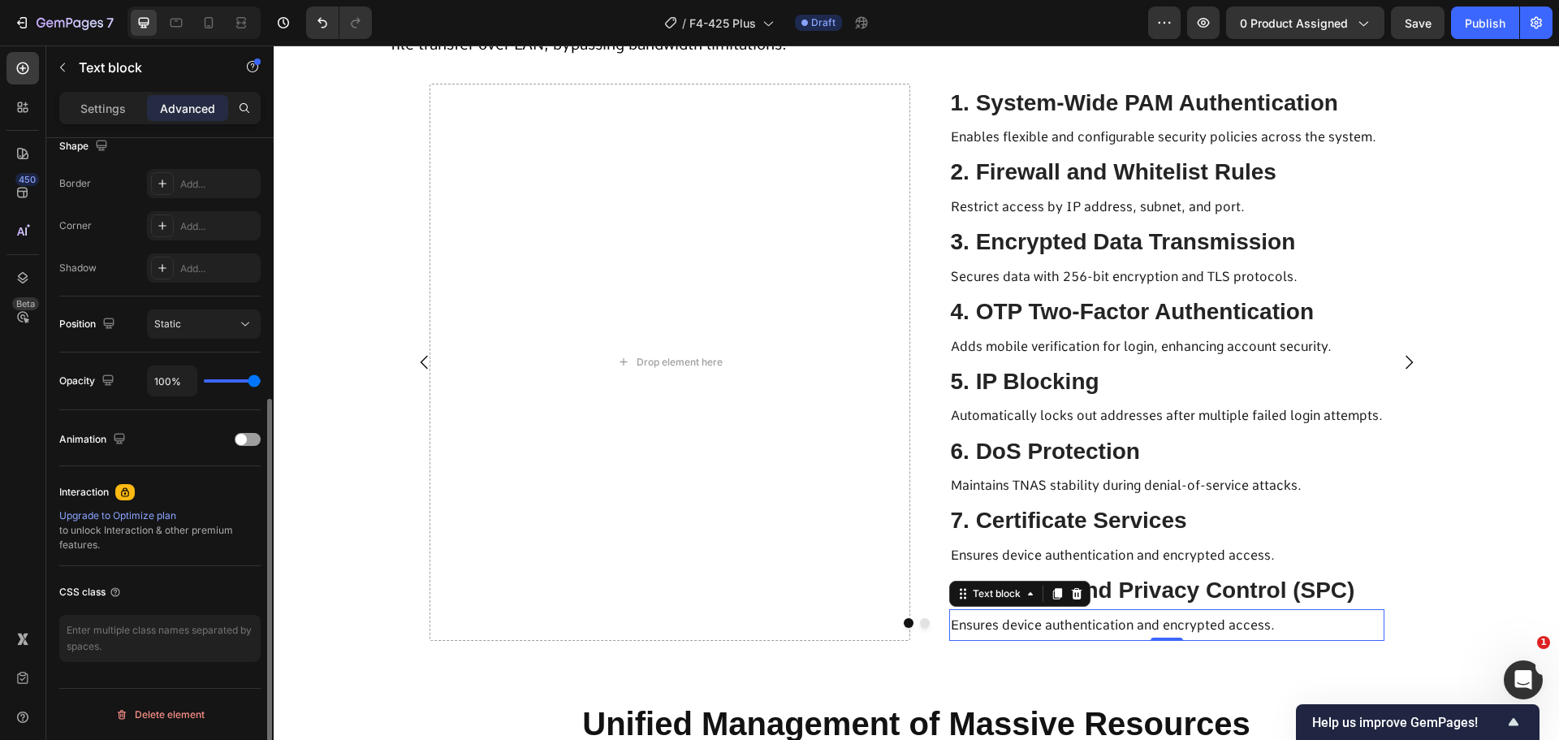
scroll to position [0, 0]
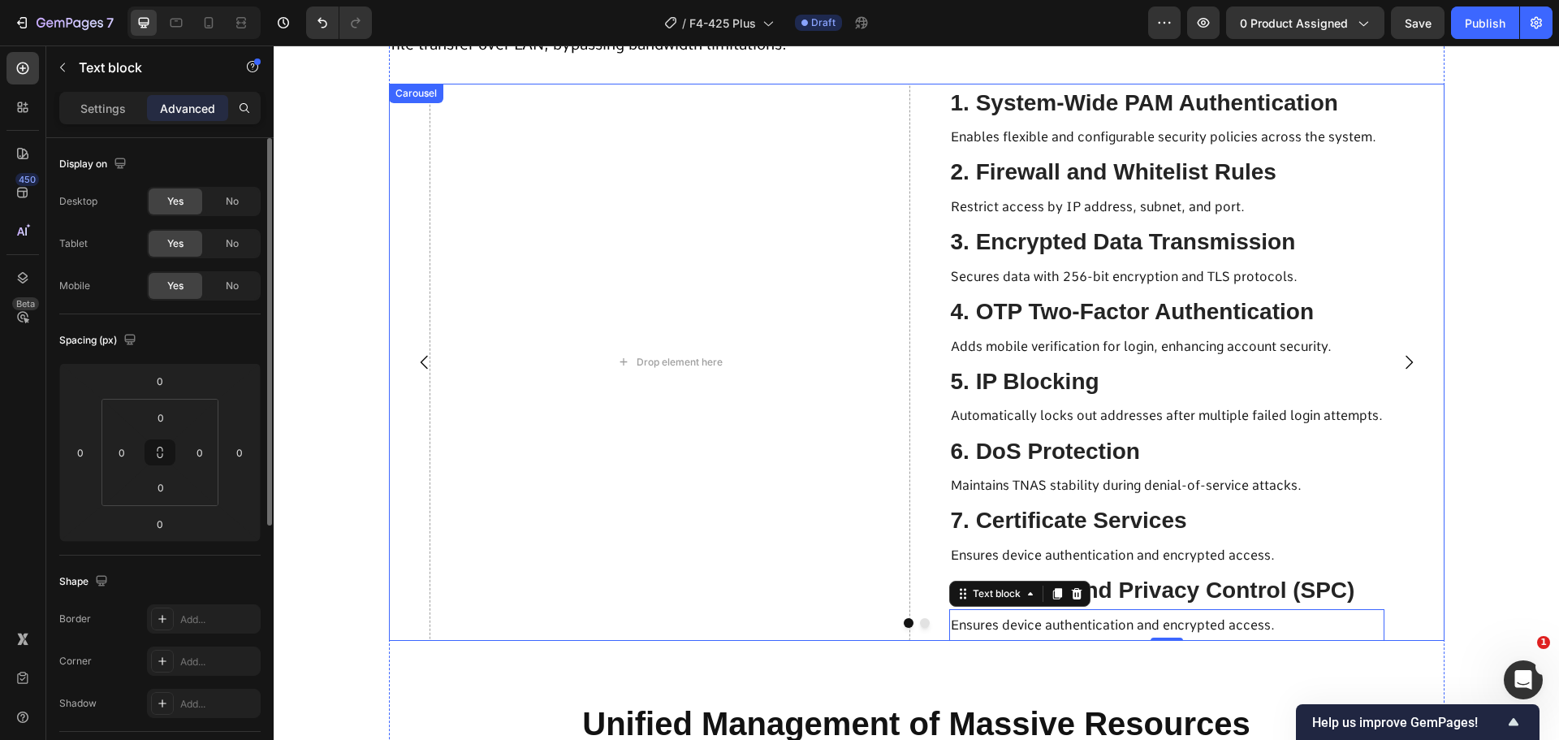
click at [1000, 622] on div at bounding box center [917, 623] width 1056 height 10
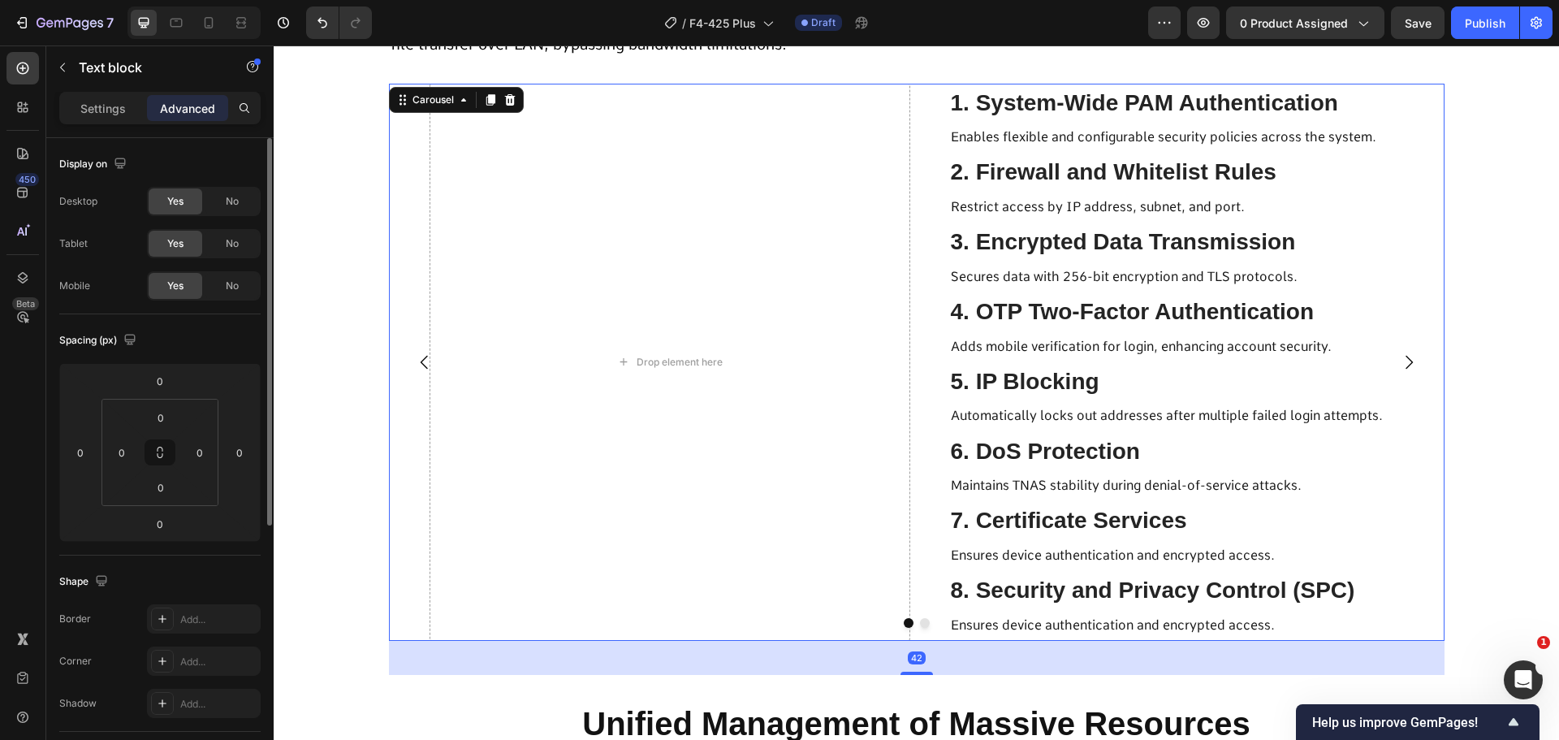
click at [1000, 622] on div at bounding box center [917, 623] width 1056 height 10
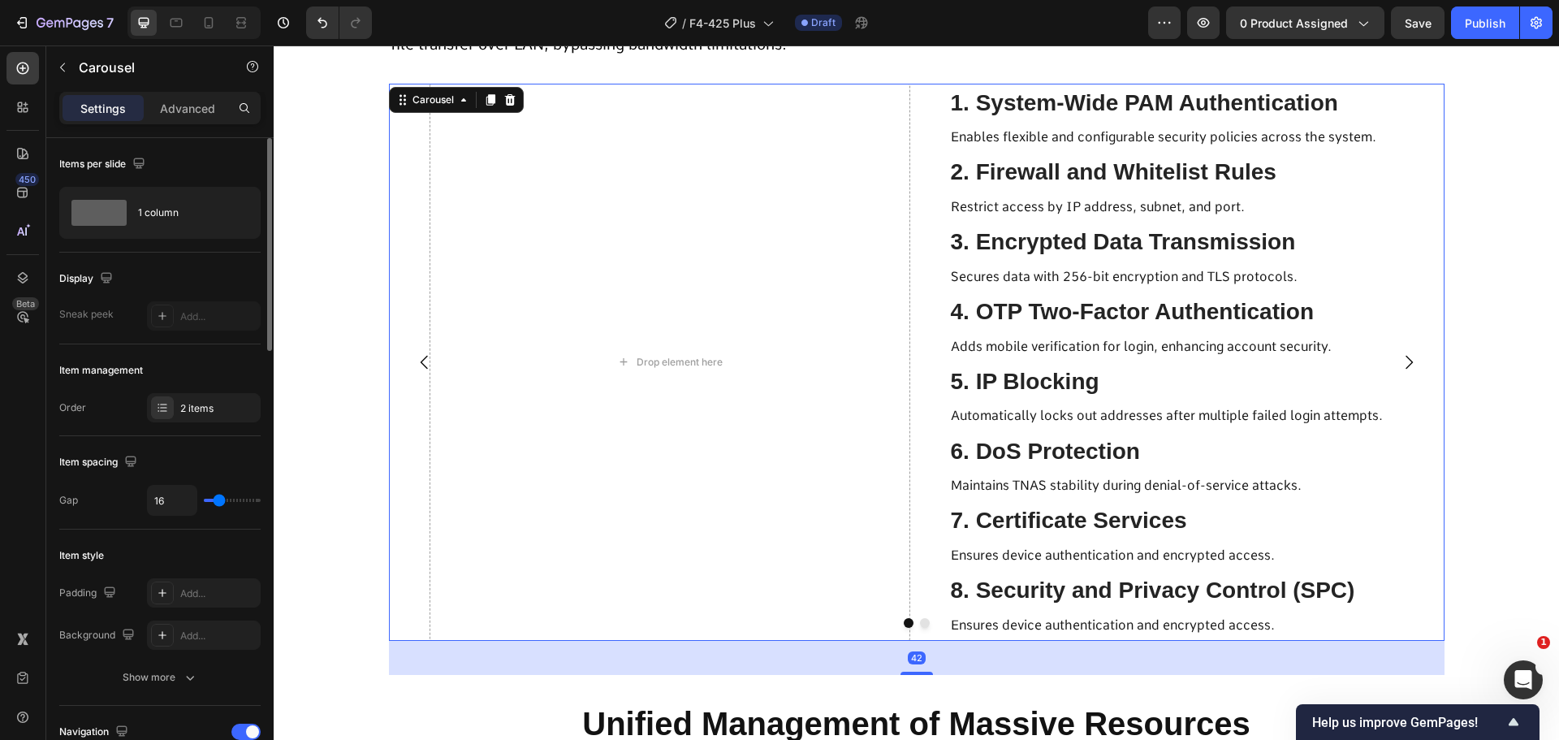
click at [1000, 622] on div at bounding box center [917, 623] width 1056 height 10
click at [980, 613] on p "Ensures device authentication and encrypted access." at bounding box center [1167, 625] width 432 height 28
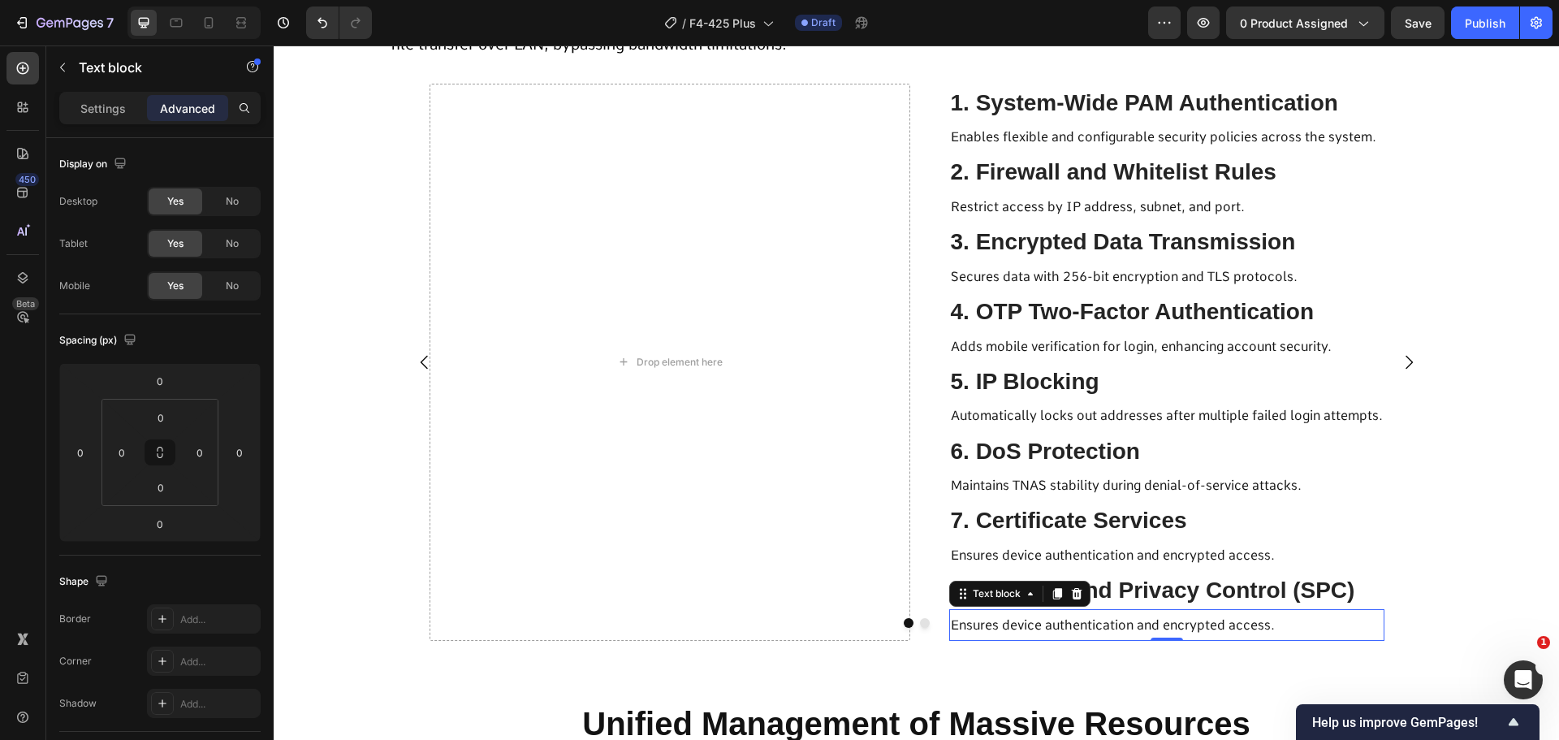
click at [980, 613] on p "Ensures device authentication and encrypted access." at bounding box center [1167, 625] width 432 height 28
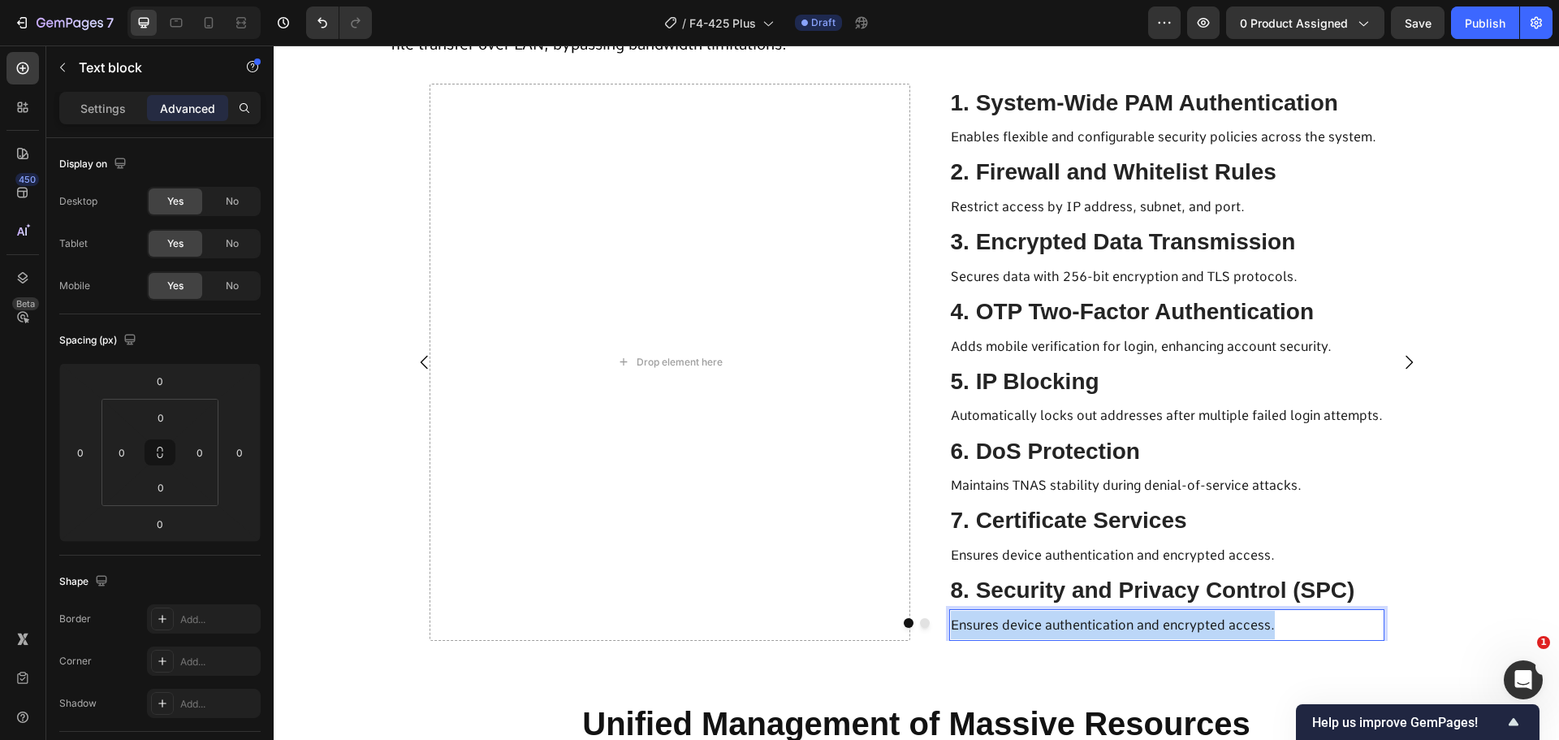
click at [980, 613] on p "Ensures device authentication and encrypted access." at bounding box center [1167, 625] width 432 height 28
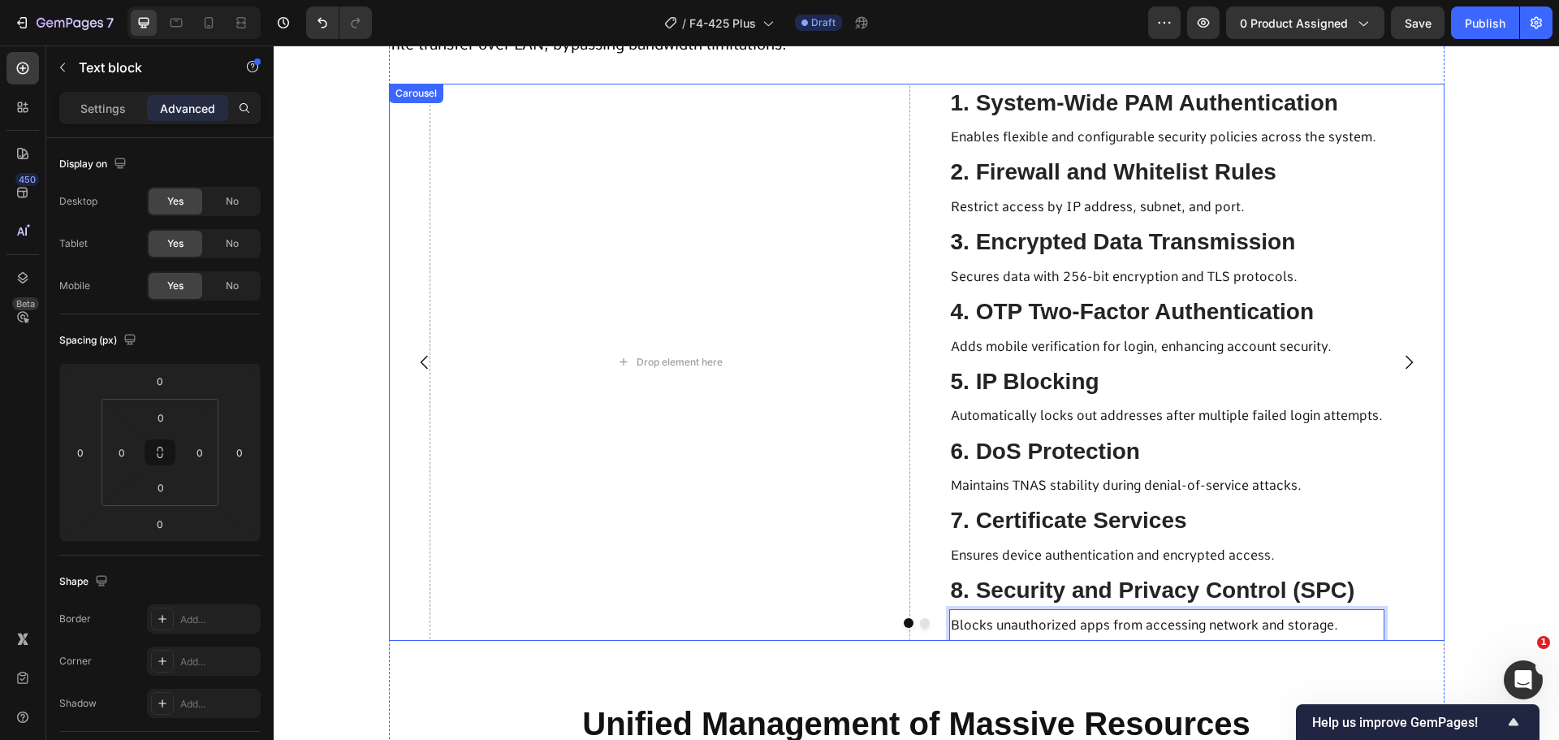
click at [1399, 365] on icon "Carousel Next Arrow" at bounding box center [1408, 362] width 19 height 19
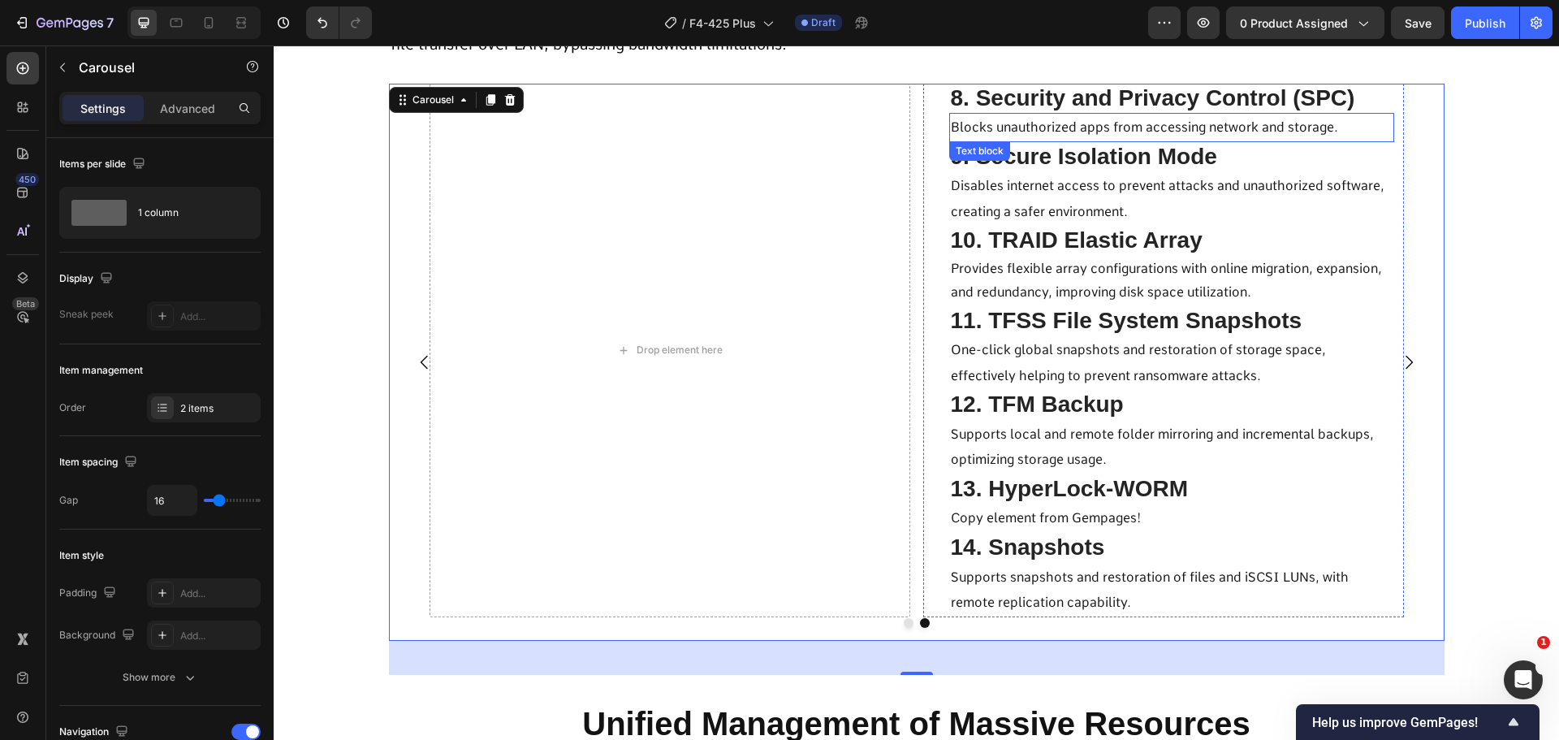
click at [1039, 98] on span "8. Security and Privacy Control (SPC)" at bounding box center [1153, 97] width 404 height 25
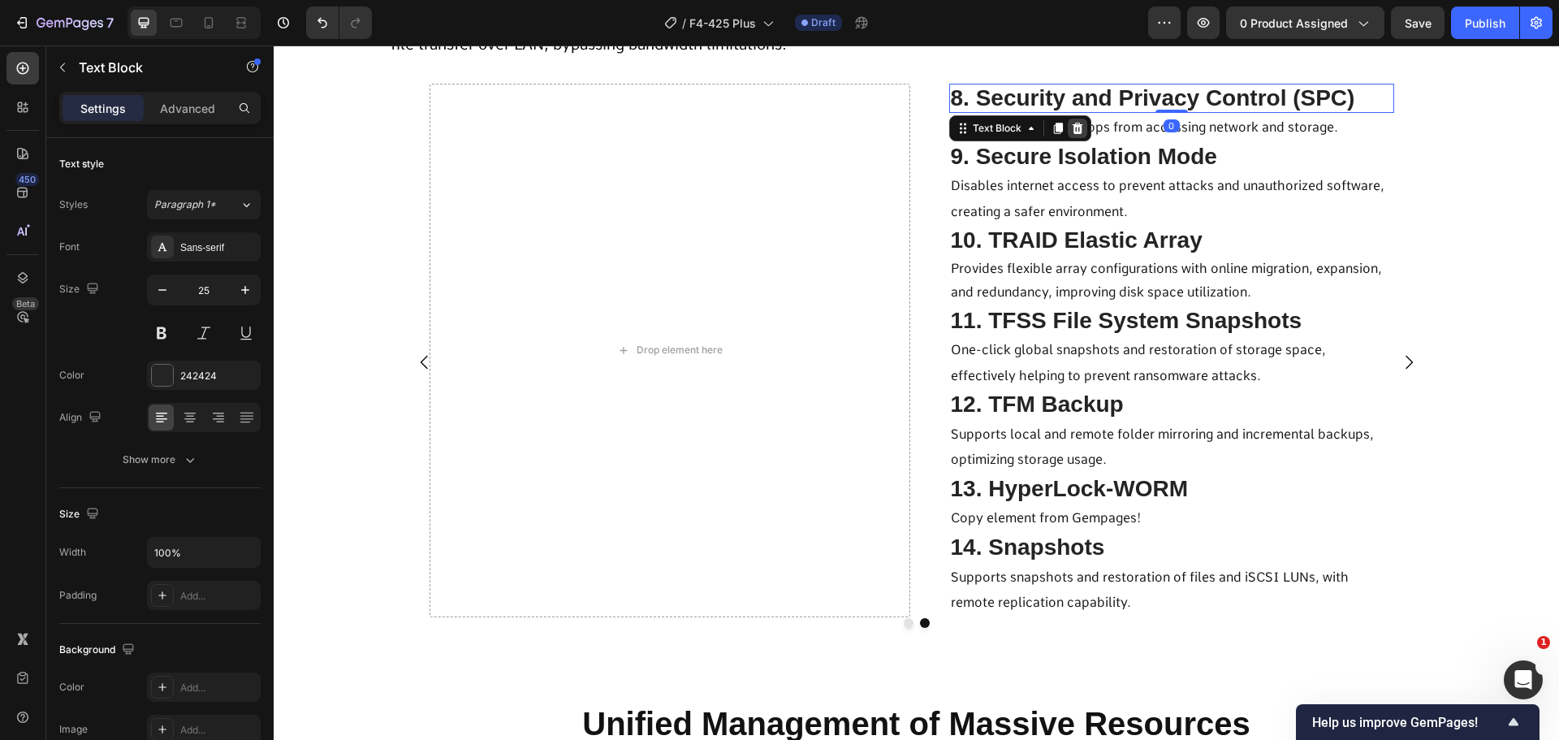
click at [1072, 129] on icon at bounding box center [1077, 128] width 11 height 11
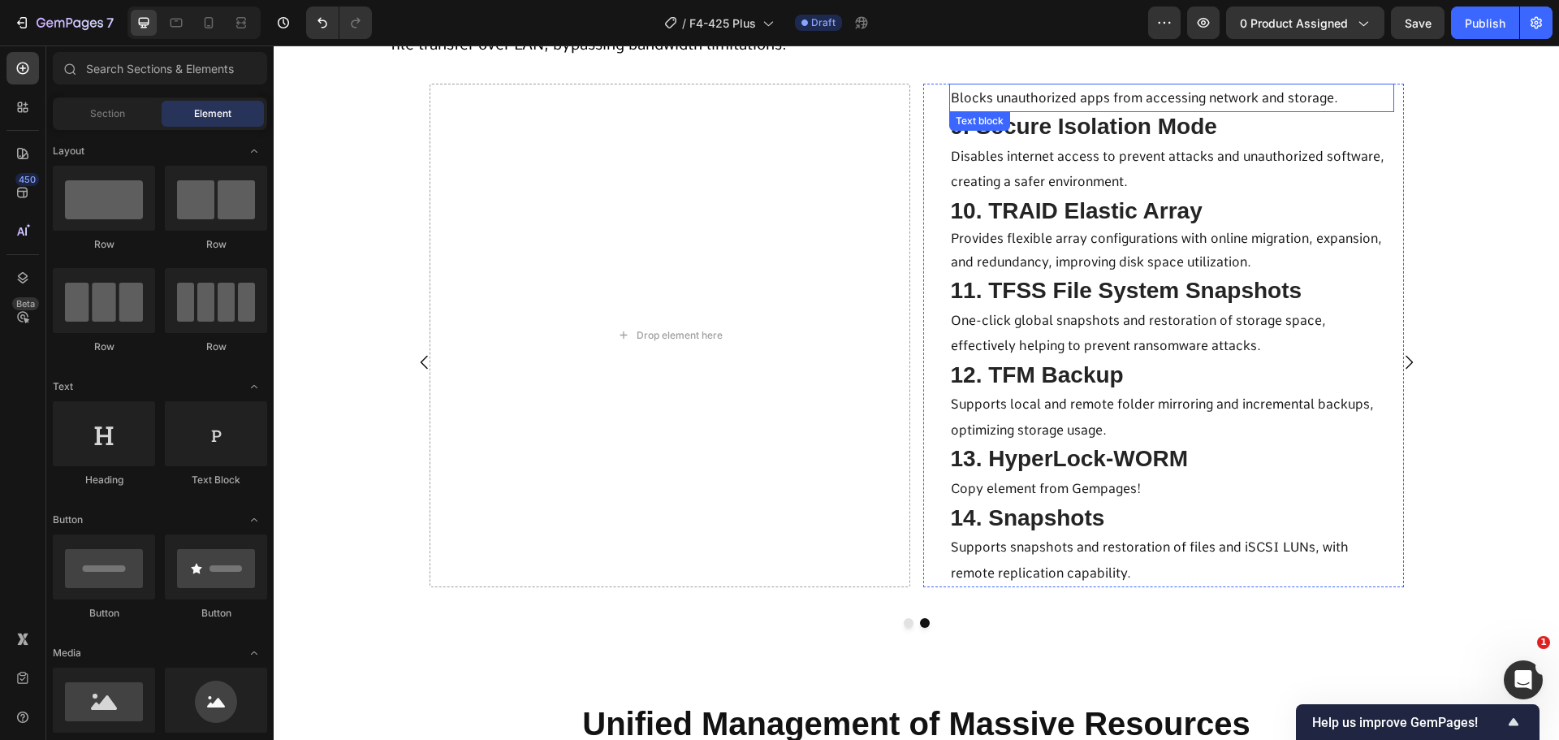
click at [1023, 103] on span "Blocks unauthorized apps from accessing network and storage." at bounding box center [1144, 97] width 387 height 15
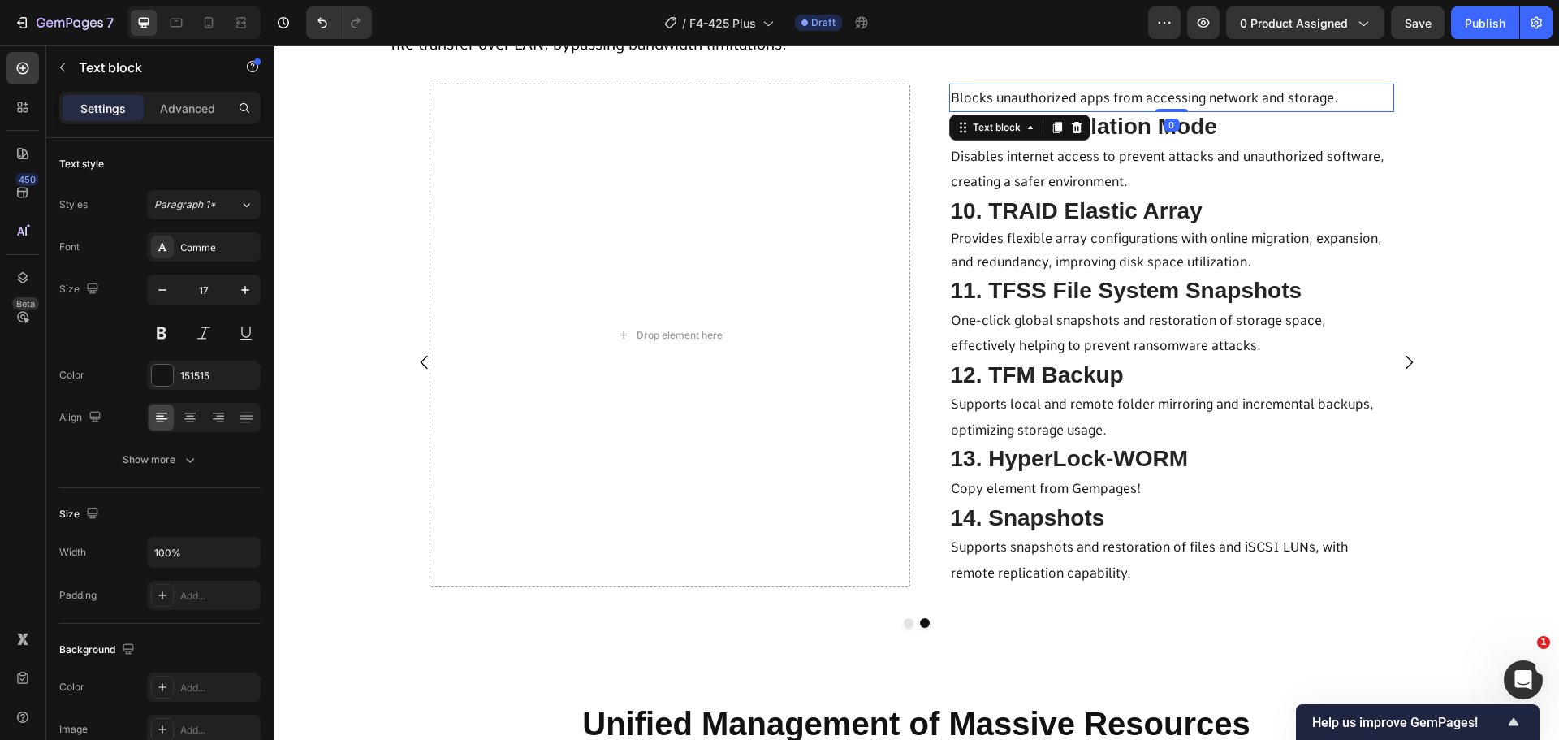
drag, startPoint x: 1067, startPoint y: 128, endPoint x: 1058, endPoint y: 181, distance: 53.5
click at [1071, 129] on icon at bounding box center [1076, 127] width 11 height 11
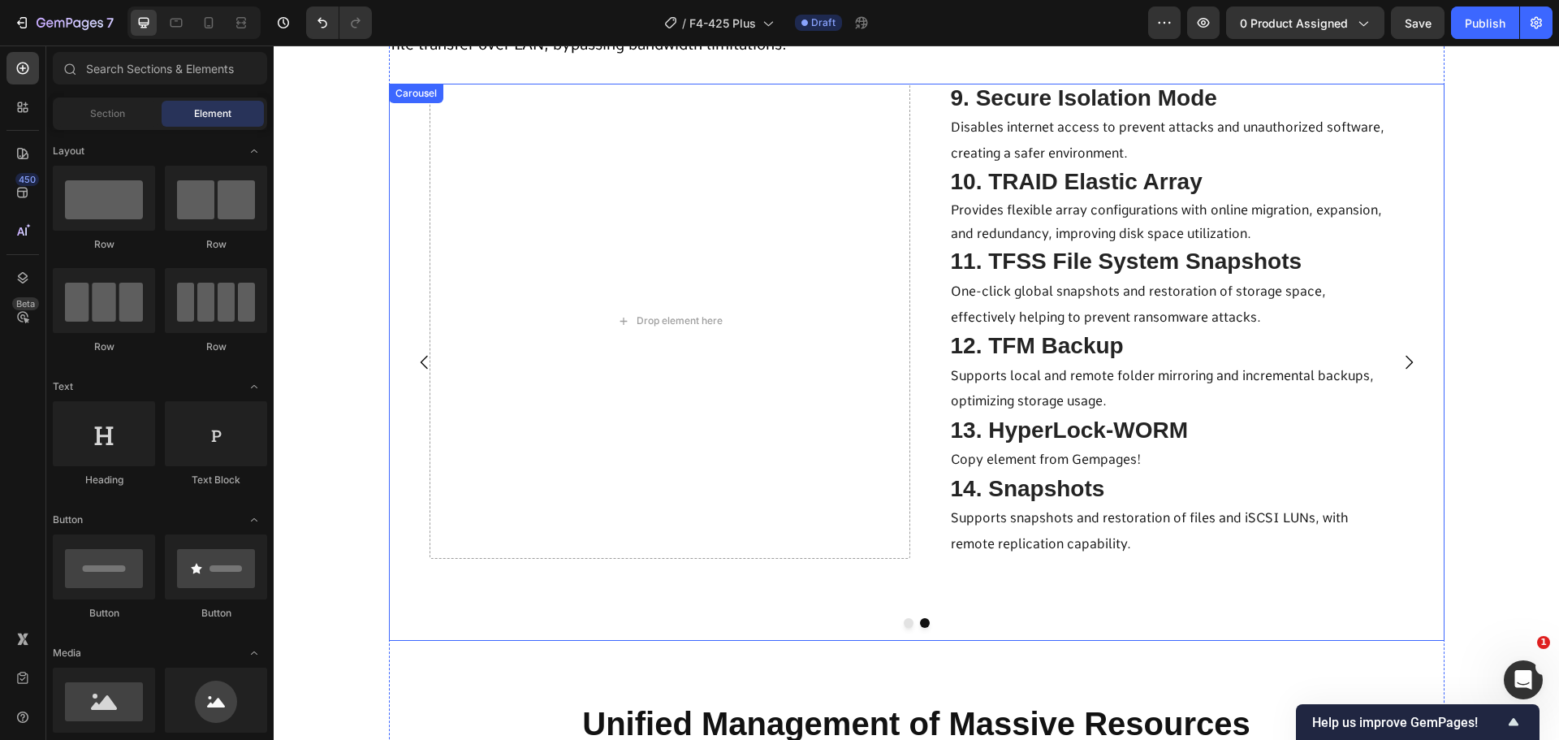
click at [420, 359] on icon "Carousel Back Arrow" at bounding box center [424, 362] width 19 height 19
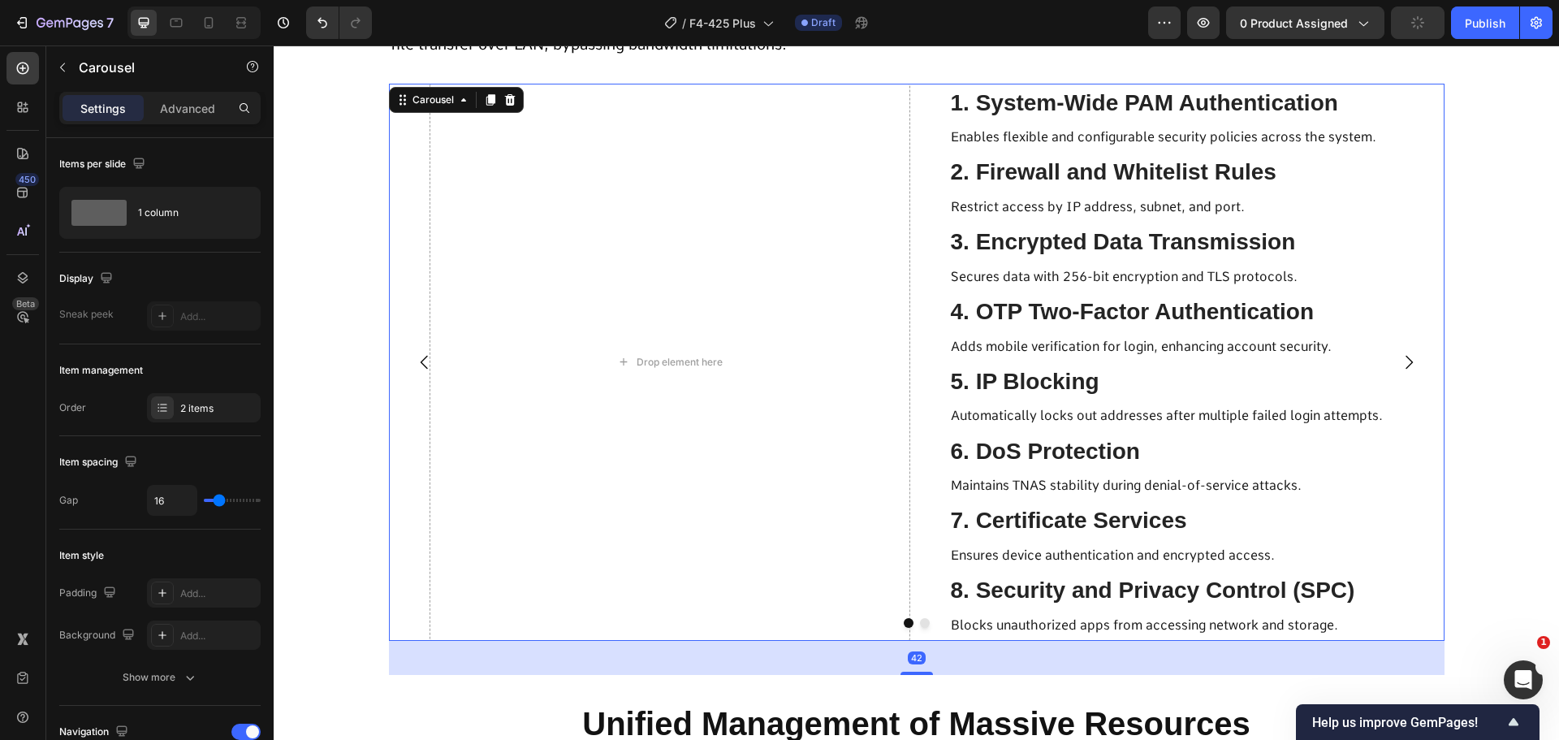
click at [1408, 366] on icon "Carousel Next Arrow" at bounding box center [1408, 362] width 19 height 19
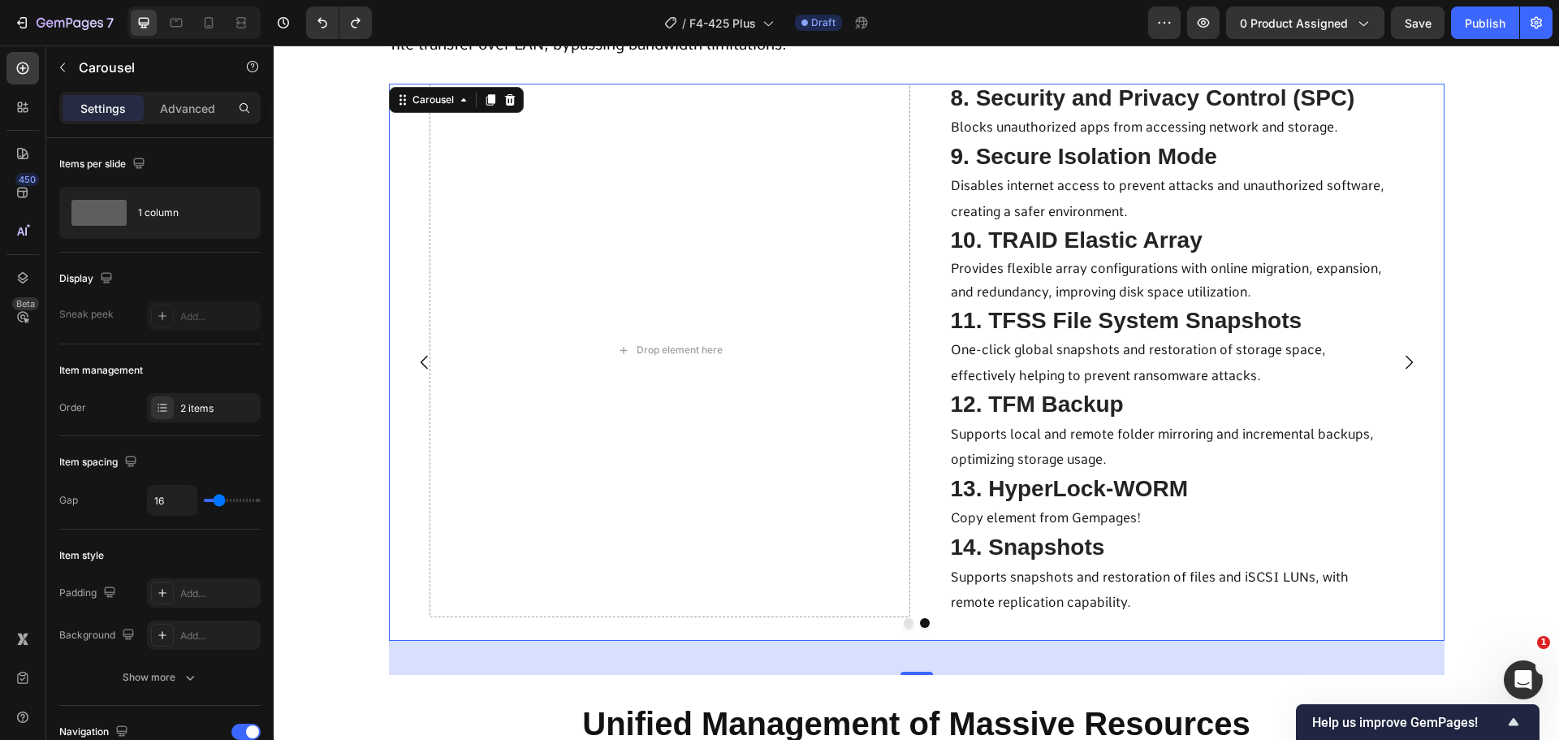
click at [415, 354] on icon "Carousel Back Arrow" at bounding box center [424, 362] width 19 height 19
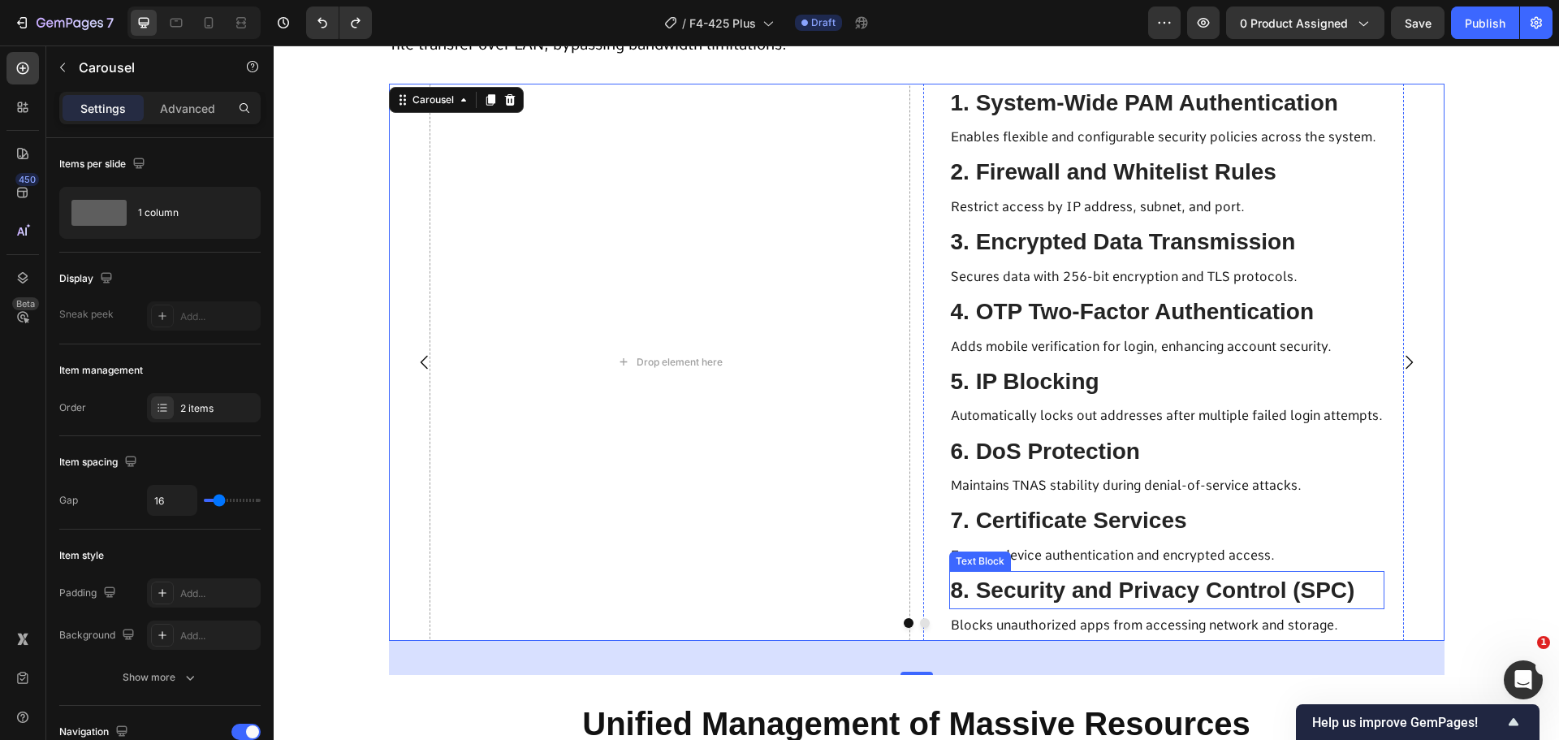
click at [1083, 596] on span "8. Security and Privacy Control (SPC)" at bounding box center [1153, 589] width 404 height 25
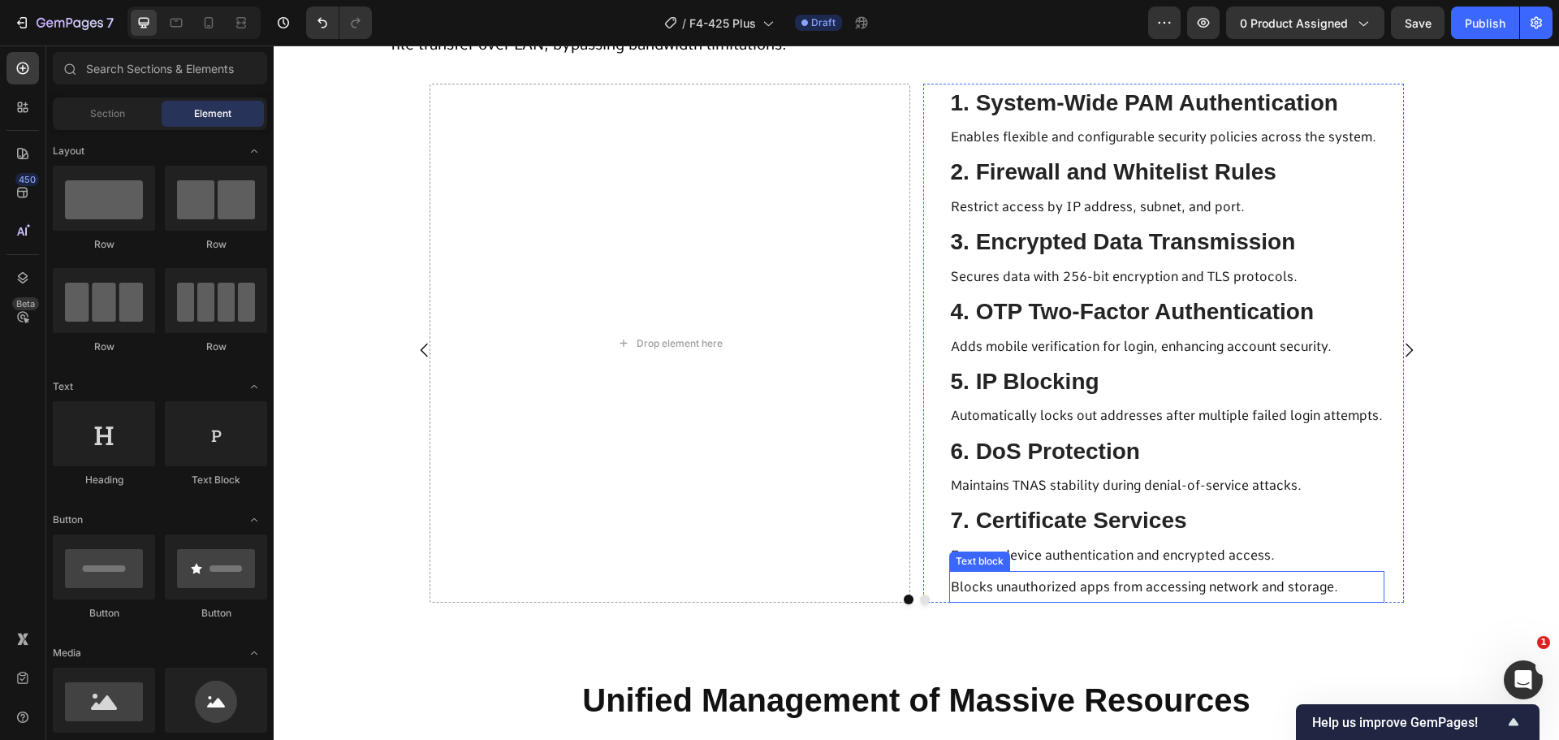
click at [1054, 588] on span "Blocks unauthorized apps from accessing network and storage." at bounding box center [1144, 586] width 387 height 15
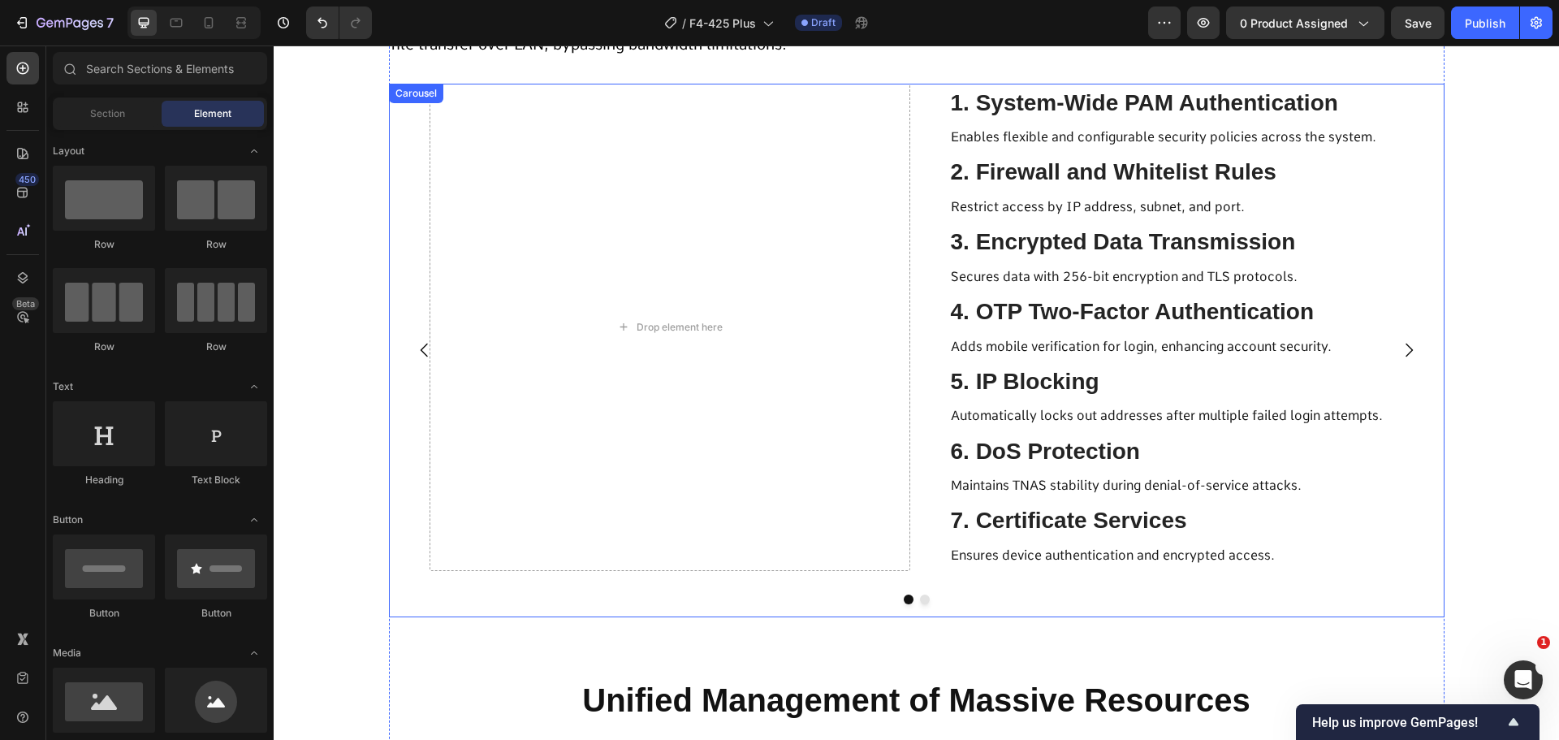
click at [1399, 356] on icon "Carousel Next Arrow" at bounding box center [1408, 349] width 19 height 19
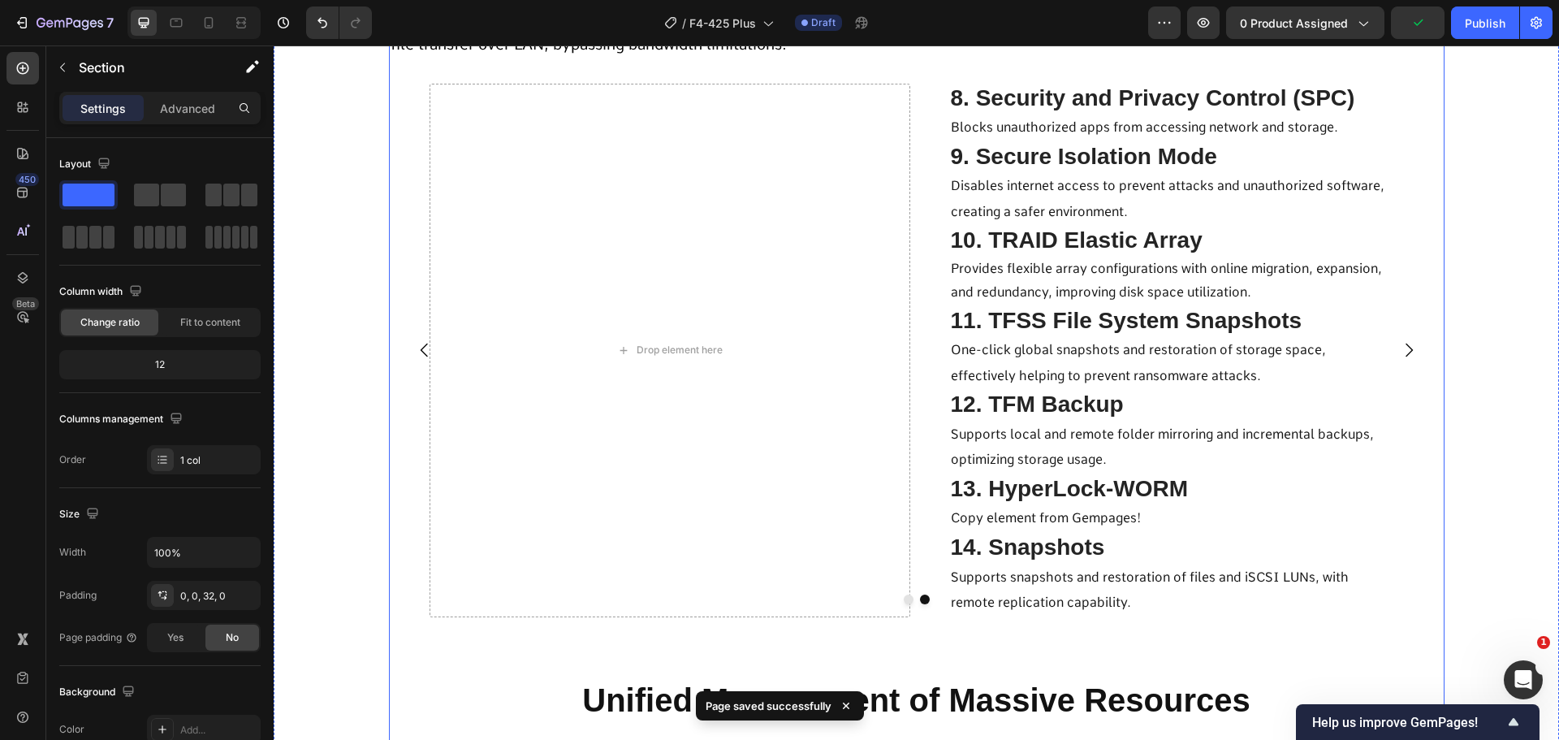
scroll to position [5396, 0]
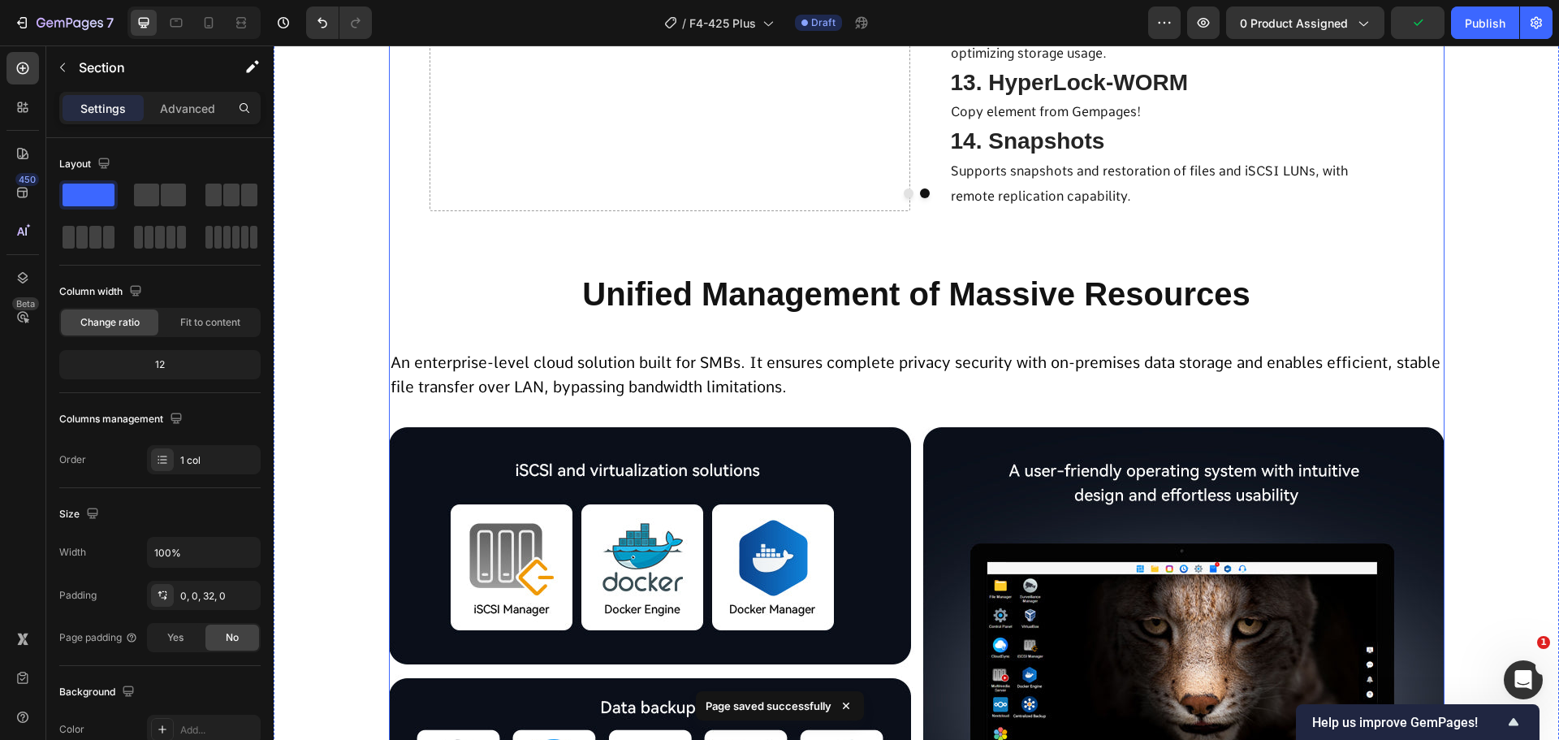
click at [792, 294] on h2 "Unified Management of Massive Resources" at bounding box center [917, 293] width 1056 height 45
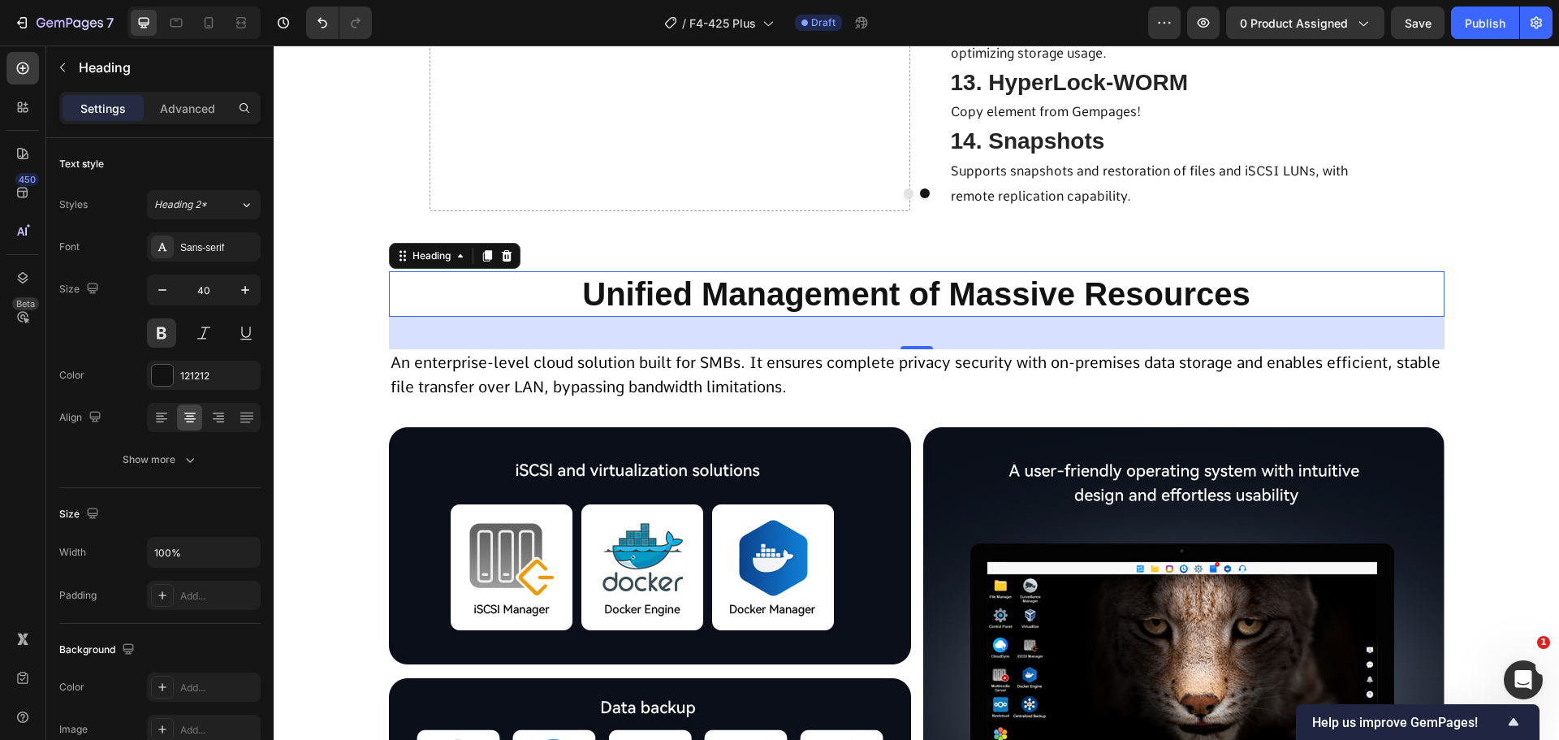
click at [846, 294] on h2 "Unified Management of Massive Resources" at bounding box center [917, 293] width 1056 height 45
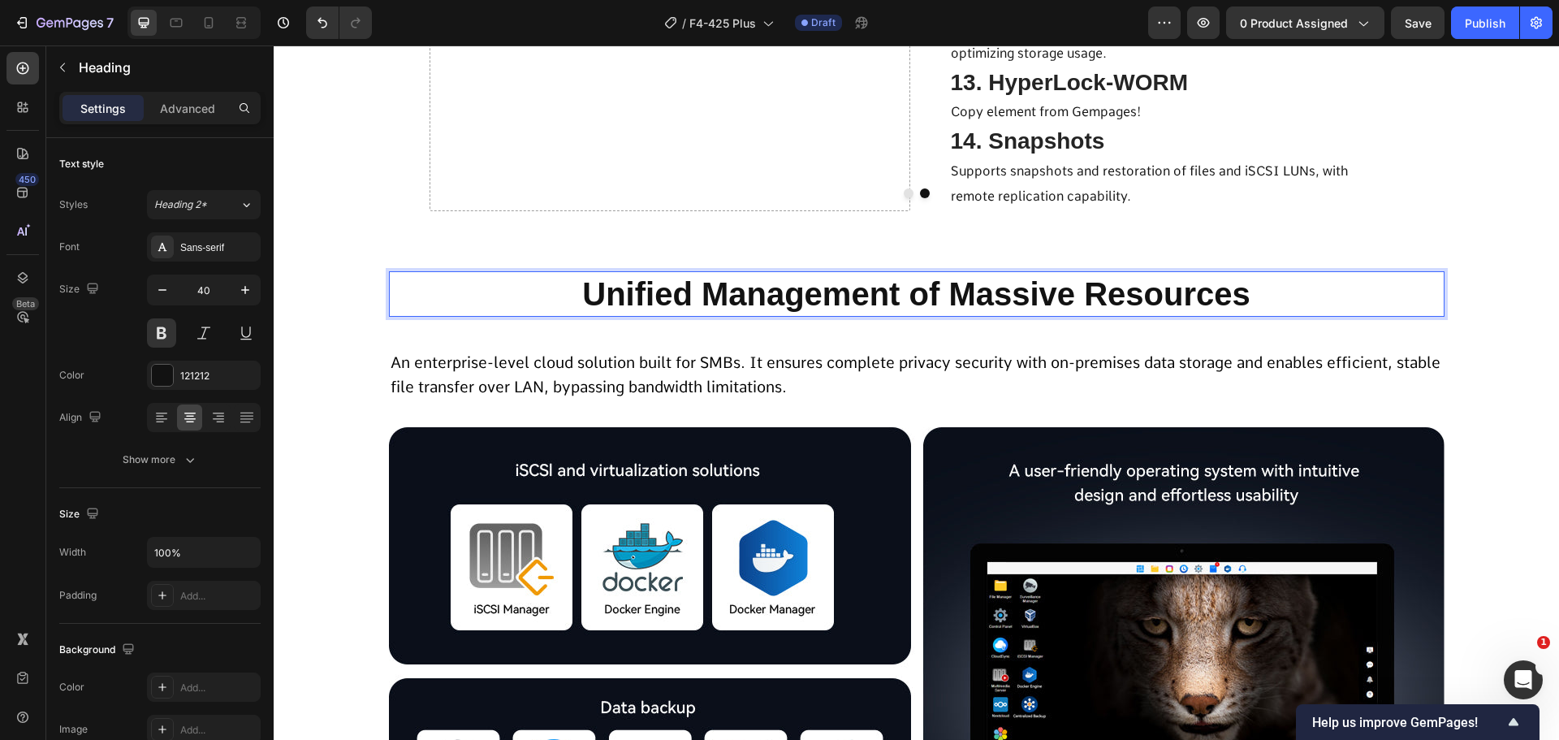
click at [846, 294] on p "Unified Management of Massive Resources" at bounding box center [917, 294] width 1053 height 42
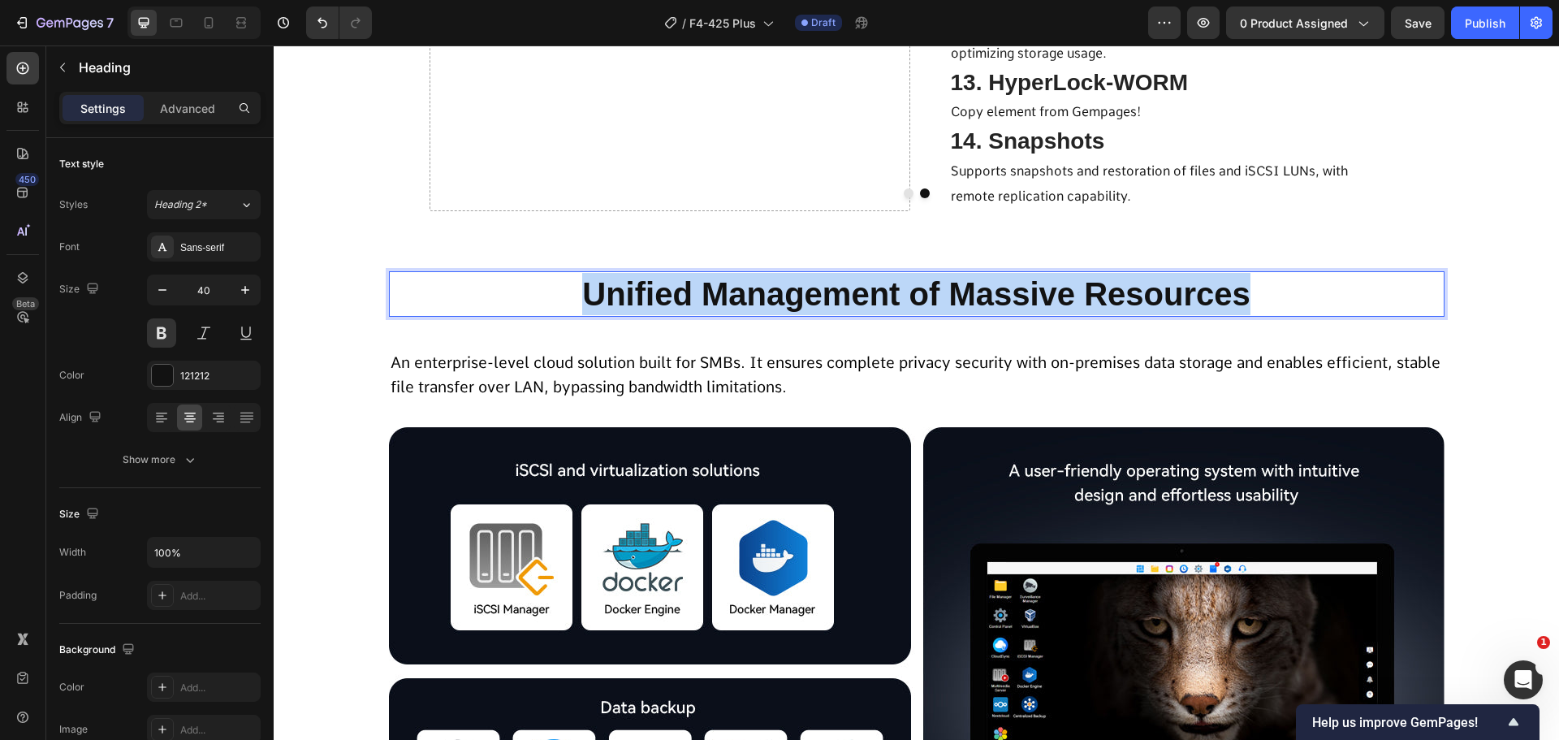
click at [846, 294] on p "Unified Management of Massive Resources" at bounding box center [917, 294] width 1053 height 42
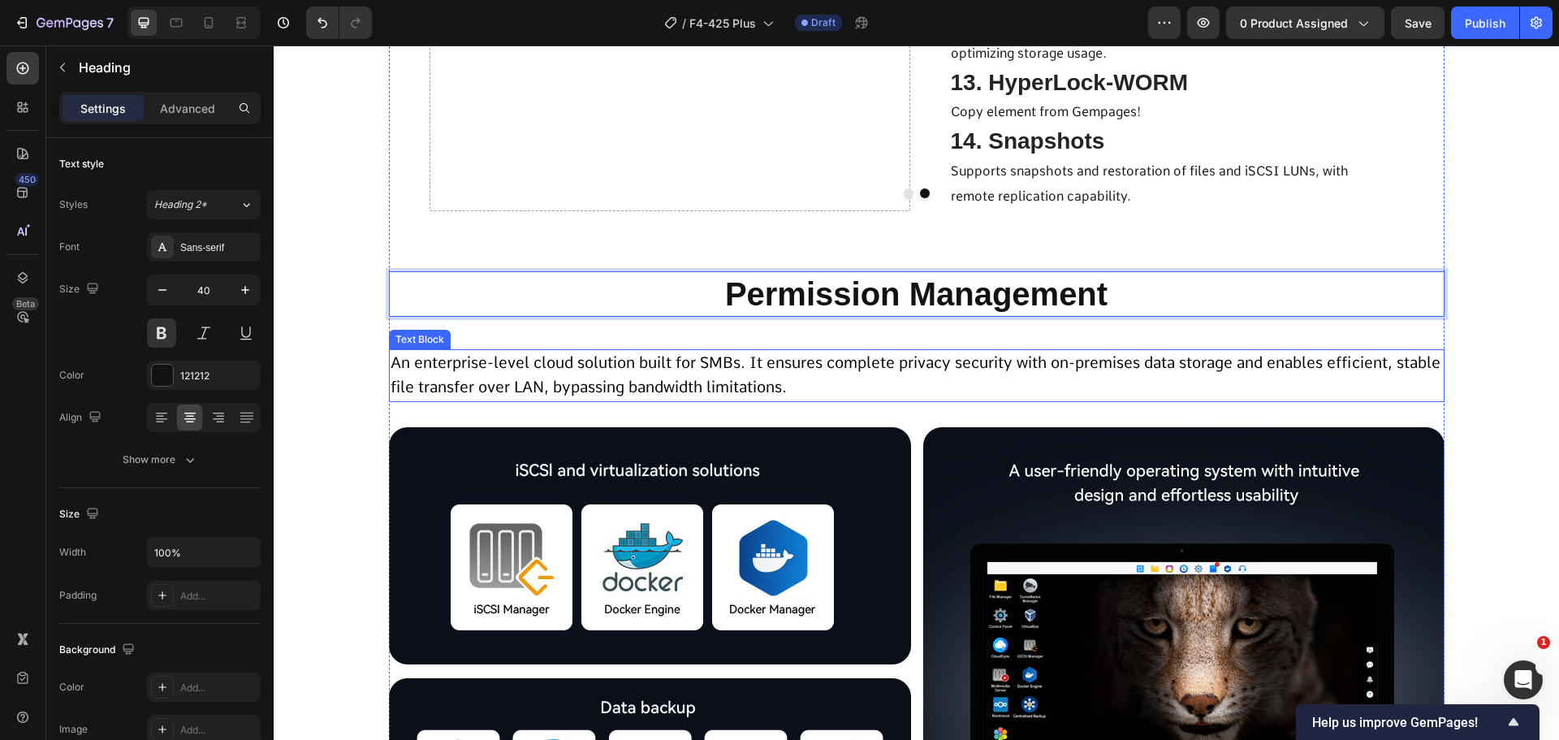
click at [769, 375] on p "An enterprise-level cloud solution built for SMBs. It ensures complete privacy …" at bounding box center [917, 376] width 1053 height 50
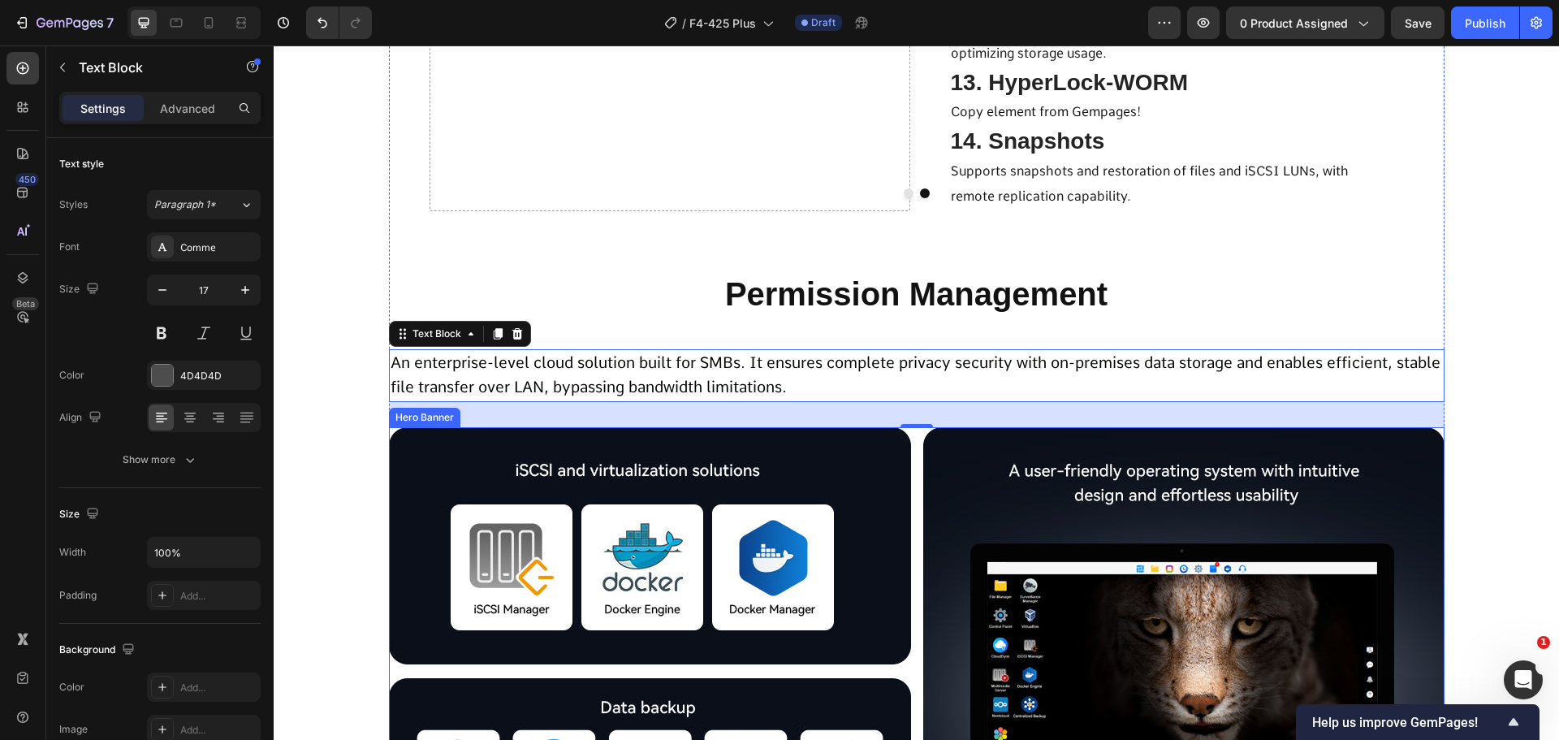
click at [655, 384] on span "An enterprise-level cloud solution built for SMBs. It ensures complete privacy …" at bounding box center [916, 375] width 1050 height 44
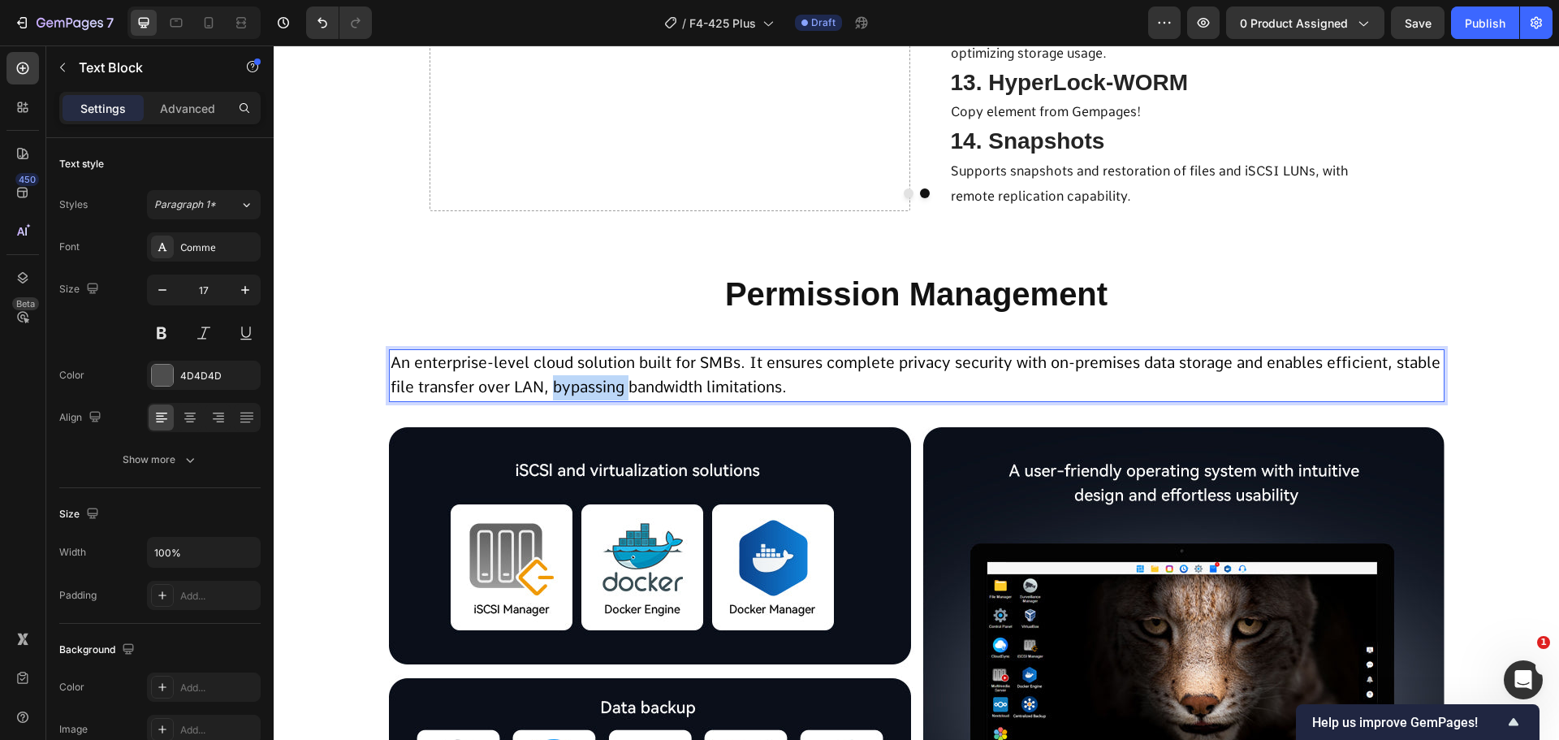
click at [655, 384] on span "An enterprise-level cloud solution built for SMBs. It ensures complete privacy …" at bounding box center [916, 375] width 1050 height 44
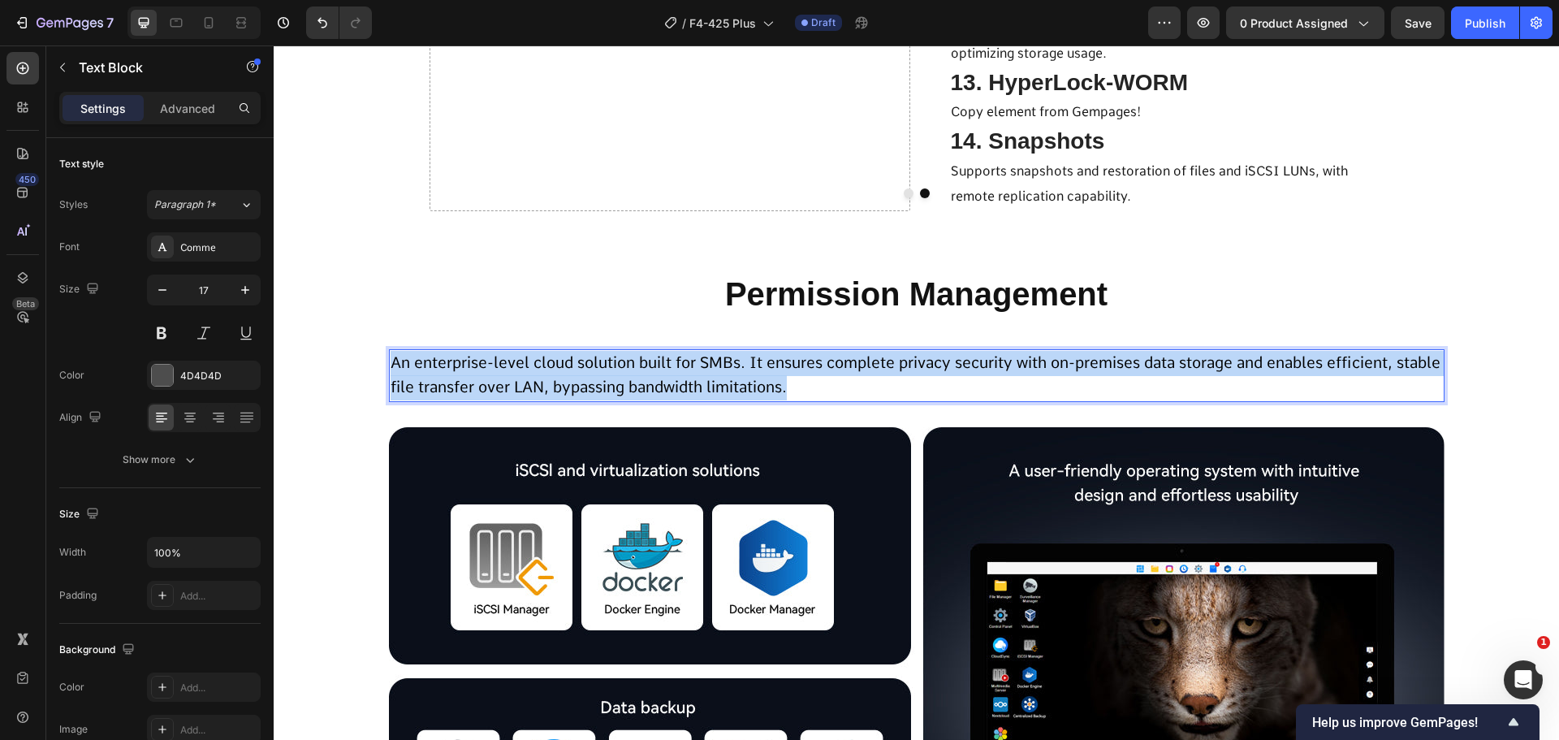
click at [655, 384] on span "An enterprise-level cloud solution built for SMBs. It ensures complete privacy …" at bounding box center [916, 375] width 1050 height 44
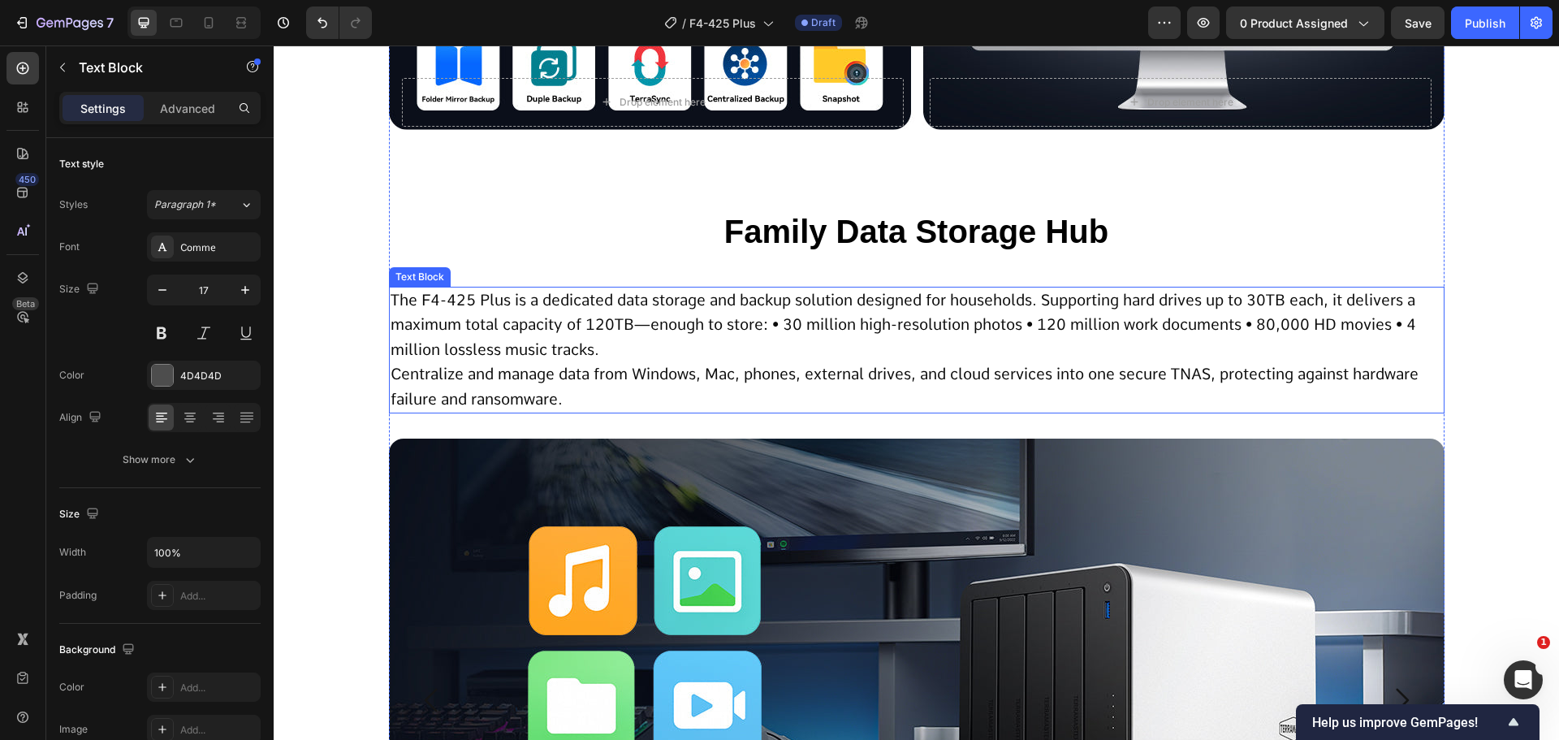
scroll to position [6208, 0]
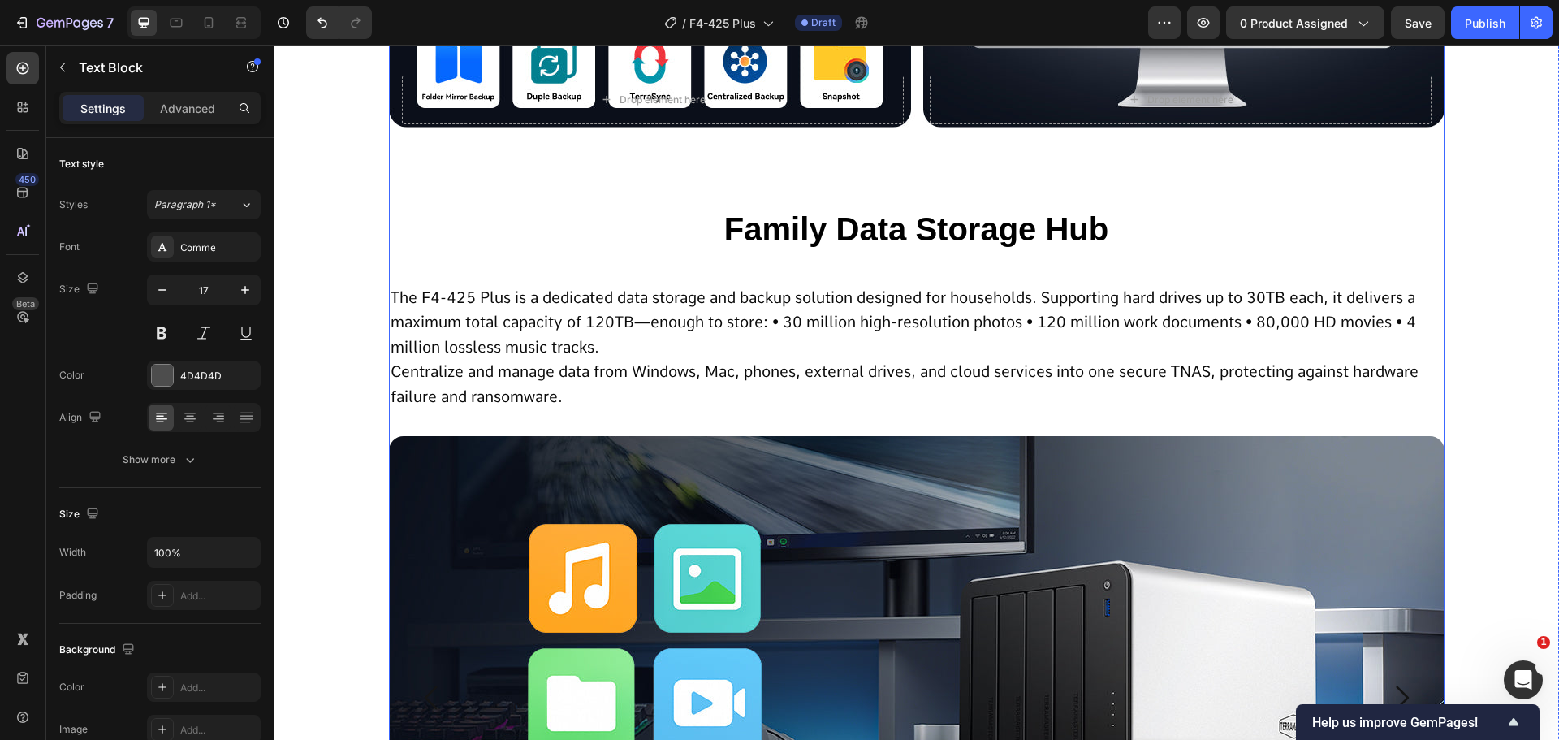
click at [850, 363] on span "Centralize and manage data from Windows, Mac, phones, external drives, and clou…" at bounding box center [905, 384] width 1028 height 44
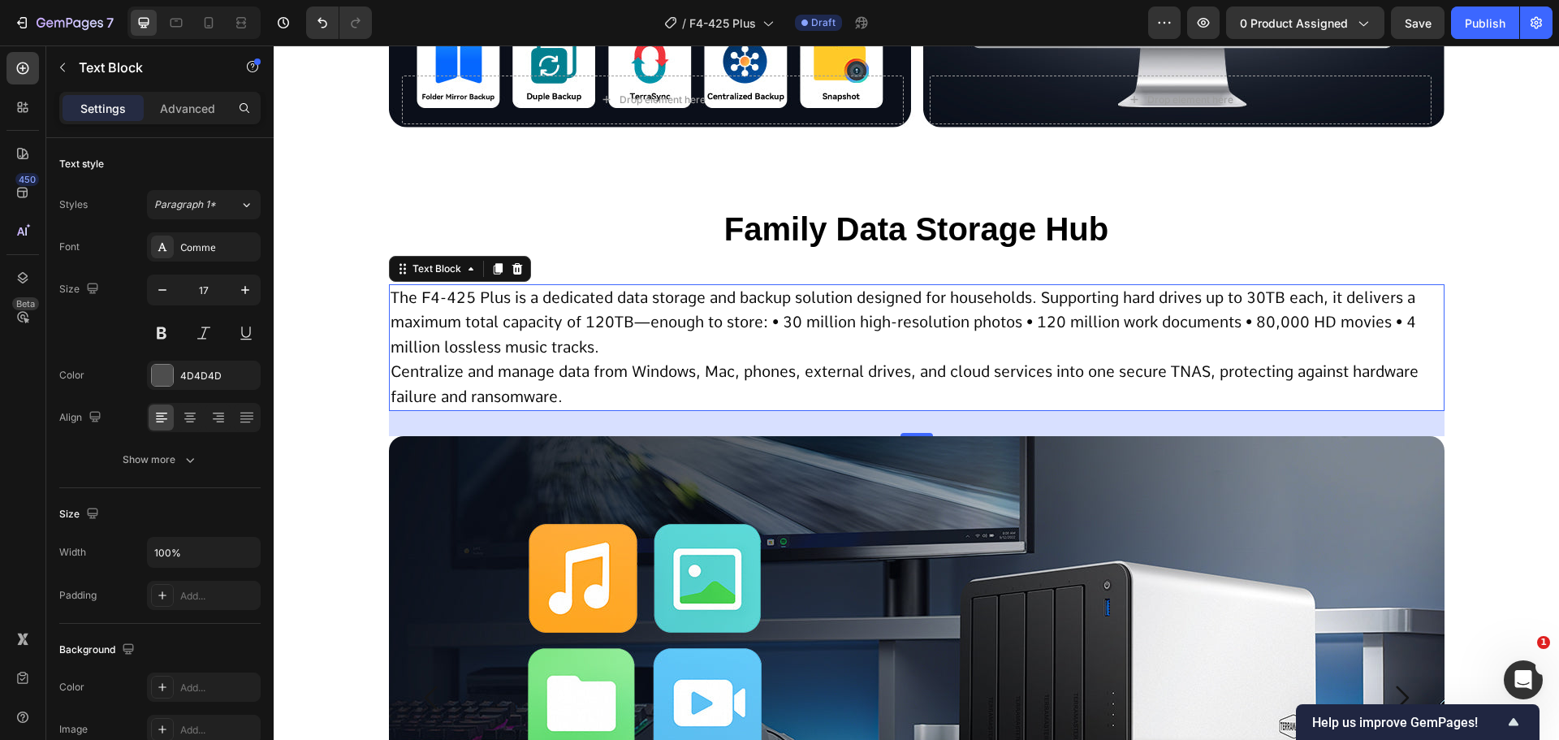
click at [833, 230] on span "Family Data Storage Hub" at bounding box center [917, 229] width 384 height 36
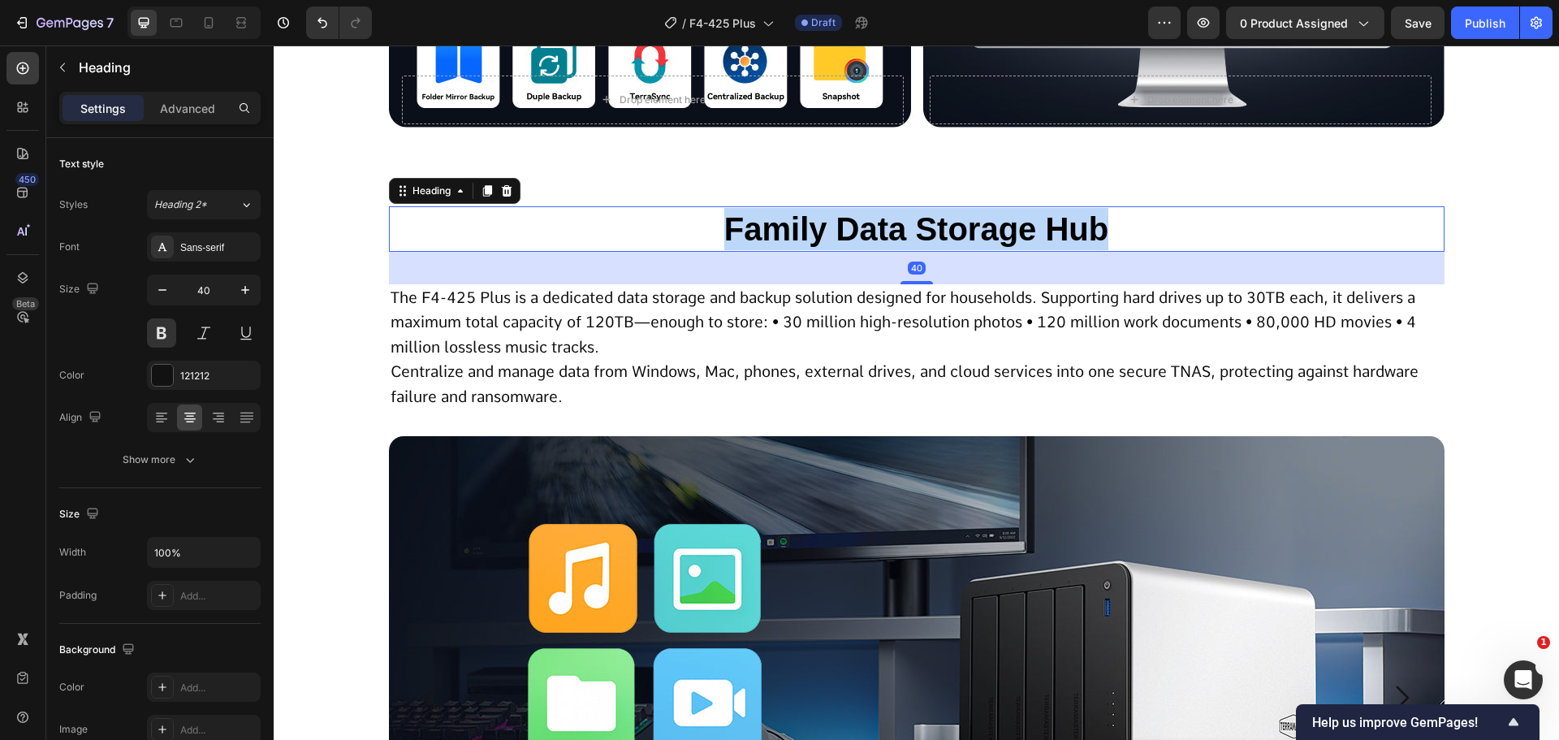
click at [833, 230] on span "Family Data Storage Hub" at bounding box center [917, 229] width 384 height 36
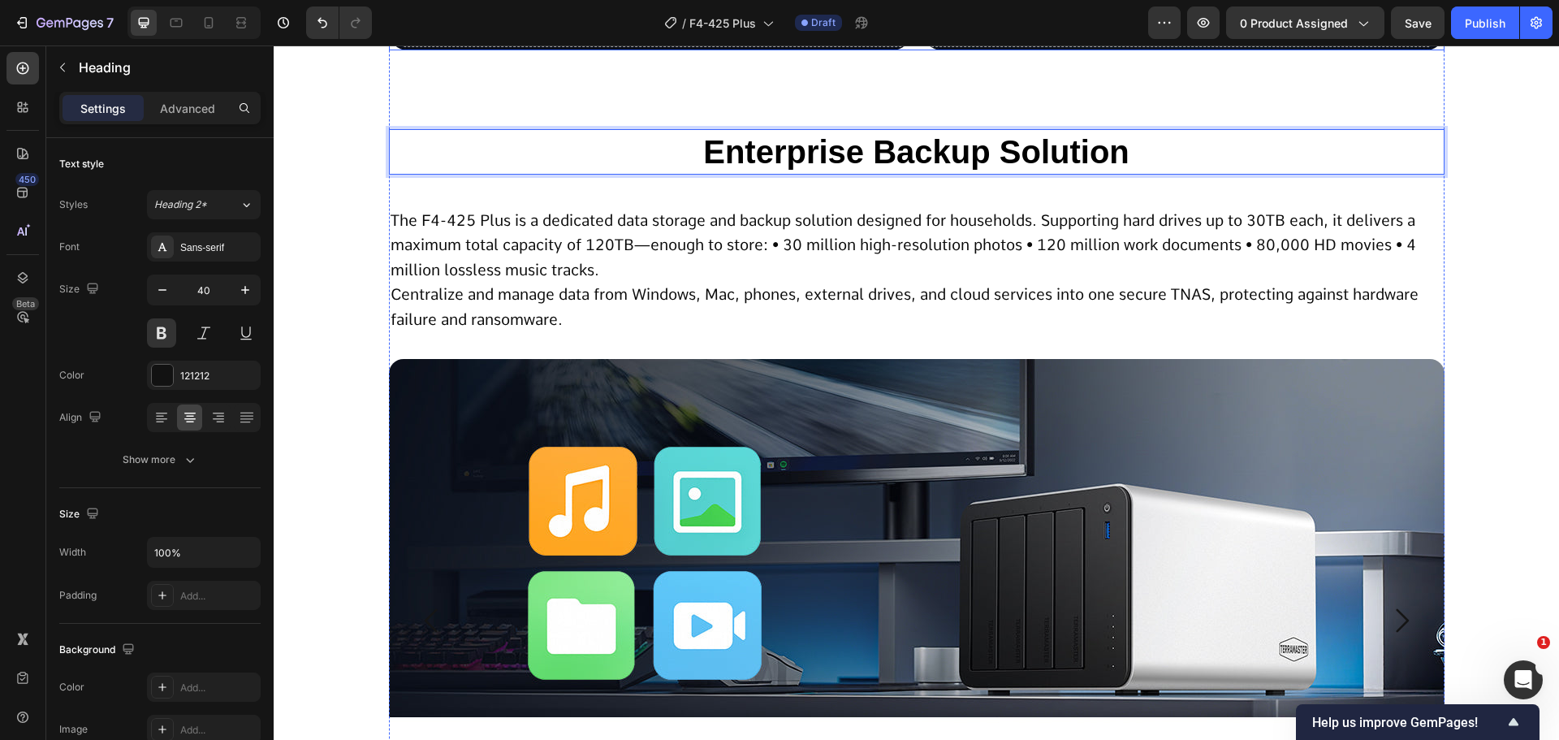
scroll to position [6289, 0]
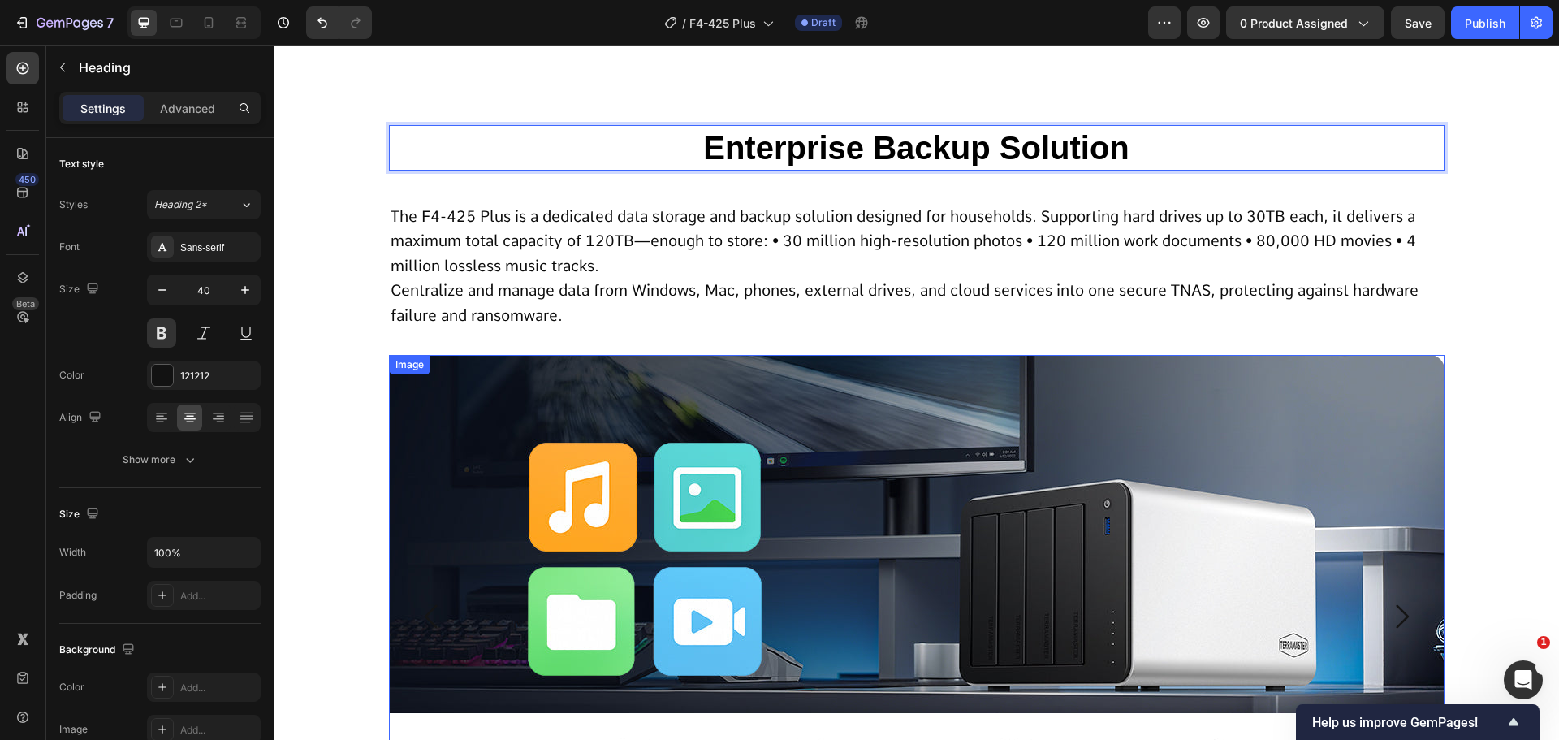
click at [800, 304] on p "The F4-425 Plus is a dedicated data storage and backup solution designed for ho…" at bounding box center [917, 267] width 1053 height 124
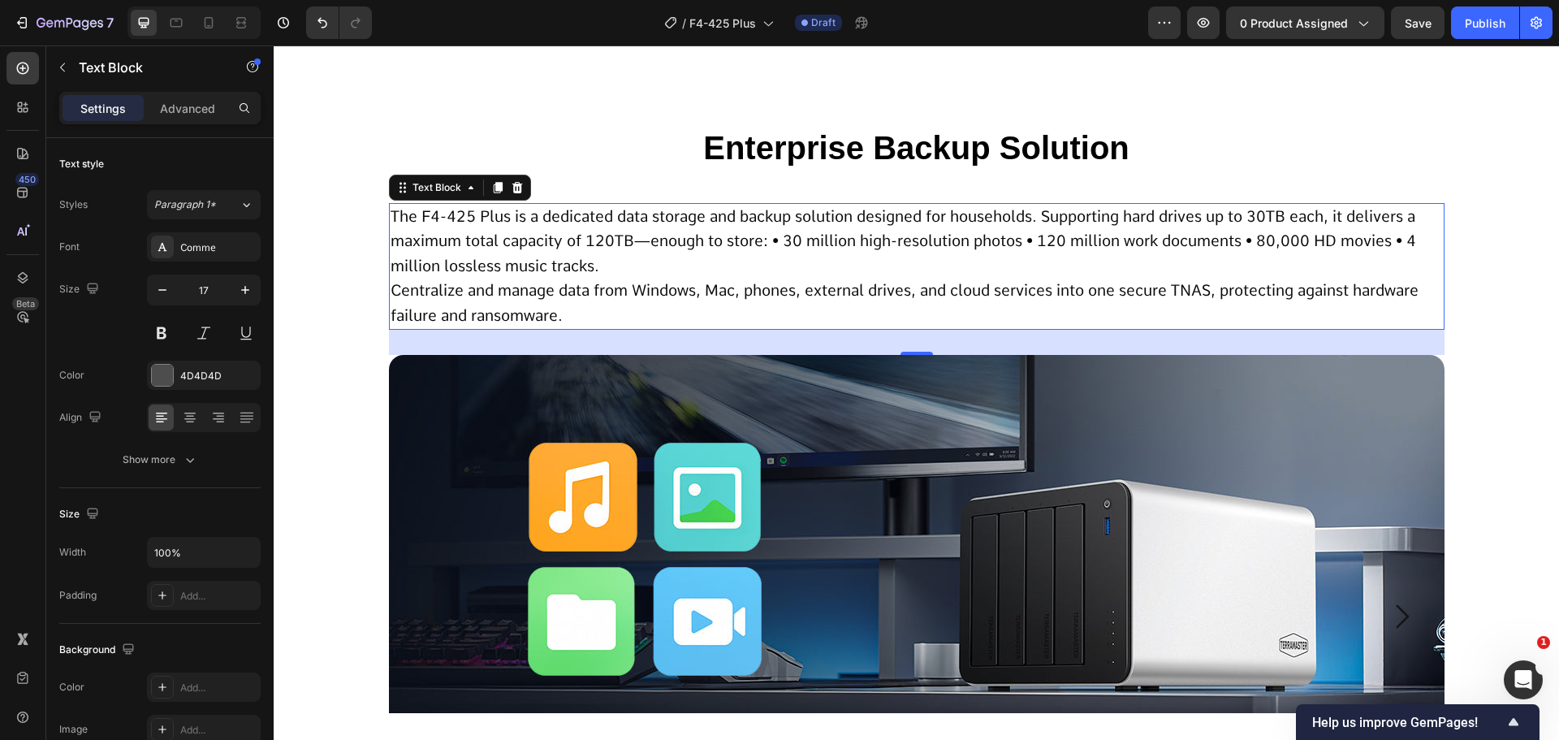
click at [716, 262] on p "The F4-425 Plus is a dedicated data storage and backup solution designed for ho…" at bounding box center [917, 267] width 1053 height 124
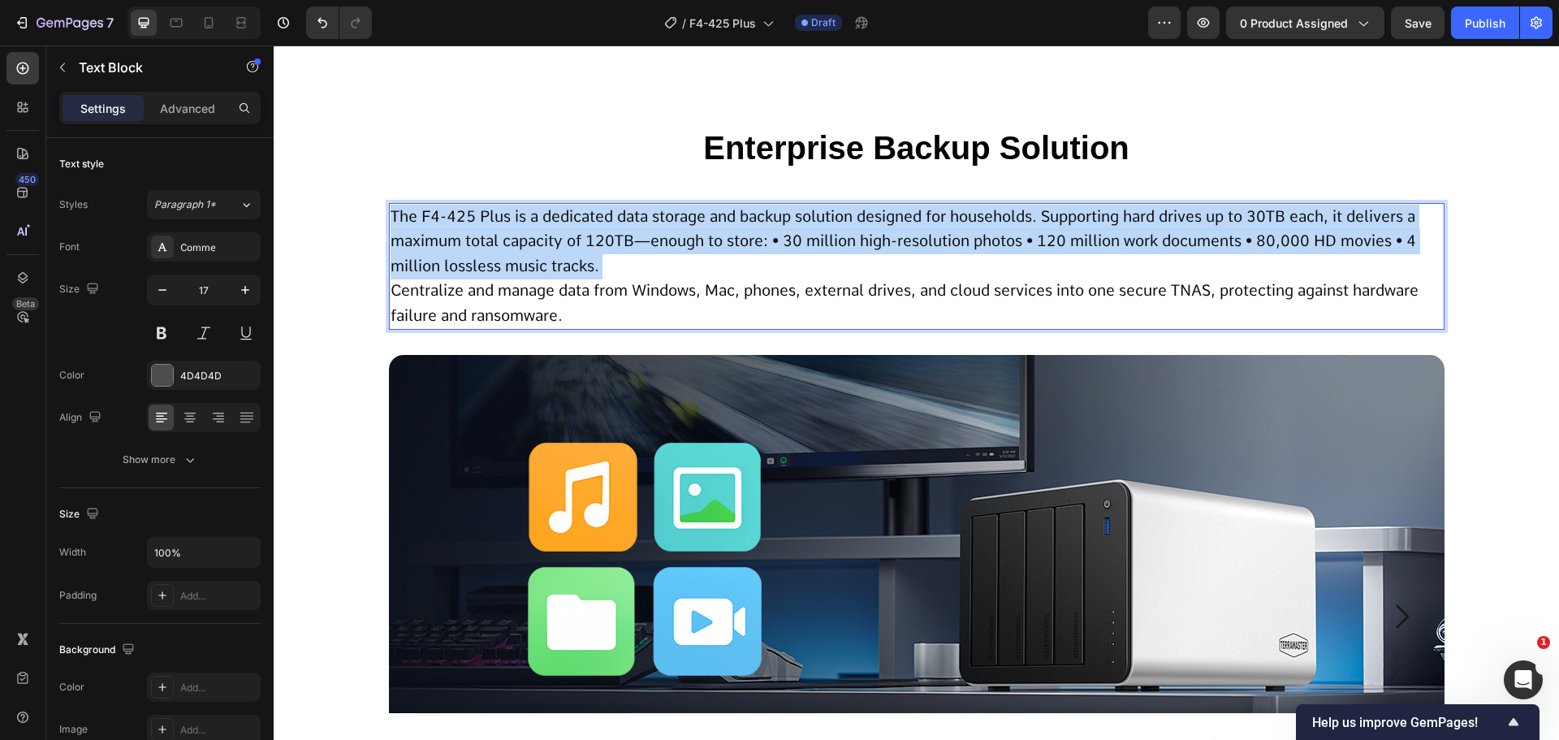
click at [716, 262] on p "The F4-425 Plus is a dedicated data storage and backup solution designed for ho…" at bounding box center [917, 267] width 1053 height 124
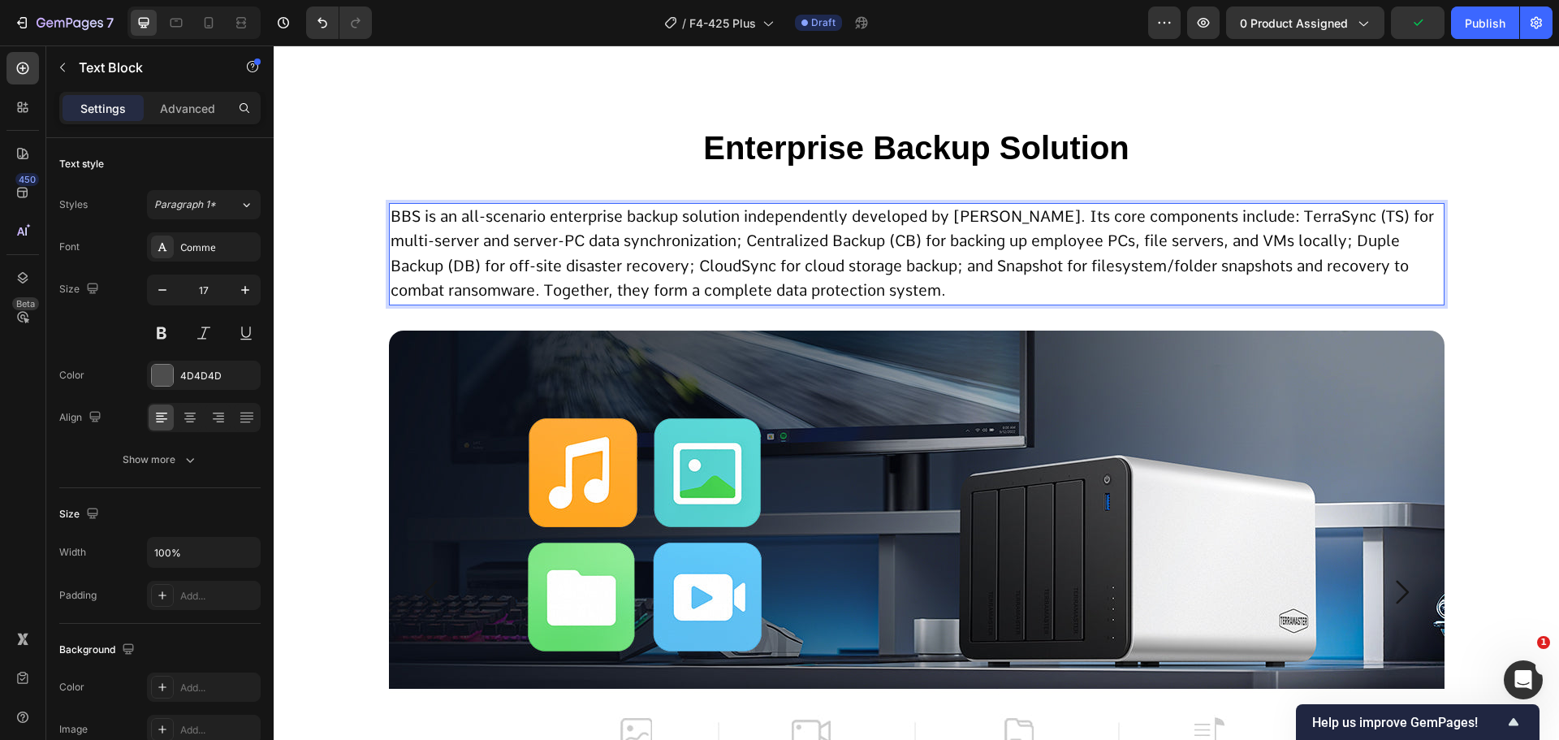
click at [997, 288] on p "BBS is an all-scenario enterprise backup solution independently developed by Te…" at bounding box center [917, 254] width 1053 height 99
click at [1260, 213] on span "BBS is an all-scenario enterprise backup solution independently developed by Te…" at bounding box center [913, 253] width 1044 height 93
click at [876, 241] on span "TerraSync (TS) for multi-server and server-PC data synchronization; Centralized…" at bounding box center [910, 265] width 1038 height 68
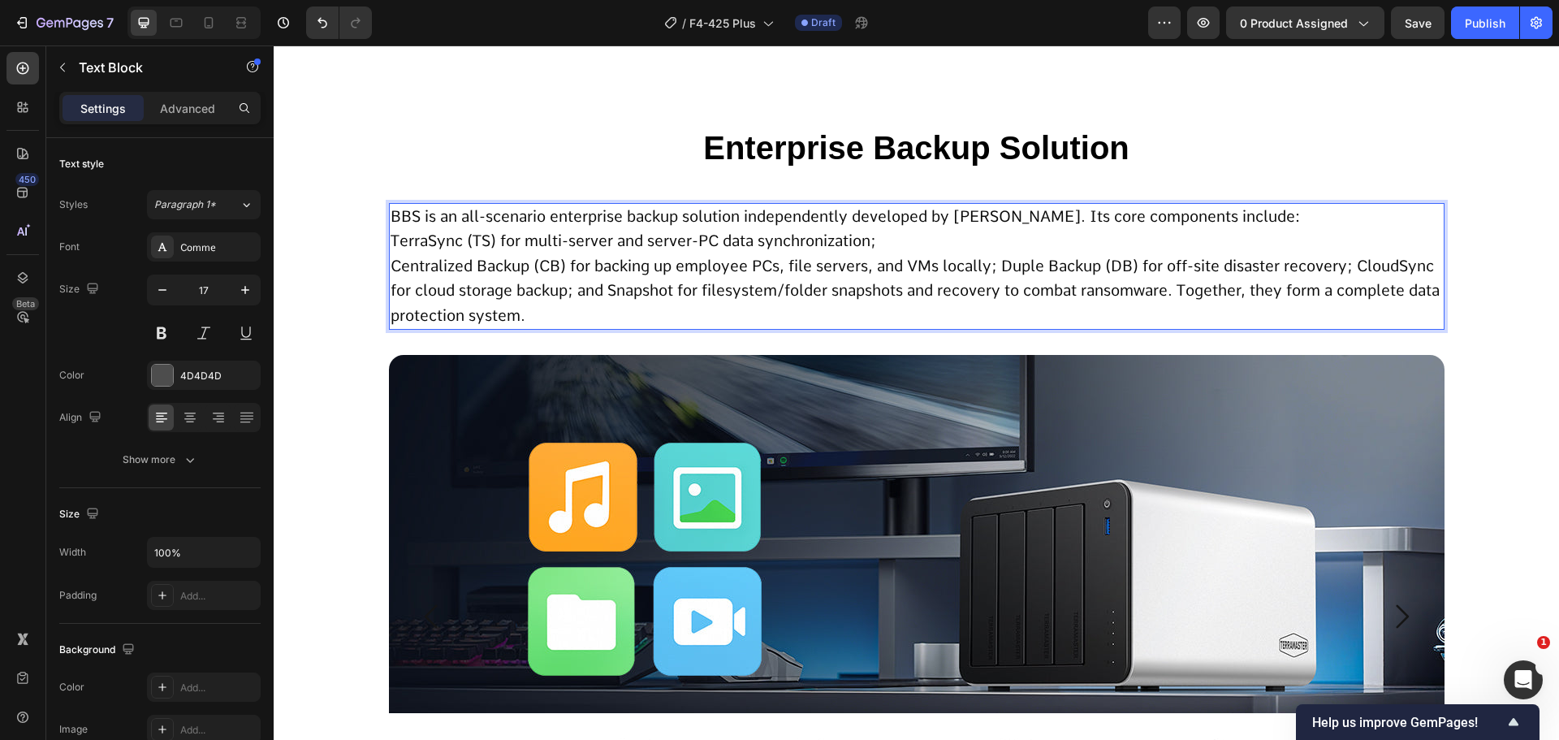
click at [997, 269] on span "Centralized Backup (CB) for backing up employee PCs, file servers, and VMs loca…" at bounding box center [915, 291] width 1049 height 68
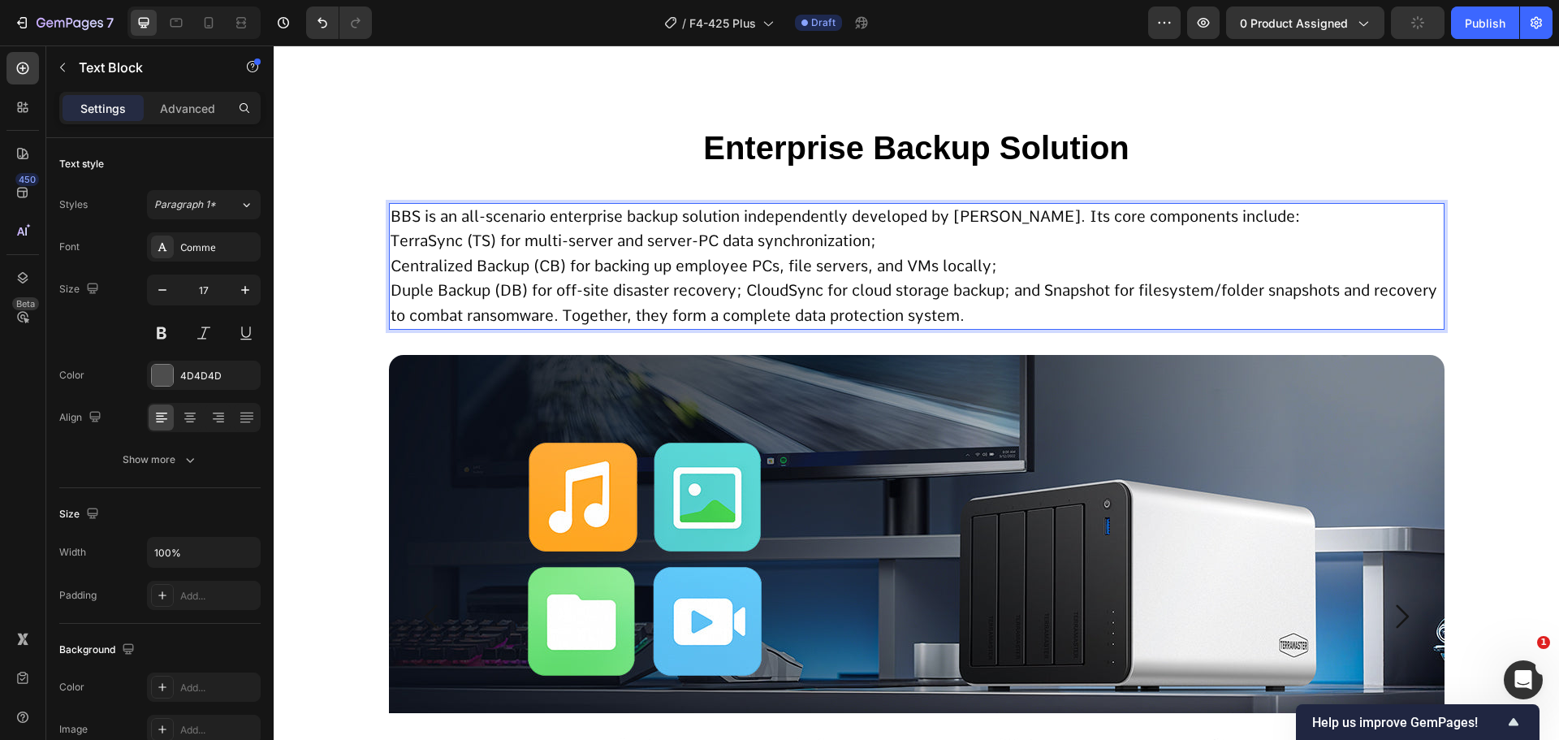
click at [742, 293] on span "Duple Backup (DB) for off-site disaster recovery; CloudSync for cloud storage b…" at bounding box center [914, 303] width 1047 height 44
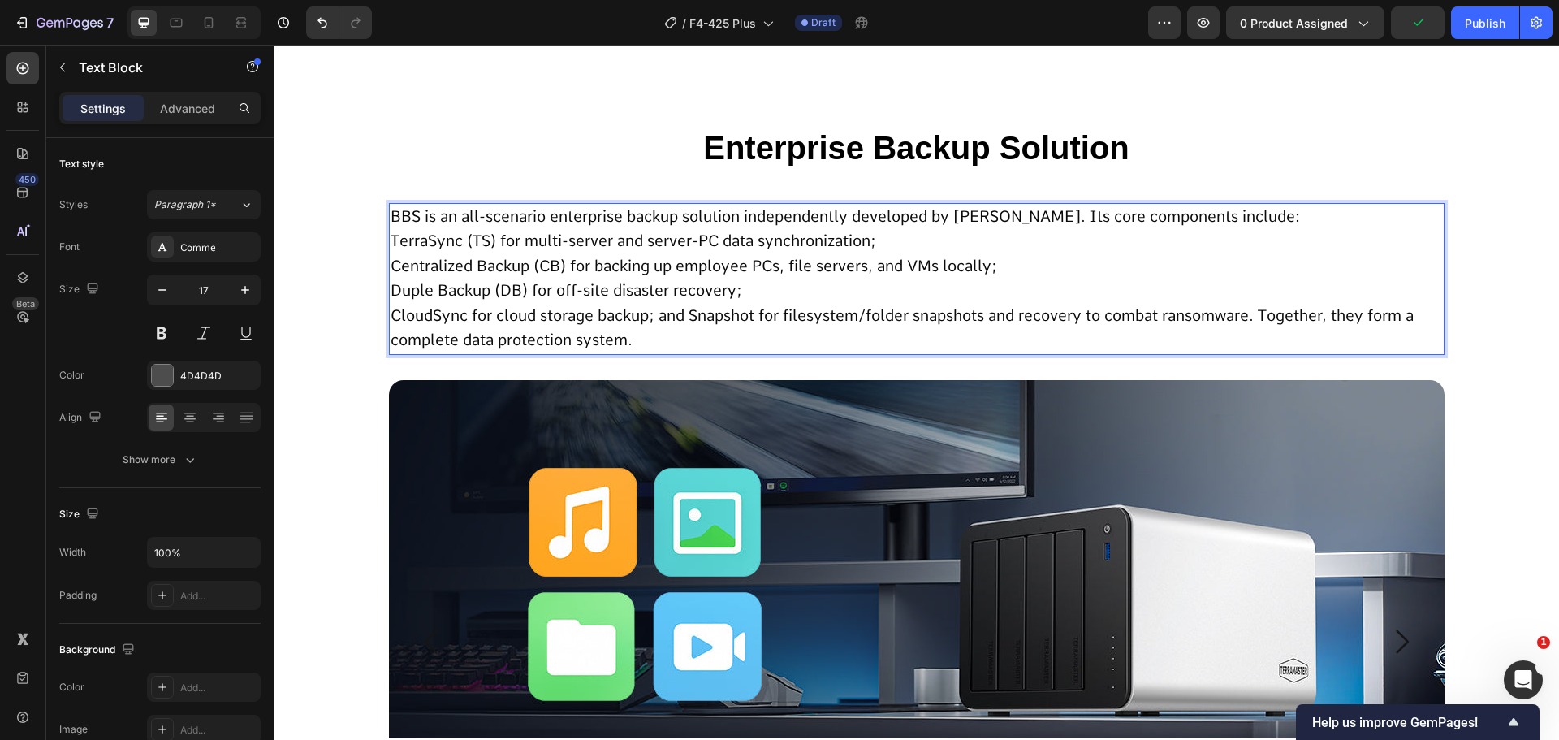
click at [1262, 318] on span "CloudSync for cloud storage backup; and Snapshot for filesystem/folder snapshot…" at bounding box center [902, 328] width 1023 height 44
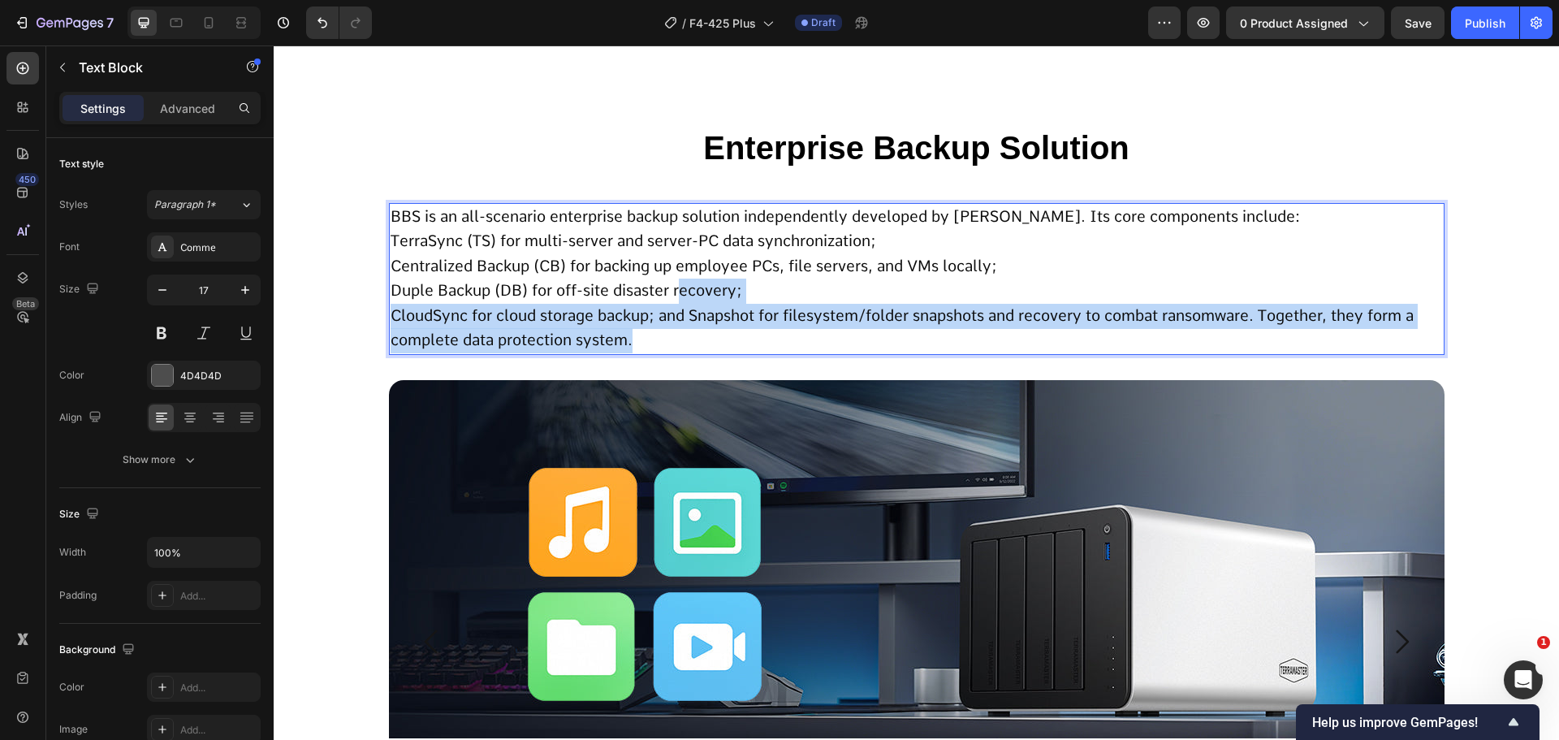
drag, startPoint x: 733, startPoint y: 334, endPoint x: 677, endPoint y: 301, distance: 64.1
click at [677, 301] on div "BBS is an all-scenario enterprise backup solution independently developed by Te…" at bounding box center [917, 279] width 1056 height 153
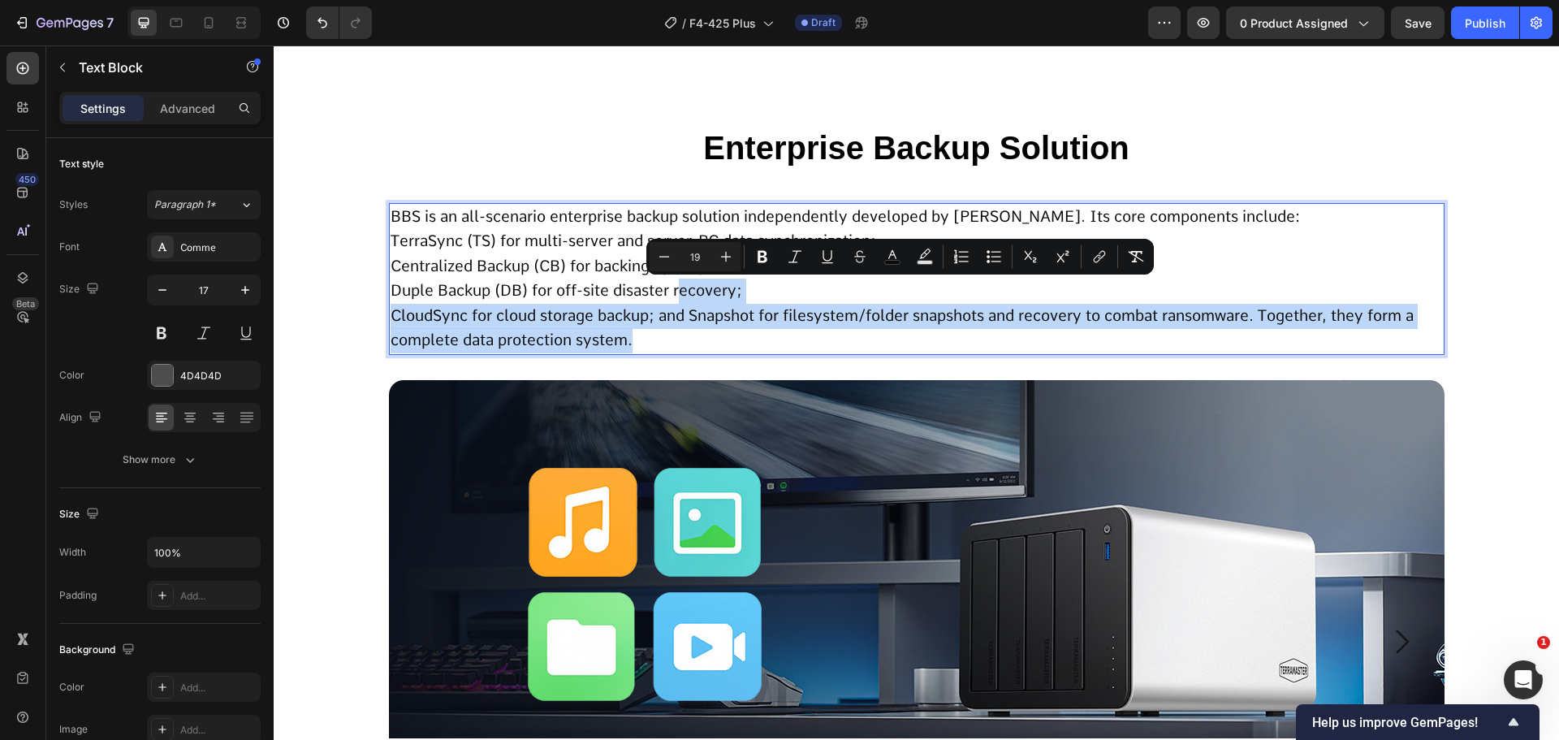
click at [674, 329] on p "CloudSync for cloud storage backup; and Snapshot for filesystem/folder snapshot…" at bounding box center [917, 329] width 1053 height 50
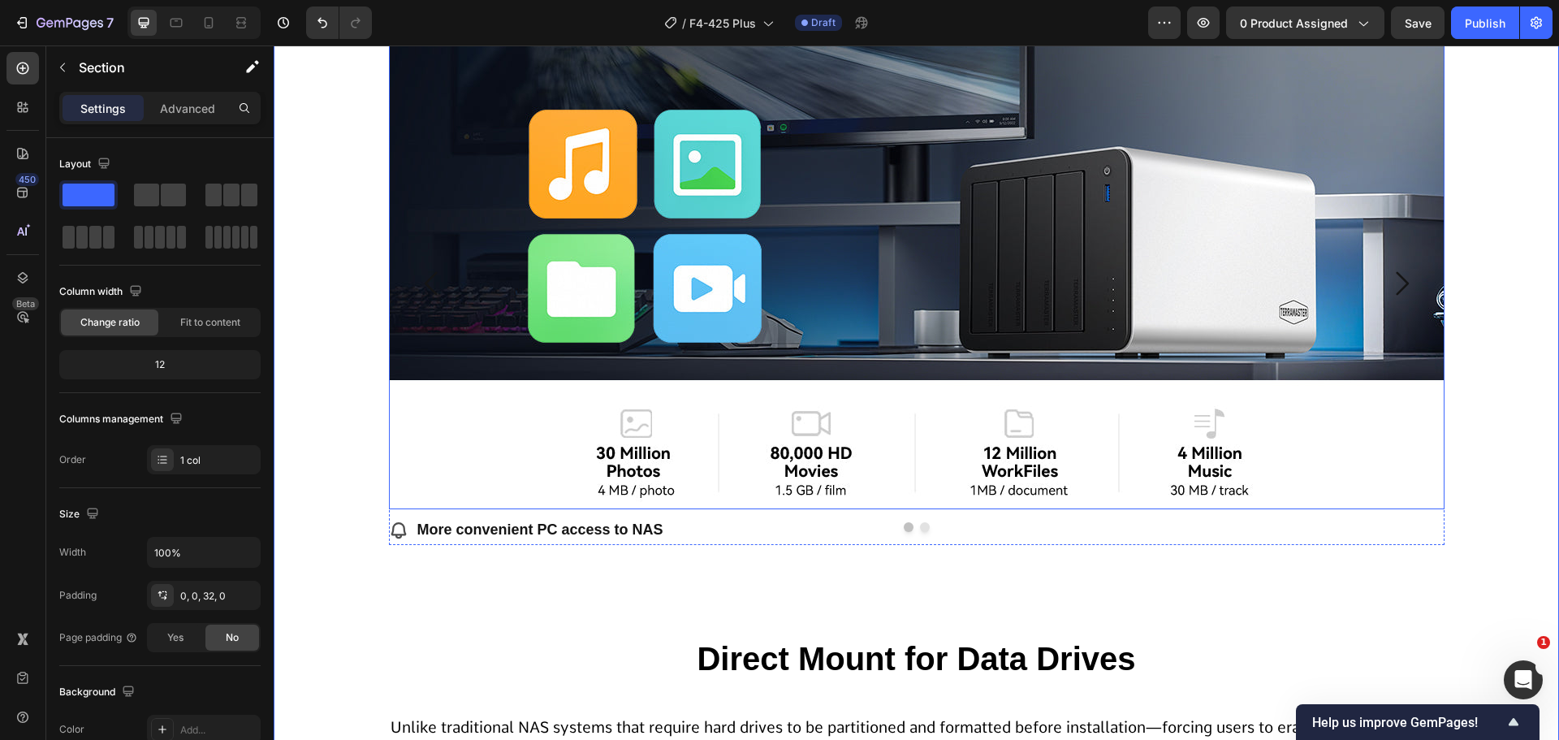
scroll to position [6939, 0]
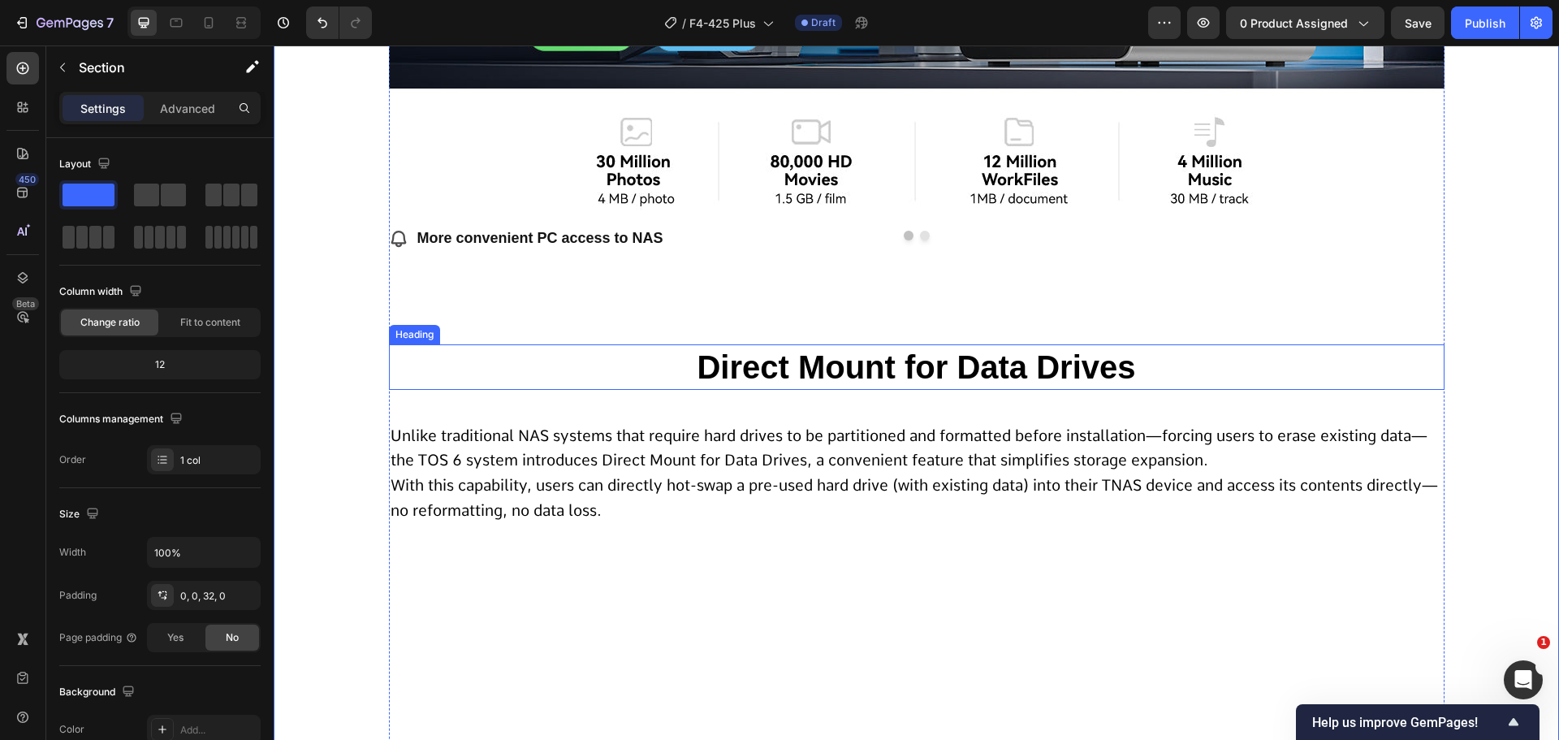
click at [776, 370] on span "Direct Mount for Data Drives" at bounding box center [916, 367] width 439 height 36
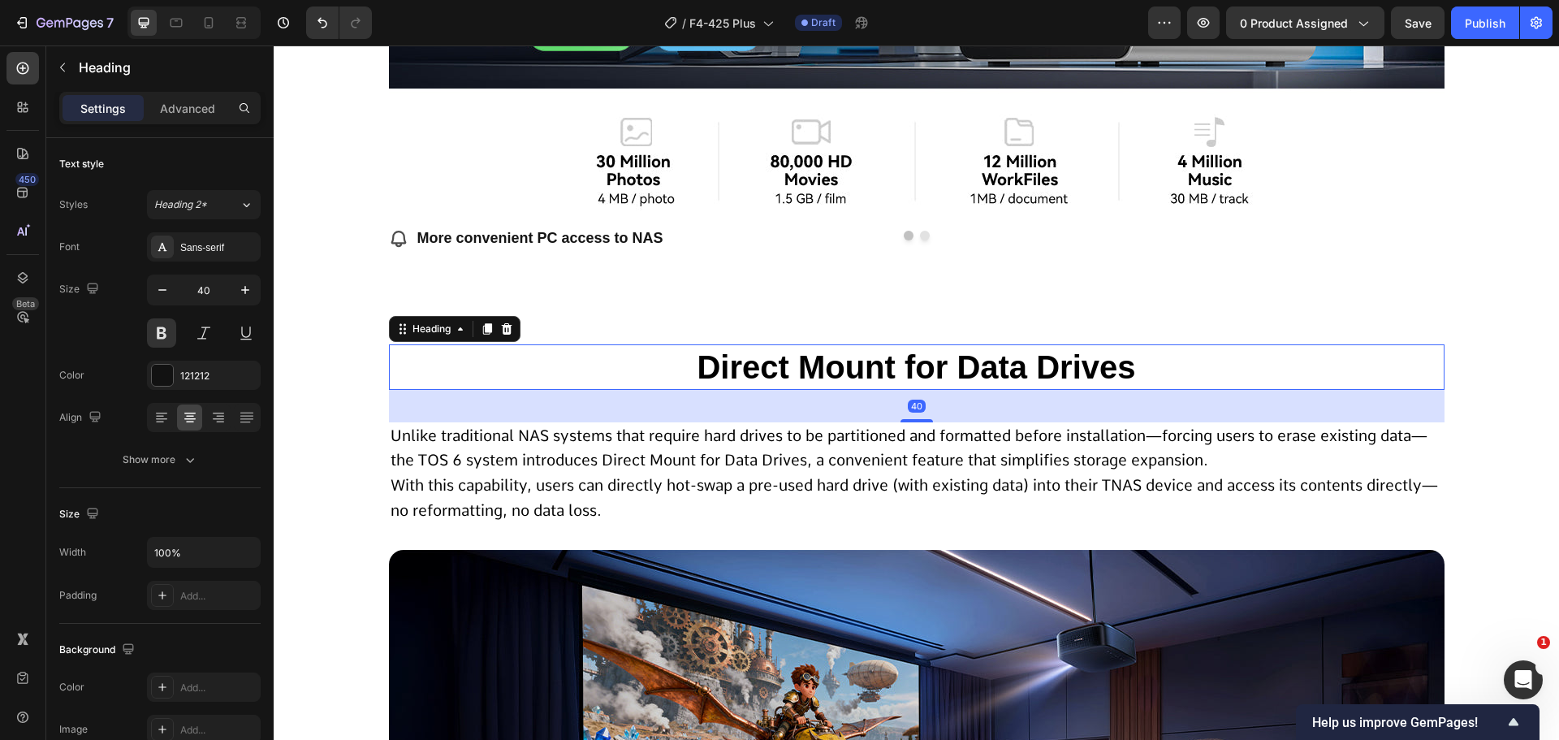
click at [776, 370] on span "Direct Mount for Data Drives" at bounding box center [916, 367] width 439 height 36
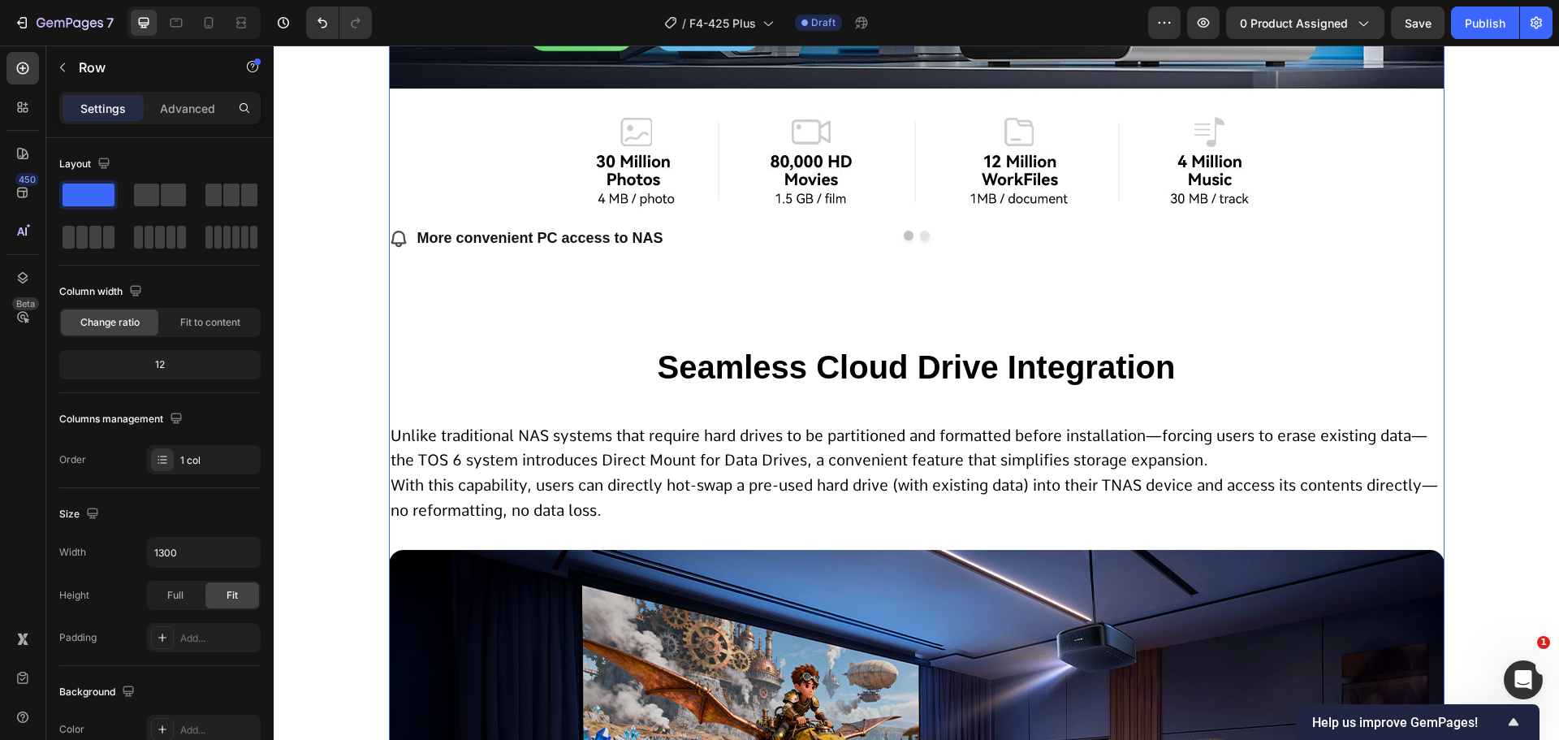
click at [805, 466] on span "Unlike traditional NAS systems that require hard drives to be partitioned and f…" at bounding box center [909, 448] width 1037 height 44
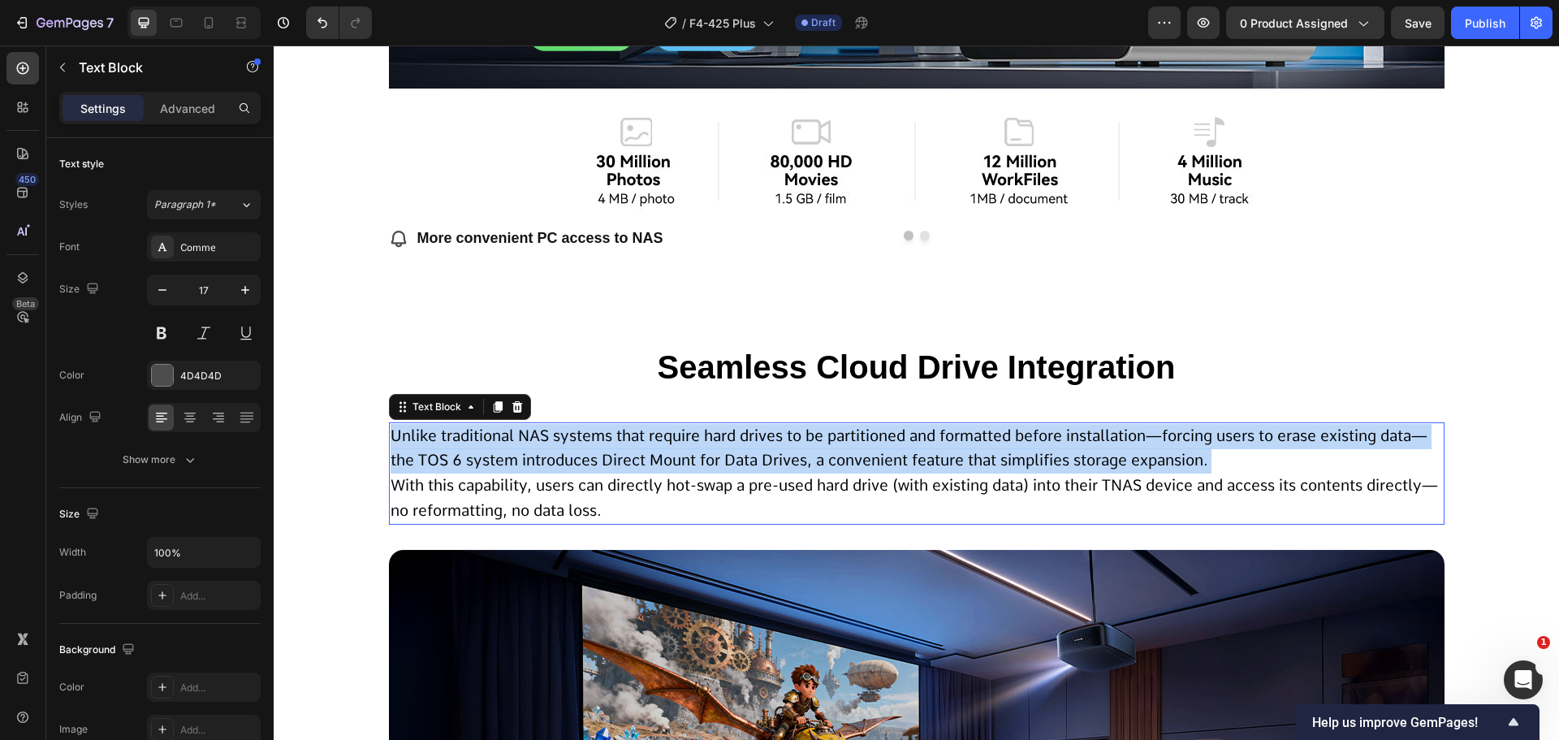
click at [805, 466] on span "Unlike traditional NAS systems that require hard drives to be partitioned and f…" at bounding box center [909, 448] width 1037 height 44
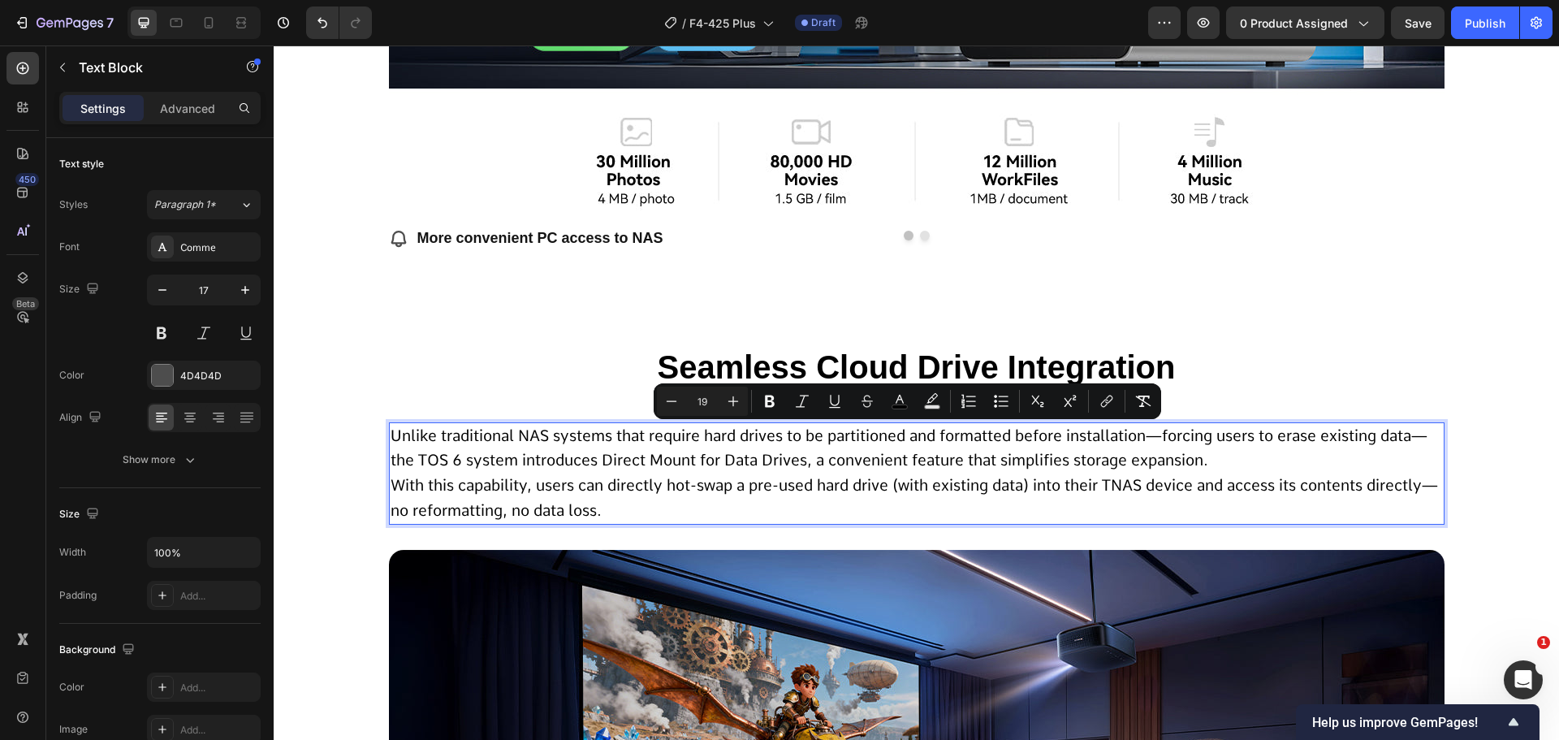
drag, startPoint x: 805, startPoint y: 466, endPoint x: 751, endPoint y: 522, distance: 77.6
click at [751, 522] on p "Unlike traditional NAS systems that require hard drives to be partitioned and f…" at bounding box center [917, 473] width 1053 height 99
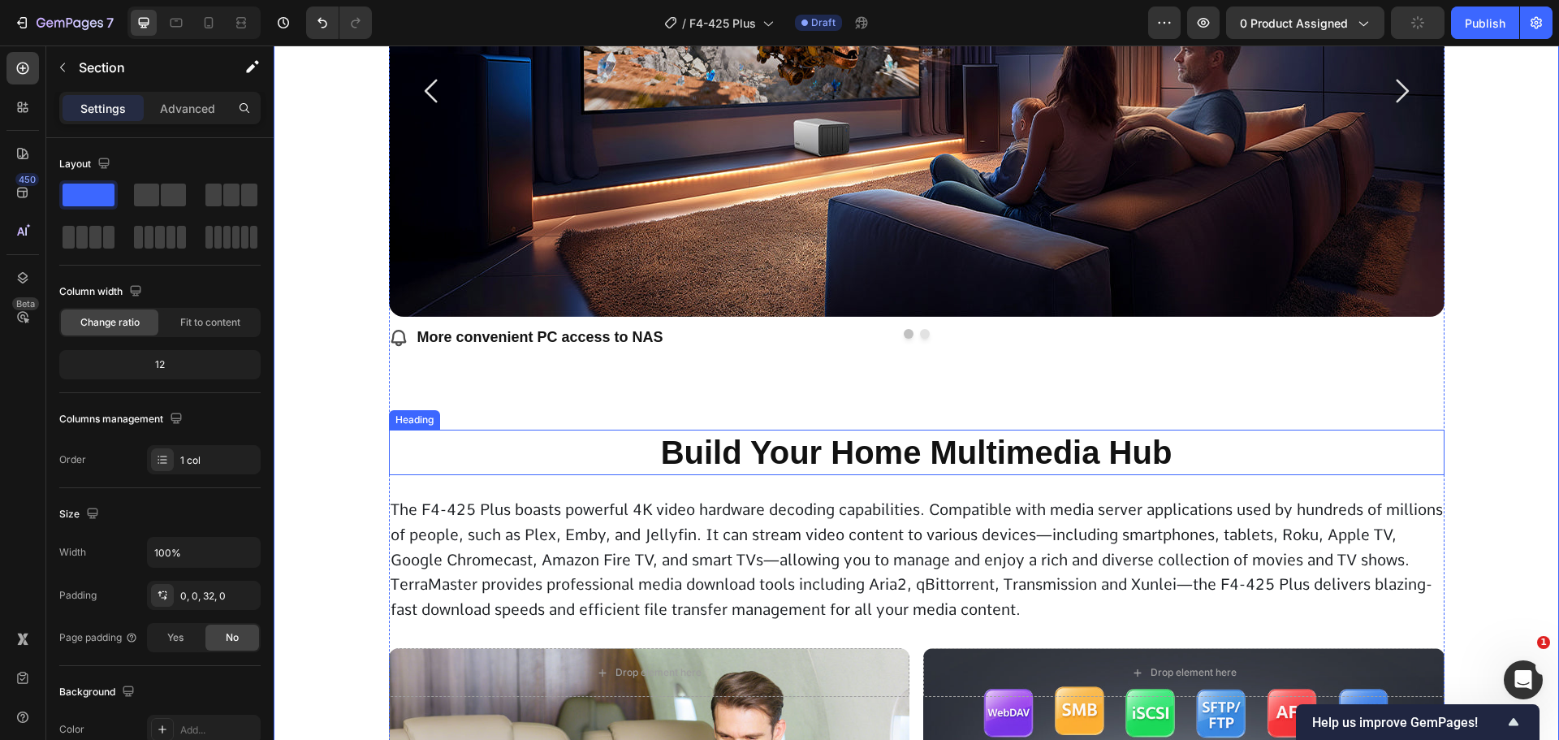
scroll to position [7670, 0]
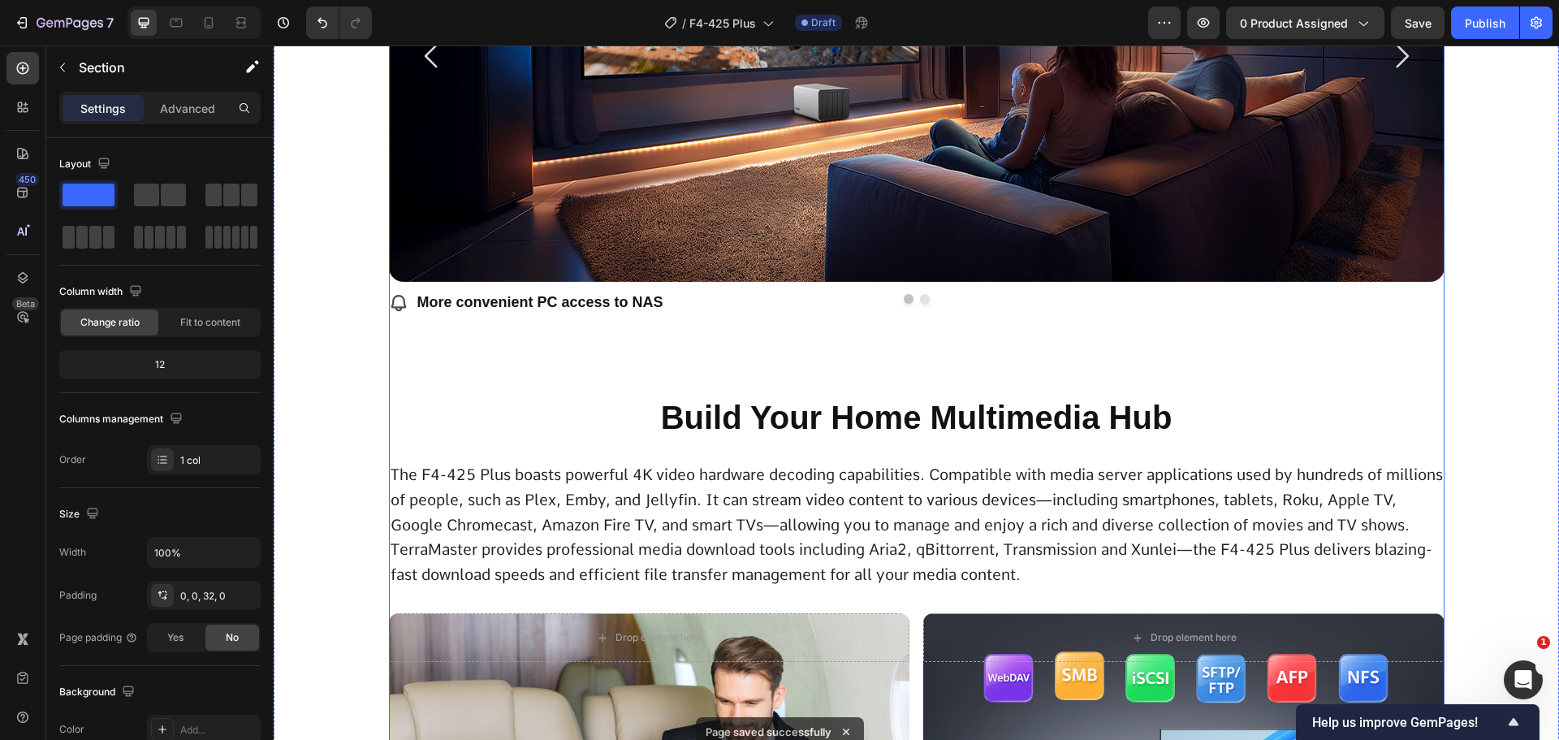
click at [765, 433] on h2 "Build Your Home Multimedia Hub" at bounding box center [917, 417] width 1056 height 45
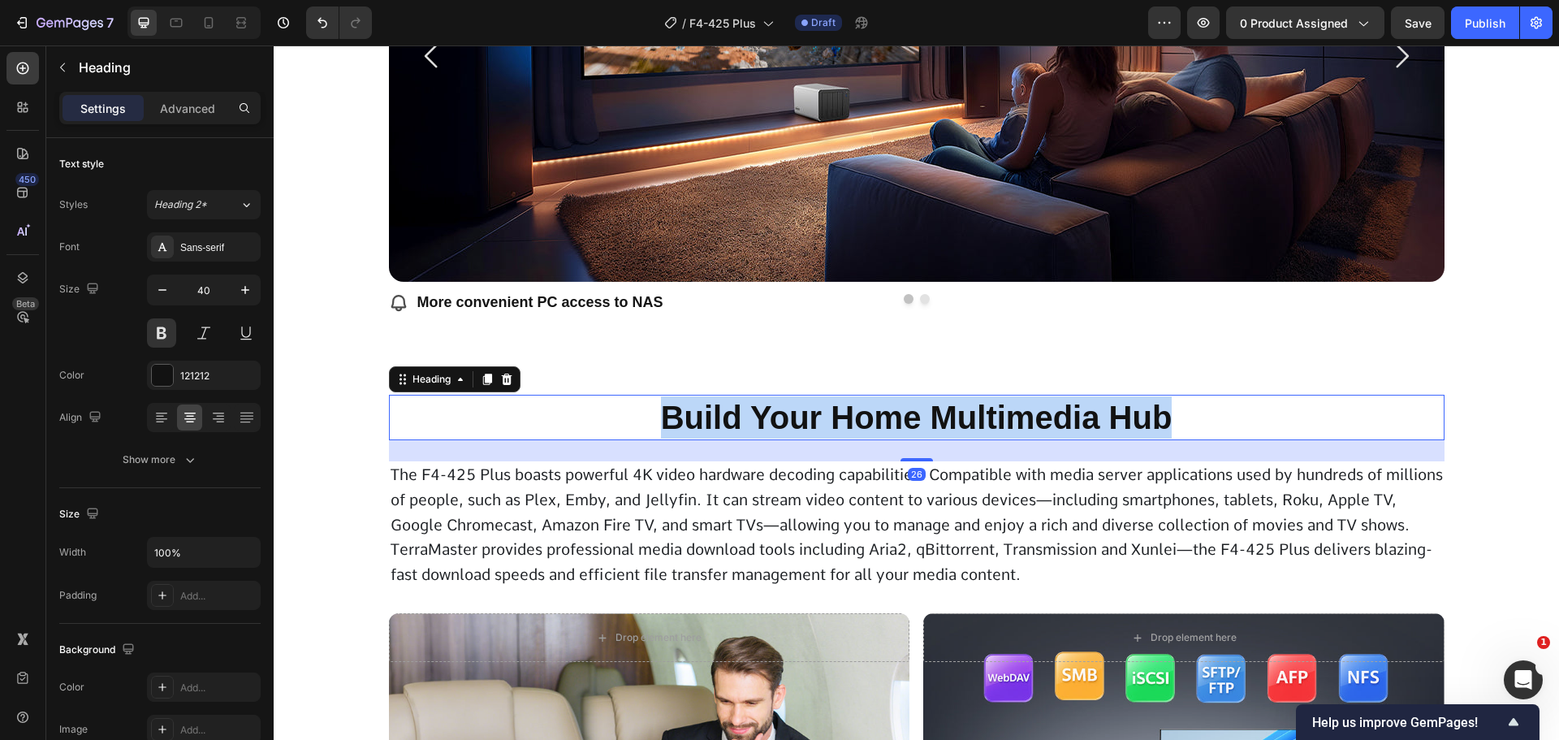
click at [765, 433] on p "Build Your Home Multimedia Hub" at bounding box center [917, 417] width 1053 height 42
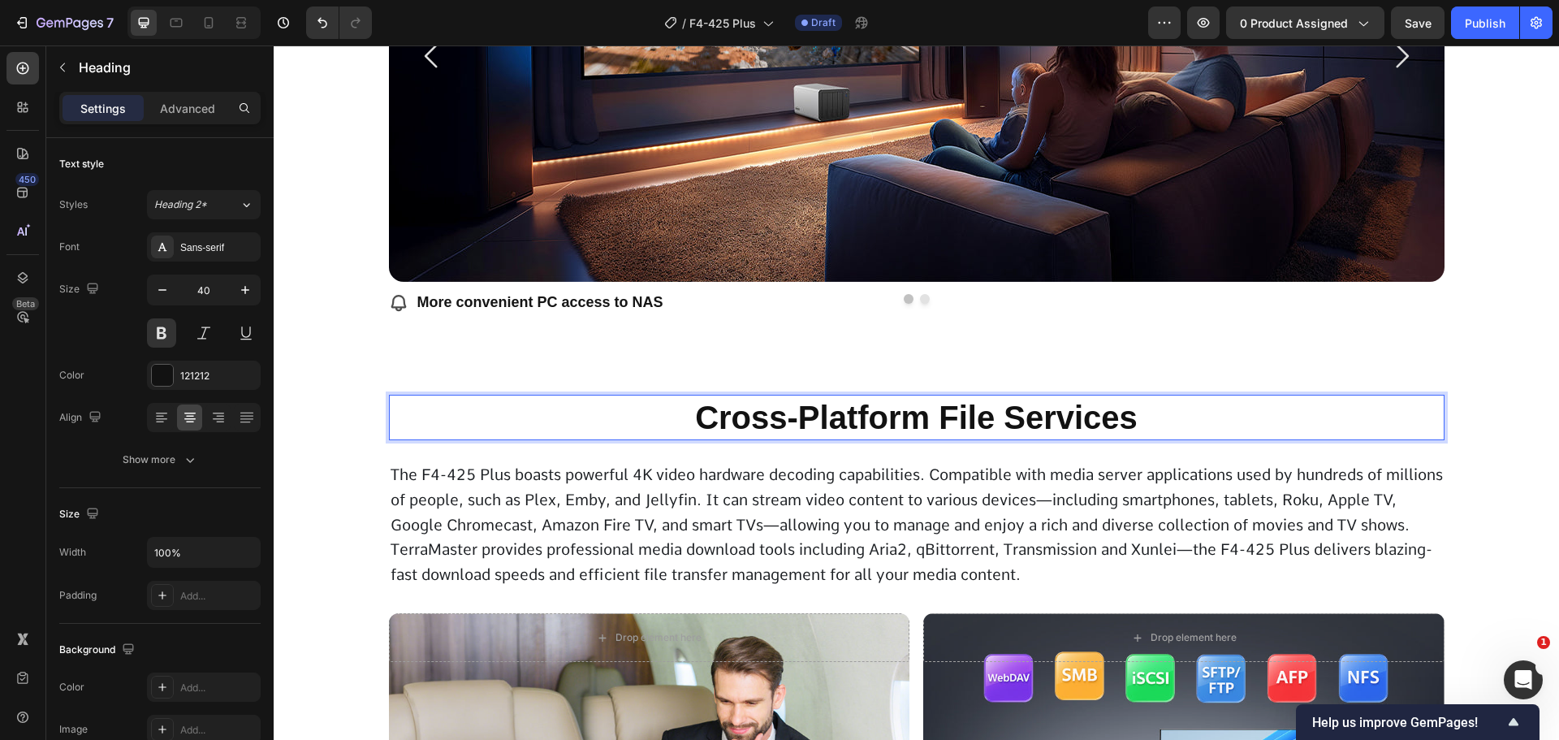
click at [831, 469] on span "The F4-425 Plus boasts powerful 4K video hardware decoding capabilities. Compat…" at bounding box center [917, 524] width 1053 height 118
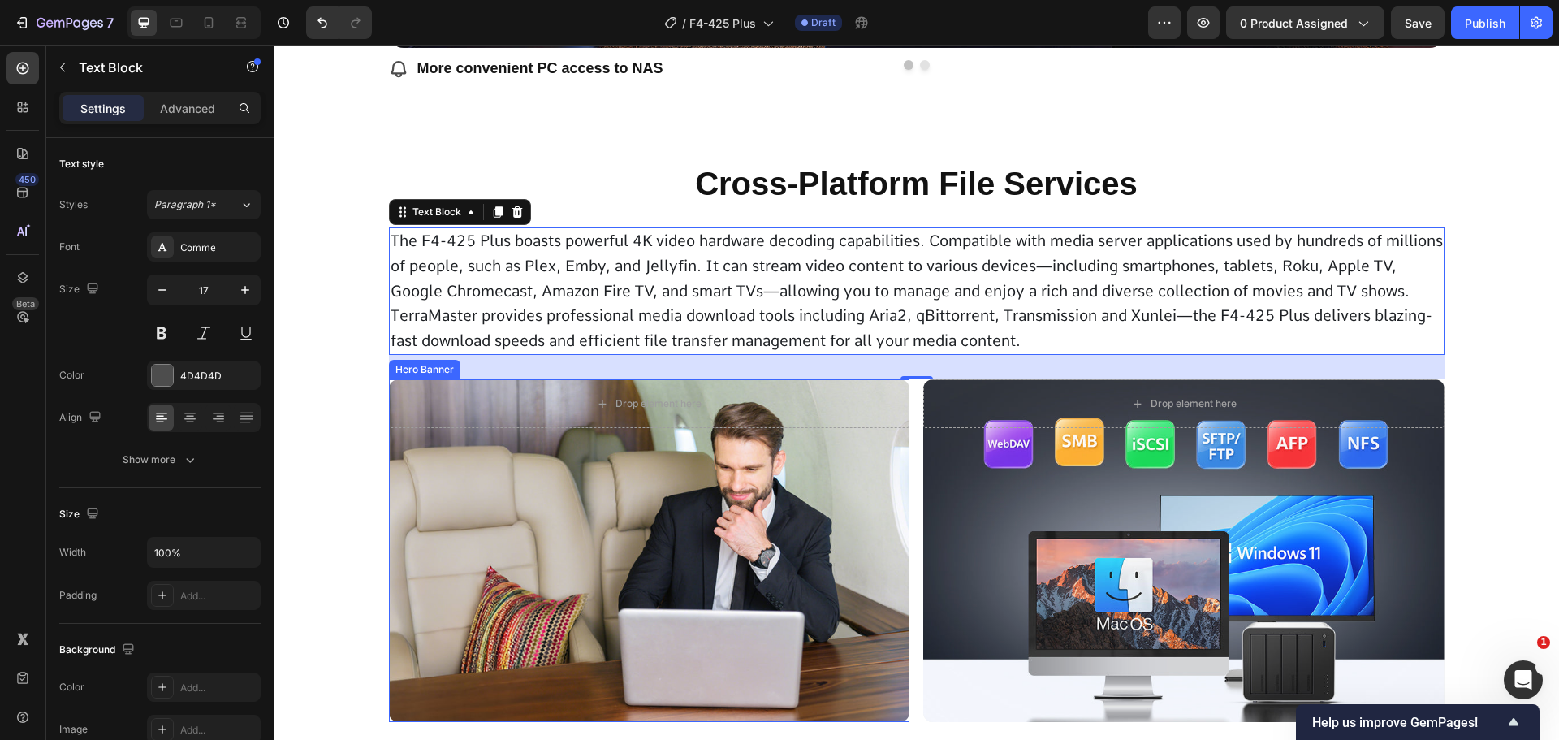
scroll to position [7832, 0]
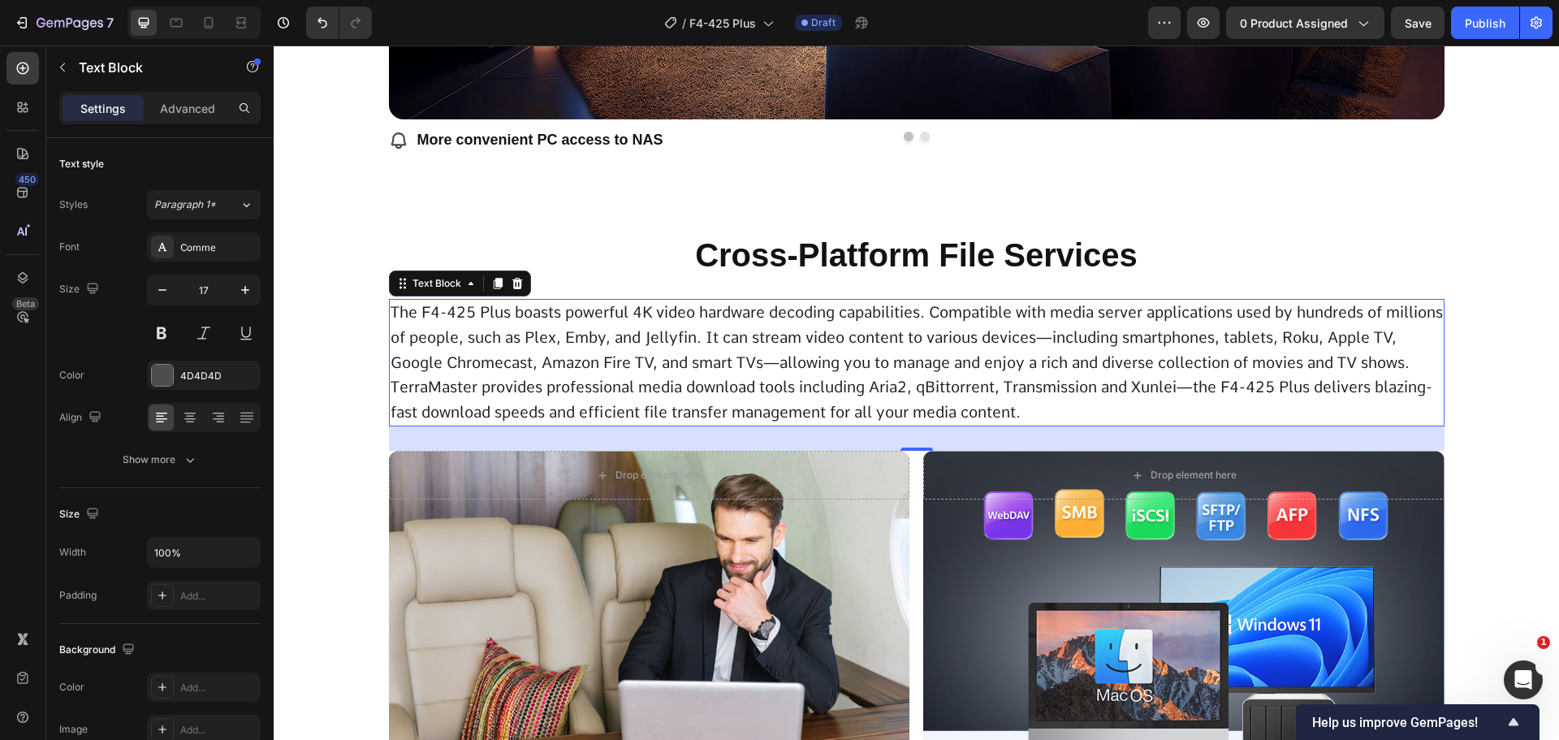
click at [811, 385] on span "The F4-425 Plus boasts powerful 4K video hardware decoding capabilities. Compat…" at bounding box center [917, 362] width 1053 height 118
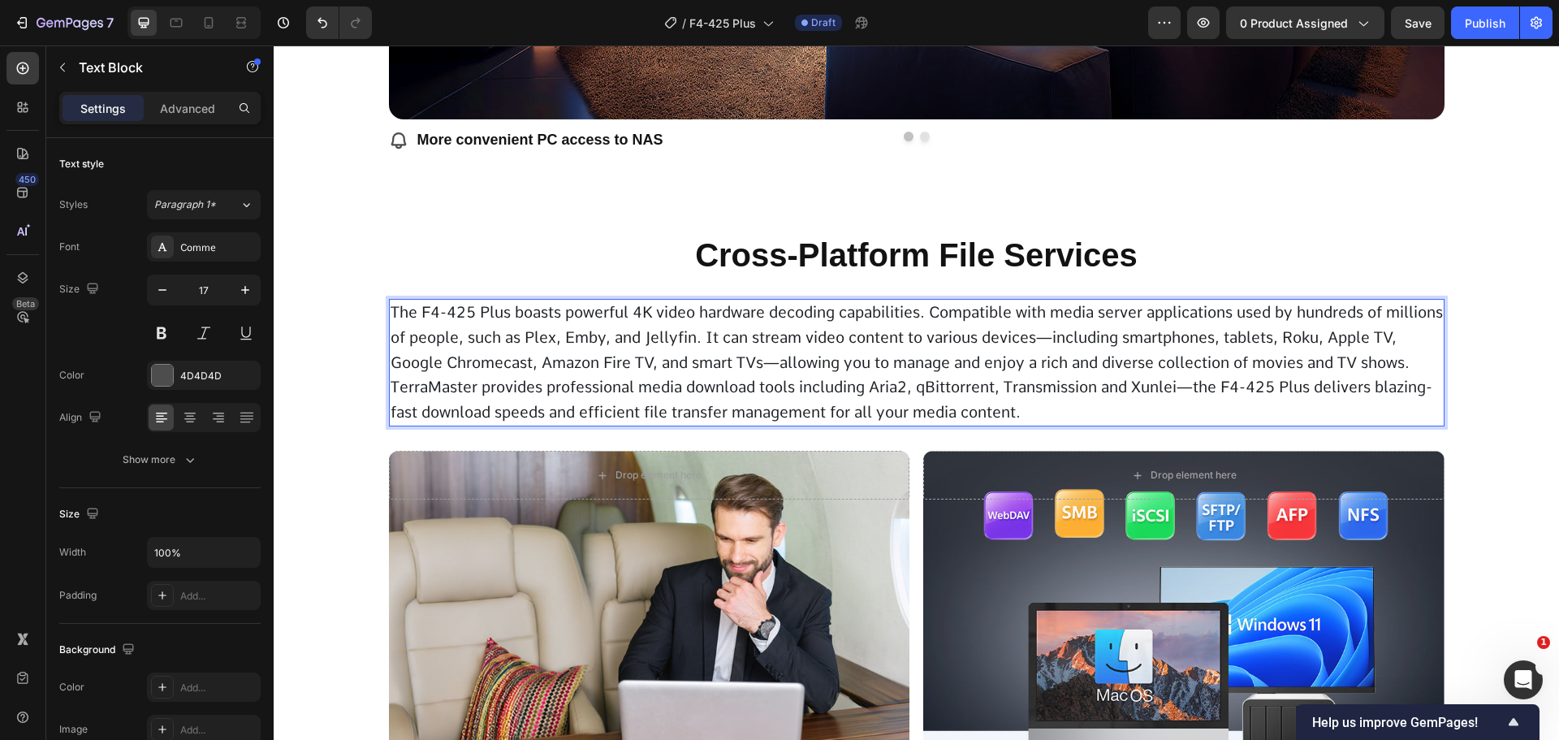
click at [763, 400] on p "The F4-425 Plus boasts powerful 4K video hardware decoding capabilities. Compat…" at bounding box center [917, 363] width 1053 height 124
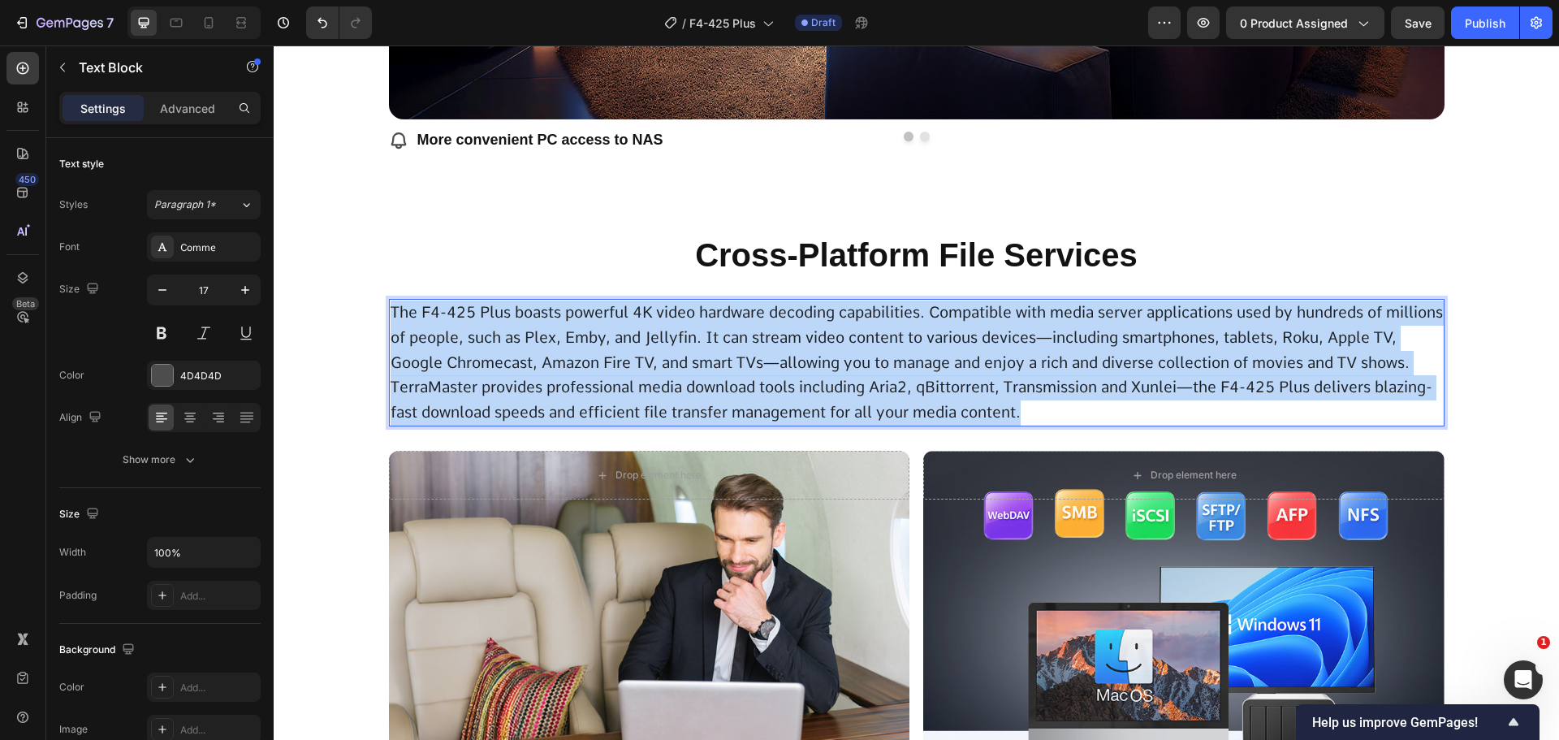
click at [763, 400] on p "The F4-425 Plus boasts powerful 4K video hardware decoding capabilities. Compat…" at bounding box center [917, 363] width 1053 height 124
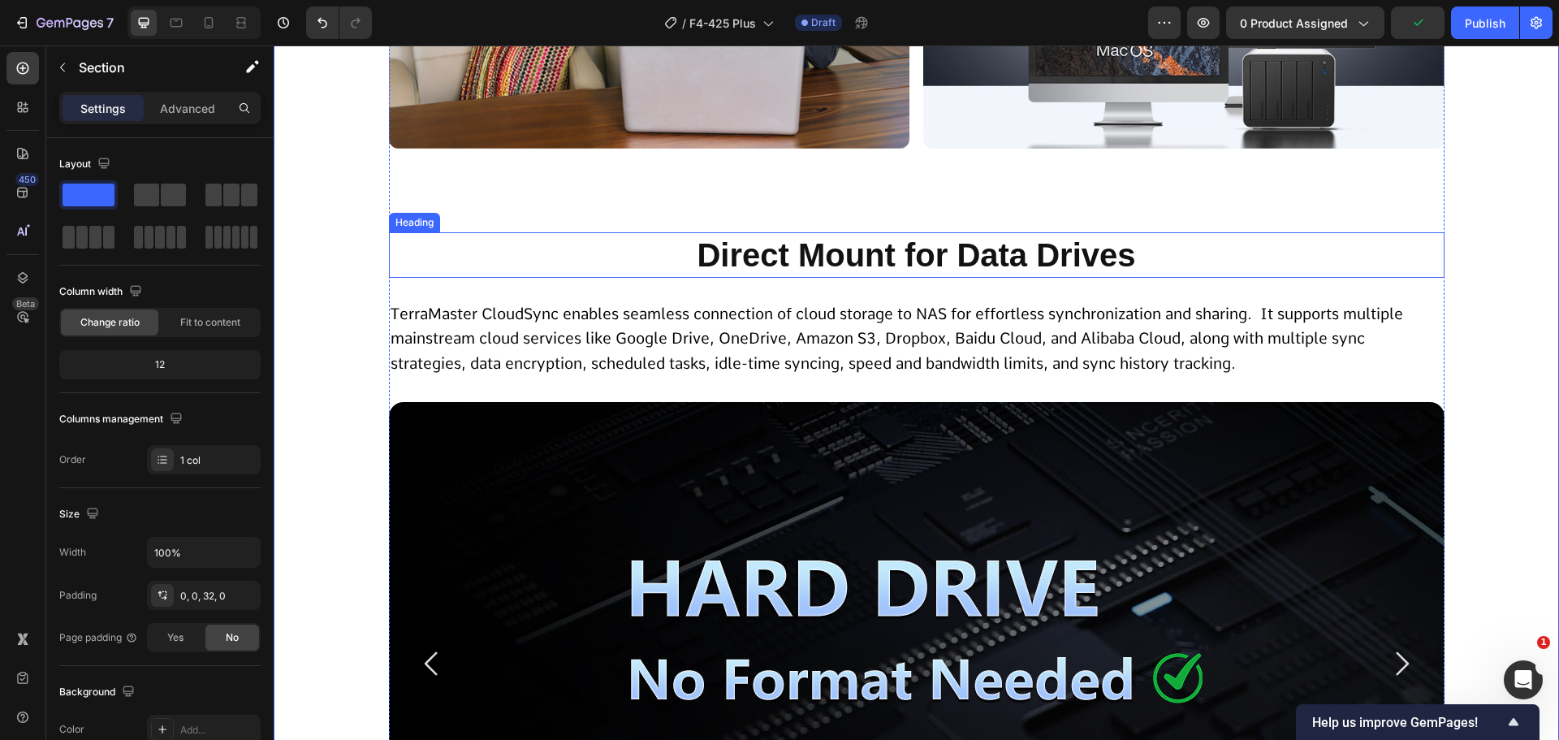
scroll to position [8482, 0]
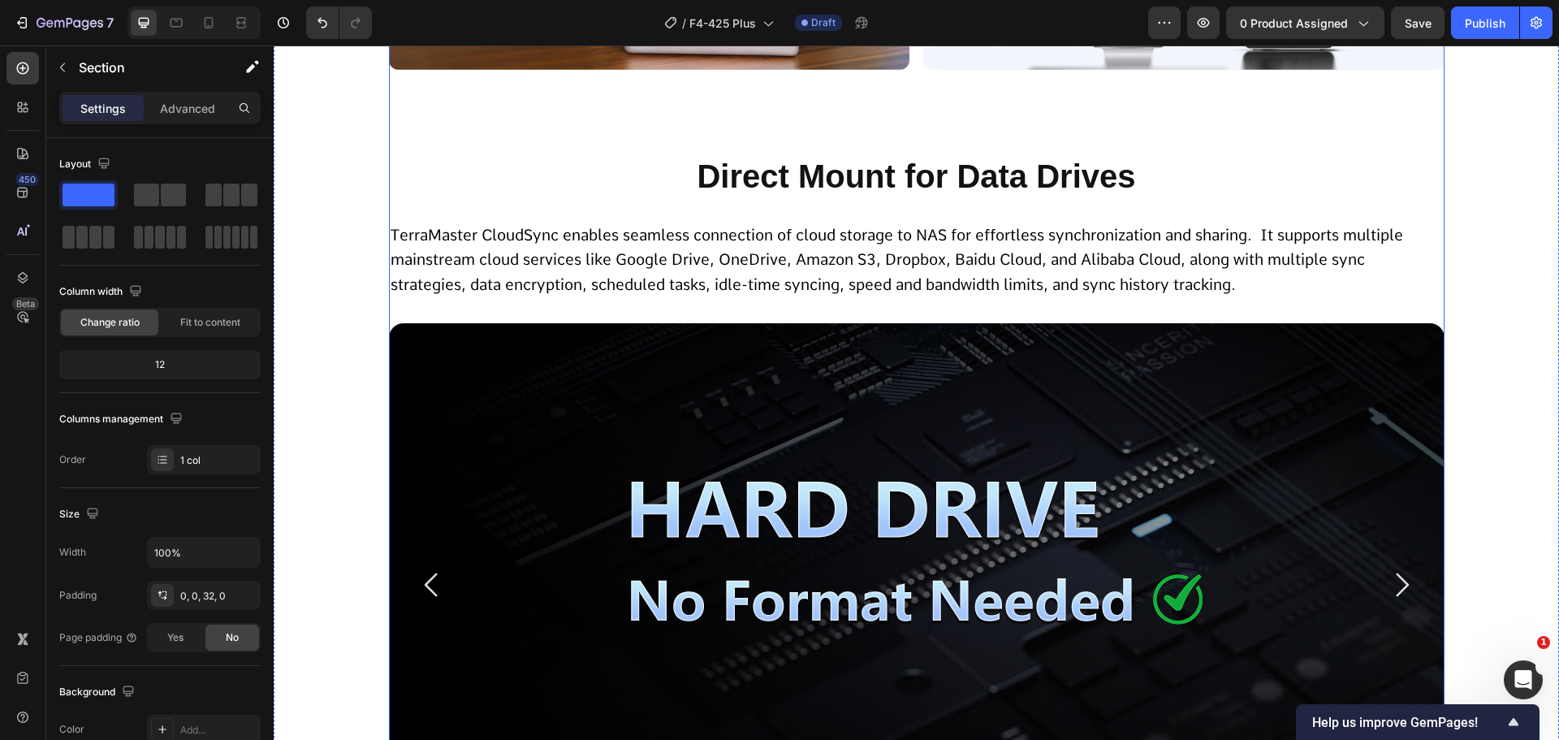
click at [803, 193] on h2 "Direct Mount for Data Drives" at bounding box center [917, 176] width 1056 height 45
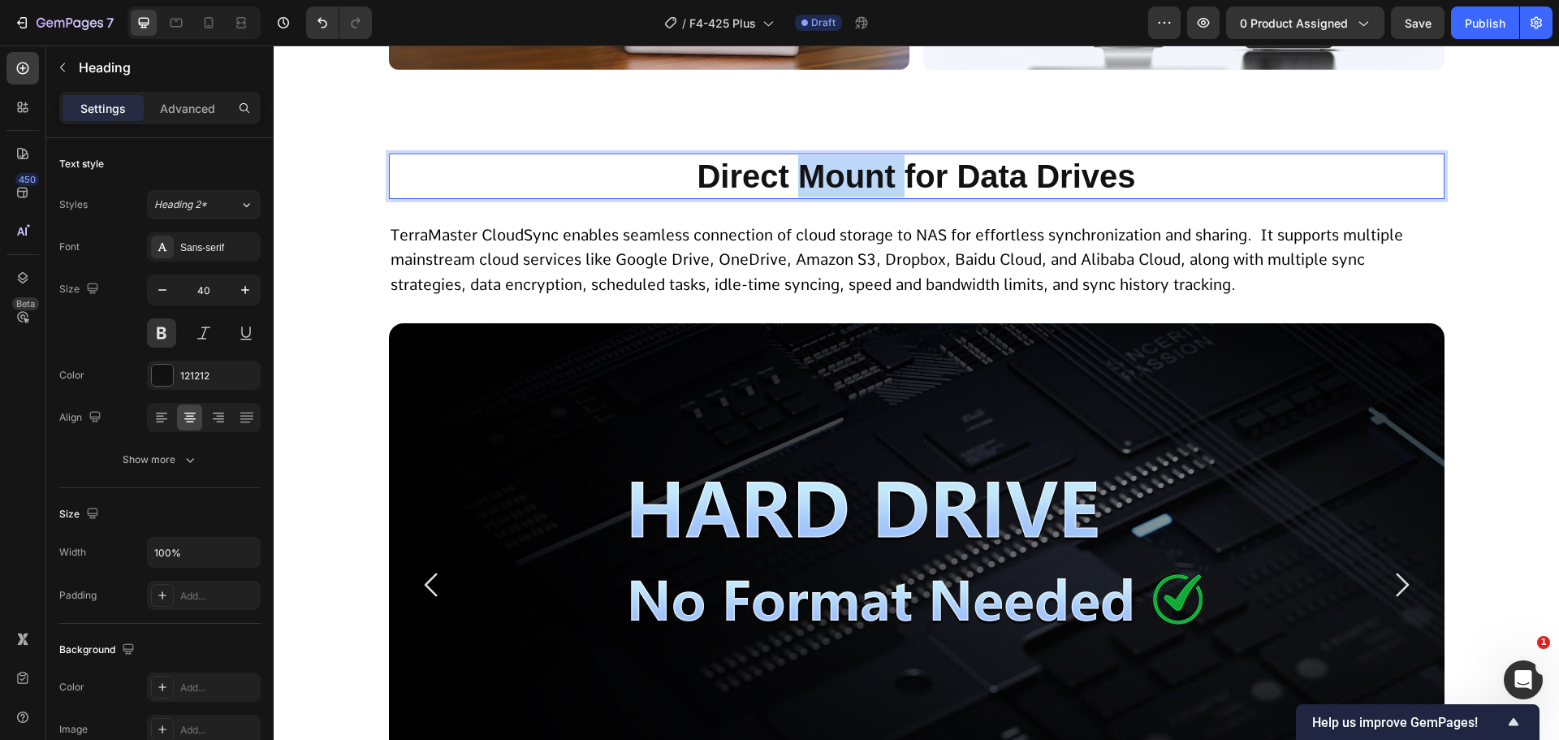
click at [803, 193] on p "Direct Mount for Data Drives" at bounding box center [917, 176] width 1053 height 42
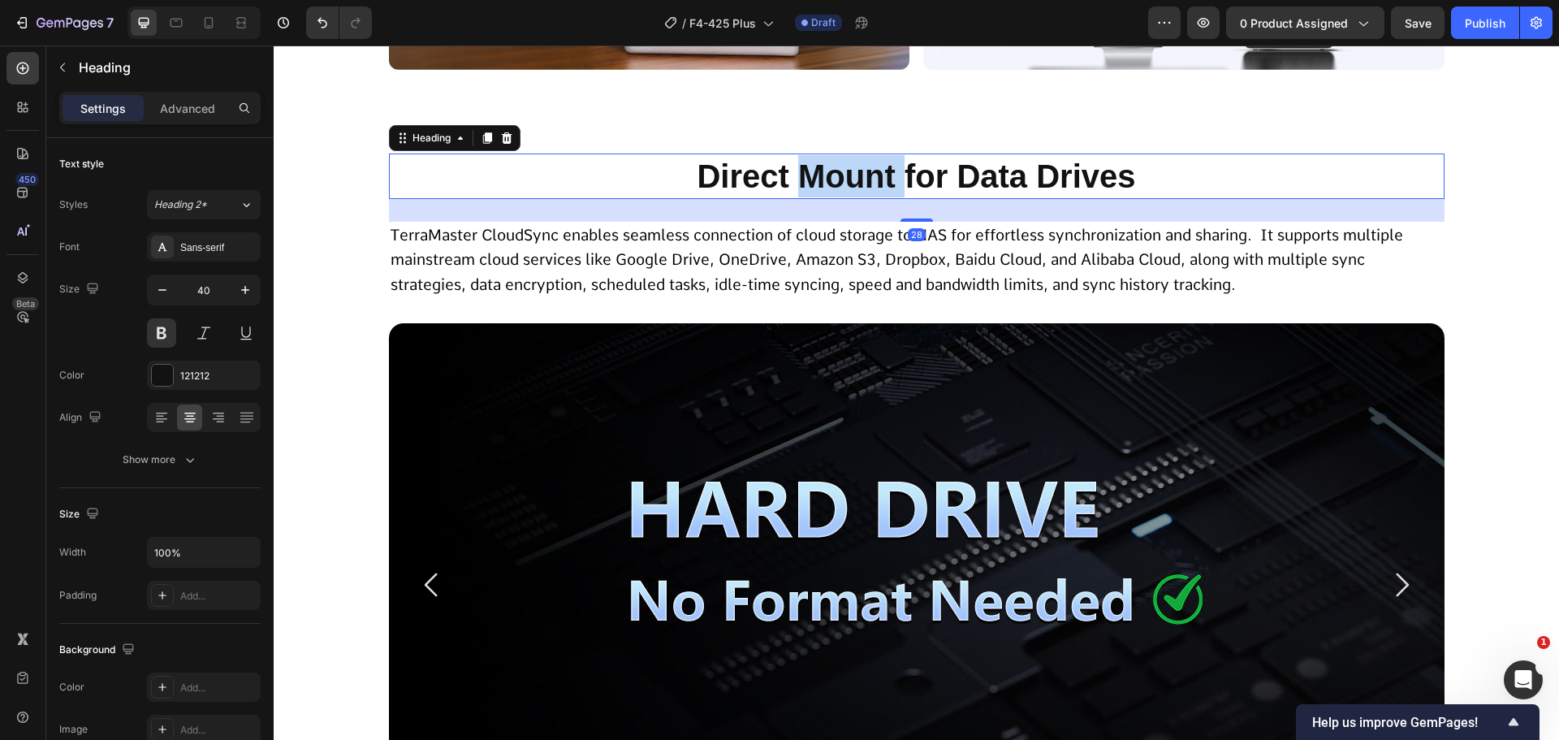
click at [803, 196] on p "Direct Mount for Data Drives" at bounding box center [917, 176] width 1053 height 42
click at [784, 182] on p "Direct Mount for Data Drives" at bounding box center [917, 176] width 1053 height 42
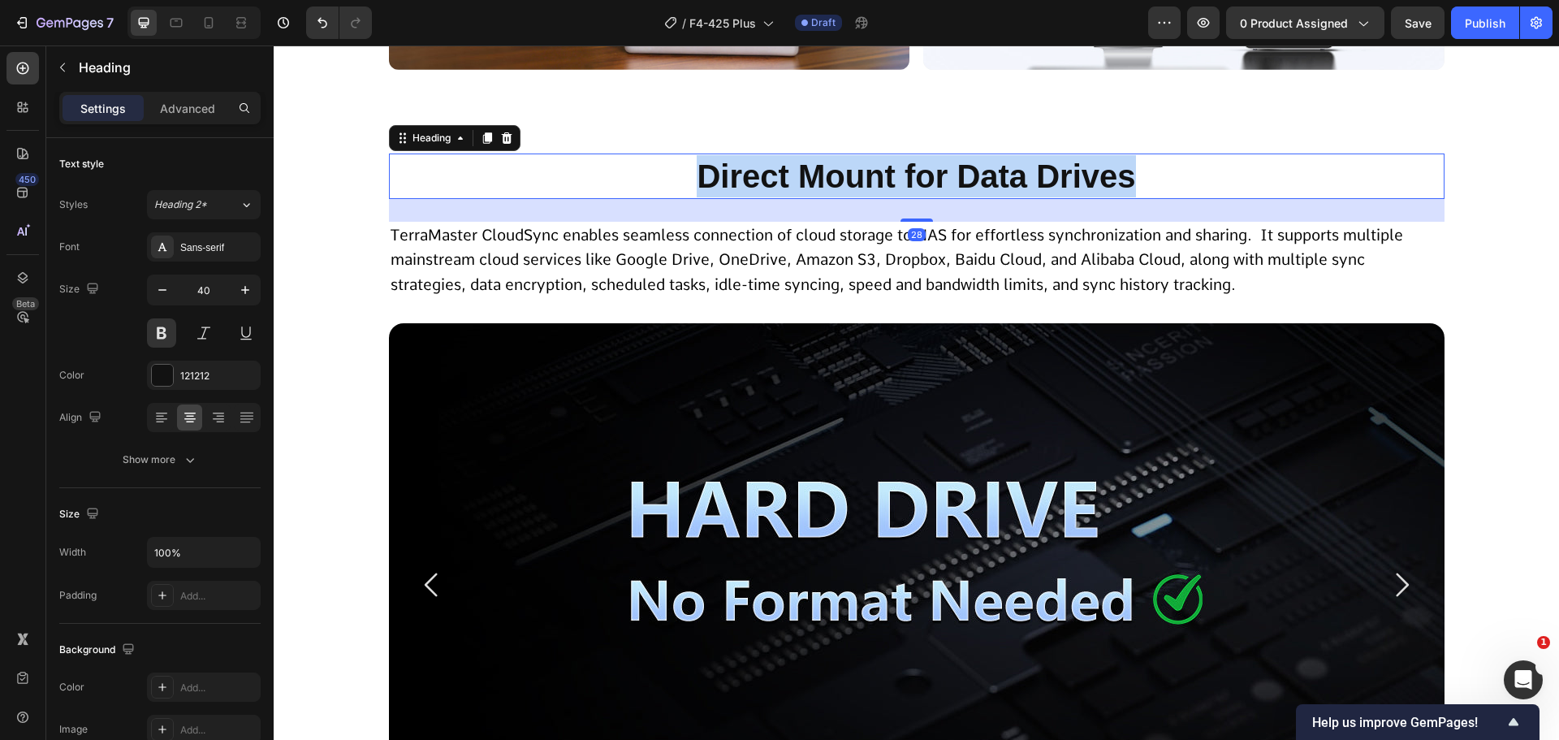
click at [784, 182] on p "Direct Mount for Data Drives" at bounding box center [917, 176] width 1053 height 42
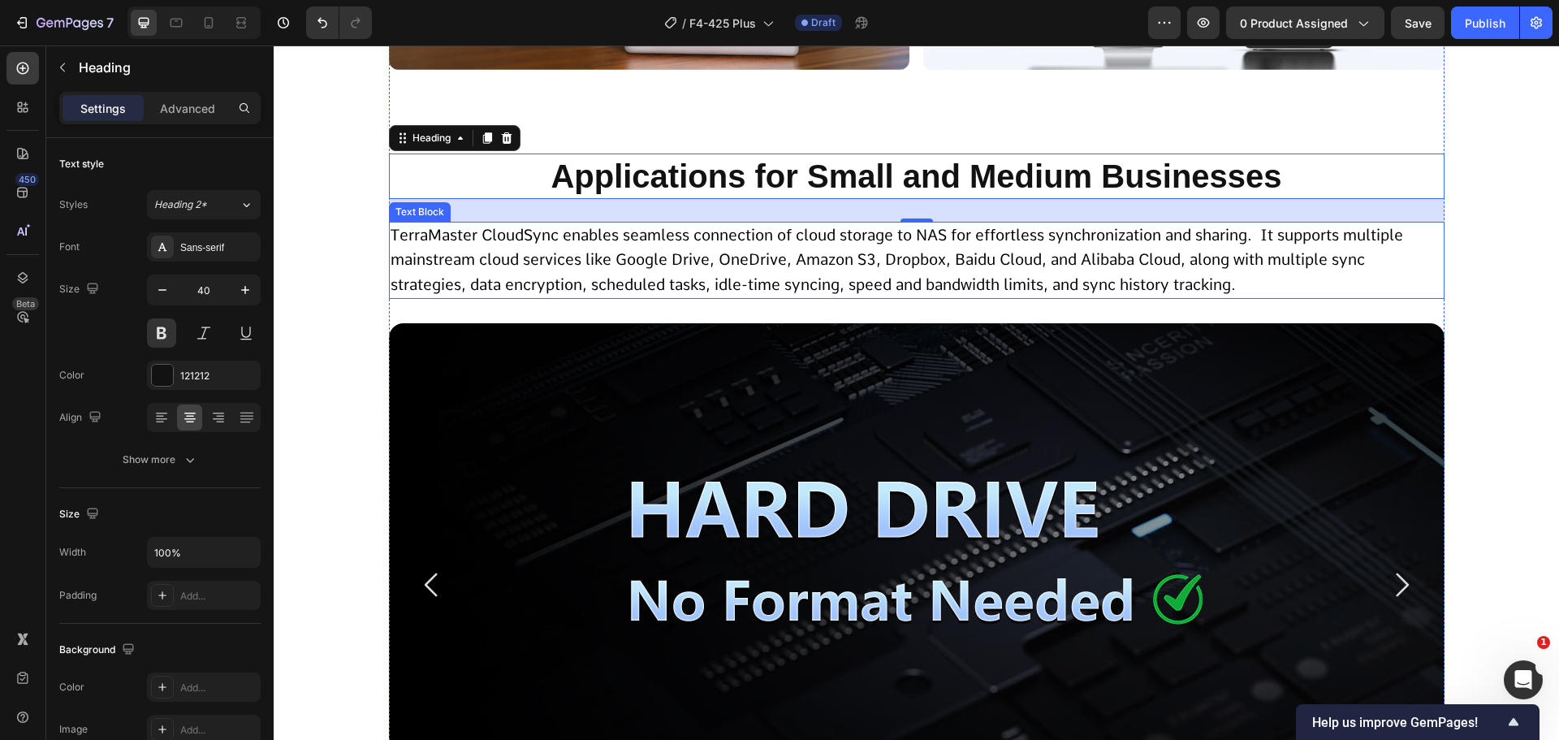
click at [792, 240] on span "TerraMaster CloudSync enables seamless connection of cloud storage to NAS for e…" at bounding box center [897, 260] width 1013 height 68
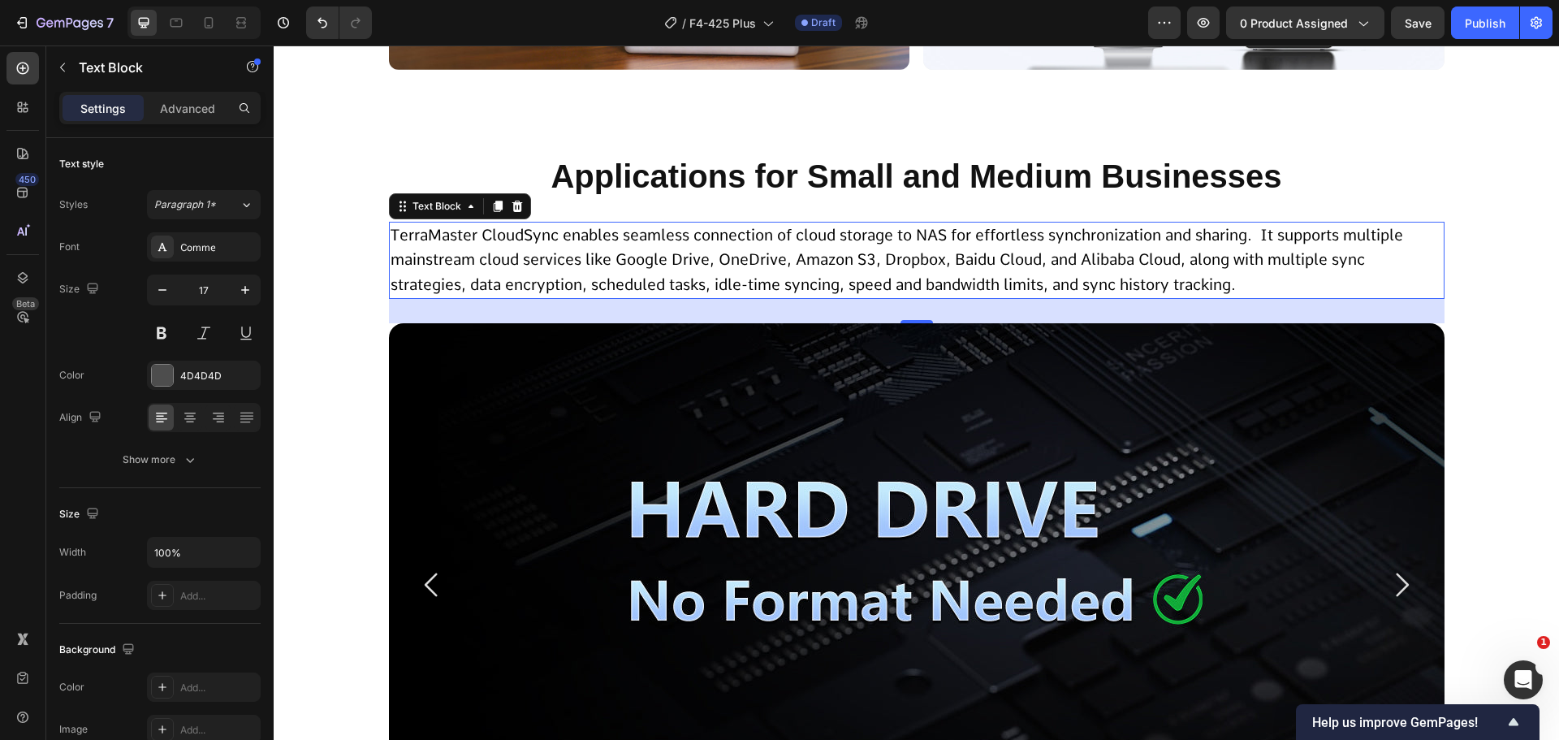
click at [651, 255] on span "TerraMaster CloudSync enables seamless connection of cloud storage to NAS for e…" at bounding box center [897, 260] width 1013 height 68
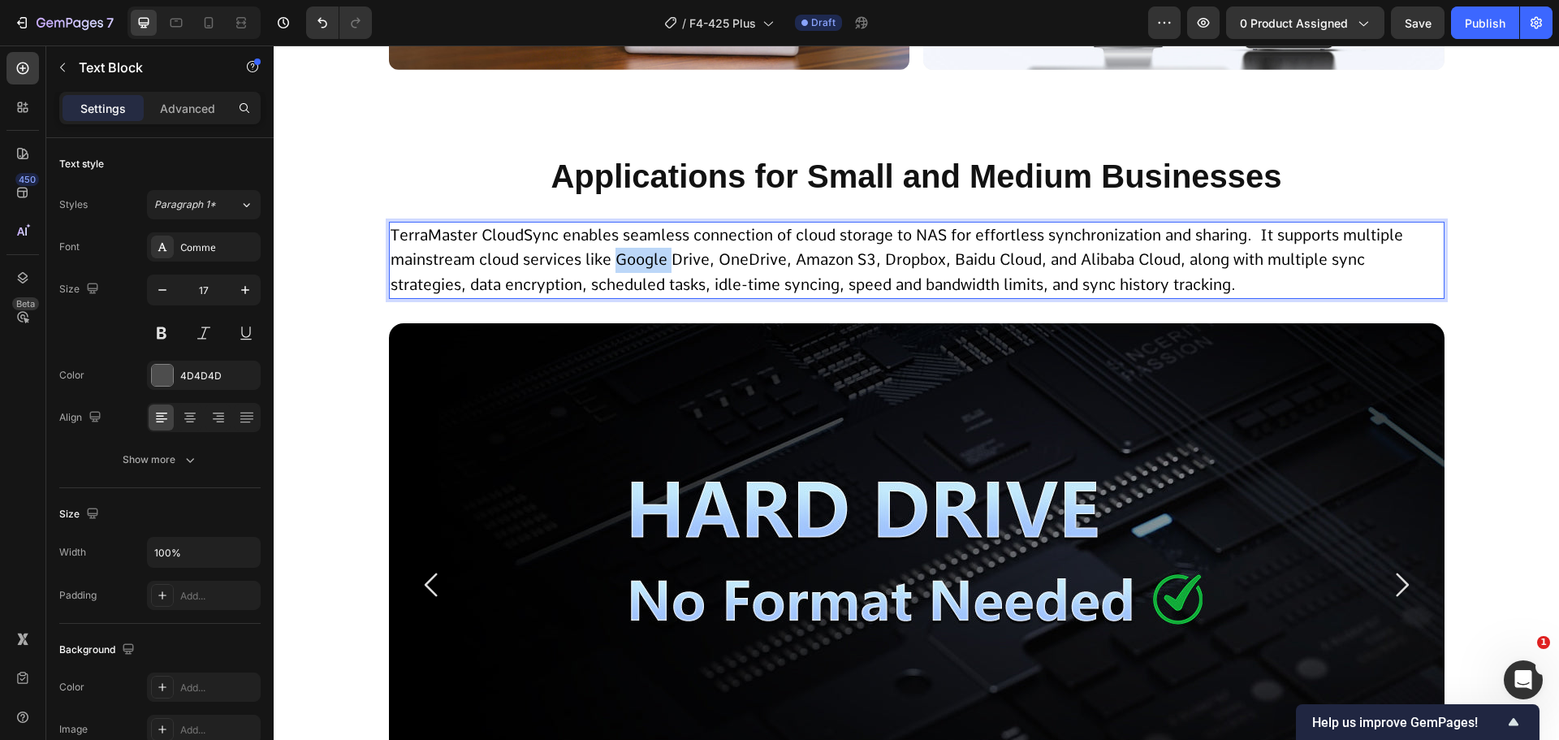
click at [651, 255] on span "TerraMaster CloudSync enables seamless connection of cloud storage to NAS for e…" at bounding box center [897, 260] width 1013 height 68
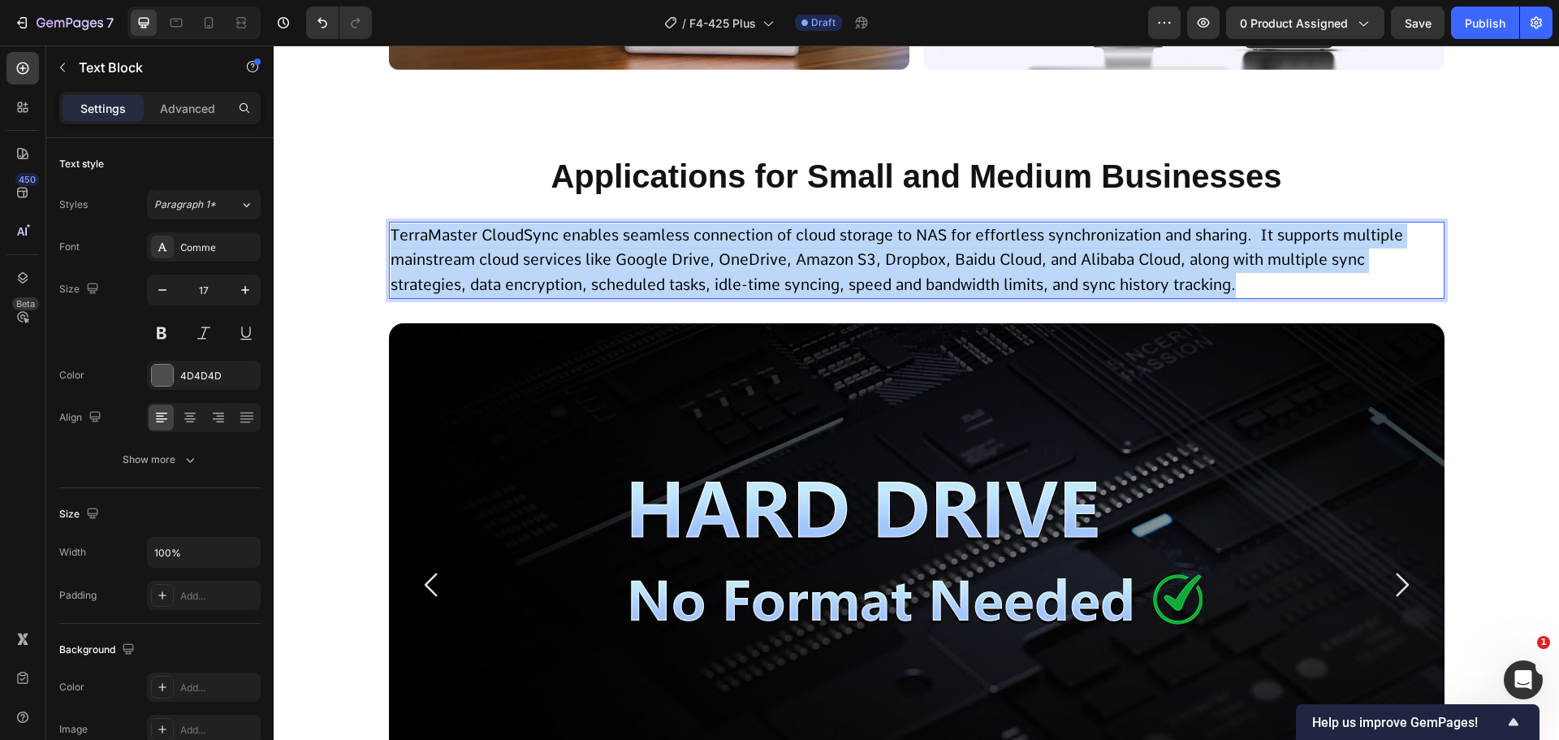
click at [651, 255] on span "TerraMaster CloudSync enables seamless connection of cloud storage to NAS for e…" at bounding box center [897, 260] width 1013 height 68
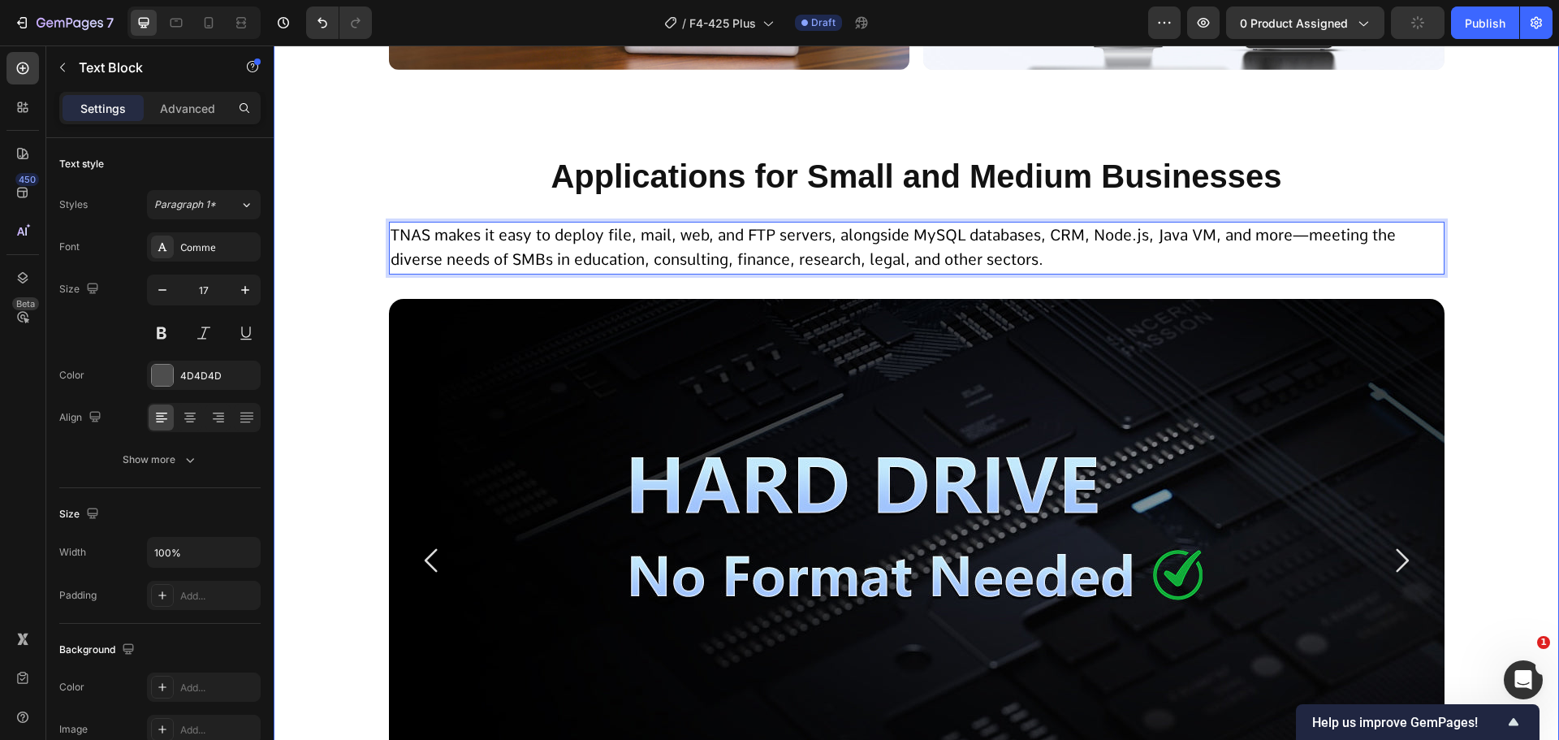
click at [347, 317] on div "Team Collaboration, Redefined Heading An enterprise-level cloud solution built …" at bounding box center [917, 395] width 1286 height 7950
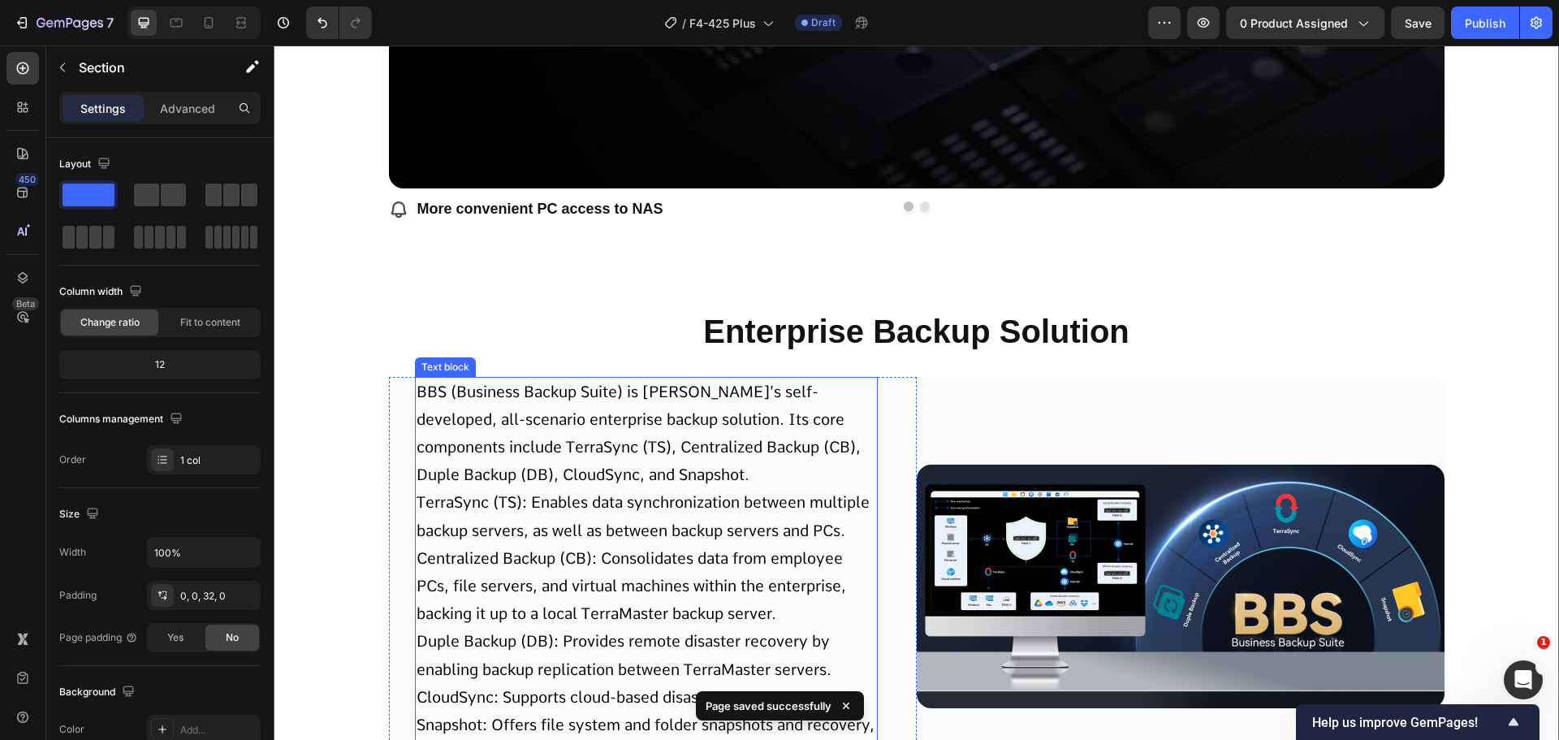
scroll to position [9132, 0]
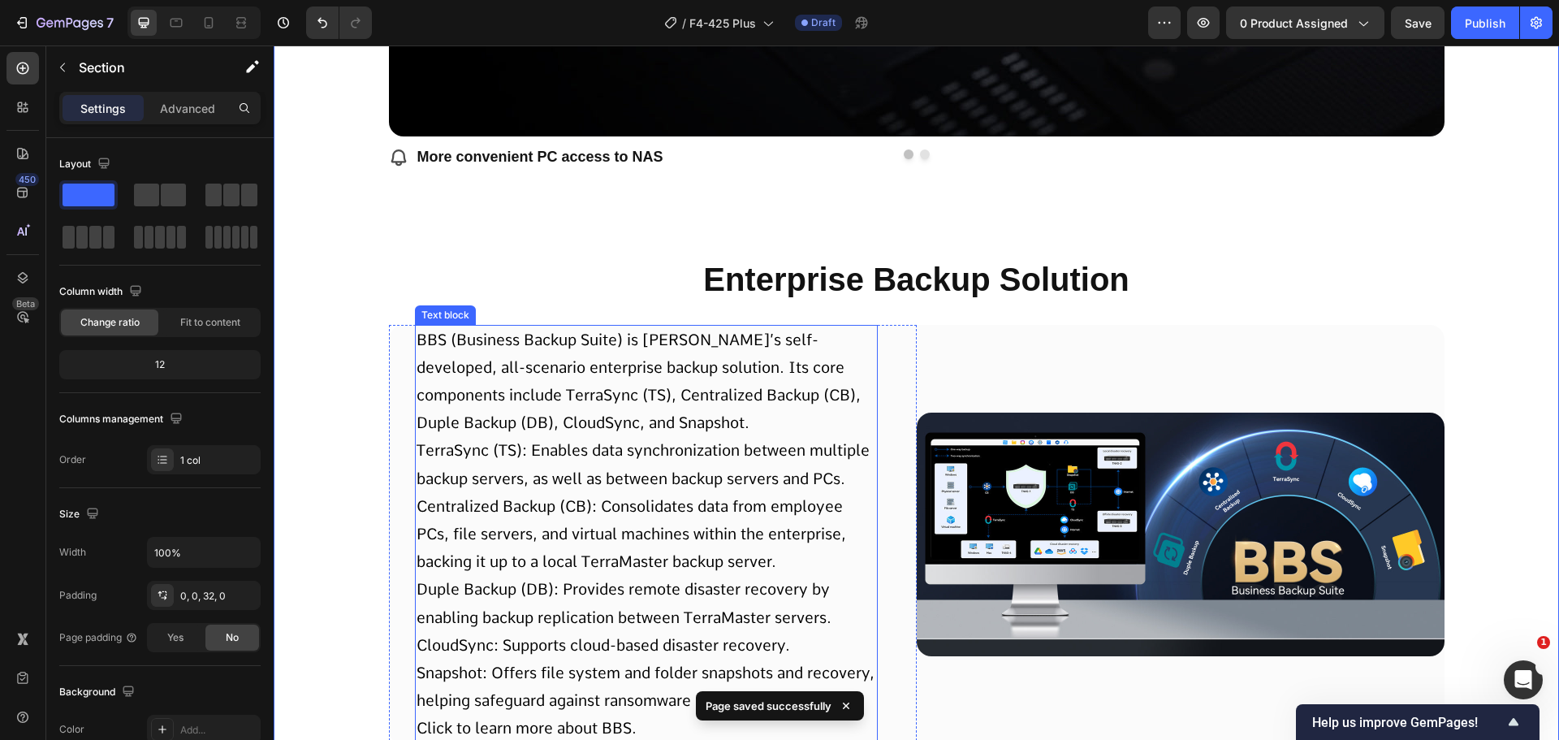
click at [798, 285] on h2 "Enterprise Backup Solution" at bounding box center [917, 279] width 1056 height 45
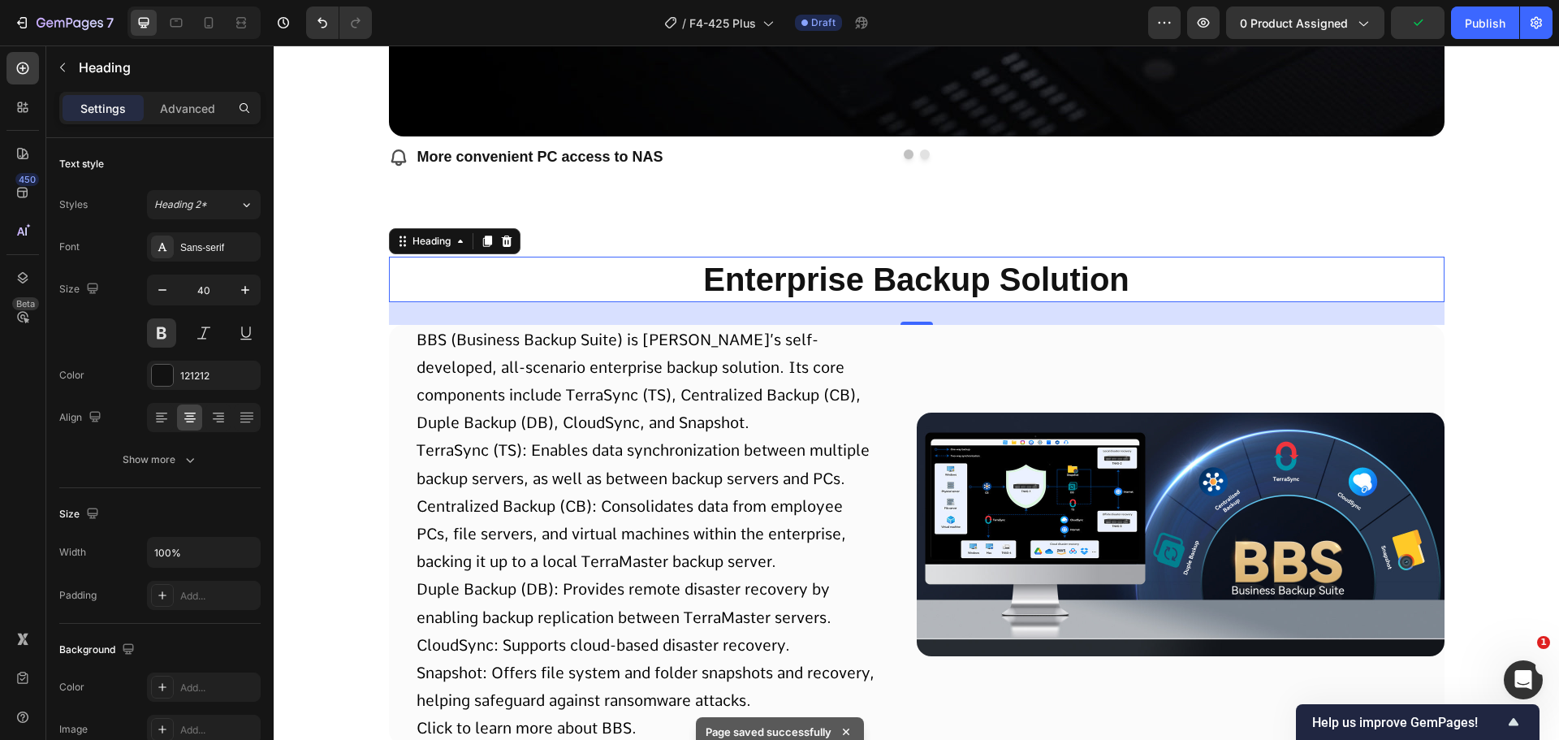
click at [849, 275] on h2 "Enterprise Backup Solution" at bounding box center [917, 279] width 1056 height 45
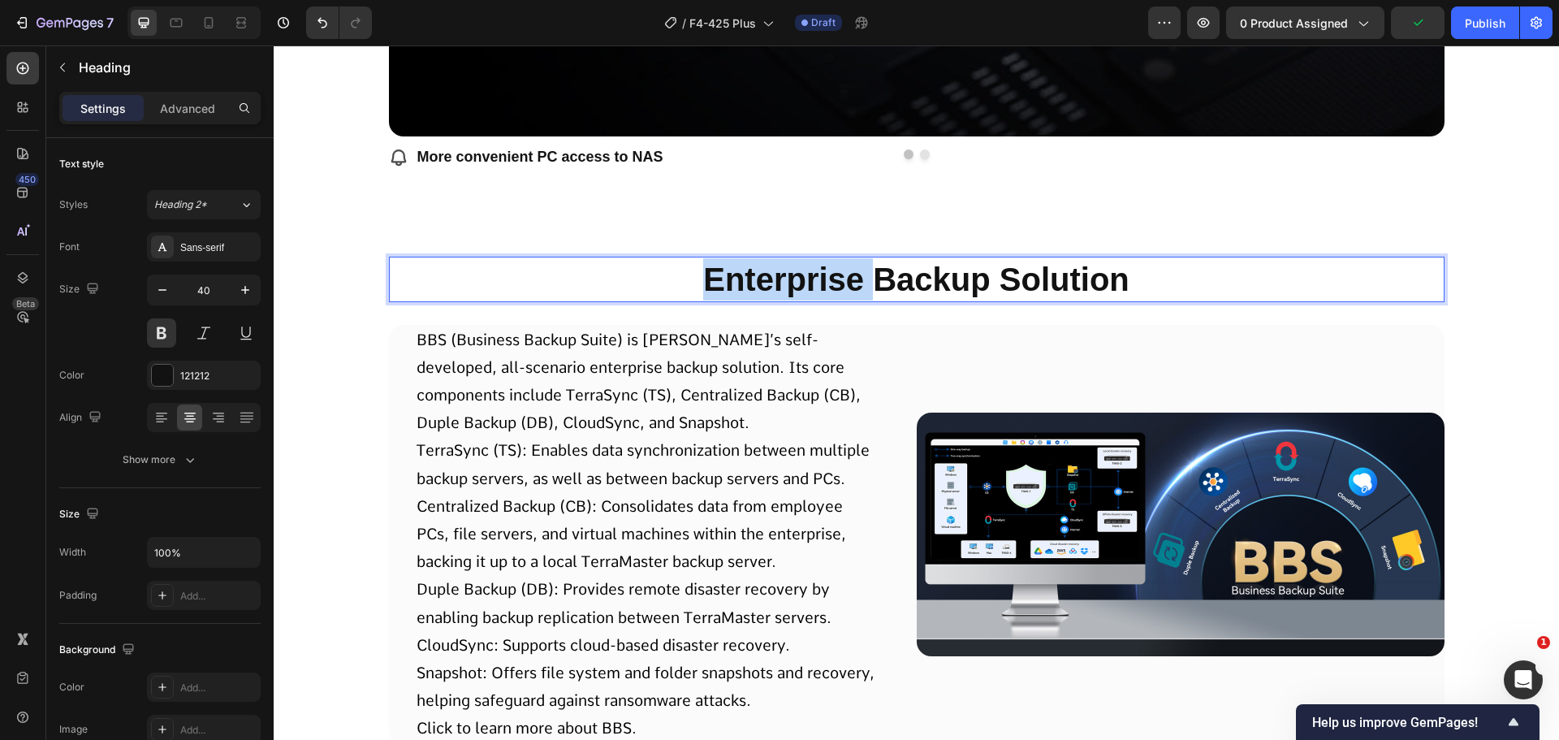
click at [849, 275] on p "Enterprise Backup Solution" at bounding box center [917, 279] width 1053 height 42
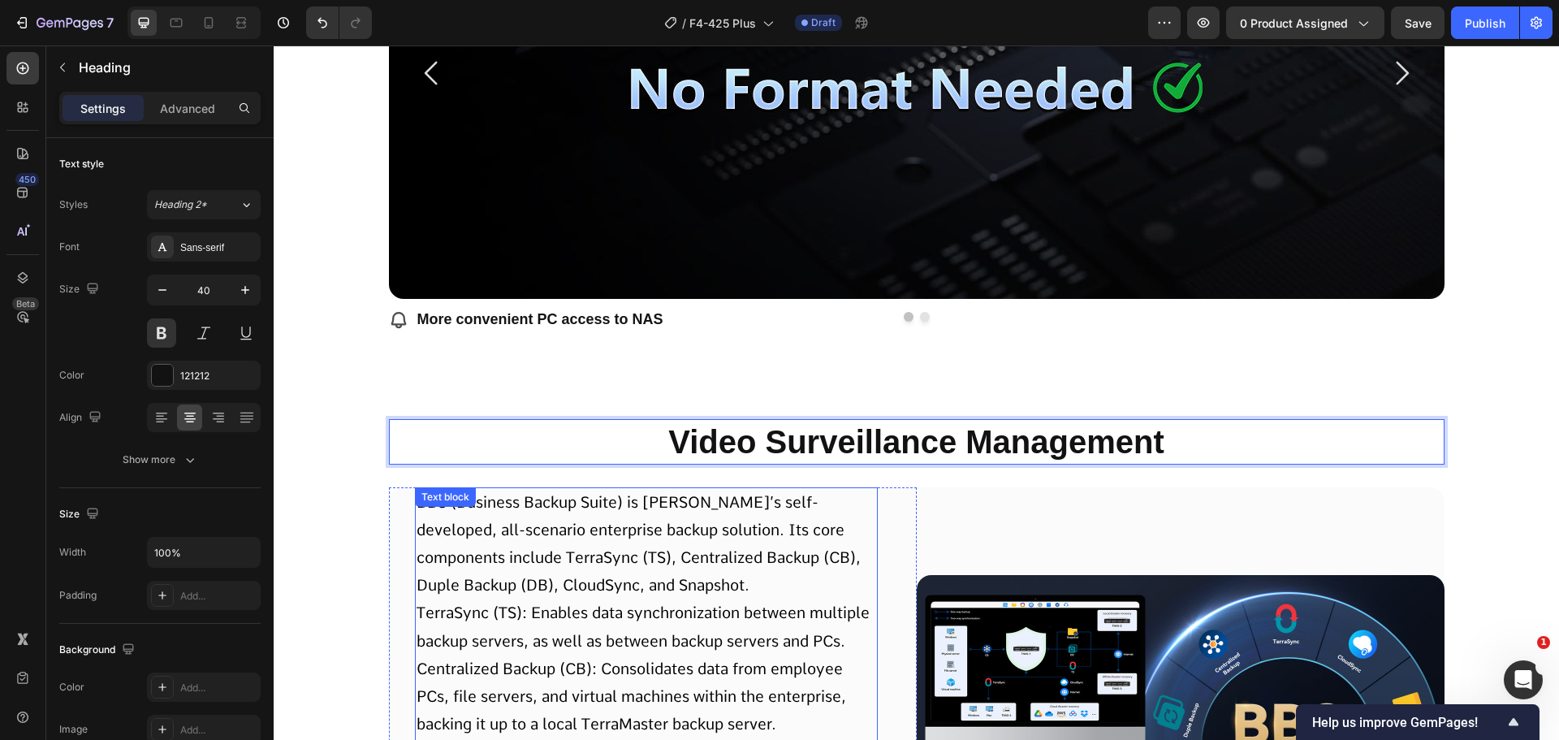
scroll to position [8563, 0]
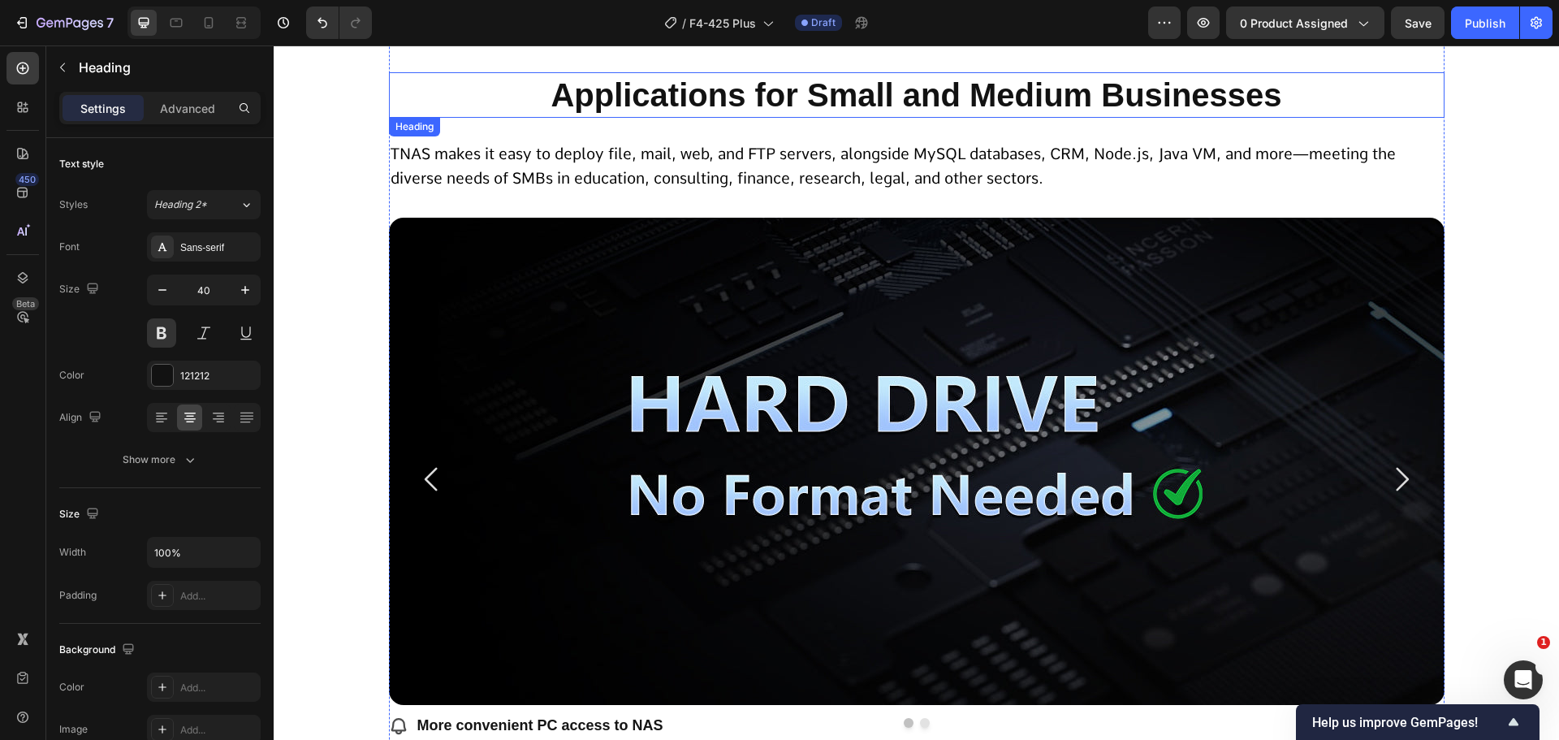
click at [495, 109] on p "Applications for Small and Medium Businesses" at bounding box center [917, 95] width 1053 height 42
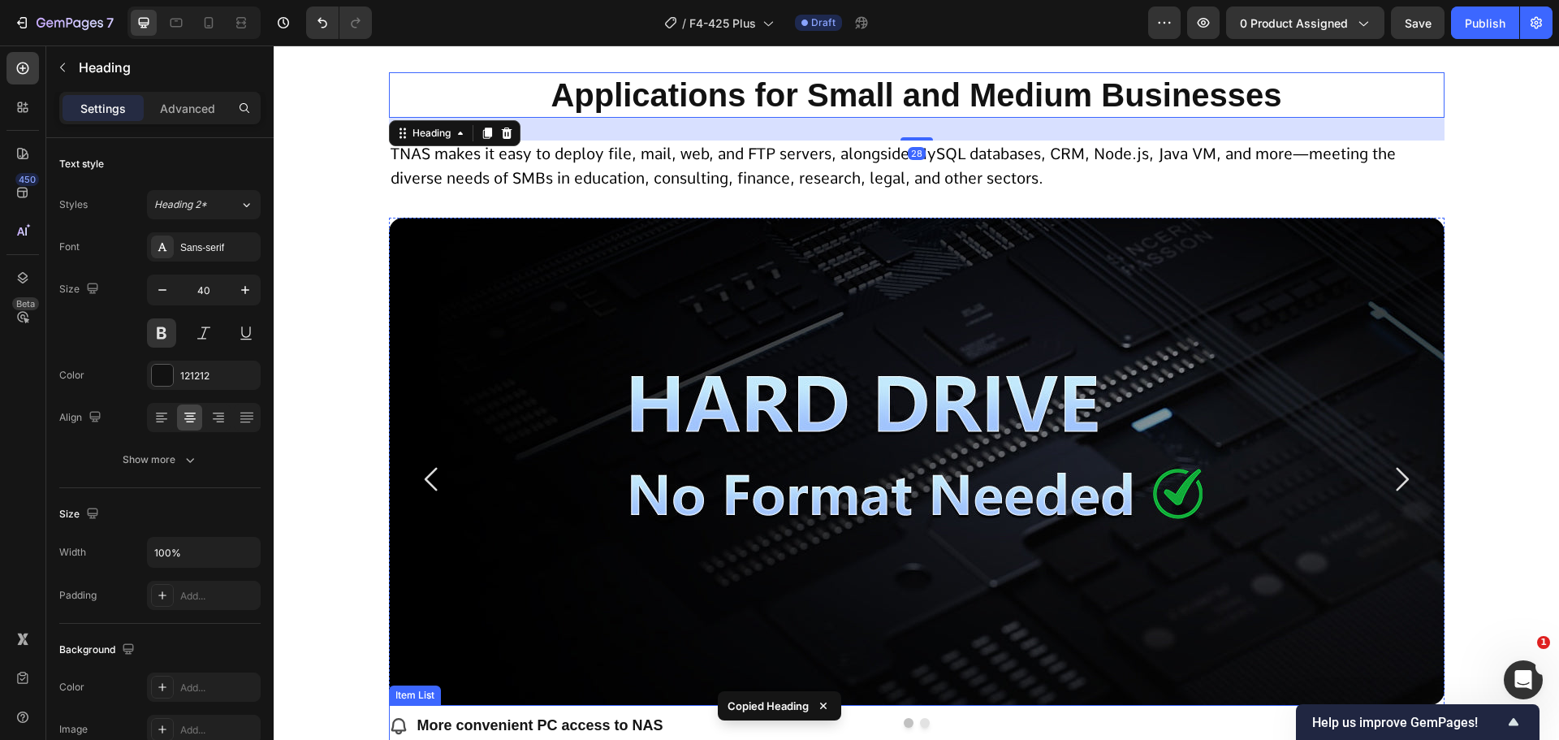
scroll to position [9051, 0]
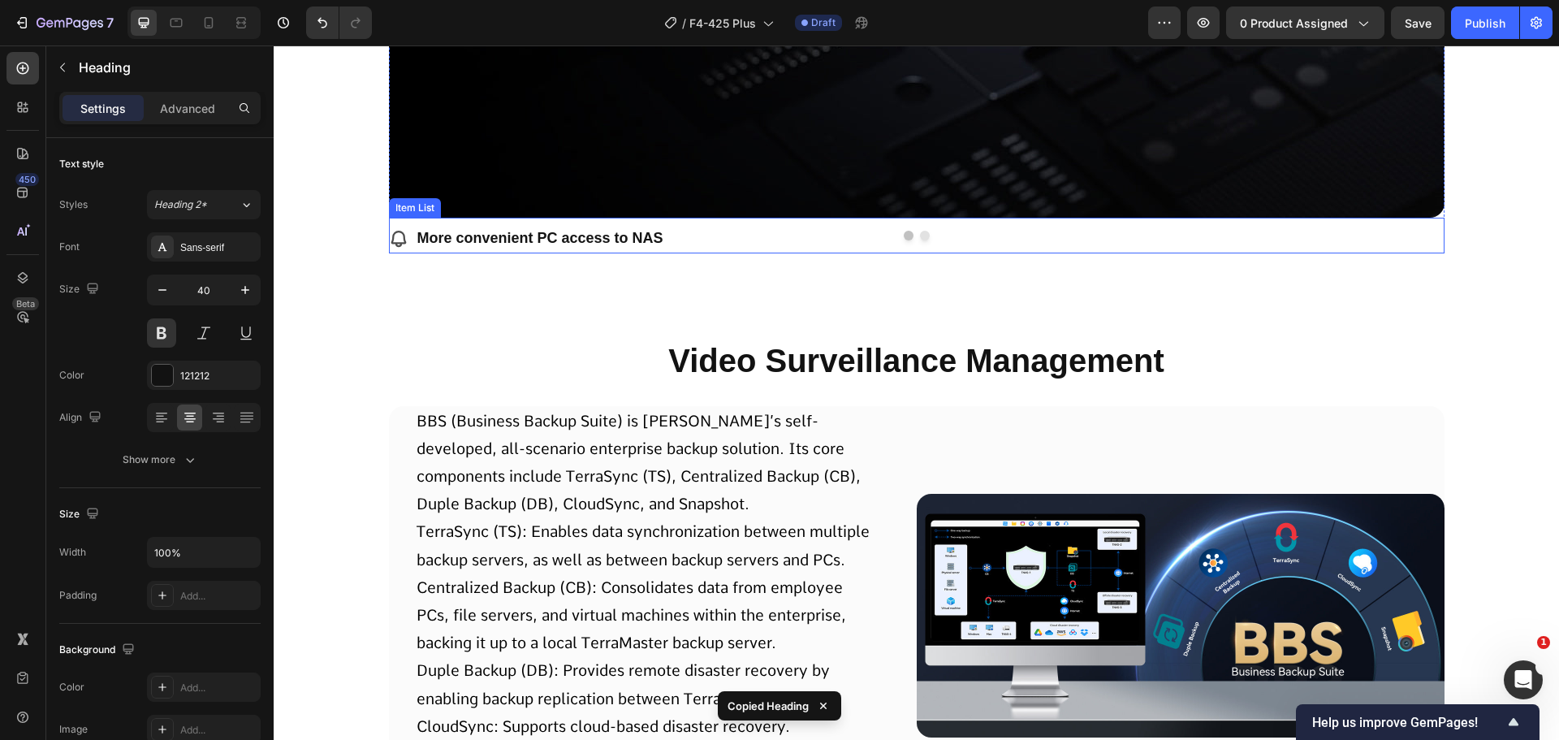
click at [710, 240] on div at bounding box center [917, 236] width 1056 height 10
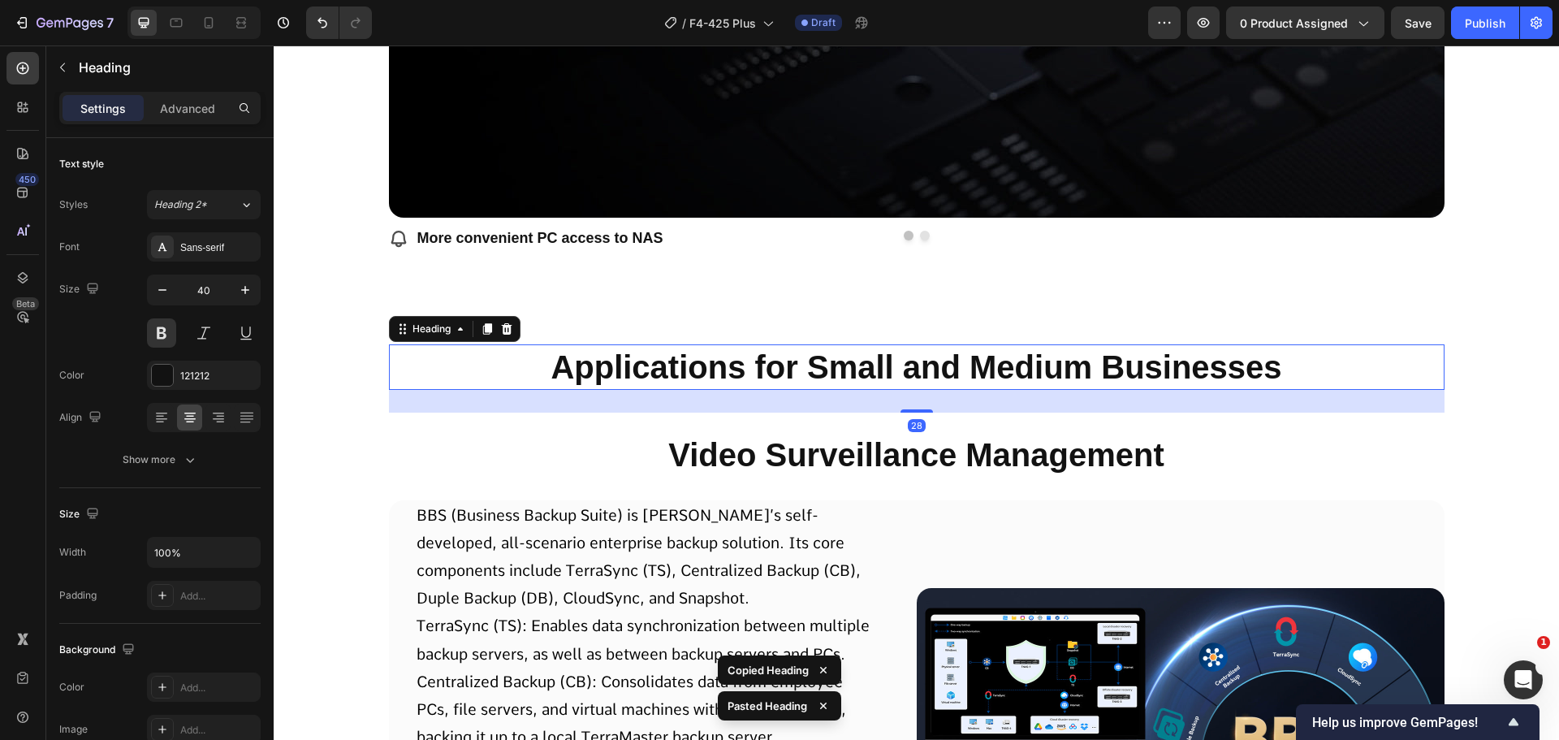
click at [746, 357] on h2 "Applications for Small and Medium Businesses" at bounding box center [917, 366] width 1056 height 45
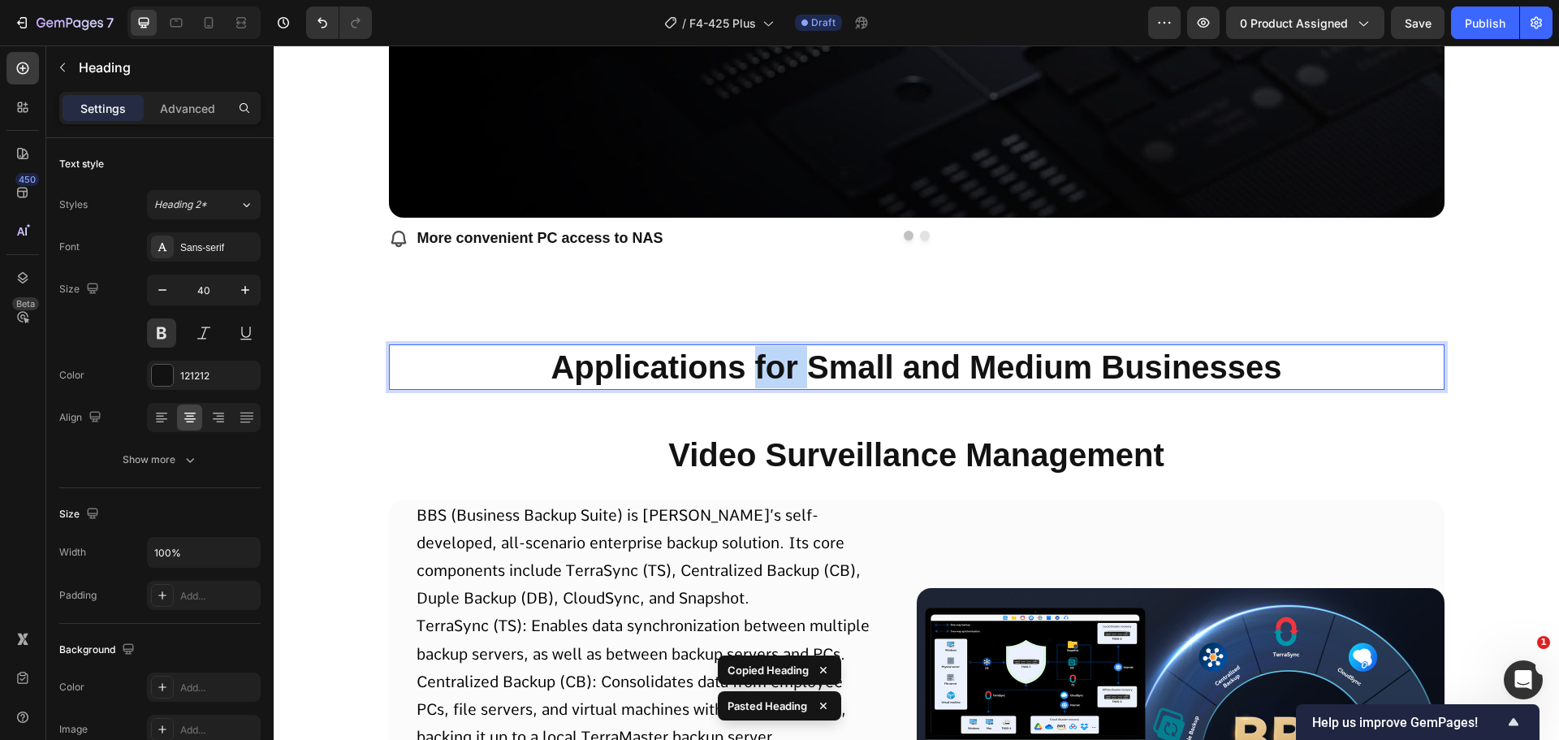
click at [746, 357] on p "Applications for Small and Medium Businesses" at bounding box center [917, 367] width 1053 height 42
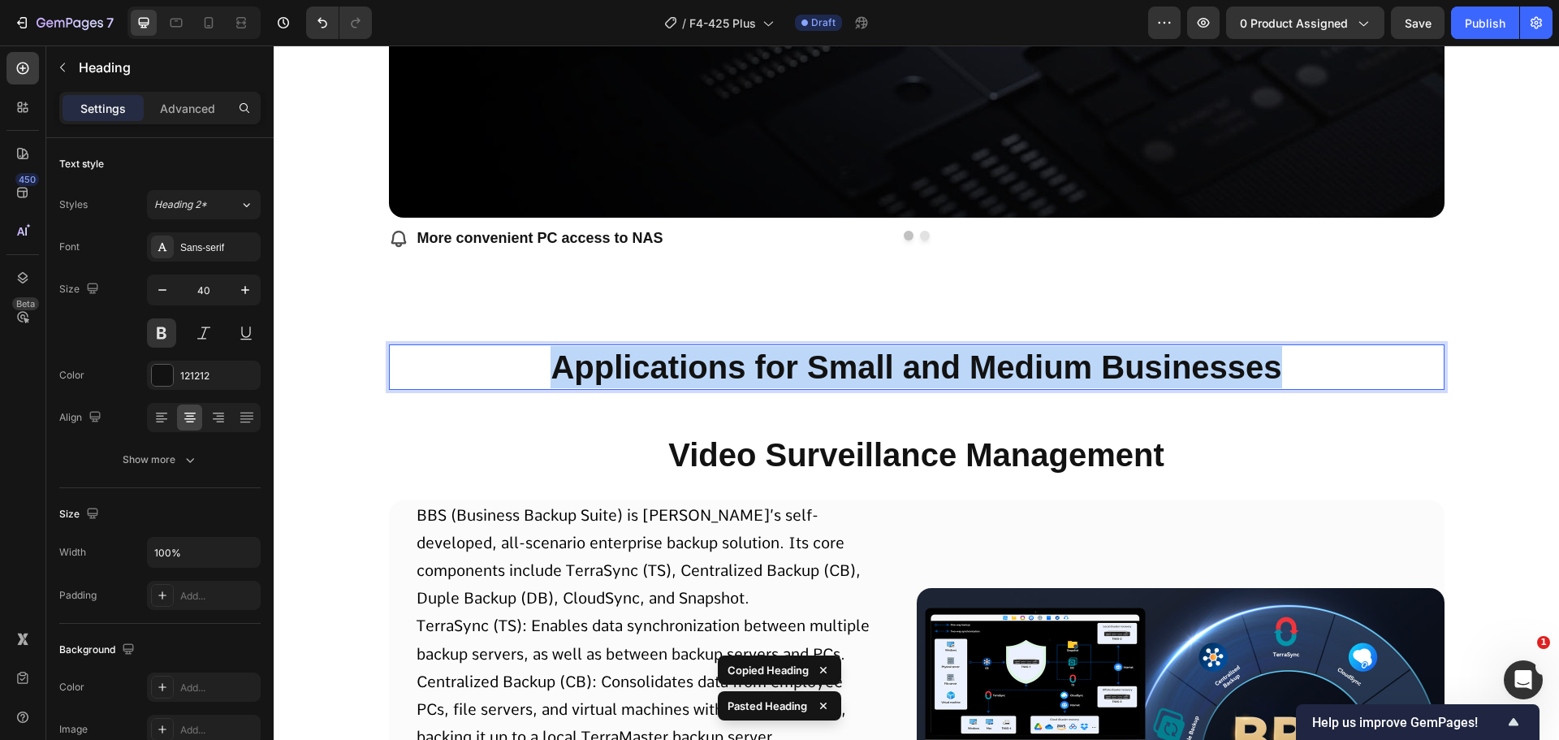
click at [746, 357] on p "Applications for Small and Medium Businesses" at bounding box center [917, 367] width 1053 height 42
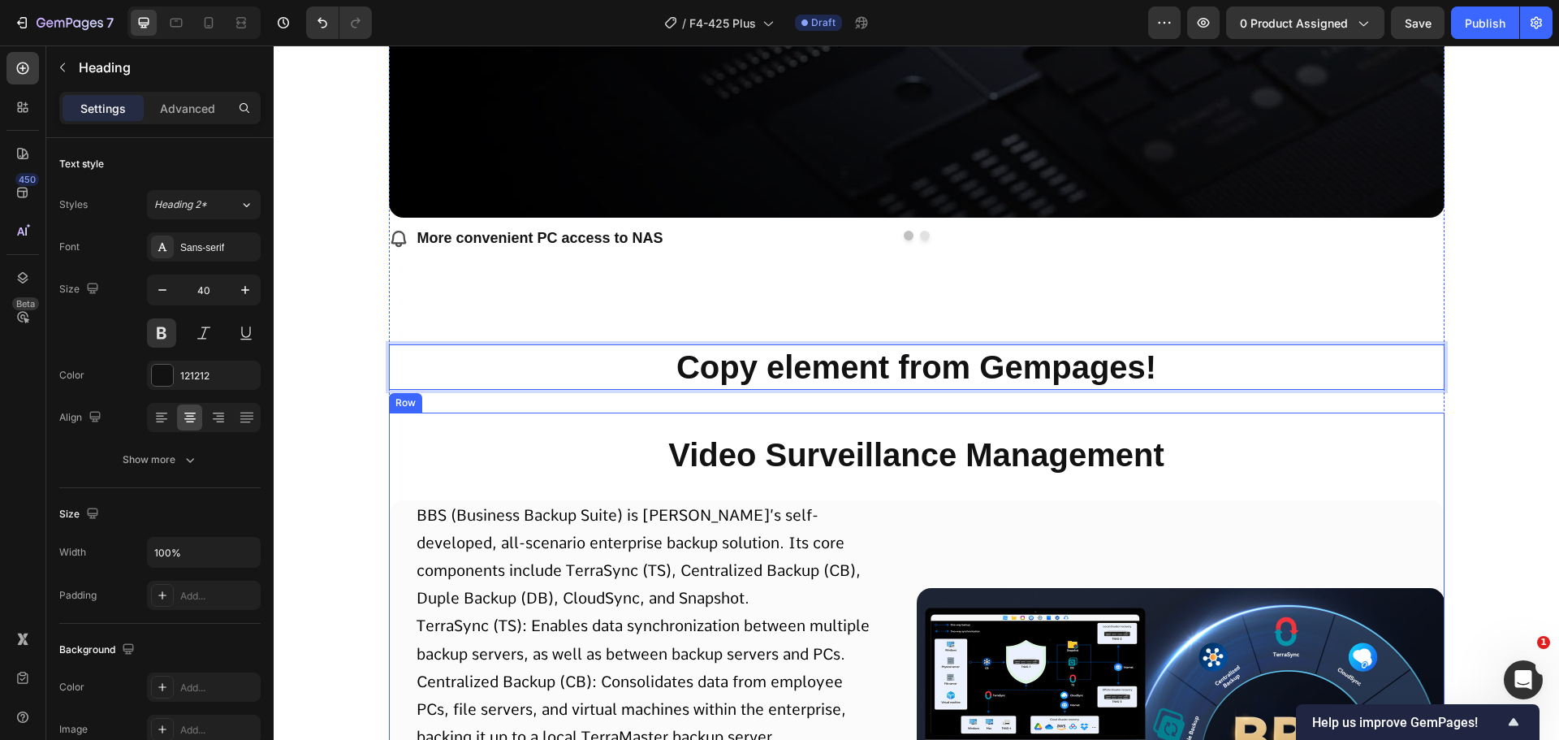
click at [756, 461] on p "Video Surveillance Management" at bounding box center [917, 455] width 1053 height 42
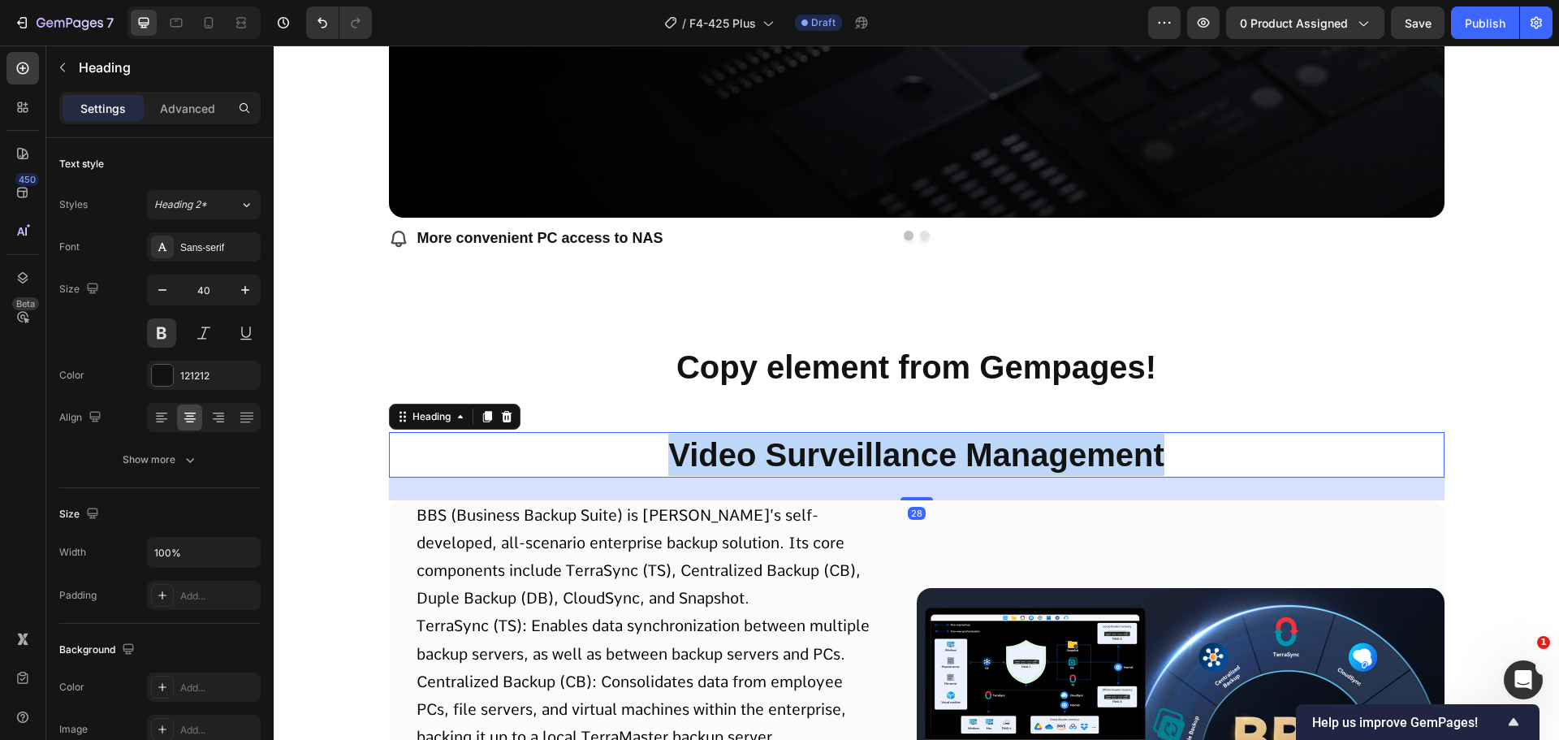
click at [756, 461] on p "Video Surveillance Management" at bounding box center [917, 455] width 1053 height 42
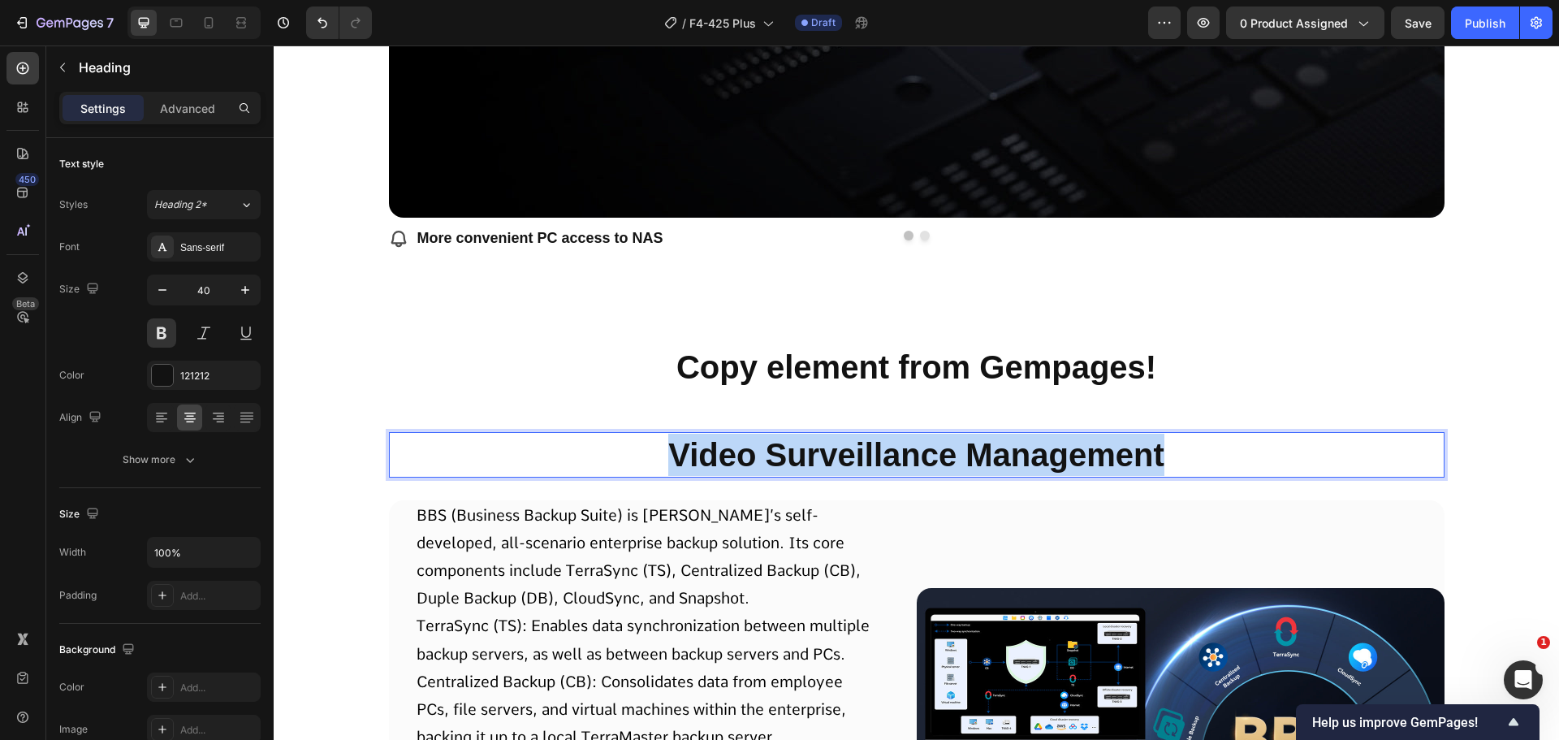
copy p "Video Surveillance Management"
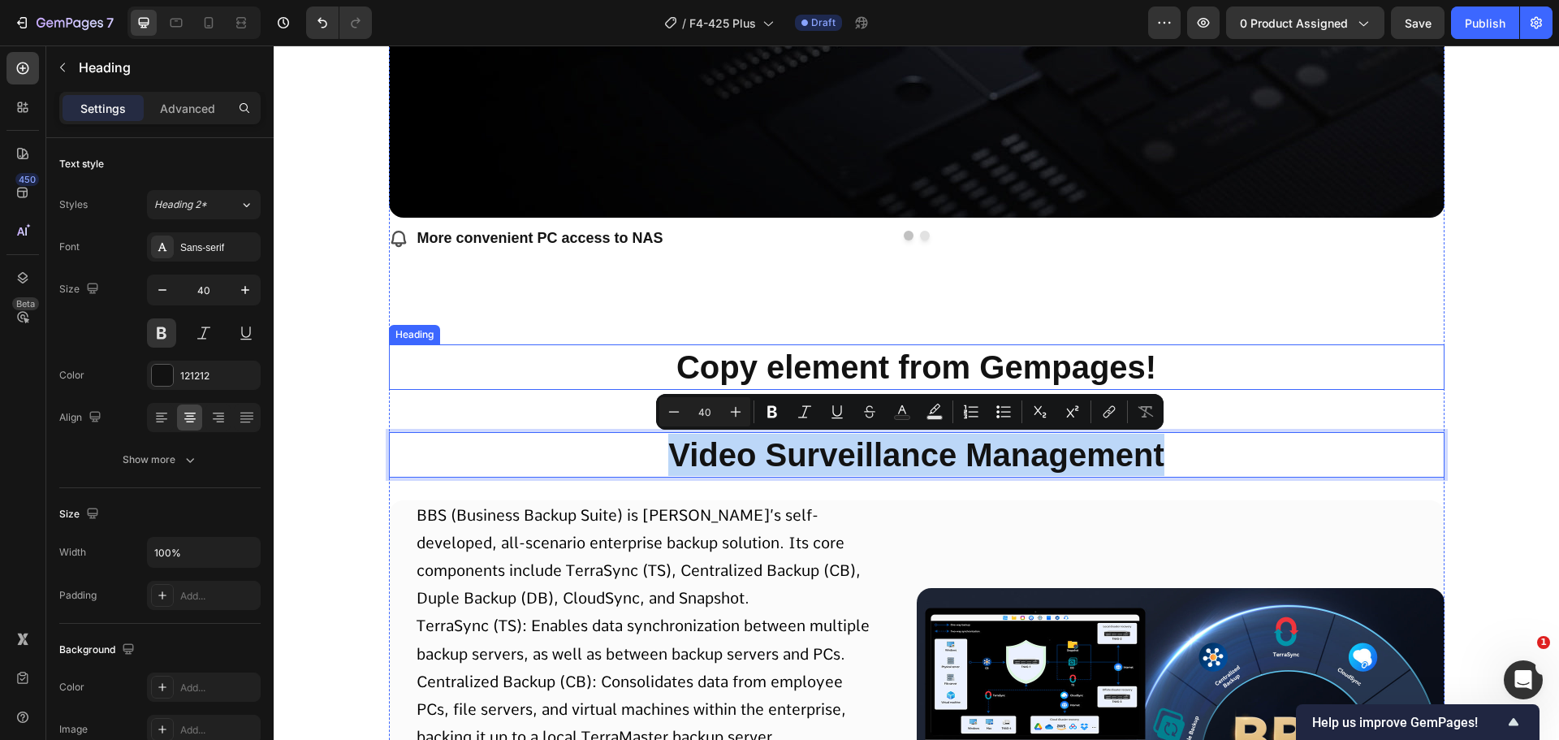
click at [775, 381] on p "Copy element from Gempages!" at bounding box center [917, 367] width 1053 height 42
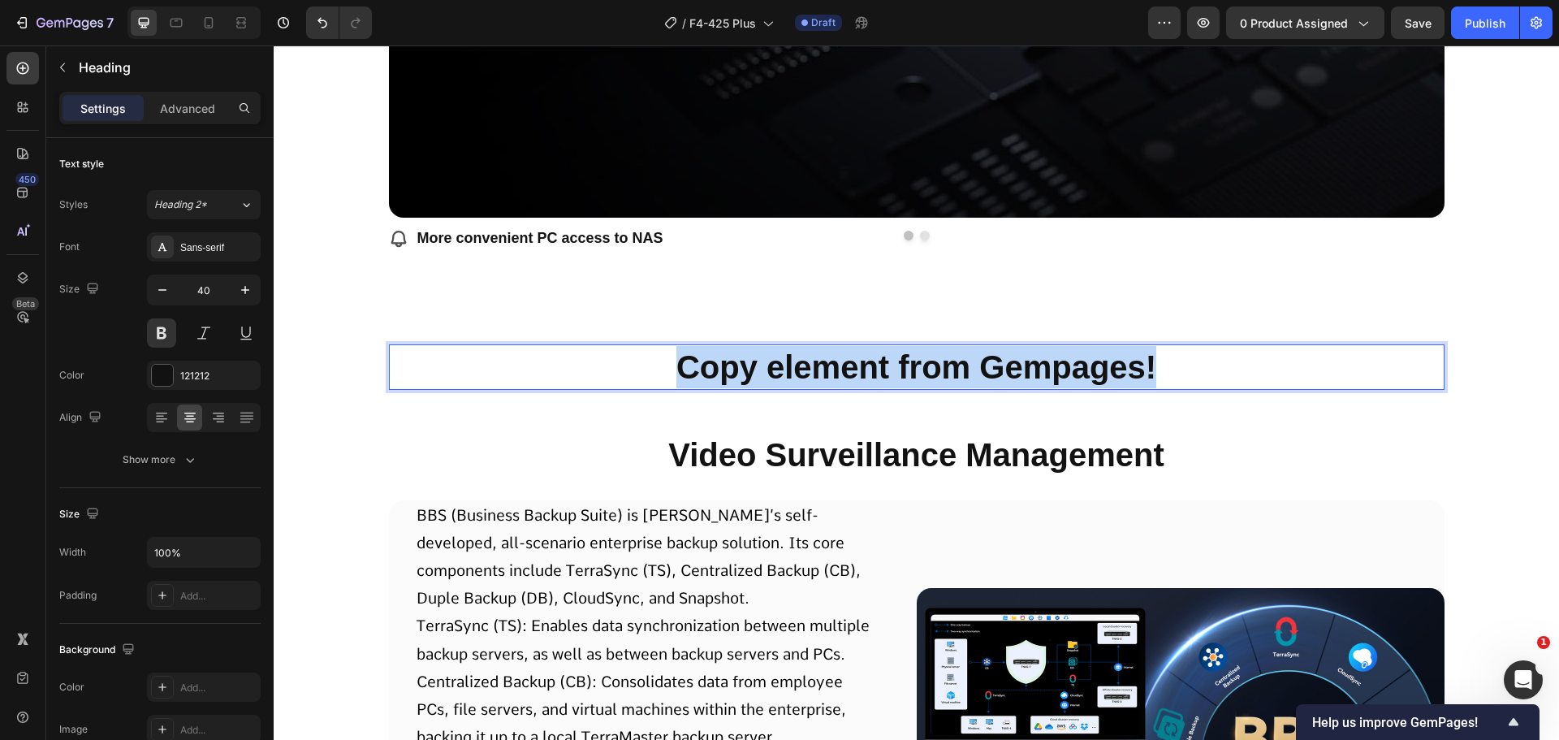
click at [775, 381] on p "Copy element from Gempages!" at bounding box center [917, 367] width 1053 height 42
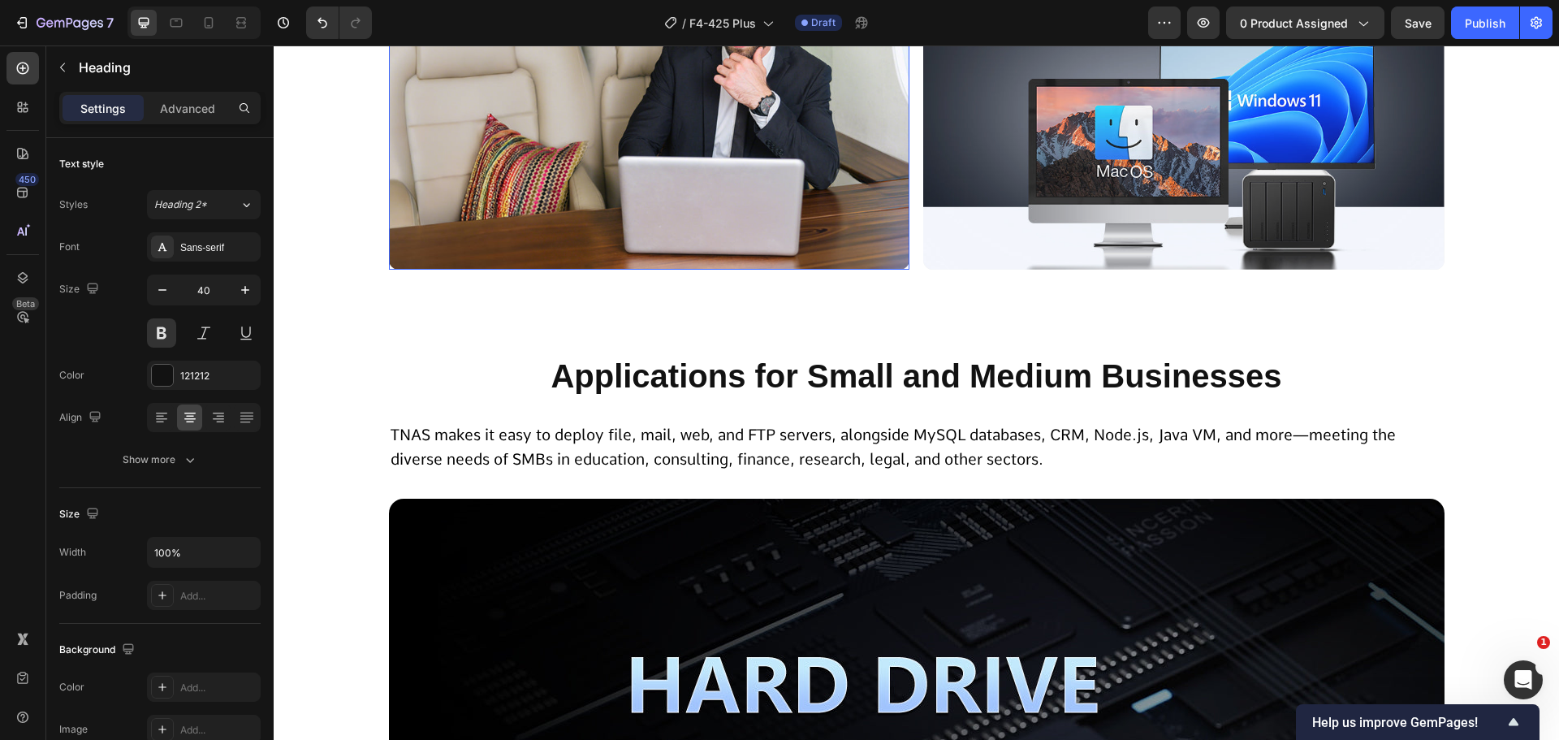
scroll to position [8157, 0]
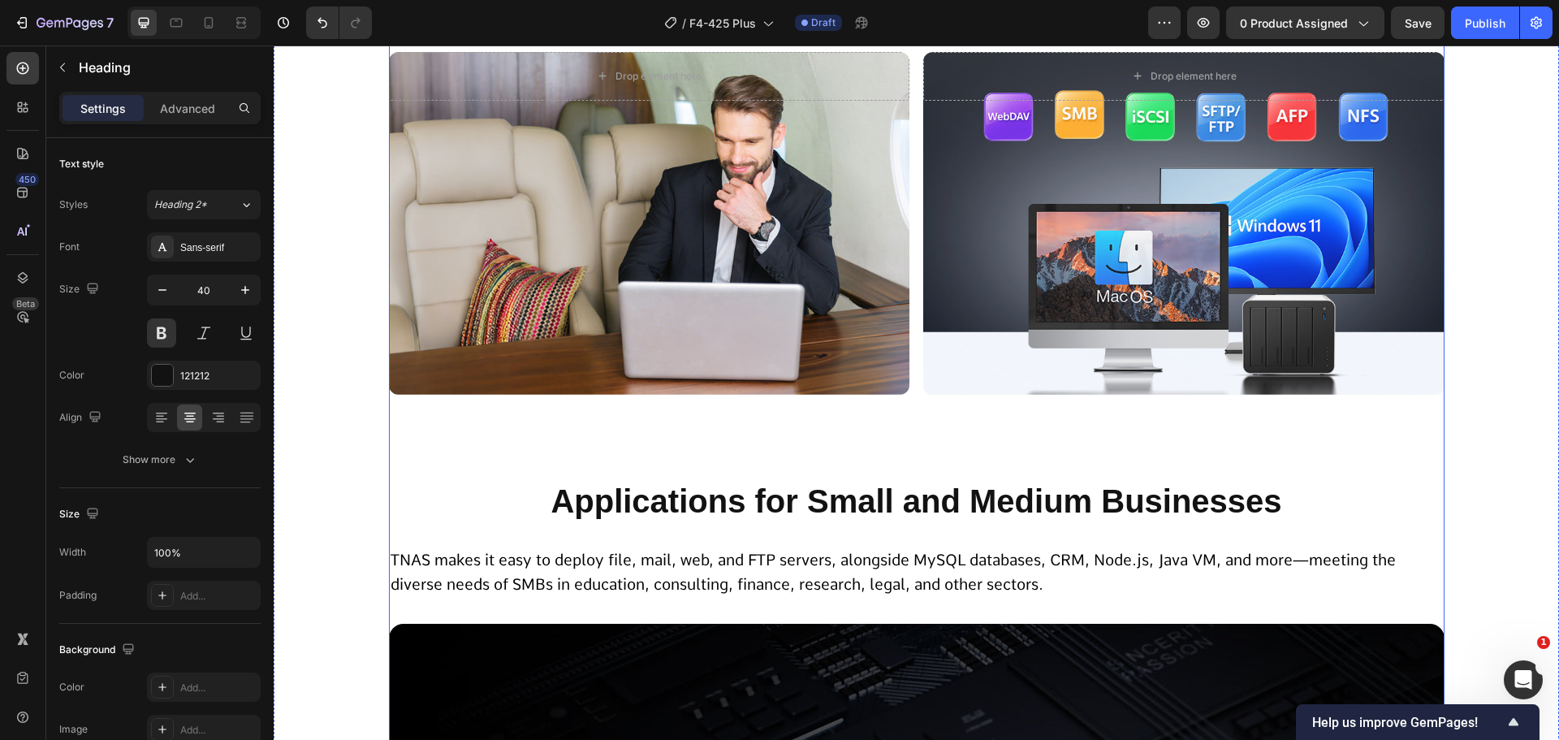
click at [624, 578] on span "TNAS makes it easy to deploy file, mail, web, and FTP servers, alongside MySQL …" at bounding box center [894, 573] width 1006 height 44
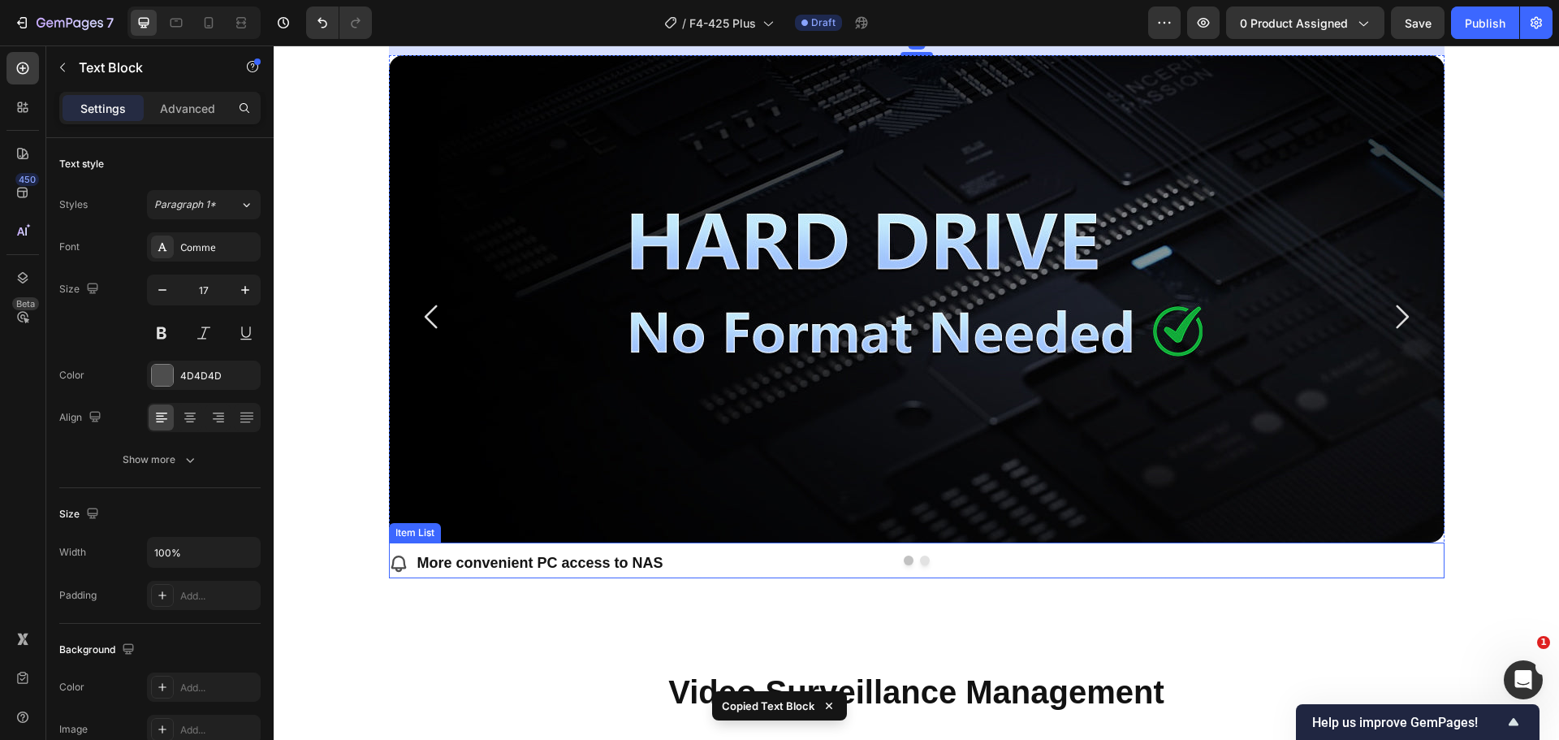
scroll to position [9051, 0]
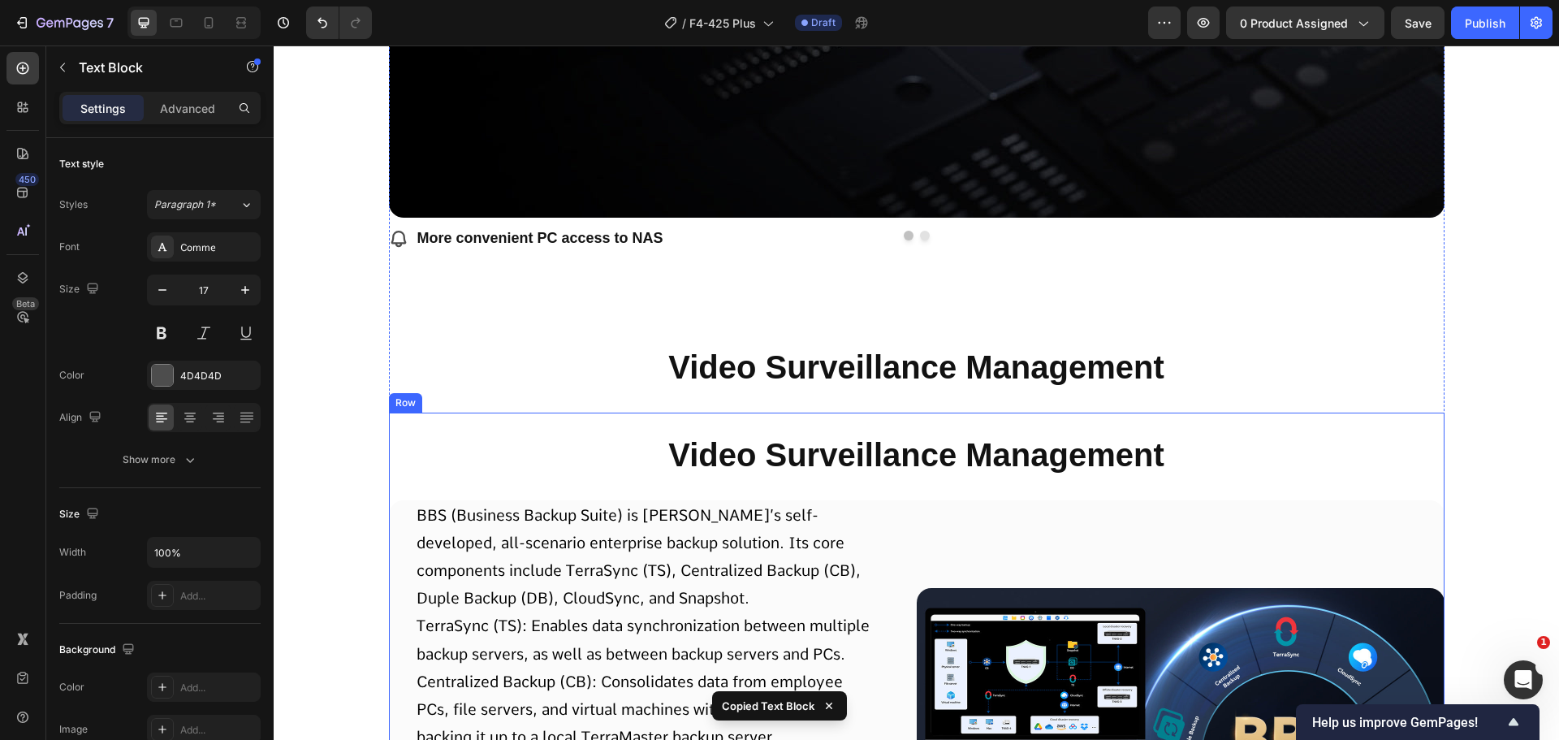
click at [701, 383] on p "Video Surveillance Management" at bounding box center [917, 367] width 1053 height 42
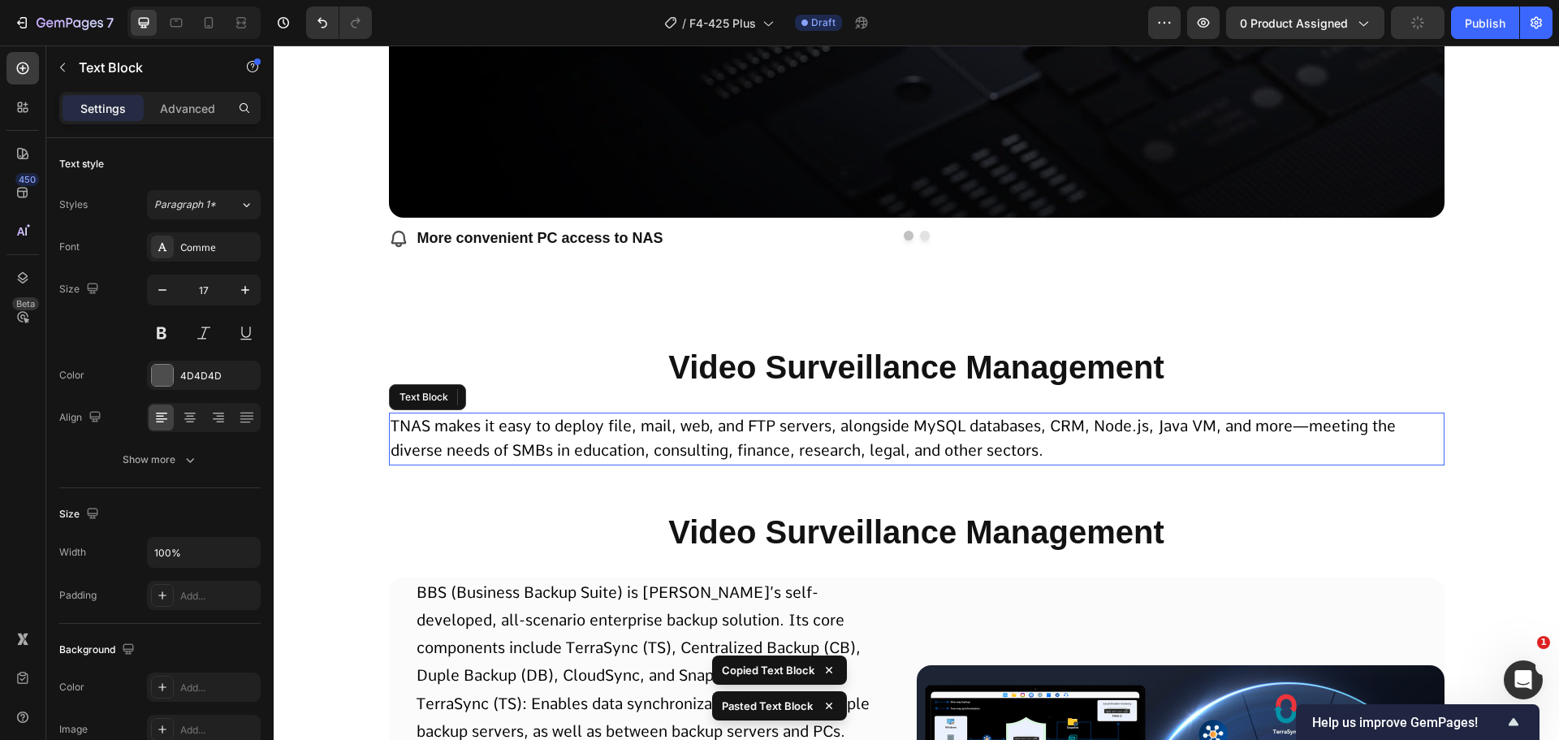
scroll to position [8807, 0]
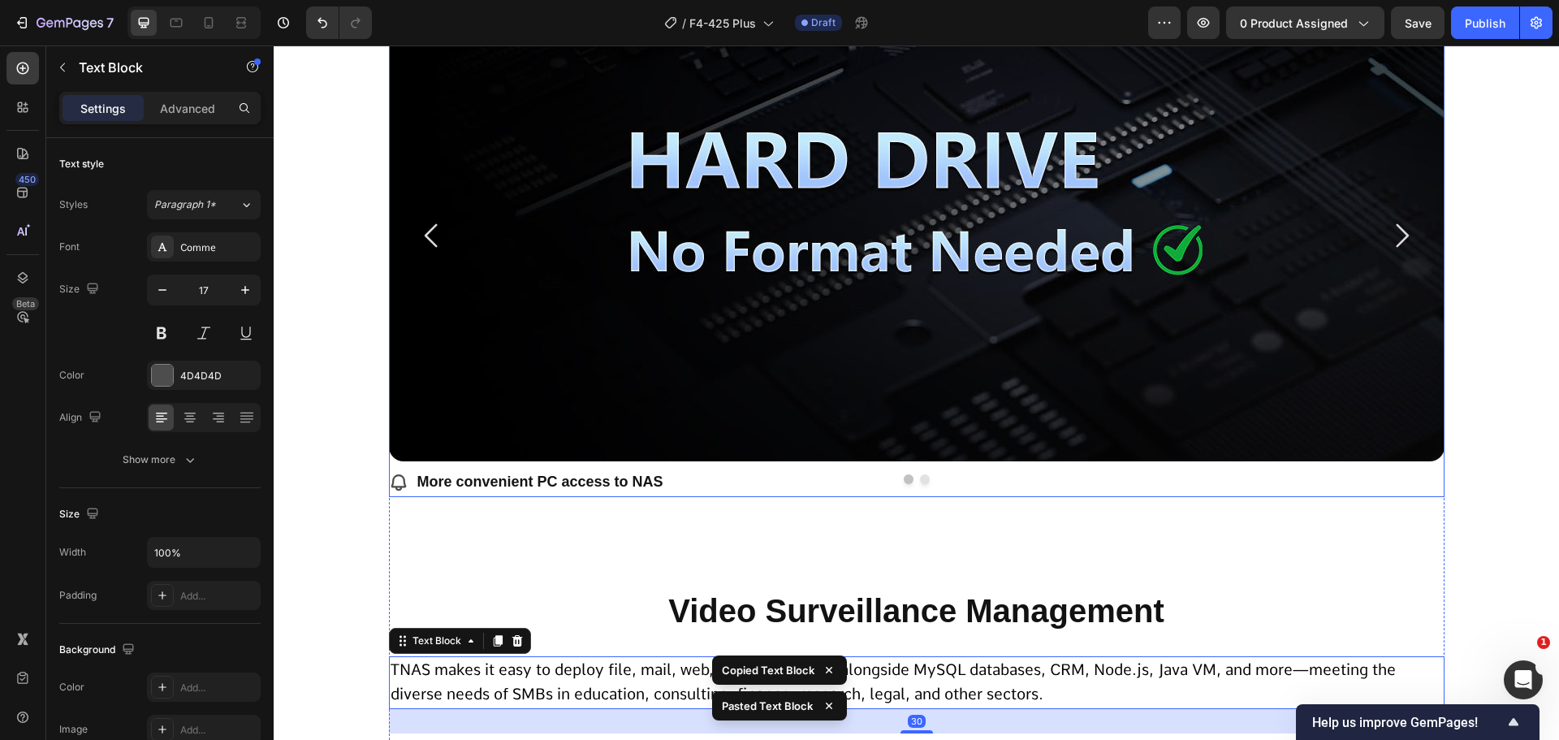
click at [430, 236] on icon "Carousel Back Arrow" at bounding box center [432, 235] width 34 height 34
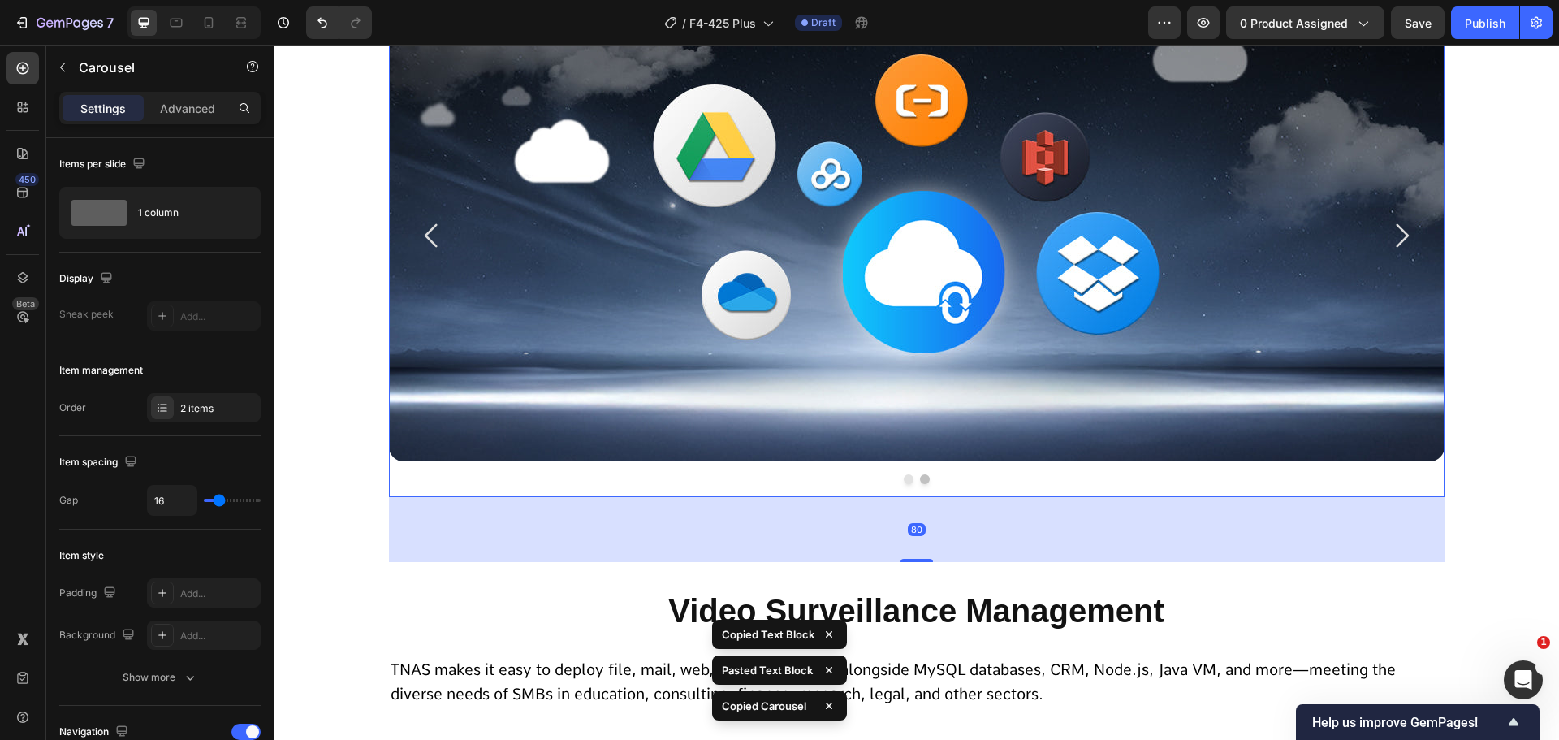
scroll to position [9213, 0]
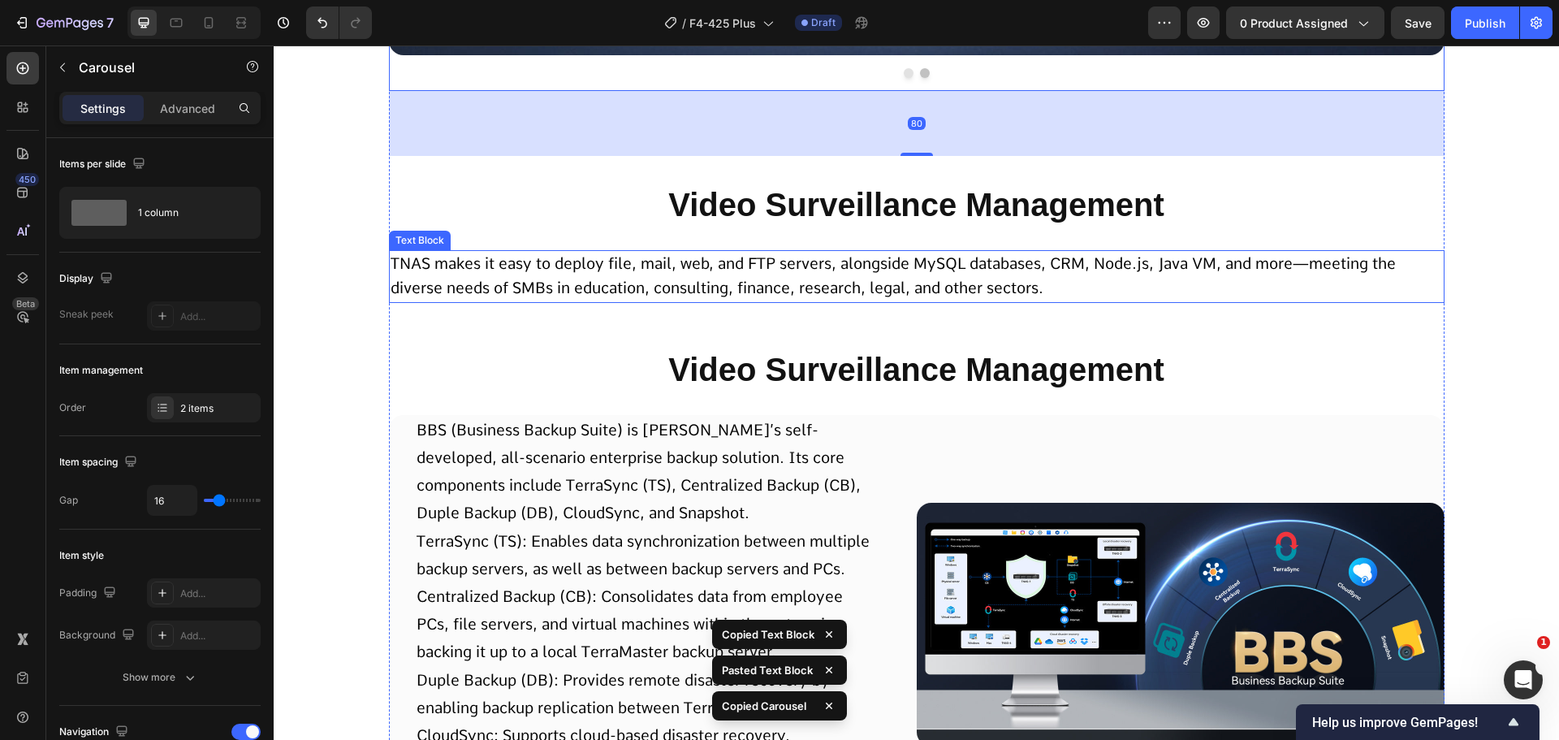
click at [709, 265] on span "TNAS makes it easy to deploy file, mail, web, and FTP servers, alongside MySQL …" at bounding box center [894, 276] width 1006 height 44
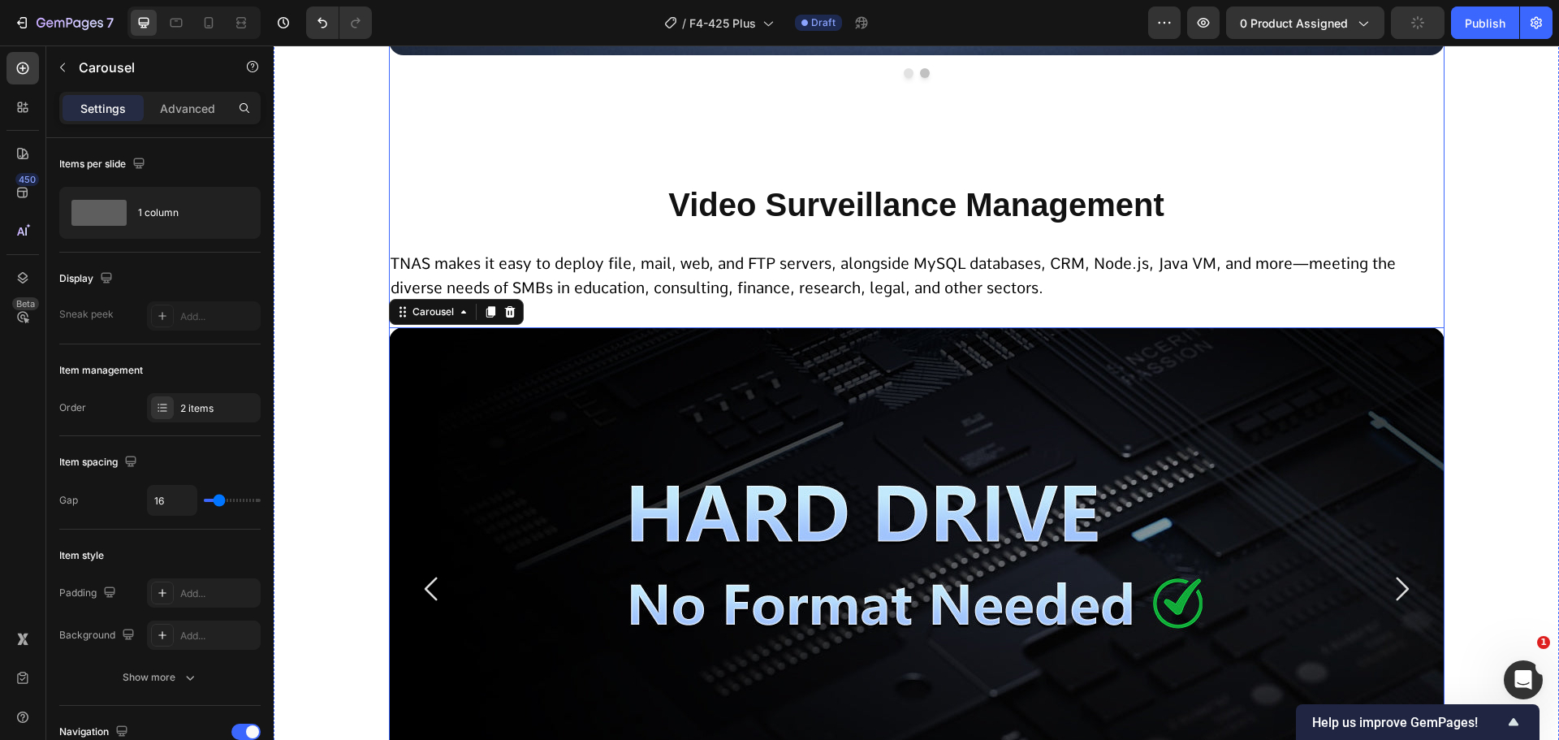
click at [705, 282] on span "TNAS makes it easy to deploy file, mail, web, and FTP servers, alongside MySQL …" at bounding box center [894, 276] width 1006 height 44
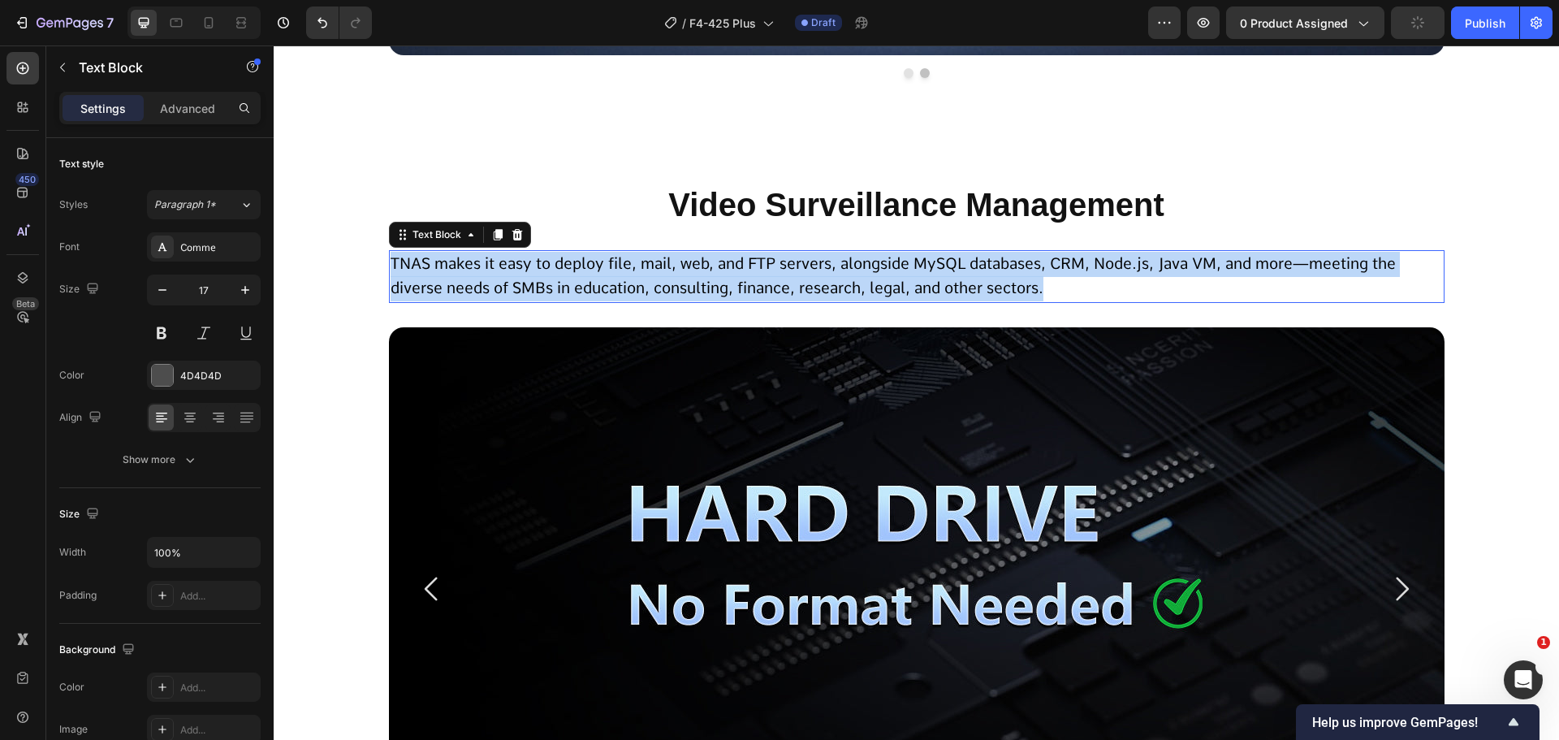
click at [705, 282] on span "TNAS makes it easy to deploy file, mail, web, and FTP servers, alongside MySQL …" at bounding box center [894, 276] width 1006 height 44
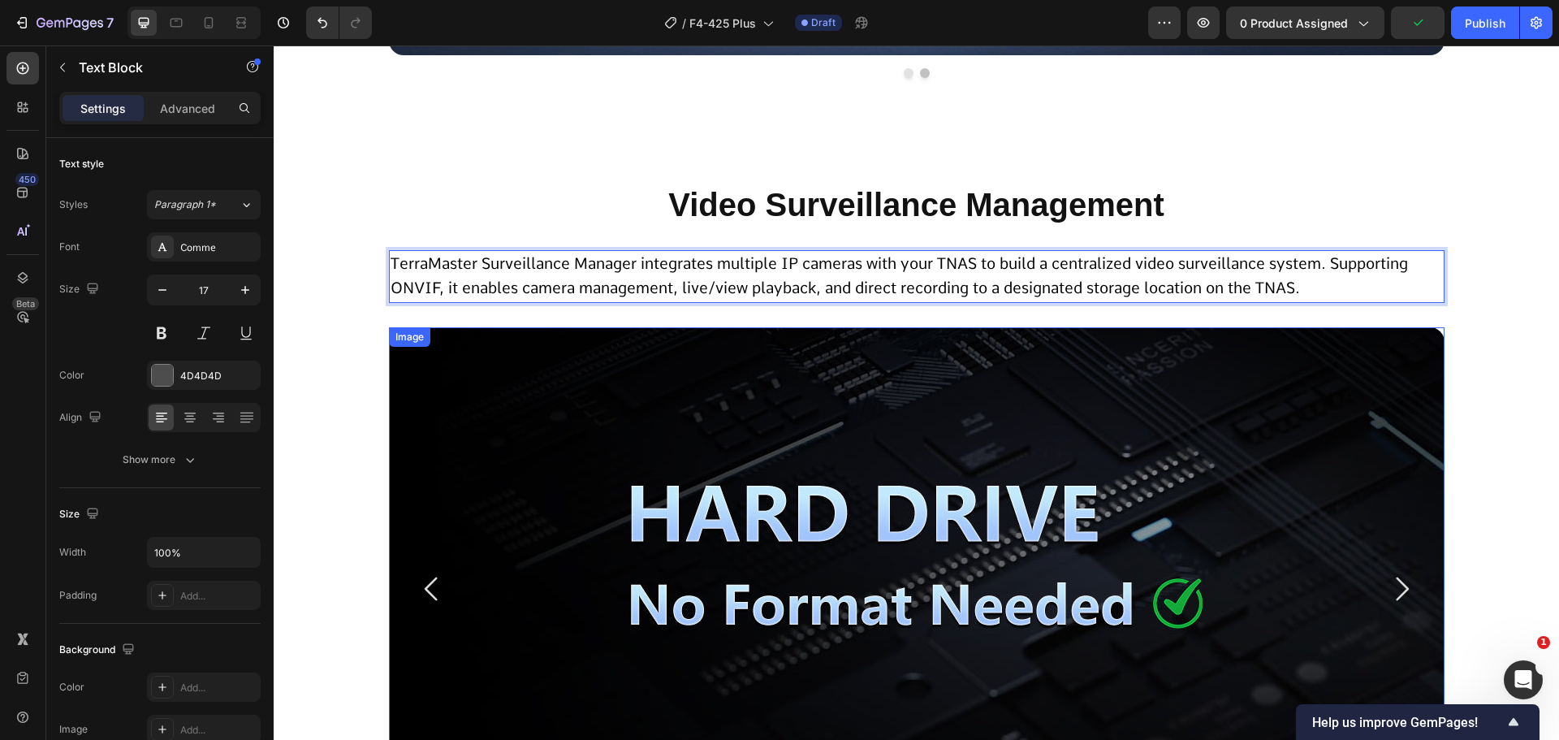
scroll to position [9700, 0]
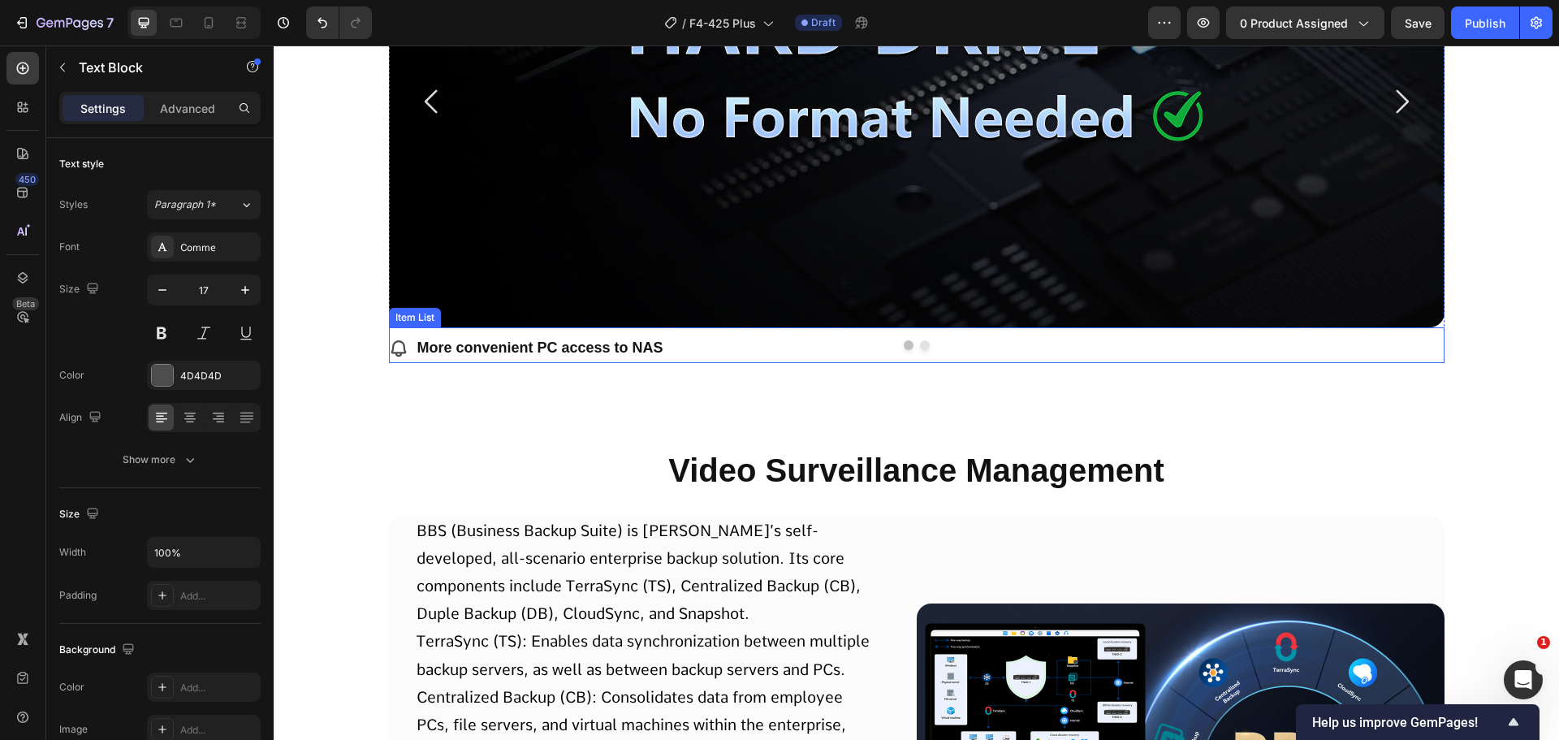
click at [686, 353] on div "More convenient PC access to NAS" at bounding box center [917, 348] width 1056 height 29
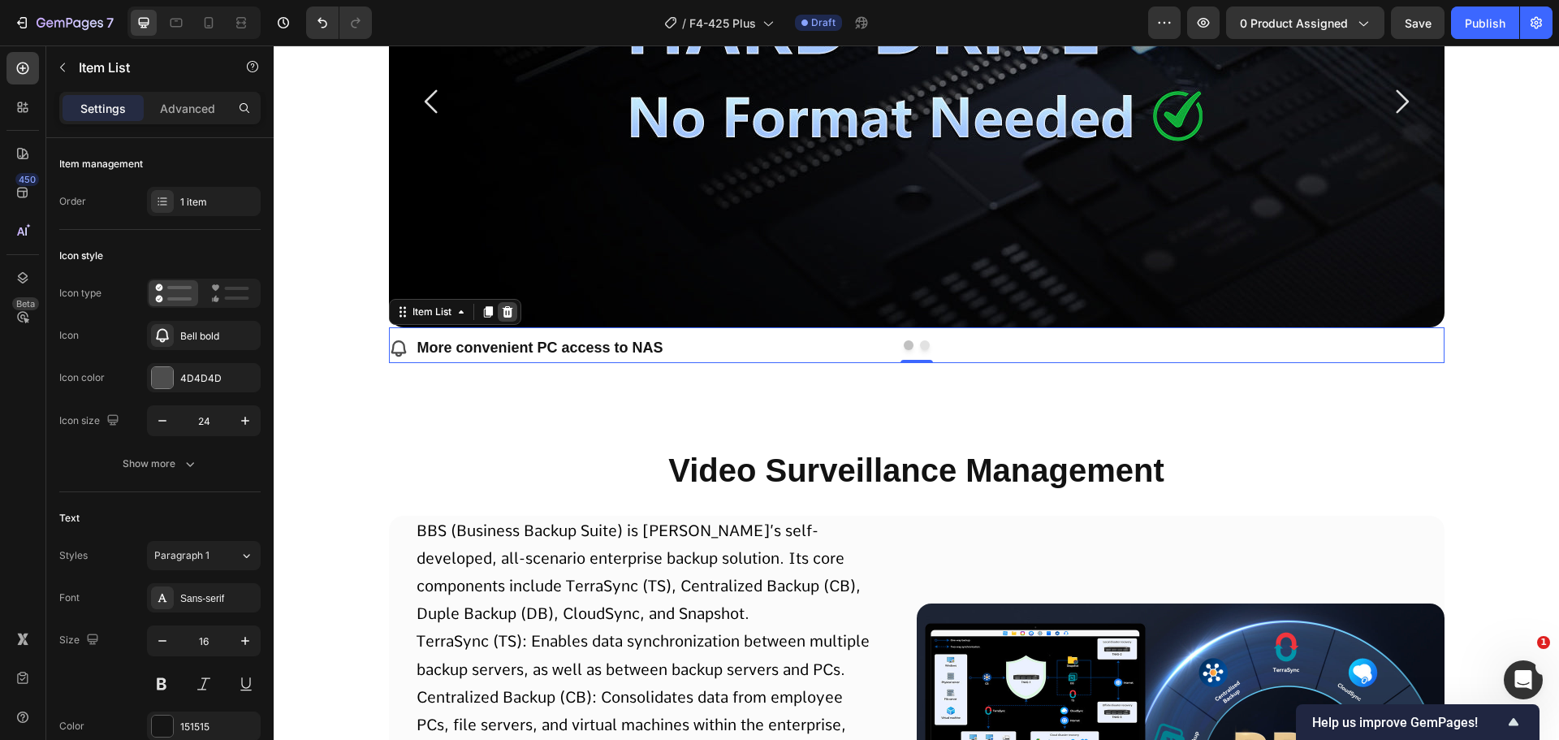
click at [502, 313] on icon at bounding box center [507, 311] width 11 height 11
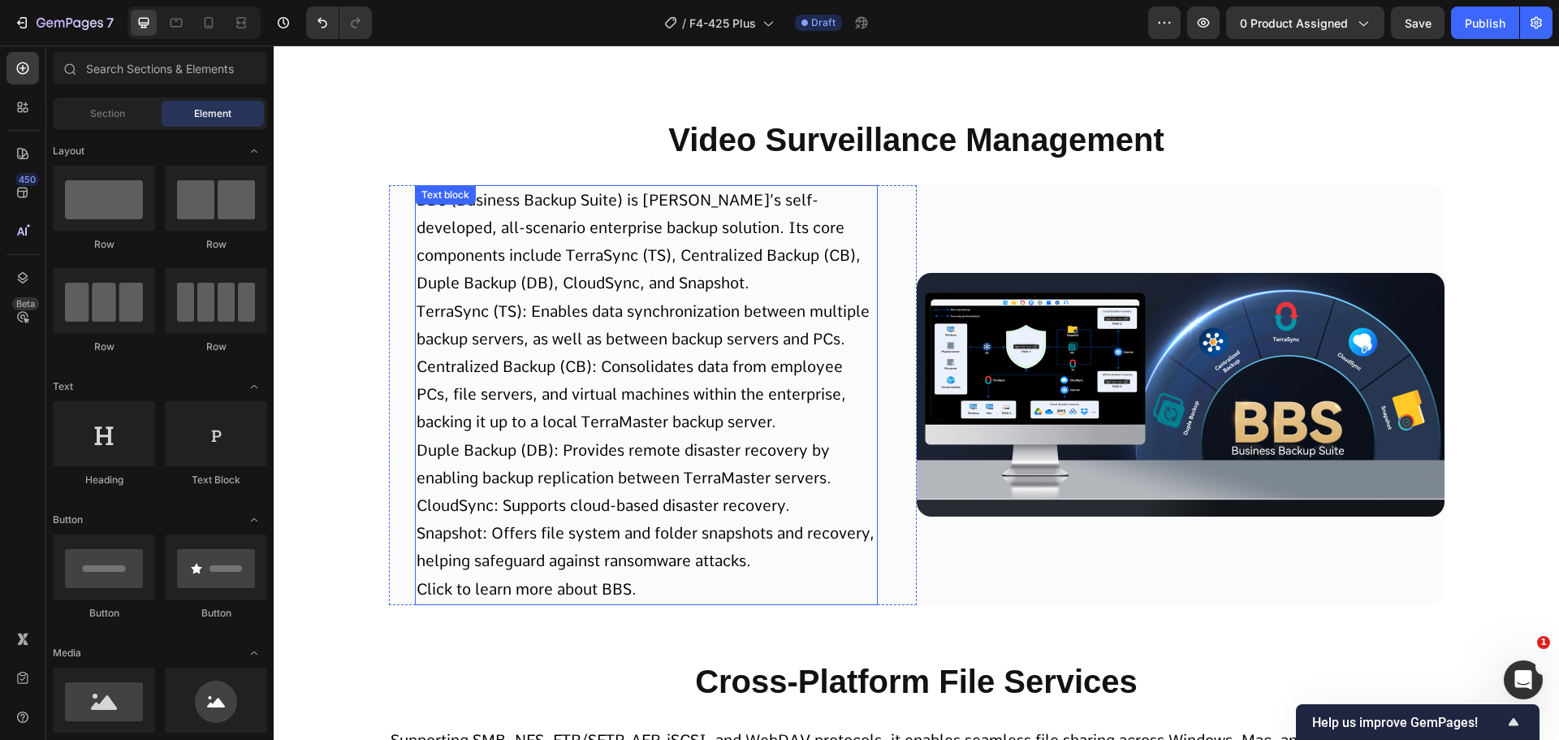
scroll to position [9926, 0]
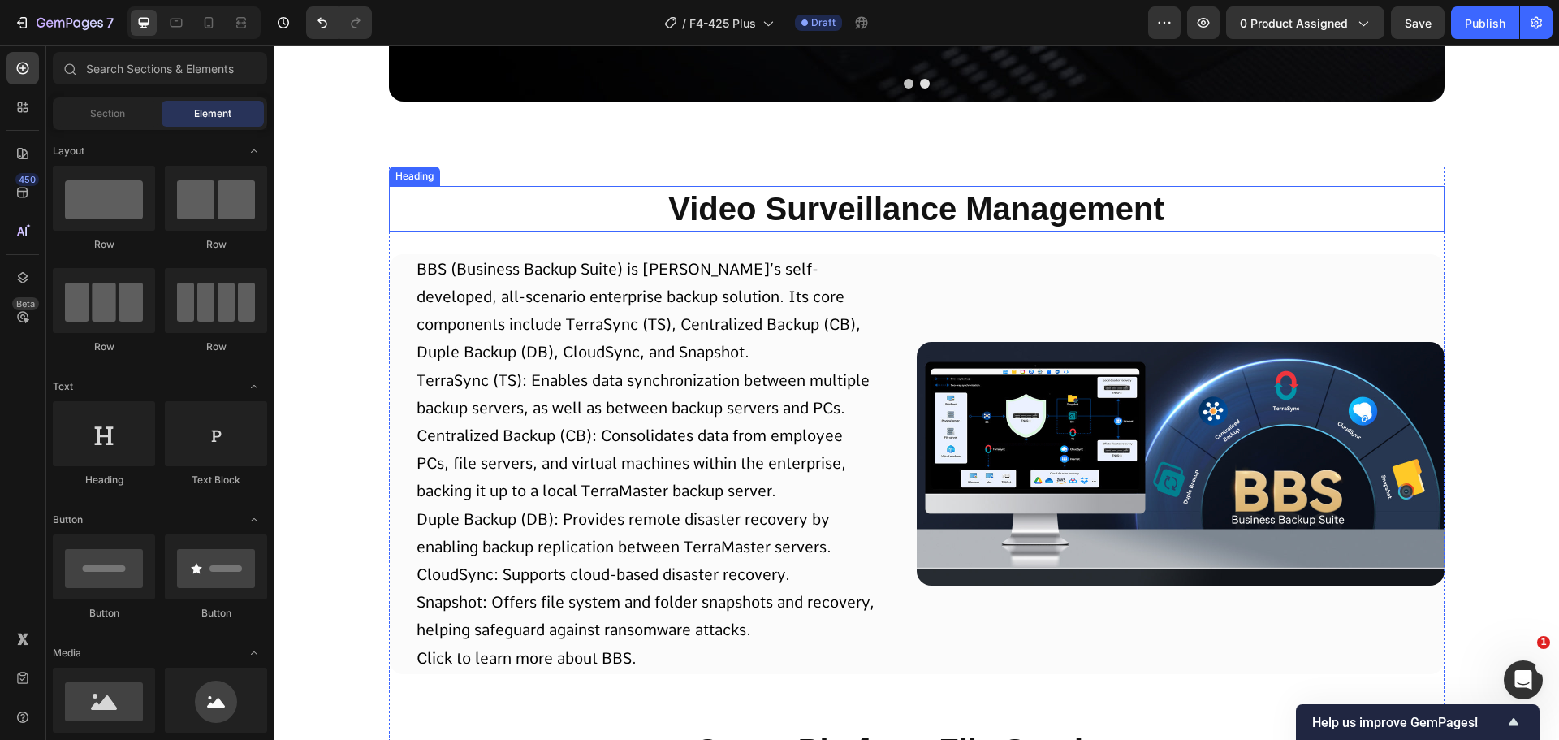
click at [859, 214] on p "Video Surveillance Management" at bounding box center [917, 209] width 1053 height 42
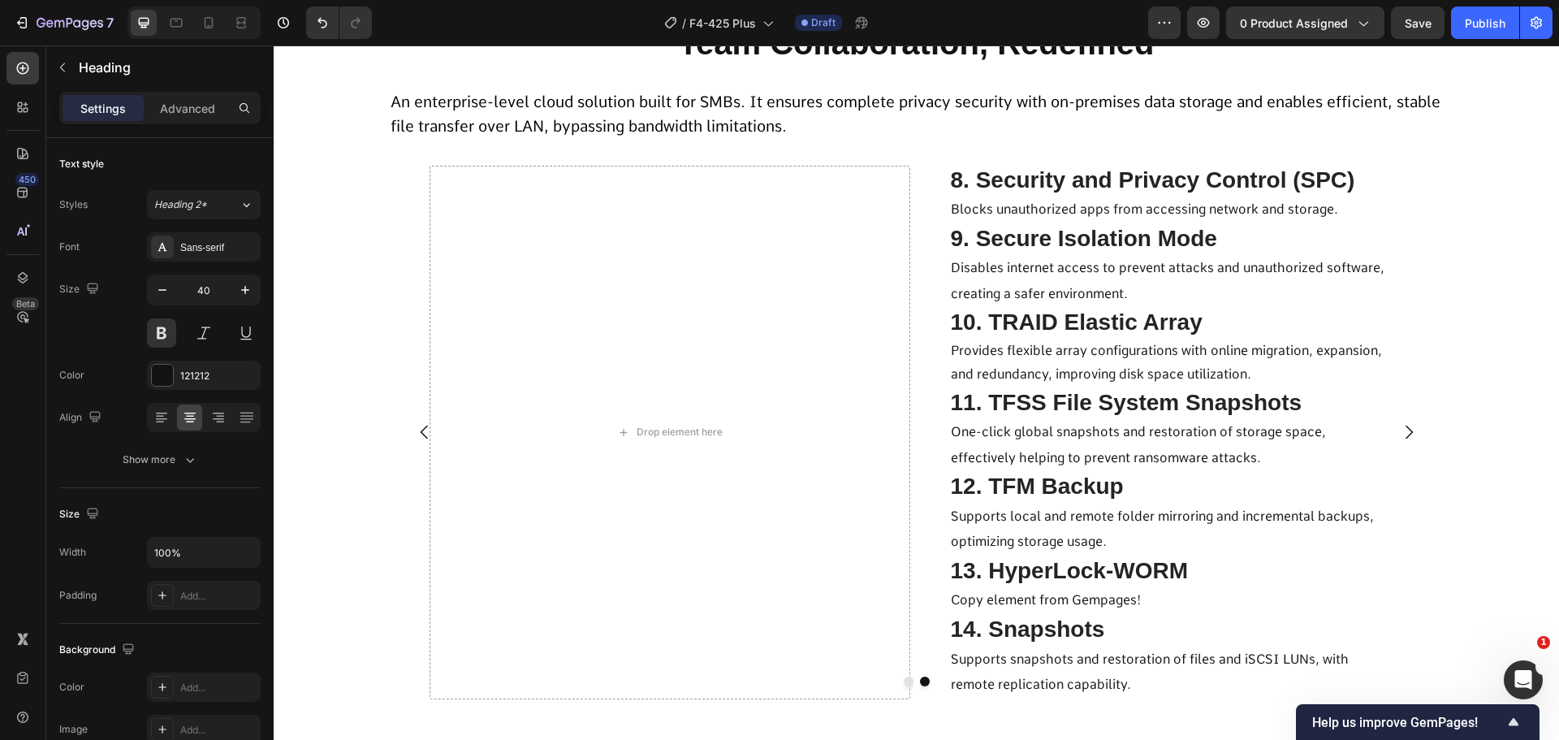
scroll to position [4890, 0]
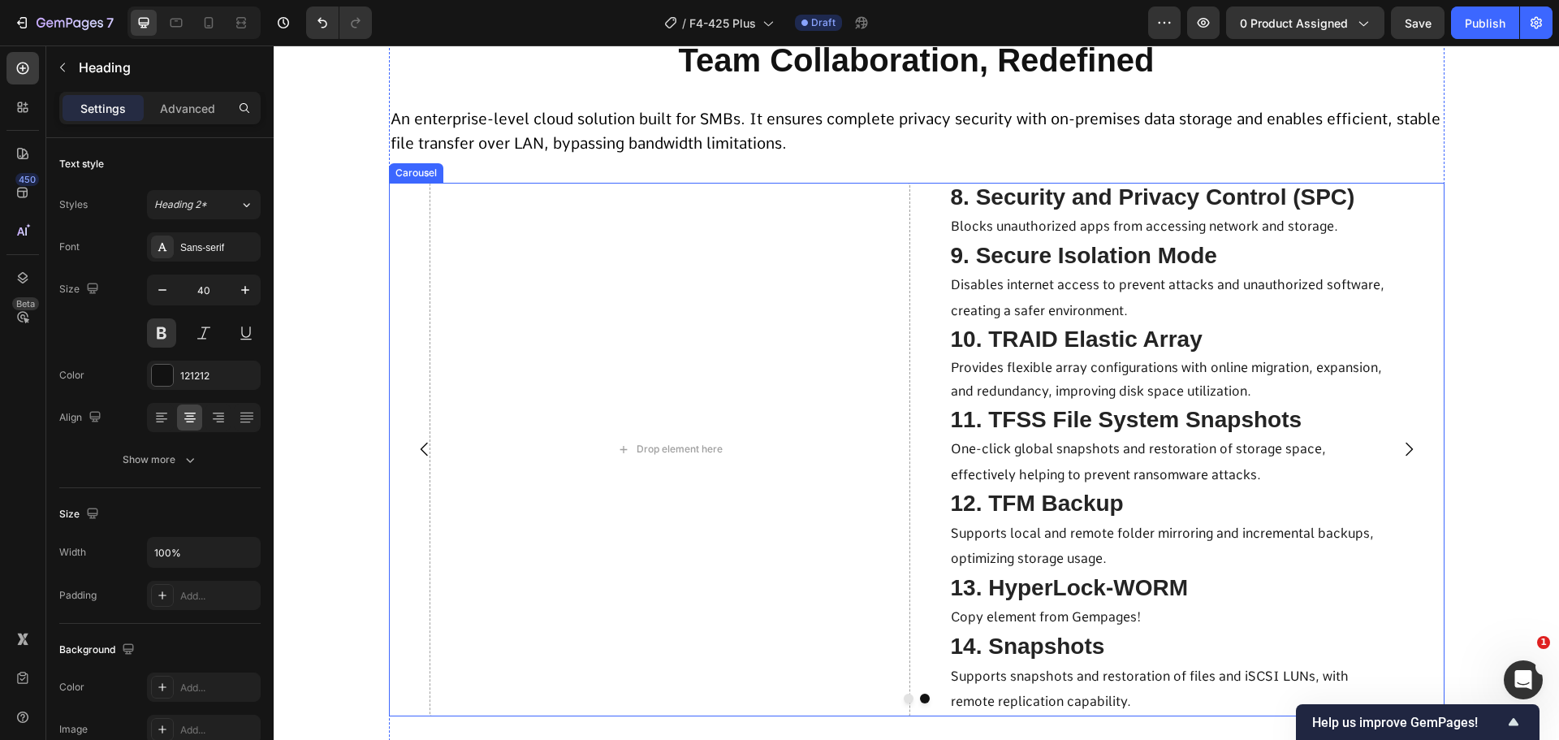
click at [417, 443] on icon "Carousel Back Arrow" at bounding box center [424, 448] width 19 height 19
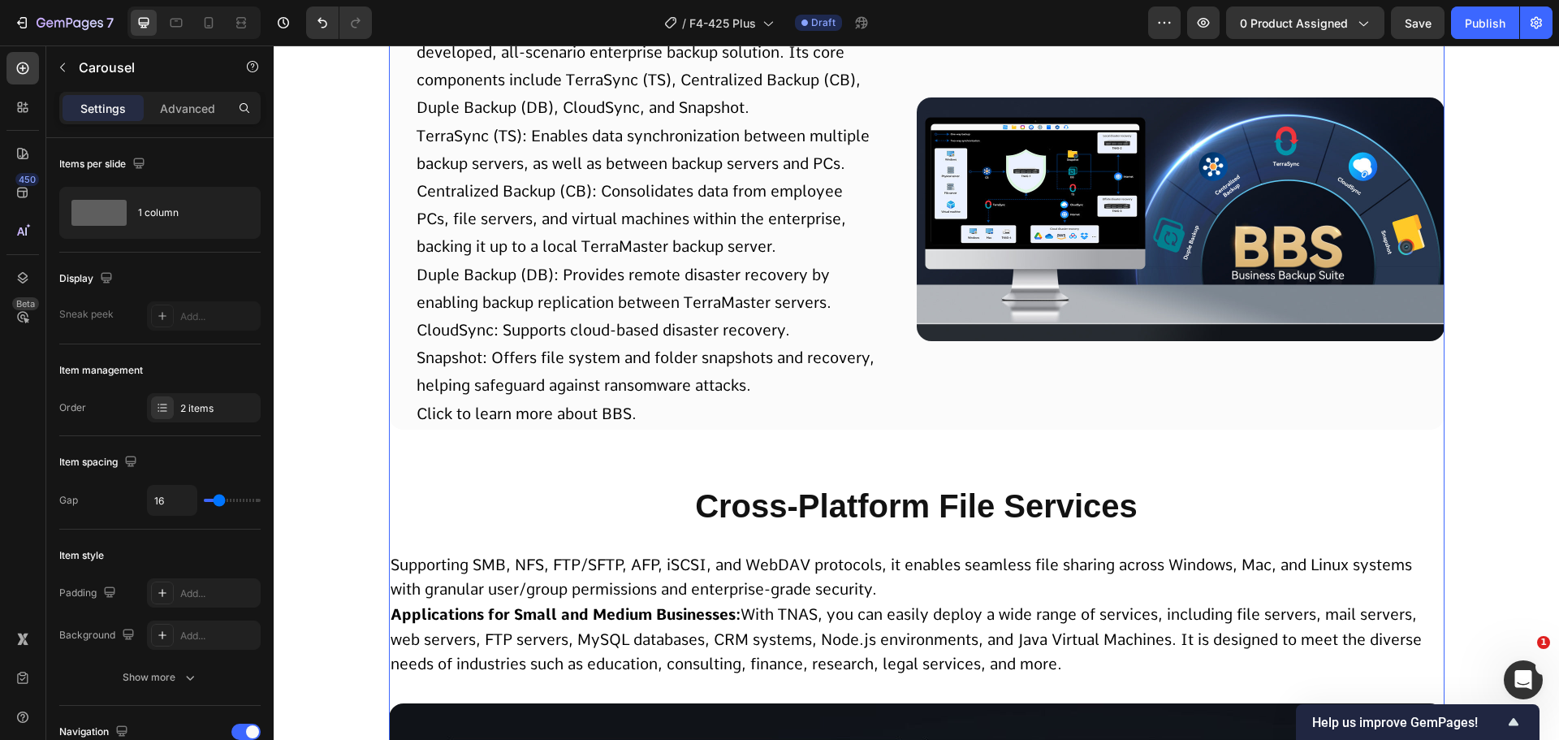
scroll to position [9764, 0]
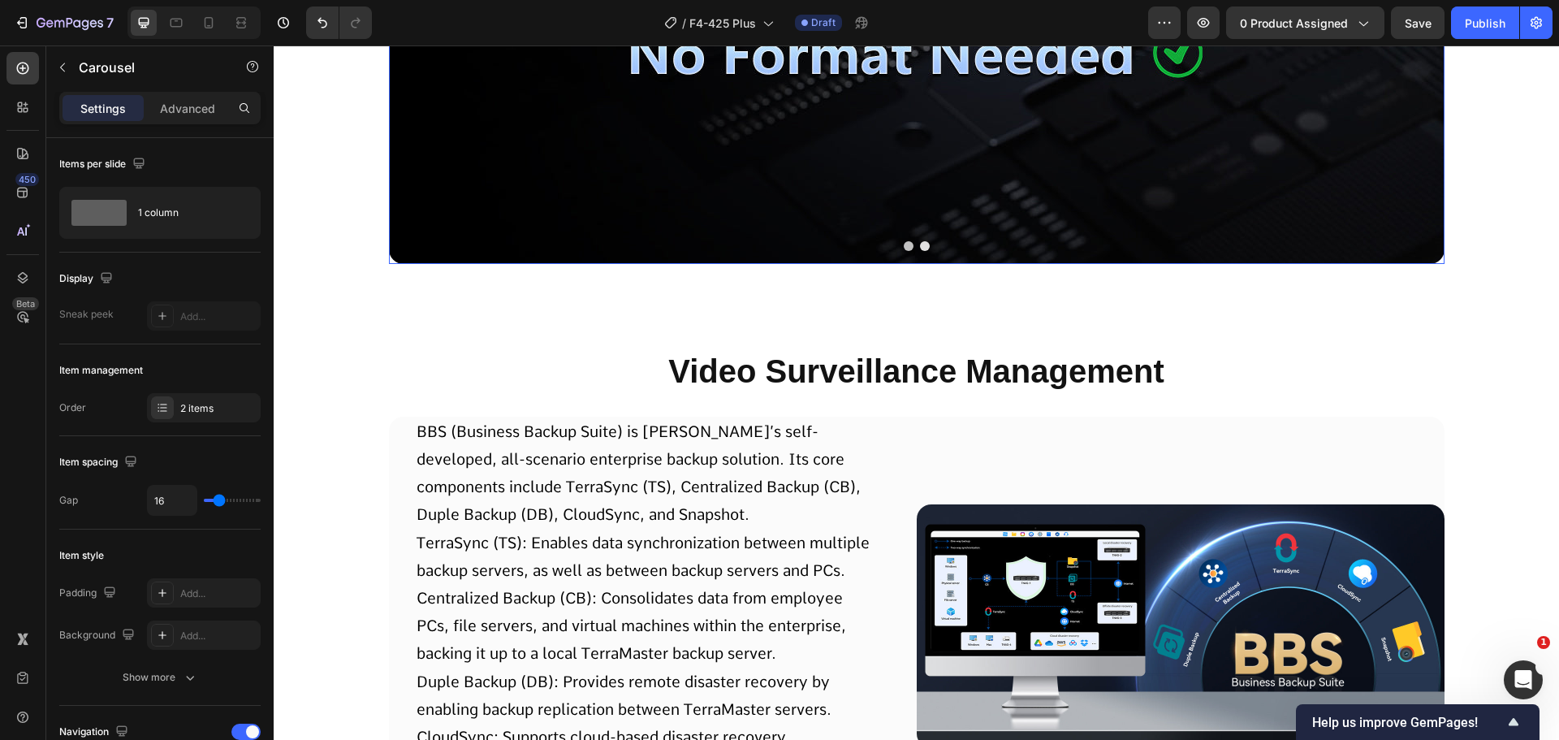
click at [757, 279] on div "Image Image Carousel" at bounding box center [917, 53] width 1056 height 552
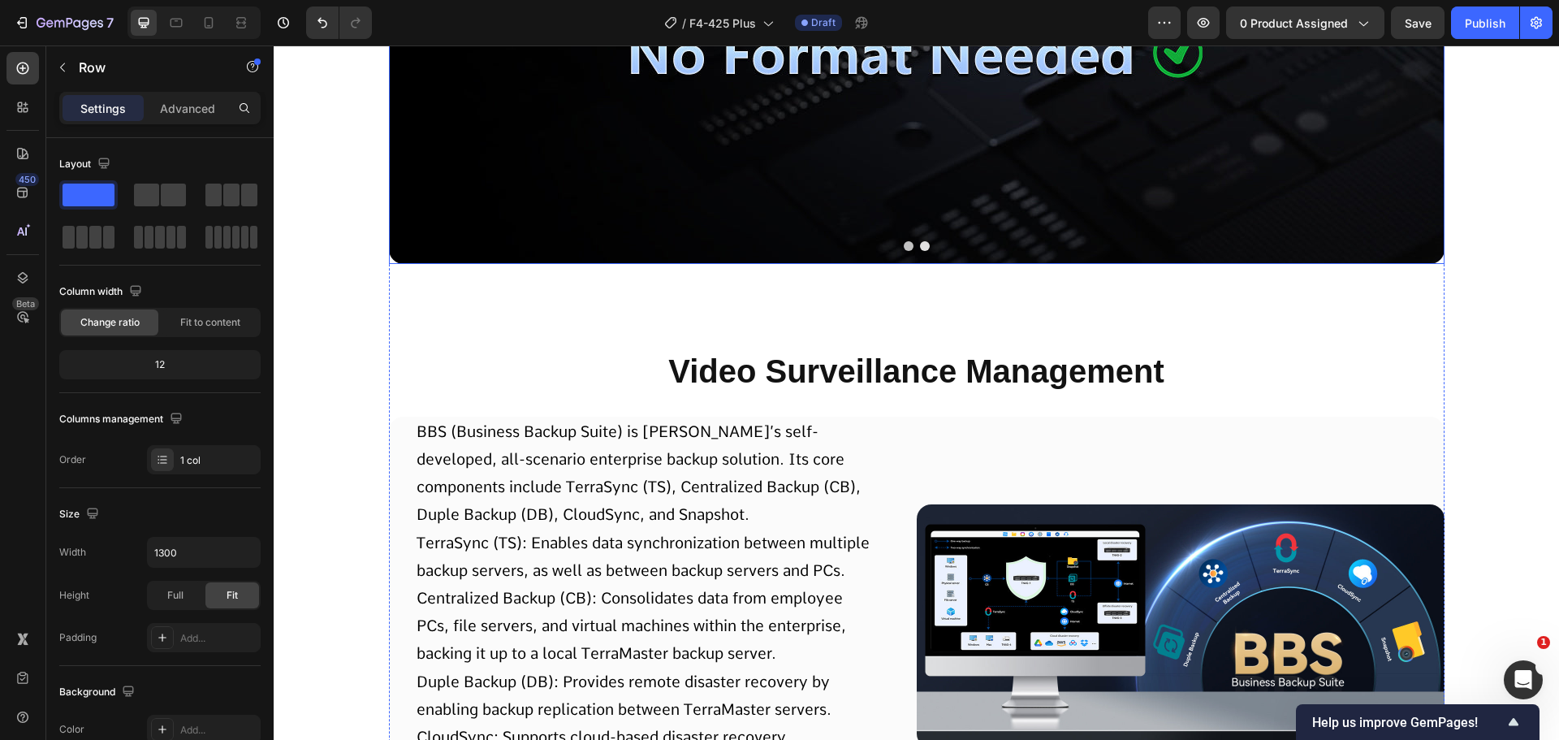
click at [474, 245] on div at bounding box center [917, 246] width 1056 height 10
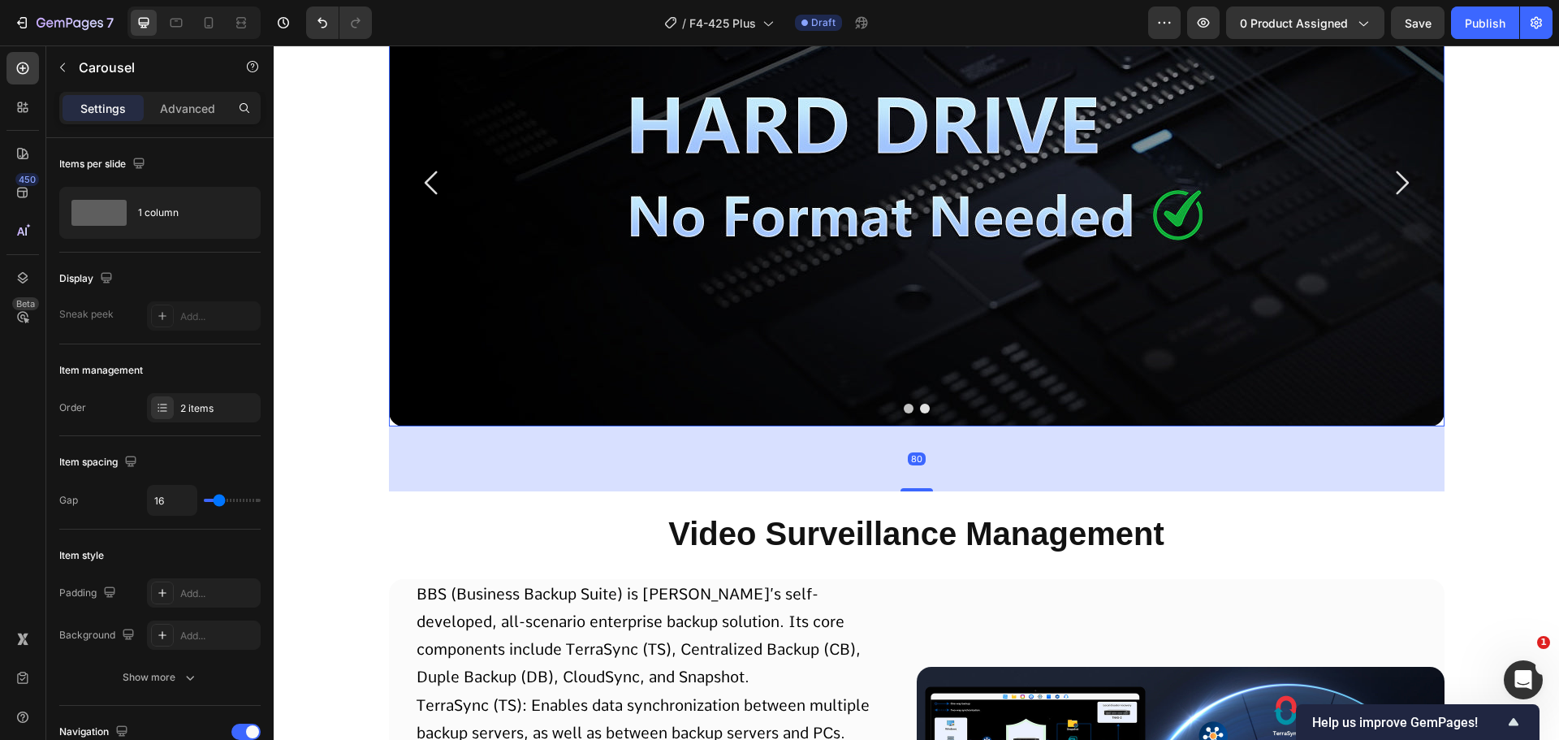
click at [423, 181] on icon "Carousel Back Arrow" at bounding box center [432, 183] width 34 height 34
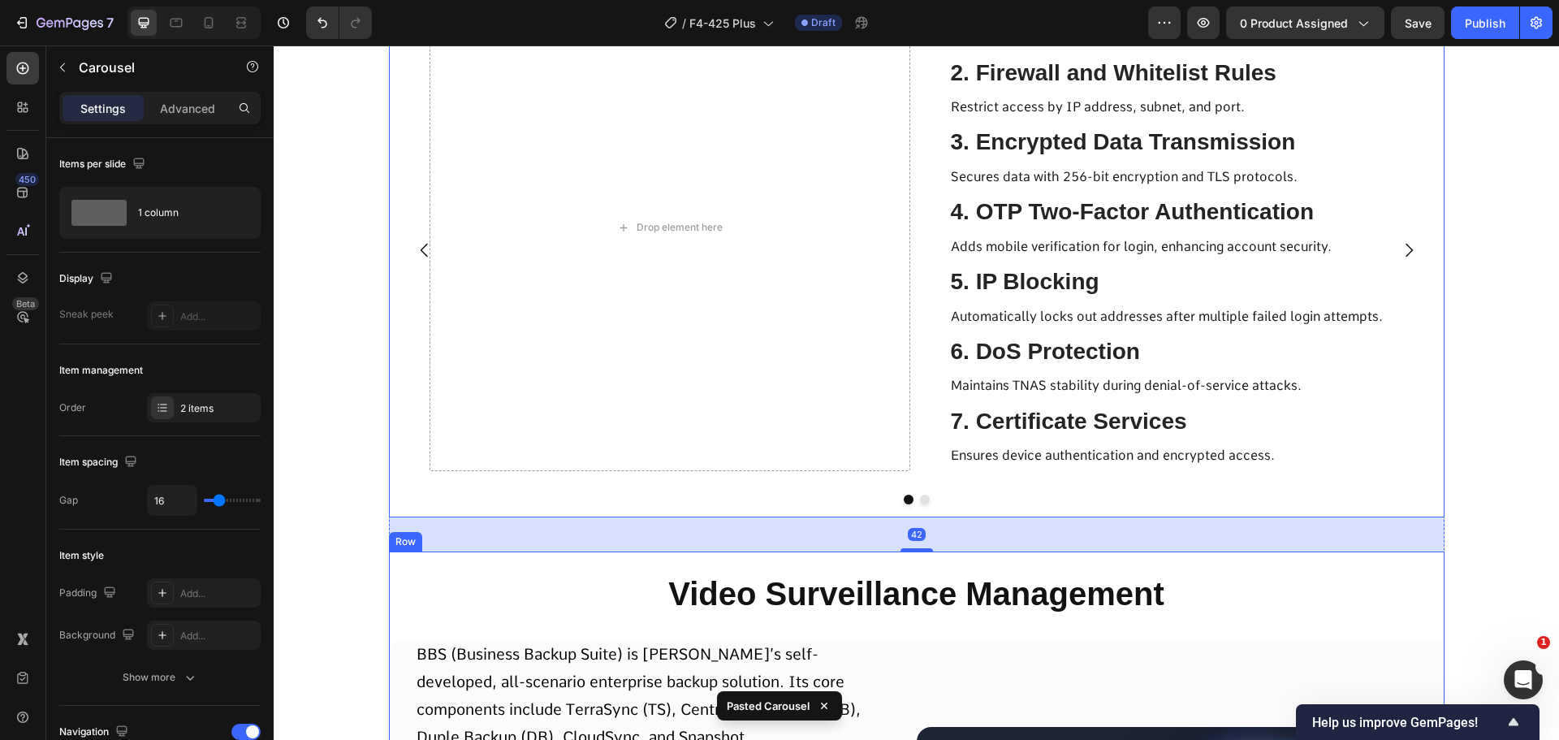
scroll to position [10234, 0]
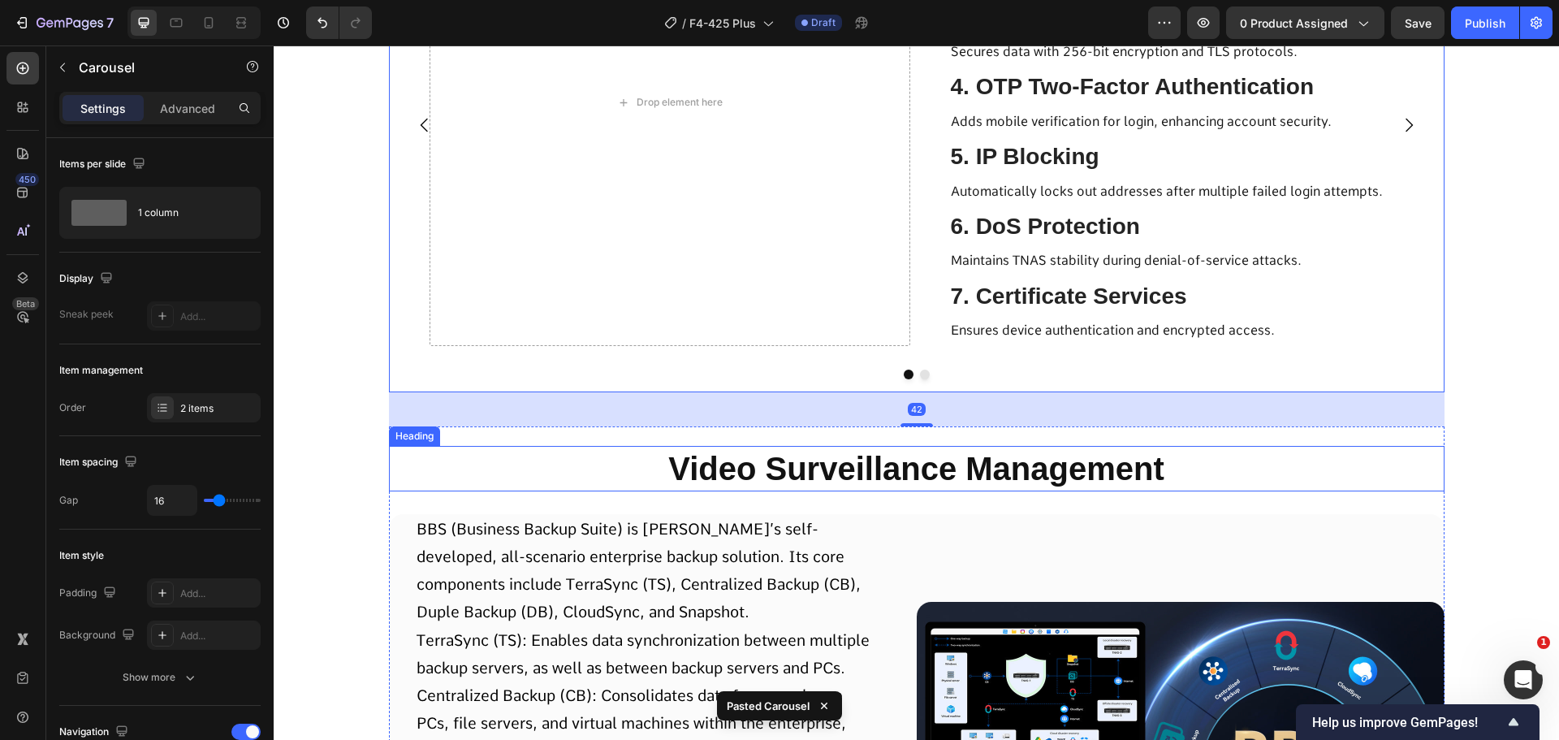
click at [732, 448] on p "Video Surveillance Management" at bounding box center [917, 469] width 1053 height 42
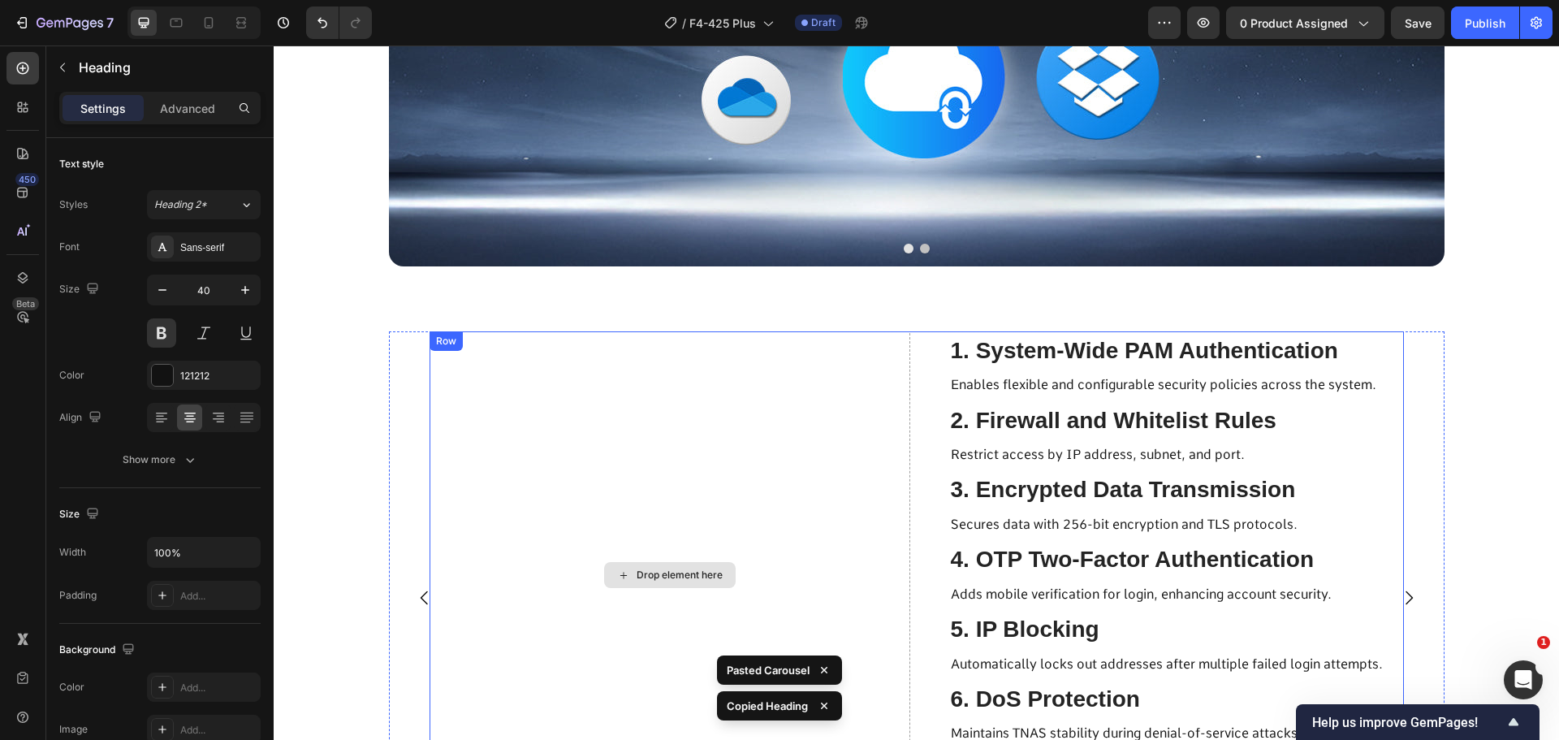
scroll to position [9747, 0]
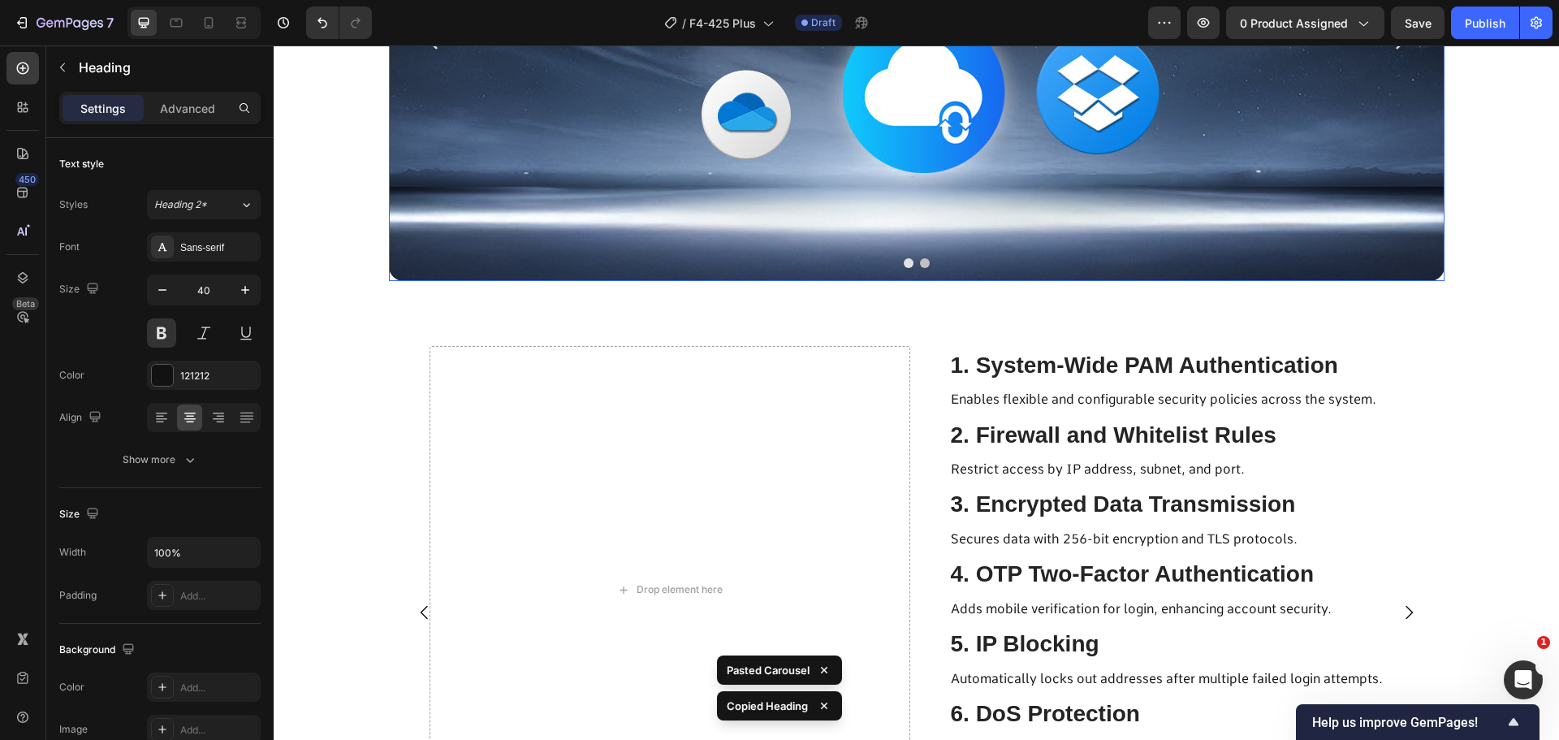
click at [725, 280] on img at bounding box center [917, 37] width 1056 height 487
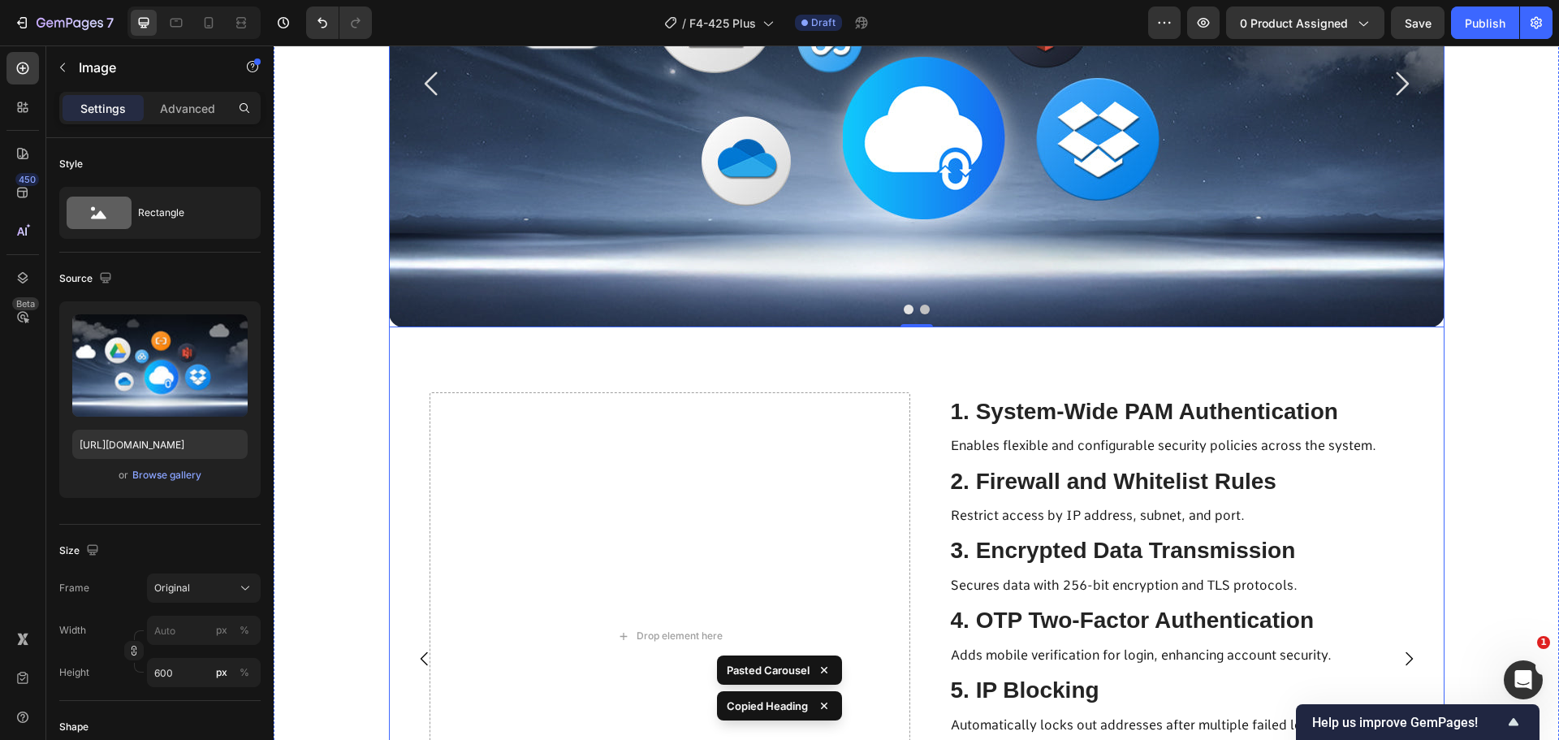
scroll to position [9665, 0]
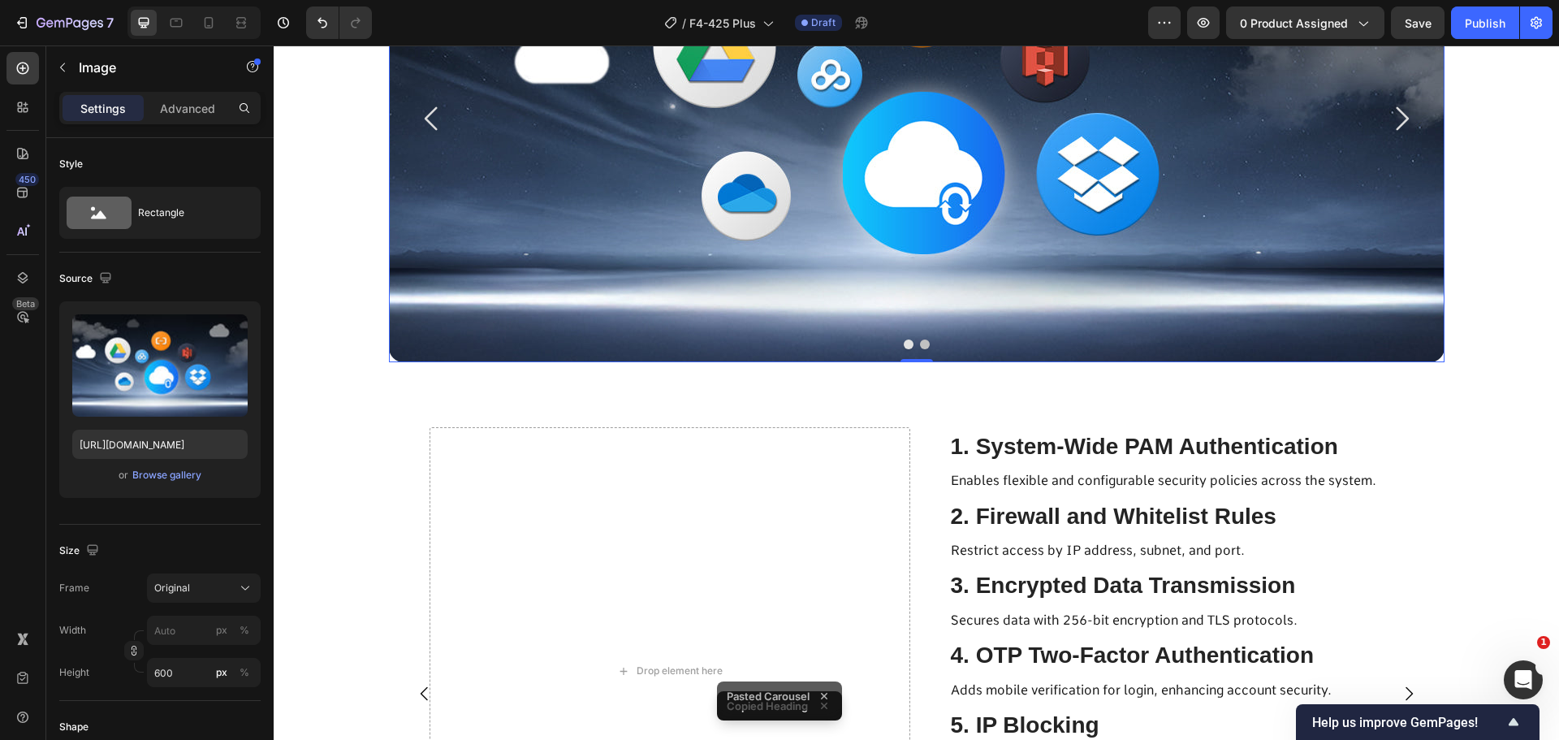
click at [428, 119] on icon "Carousel Back Arrow" at bounding box center [432, 119] width 34 height 34
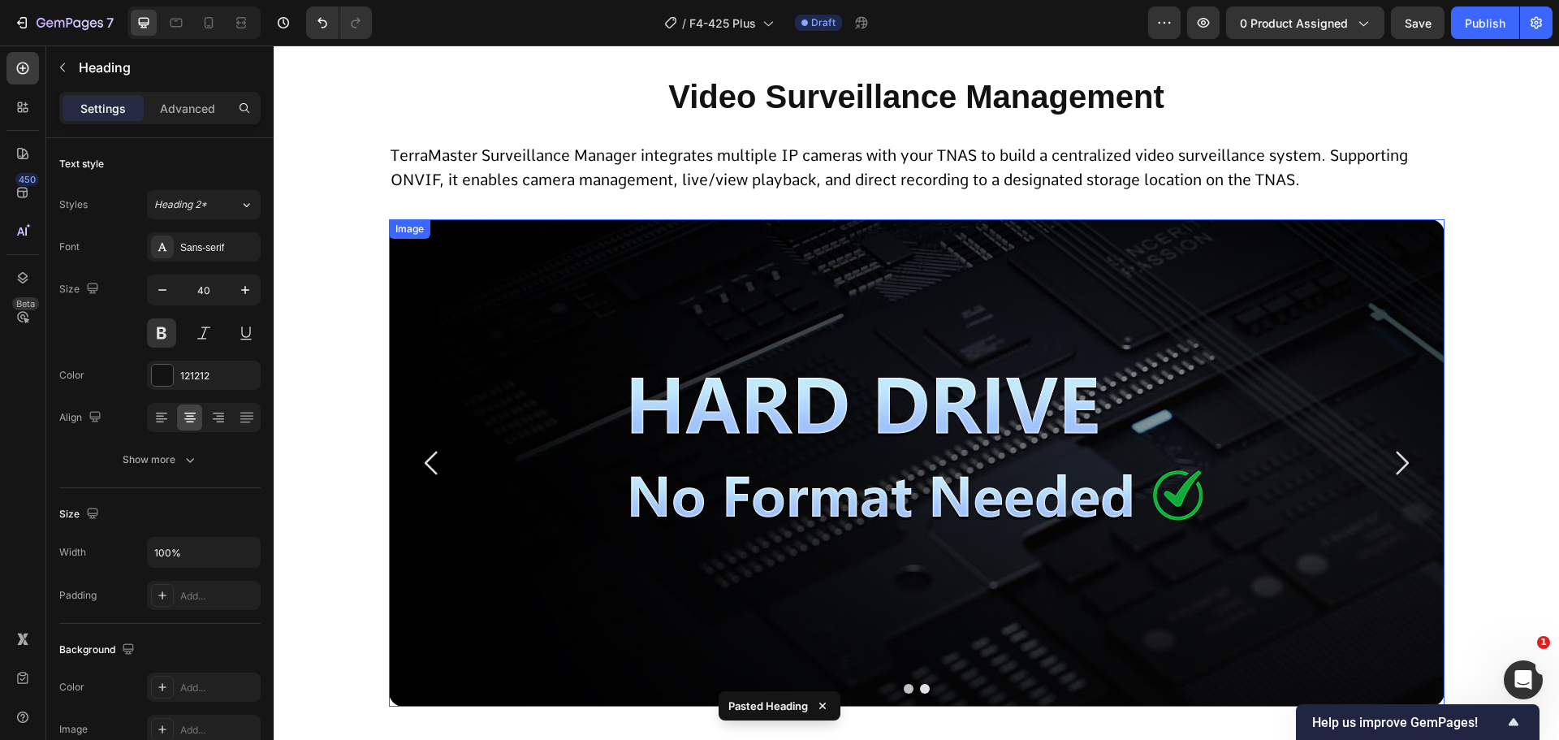
scroll to position [9097, 0]
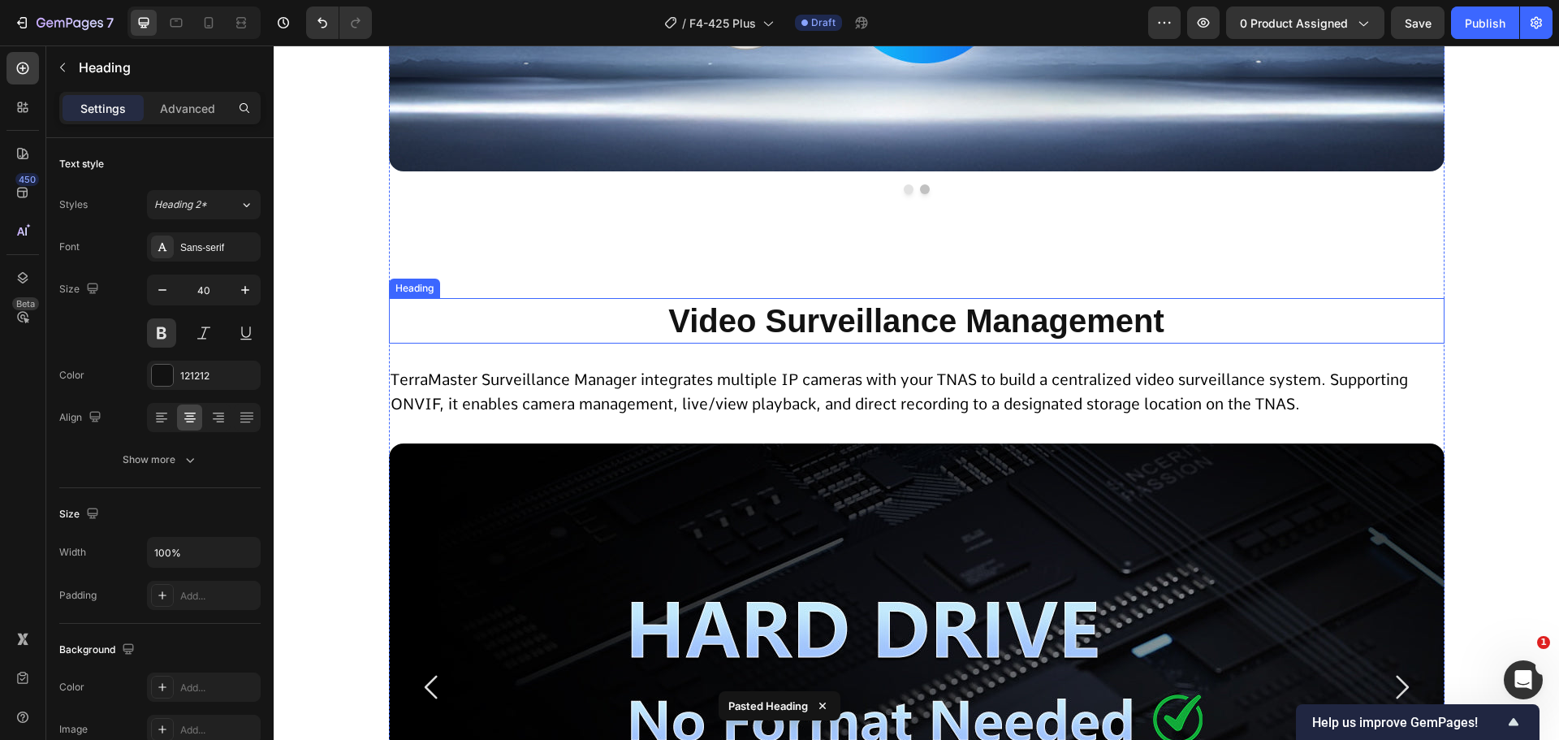
click at [642, 391] on p "TerraMaster Surveillance Manager integrates multiple IP cameras with your TNAS …" at bounding box center [917, 393] width 1053 height 50
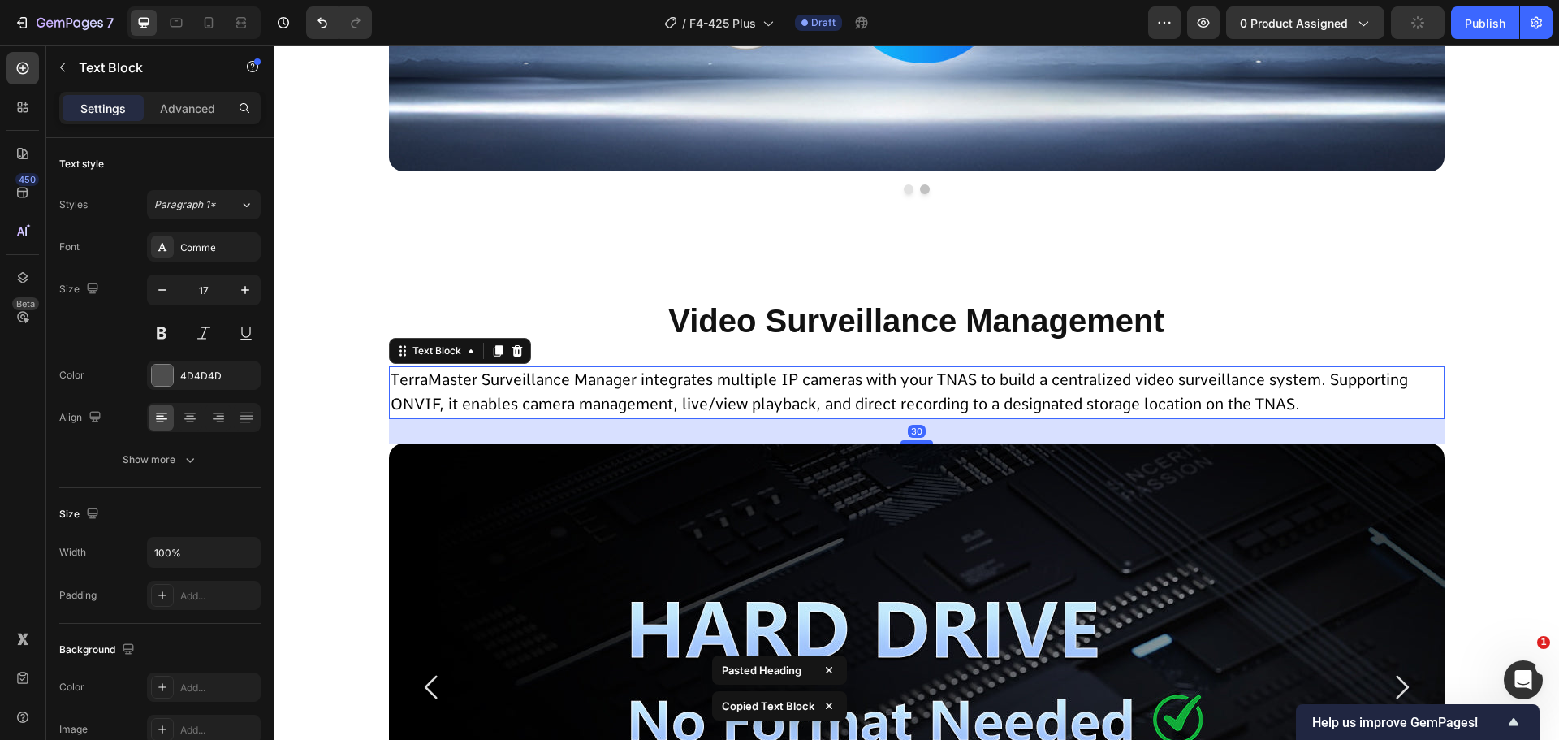
scroll to position [9909, 0]
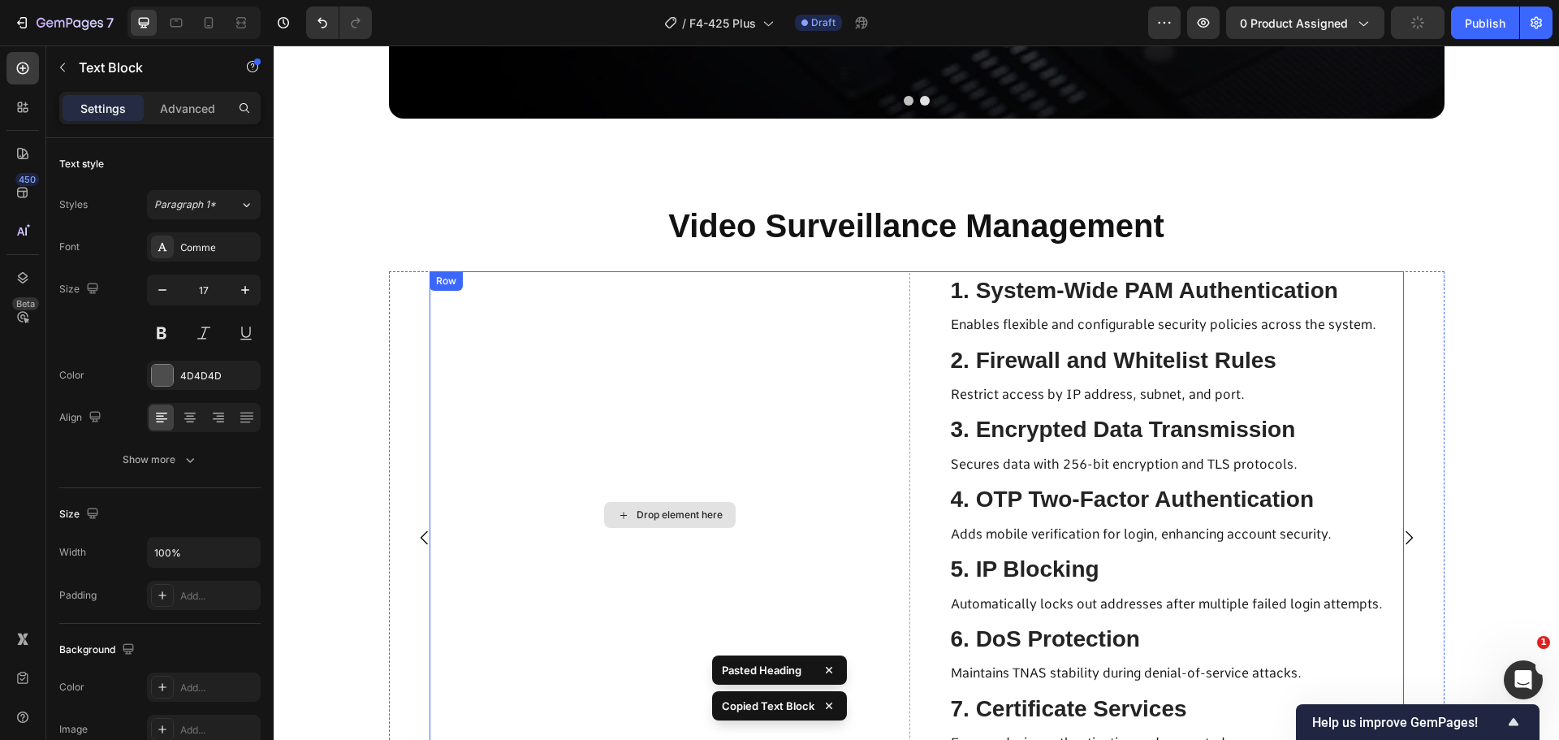
click at [766, 236] on h2 "Video Surveillance Management" at bounding box center [917, 225] width 1056 height 45
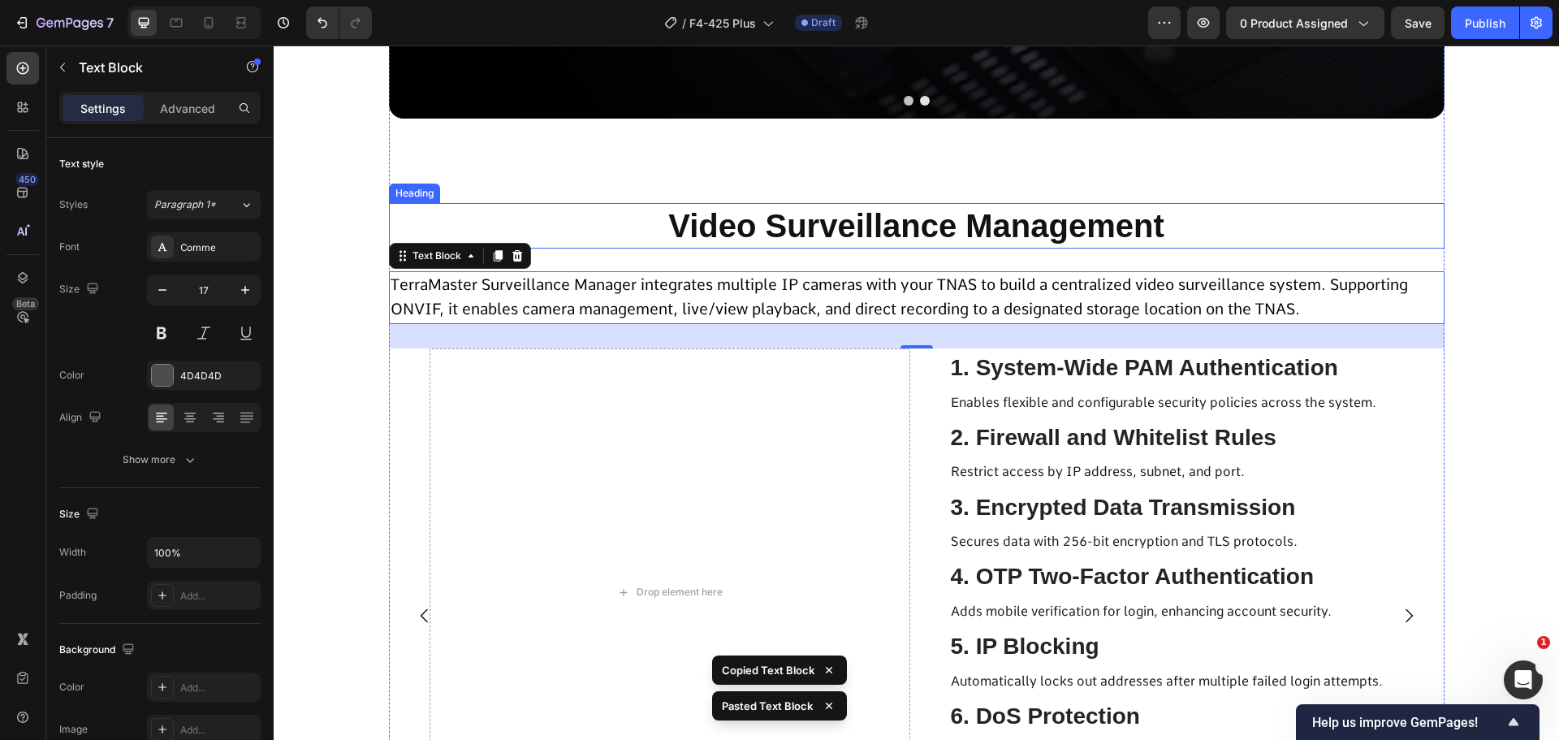
click at [784, 235] on h2 "Video Surveillance Management" at bounding box center [917, 225] width 1056 height 45
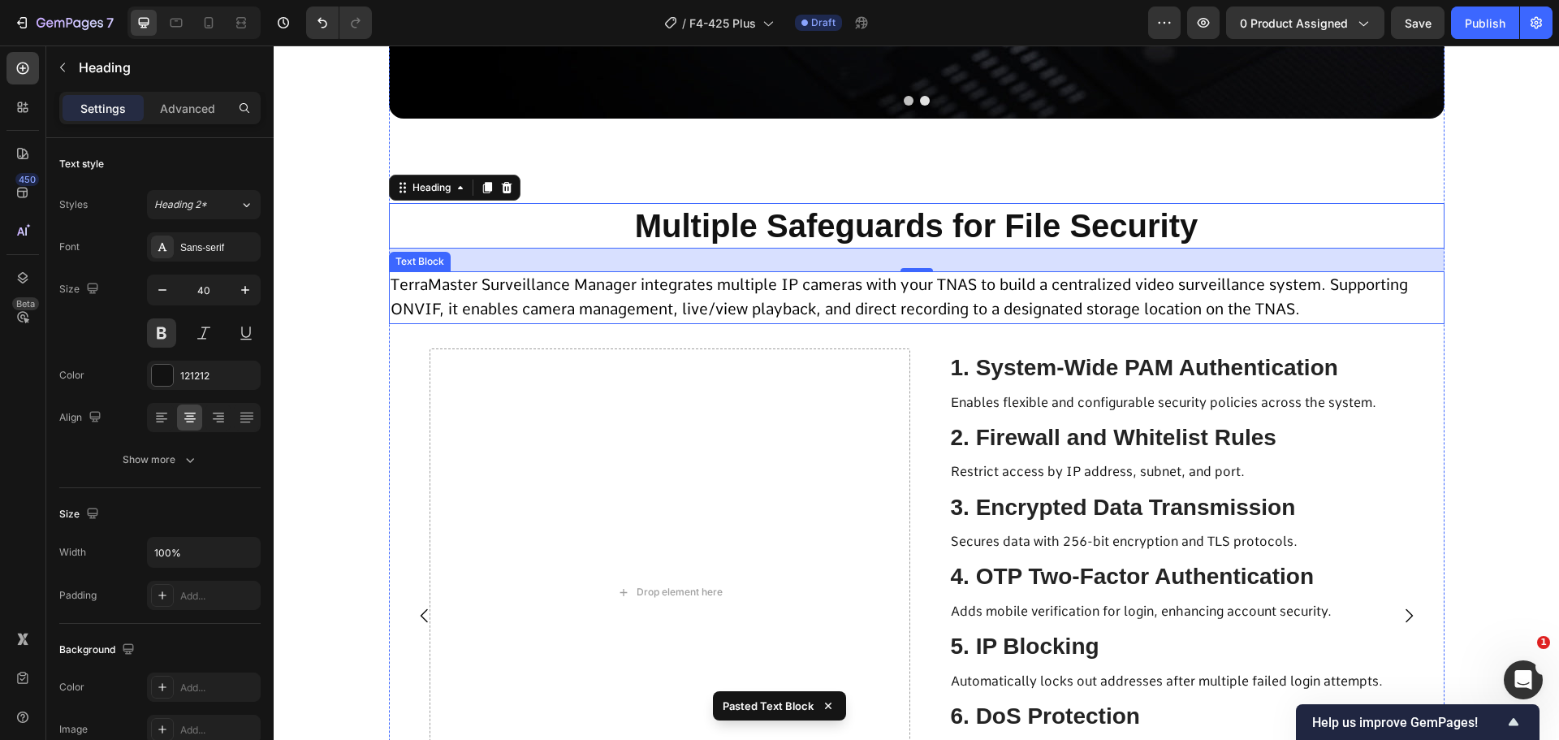
click at [686, 307] on span "TerraMaster Surveillance Manager integrates multiple IP cameras with your TNAS …" at bounding box center [900, 297] width 1018 height 44
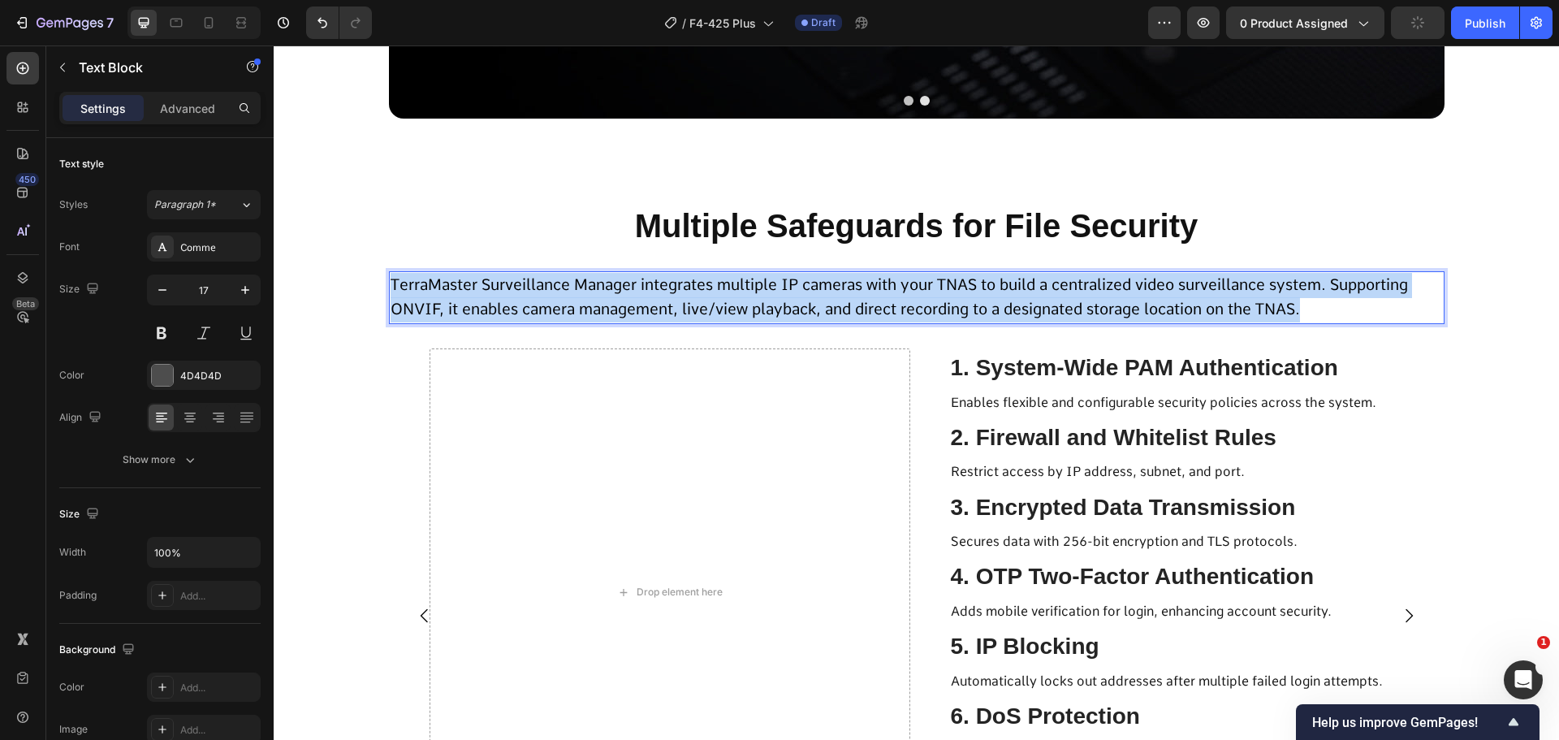
click at [653, 284] on span "TerraMaster Surveillance Manager integrates multiple IP cameras with your TNAS …" at bounding box center [900, 297] width 1018 height 44
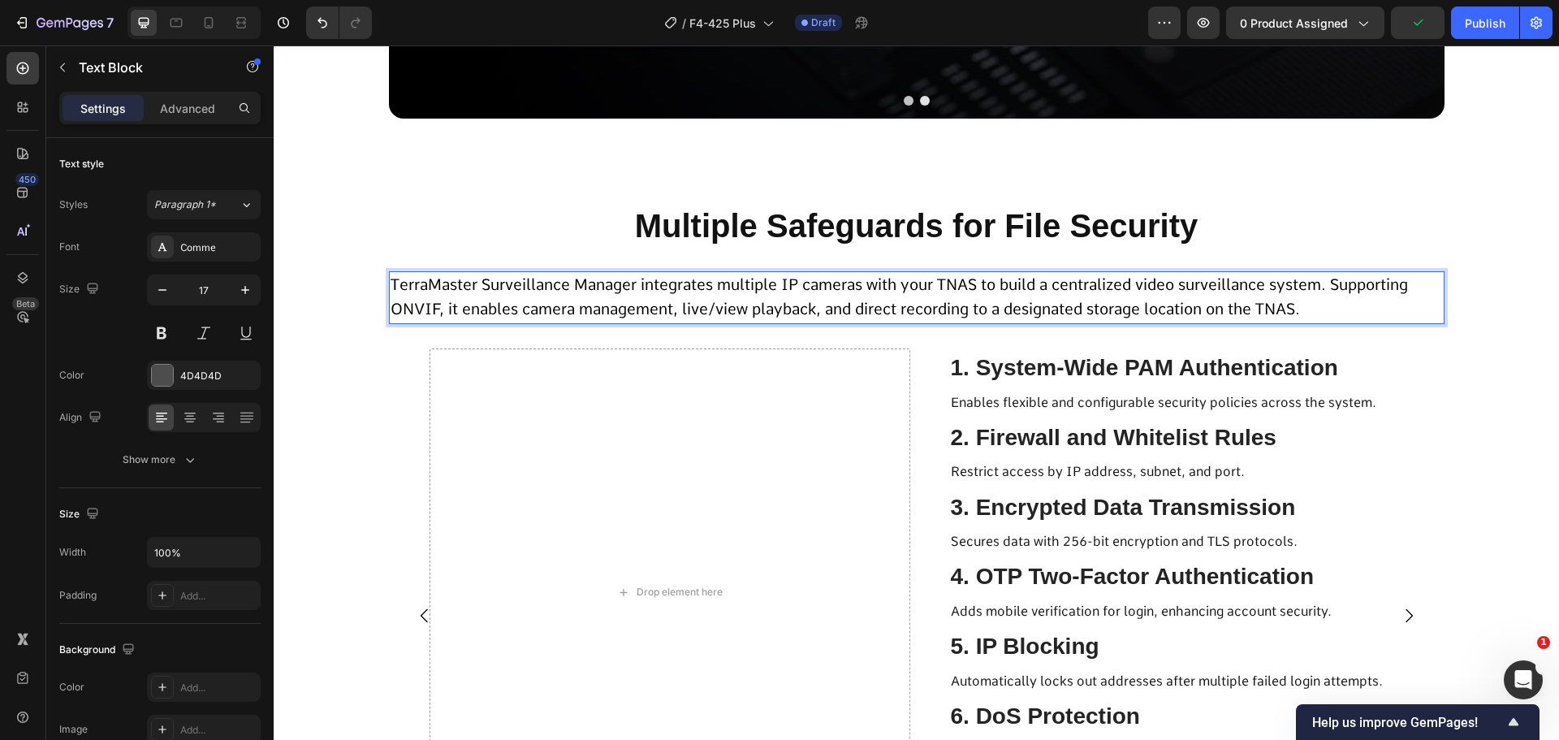
click at [653, 284] on span "TerraMaster Surveillance Manager integrates multiple IP cameras with your TNAS …" at bounding box center [900, 297] width 1018 height 44
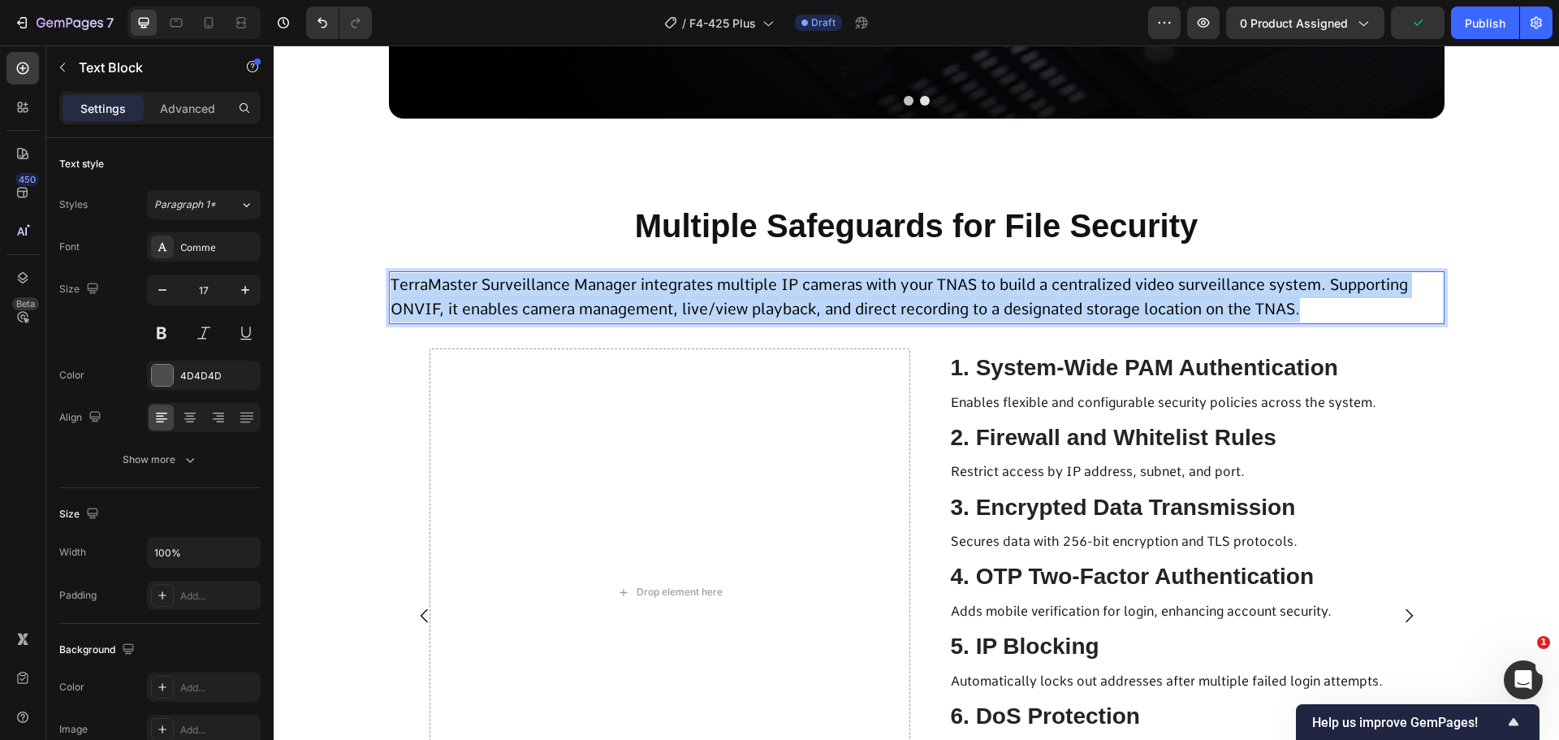
click at [653, 284] on span "TerraMaster Surveillance Manager integrates multiple IP cameras with your TNAS …" at bounding box center [900, 297] width 1018 height 44
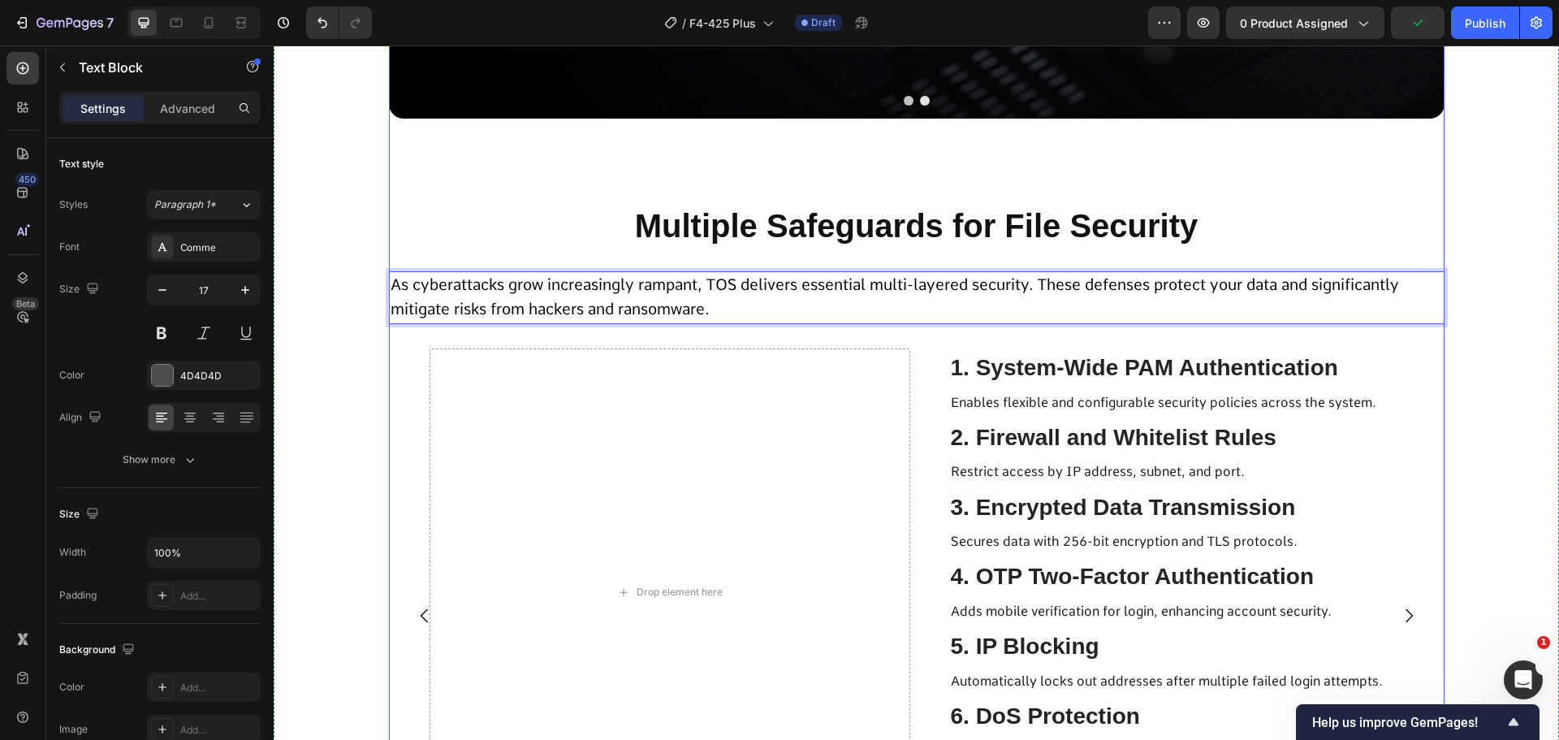
click at [1046, 372] on span "1. System-Wide PAM Authentication" at bounding box center [1144, 367] width 387 height 25
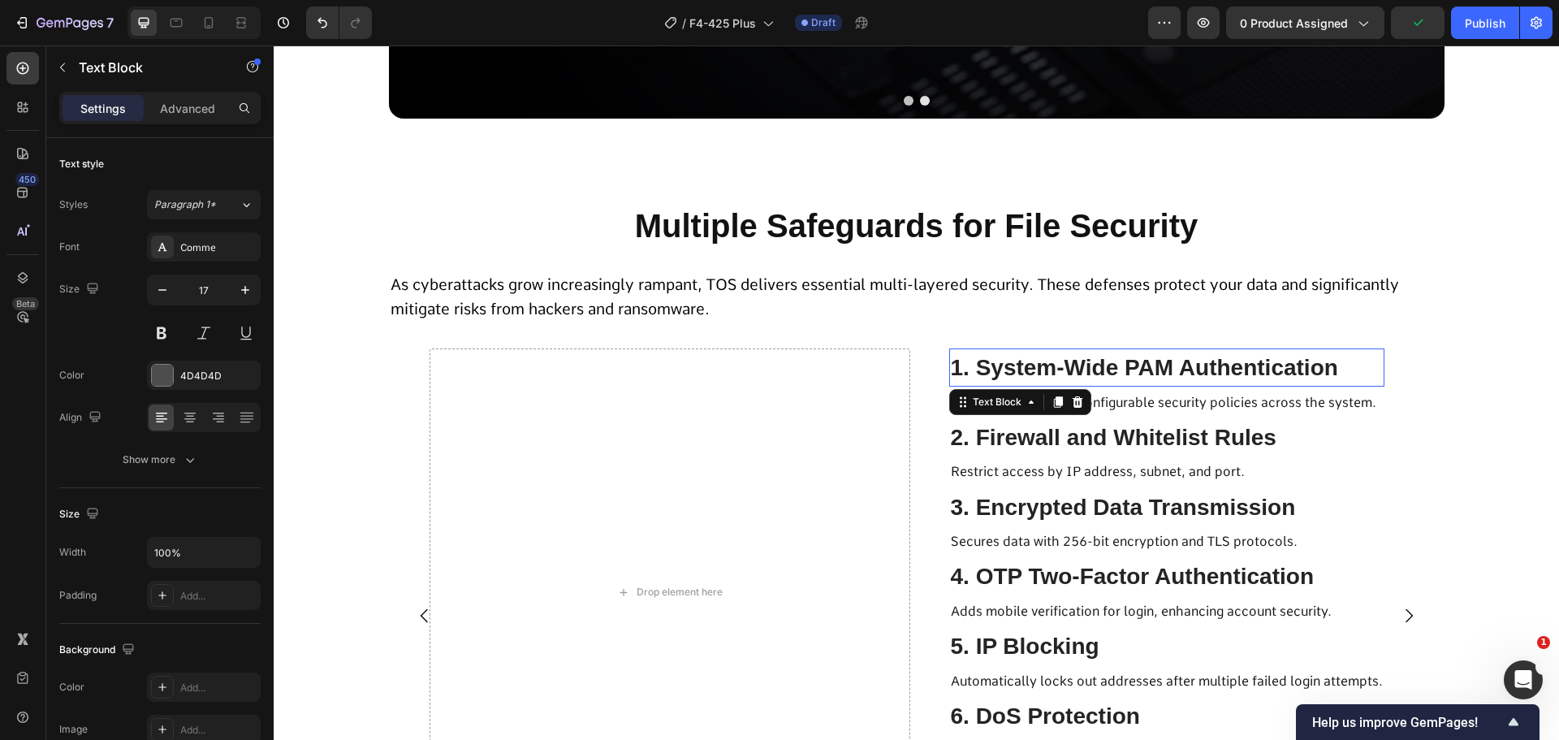
click at [1046, 372] on span "1. System-Wide PAM Authentication" at bounding box center [1144, 367] width 387 height 25
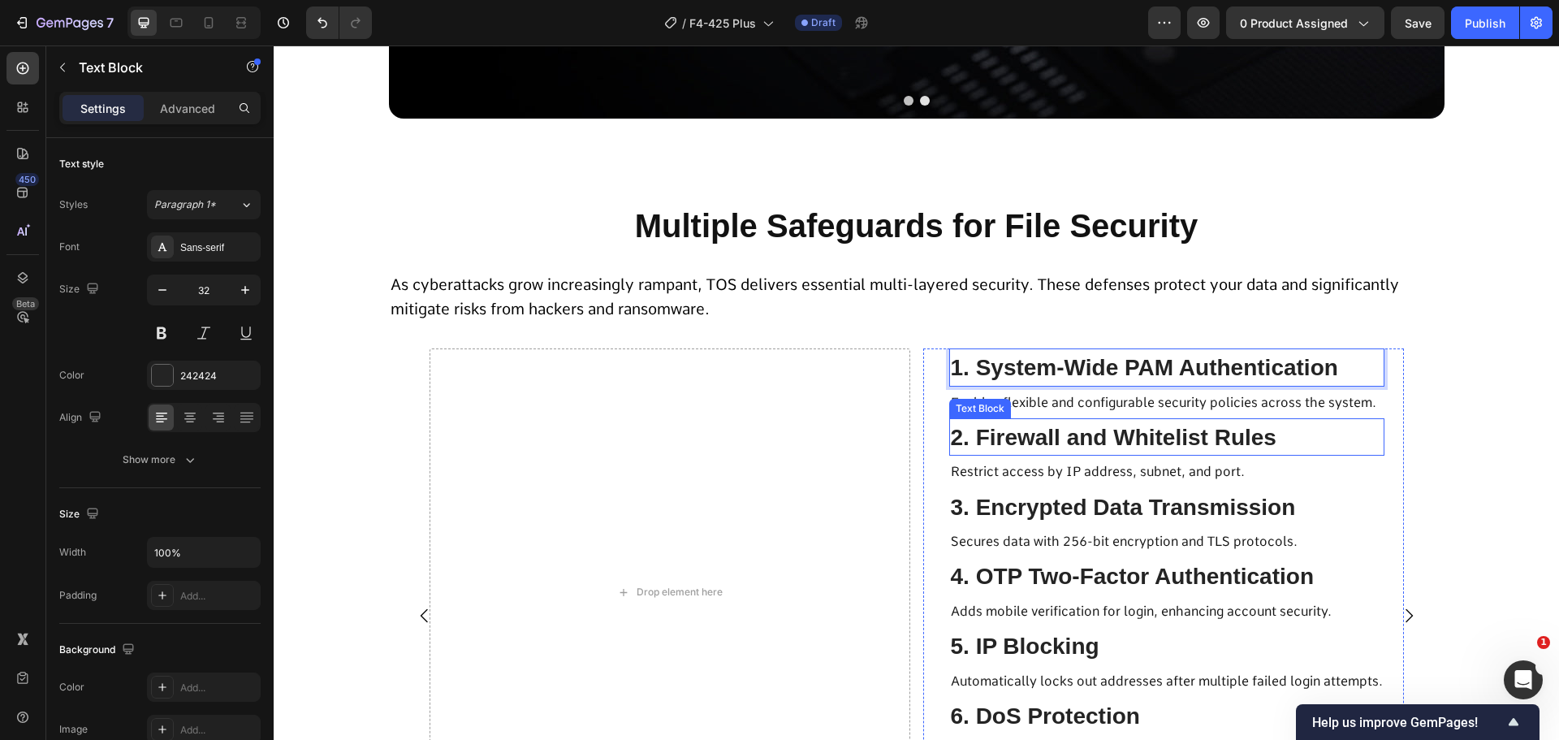
click at [1077, 402] on span "Enables flexible and configurable security policies across the system." at bounding box center [1164, 402] width 426 height 15
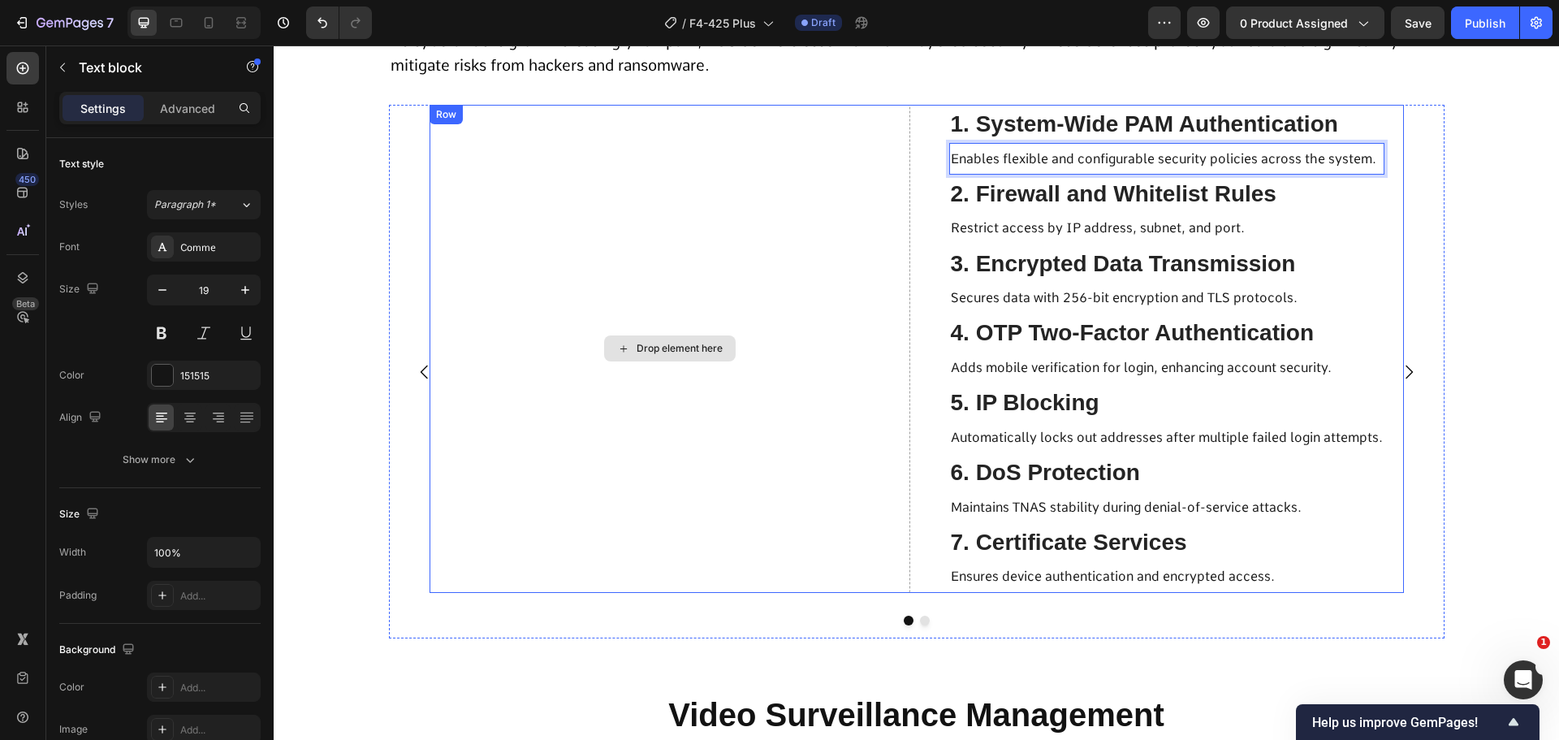
scroll to position [10559, 0]
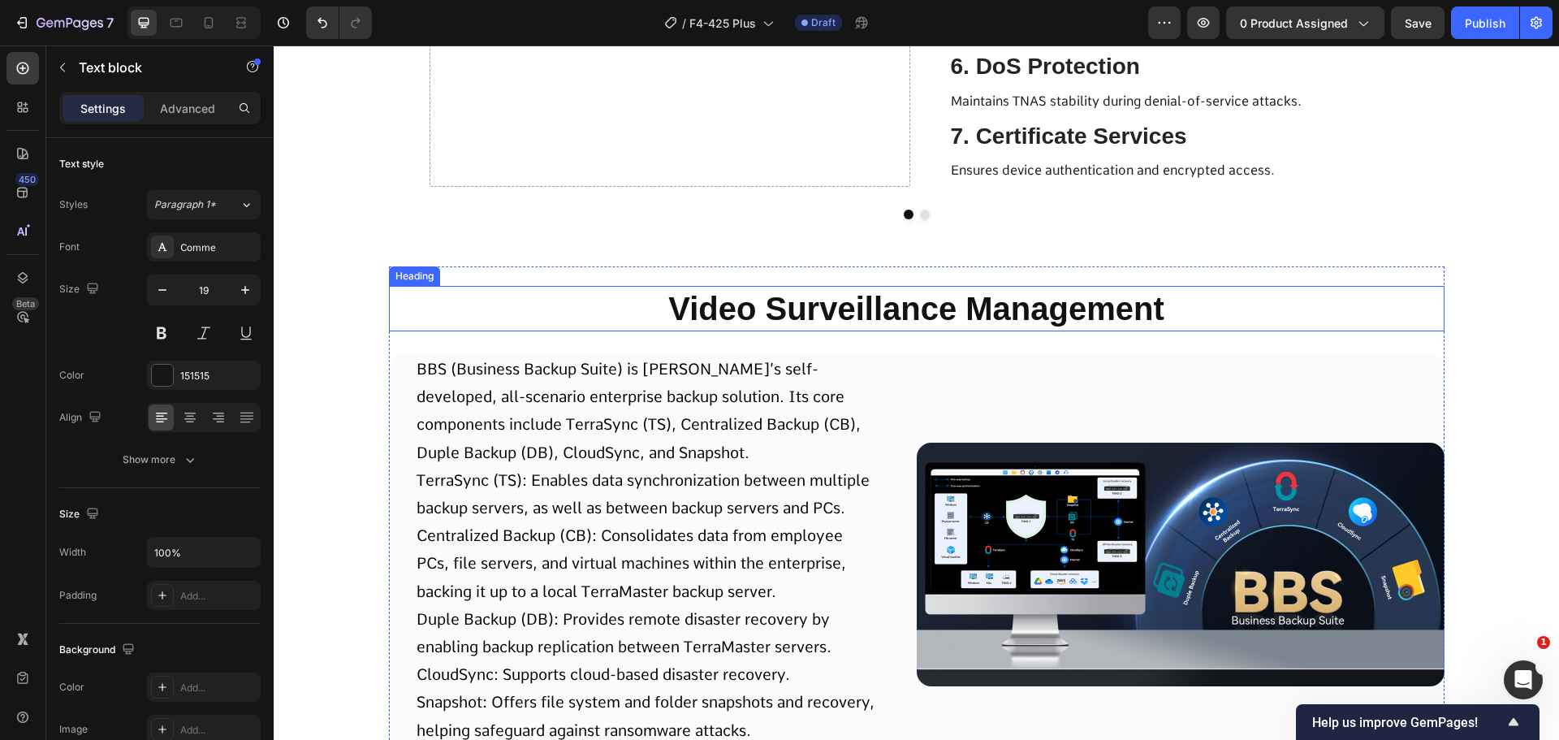
click at [766, 314] on p "Video Surveillance Management" at bounding box center [917, 309] width 1053 height 42
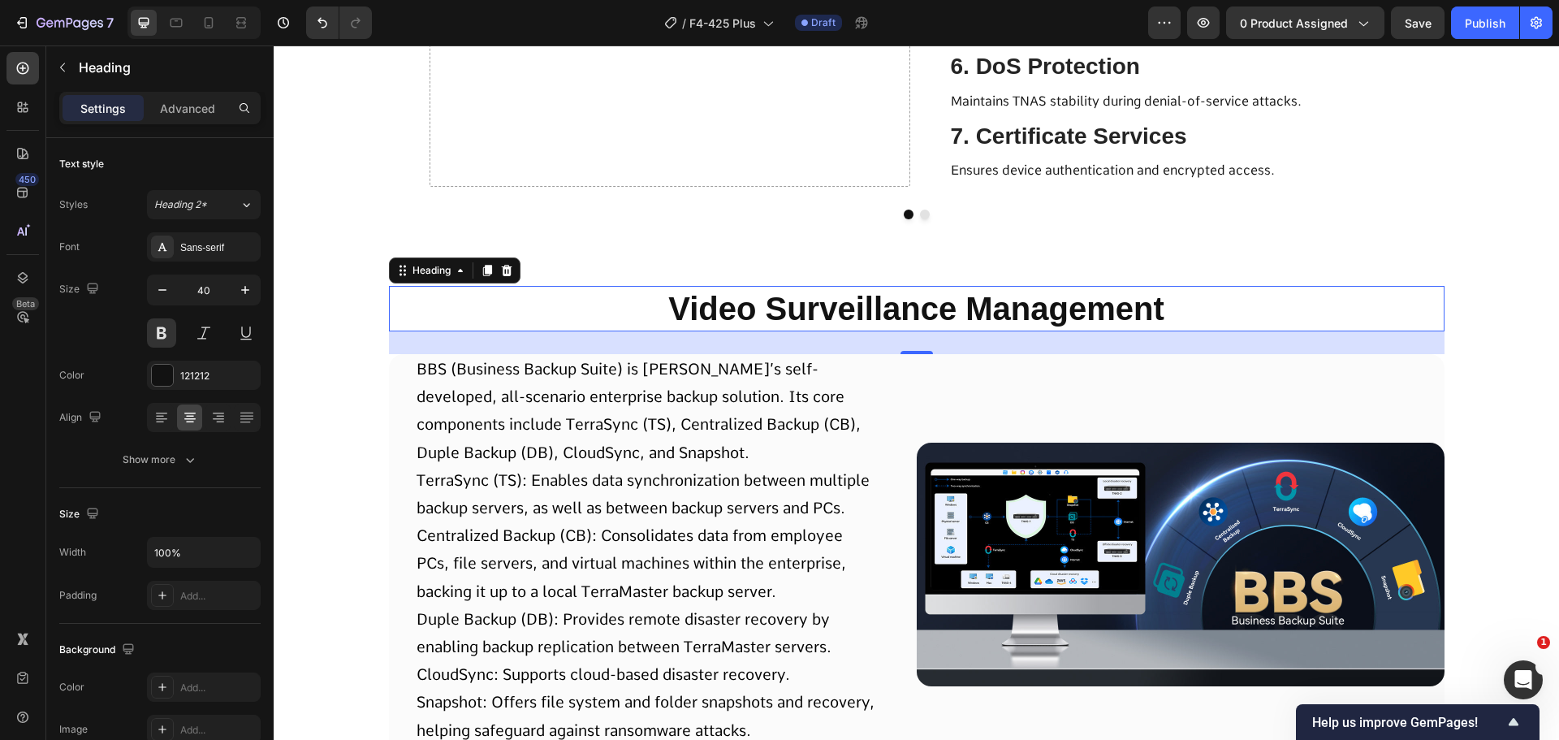
scroll to position [10559, 0]
click at [800, 317] on p "Video Surveillance Management" at bounding box center [917, 309] width 1053 height 42
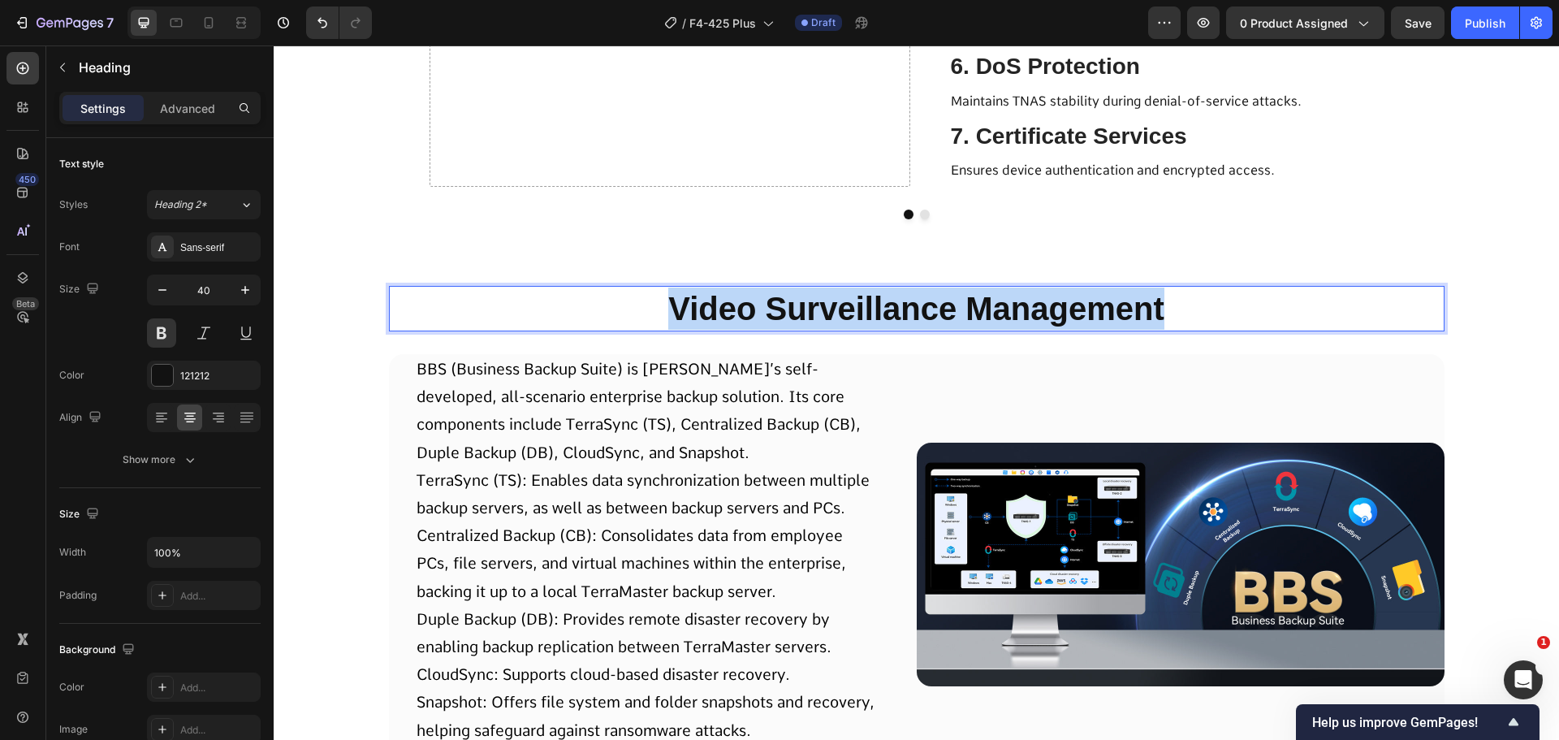
click at [800, 317] on p "Video Surveillance Management" at bounding box center [917, 309] width 1053 height 42
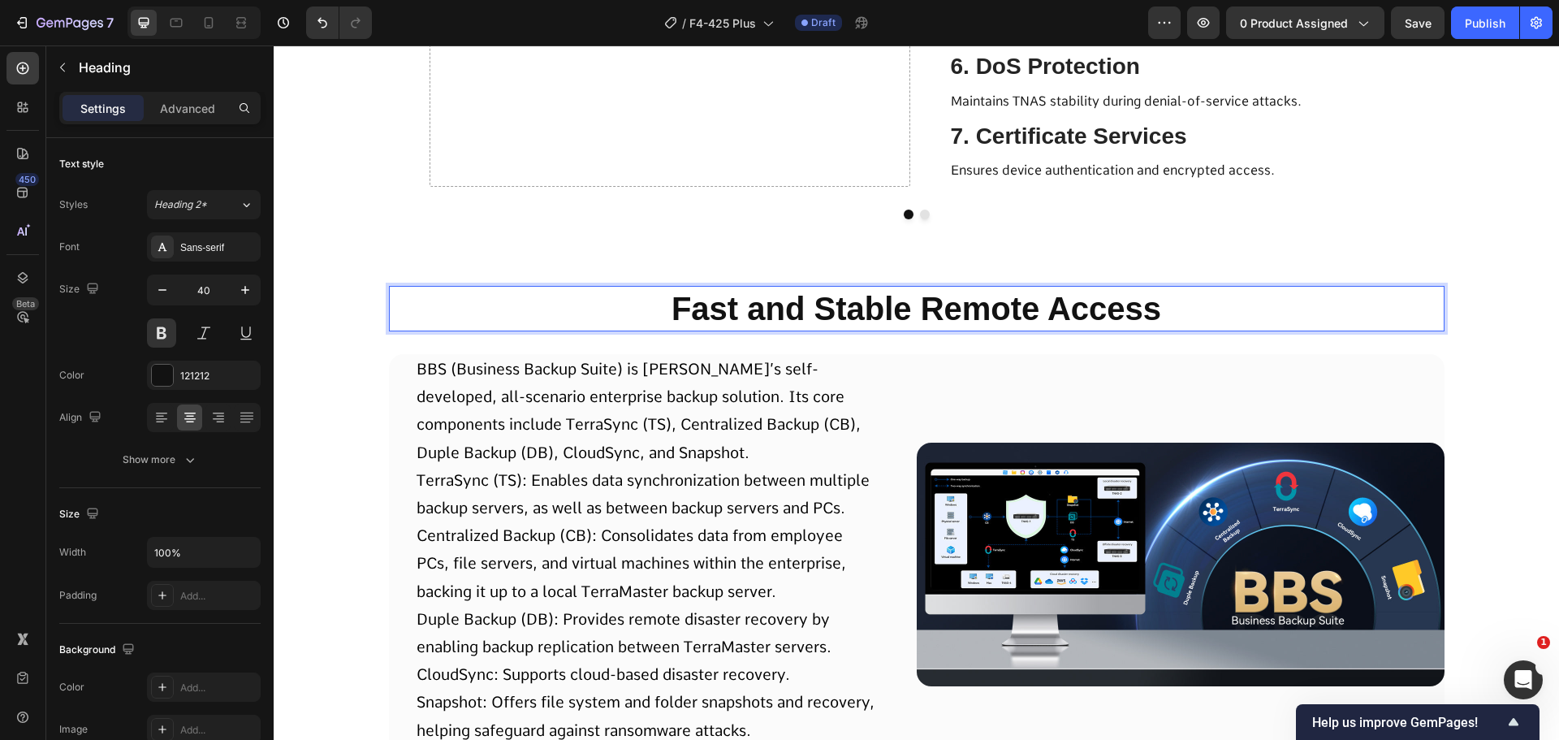
click at [801, 298] on p "Fast and Stable Remote Access" at bounding box center [917, 309] width 1053 height 42
click at [655, 430] on span "BBS (Business Backup Suite) is [PERSON_NAME]’s self-developed, all-scenario ent…" at bounding box center [639, 411] width 444 height 102
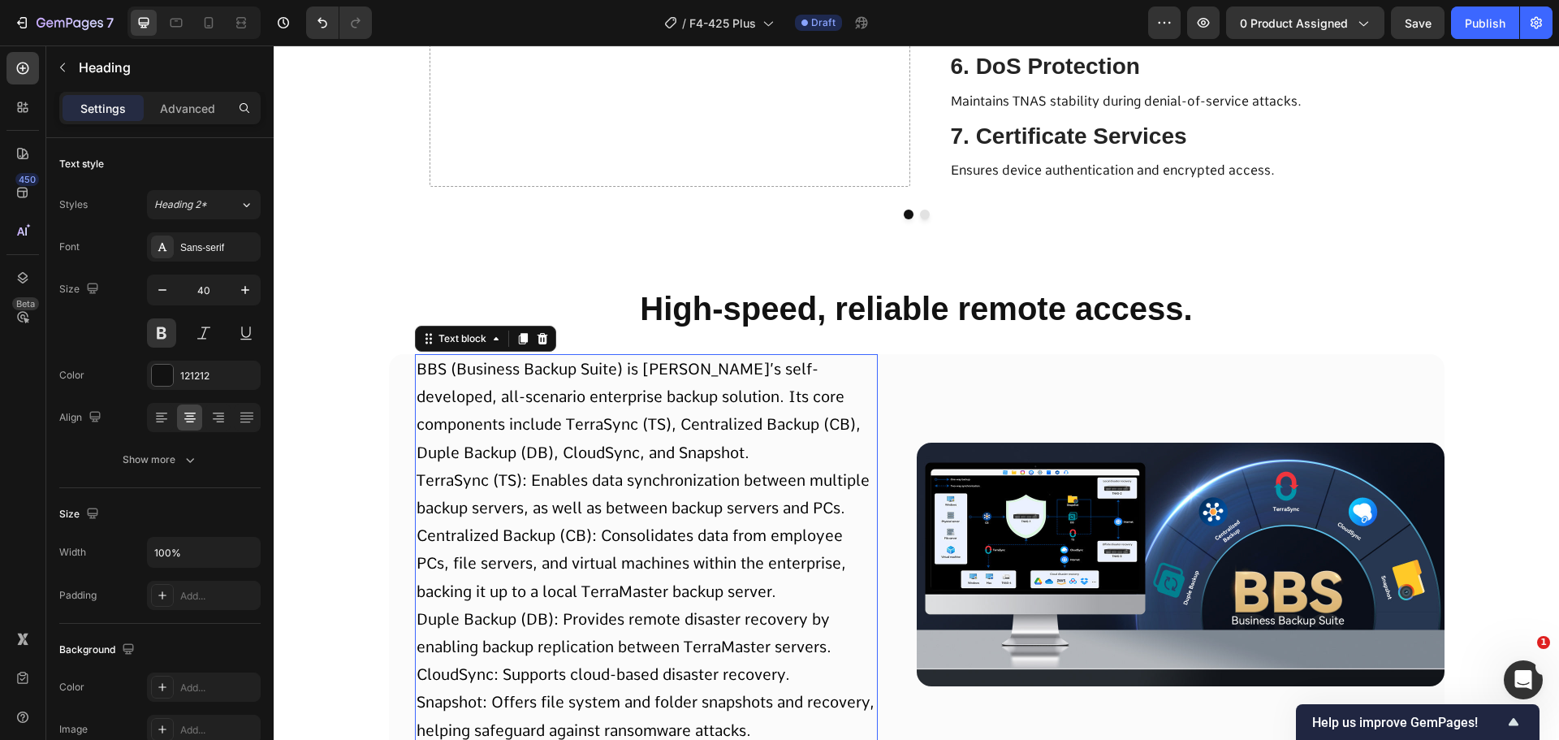
click at [655, 430] on span "BBS (Business Backup Suite) is [PERSON_NAME]’s self-developed, all-scenario ent…" at bounding box center [639, 411] width 444 height 102
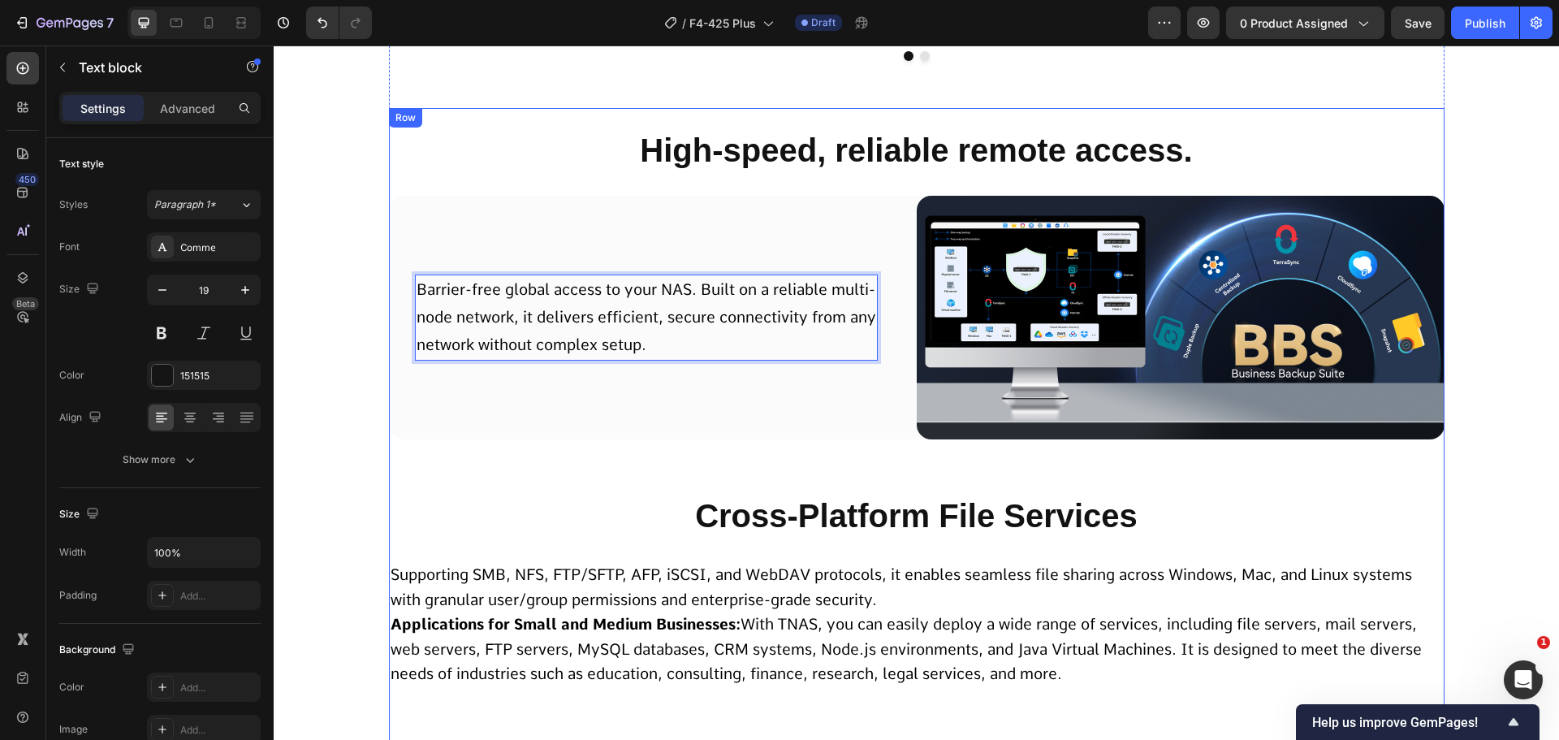
scroll to position [10800, 0]
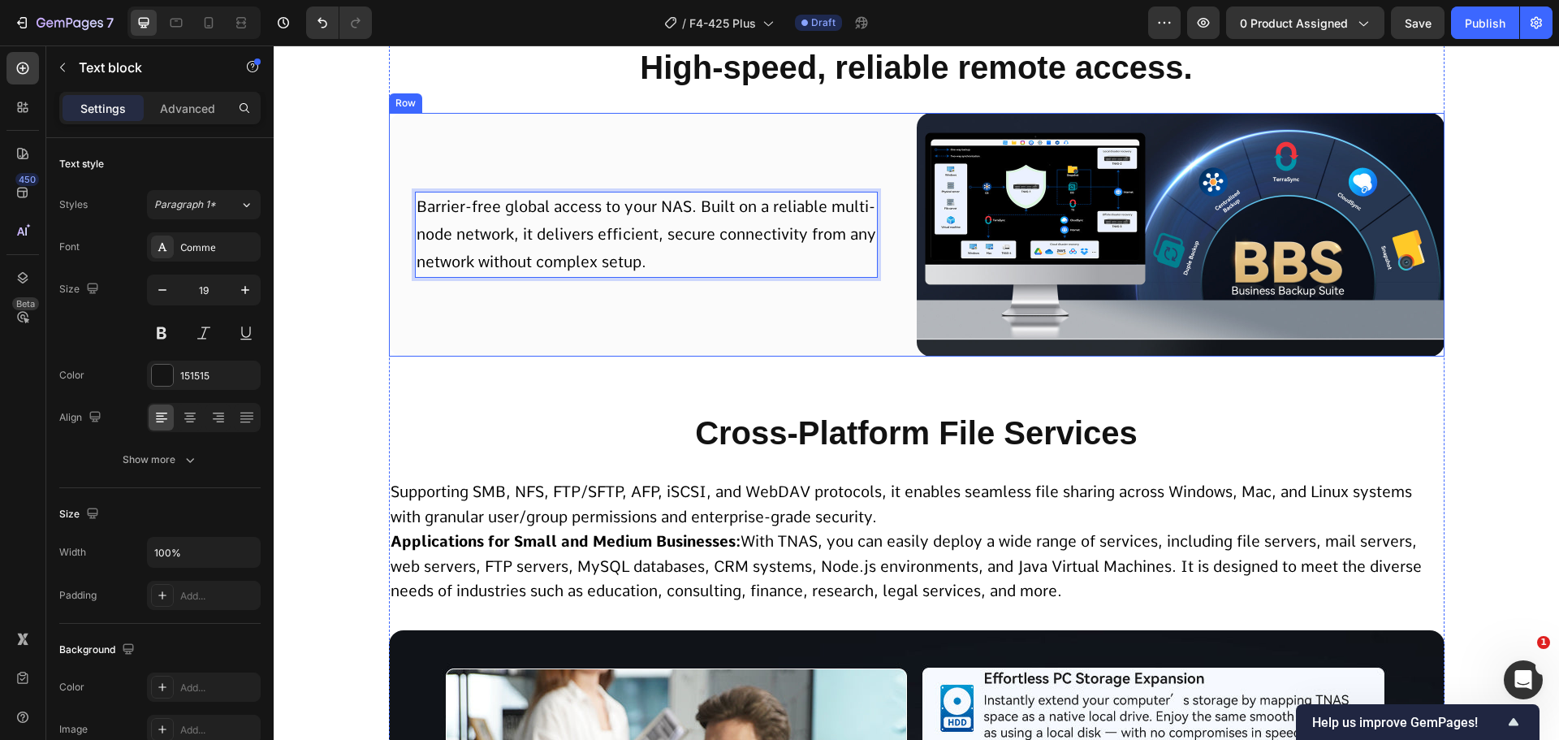
click at [888, 306] on div "Barrier-free global access to your NAS. Built on a reliable multi-node network,…" at bounding box center [653, 235] width 528 height 244
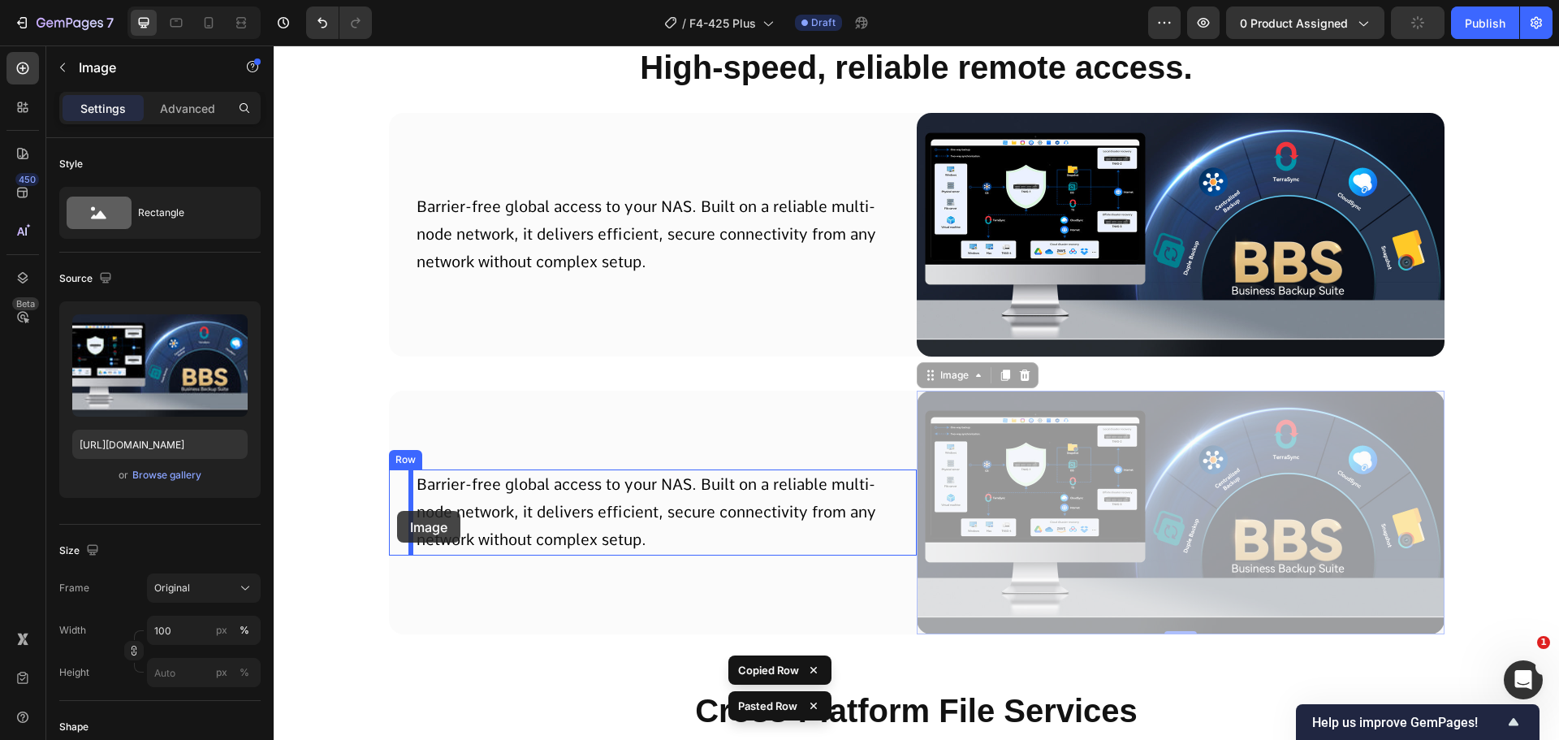
drag, startPoint x: 980, startPoint y: 448, endPoint x: 397, endPoint y: 511, distance: 585.8
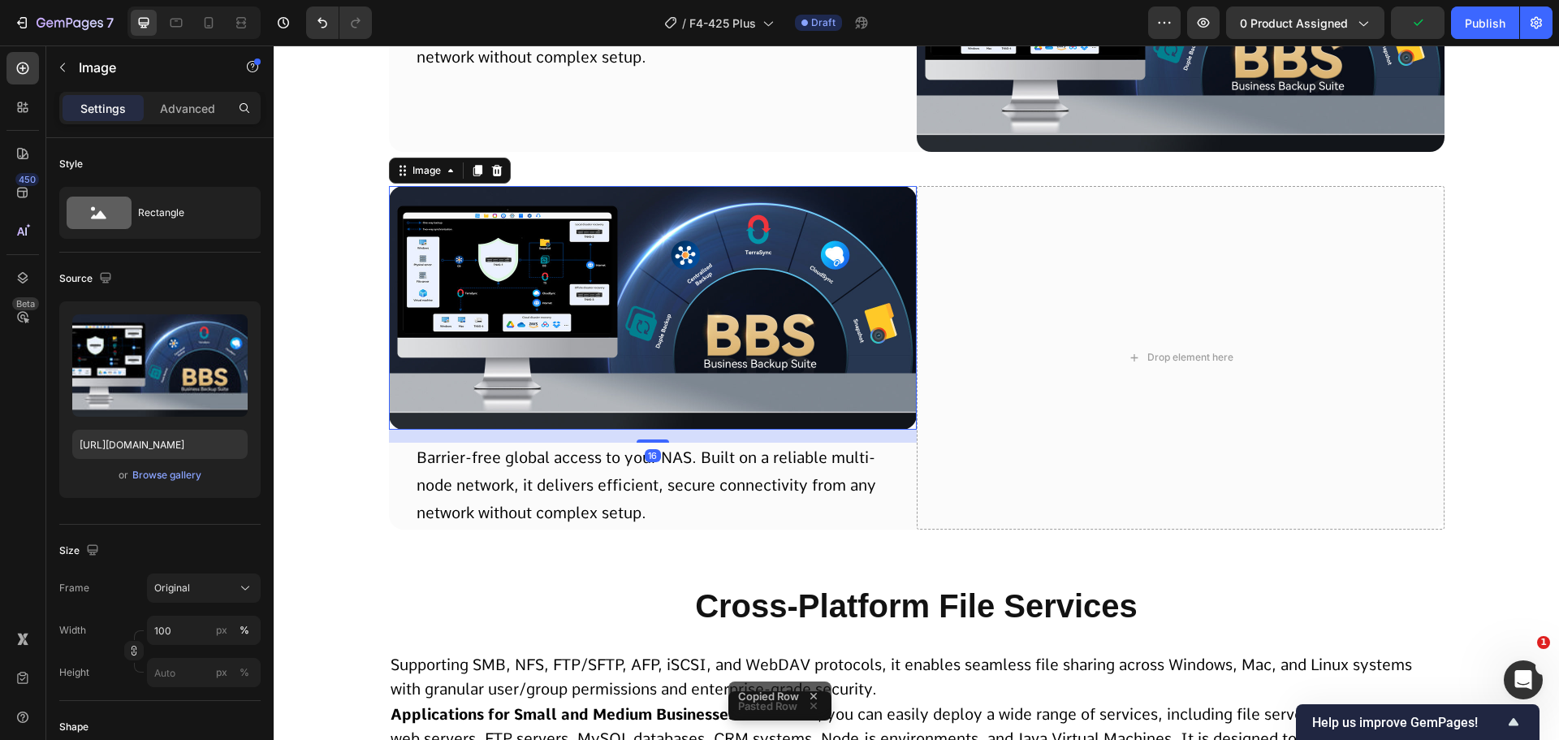
scroll to position [11044, 0]
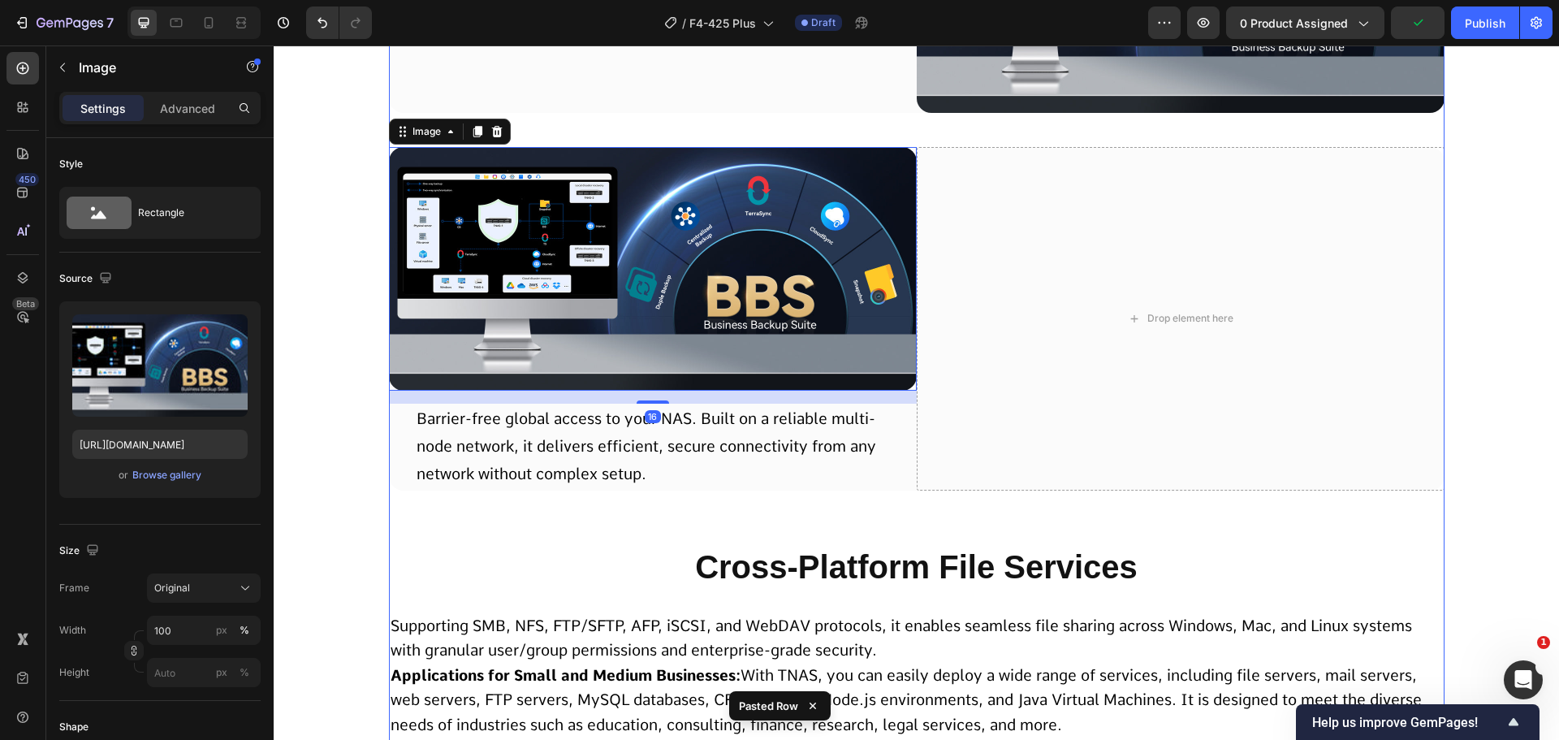
click at [551, 447] on span "Barrier-free global access to your NAS. Built on a reliable multi-node network,…" at bounding box center [647, 446] width 460 height 74
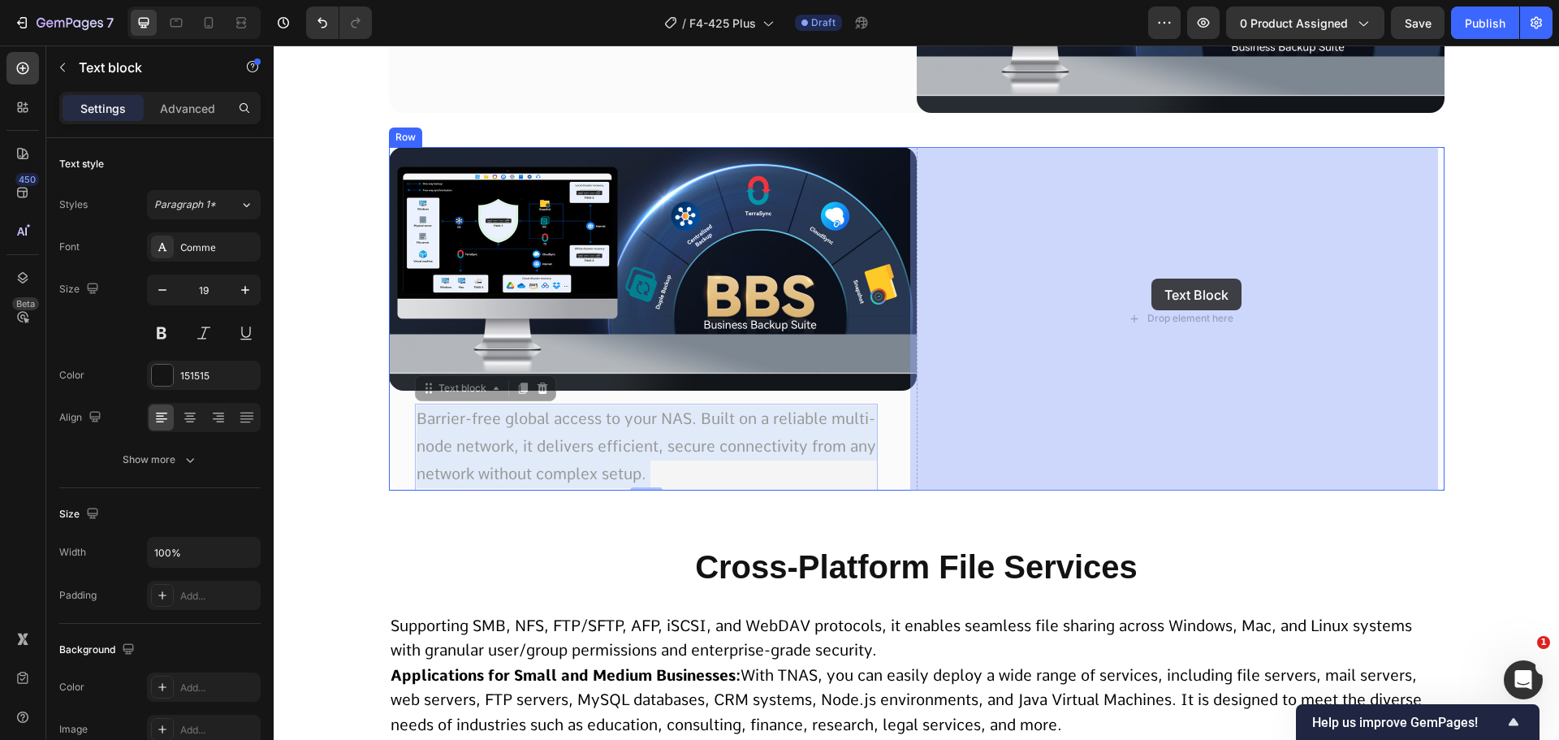
drag, startPoint x: 457, startPoint y: 447, endPoint x: 1152, endPoint y: 279, distance: 714.5
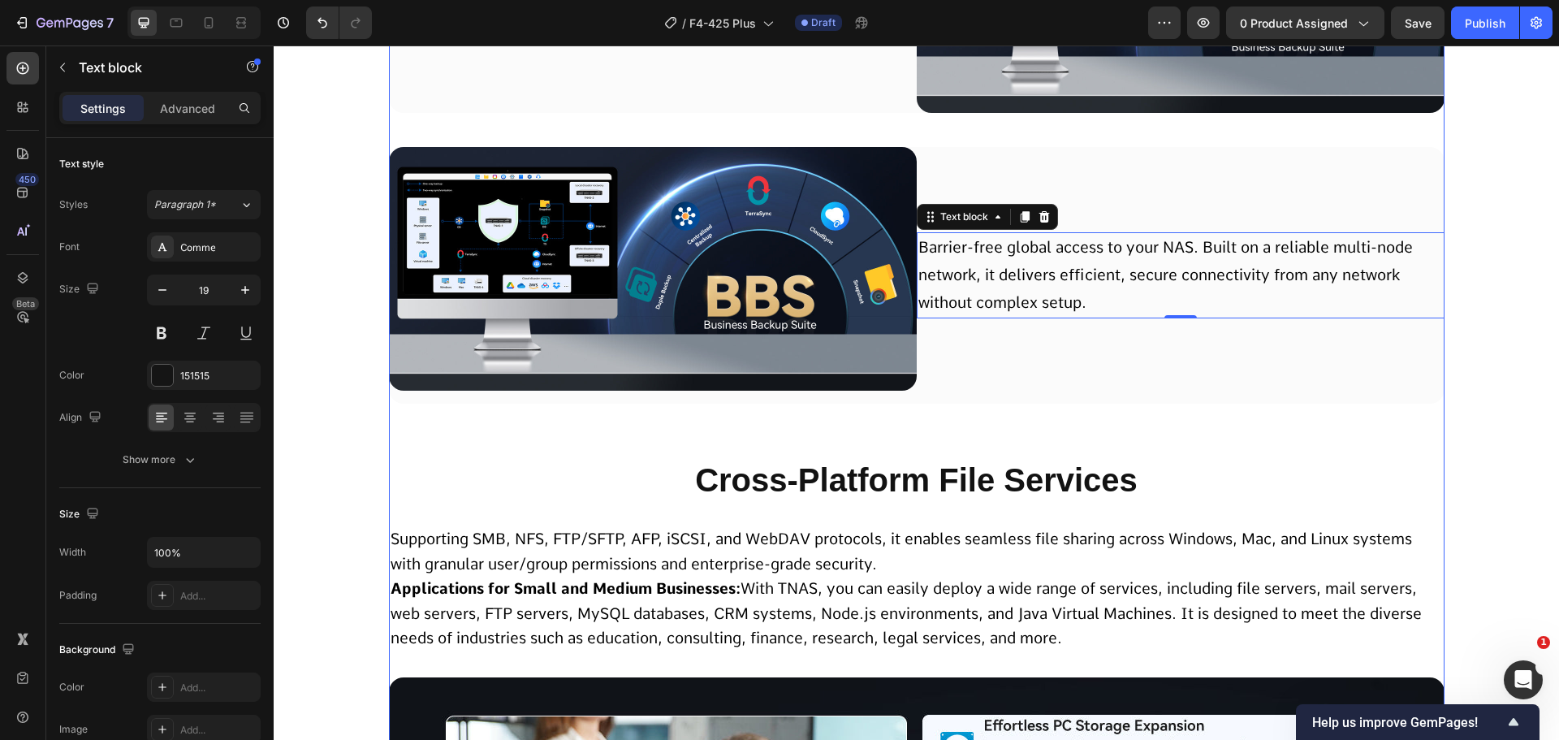
scroll to position [10800, 0]
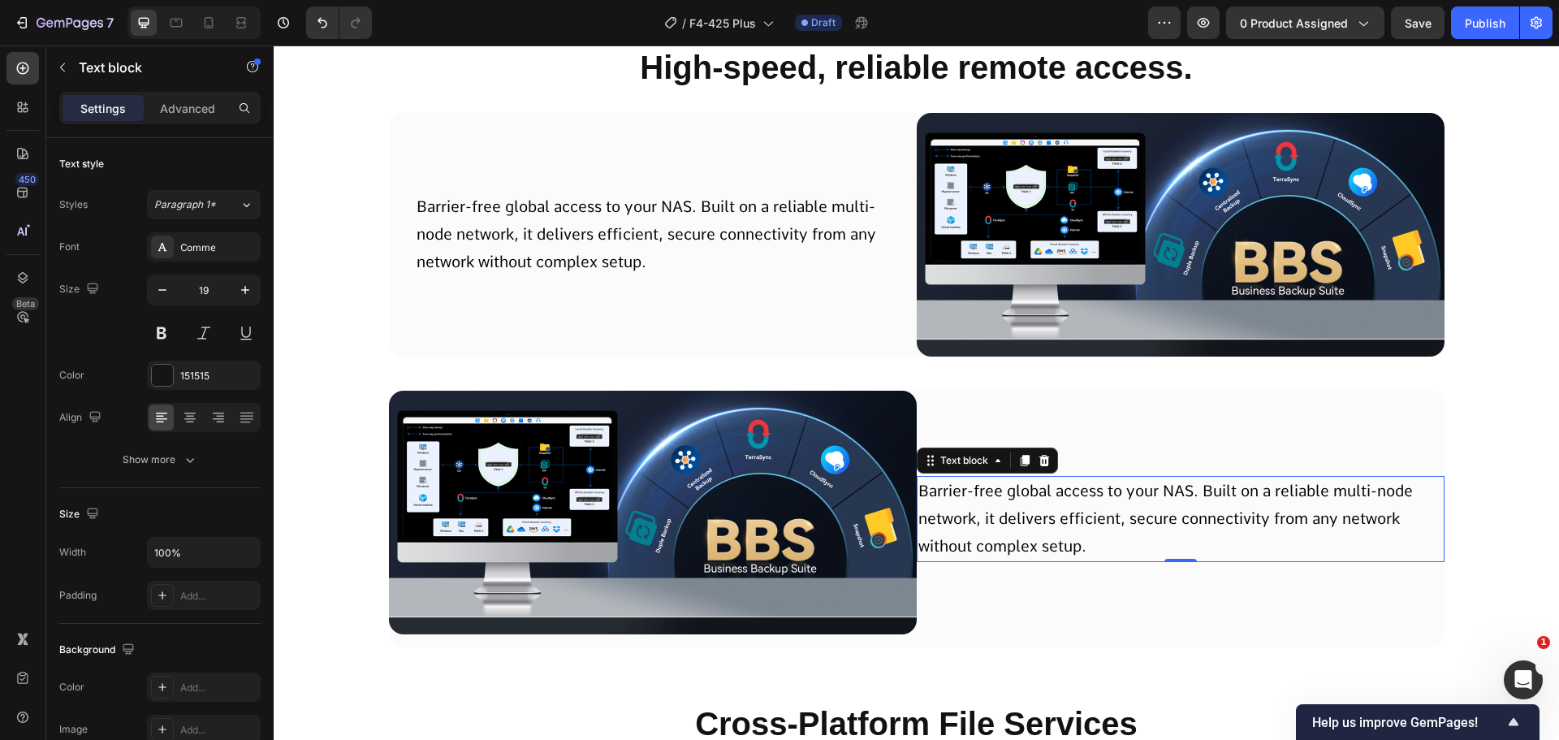
click at [1032, 500] on span "Barrier-free global access to your NAS. Built on a reliable multi-node network,…" at bounding box center [1166, 519] width 495 height 74
click at [187, 116] on p "Advanced" at bounding box center [187, 108] width 55 height 17
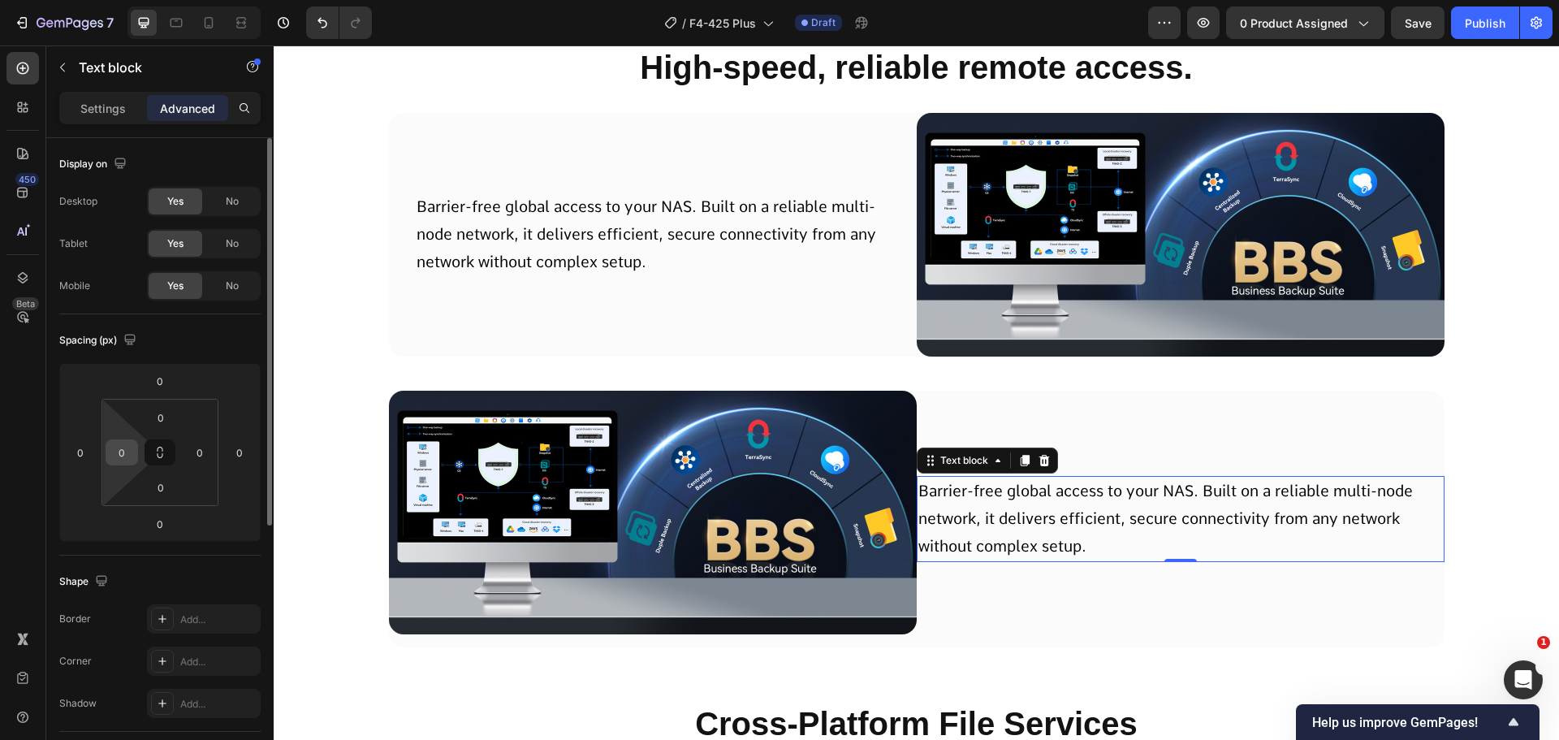
click at [119, 440] on input "0" at bounding box center [122, 452] width 24 height 24
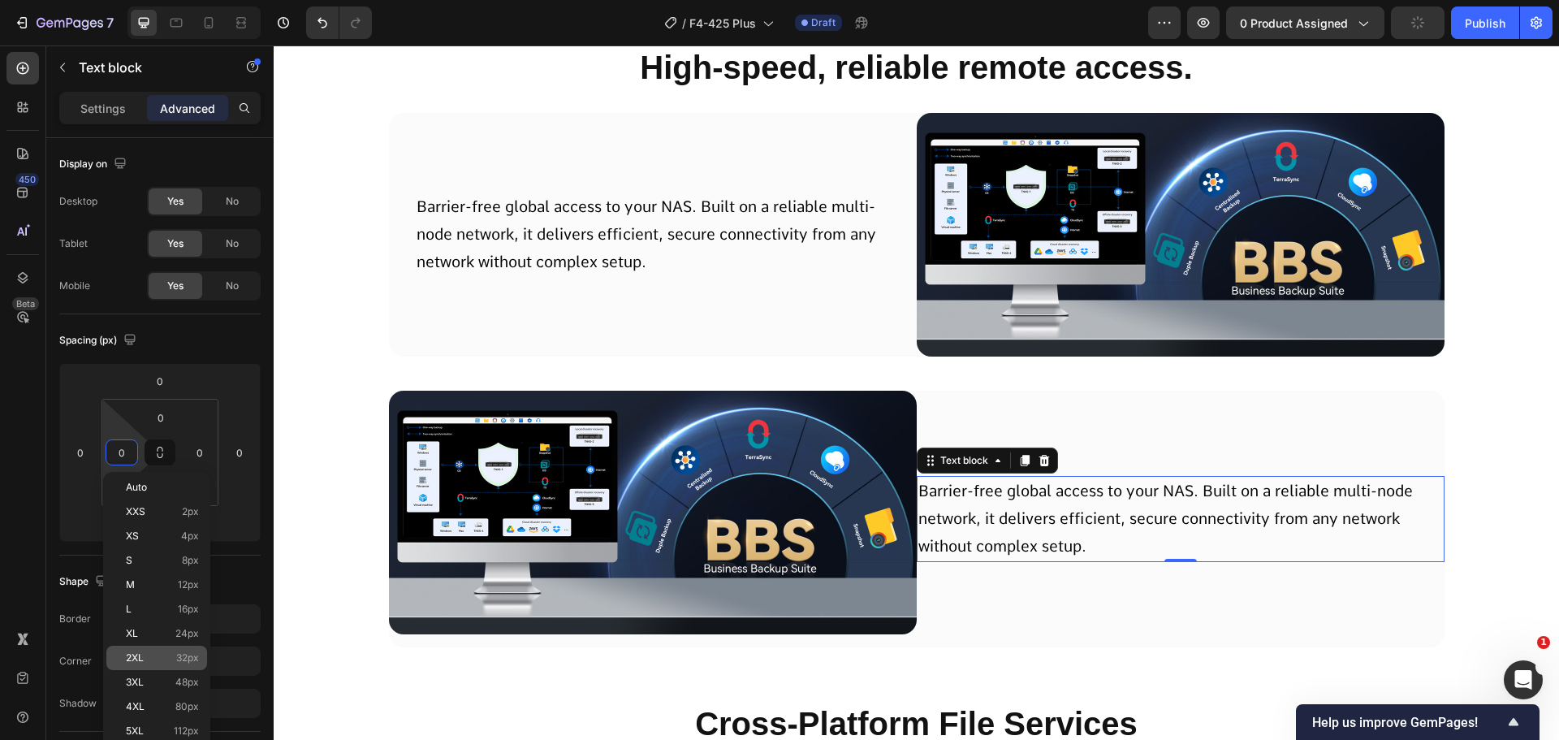
click at [171, 658] on p "2XL 32px" at bounding box center [162, 657] width 73 height 11
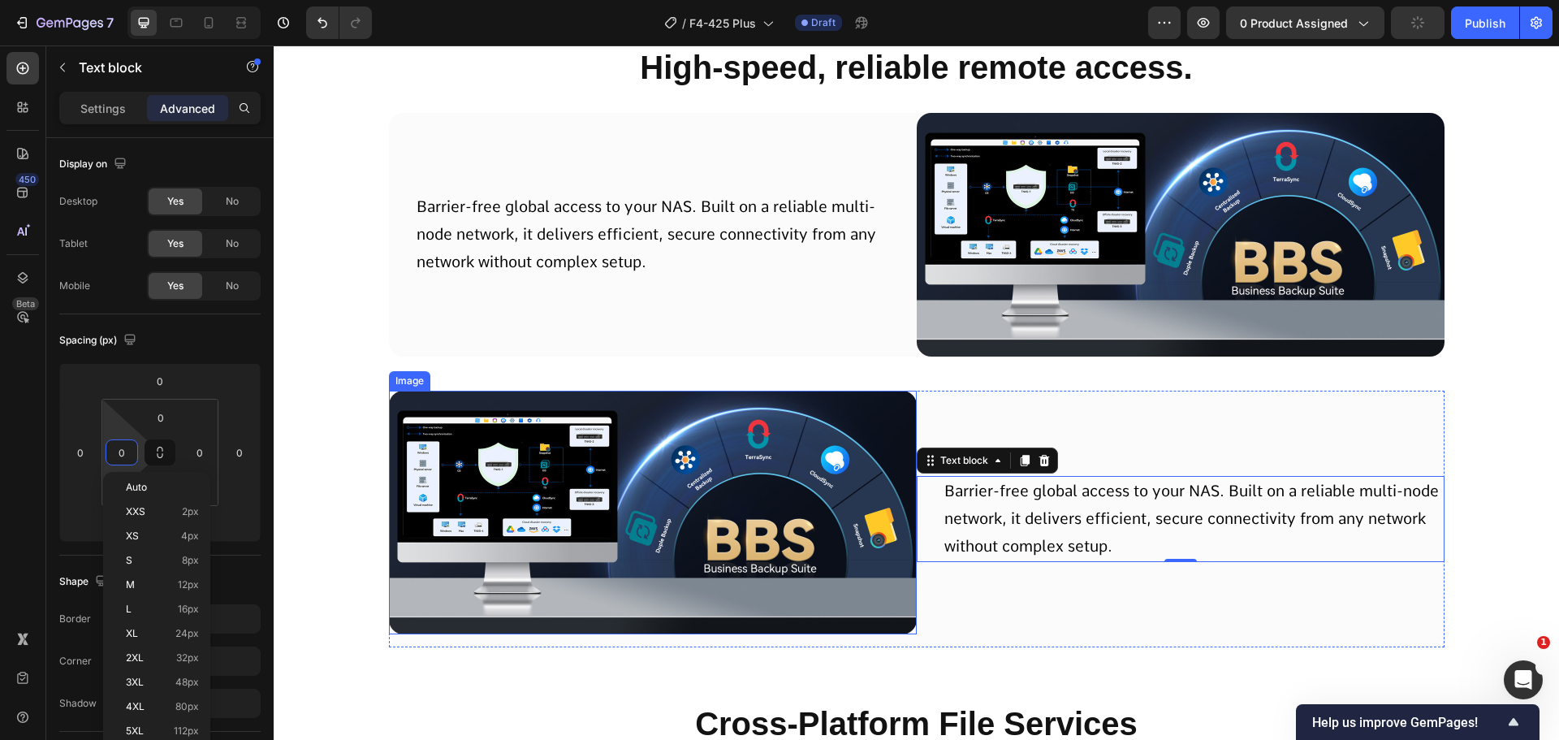
type input "32"
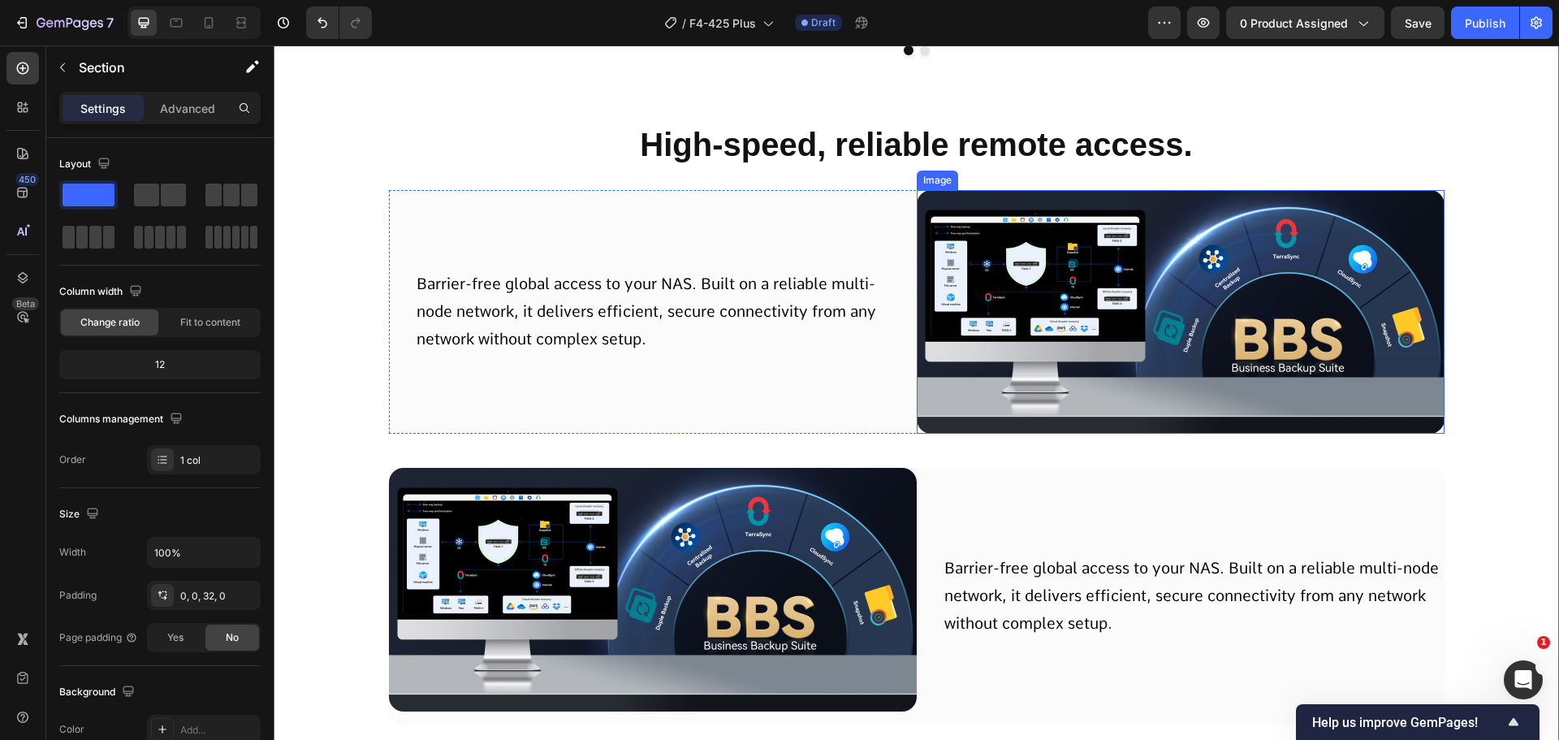
scroll to position [10719, 0]
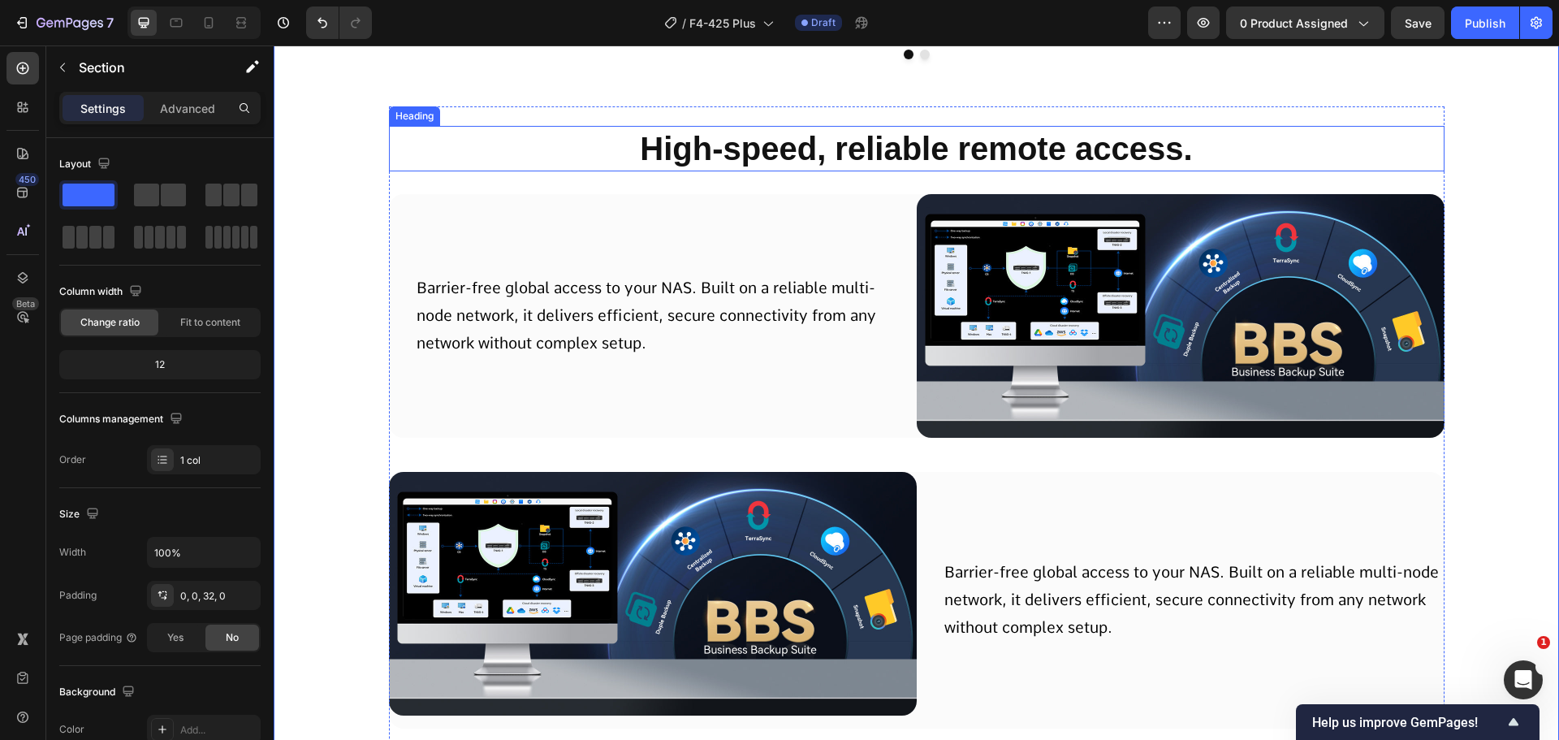
click at [825, 165] on p "High-speed, reliable remote access." at bounding box center [917, 149] width 1053 height 42
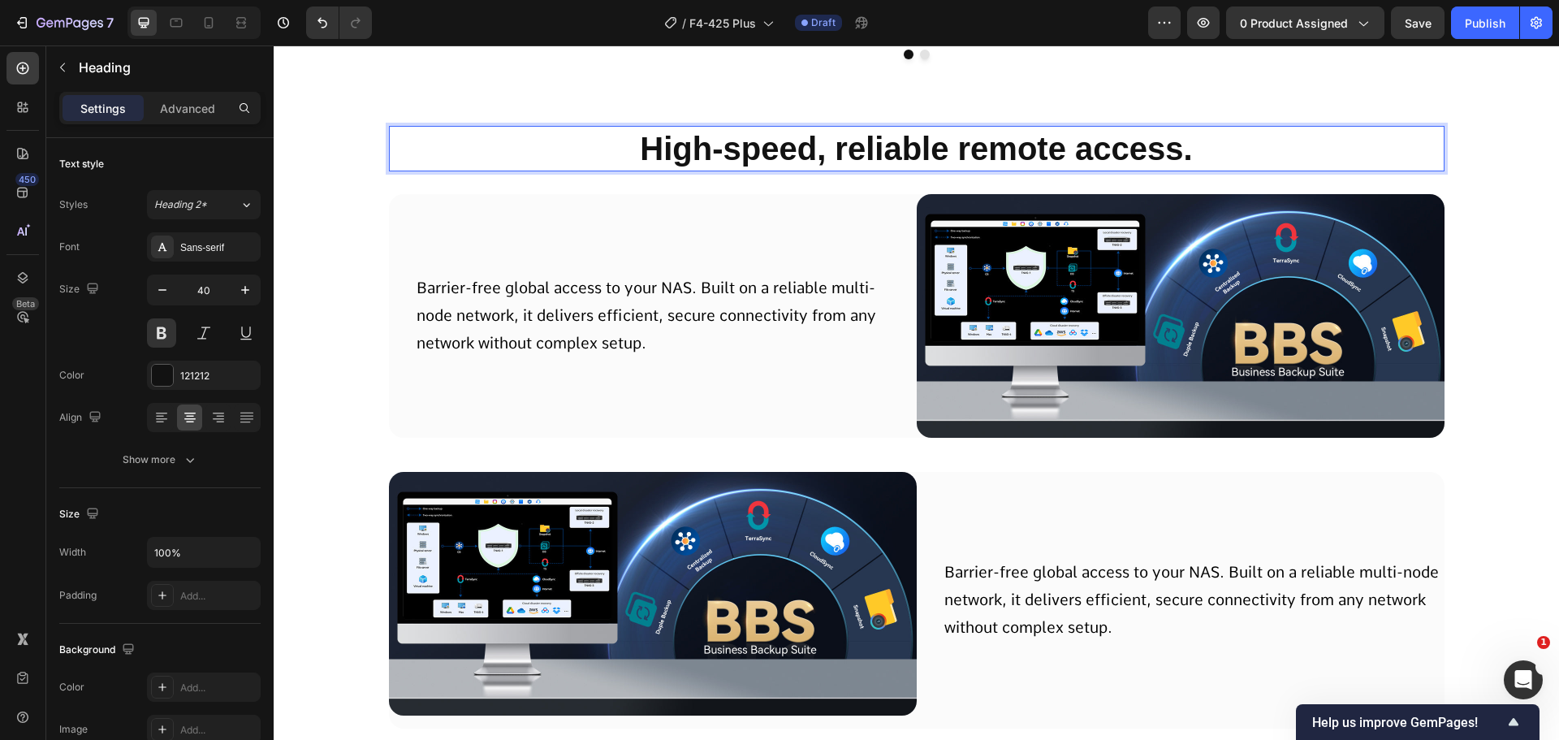
click at [1224, 141] on p "High-speed, reliable remote access." at bounding box center [917, 149] width 1053 height 42
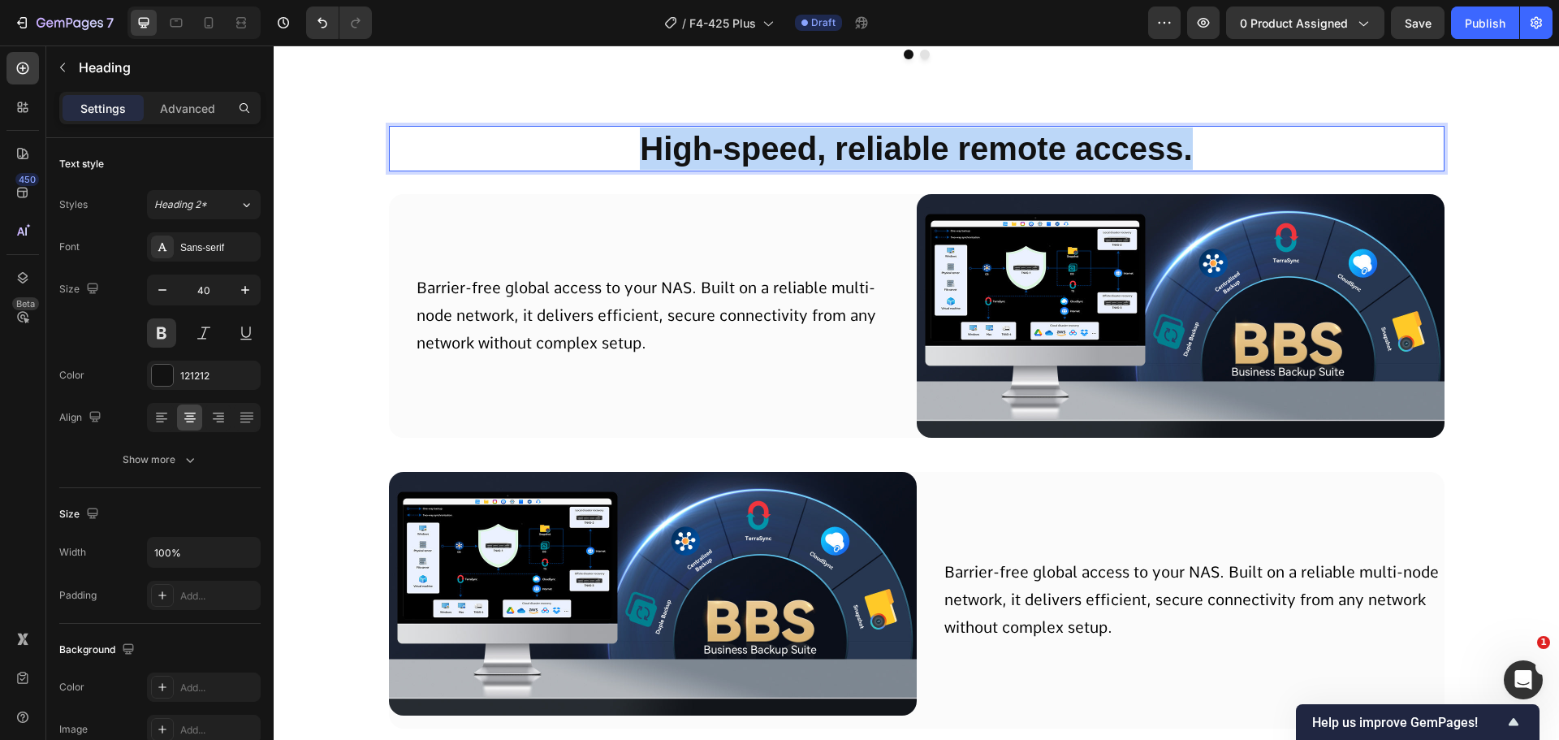
drag, startPoint x: 1200, startPoint y: 142, endPoint x: 666, endPoint y: 158, distance: 533.9
click at [628, 154] on p "High-speed, reliable remote access." at bounding box center [917, 149] width 1053 height 42
click at [666, 158] on p "High-speed, reliable remote access." at bounding box center [917, 149] width 1053 height 42
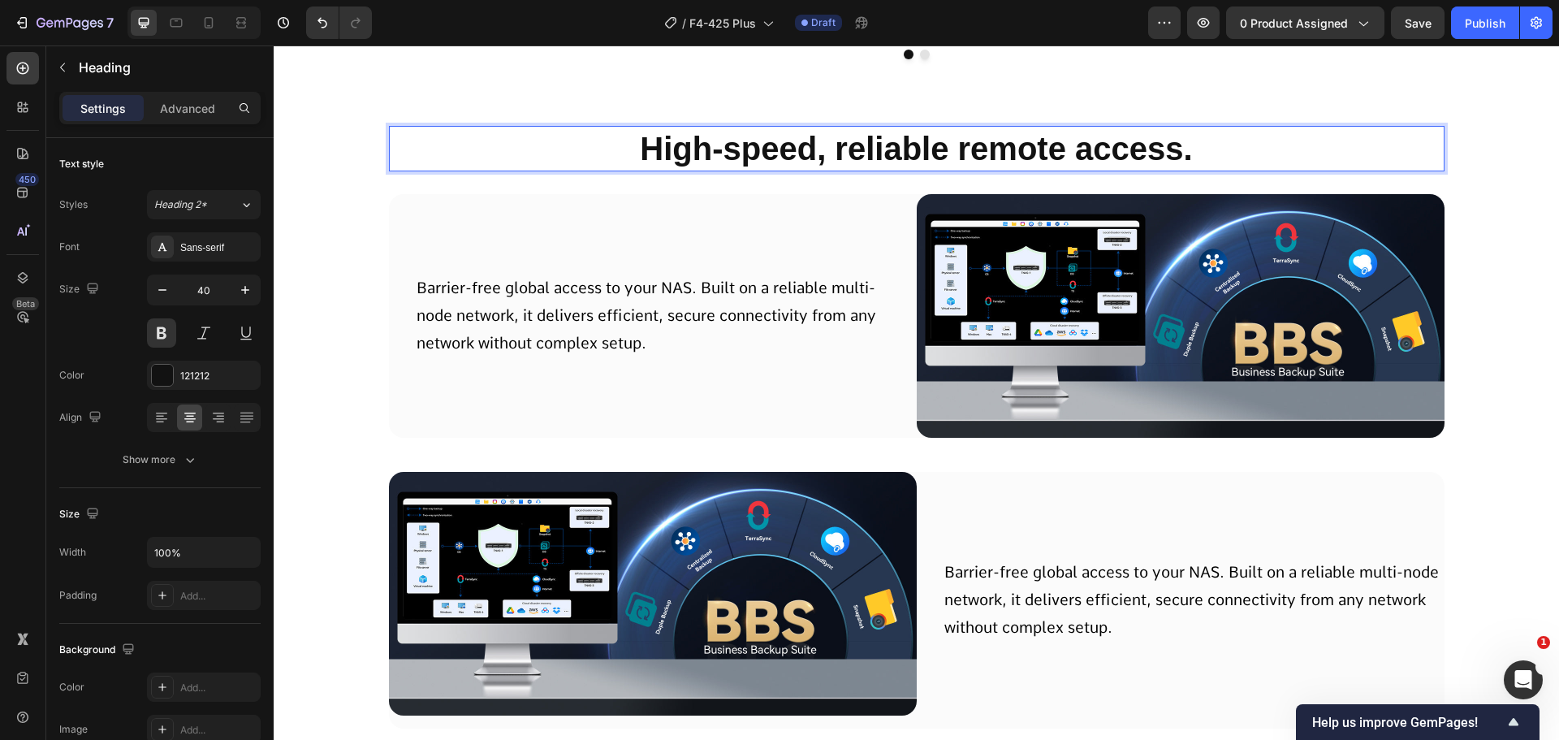
click at [793, 153] on p "High-speed, reliable remote access." at bounding box center [917, 149] width 1053 height 42
click at [793, 154] on p "High-speed, reliable remote access." at bounding box center [917, 149] width 1053 height 42
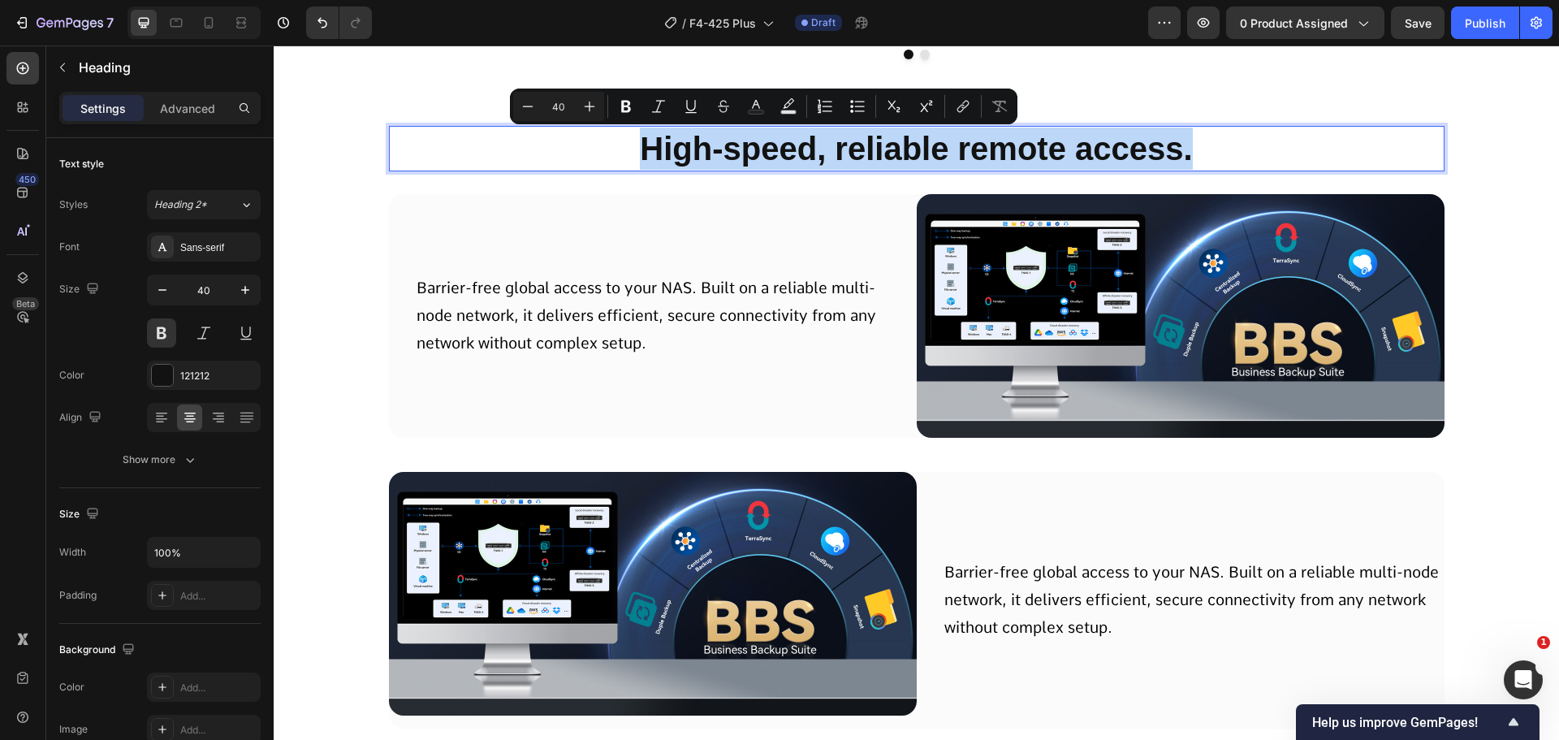
click at [793, 154] on p "High-speed, reliable remote access." at bounding box center [917, 149] width 1053 height 42
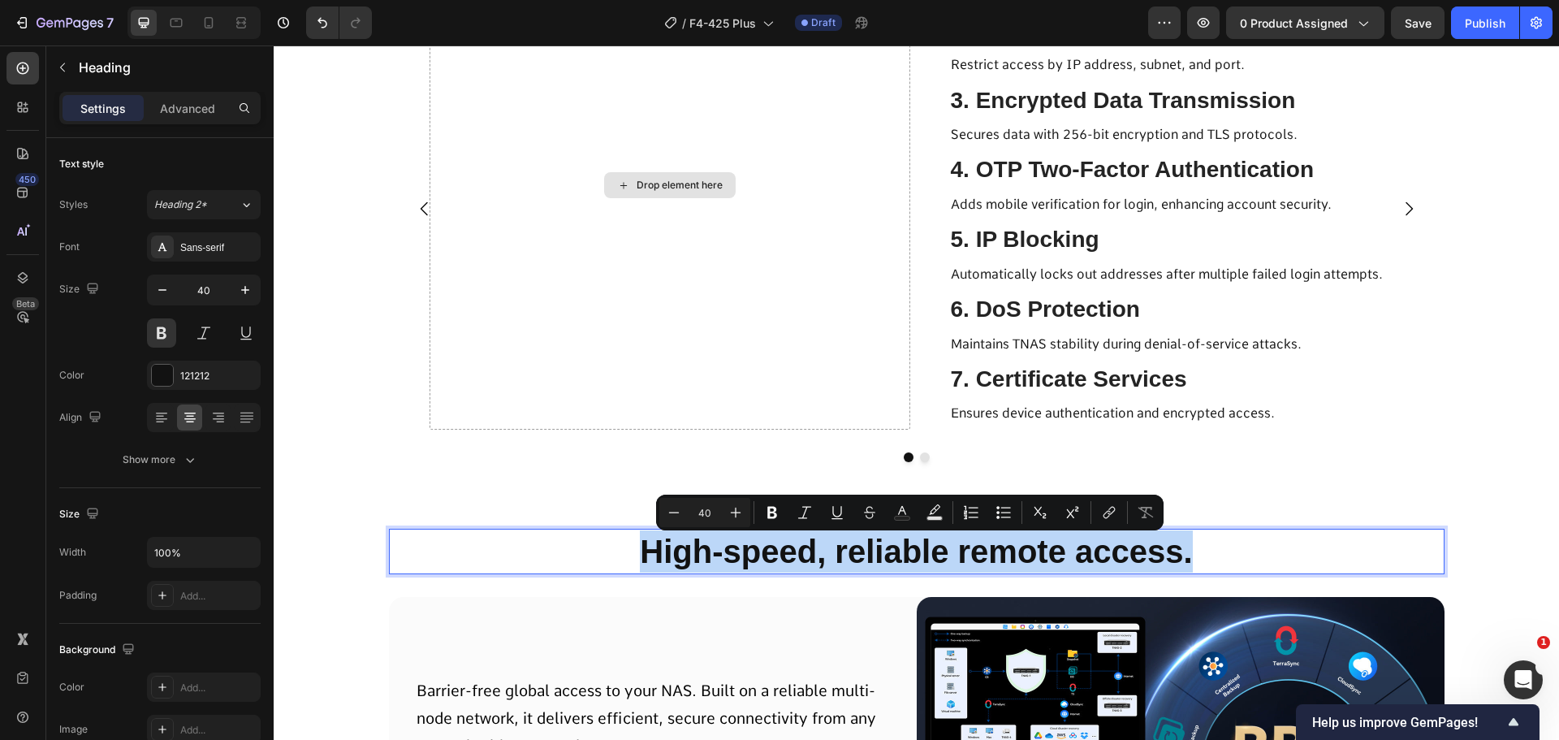
scroll to position [10313, 0]
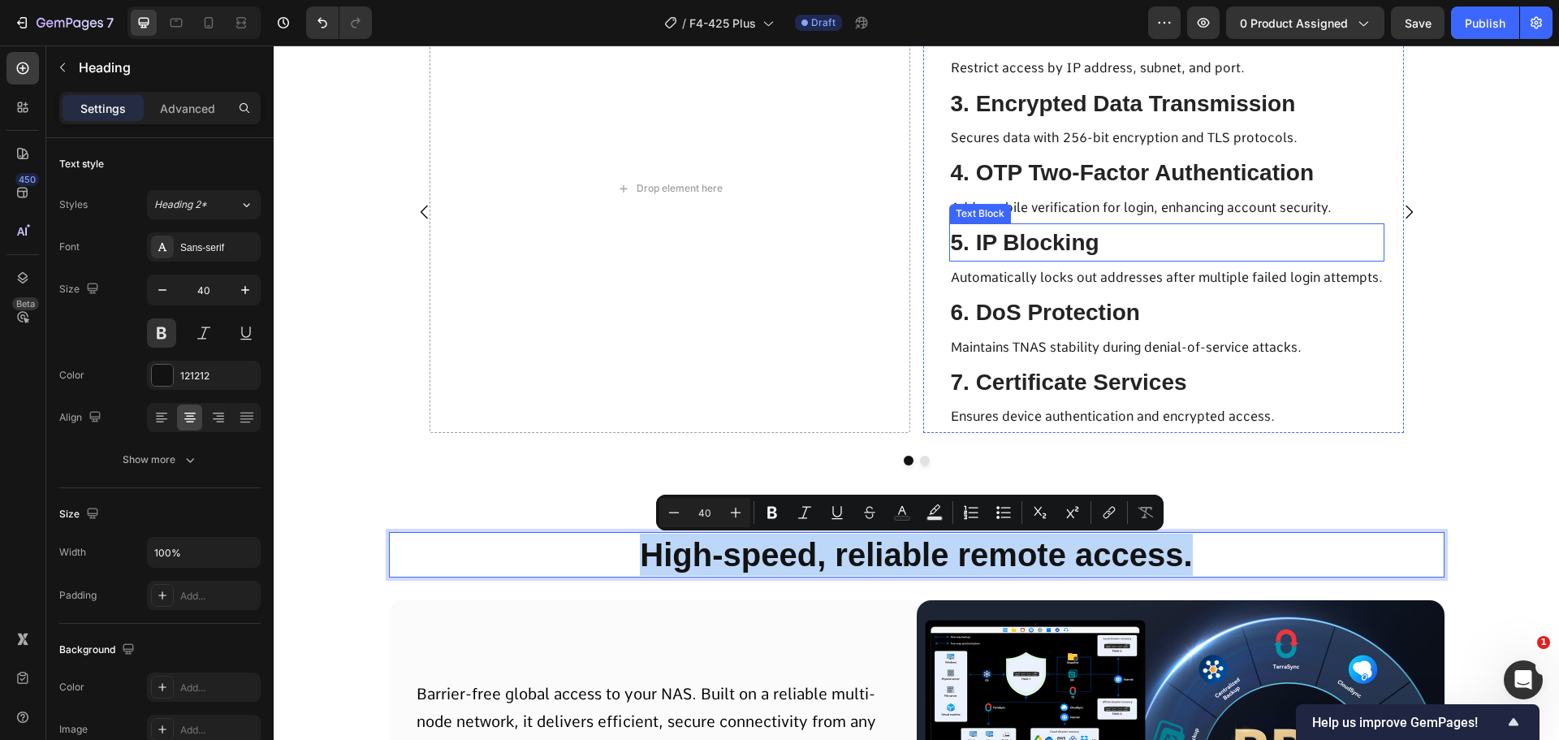
click at [984, 244] on span "5. IP Blocking" at bounding box center [1025, 242] width 149 height 25
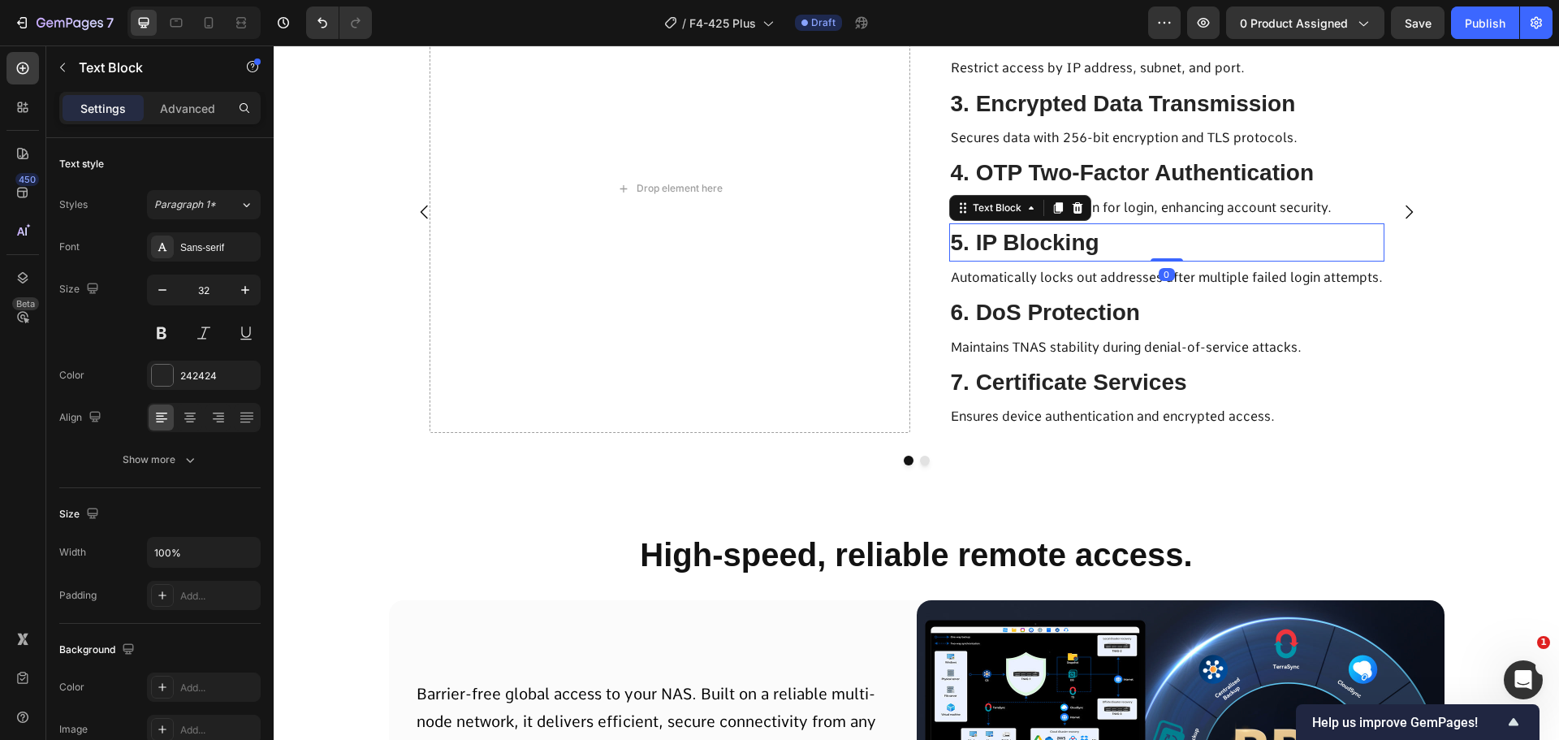
copy p "High-speed, reliable remote access."
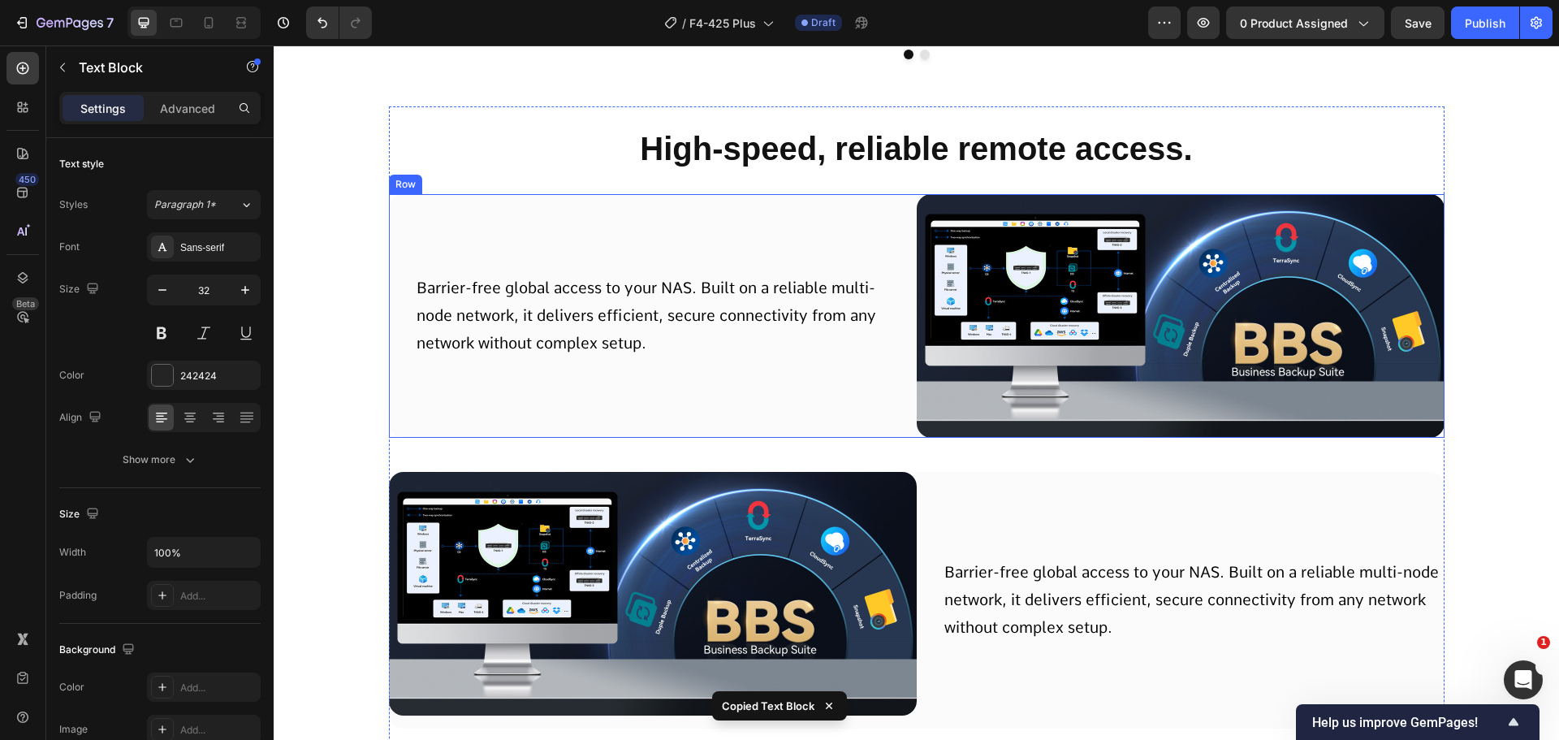
click at [655, 299] on p "Barrier-free global access to your NAS. Built on a reliable multi-node network,…" at bounding box center [647, 317] width 460 height 84
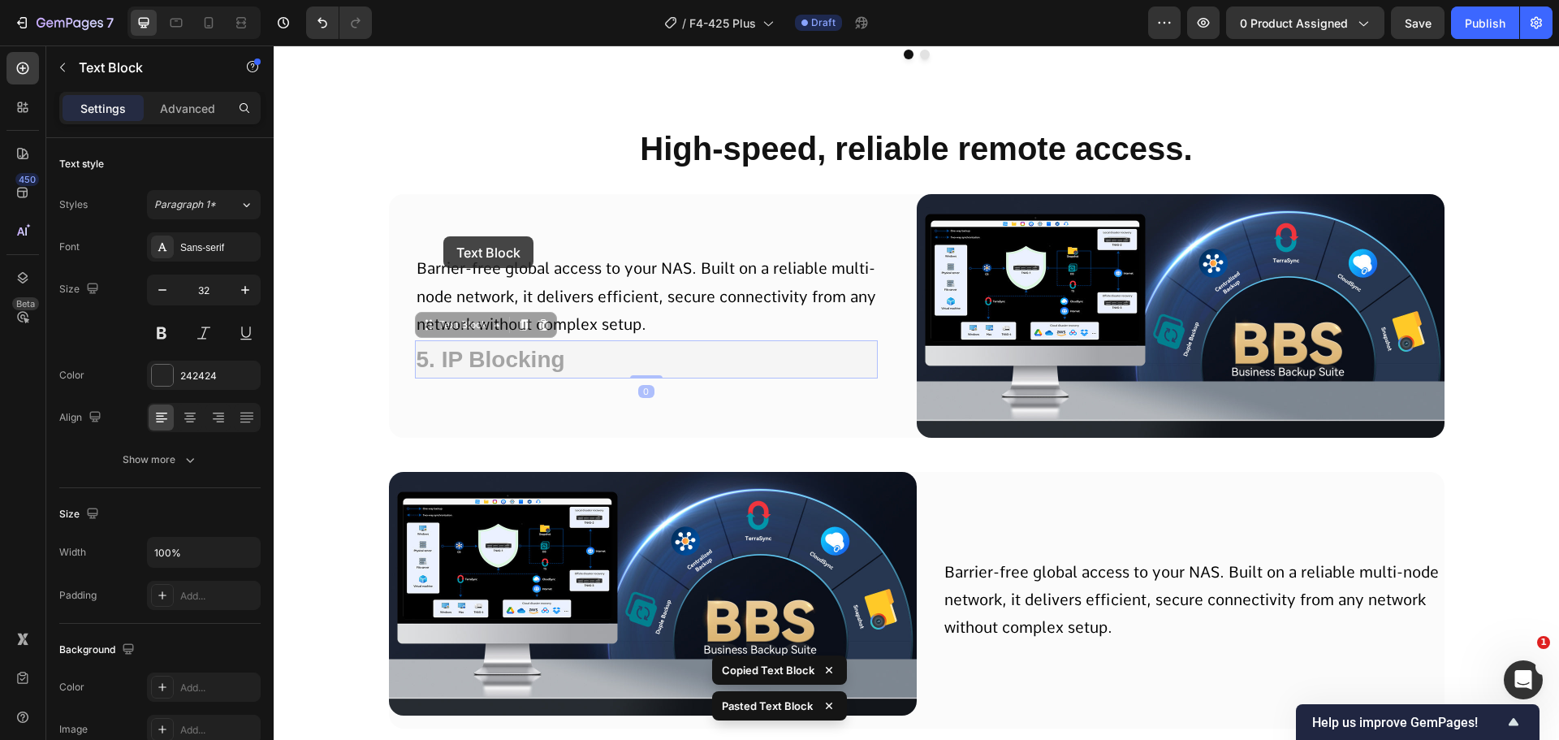
scroll to position [10700, 0]
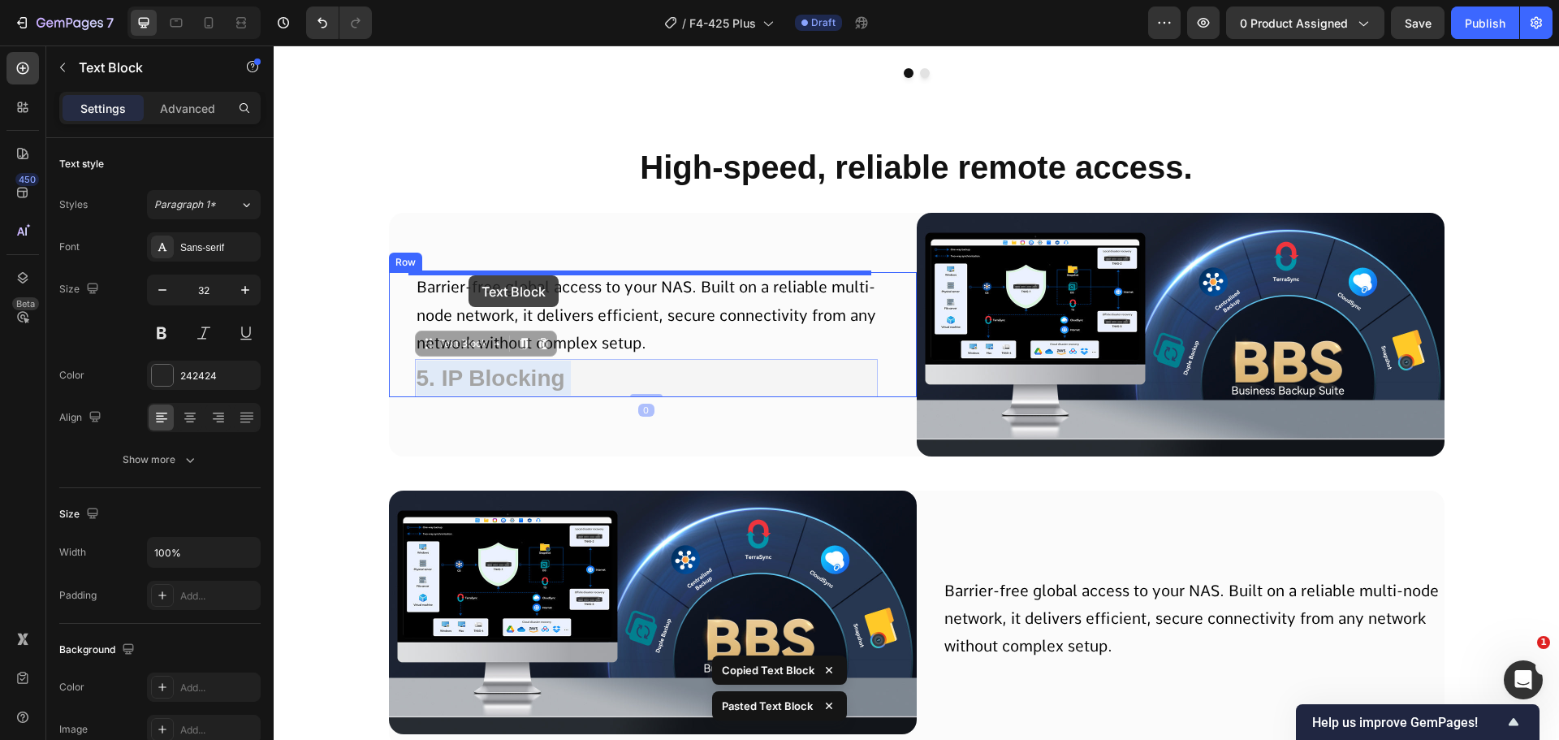
drag, startPoint x: 538, startPoint y: 361, endPoint x: 469, endPoint y: 275, distance: 110.4
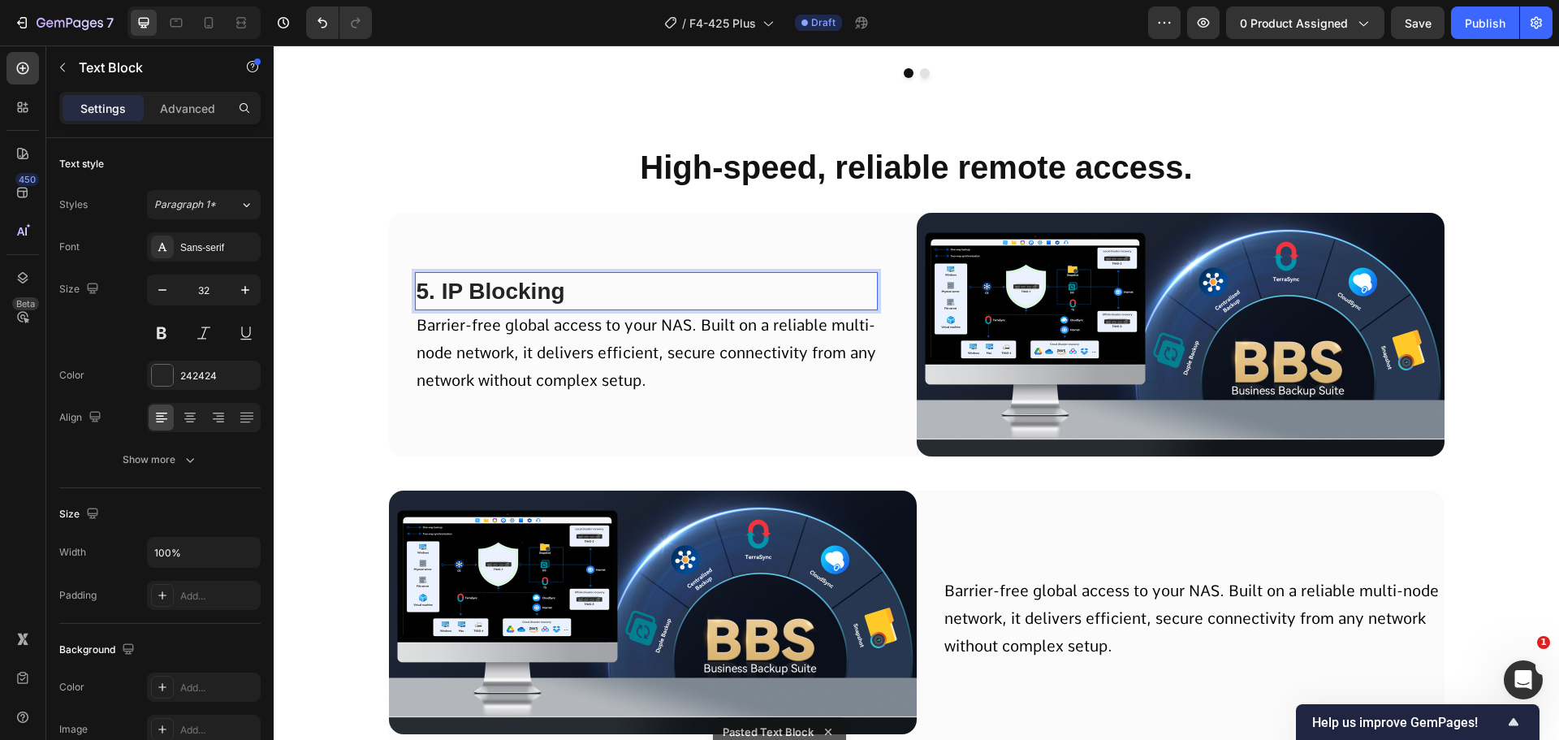
click at [493, 289] on span "5. IP Blocking" at bounding box center [491, 291] width 149 height 25
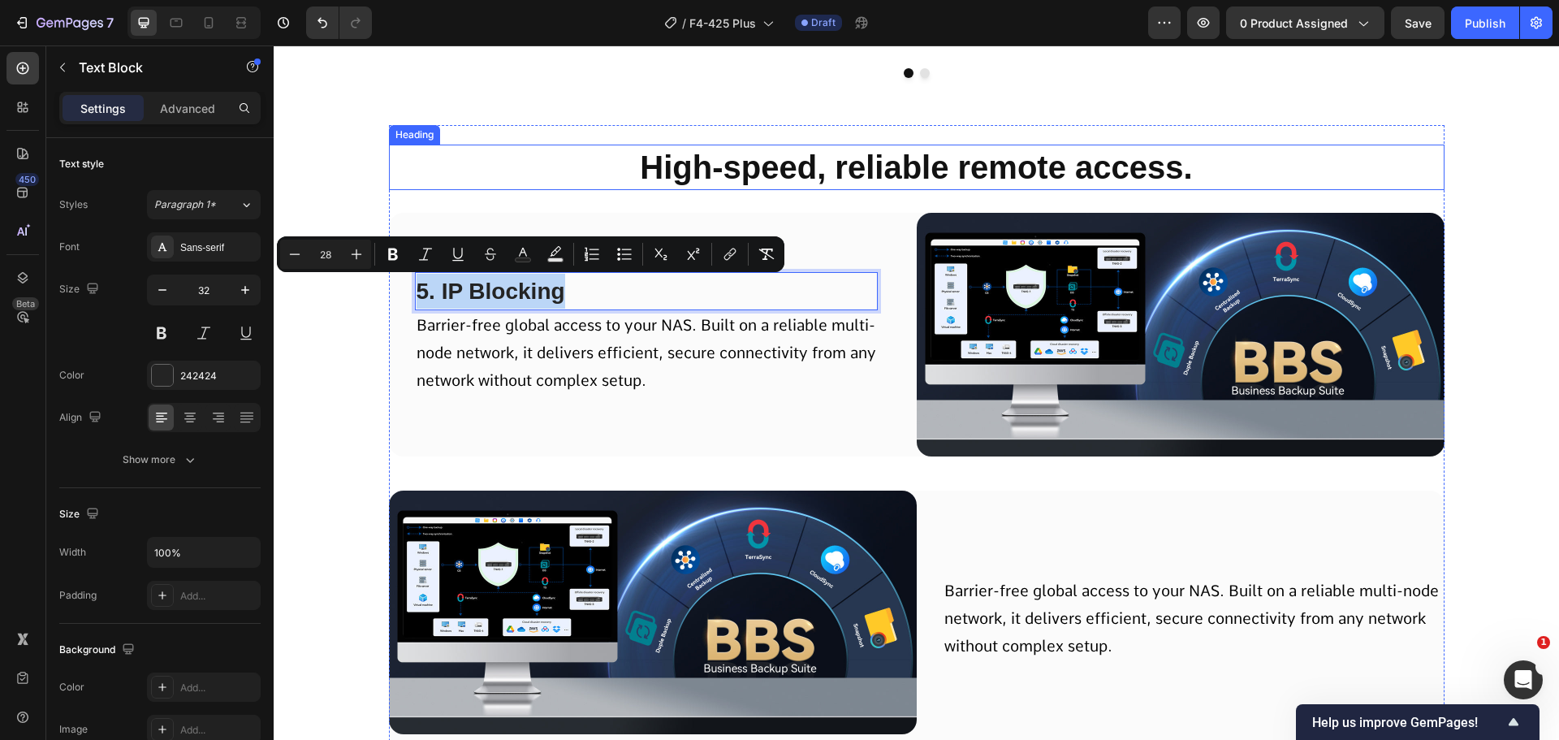
click at [815, 161] on p "High-speed, reliable remote access." at bounding box center [917, 167] width 1053 height 42
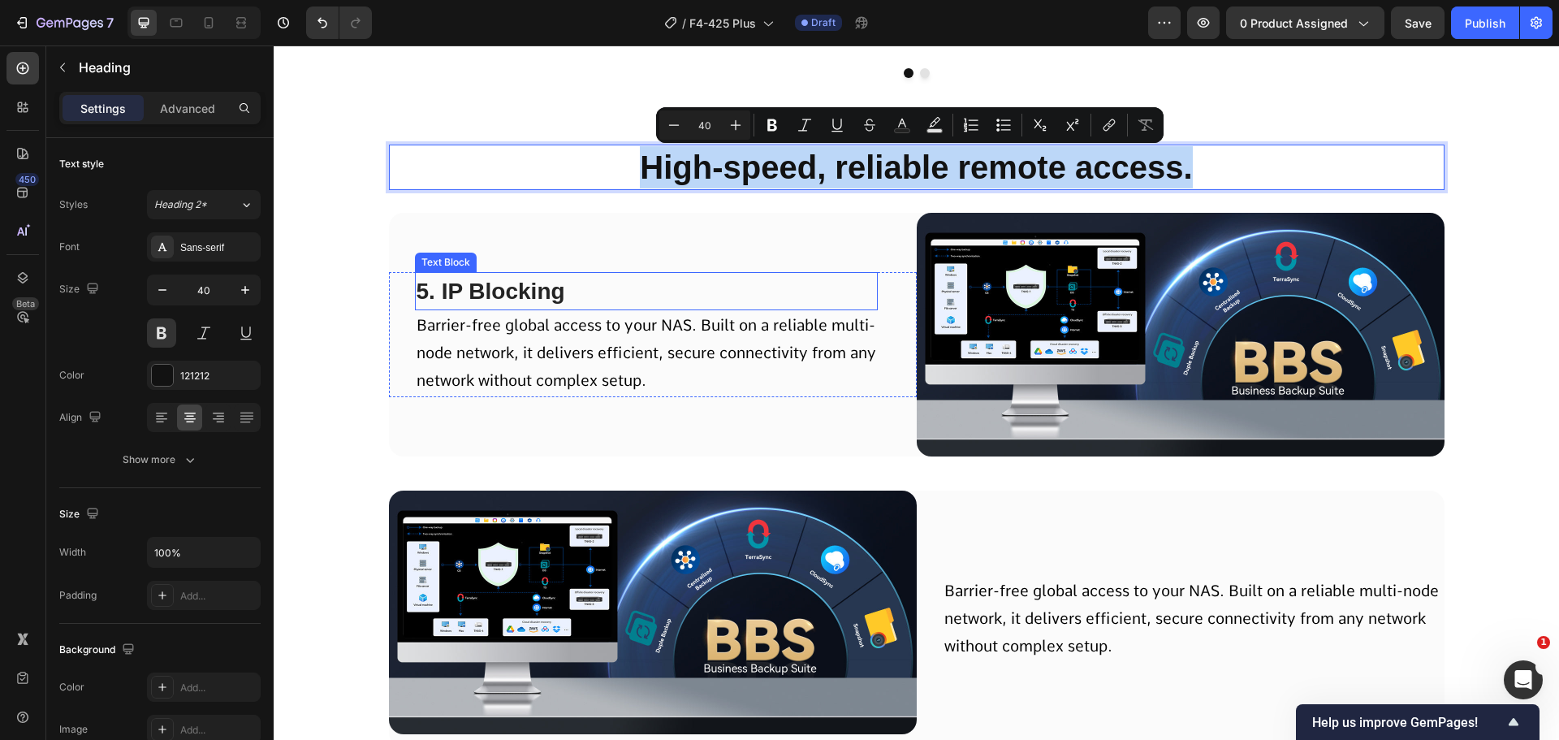
click at [564, 304] on p "5. IP Blocking" at bounding box center [647, 291] width 460 height 35
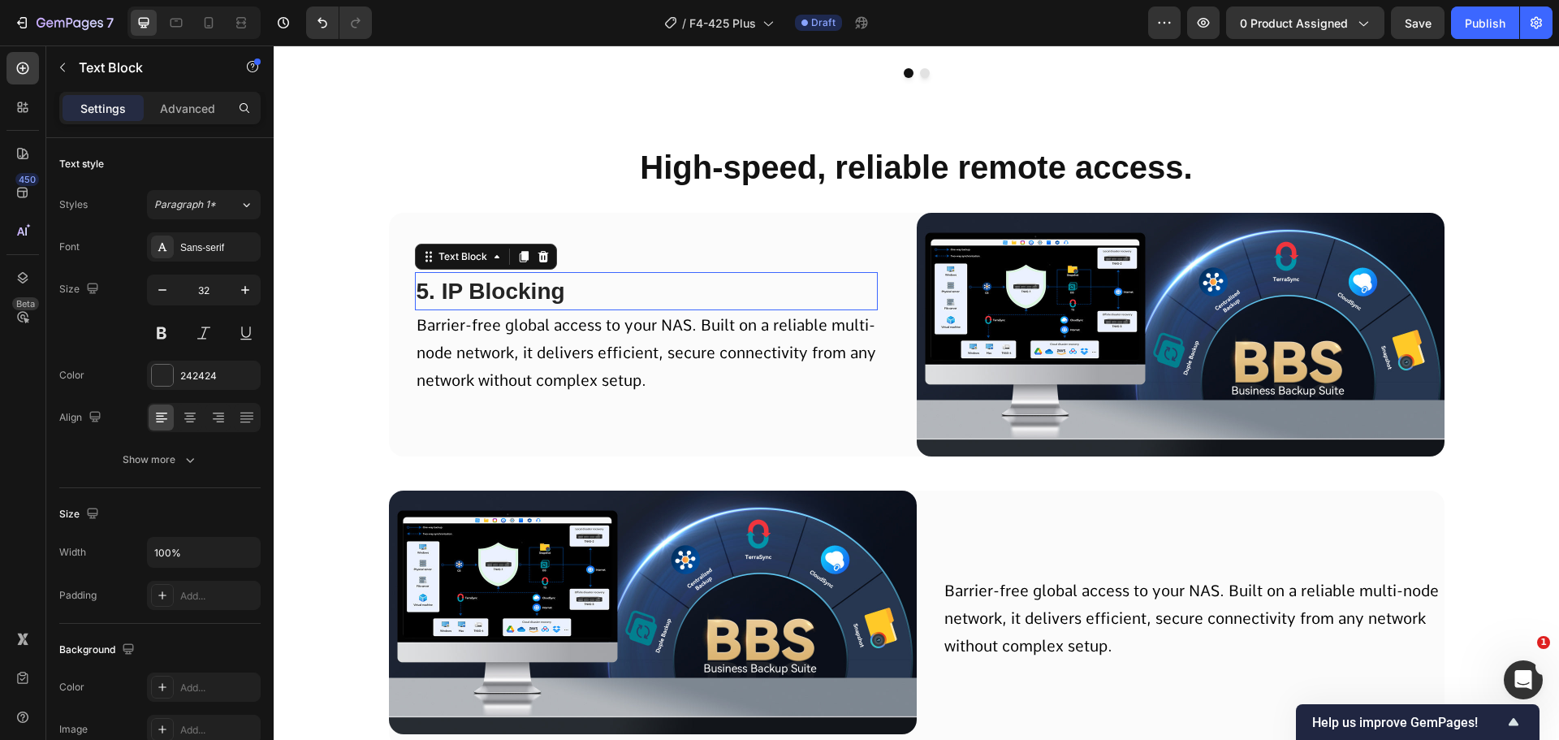
click at [564, 304] on p "5. IP Blocking" at bounding box center [647, 291] width 460 height 35
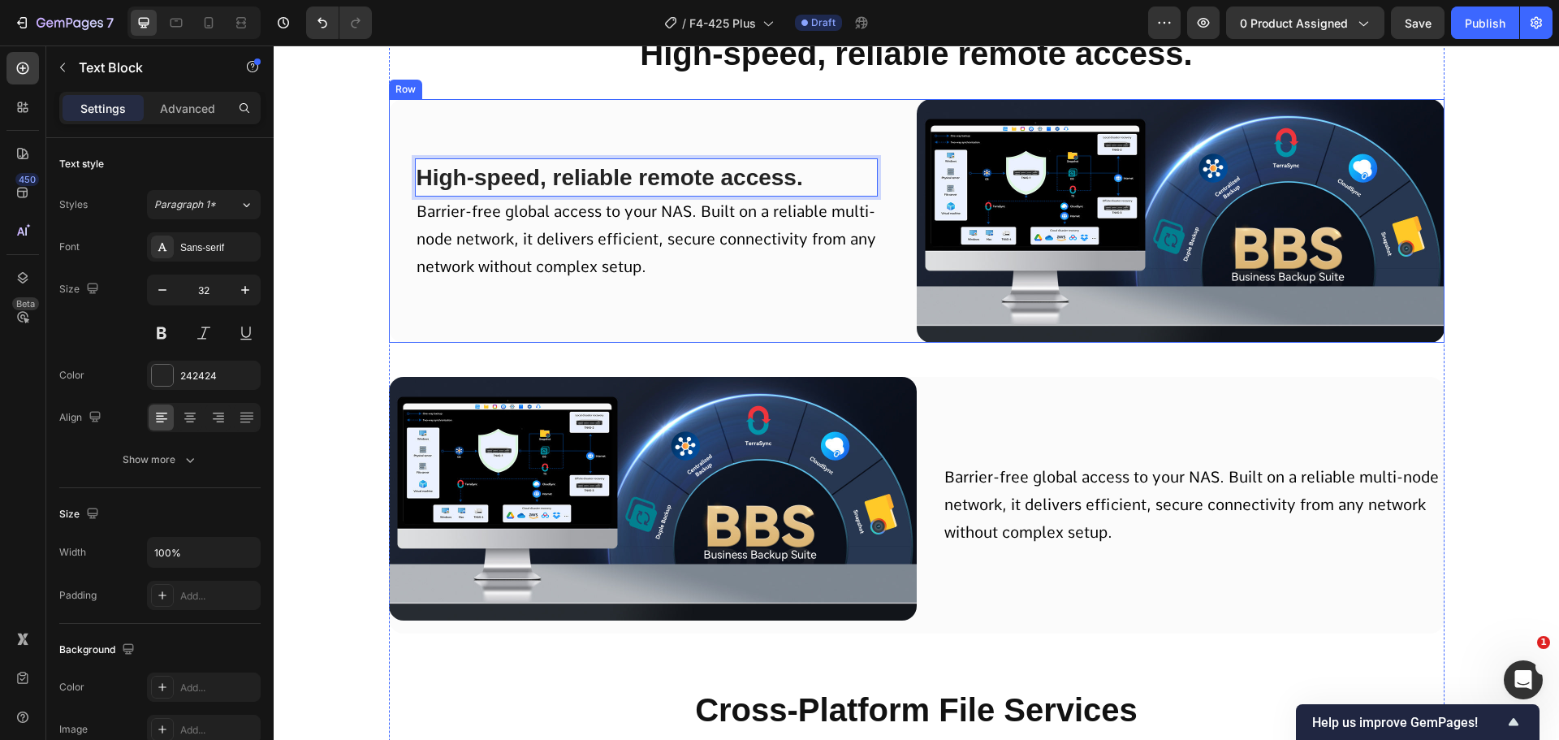
scroll to position [10863, 0]
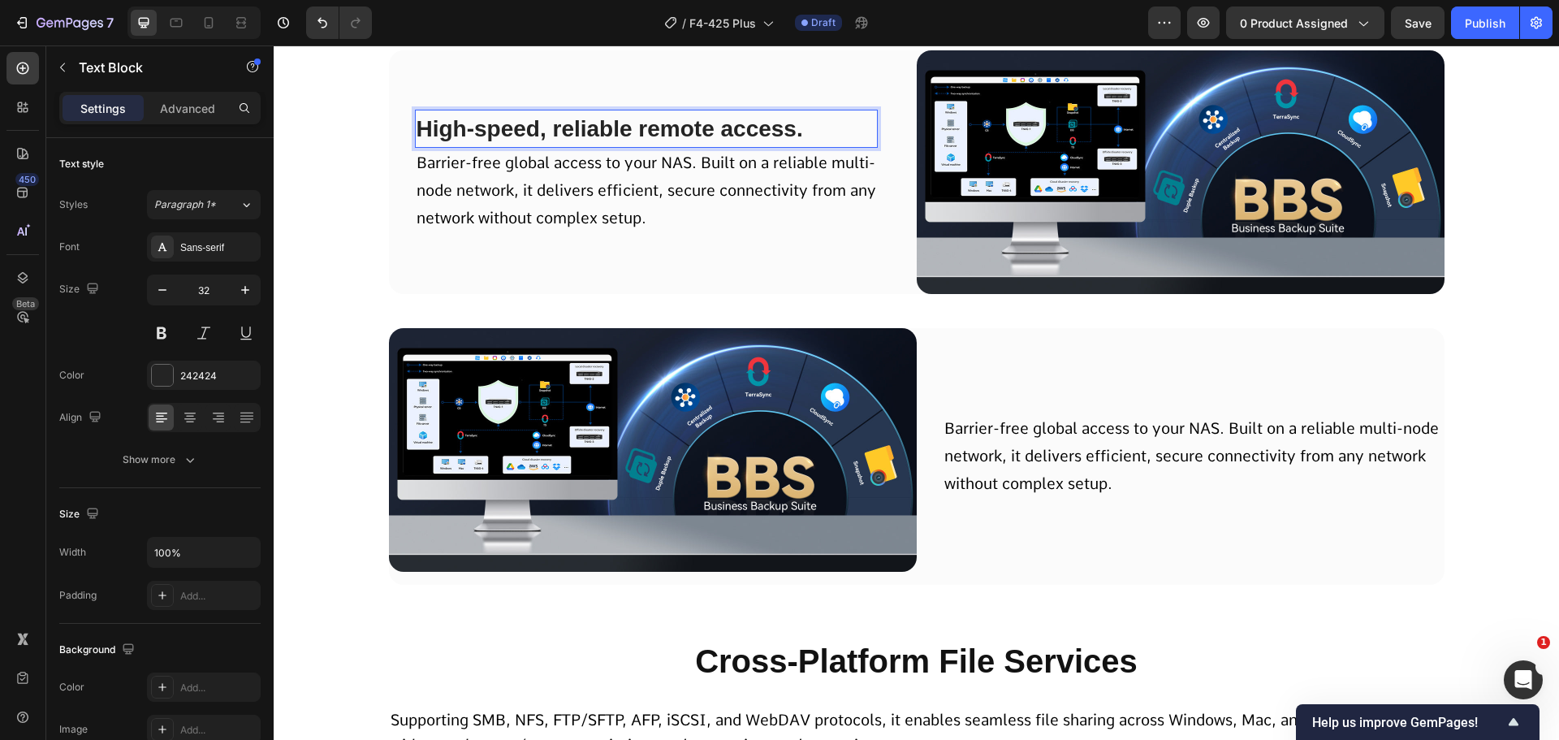
click at [802, 165] on span "Barrier-free global access to your NAS. Built on a reliable multi-node network,…" at bounding box center [647, 191] width 460 height 74
click at [768, 127] on span "High-speed, reliable remote access." at bounding box center [610, 128] width 387 height 25
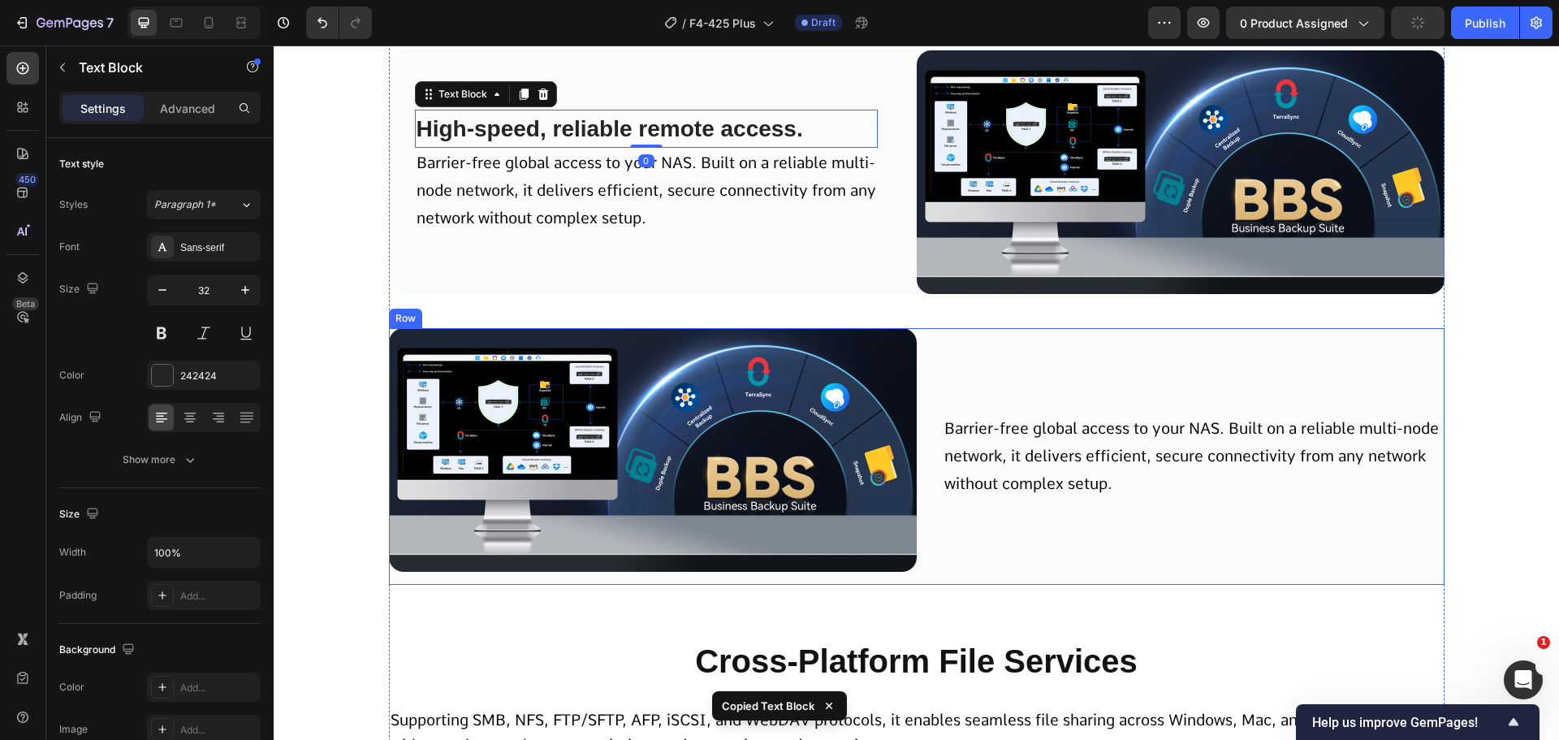
click at [1005, 417] on p "Barrier-free global access to your NAS. Built on a reliable multi-node network,…" at bounding box center [1194, 457] width 499 height 84
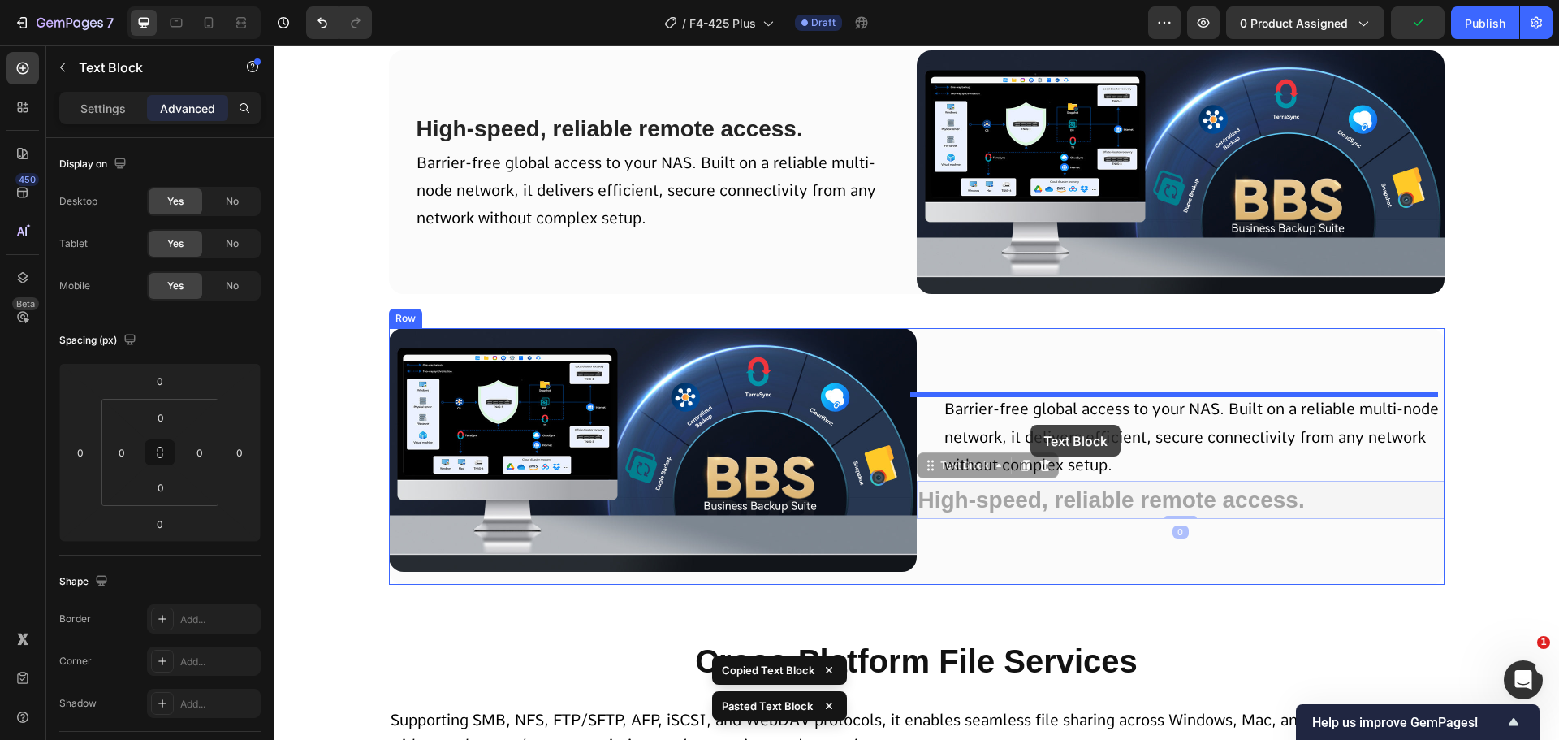
scroll to position [10844, 0]
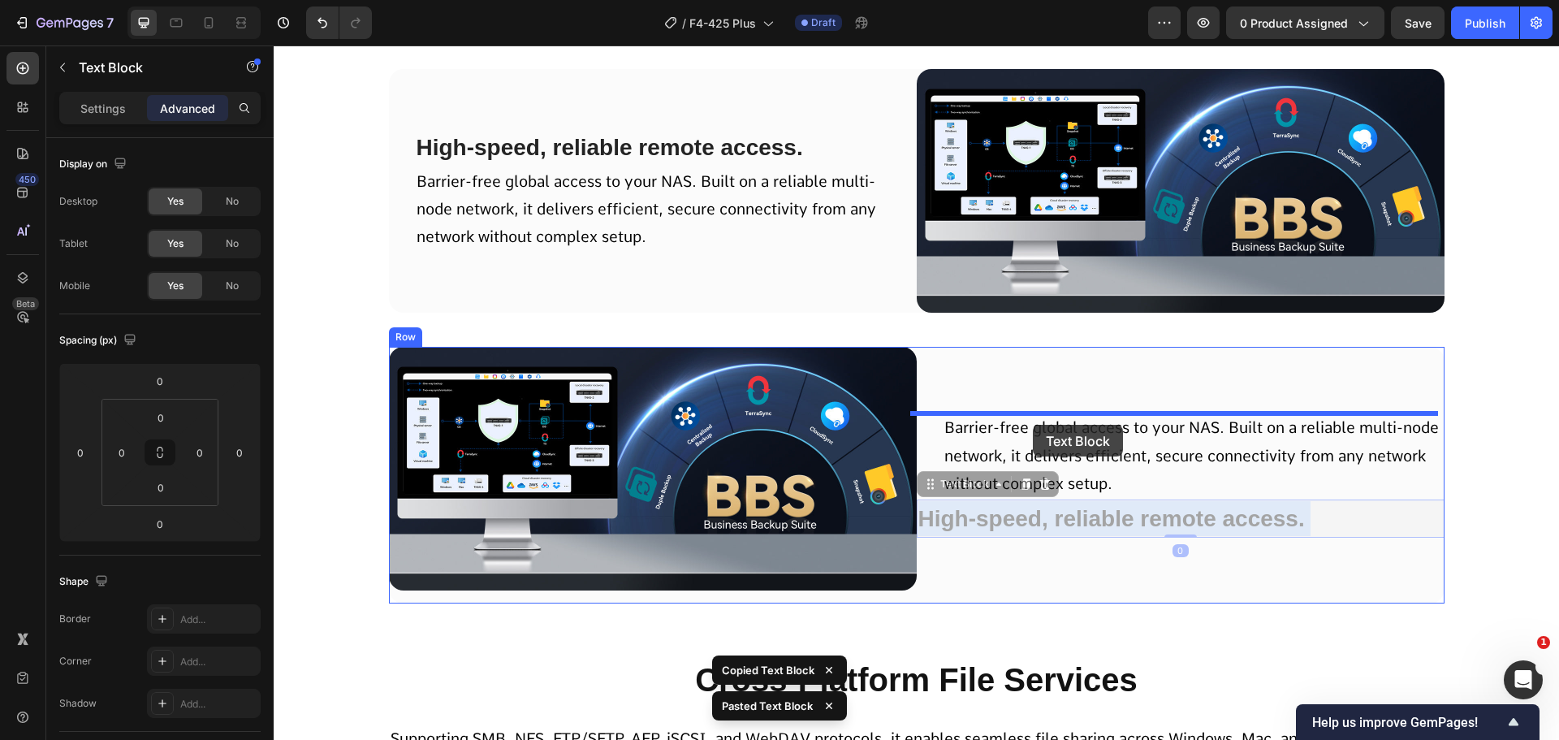
drag, startPoint x: 1031, startPoint y: 492, endPoint x: 1033, endPoint y: 425, distance: 67.5
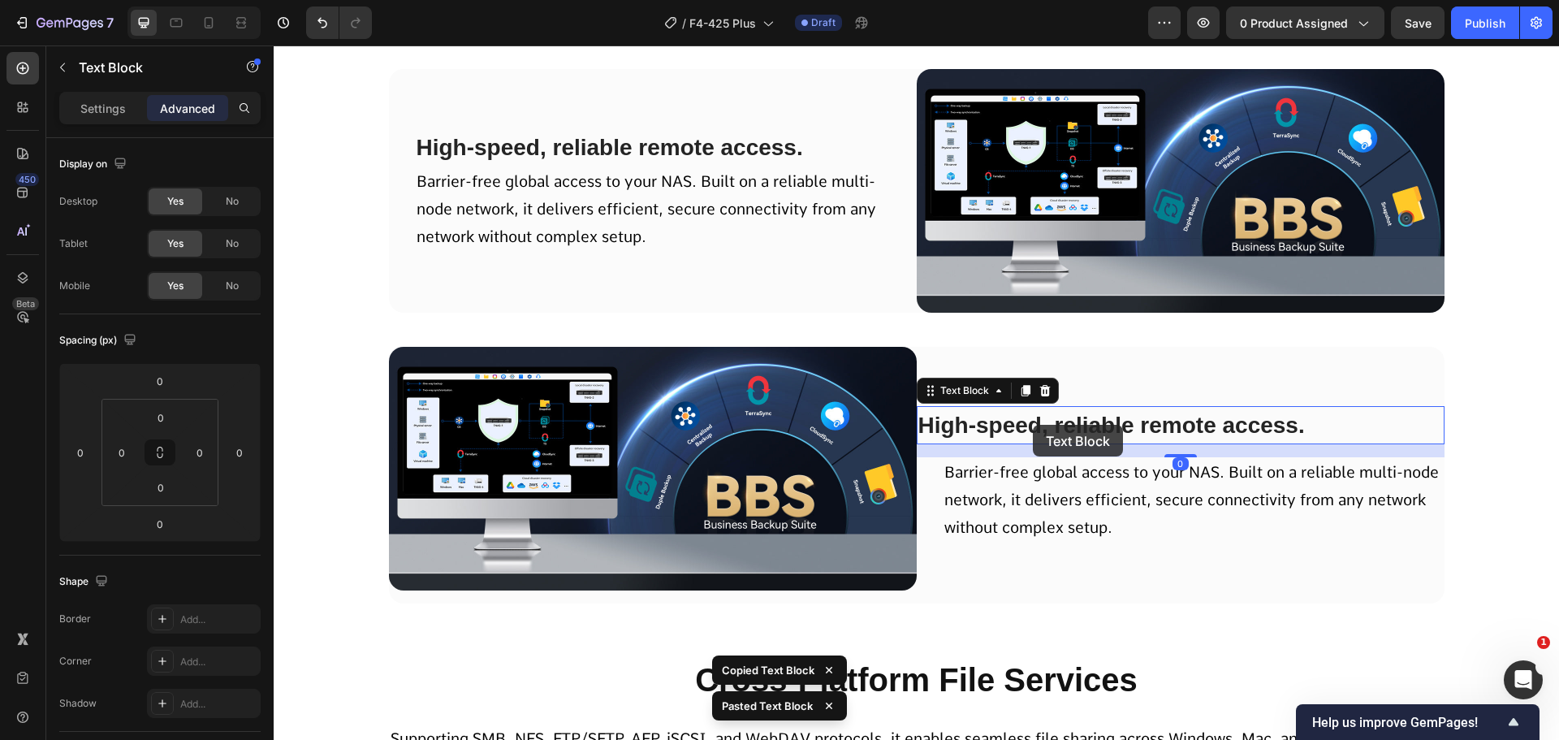
type input "16"
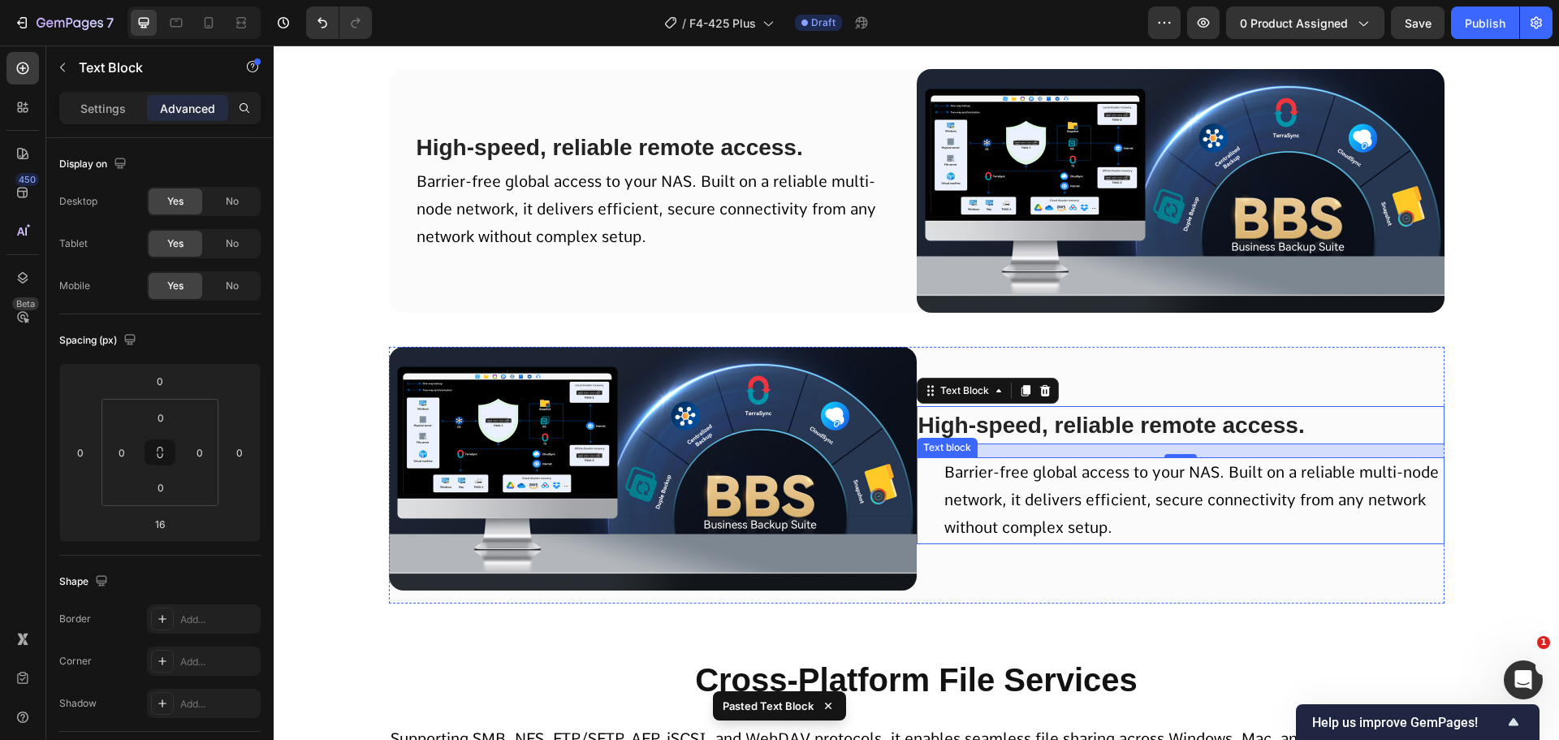
click at [1036, 502] on span "Barrier-free global access to your NAS. Built on a reliable multi-node network,…" at bounding box center [1192, 500] width 495 height 74
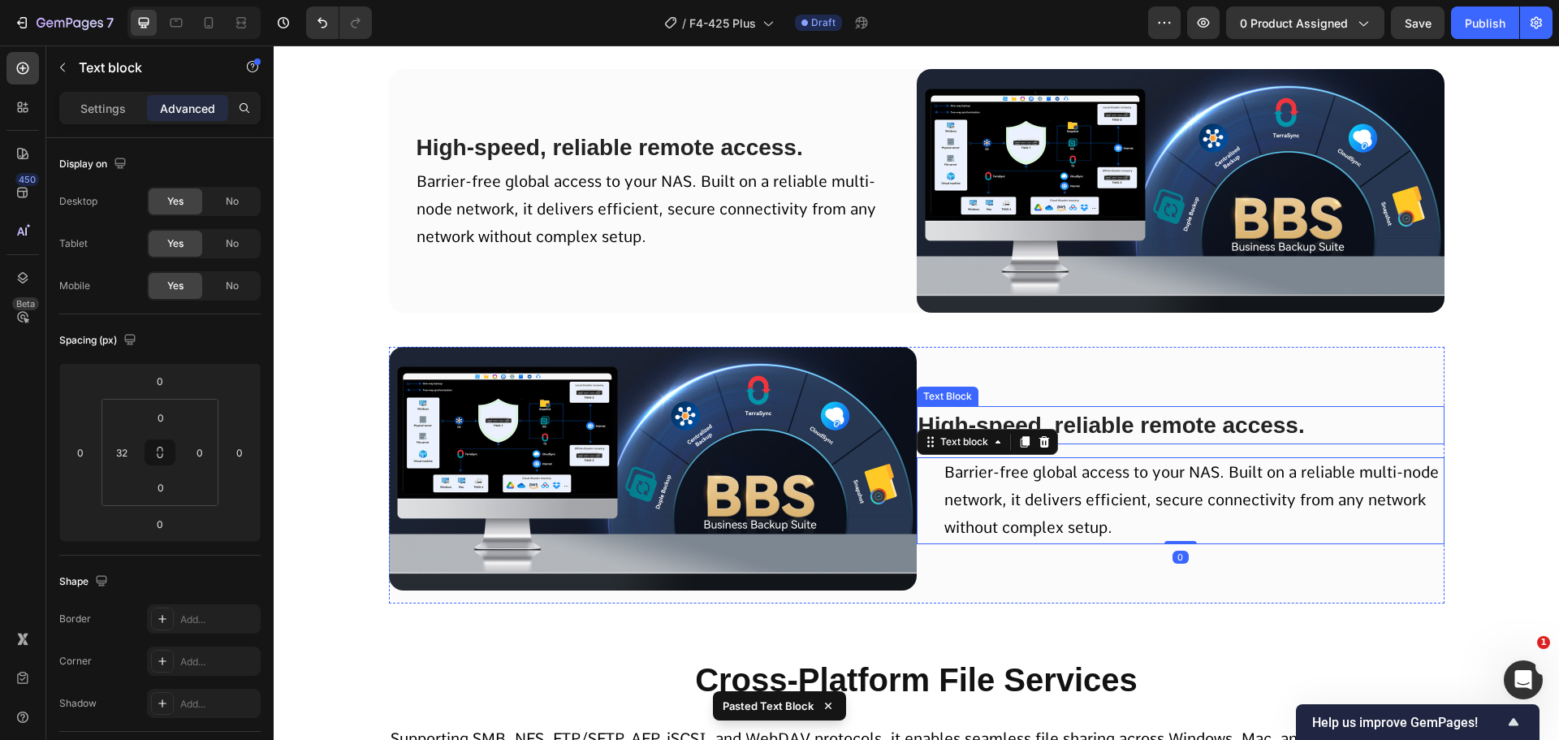
click at [1061, 432] on span "High-speed, reliable remote access." at bounding box center [1112, 425] width 387 height 25
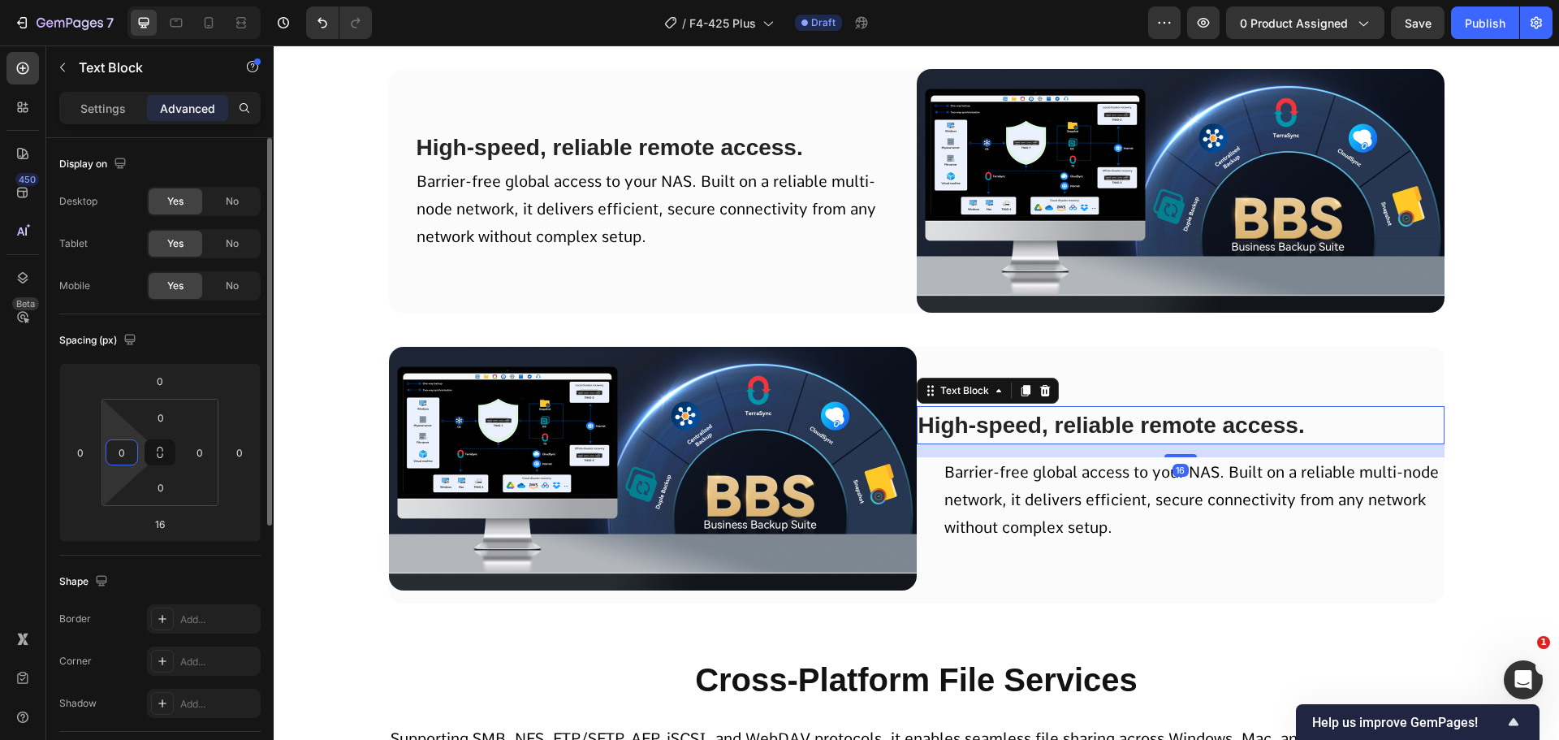
click at [129, 450] on input "0" at bounding box center [122, 452] width 24 height 24
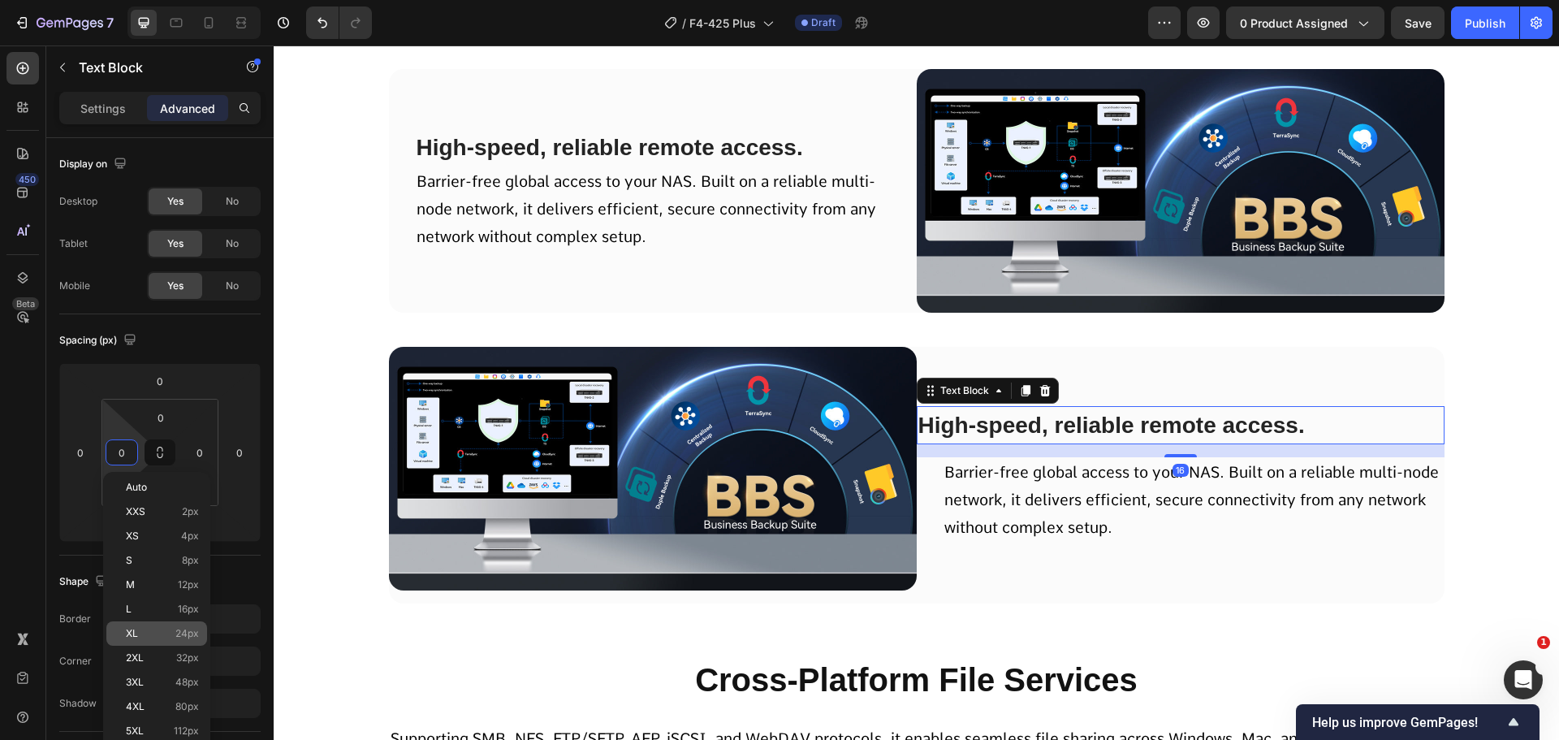
click at [169, 644] on div "XL 24px" at bounding box center [156, 633] width 101 height 24
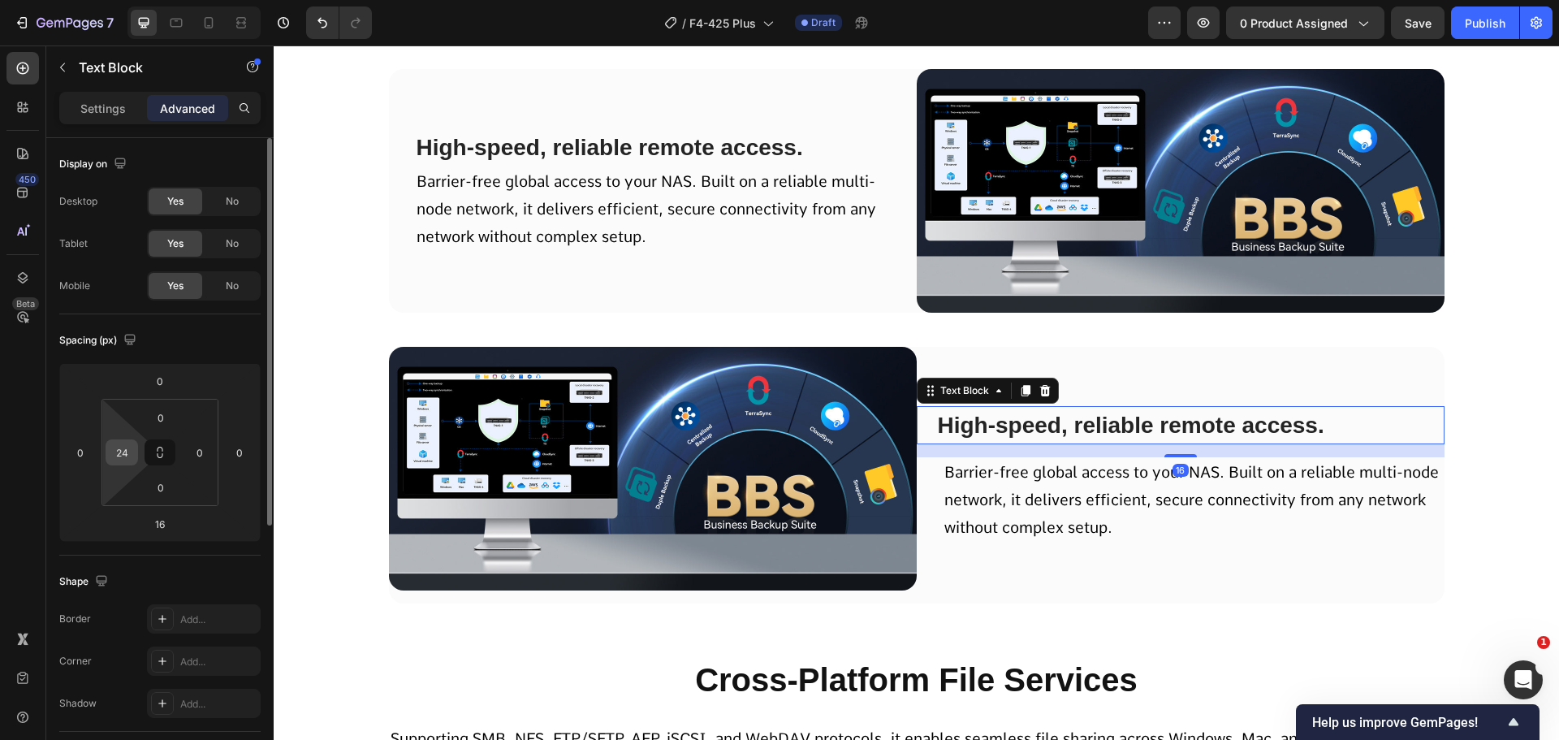
click at [128, 456] on input "24" at bounding box center [122, 452] width 24 height 24
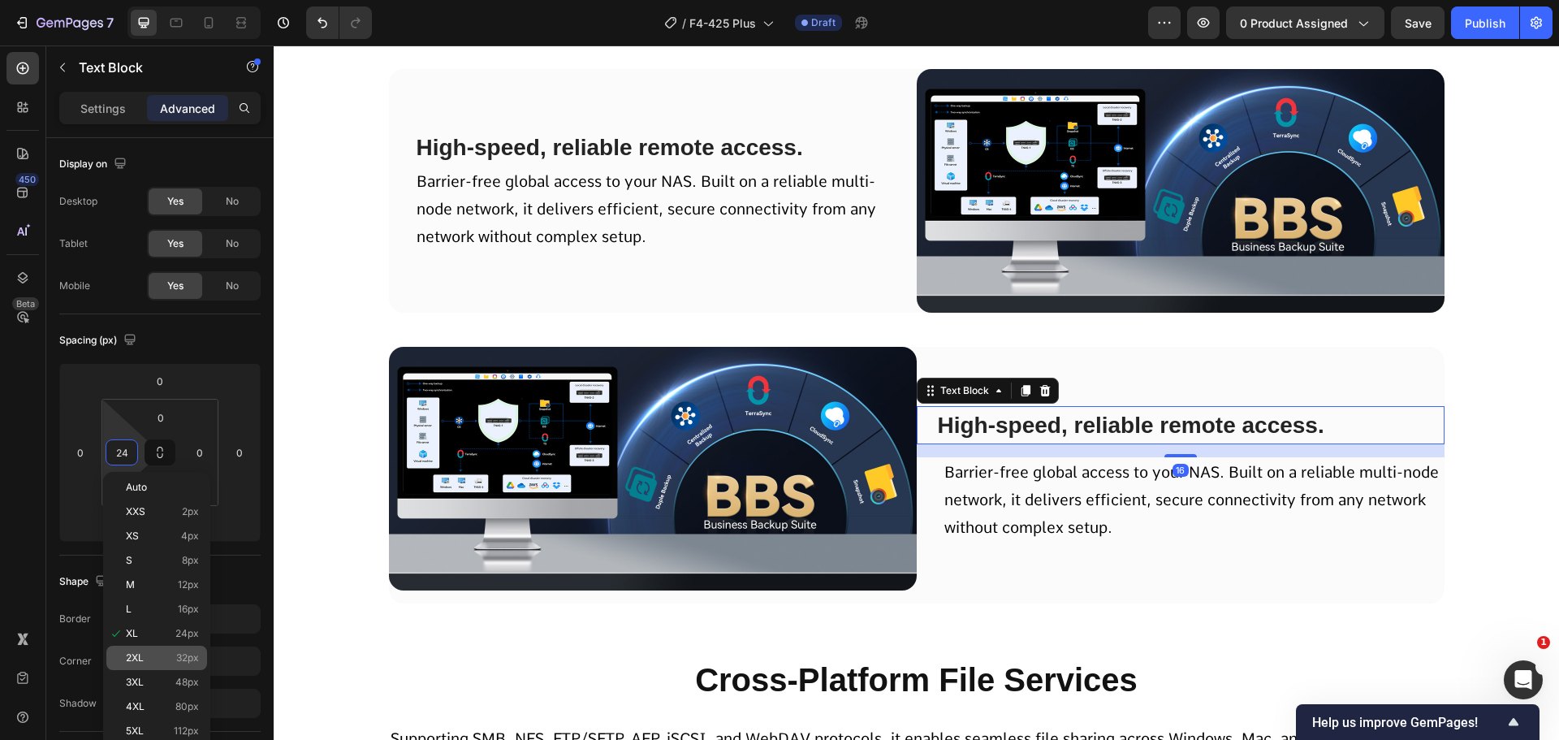
click at [189, 655] on span "32px" at bounding box center [187, 657] width 23 height 11
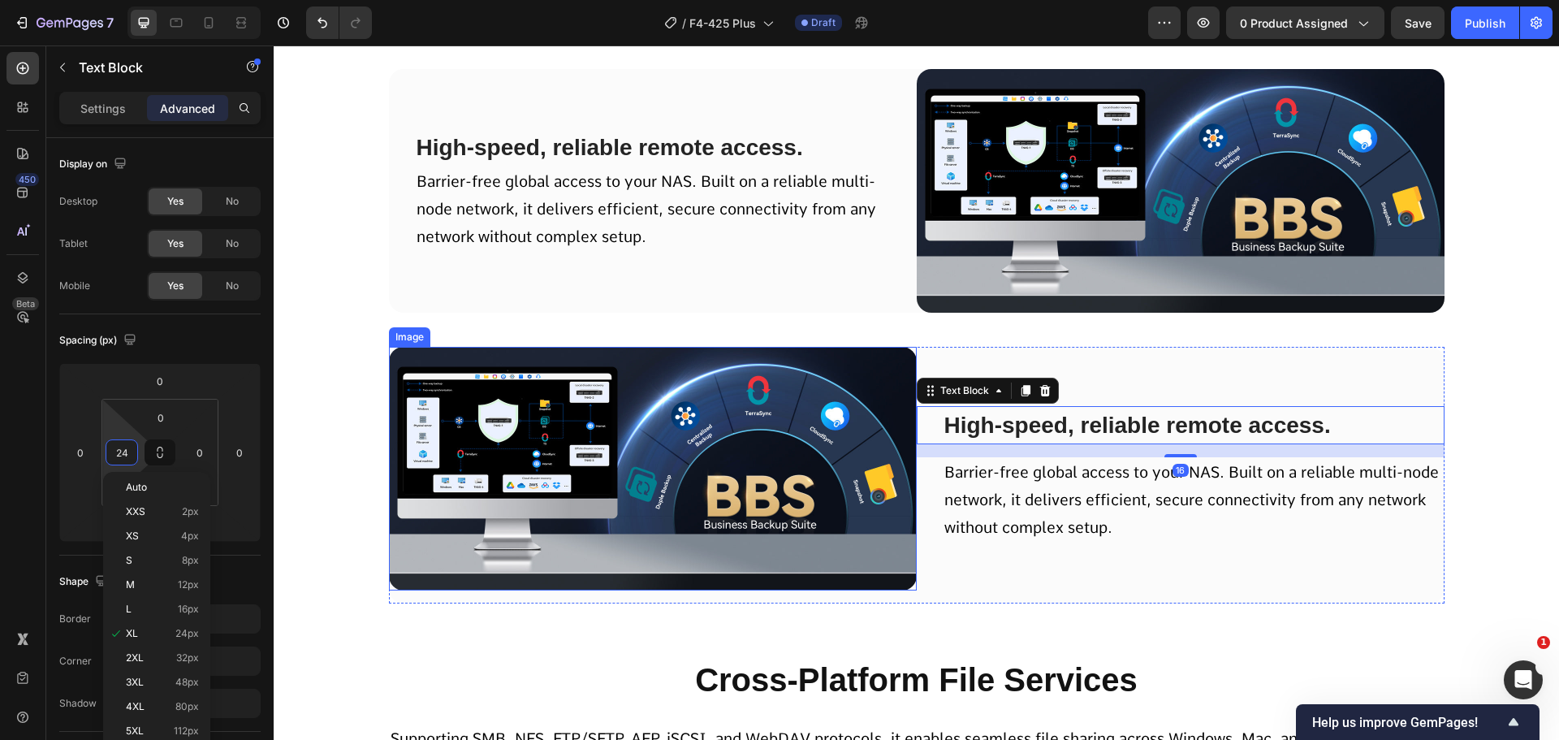
type input "32"
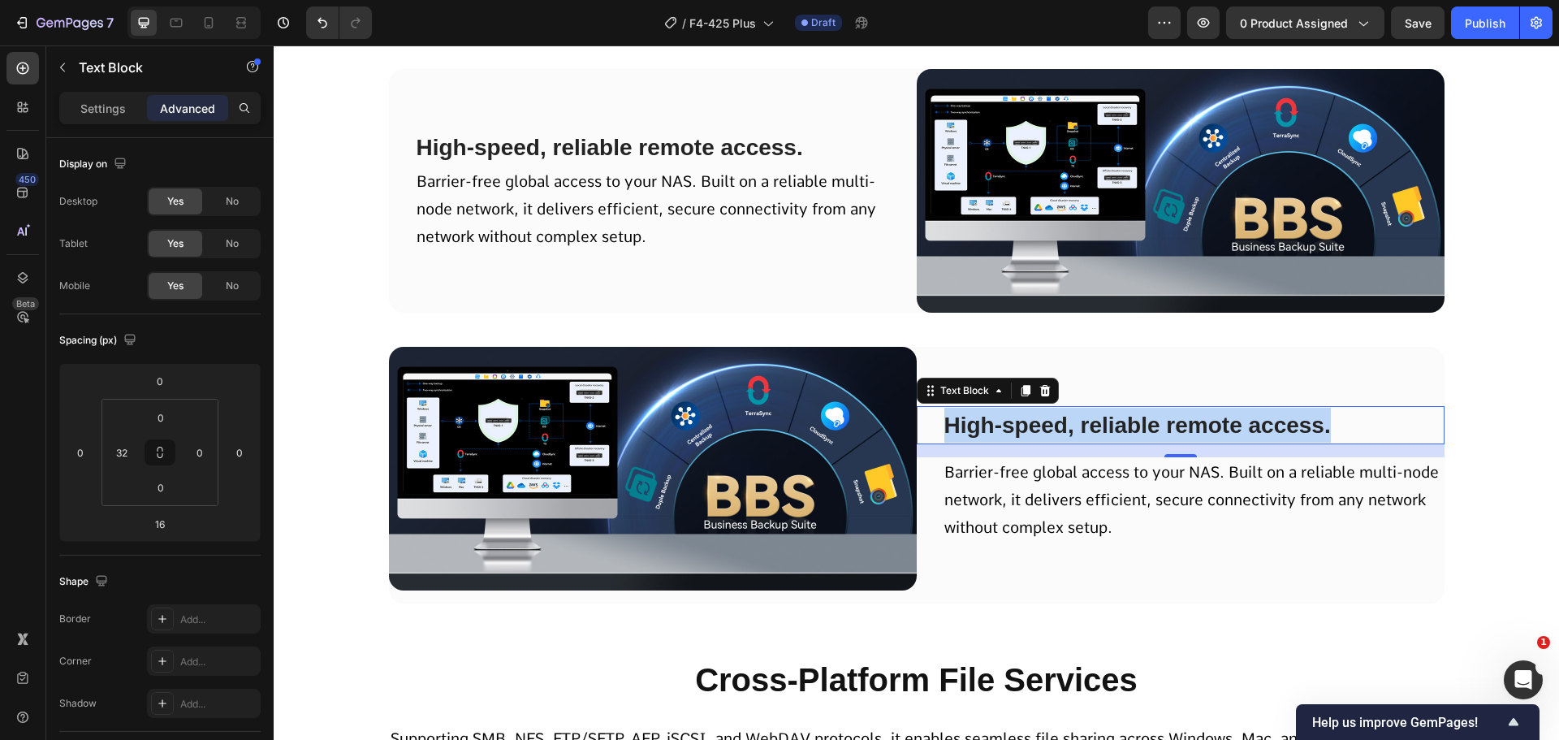
click at [1056, 423] on span "High-speed, reliable remote access." at bounding box center [1138, 425] width 387 height 25
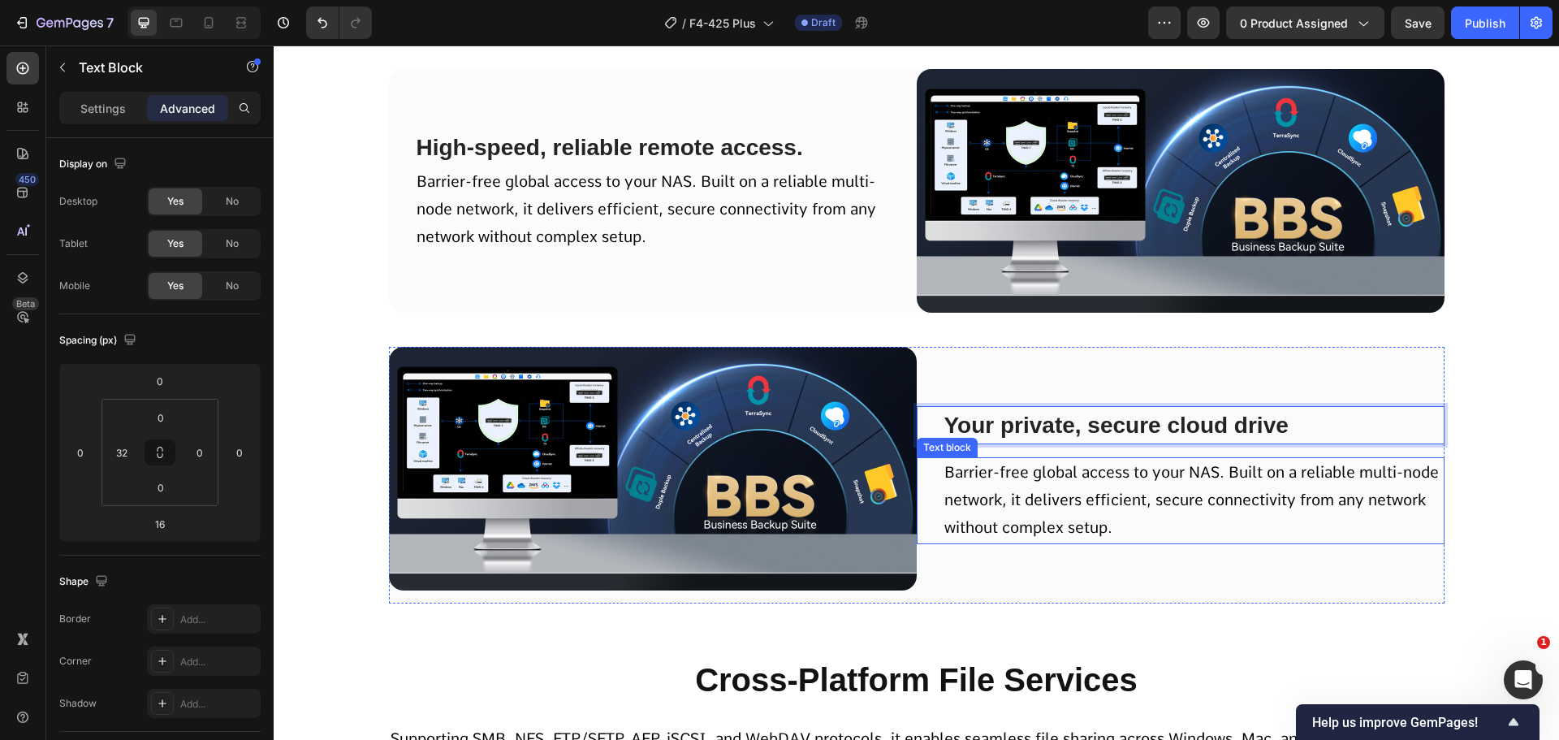
click at [1043, 552] on div "Your private, secure cloud drive Text Block 16 Barrier-free global access to yo…" at bounding box center [1181, 475] width 528 height 257
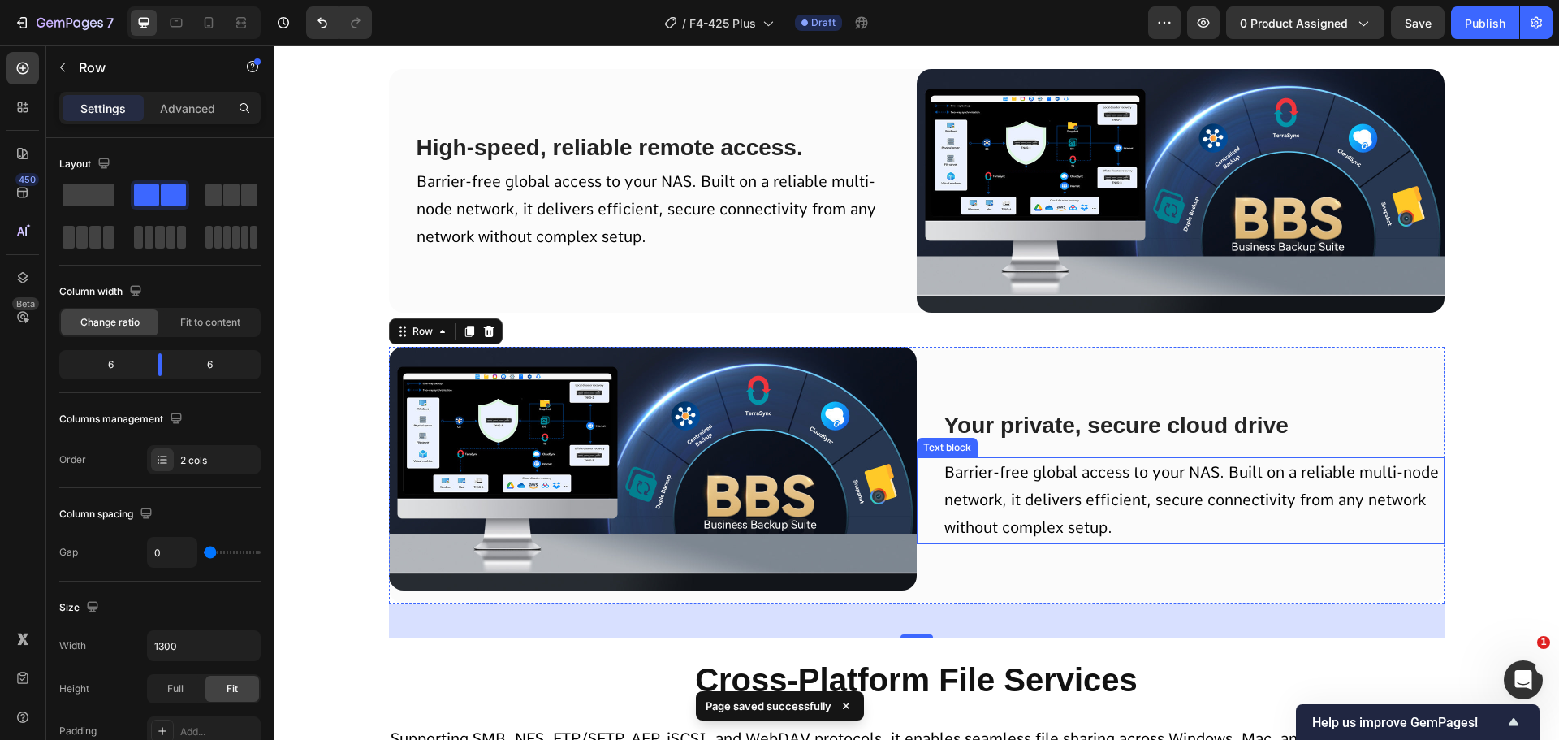
click at [1062, 485] on p "Barrier-free global access to your NAS. Built on a reliable multi-node network,…" at bounding box center [1194, 501] width 499 height 84
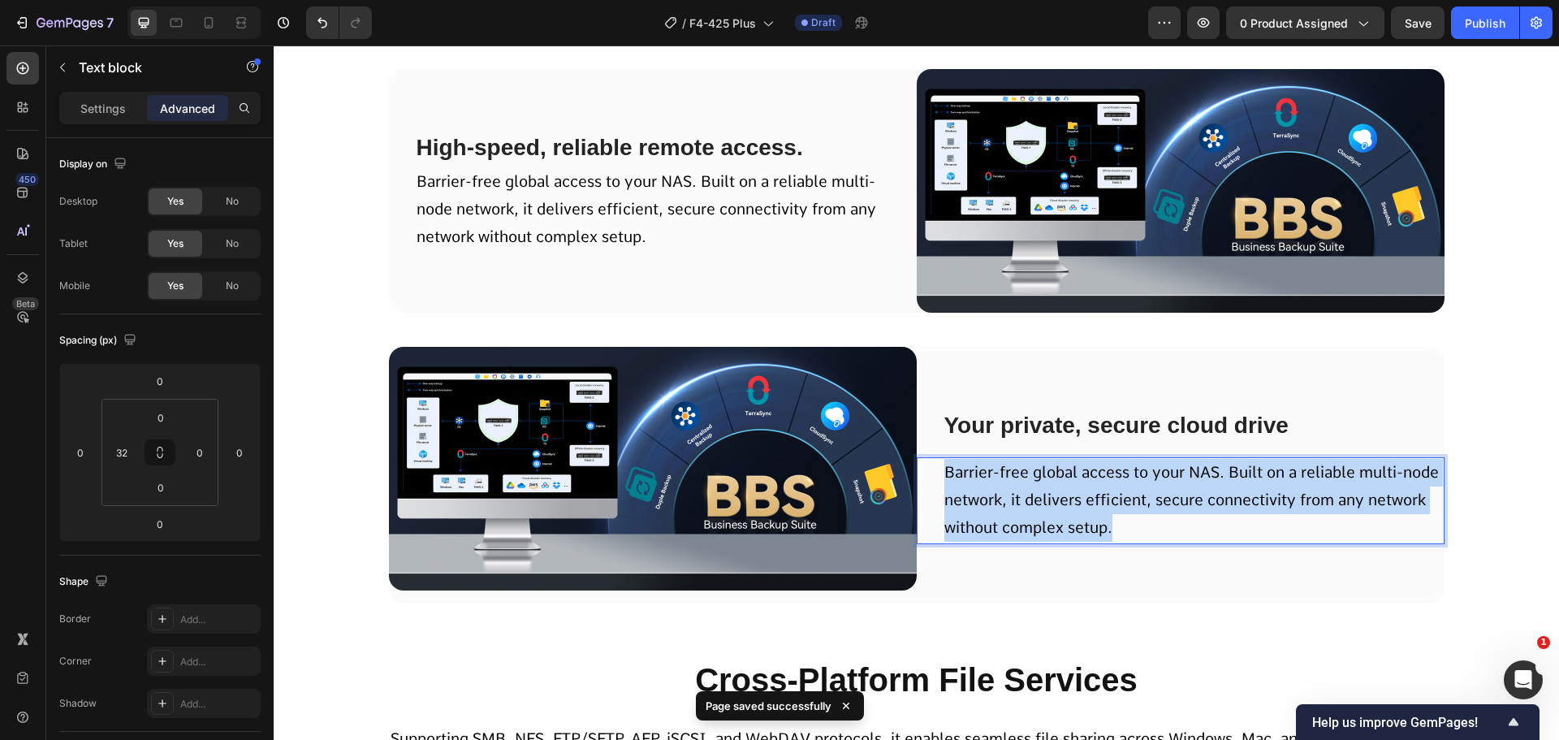
scroll to position [10803, 0]
